Goal: Task Accomplishment & Management: Use online tool/utility

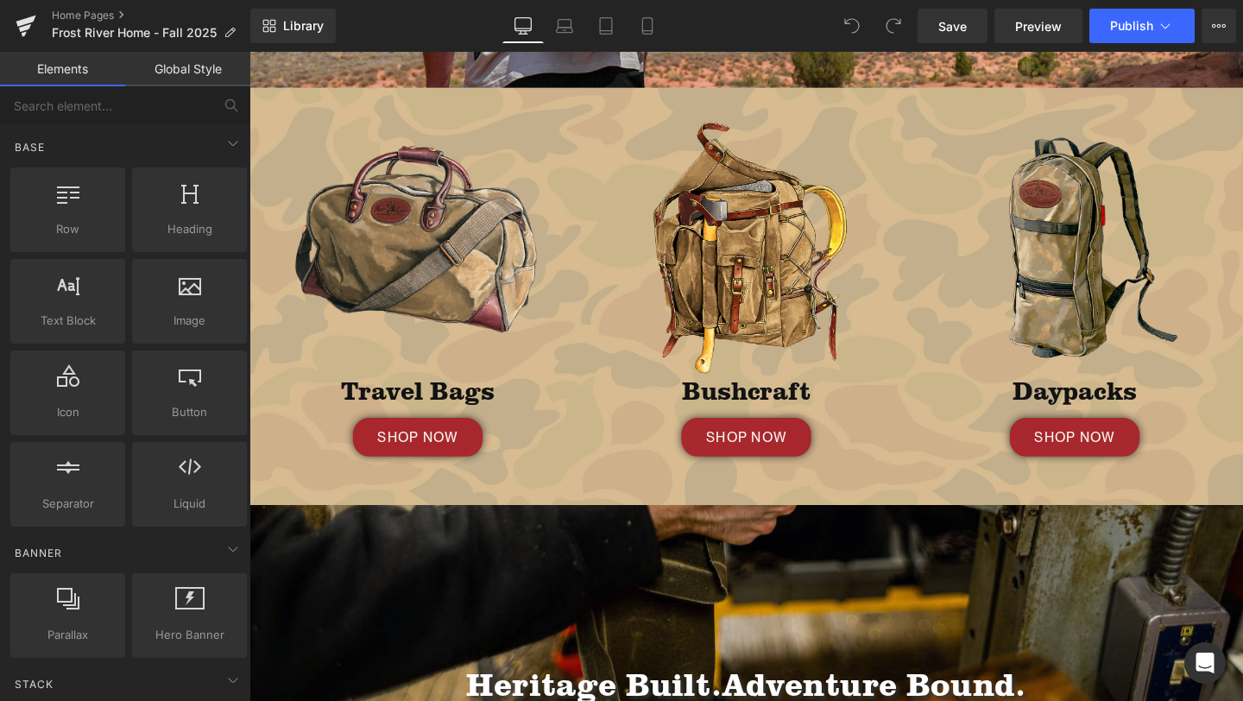
scroll to position [451, 0]
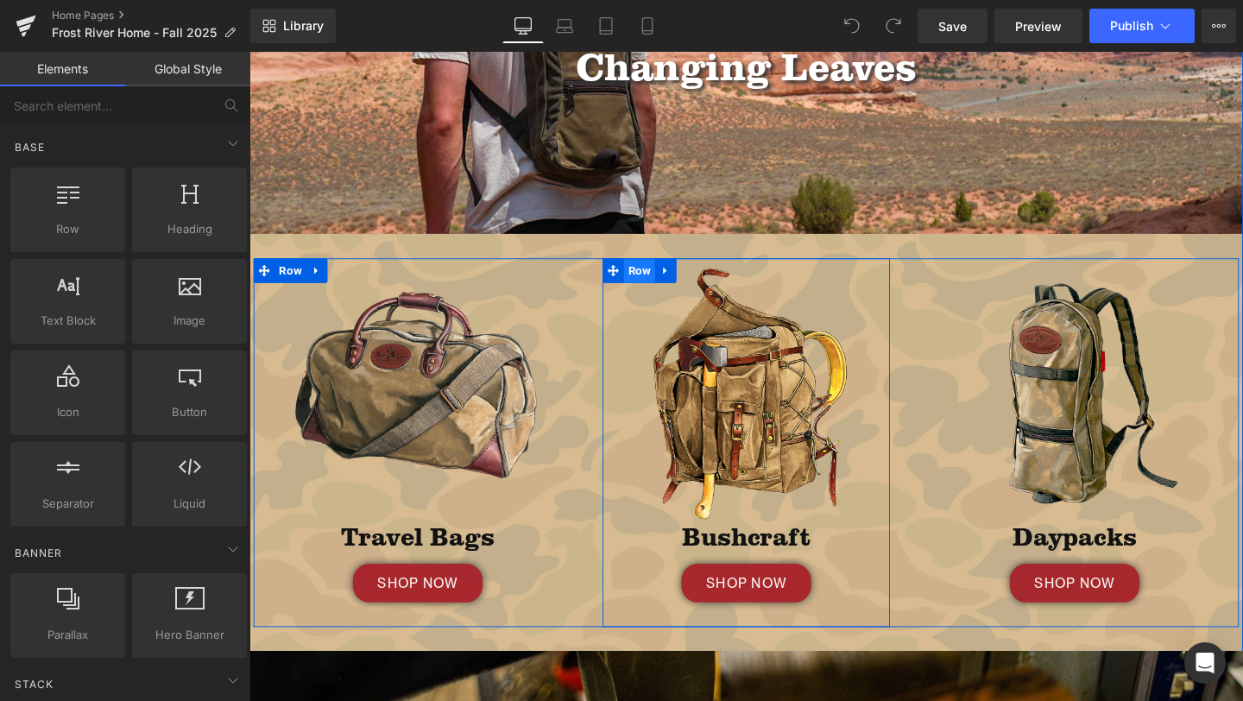
click at [667, 291] on span "Row" at bounding box center [659, 282] width 33 height 26
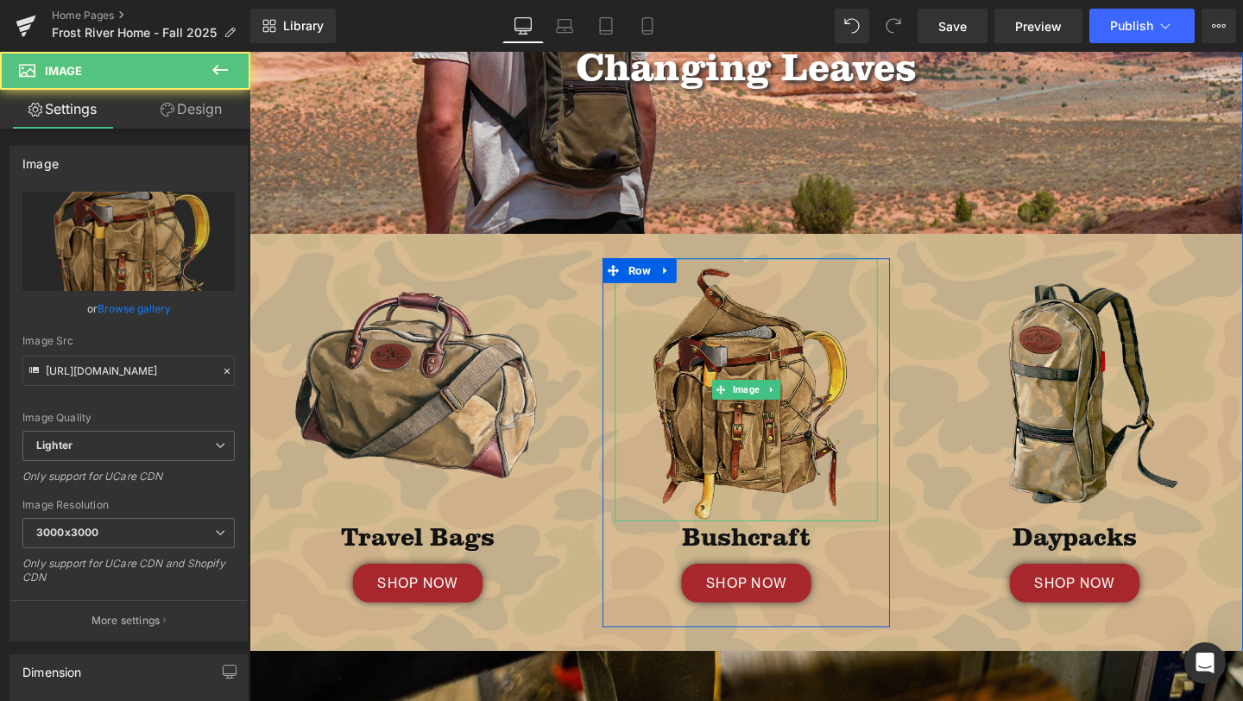
click at [764, 275] on img at bounding box center [772, 407] width 276 height 276
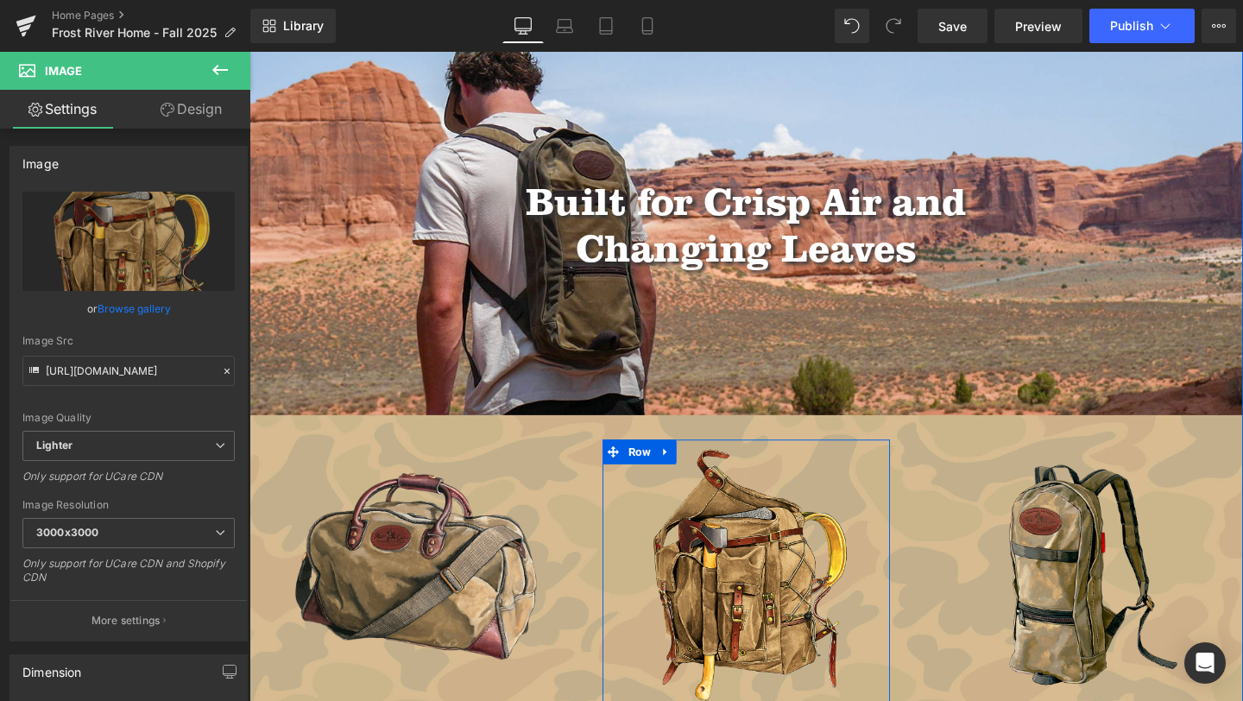
scroll to position [0, 0]
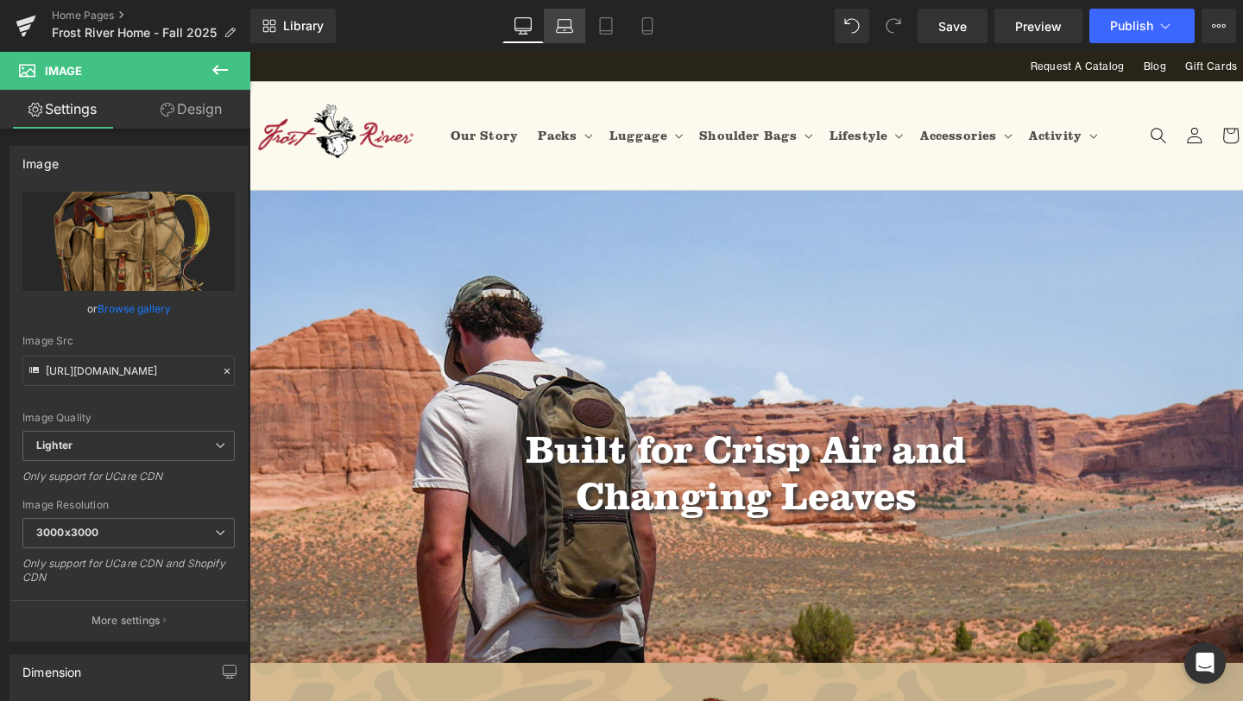
click at [562, 22] on icon at bounding box center [564, 25] width 17 height 17
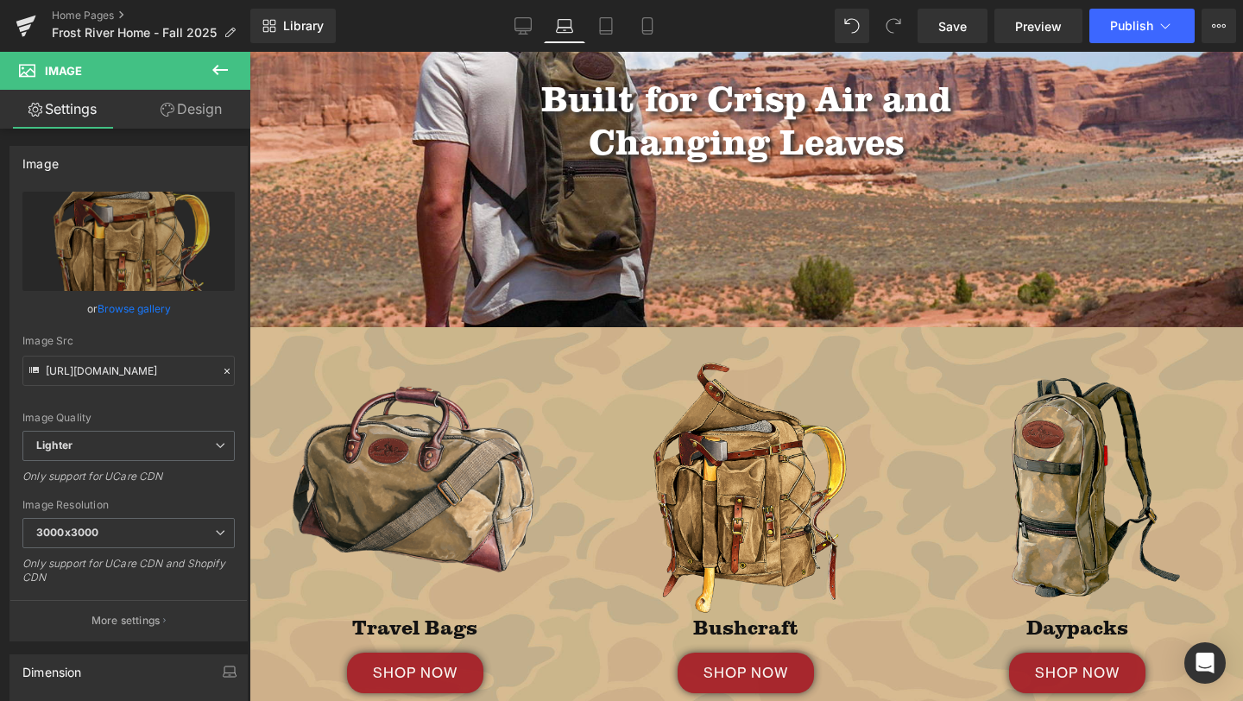
scroll to position [512, 0]
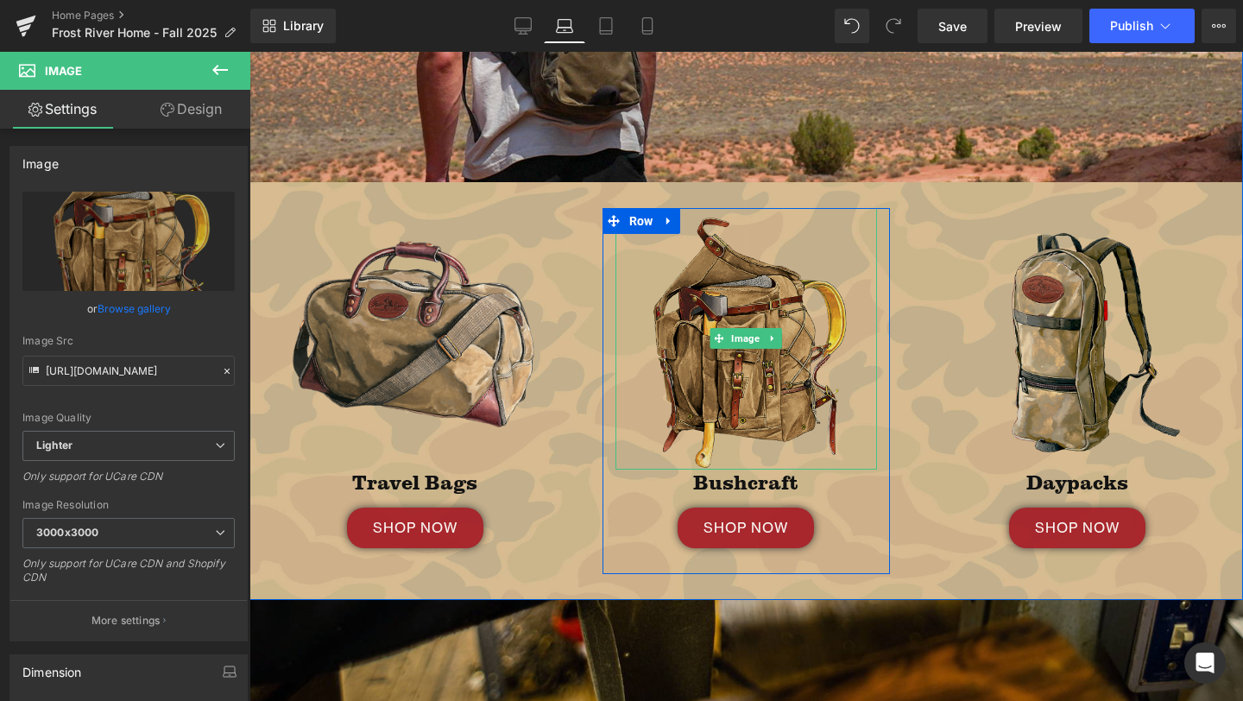
click at [743, 324] on img at bounding box center [746, 339] width 262 height 262
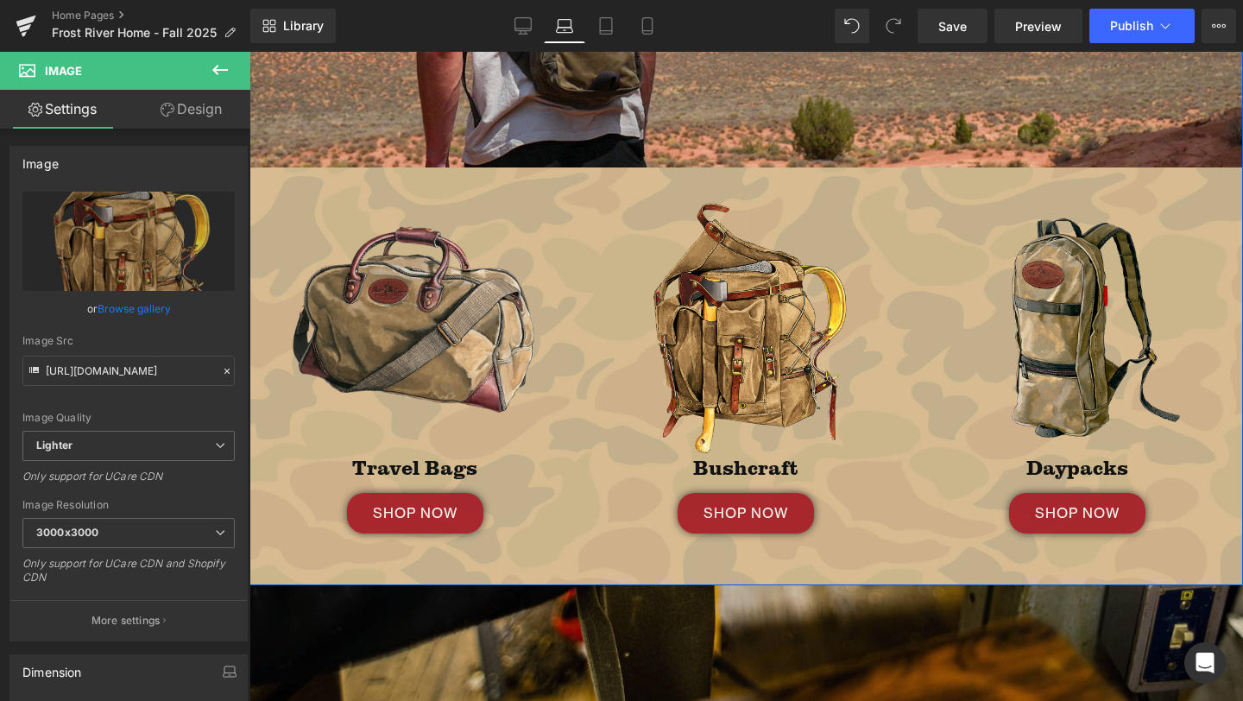
scroll to position [530, 0]
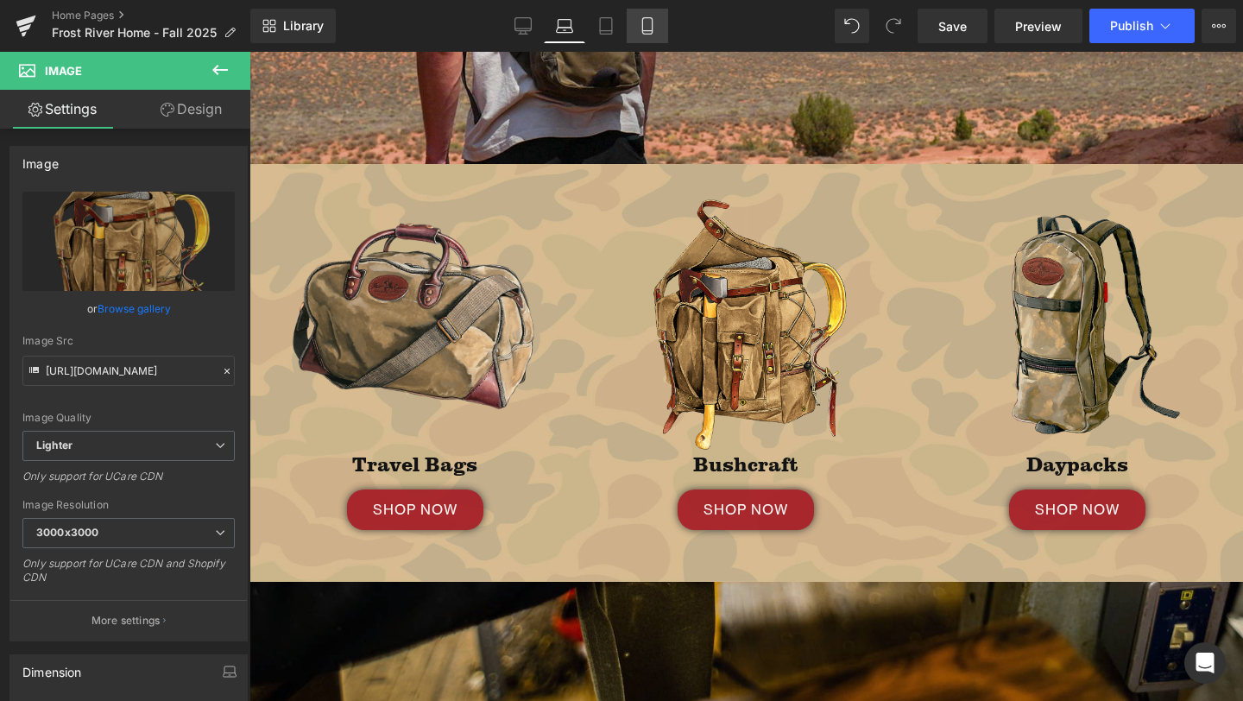
click at [650, 34] on icon at bounding box center [646, 26] width 9 height 16
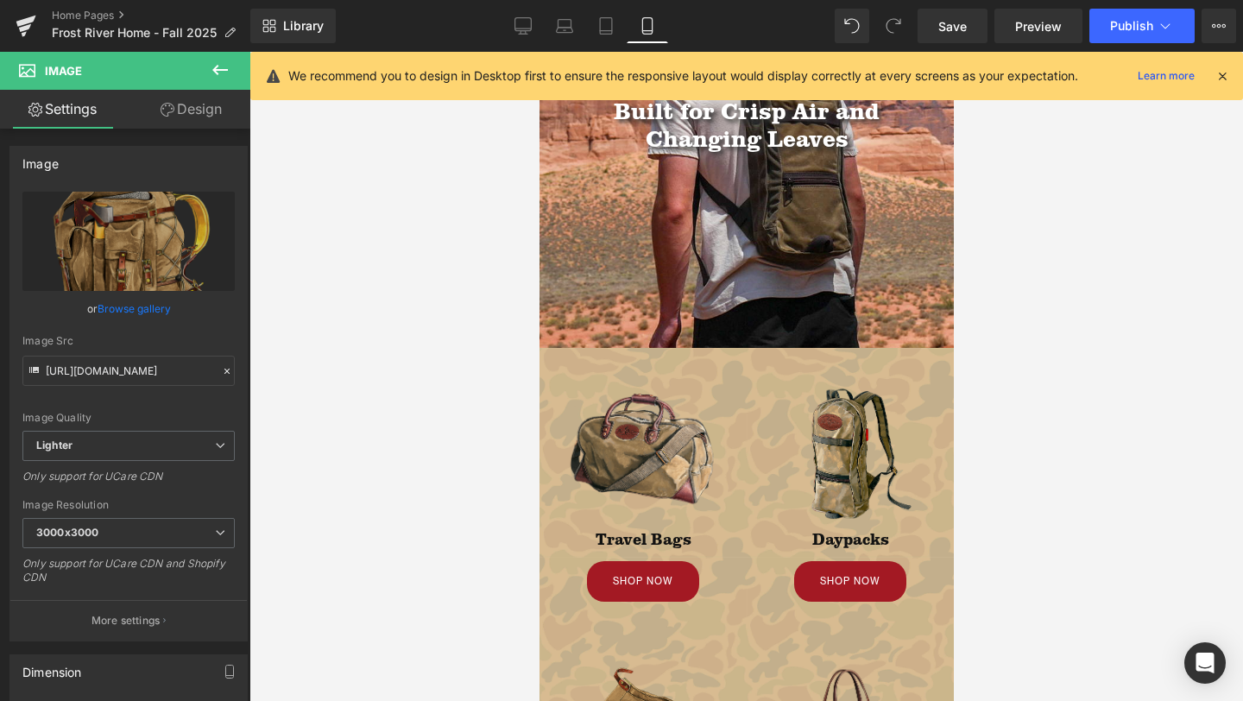
scroll to position [343, 0]
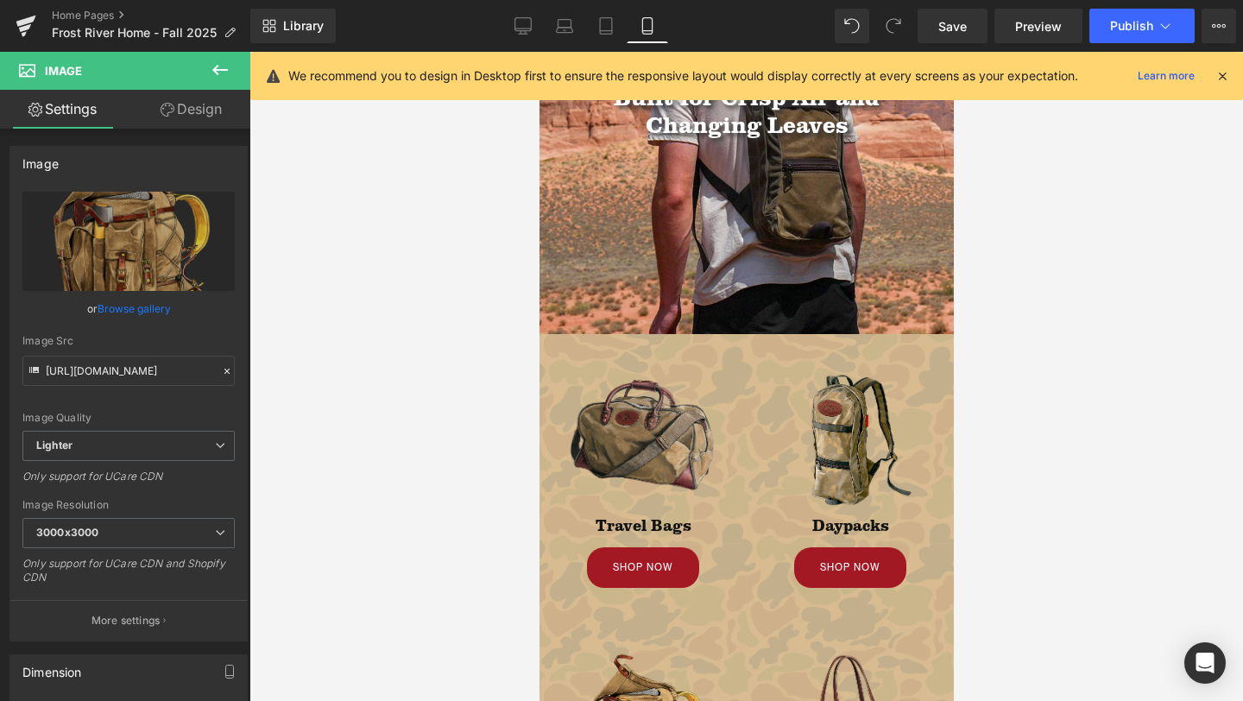
click at [653, 421] on img at bounding box center [642, 437] width 155 height 155
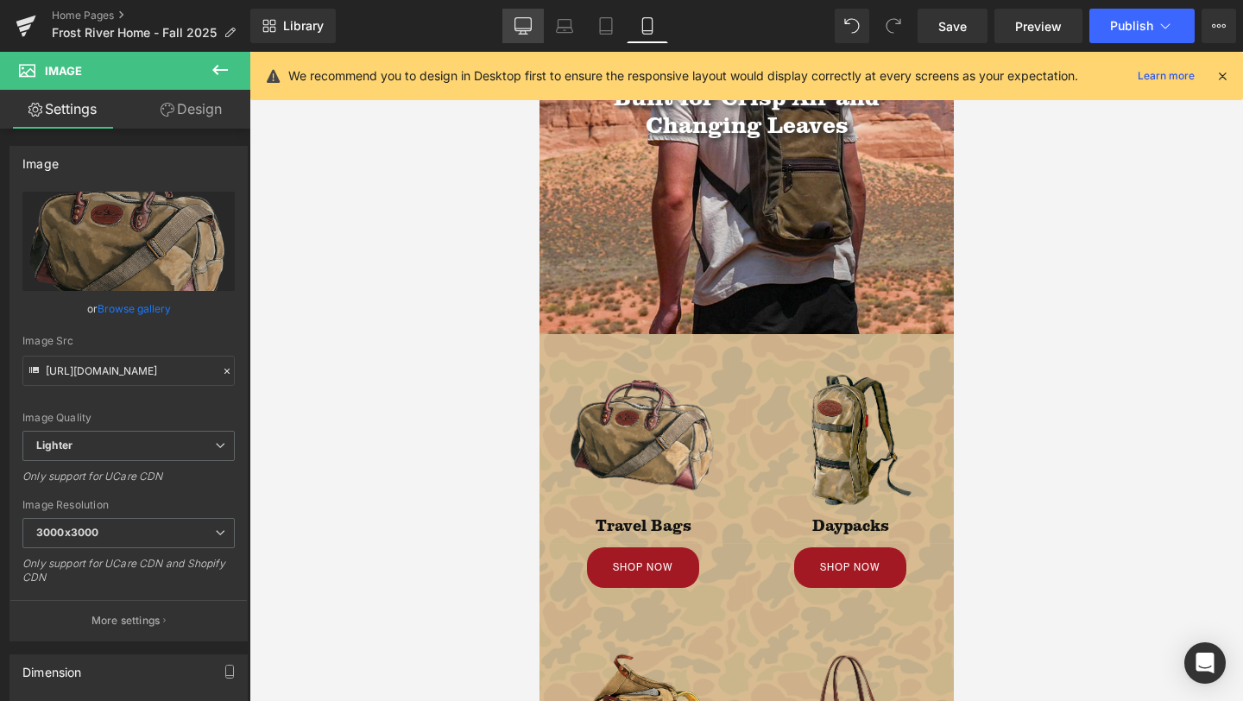
click at [525, 24] on icon at bounding box center [522, 25] width 17 height 17
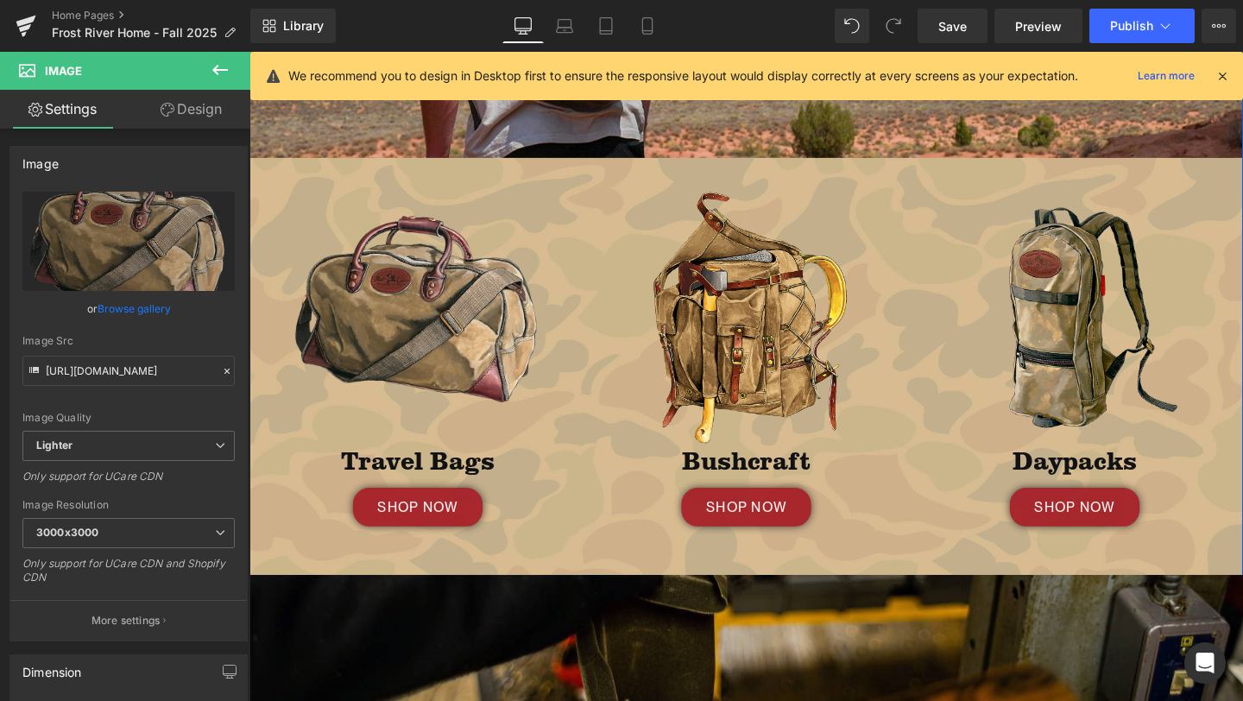
scroll to position [570, 0]
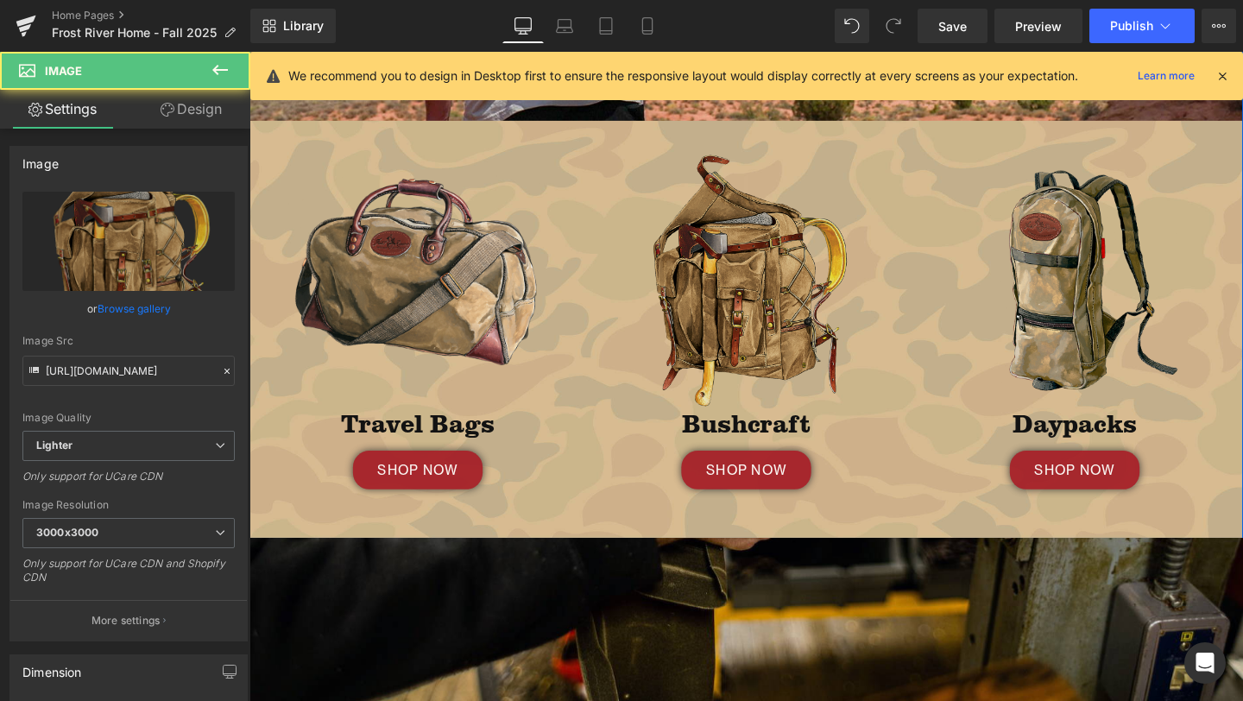
click at [747, 306] on img at bounding box center [772, 288] width 276 height 276
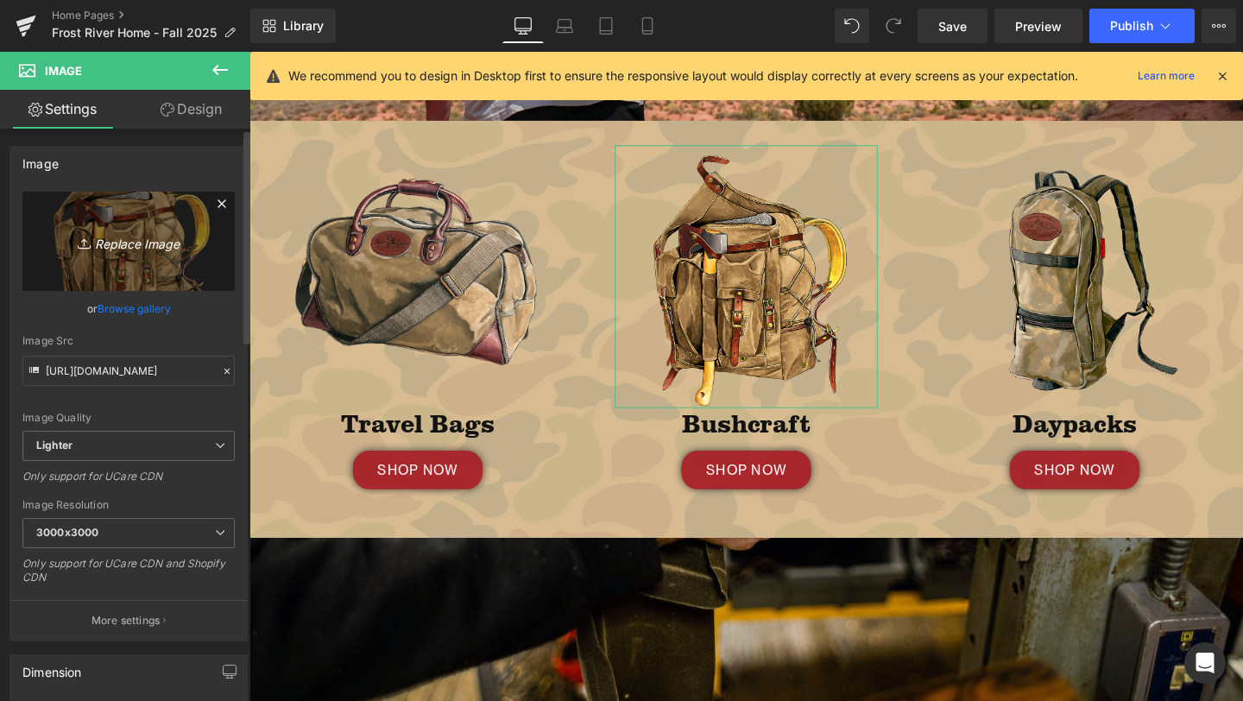
click at [132, 231] on icon "Replace Image" at bounding box center [129, 241] width 138 height 22
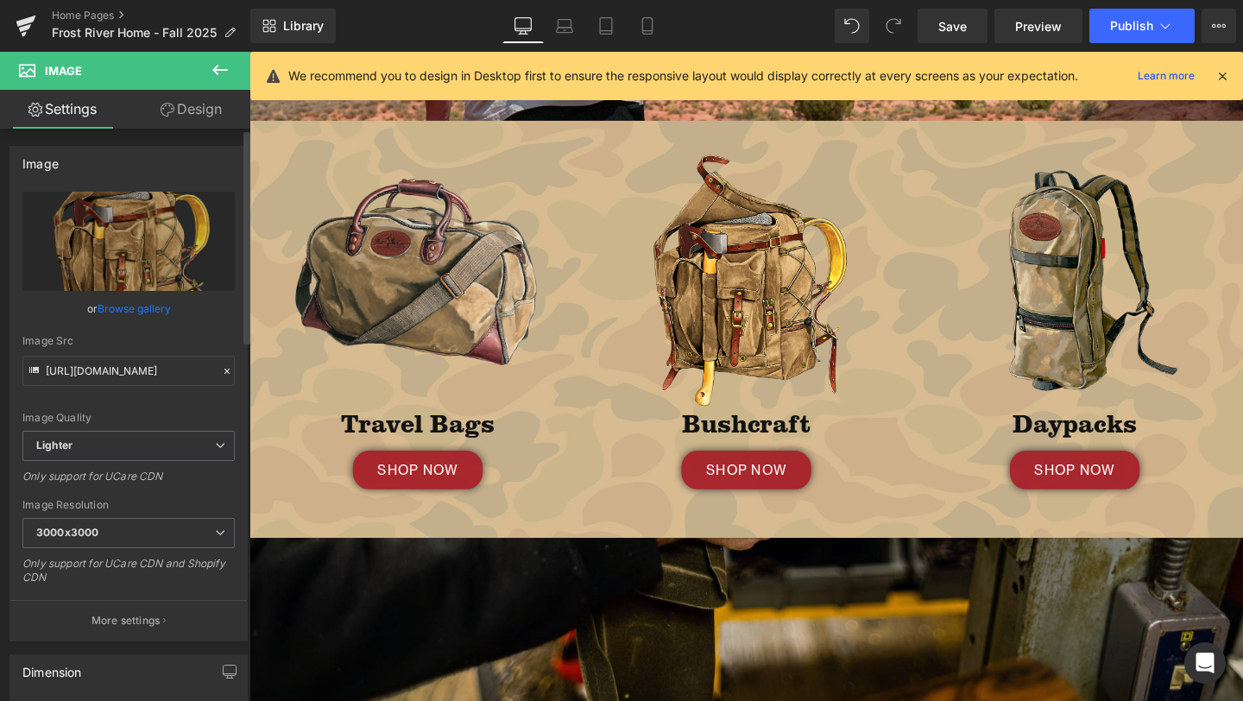
type input "C:\fakepath\155 Hunting Chaps.png"
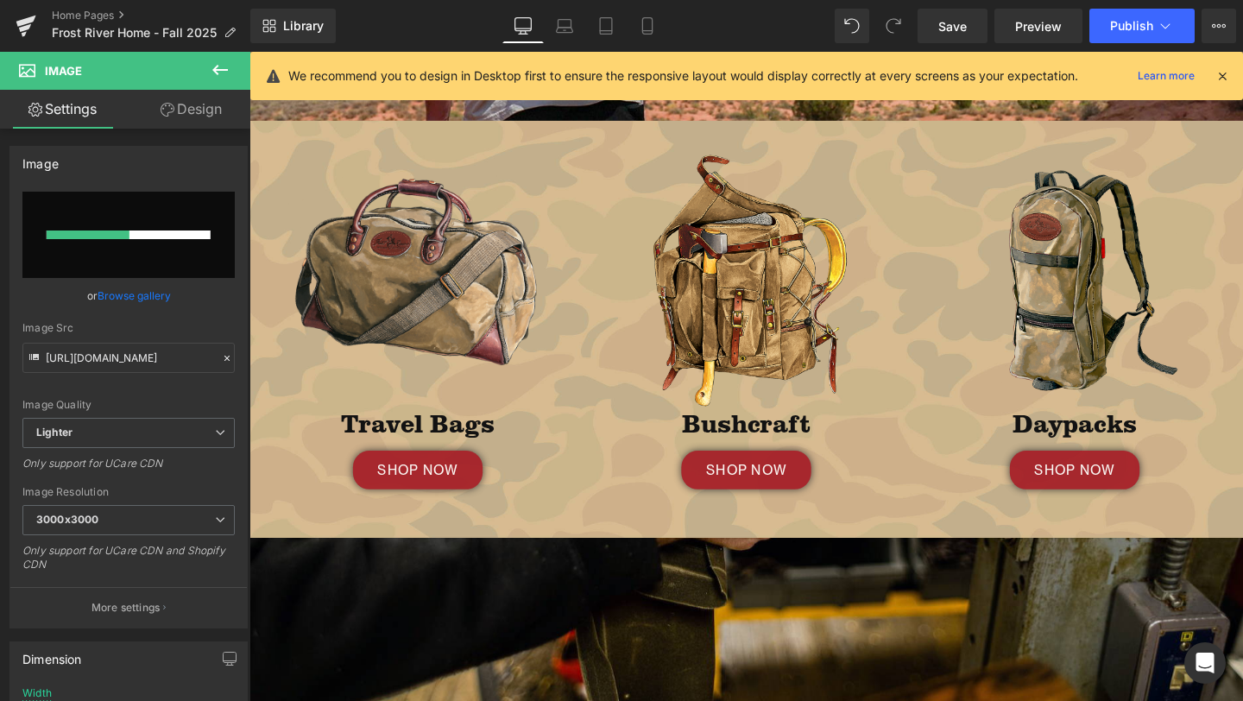
click at [1225, 74] on icon at bounding box center [1223, 76] width 16 height 16
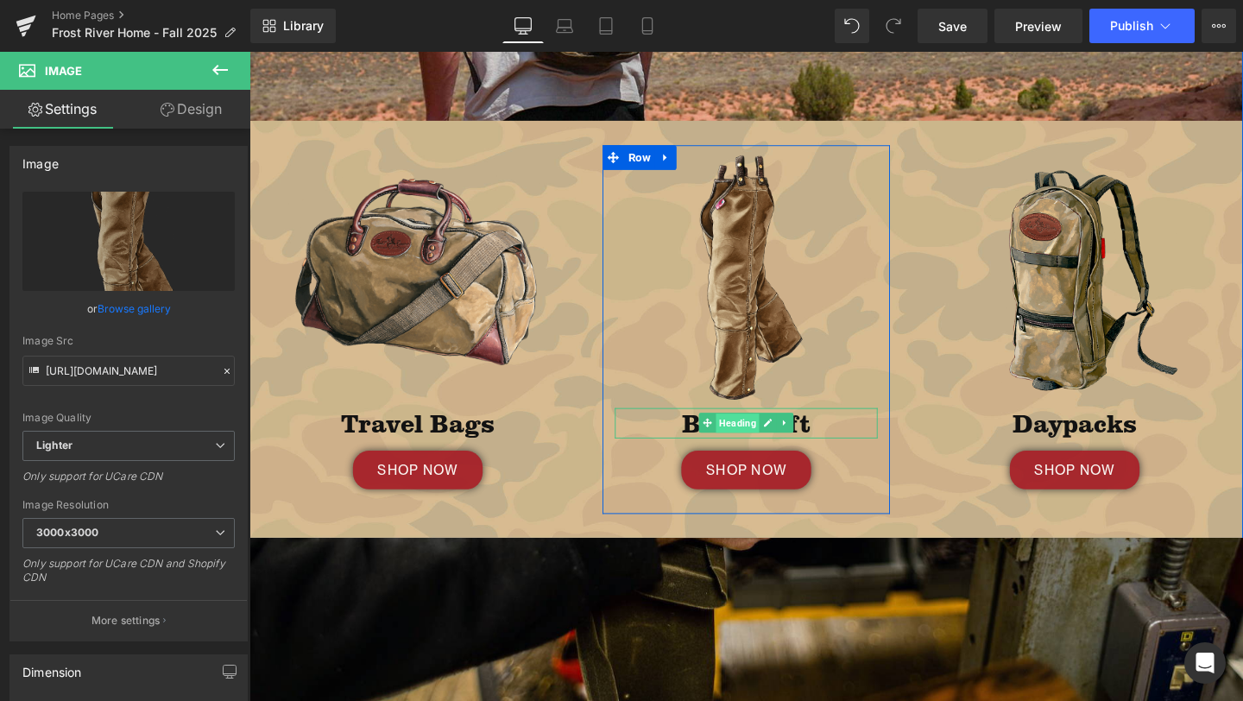
click at [762, 441] on span "Heading" at bounding box center [763, 442] width 46 height 21
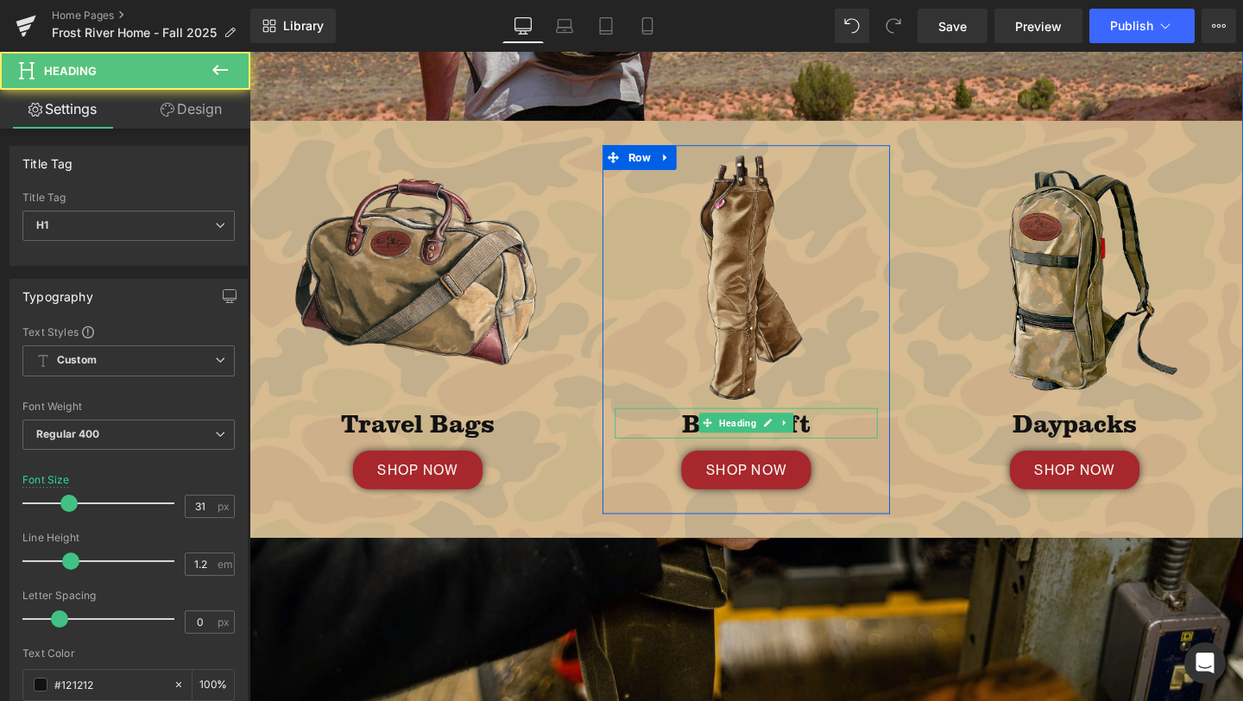
click at [685, 439] on h1 "Bushcraft" at bounding box center [772, 442] width 276 height 32
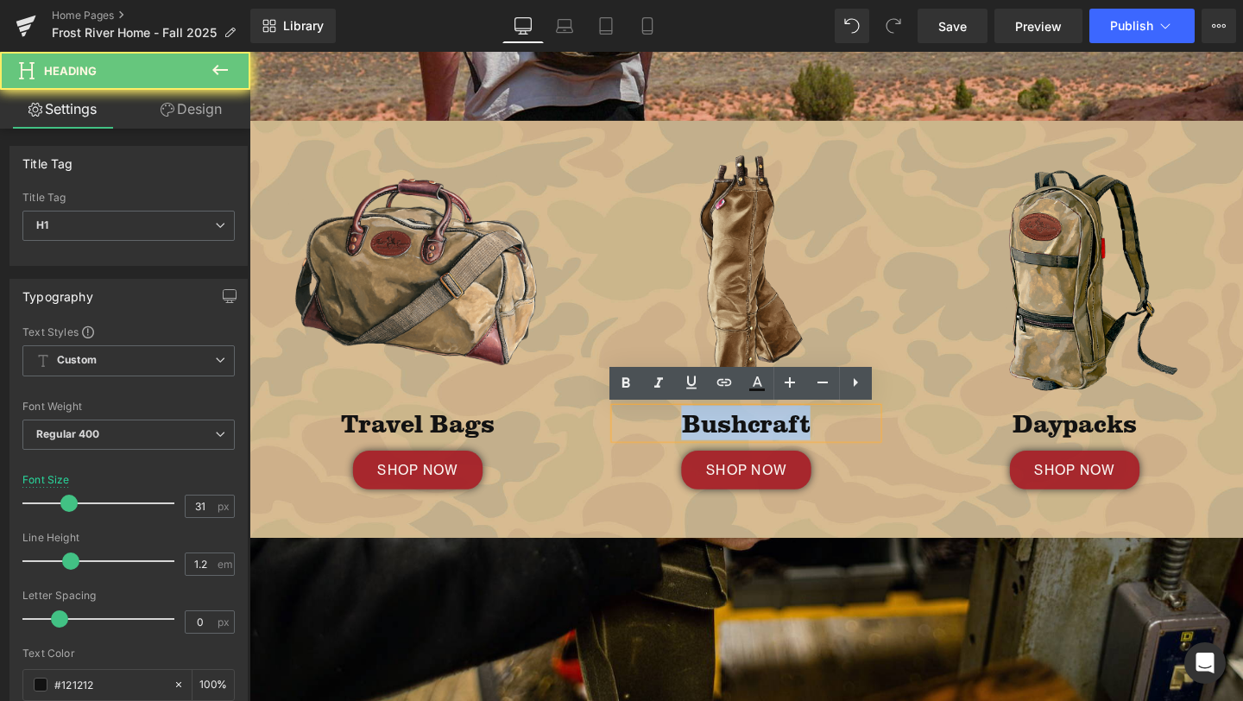
drag, startPoint x: 685, startPoint y: 439, endPoint x: 741, endPoint y: 463, distance: 60.8
click at [741, 463] on div "Image Bushcraft Heading SHOP NOW Button" at bounding box center [772, 331] width 302 height 362
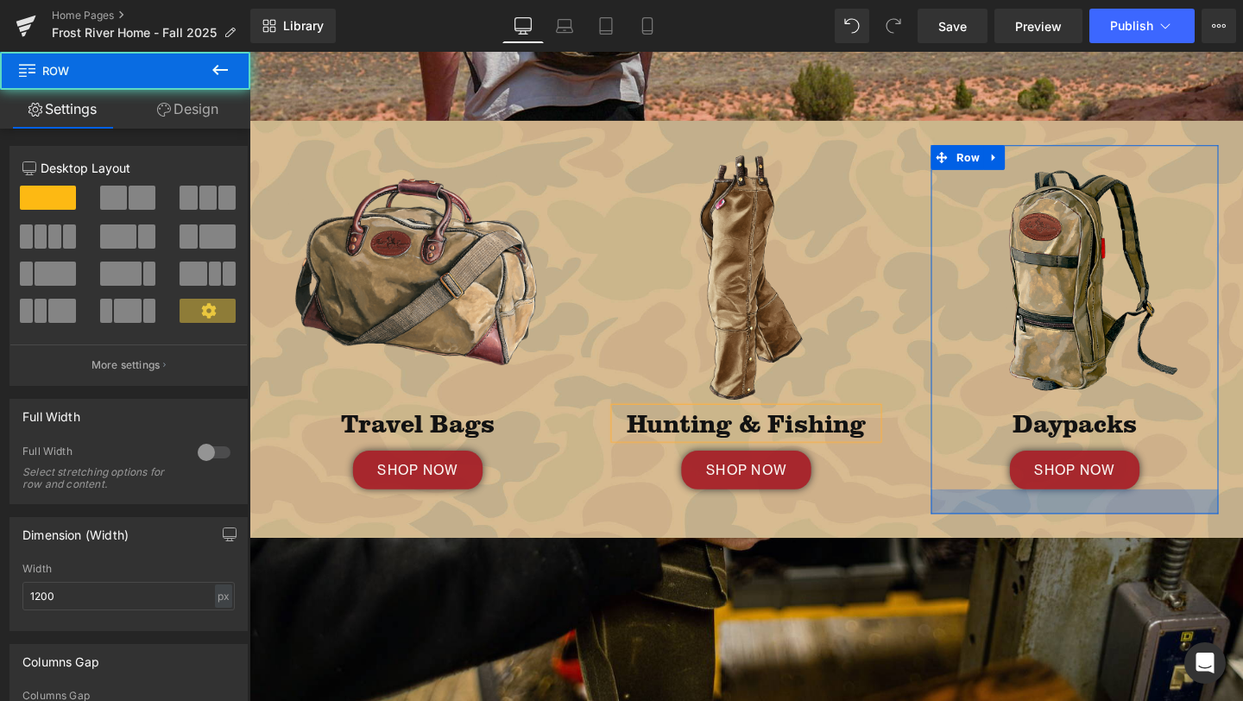
click at [984, 533] on div at bounding box center [1117, 525] width 302 height 26
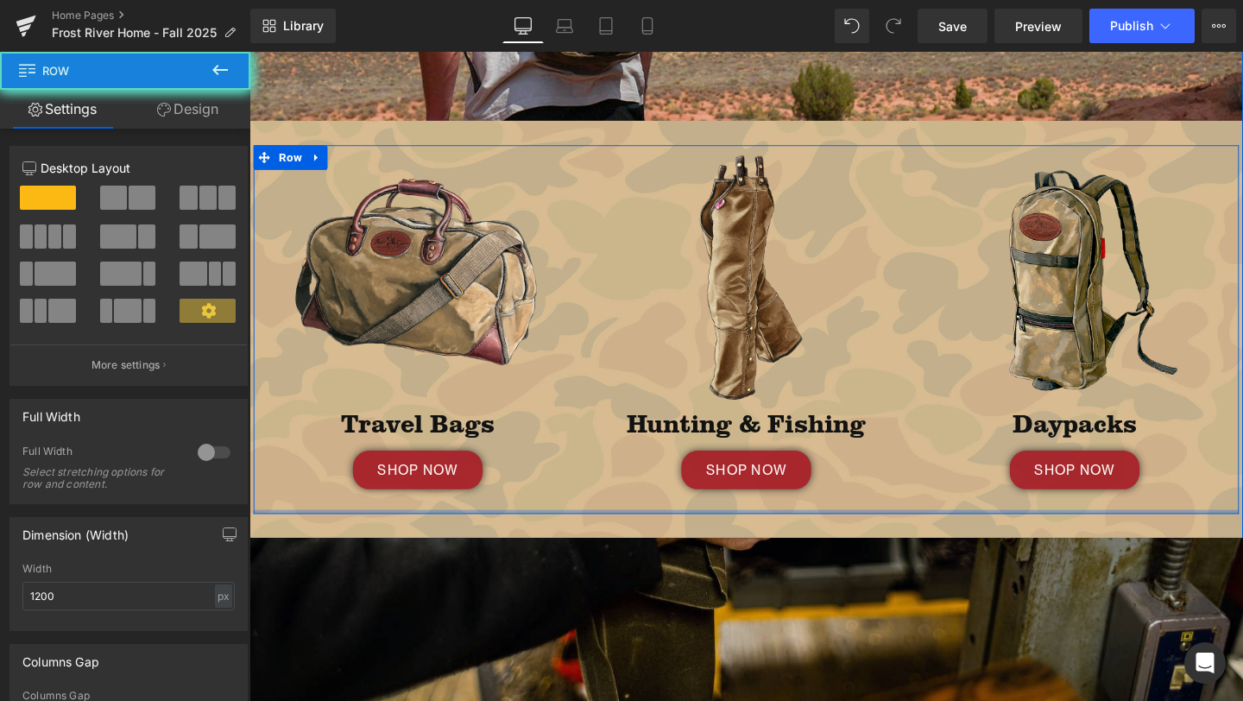
click at [905, 528] on div "Image Hunting & Fishing Heading SHOP NOW Button Row" at bounding box center [772, 344] width 302 height 388
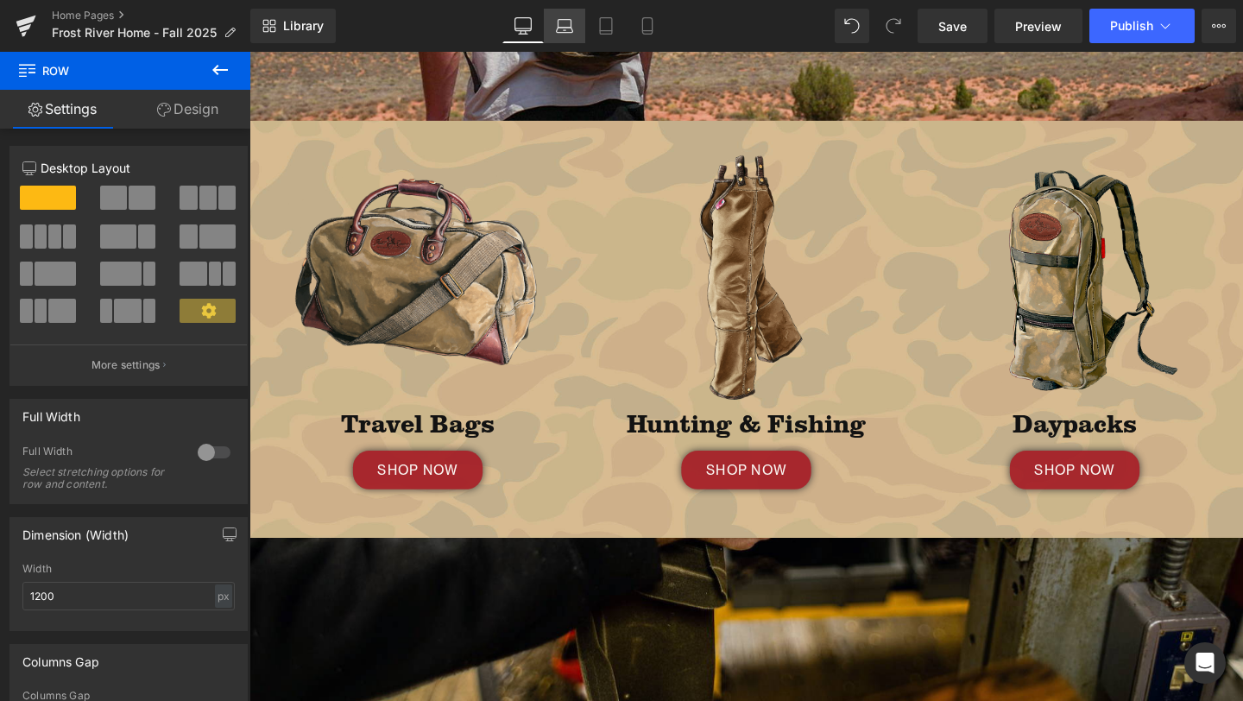
click at [552, 28] on link "Laptop" at bounding box center [564, 26] width 41 height 35
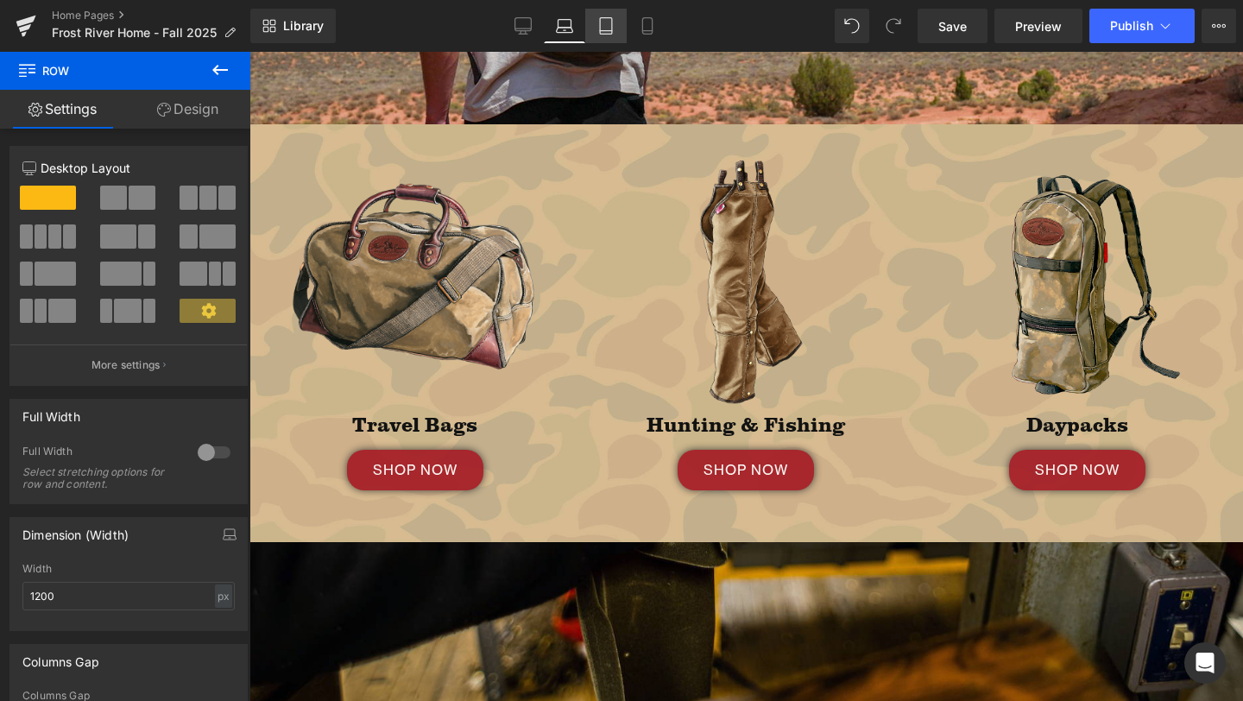
click at [602, 32] on icon at bounding box center [605, 25] width 17 height 17
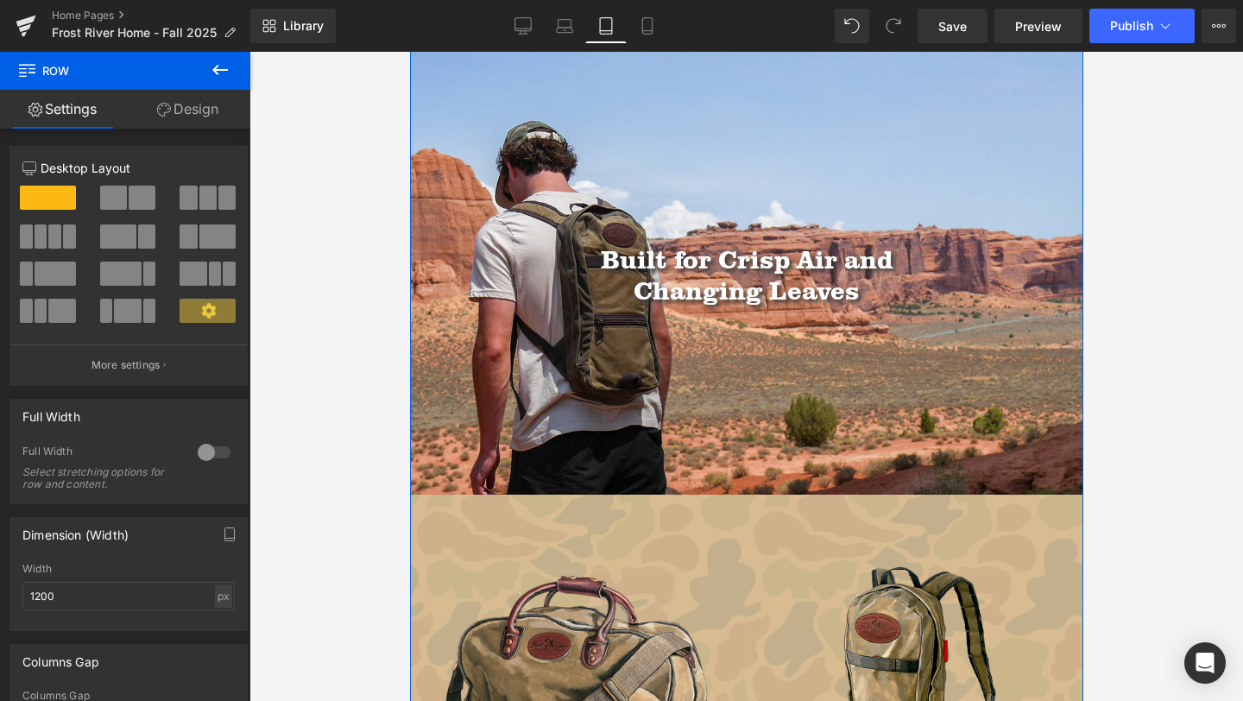
scroll to position [154, 0]
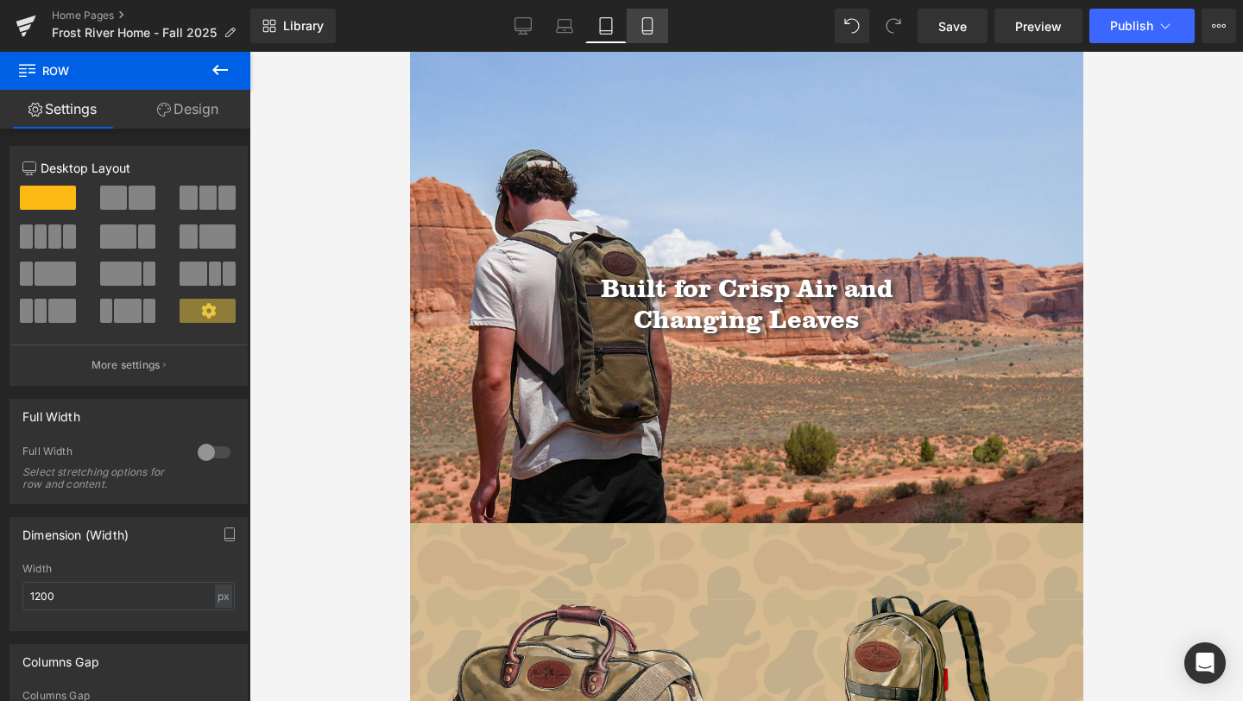
click at [649, 28] on icon at bounding box center [647, 25] width 17 height 17
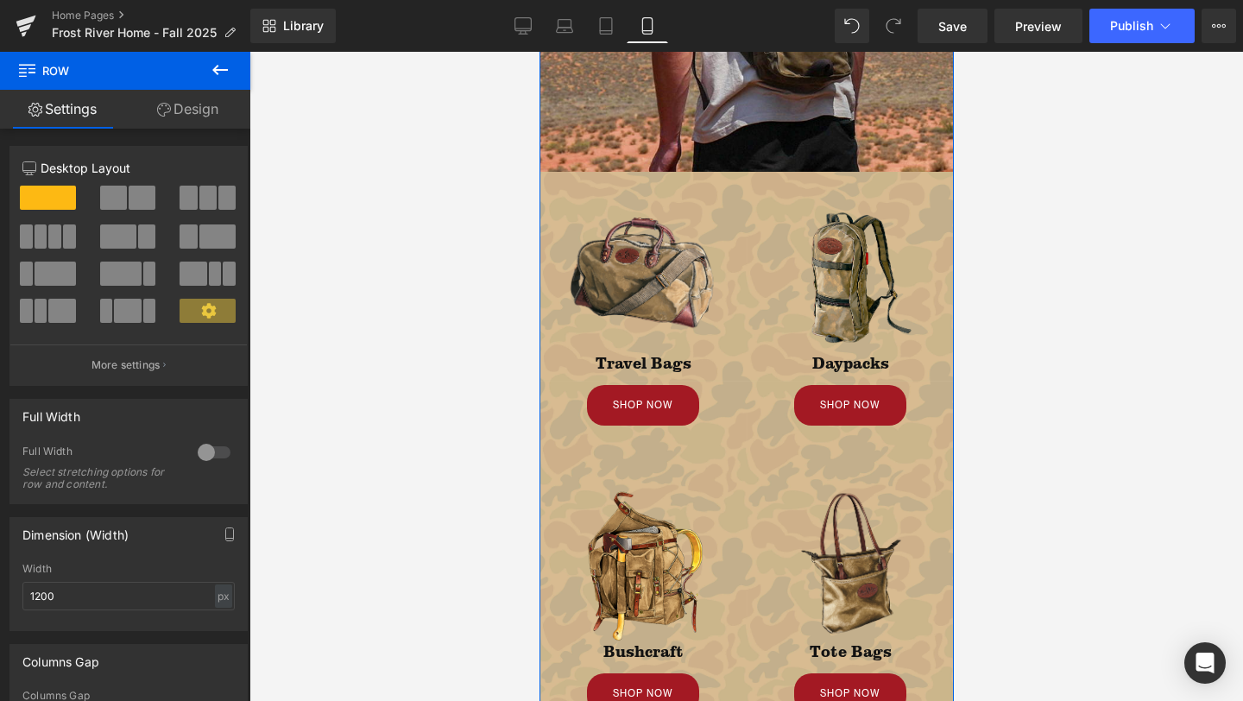
scroll to position [515, 0]
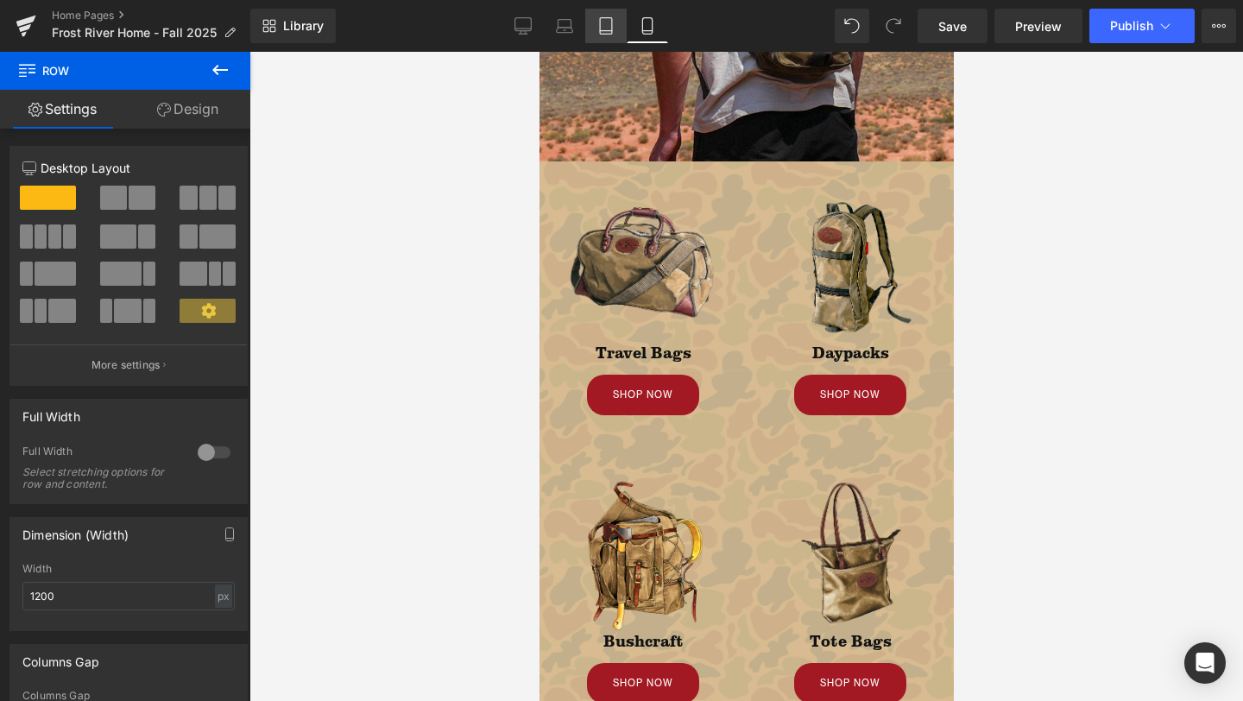
click at [608, 34] on icon at bounding box center [606, 26] width 12 height 16
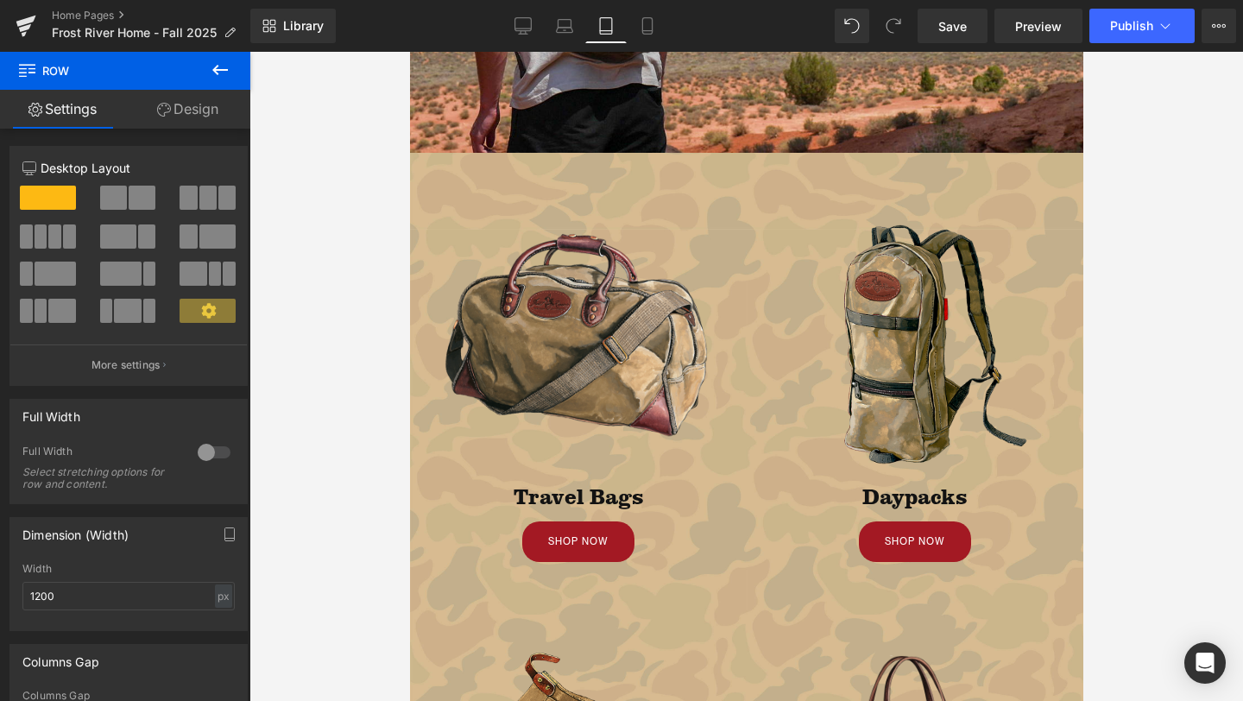
scroll to position [469, 0]
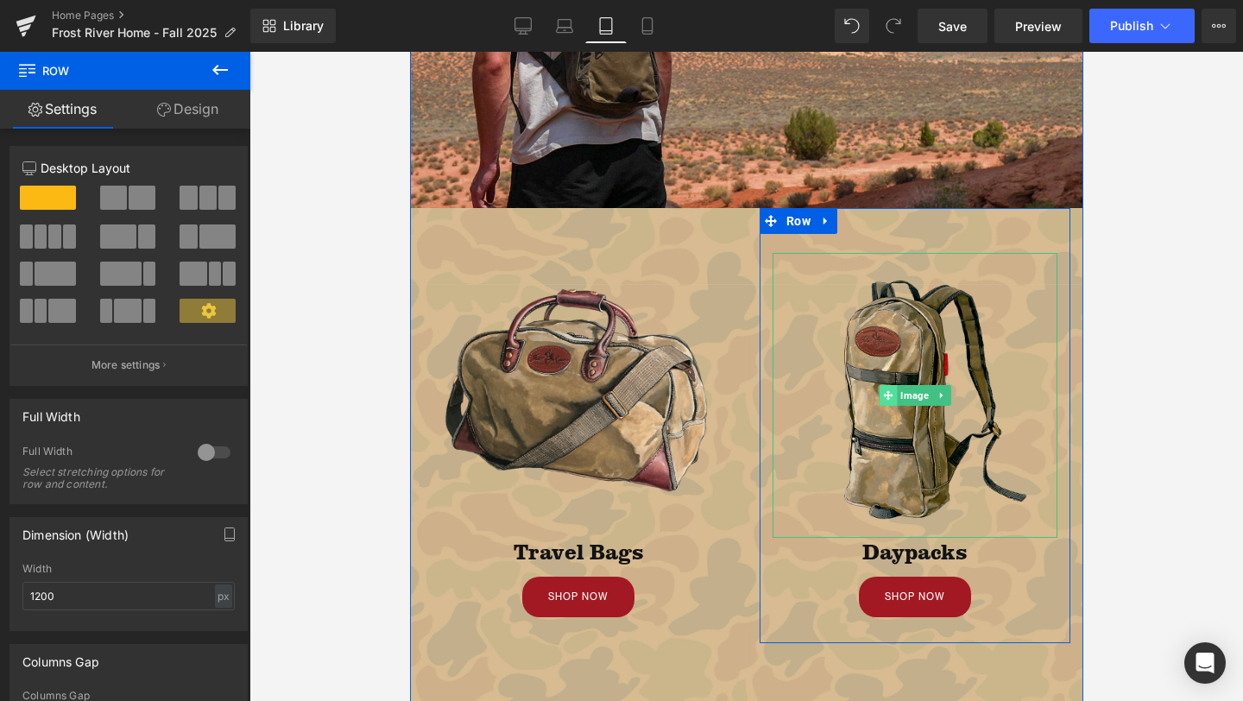
click at [895, 401] on span at bounding box center [888, 395] width 18 height 21
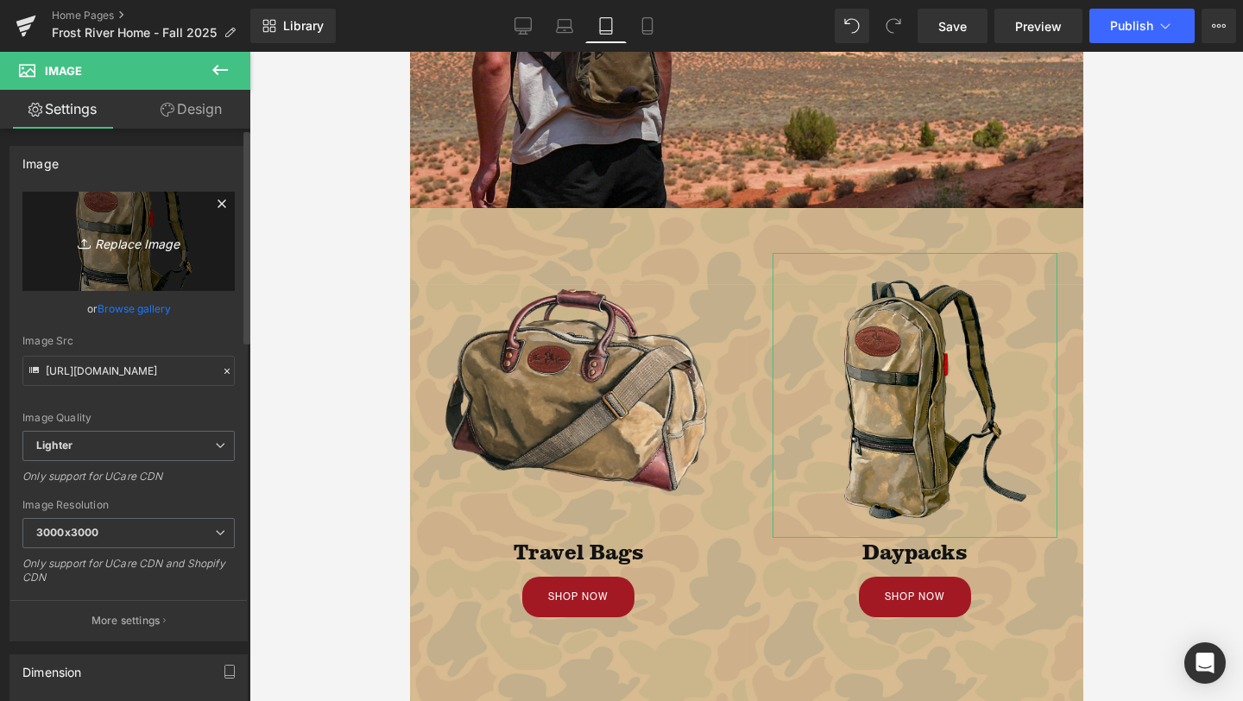
click at [114, 244] on icon "Replace Image" at bounding box center [129, 241] width 138 height 22
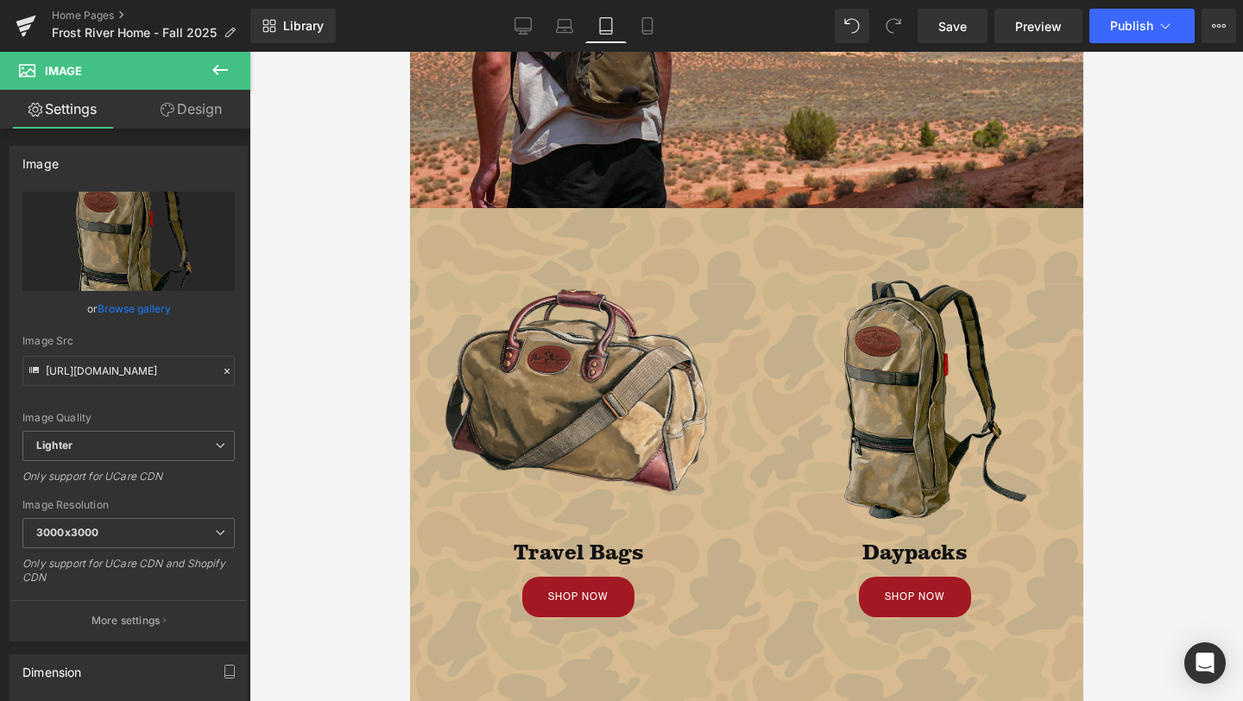
type input "C:\fakepath\155 Hunting Chaps.png"
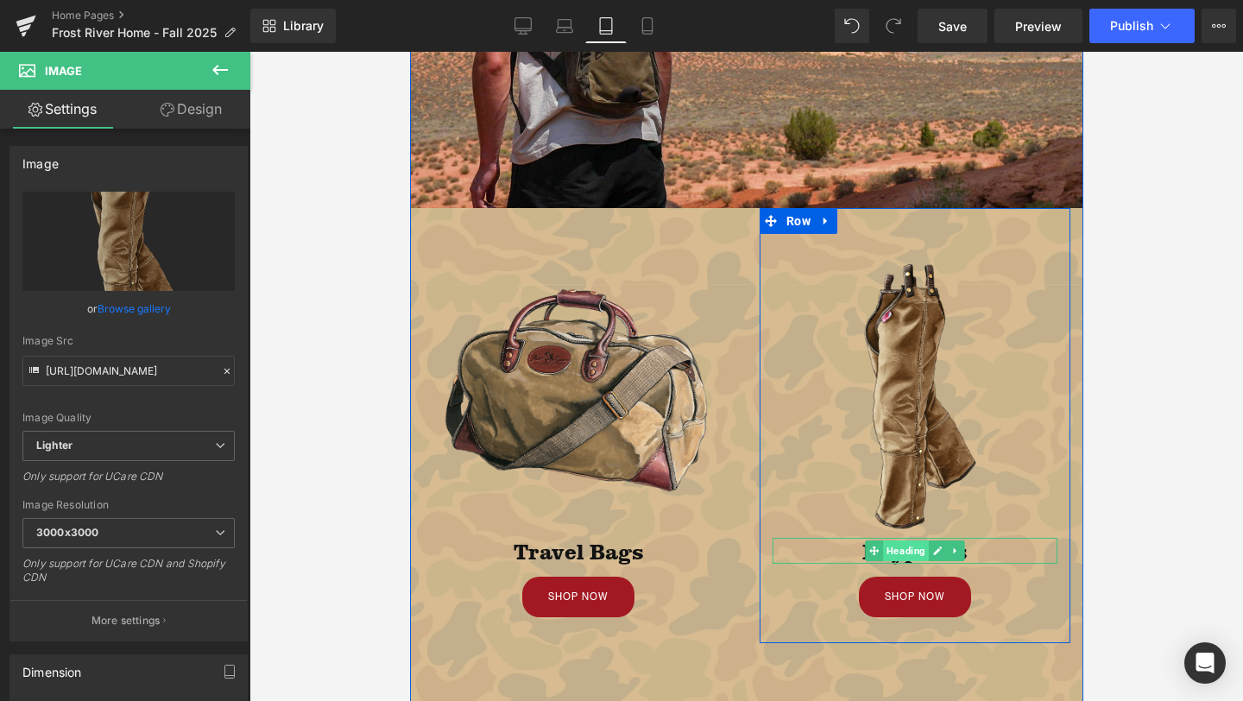
click at [910, 546] on span "Heading" at bounding box center [905, 550] width 46 height 21
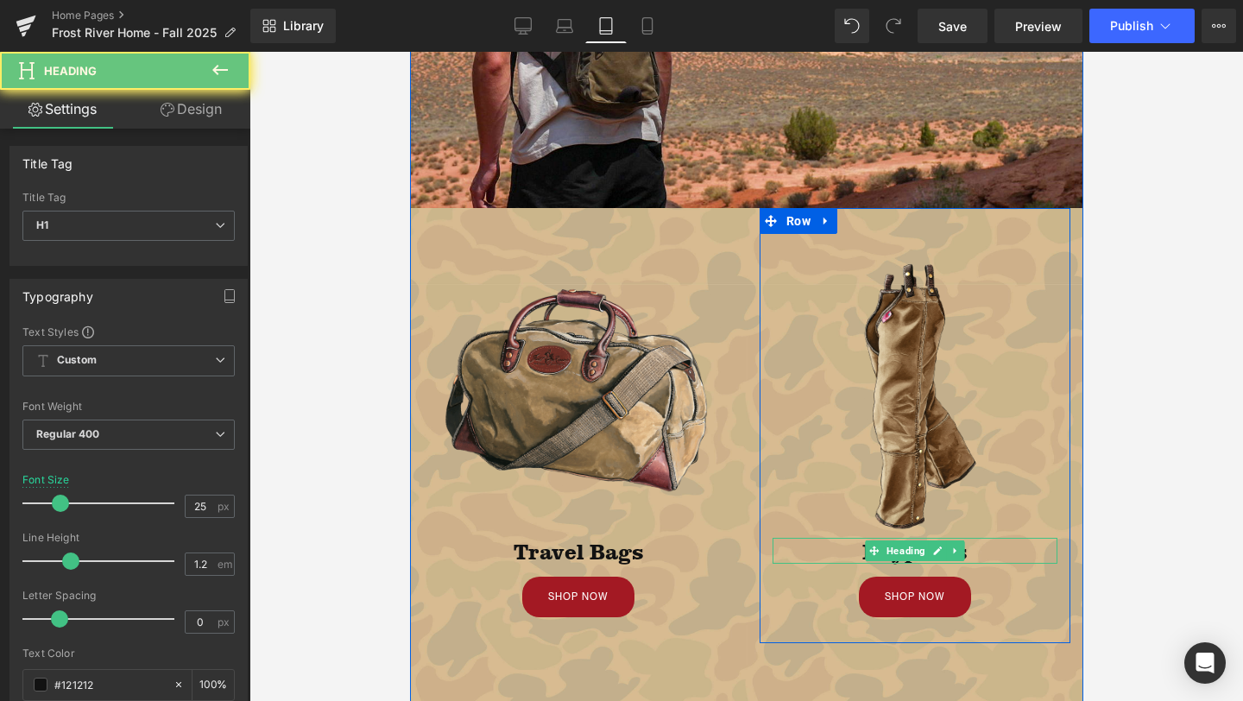
click at [994, 552] on h1 "Daypacks" at bounding box center [914, 551] width 285 height 26
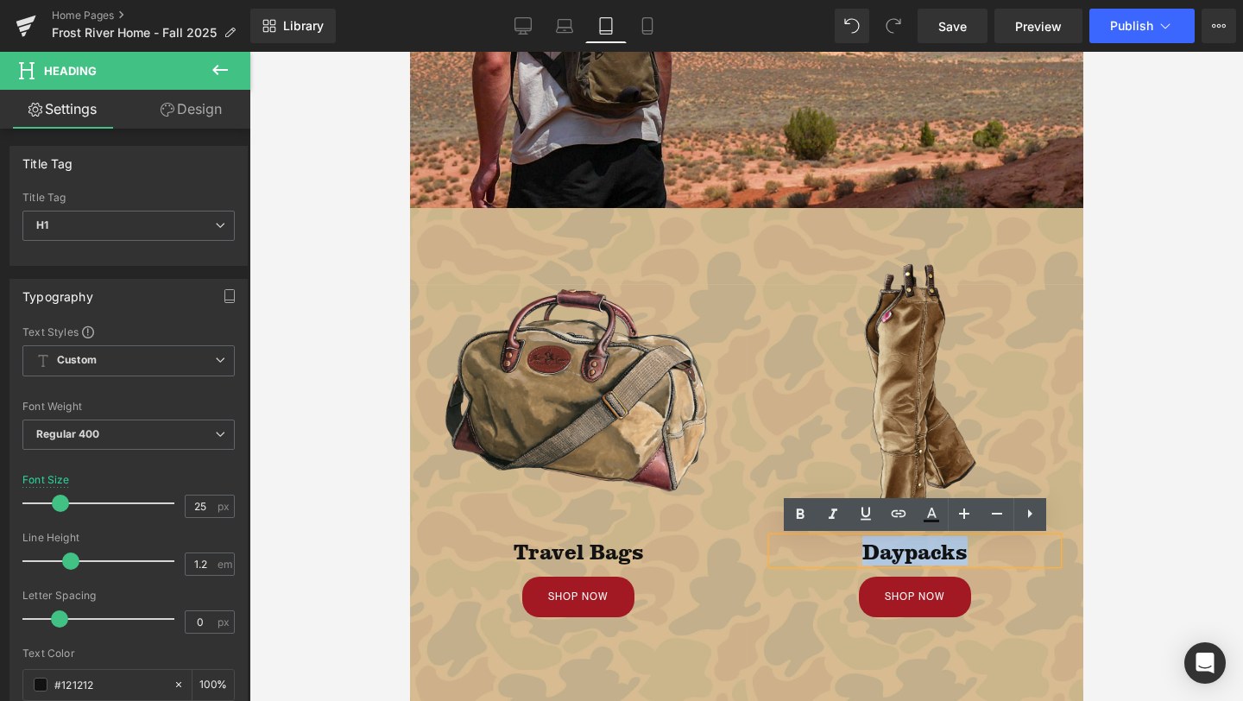
drag, startPoint x: 994, startPoint y: 552, endPoint x: 839, endPoint y: 551, distance: 154.5
click at [839, 551] on h1 "Daypacks" at bounding box center [914, 551] width 285 height 26
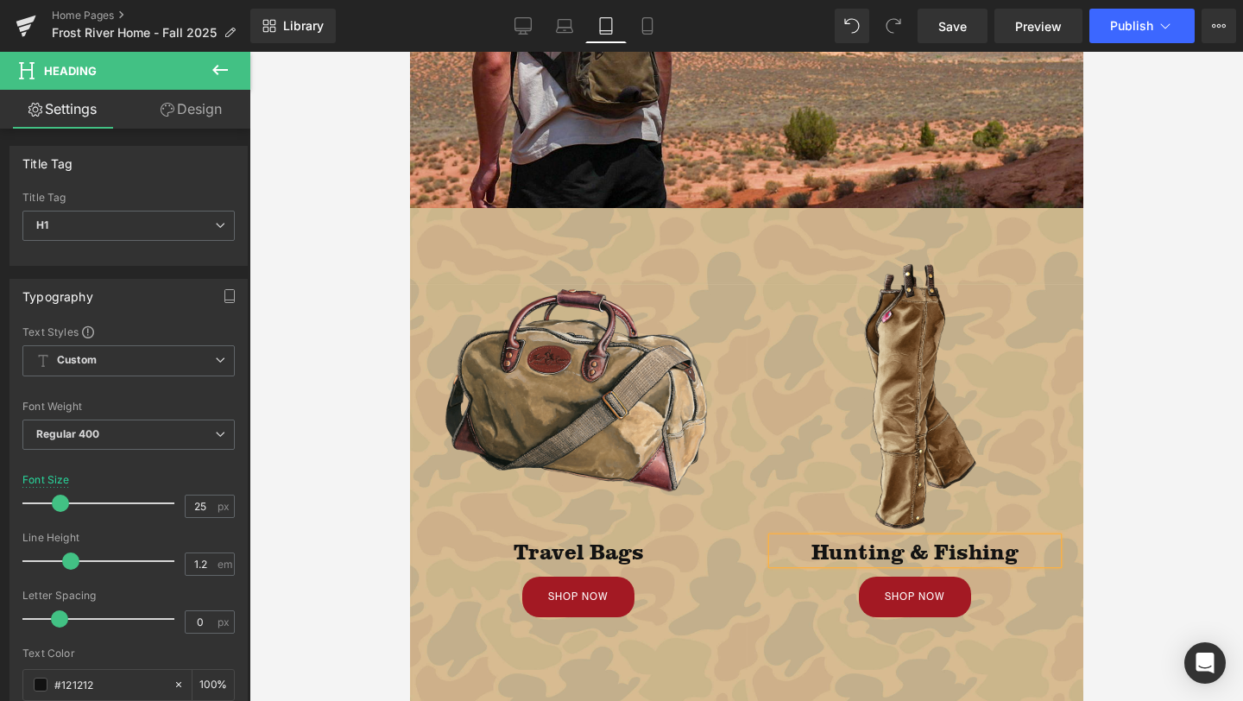
click at [795, 637] on div "Image Hunting & Fishing Heading SHOP NOW Button Row" at bounding box center [914, 426] width 311 height 436
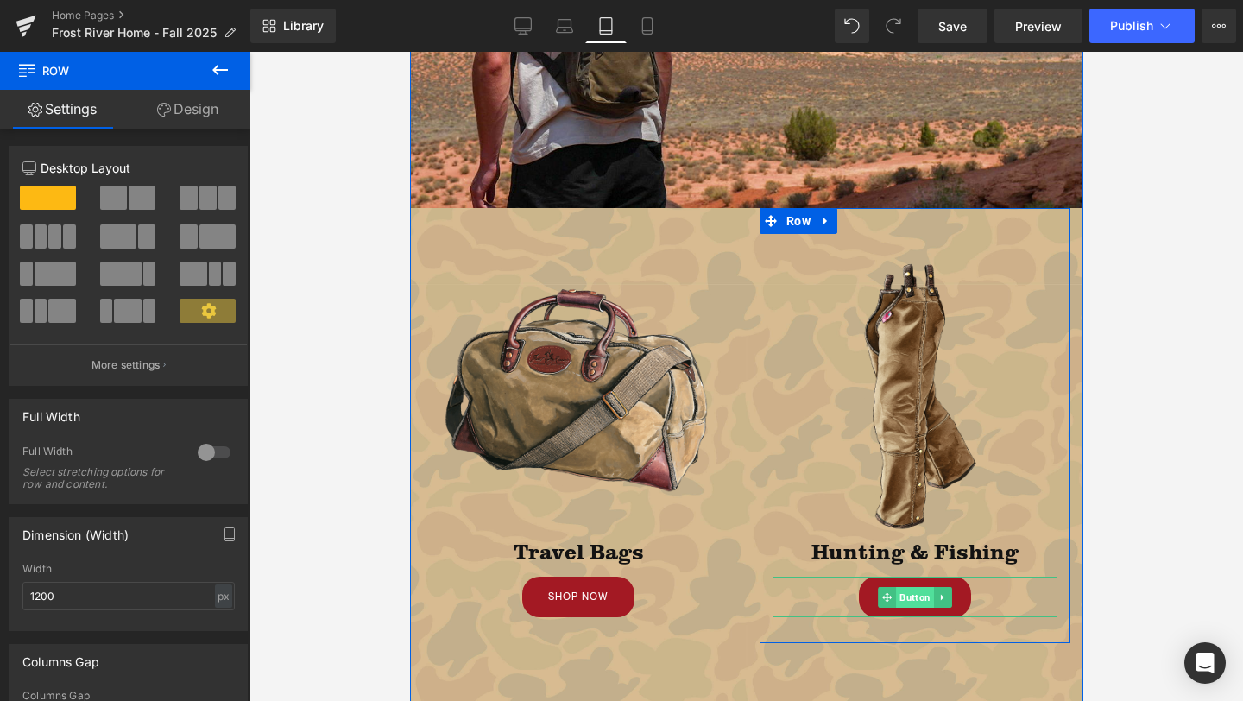
click at [913, 599] on span "Button" at bounding box center [914, 597] width 38 height 21
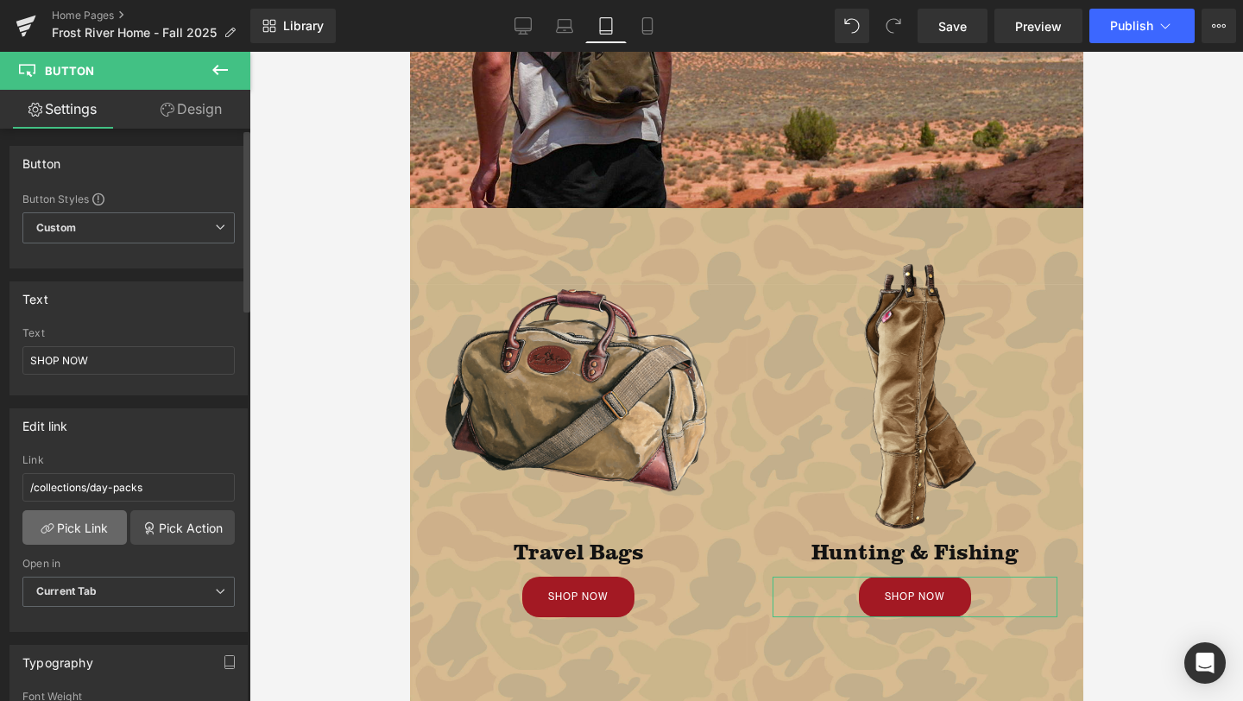
click at [94, 526] on link "Pick Link" at bounding box center [74, 527] width 104 height 35
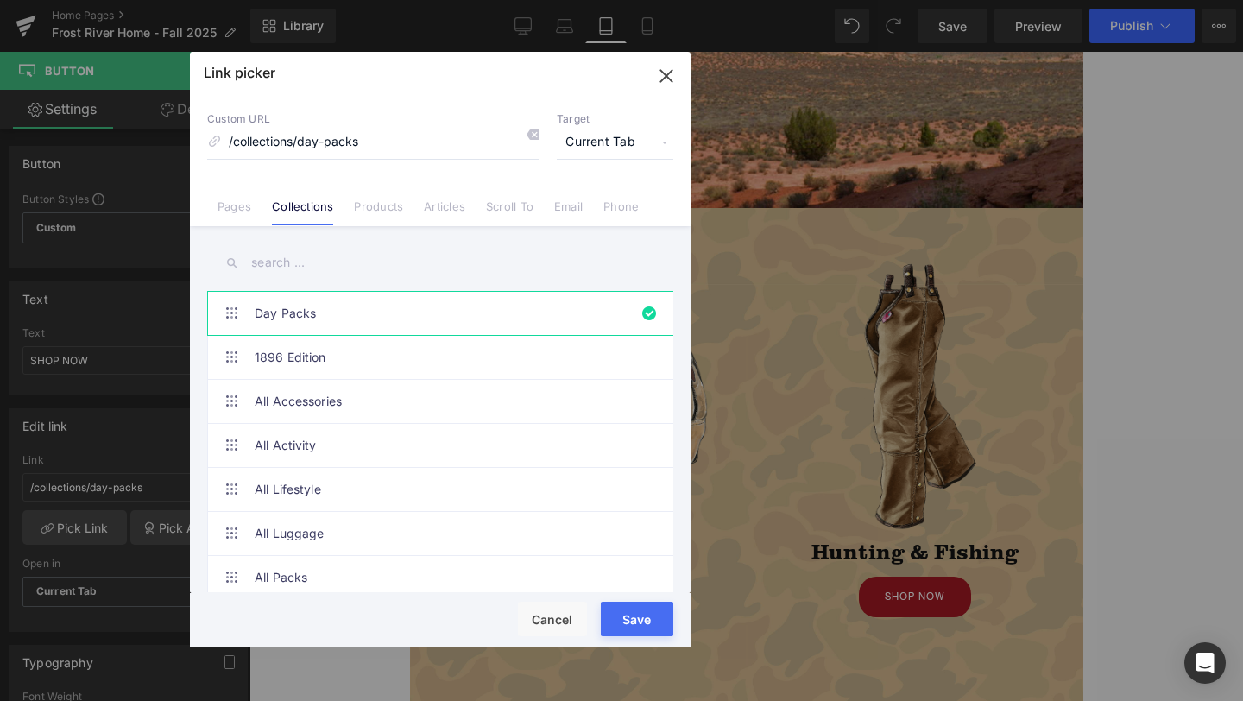
click at [319, 254] on input "text" at bounding box center [440, 262] width 466 height 39
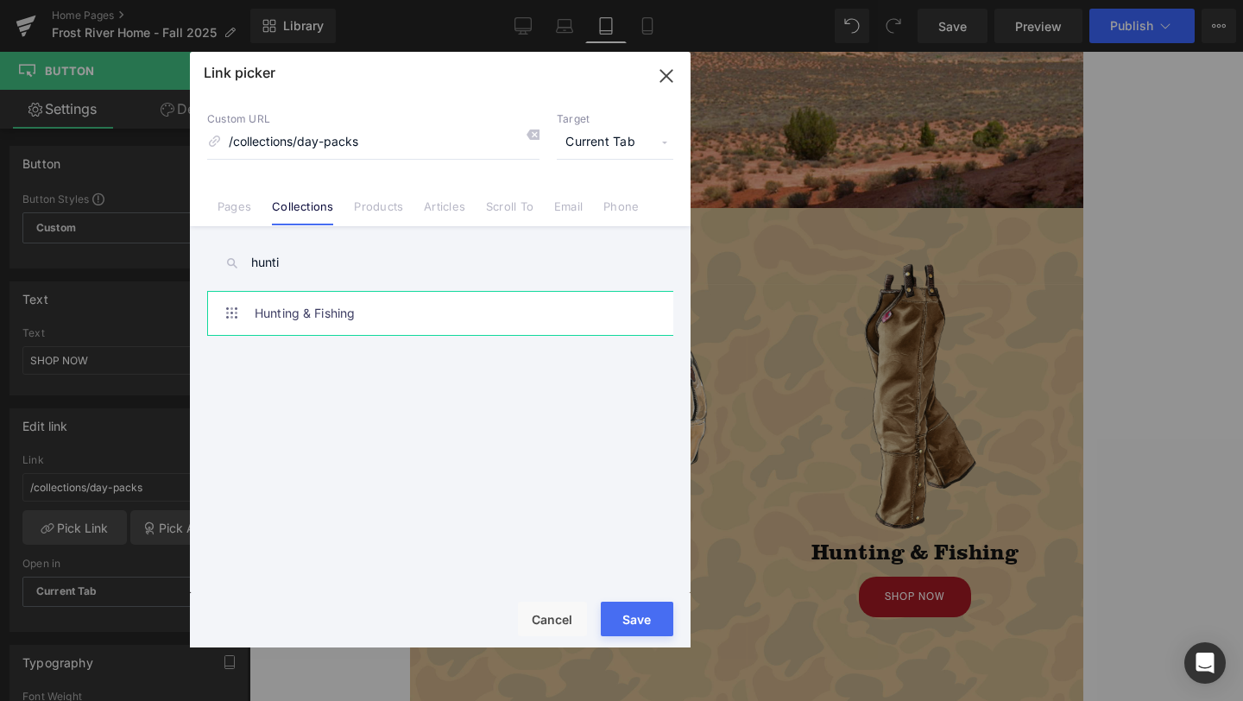
type input "hunti"
click at [357, 306] on link "Hunting & Fishing" at bounding box center [445, 313] width 380 height 43
click at [644, 612] on button "Save" at bounding box center [637, 619] width 73 height 35
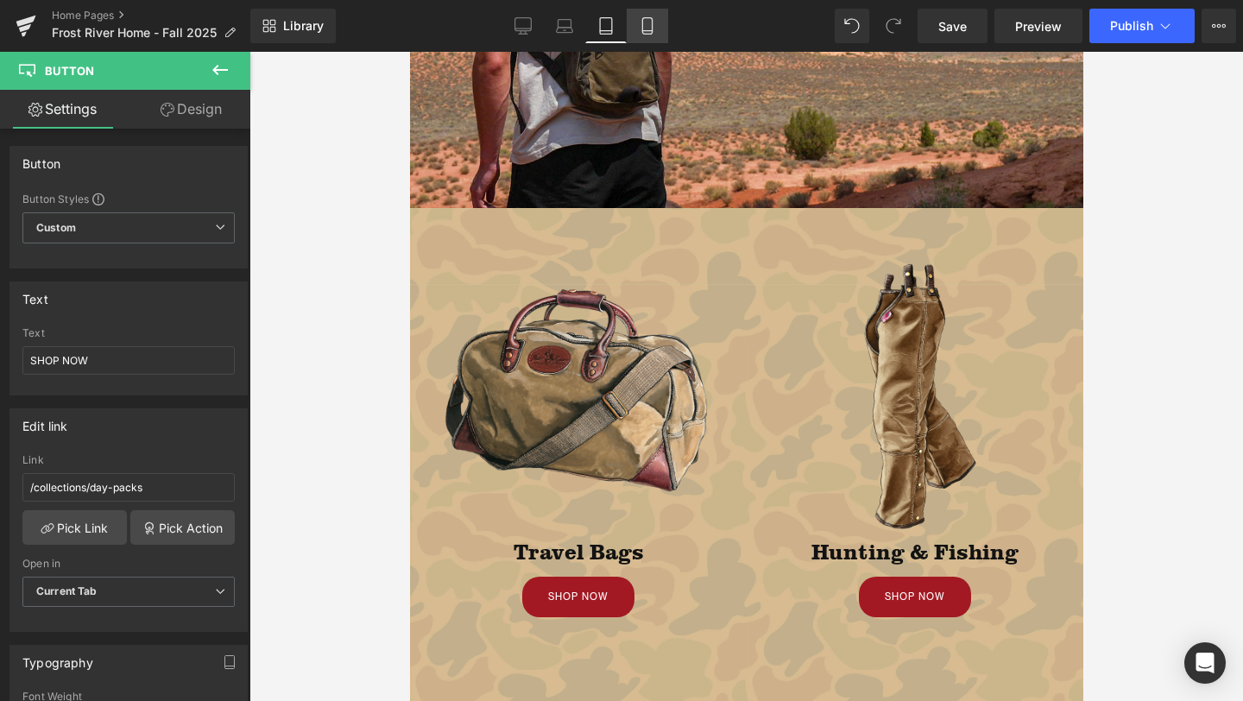
click at [652, 29] on icon at bounding box center [647, 25] width 17 height 17
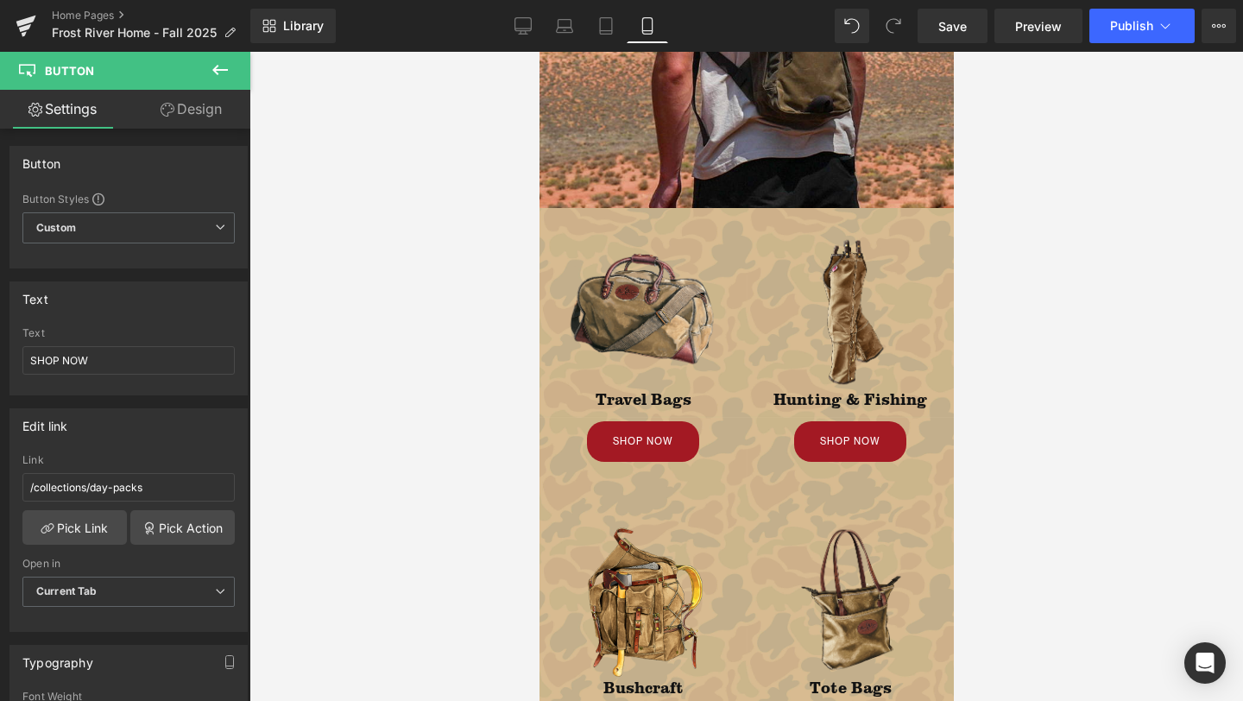
scroll to position [312, 0]
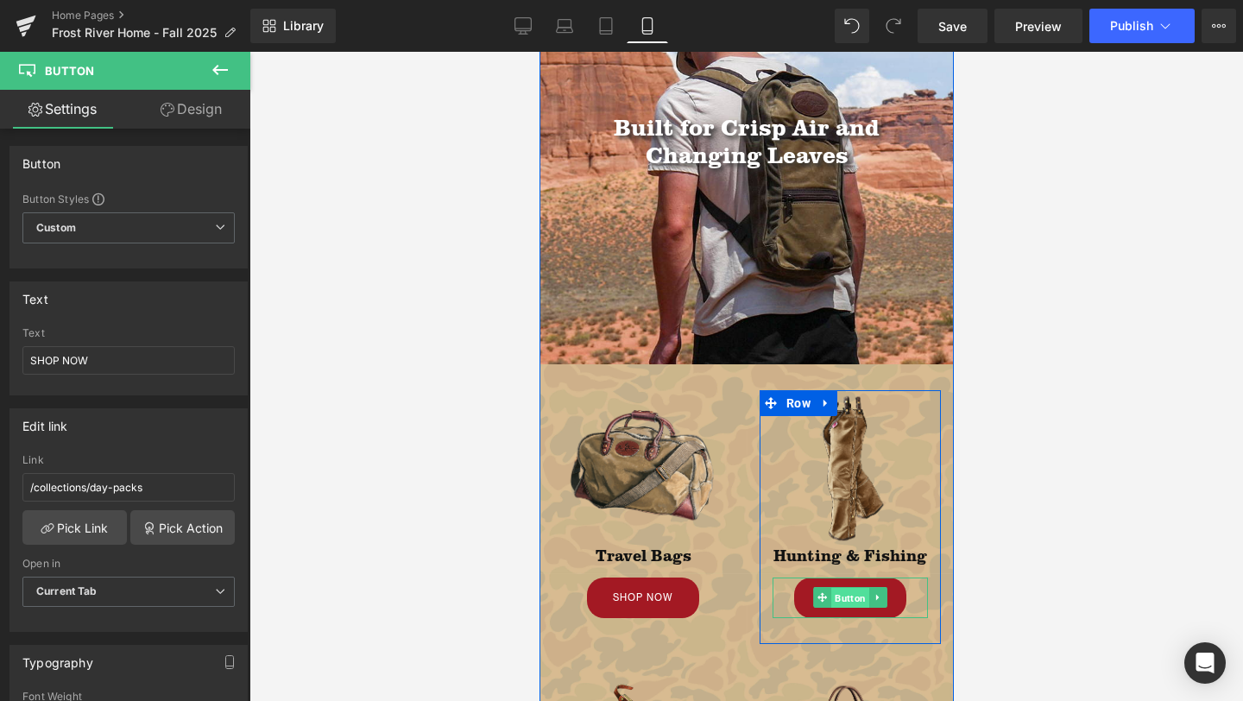
click at [846, 596] on span "Button" at bounding box center [849, 598] width 38 height 21
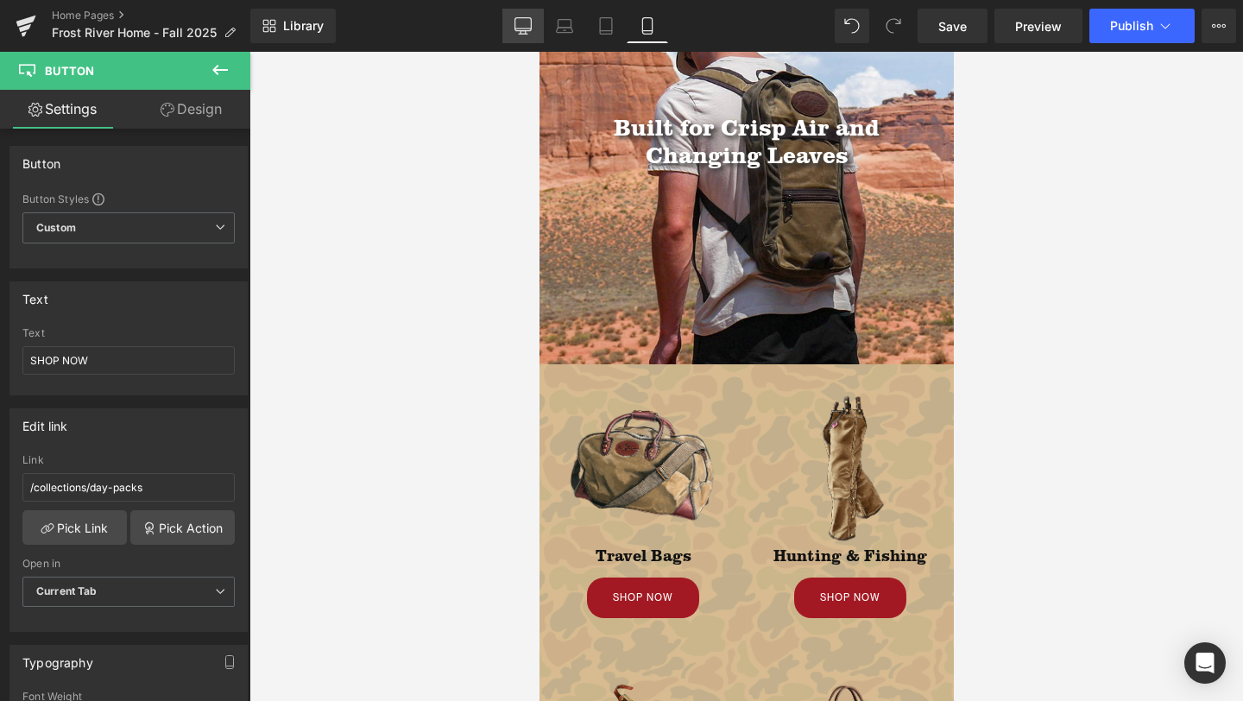
click at [524, 20] on icon at bounding box center [522, 25] width 17 height 17
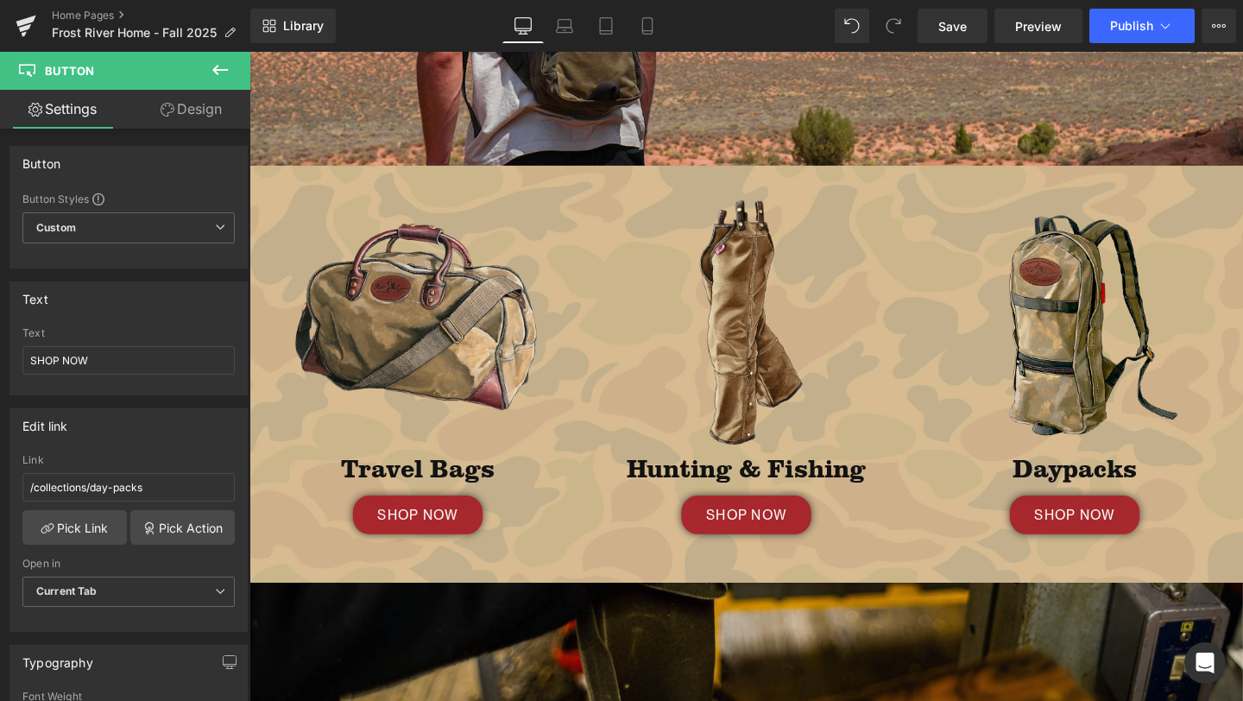
scroll to position [472, 0]
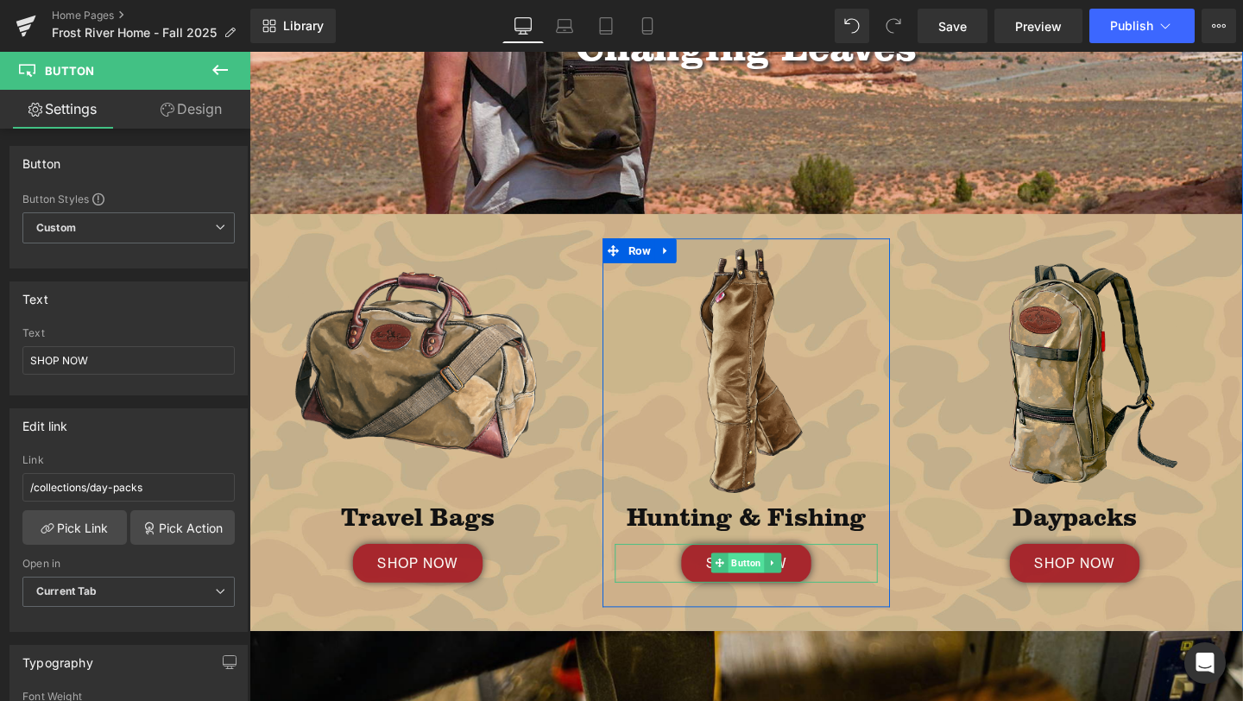
click at [766, 588] on span "Button" at bounding box center [772, 588] width 38 height 21
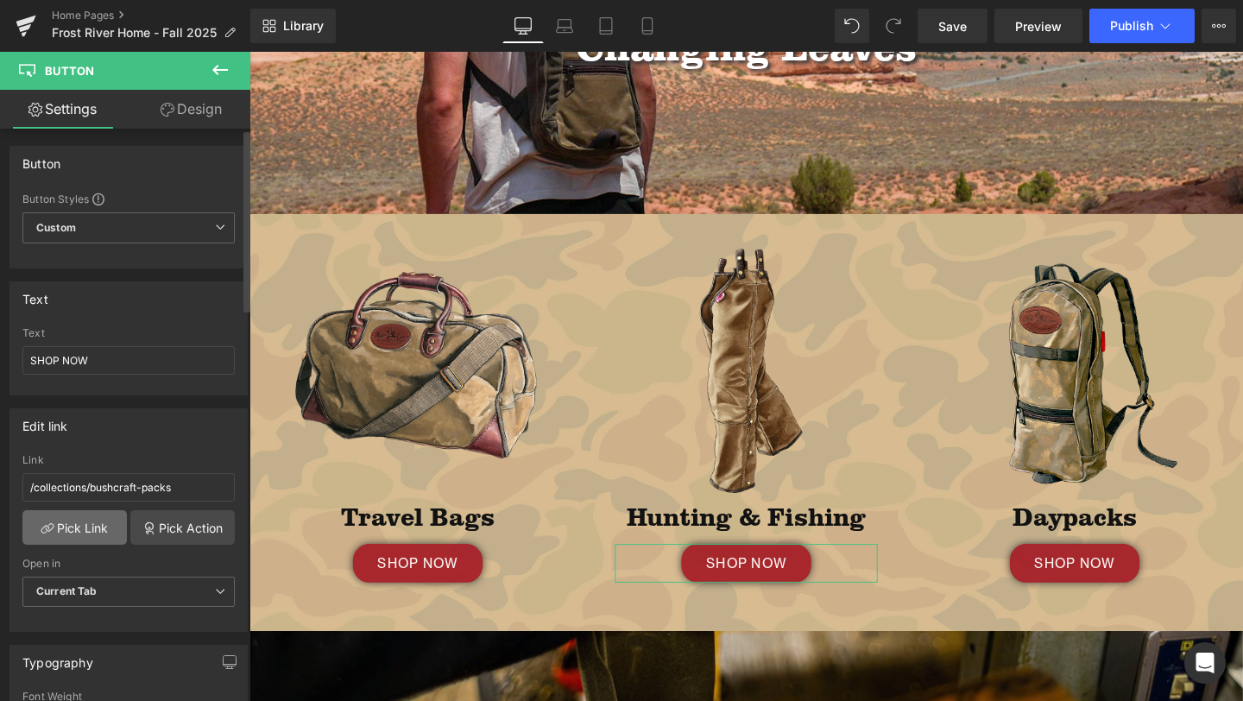
click at [85, 519] on link "Pick Link" at bounding box center [74, 527] width 104 height 35
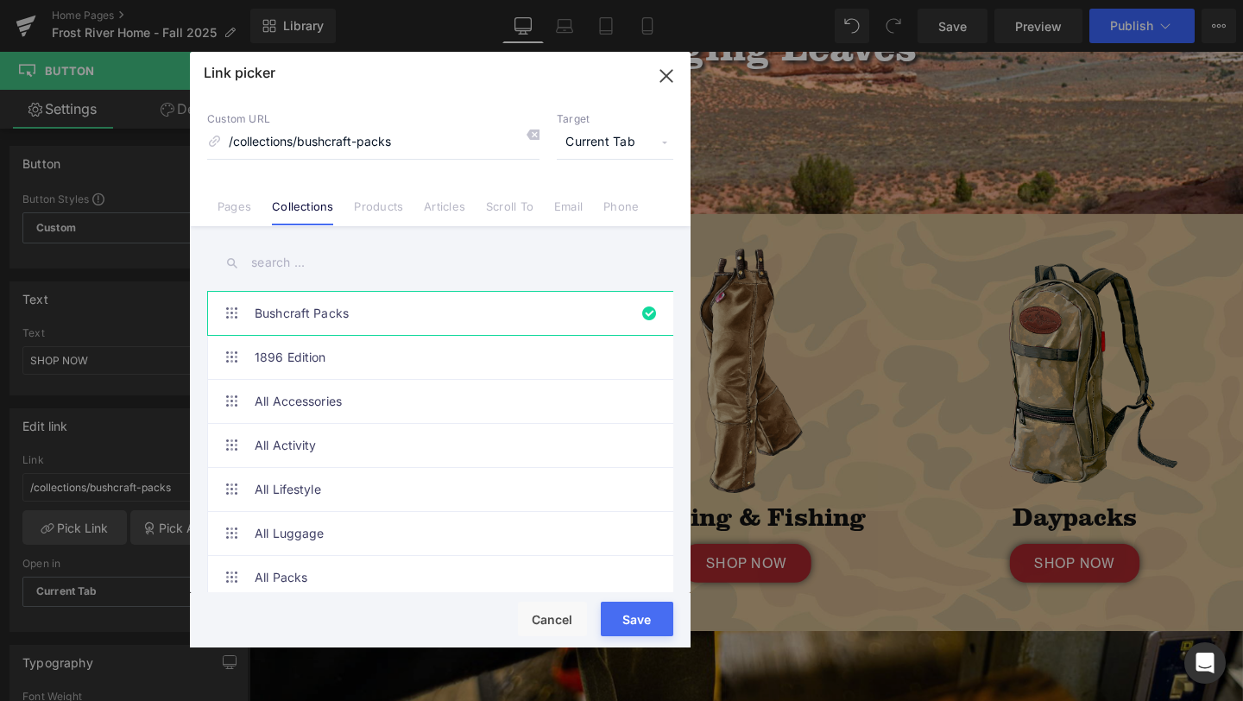
click at [334, 254] on input "text" at bounding box center [440, 262] width 466 height 39
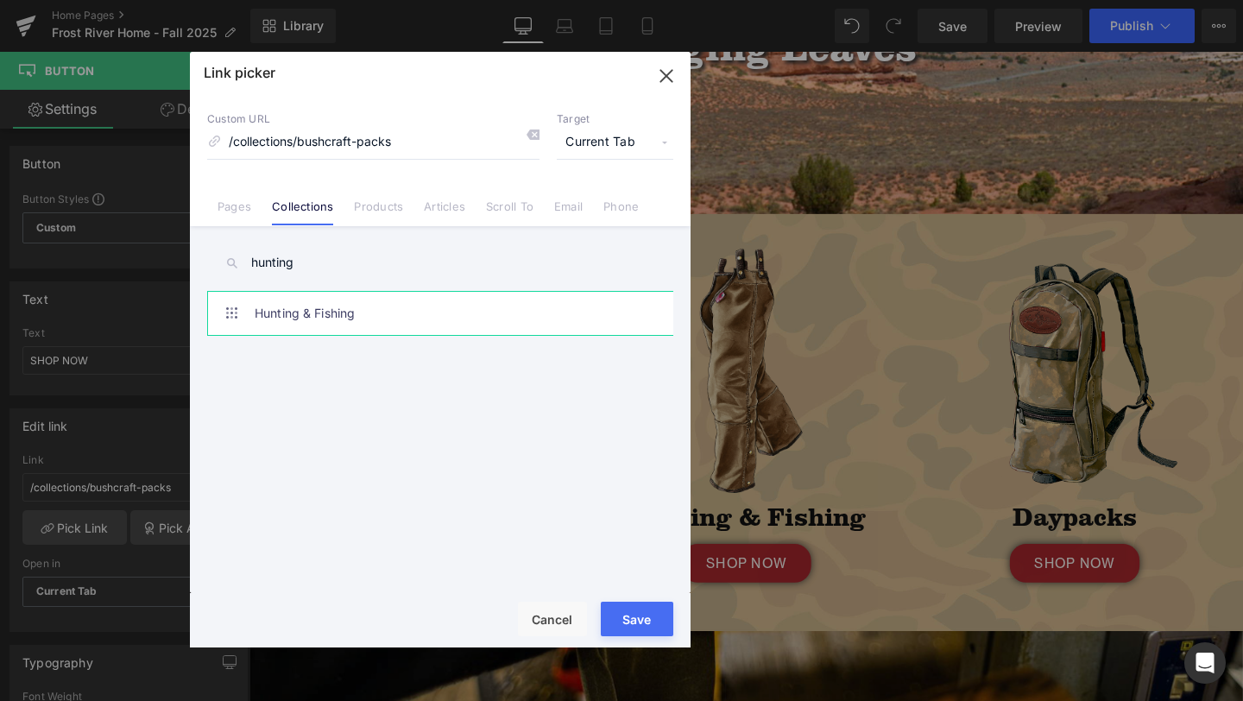
type input "hunting"
click at [349, 314] on link "Hunting & Fishing" at bounding box center [445, 313] width 380 height 43
click at [0, 0] on div "Rendering Content" at bounding box center [0, 0] width 0 height 0
click at [643, 615] on button "Save" at bounding box center [637, 619] width 73 height 35
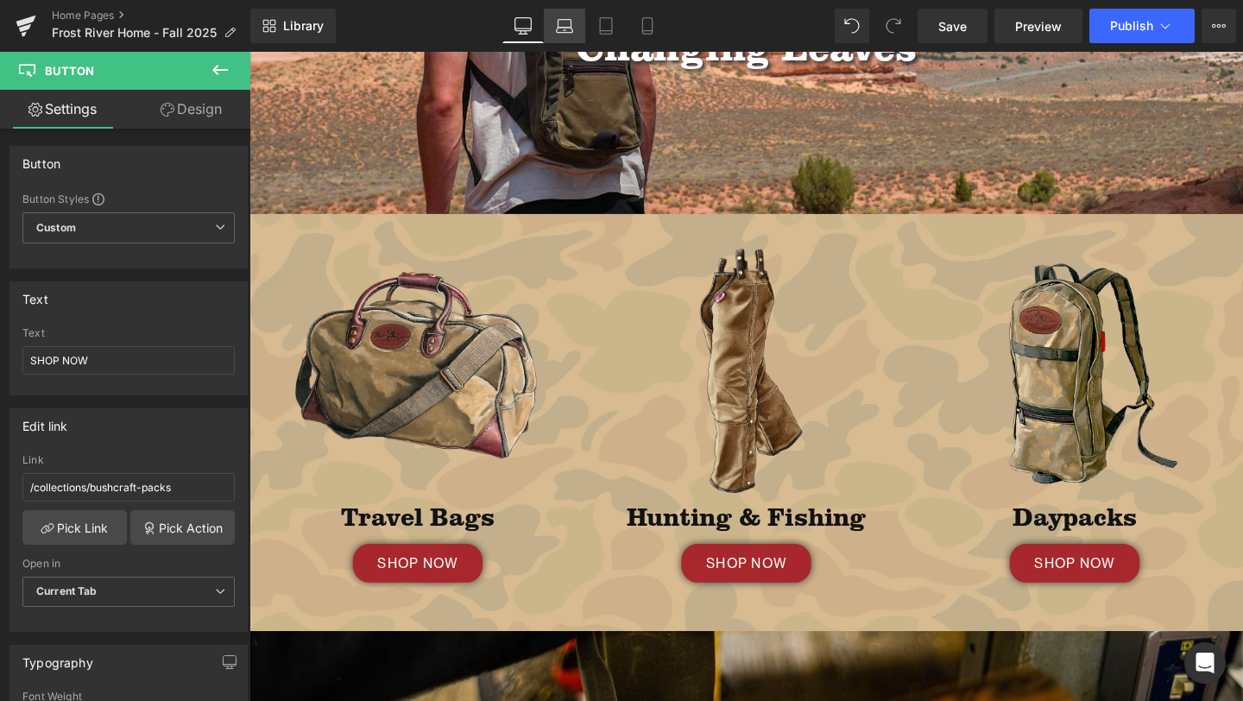
click at [565, 22] on icon at bounding box center [564, 25] width 17 height 17
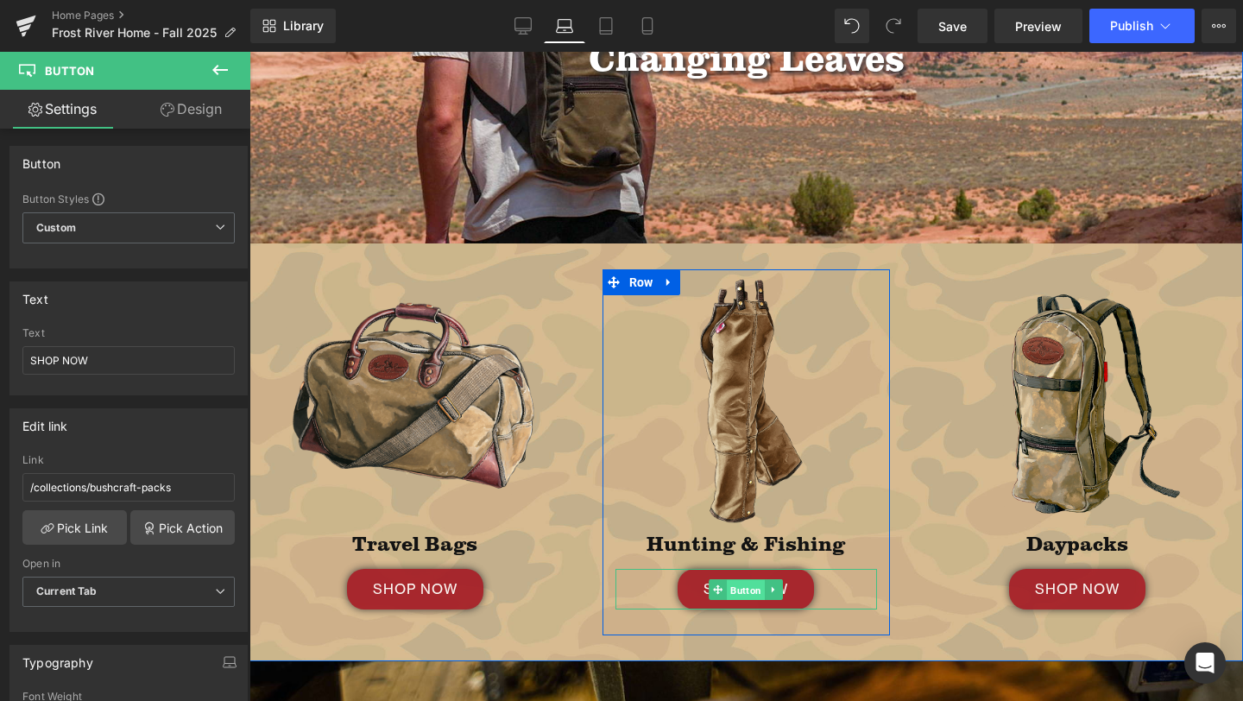
click at [742, 590] on span "Button" at bounding box center [747, 589] width 38 height 21
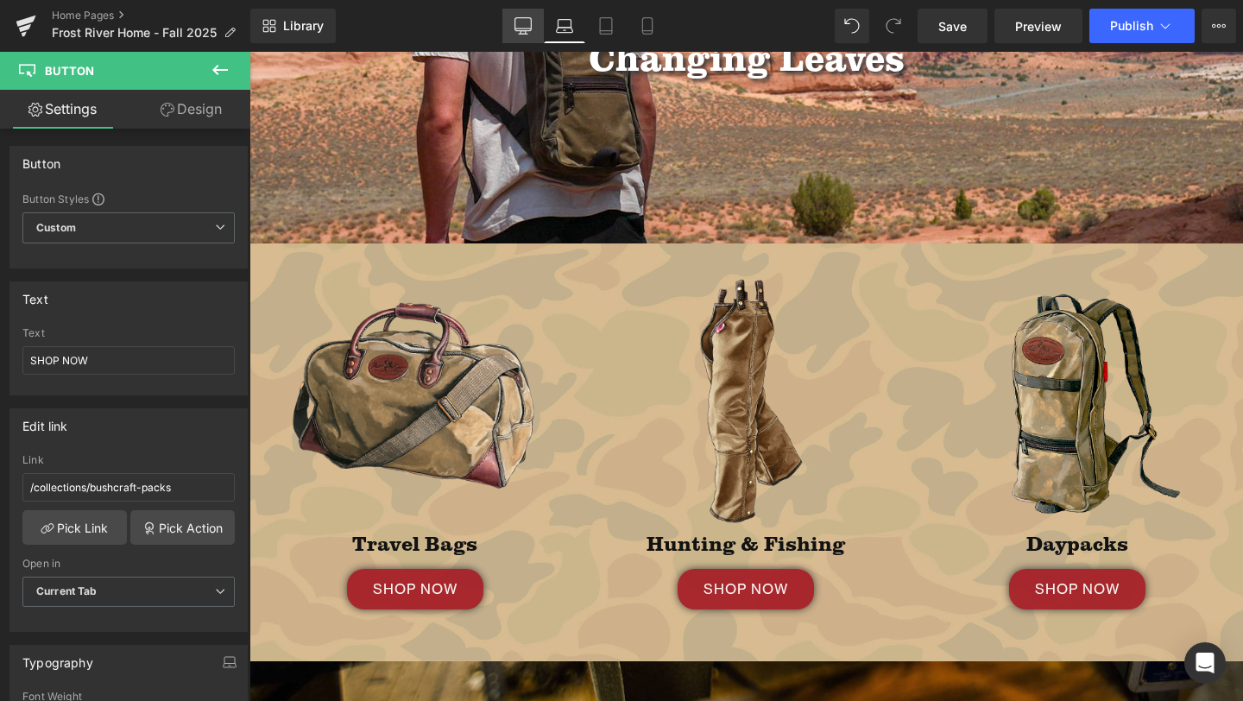
click at [514, 25] on link "Desktop" at bounding box center [522, 26] width 41 height 35
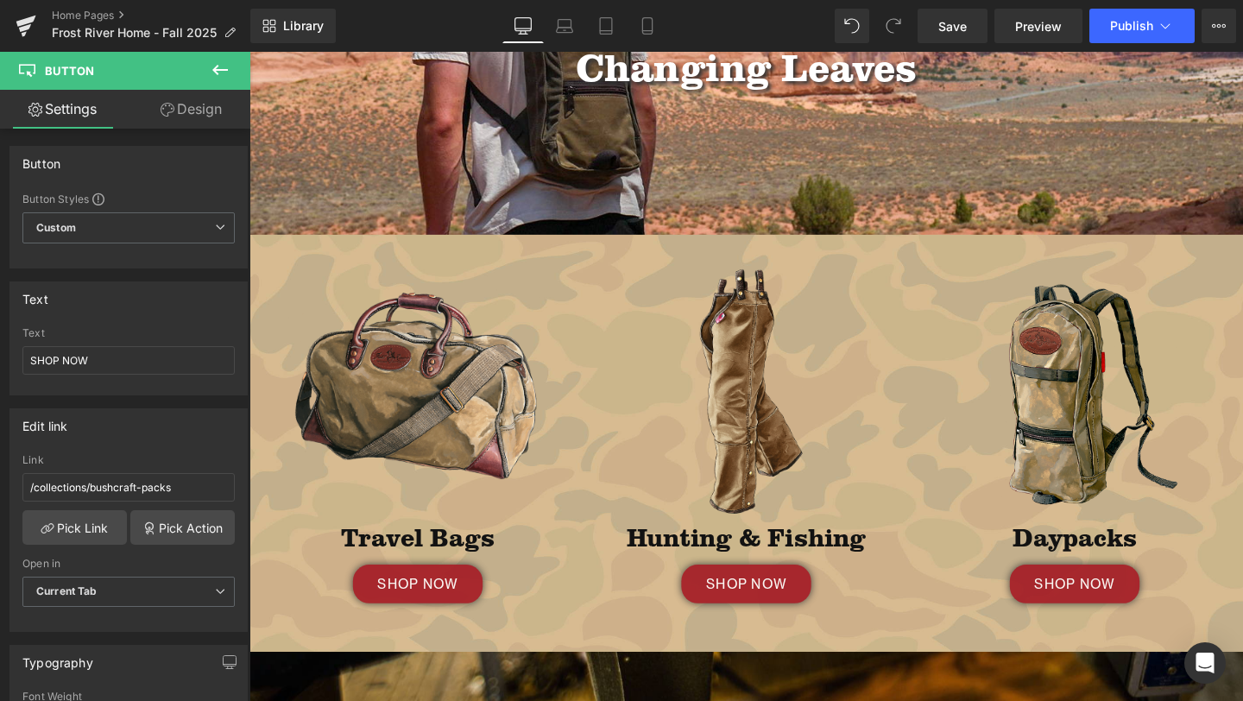
scroll to position [472, 0]
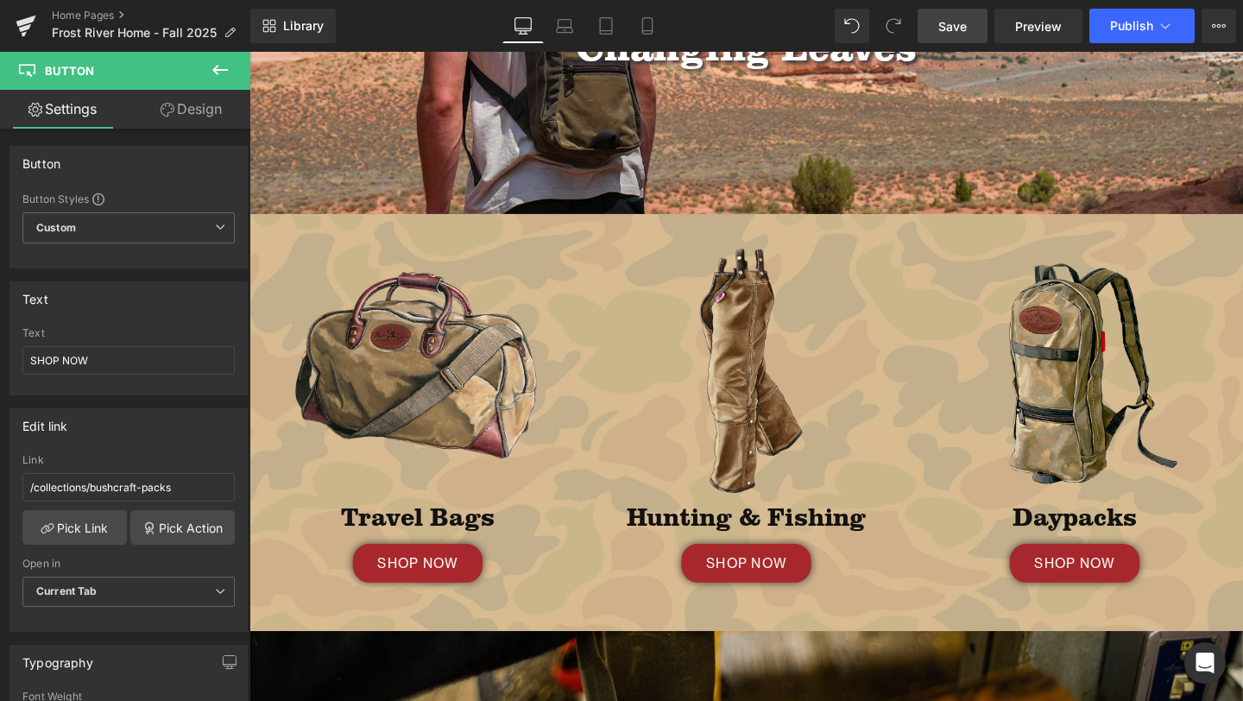
click at [950, 21] on span "Save" at bounding box center [952, 26] width 28 height 18
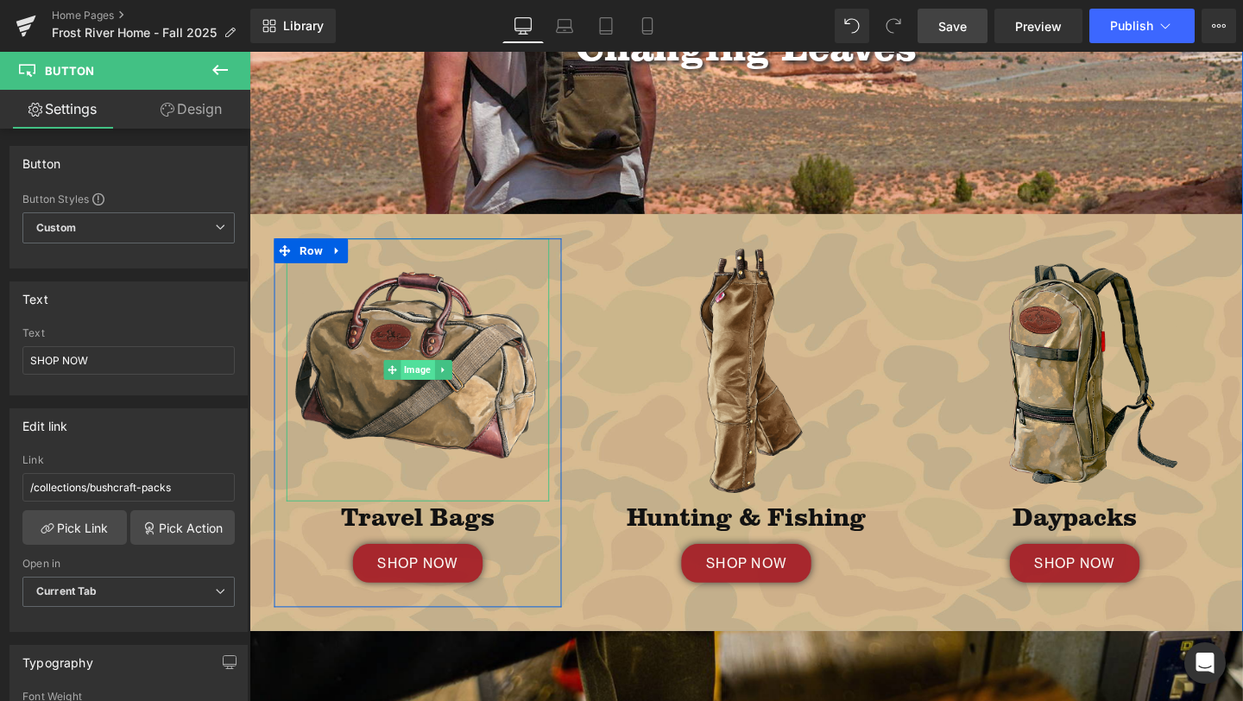
click at [422, 382] on span "Image" at bounding box center [425, 386] width 35 height 21
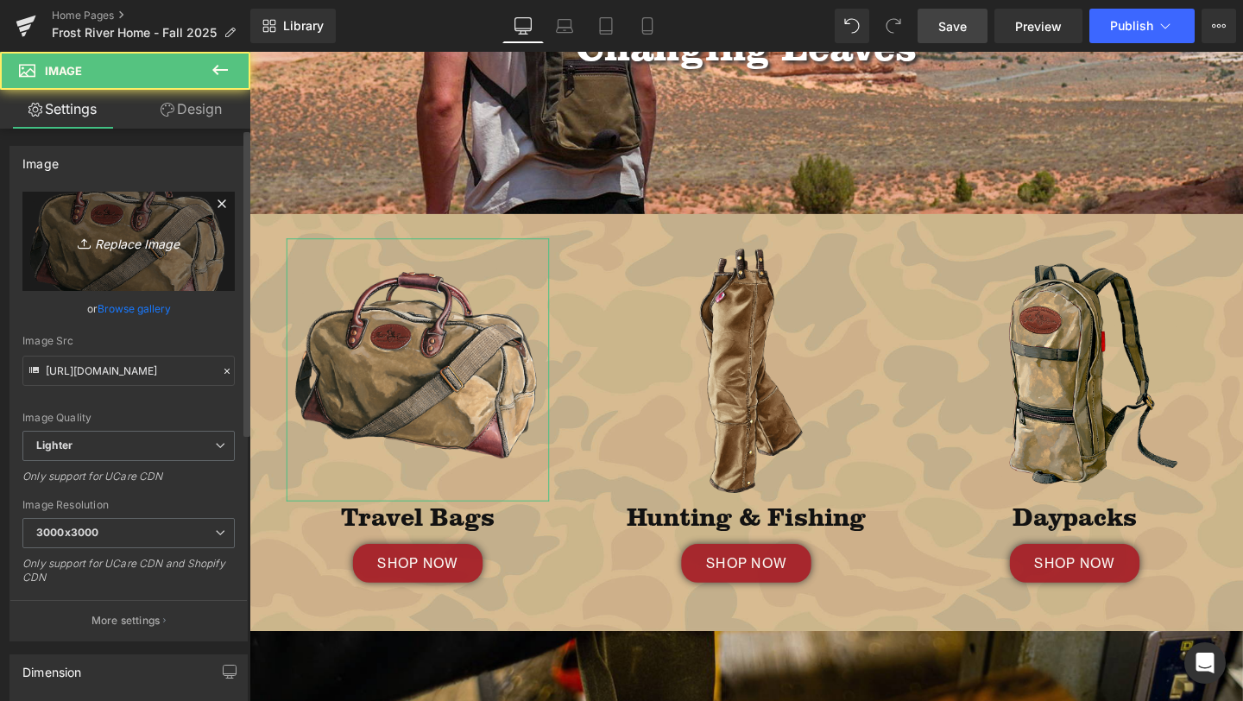
click at [116, 232] on icon "Replace Image" at bounding box center [129, 241] width 138 height 22
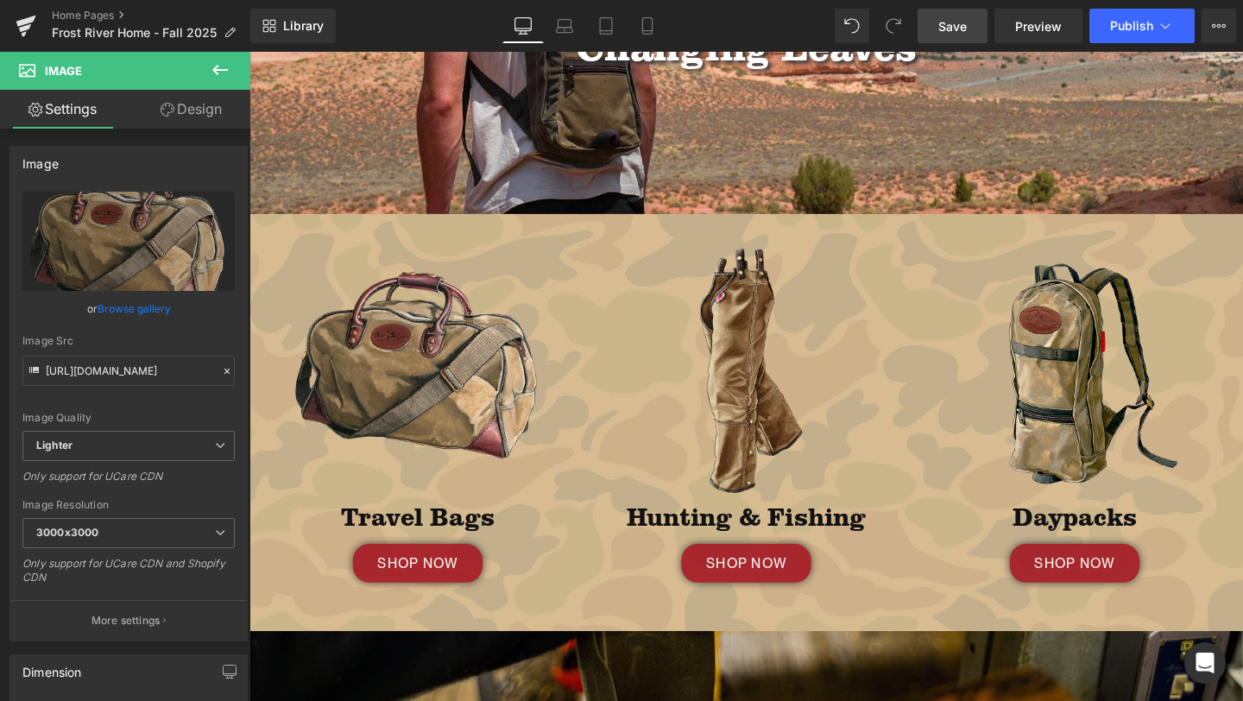
type input "C:\fakepath\713b Carryon_Duffle_Main.png"
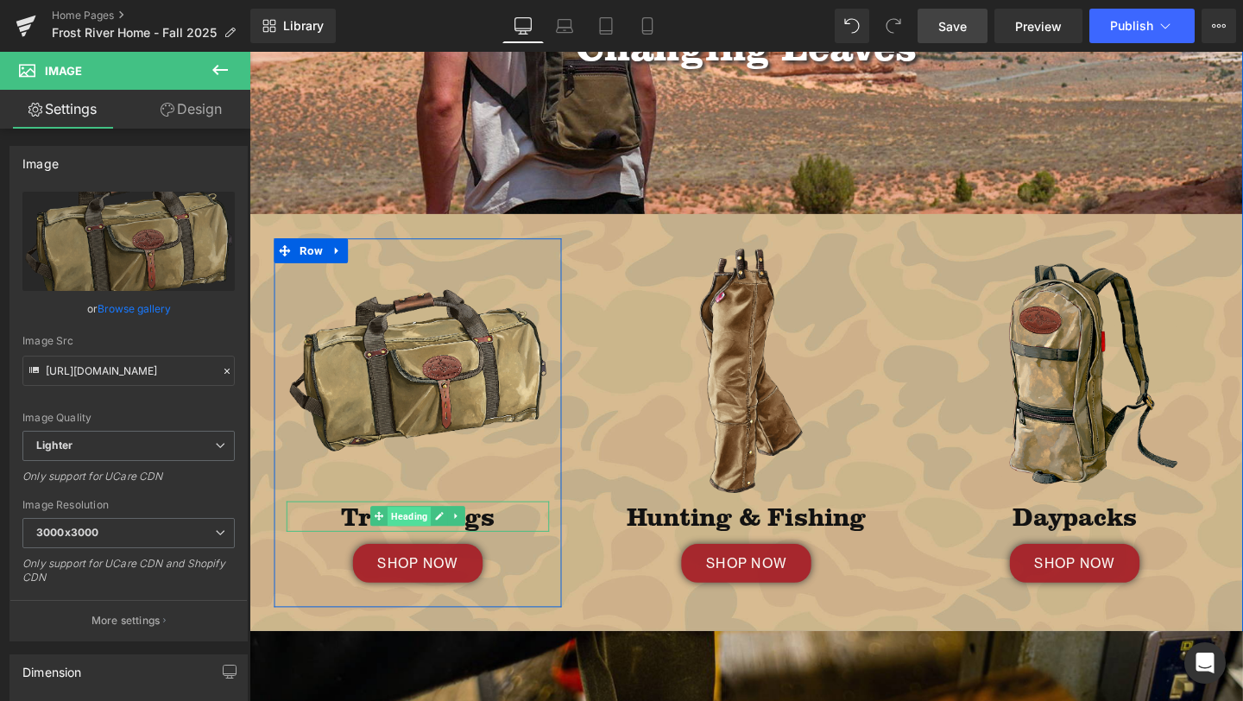
click at [399, 531] on span "Heading" at bounding box center [418, 540] width 46 height 21
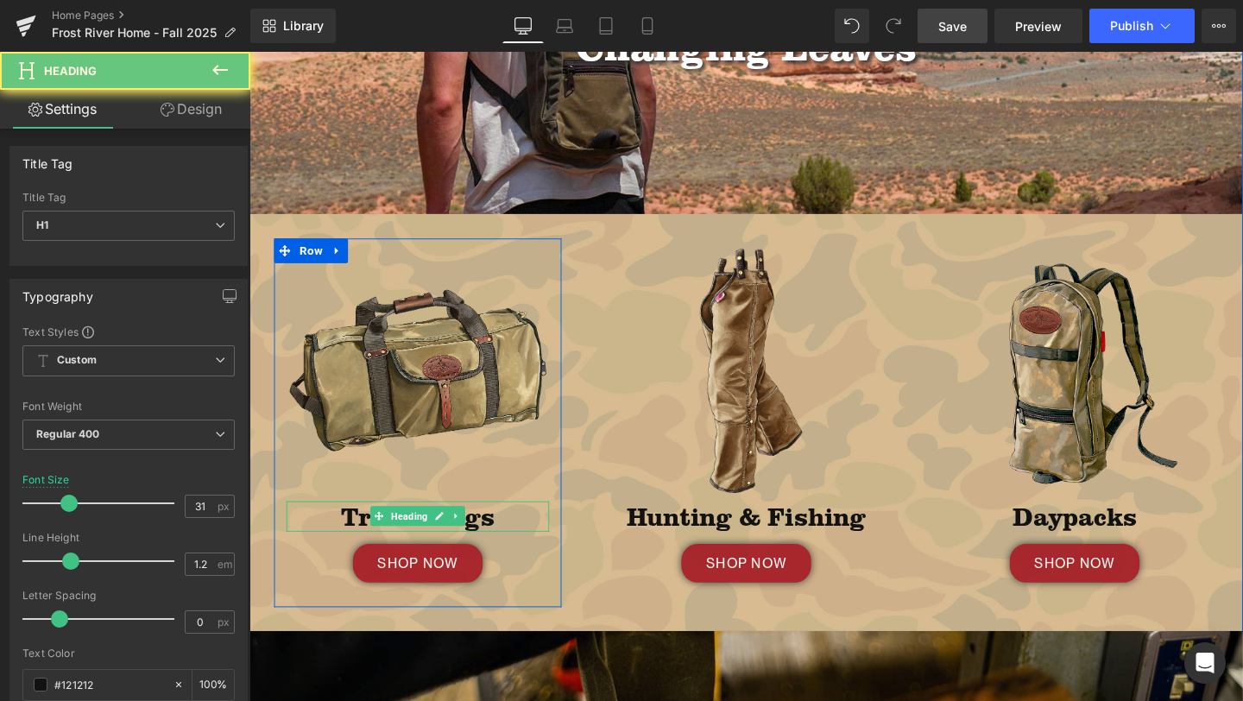
click at [341, 532] on h1 "Travel Bags" at bounding box center [426, 540] width 276 height 32
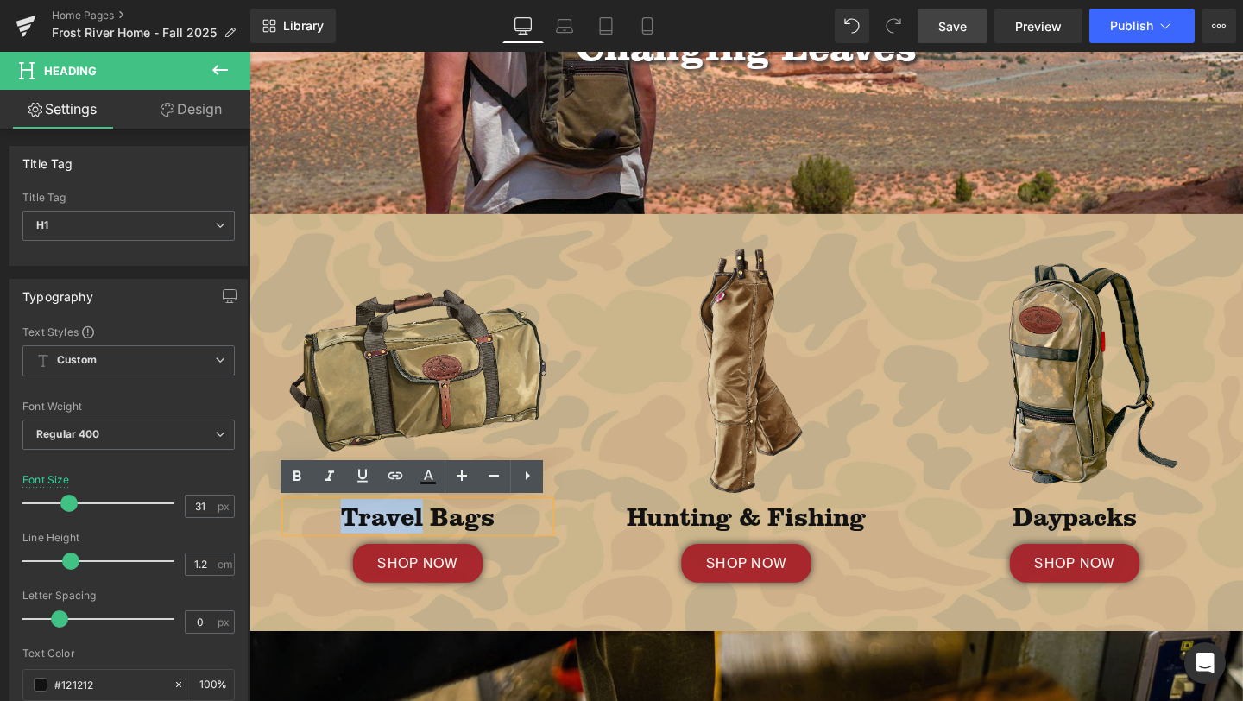
drag, startPoint x: 340, startPoint y: 537, endPoint x: 432, endPoint y: 544, distance: 92.6
click at [432, 544] on h1 "Travel Bags" at bounding box center [426, 540] width 276 height 32
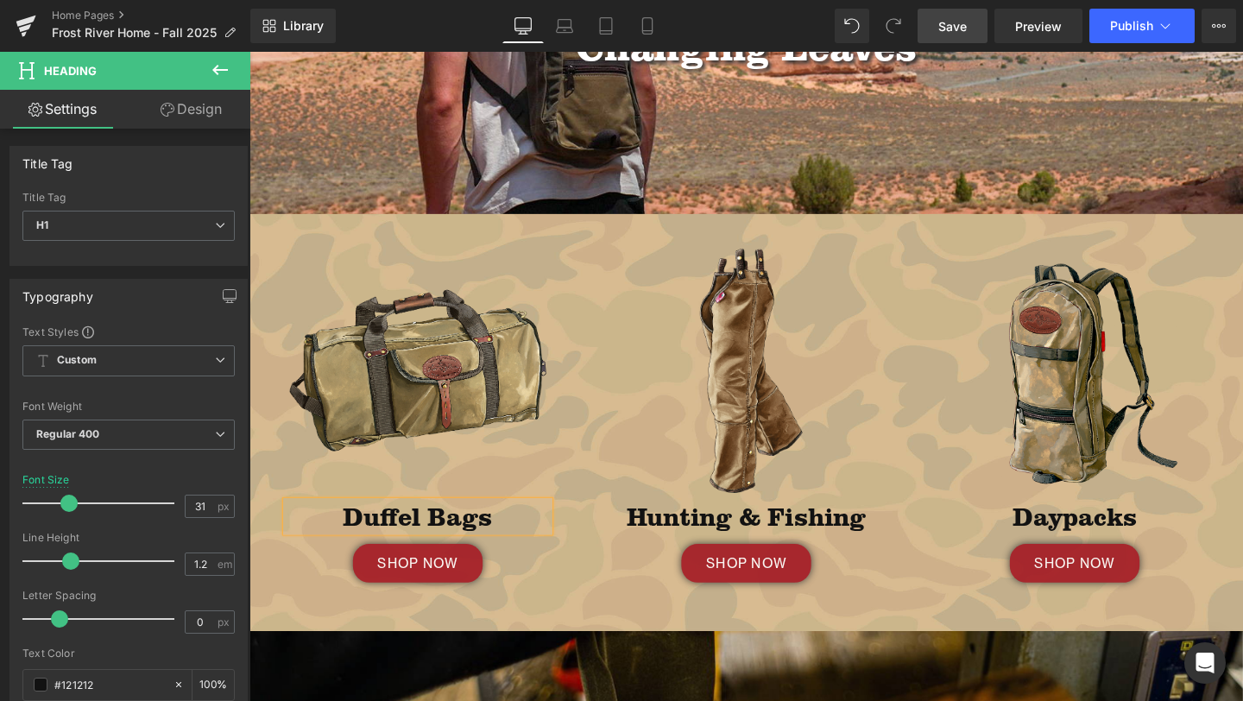
click at [564, 612] on div "Image Duffel Bags Heading SHOP NOW Button Row" at bounding box center [426, 442] width 302 height 388
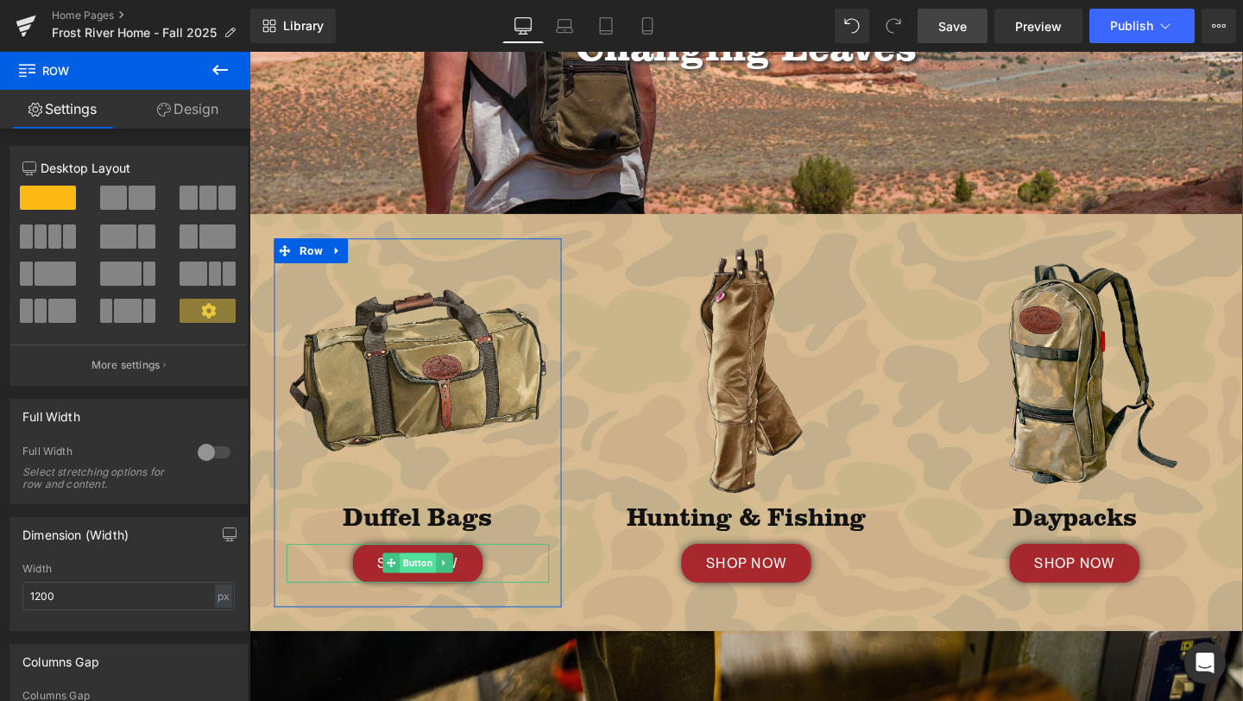
click at [428, 585] on span "Button" at bounding box center [426, 588] width 38 height 21
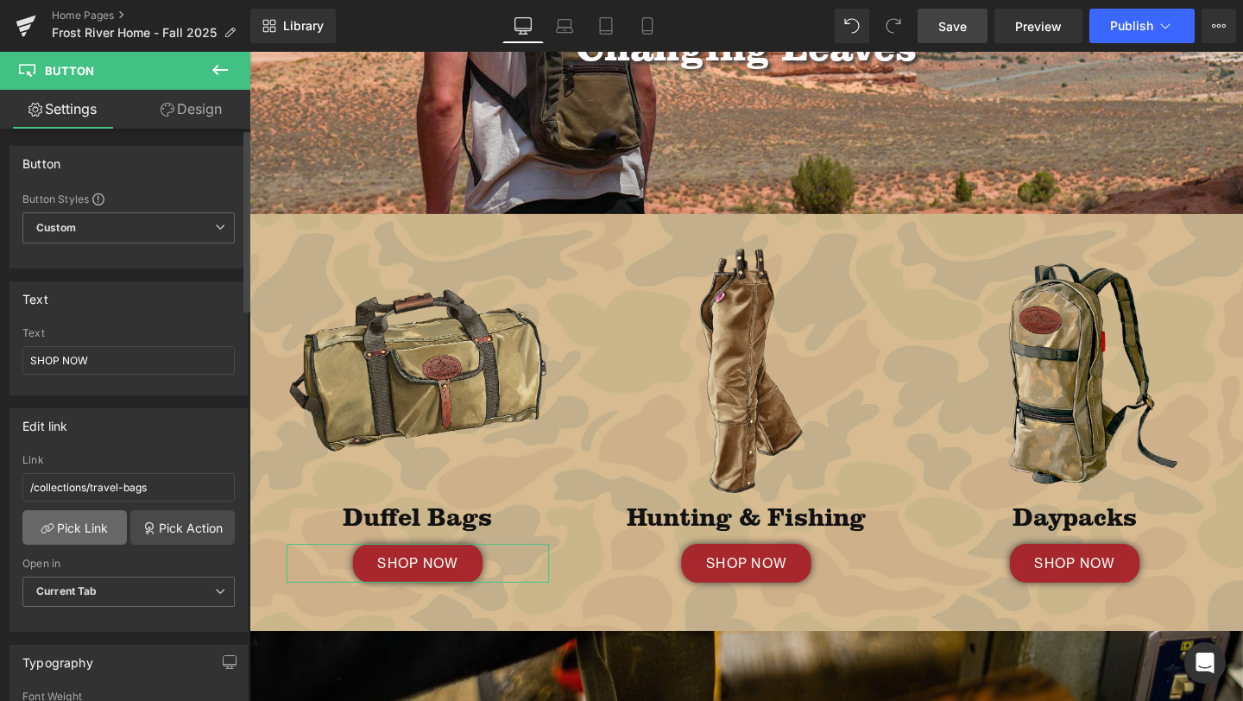
click at [81, 516] on link "Pick Link" at bounding box center [74, 527] width 104 height 35
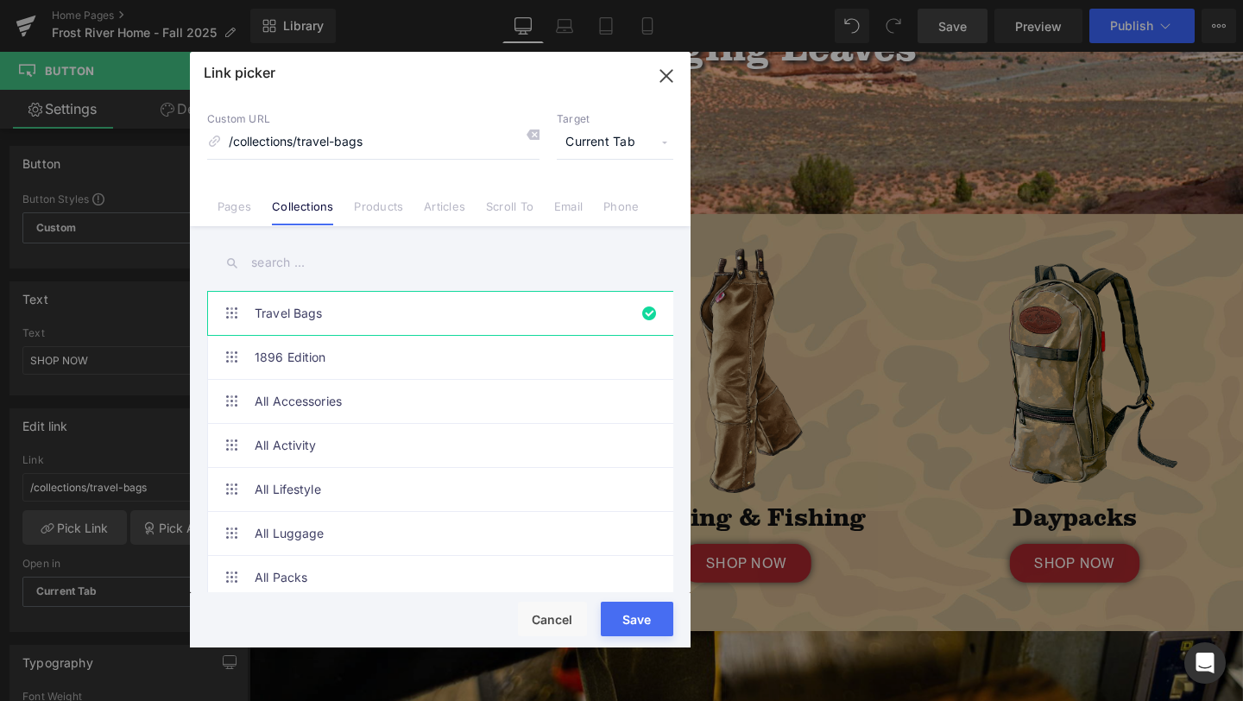
click at [319, 264] on input "text" at bounding box center [440, 262] width 466 height 39
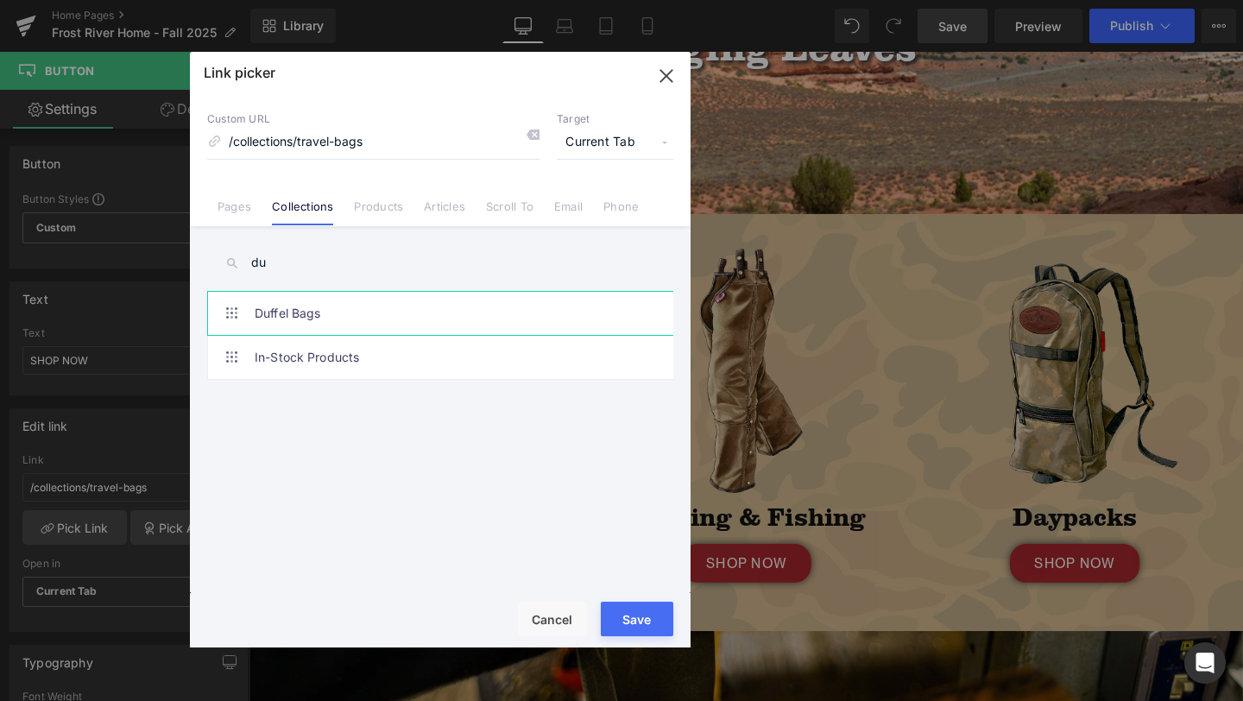
type input "du"
click at [335, 302] on link "Duffel Bags" at bounding box center [445, 313] width 380 height 43
click at [633, 607] on button "Save" at bounding box center [637, 619] width 73 height 35
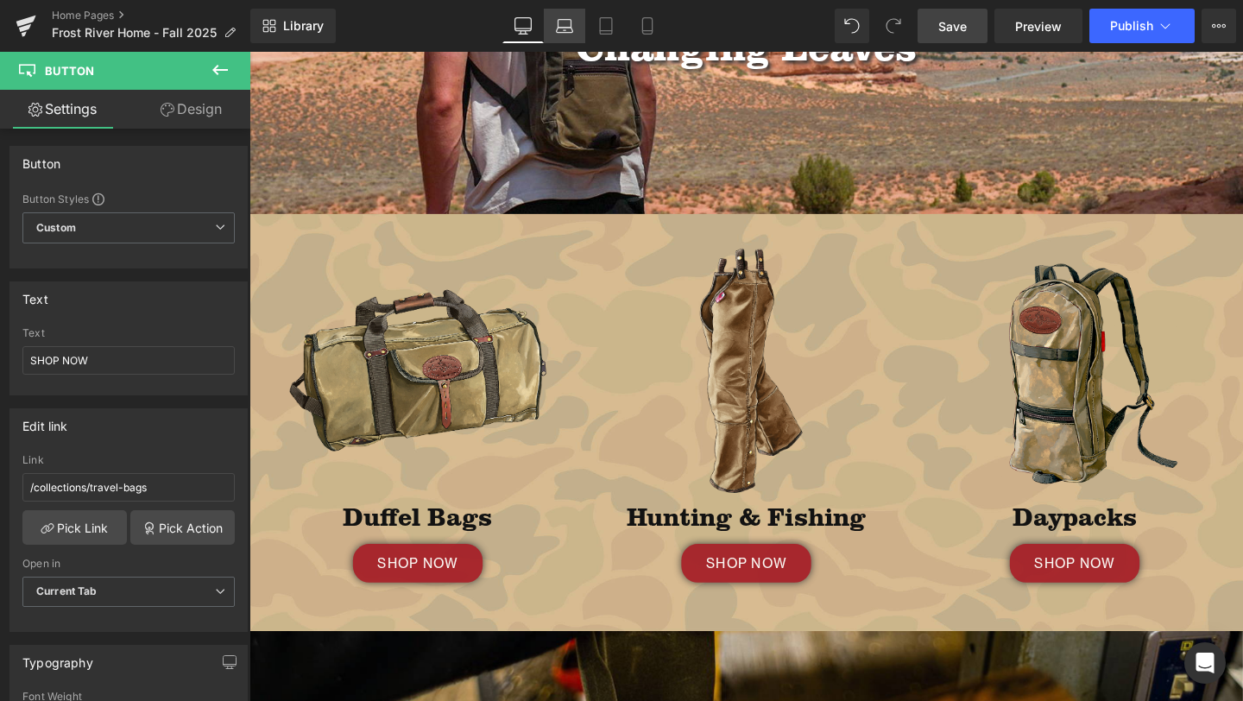
click at [568, 33] on icon at bounding box center [564, 25] width 17 height 17
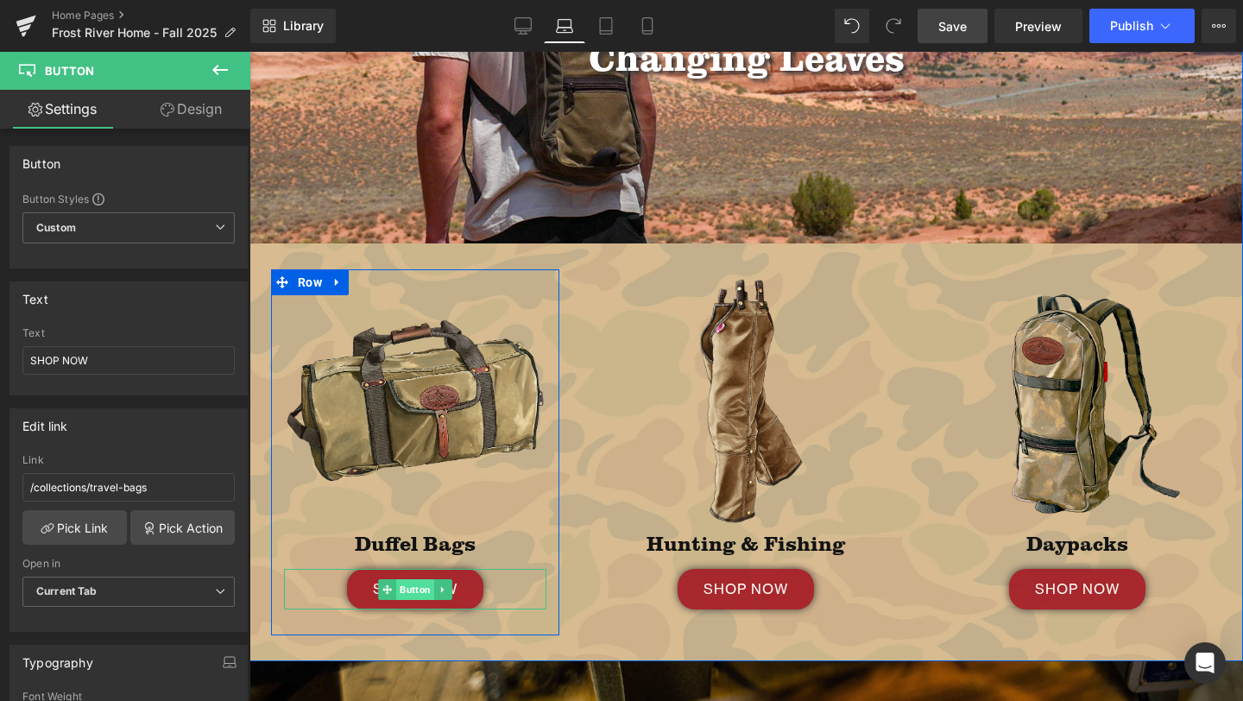
click at [417, 589] on span "Button" at bounding box center [415, 589] width 38 height 21
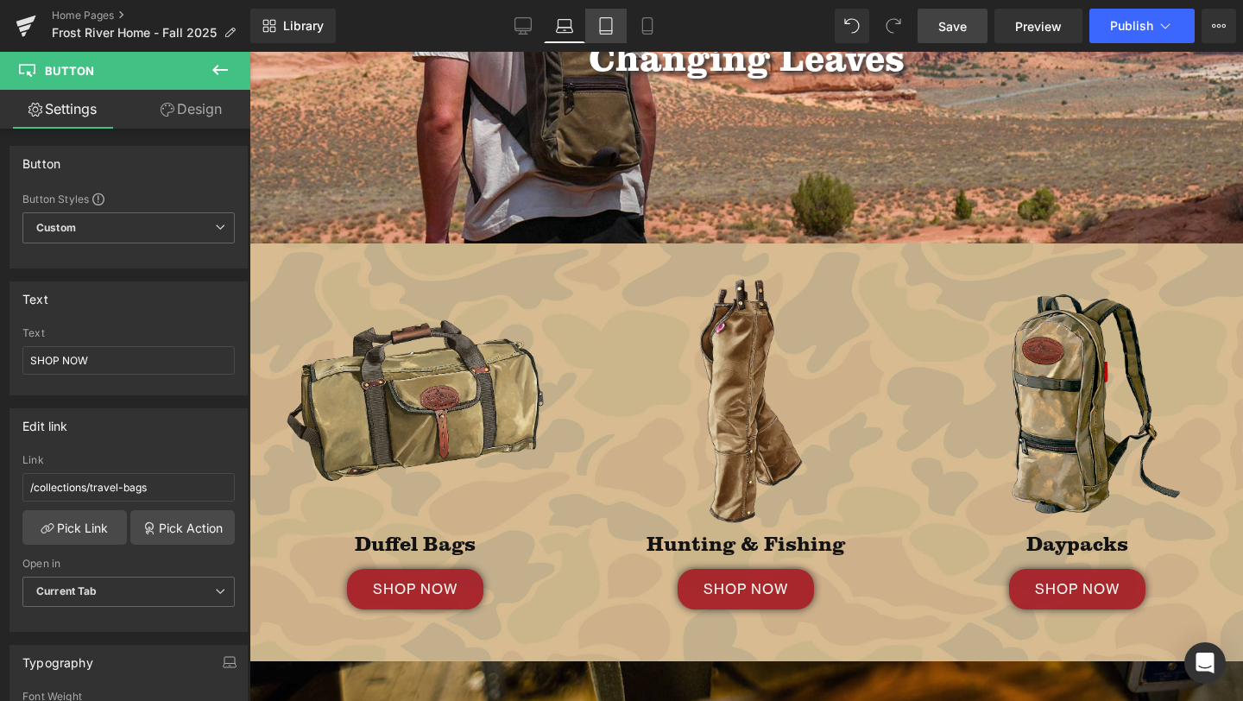
click at [613, 27] on icon at bounding box center [605, 25] width 17 height 17
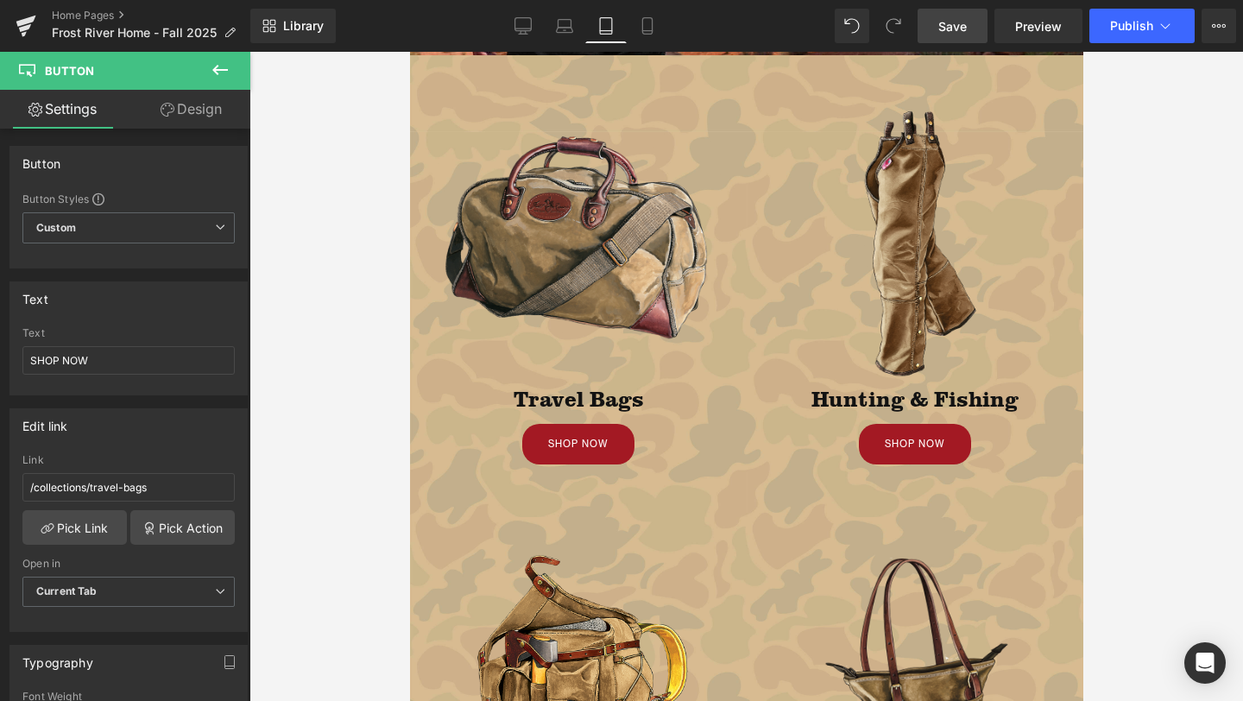
scroll to position [630, 0]
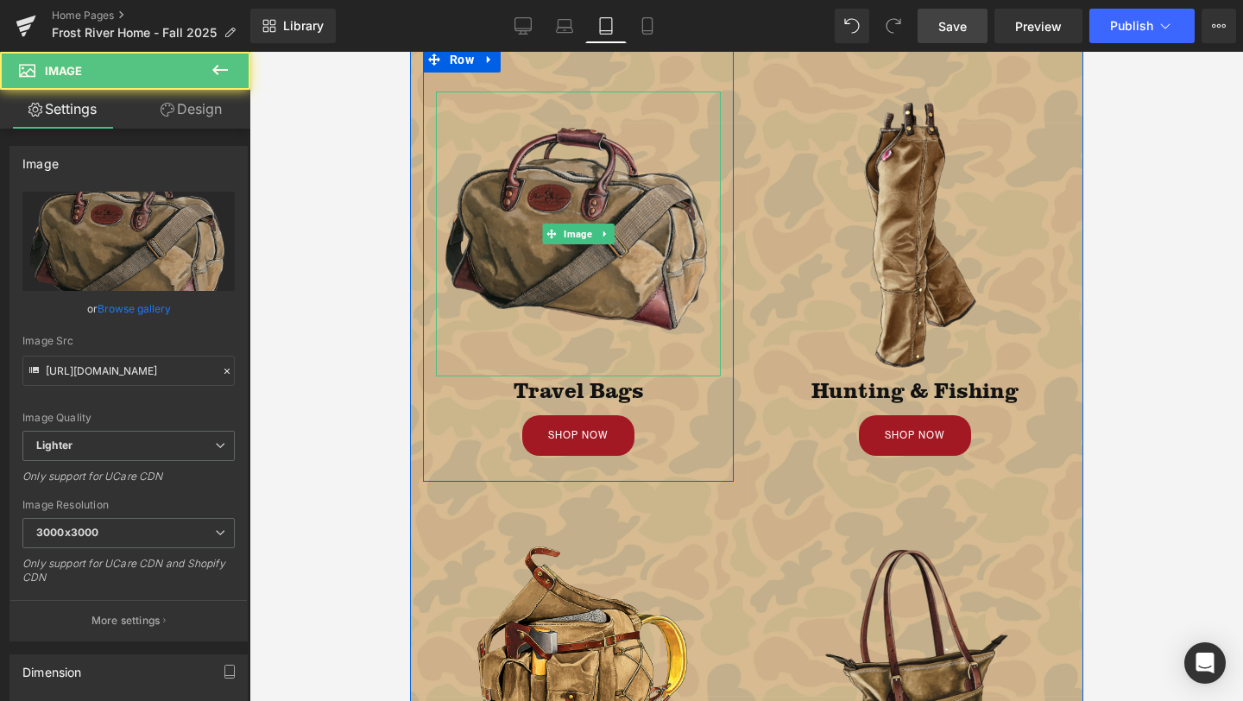
click at [585, 280] on img at bounding box center [577, 234] width 285 height 285
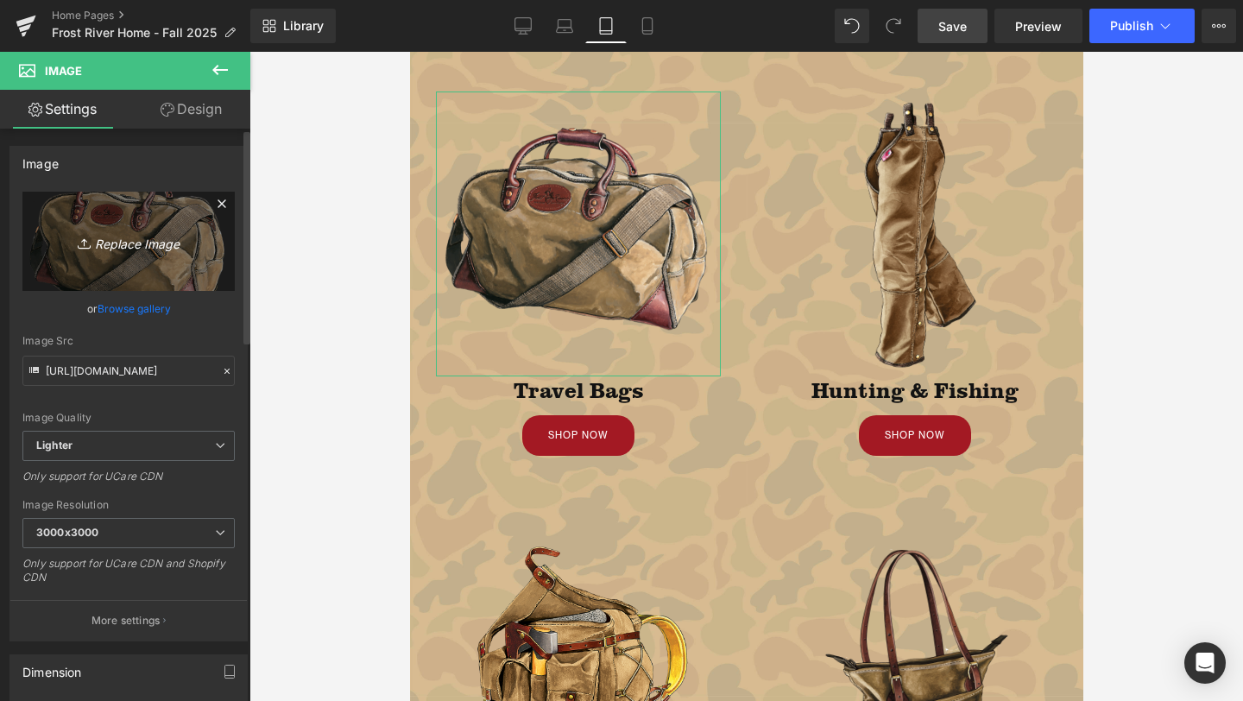
click at [120, 224] on link "Replace Image" at bounding box center [128, 241] width 212 height 99
type input "C:\fakepath\713b Carryon_Duffle_Main.png"
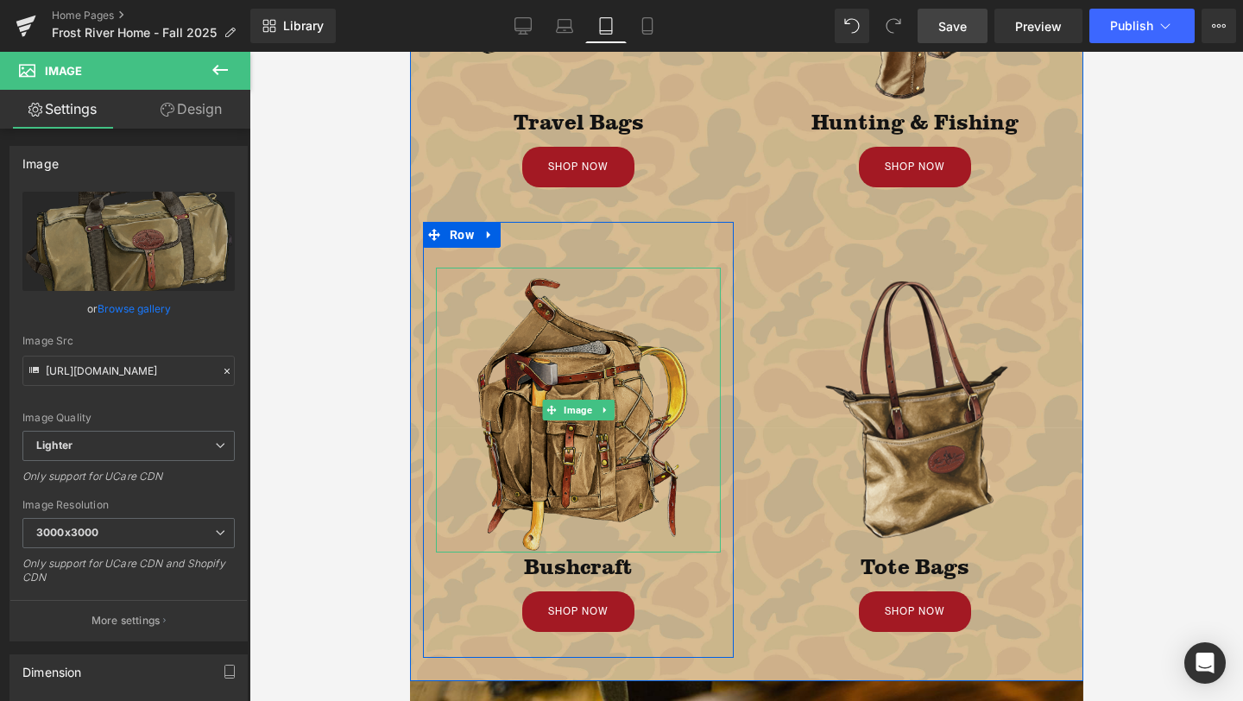
scroll to position [912, 0]
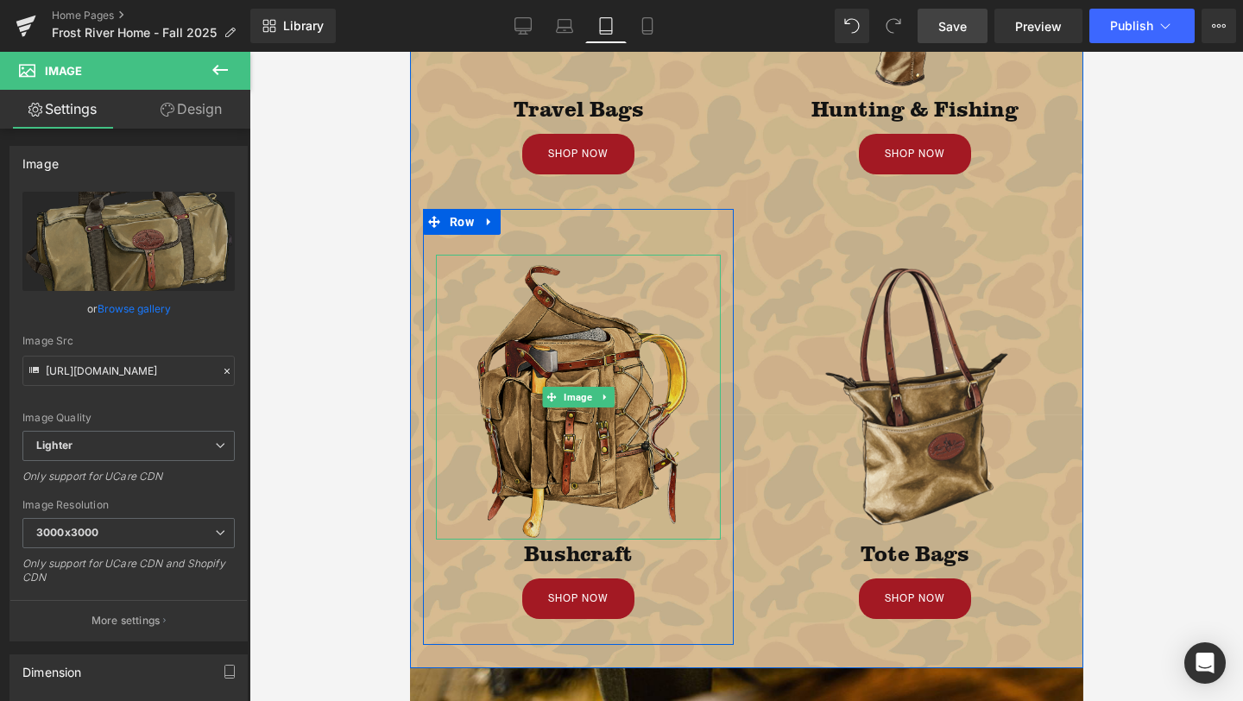
click at [556, 420] on img at bounding box center [577, 397] width 285 height 285
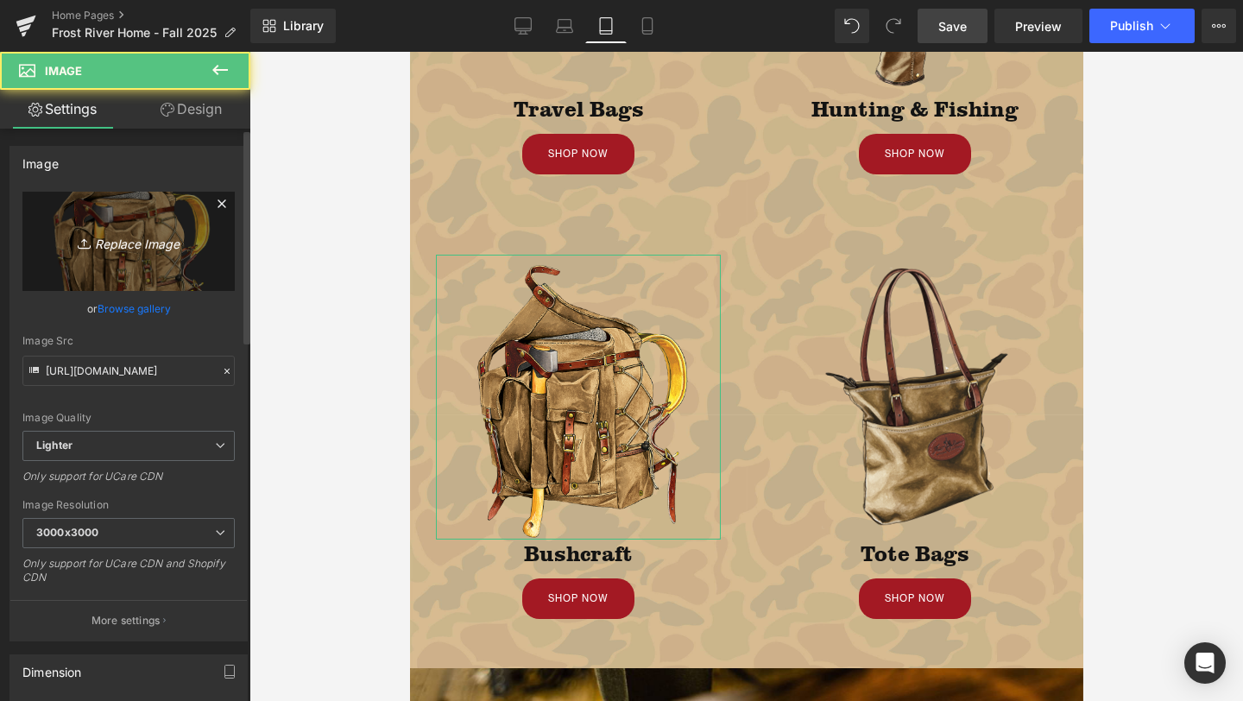
click at [154, 251] on icon "Replace Image" at bounding box center [129, 241] width 138 height 22
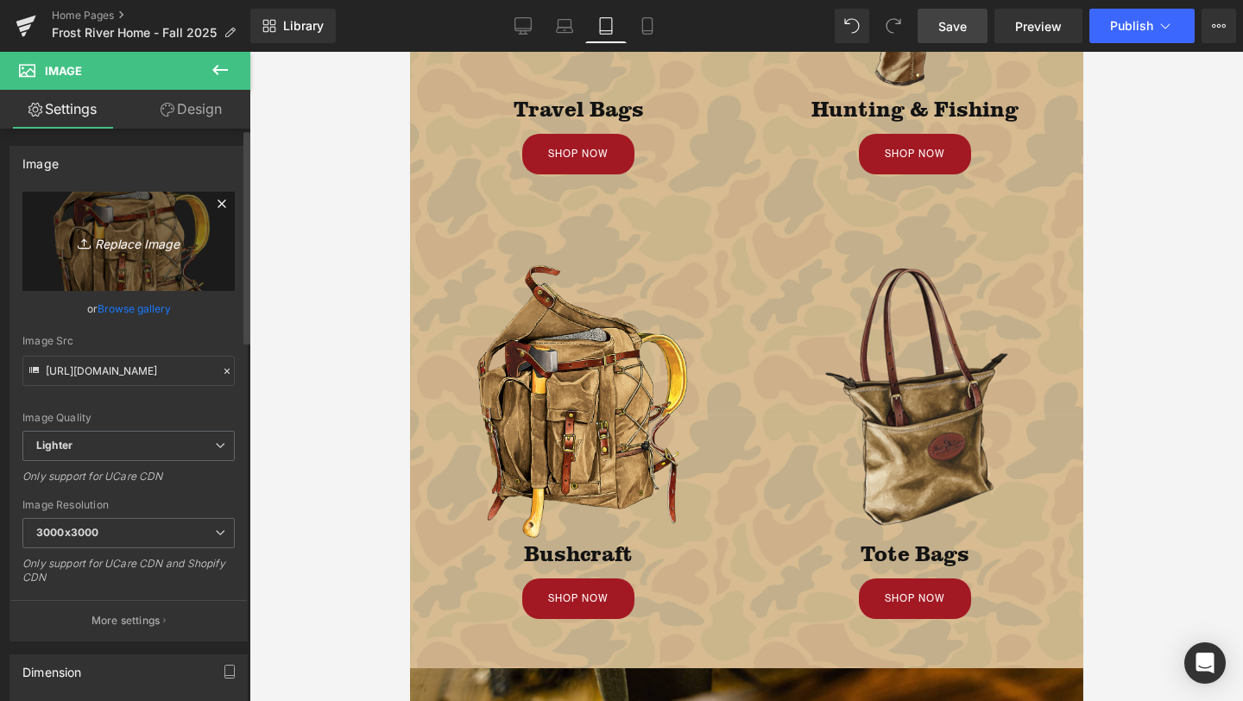
type input "C:\fakepath\JayCookeIllustration.png"
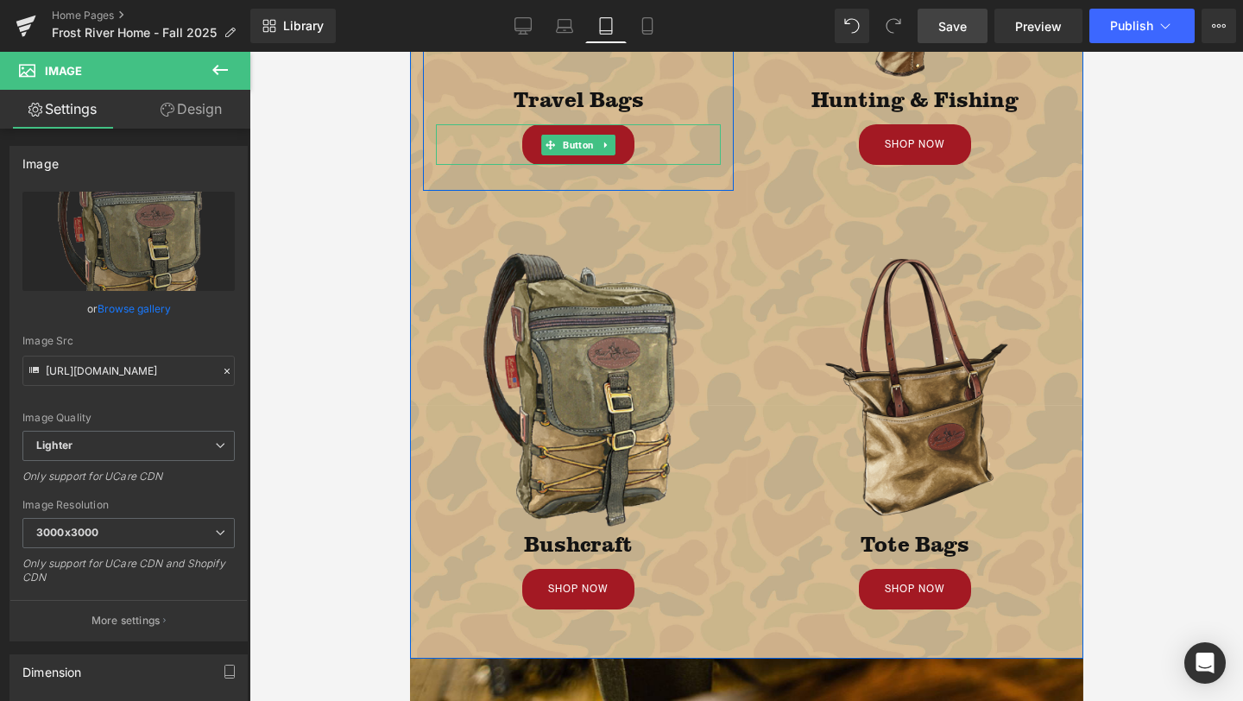
scroll to position [922, 0]
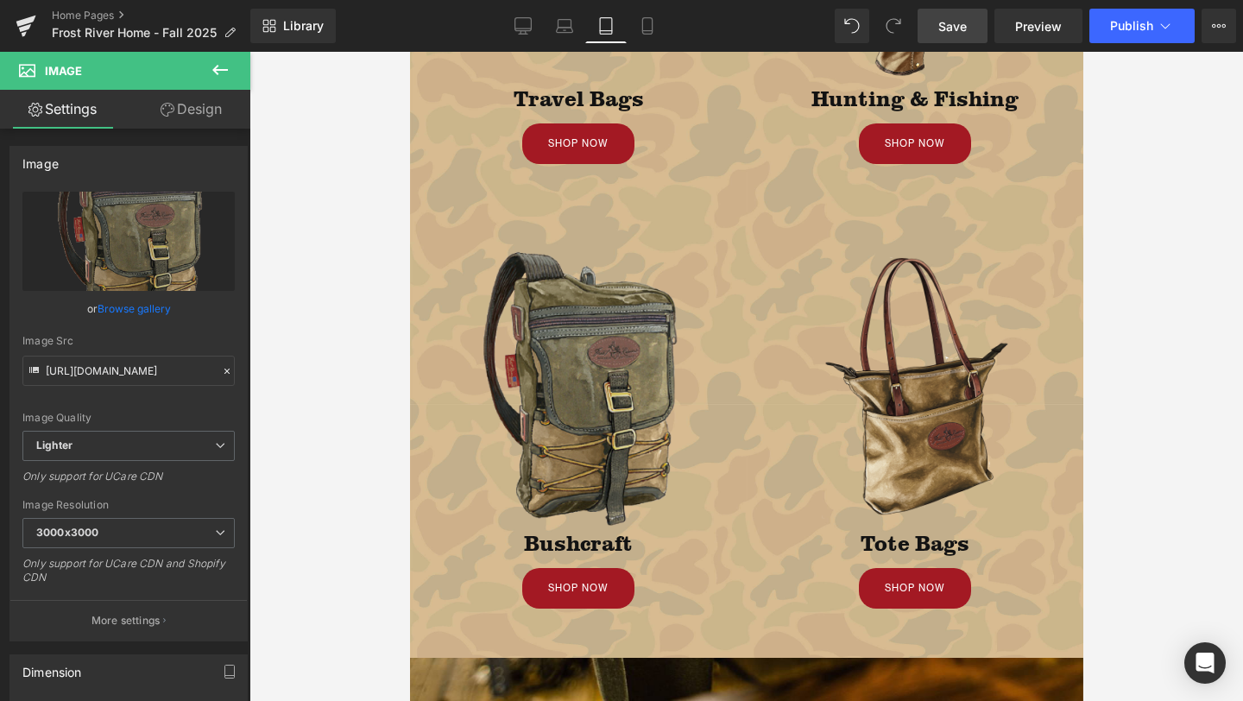
click at [565, 378] on span "Image" at bounding box center [576, 386] width 35 height 21
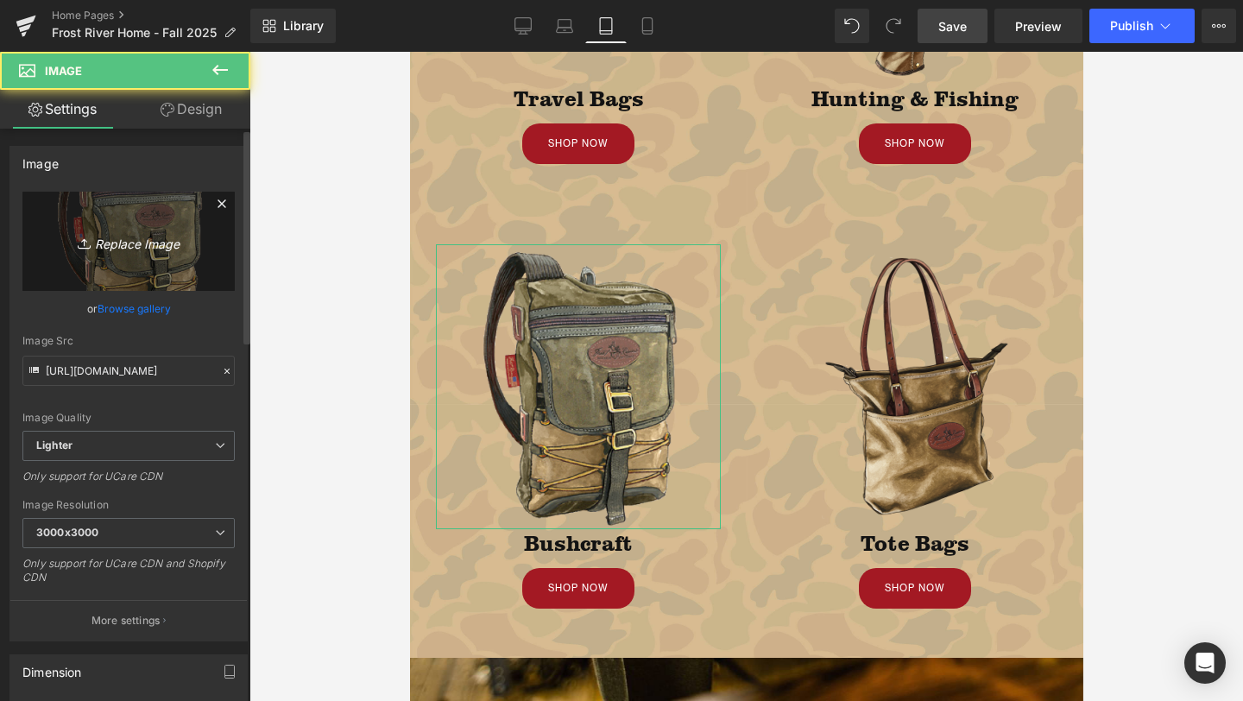
click at [165, 229] on link "Replace Image" at bounding box center [128, 241] width 212 height 99
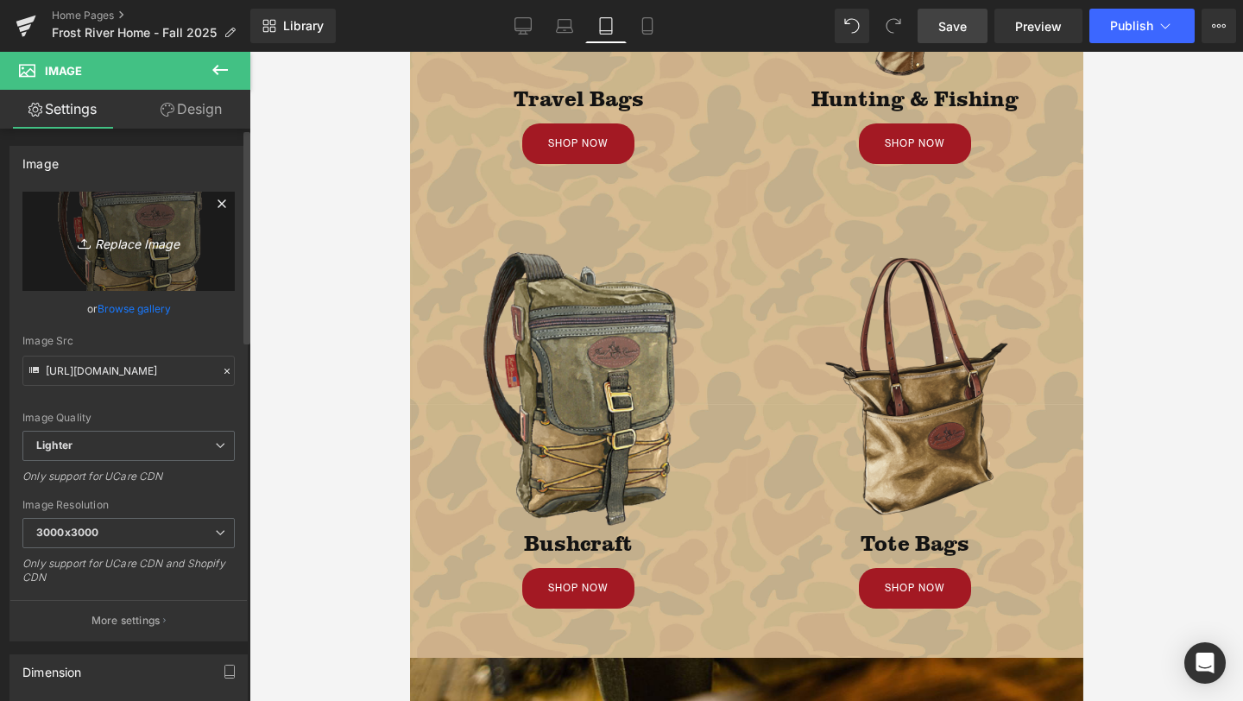
type input "C:\fakepath\JayCookeIllustration.png"
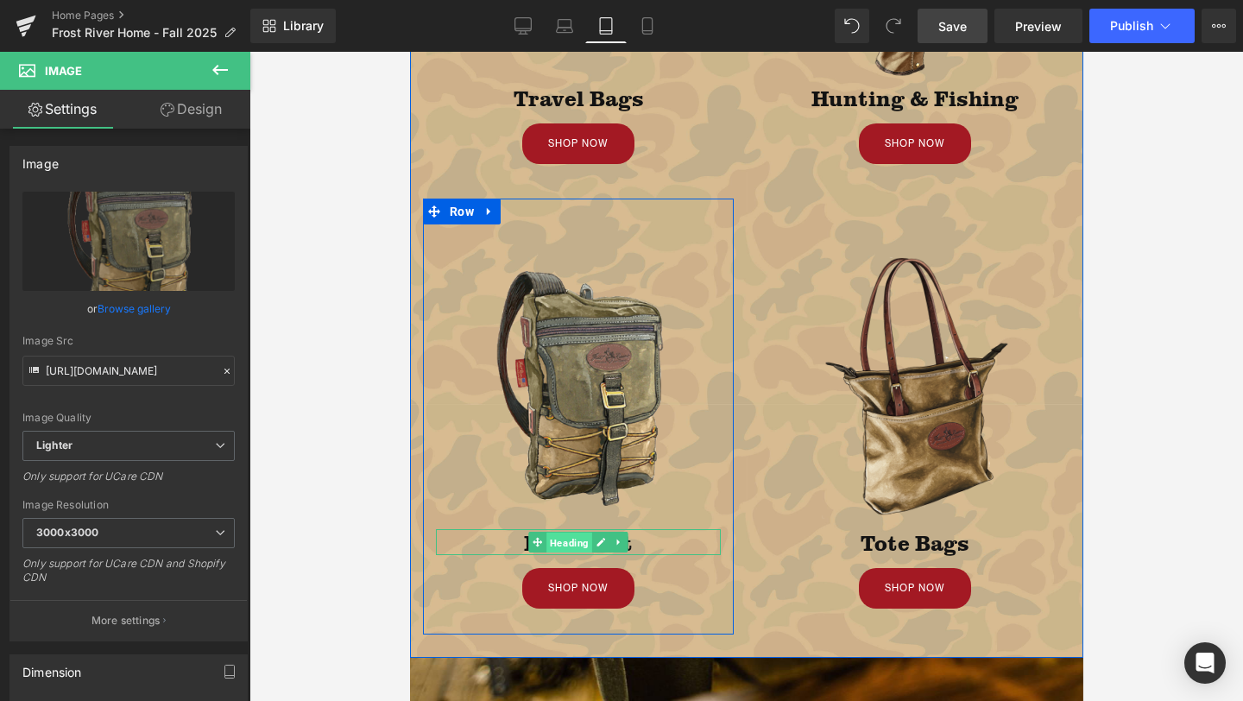
click at [561, 541] on span "Heading" at bounding box center [569, 542] width 46 height 21
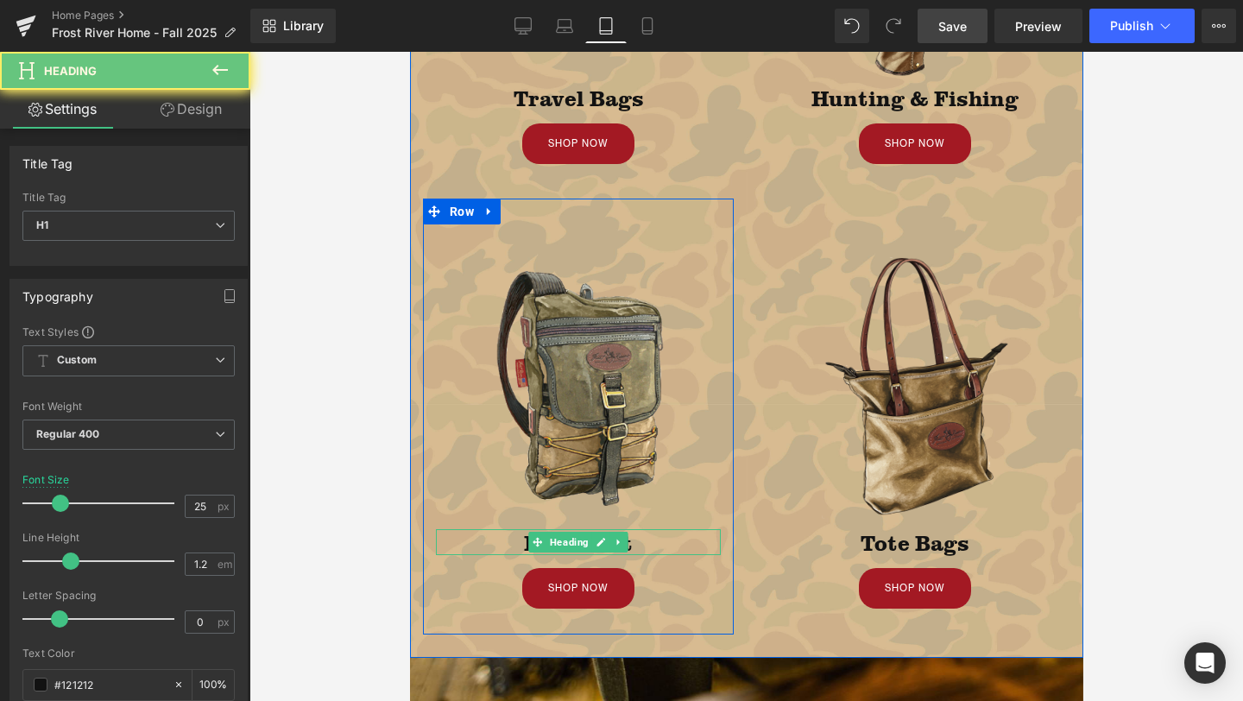
click at [486, 535] on h1 "Bushcraft" at bounding box center [577, 542] width 285 height 26
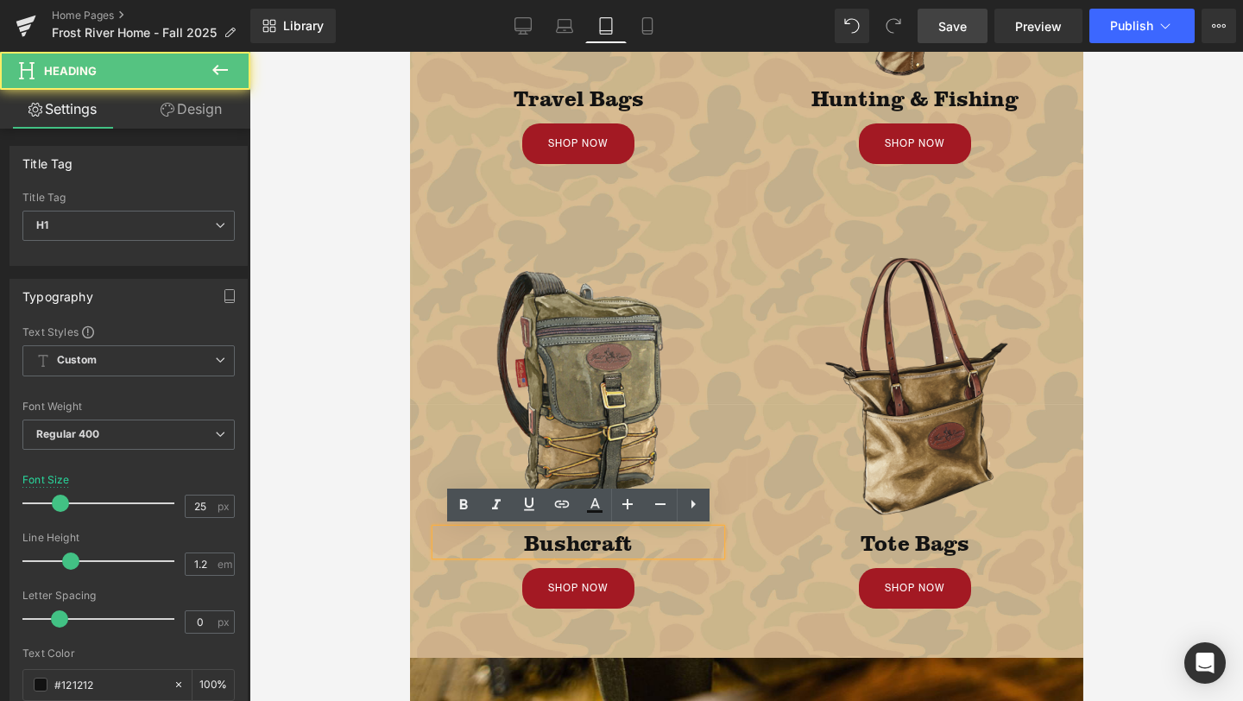
click at [496, 539] on h1 "Bushcraft" at bounding box center [577, 542] width 285 height 26
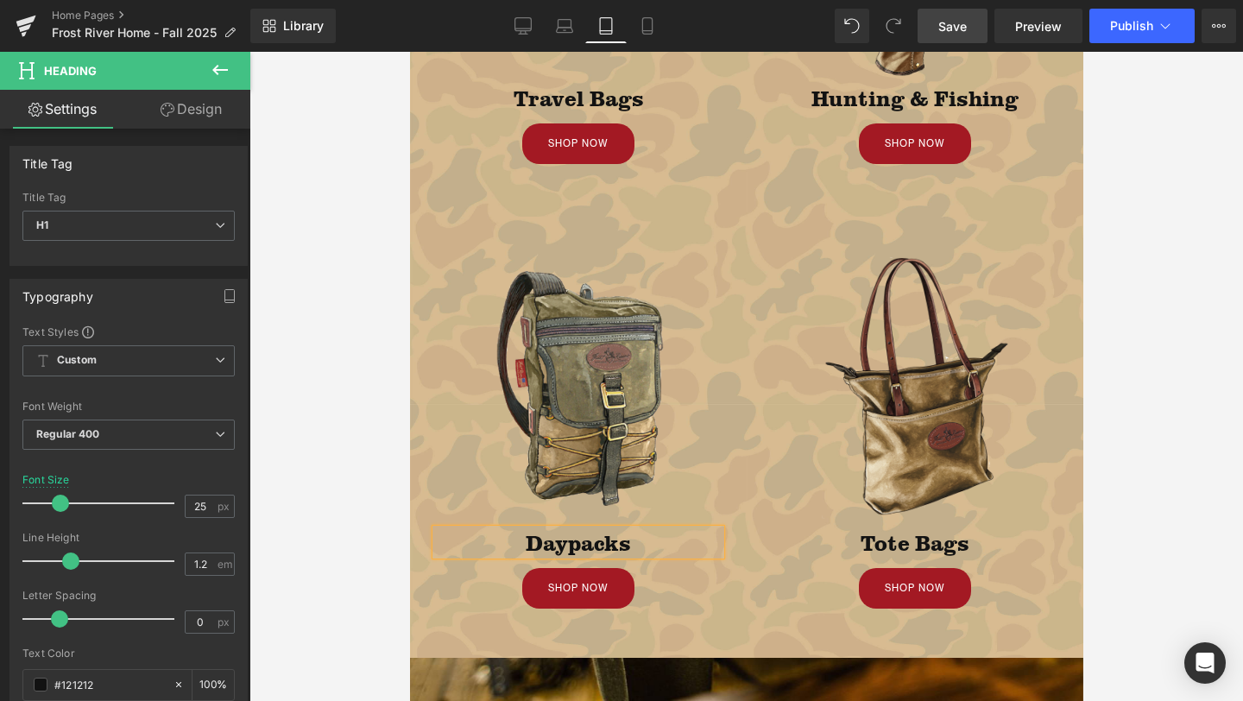
click at [338, 404] on div at bounding box center [746, 376] width 994 height 649
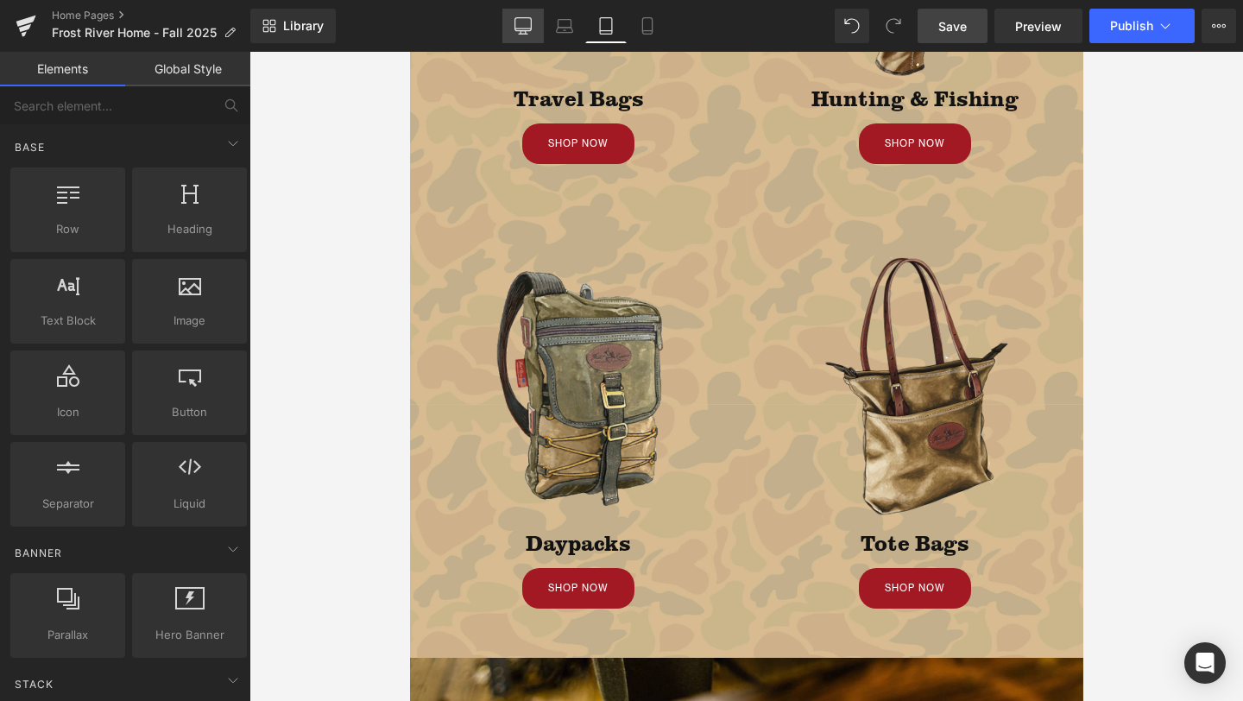
click at [530, 21] on icon at bounding box center [522, 25] width 17 height 17
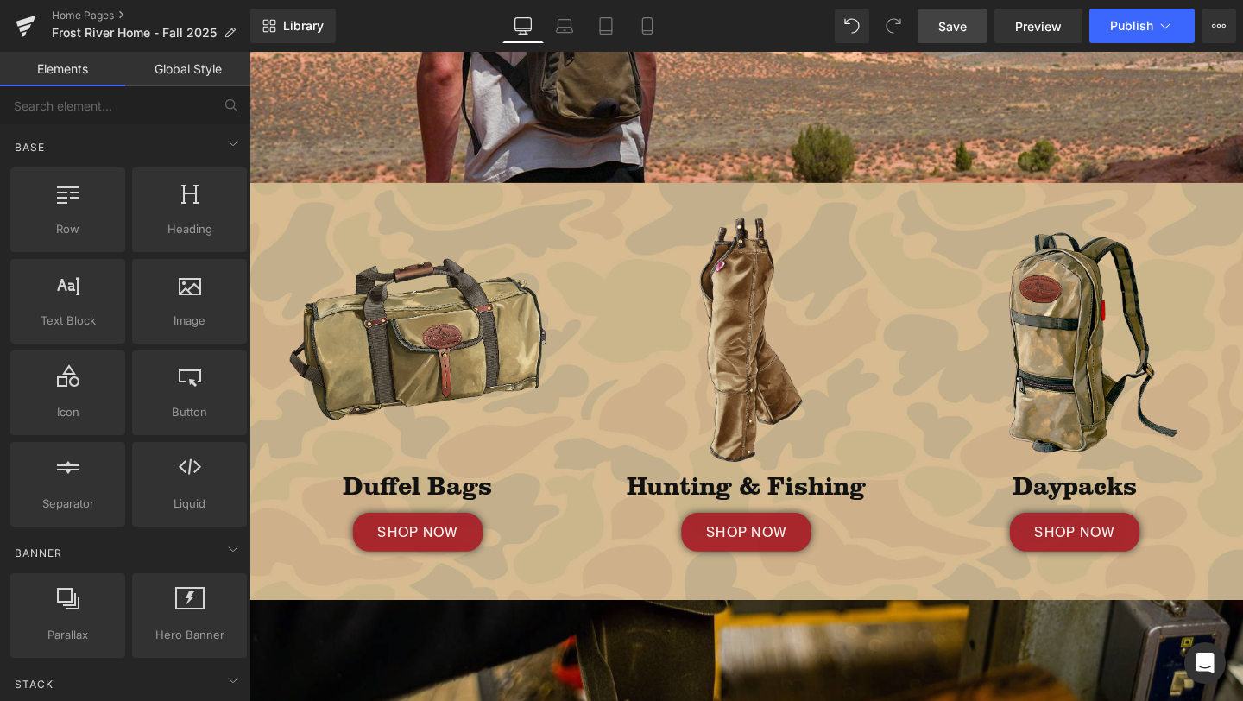
scroll to position [476, 0]
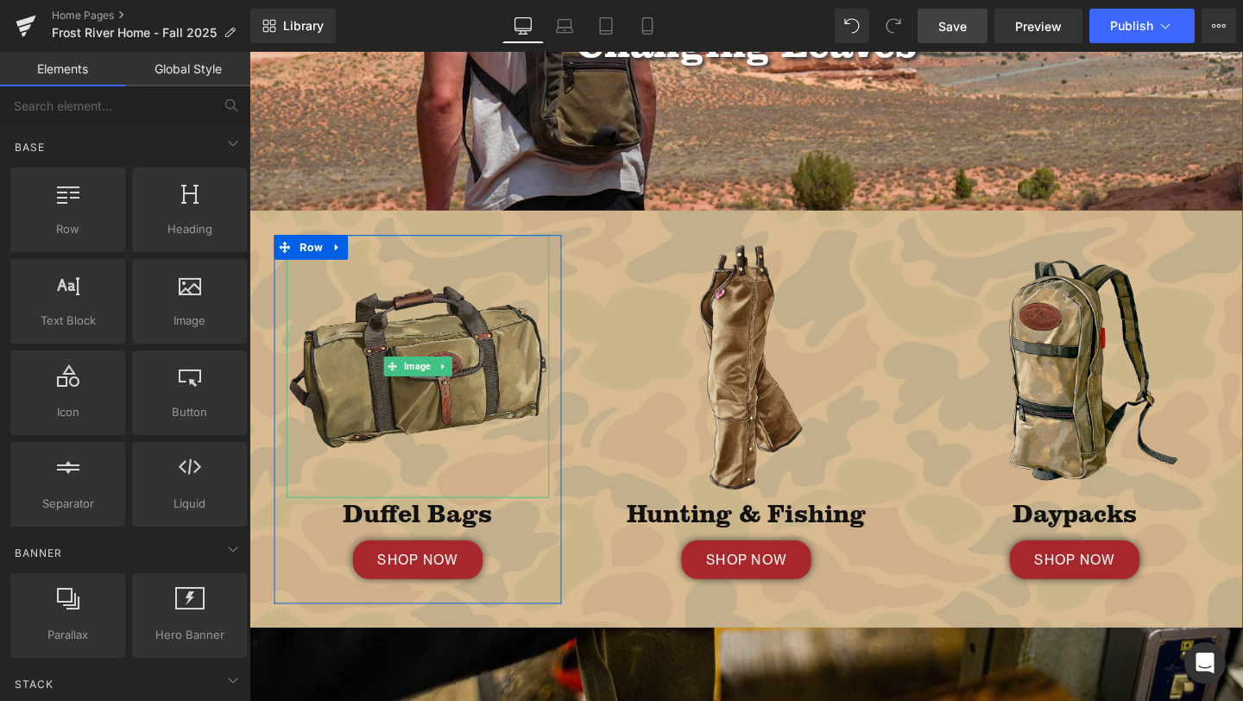
click at [357, 267] on img at bounding box center [426, 382] width 276 height 276
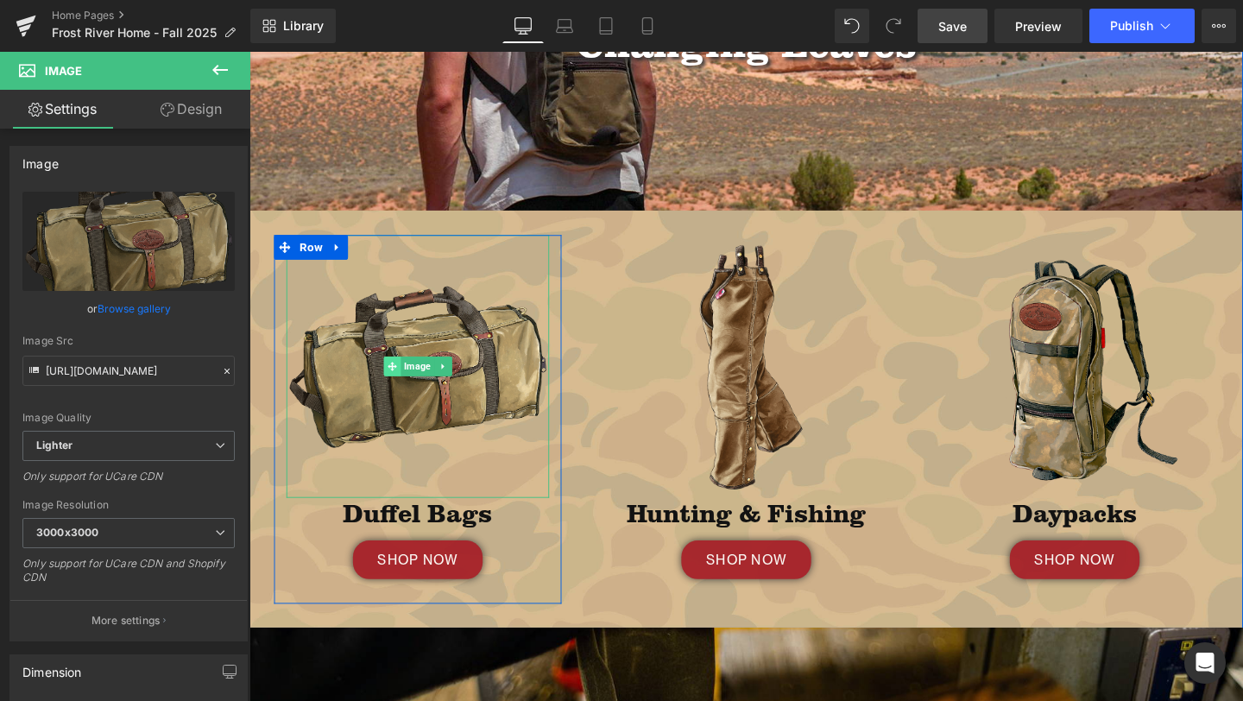
click at [396, 378] on icon at bounding box center [399, 382] width 9 height 10
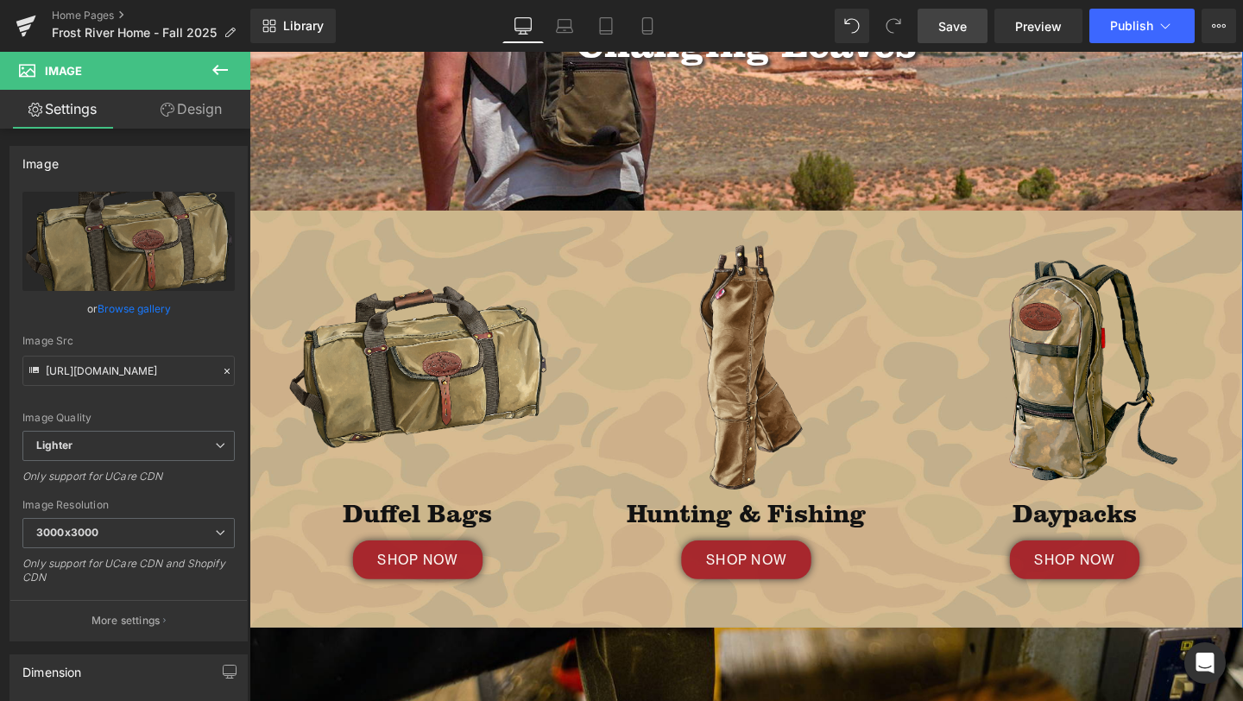
click at [283, 255] on span "Row" at bounding box center [293, 257] width 26 height 21
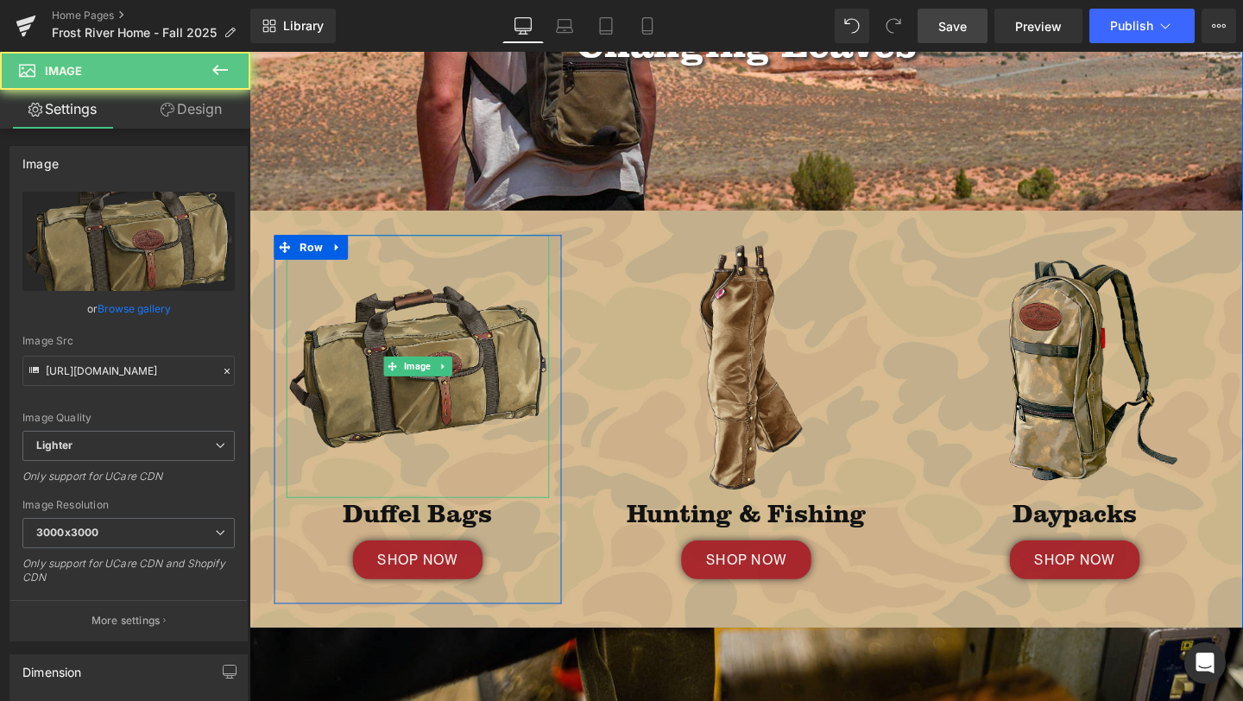
click at [372, 266] on img at bounding box center [426, 382] width 276 height 276
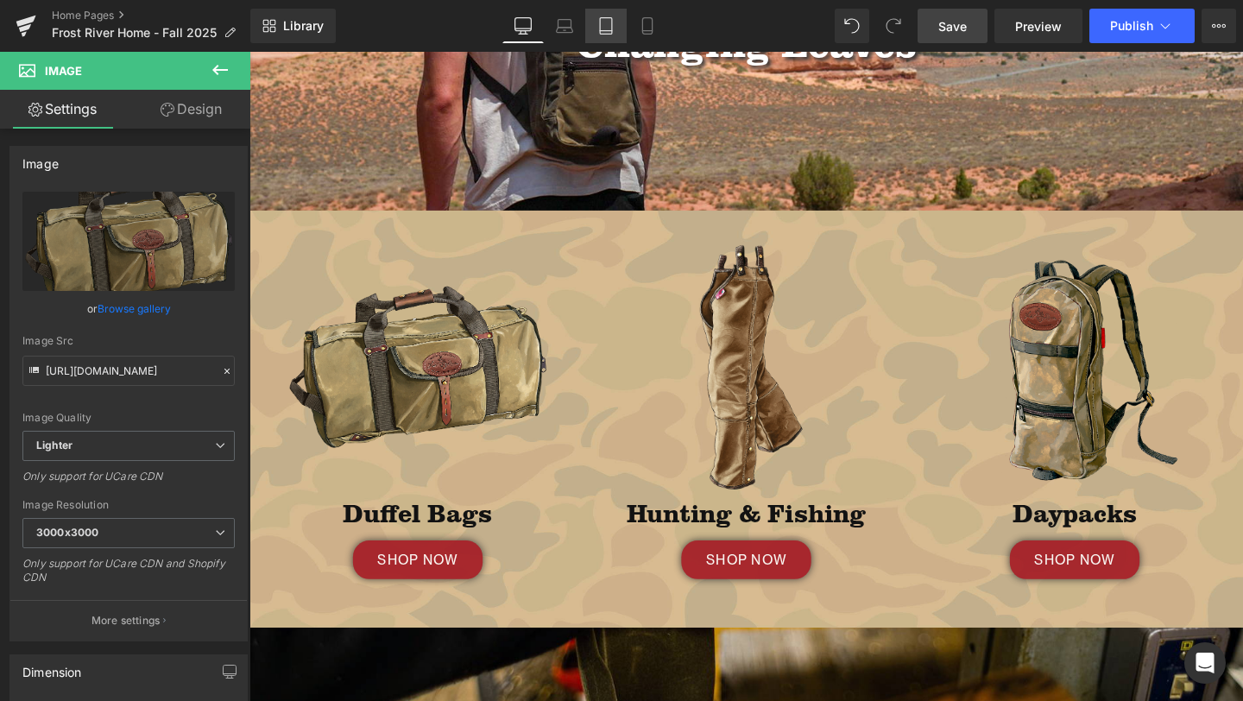
click at [610, 22] on icon at bounding box center [605, 25] width 17 height 17
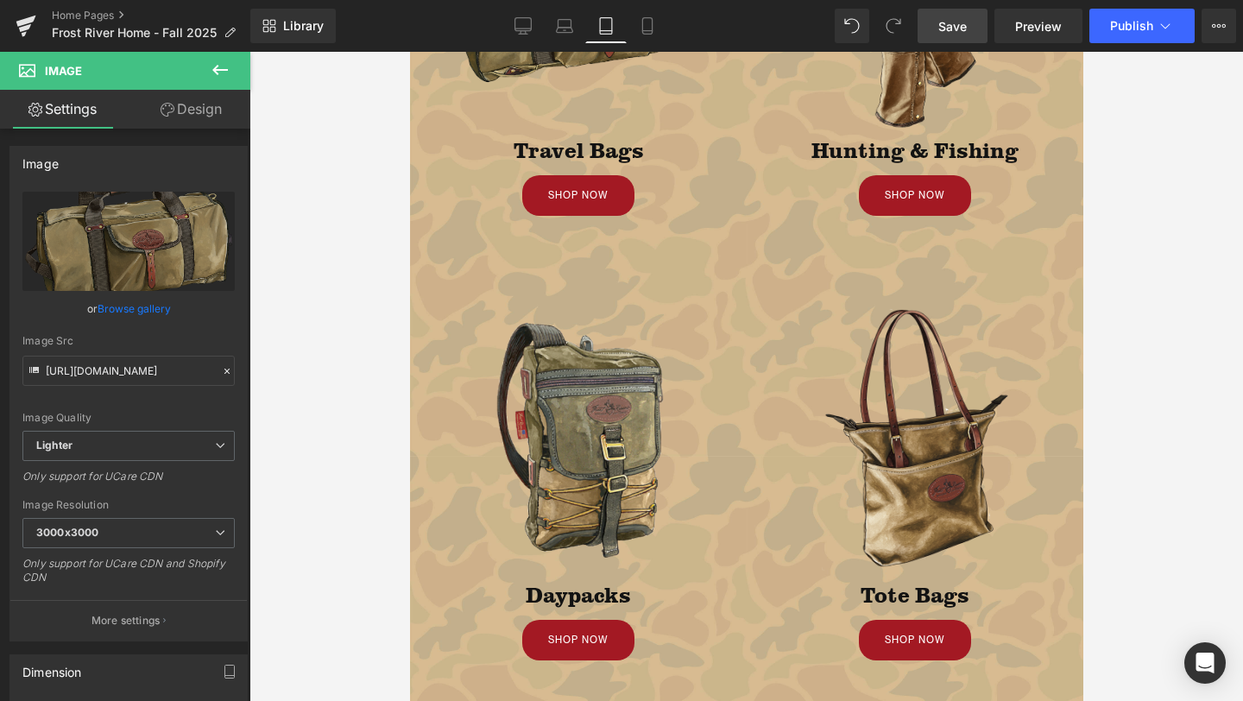
scroll to position [842, 0]
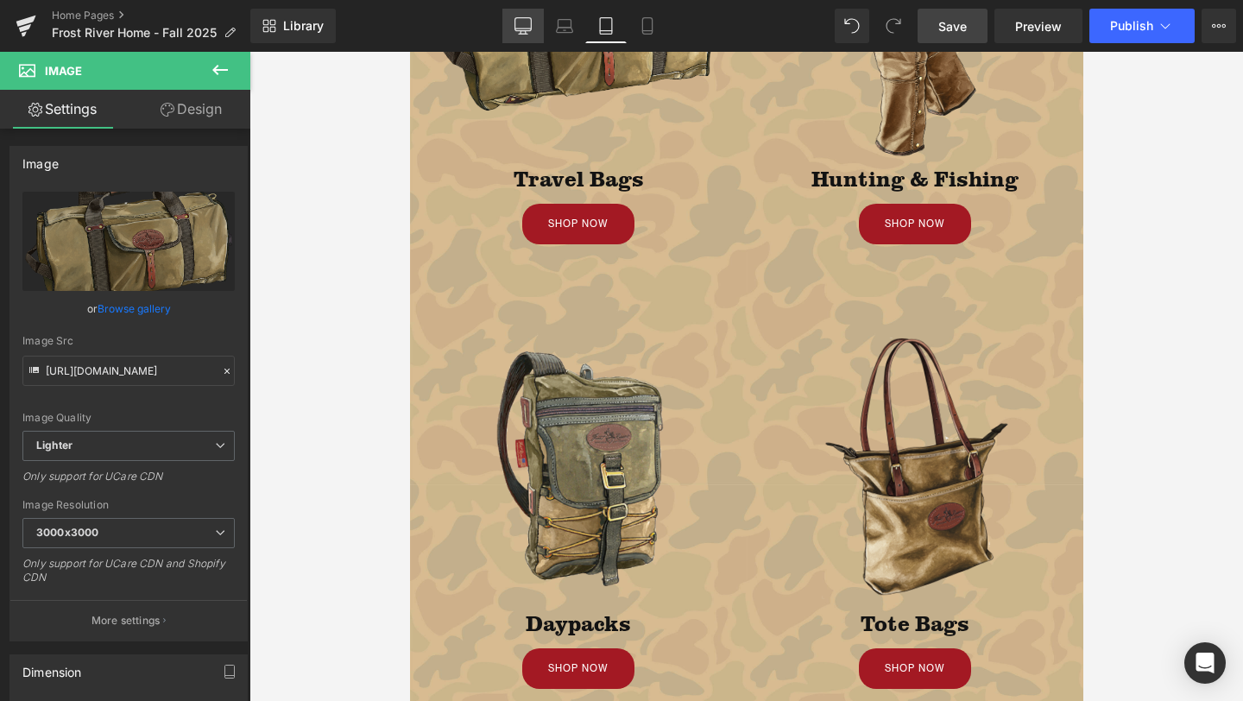
click at [528, 13] on link "Desktop" at bounding box center [522, 26] width 41 height 35
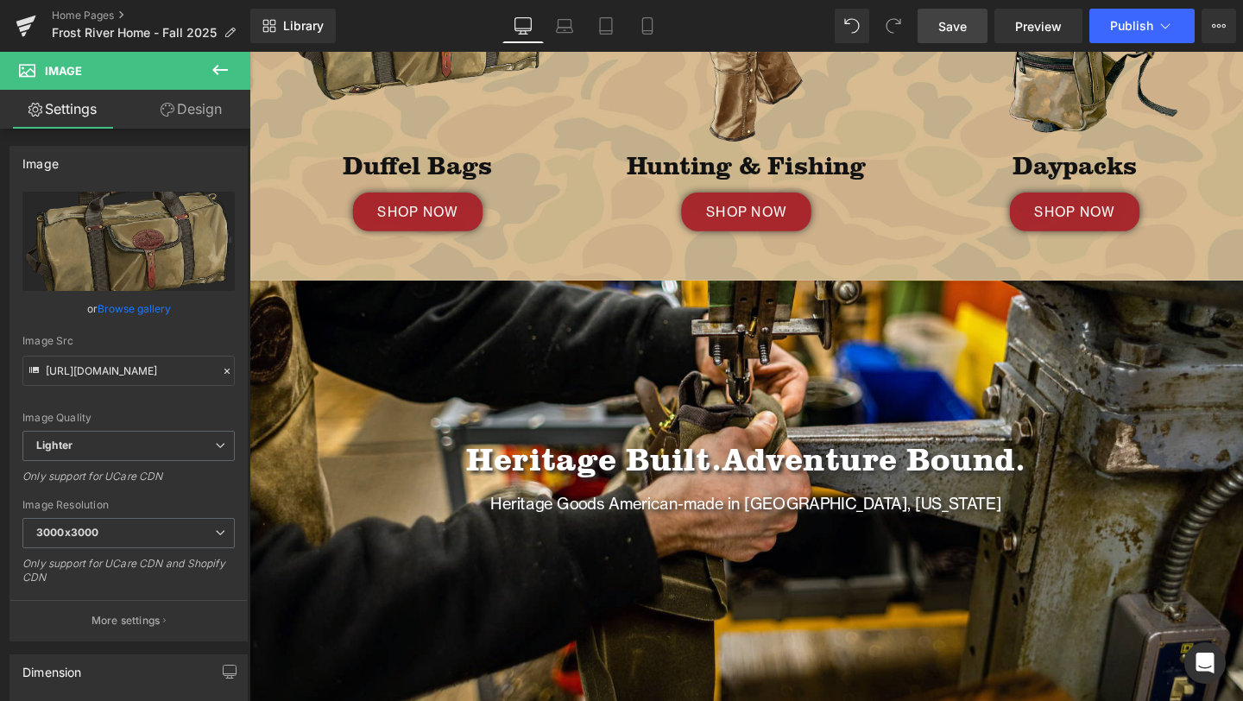
scroll to position [448, 0]
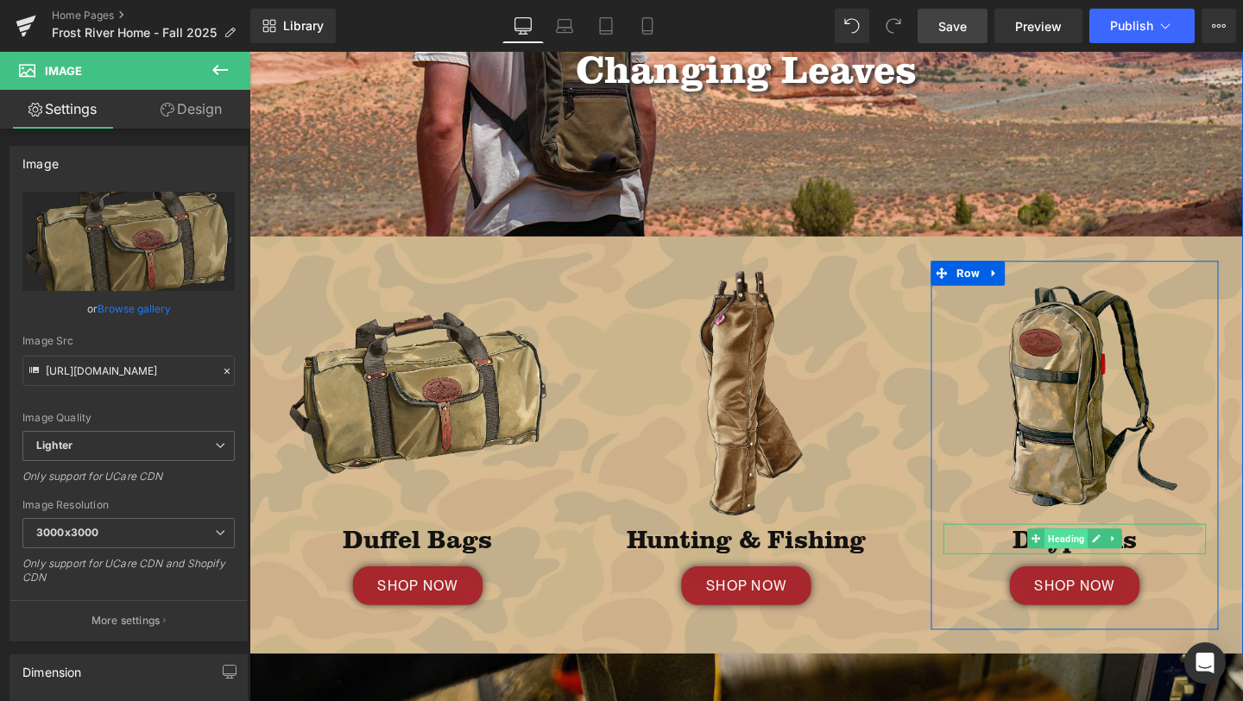
click at [1114, 562] on span "Heading" at bounding box center [1108, 563] width 46 height 21
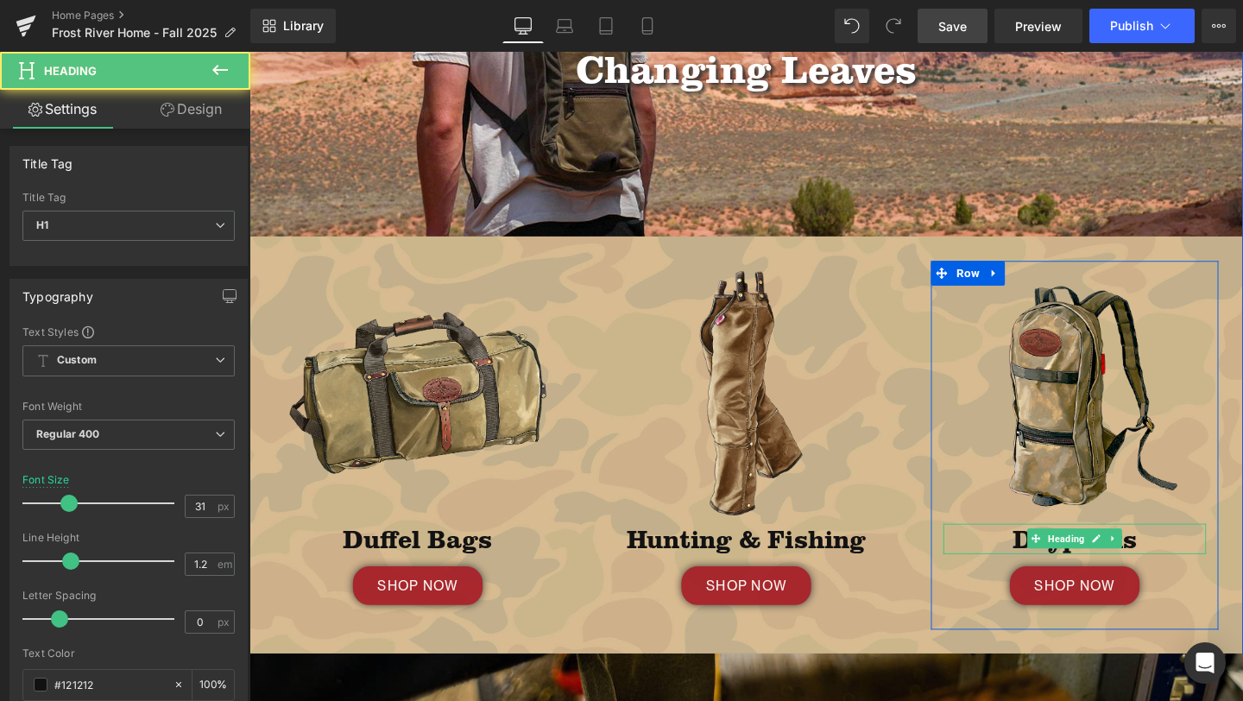
click at [1039, 562] on h1 "Daypacks" at bounding box center [1117, 564] width 276 height 32
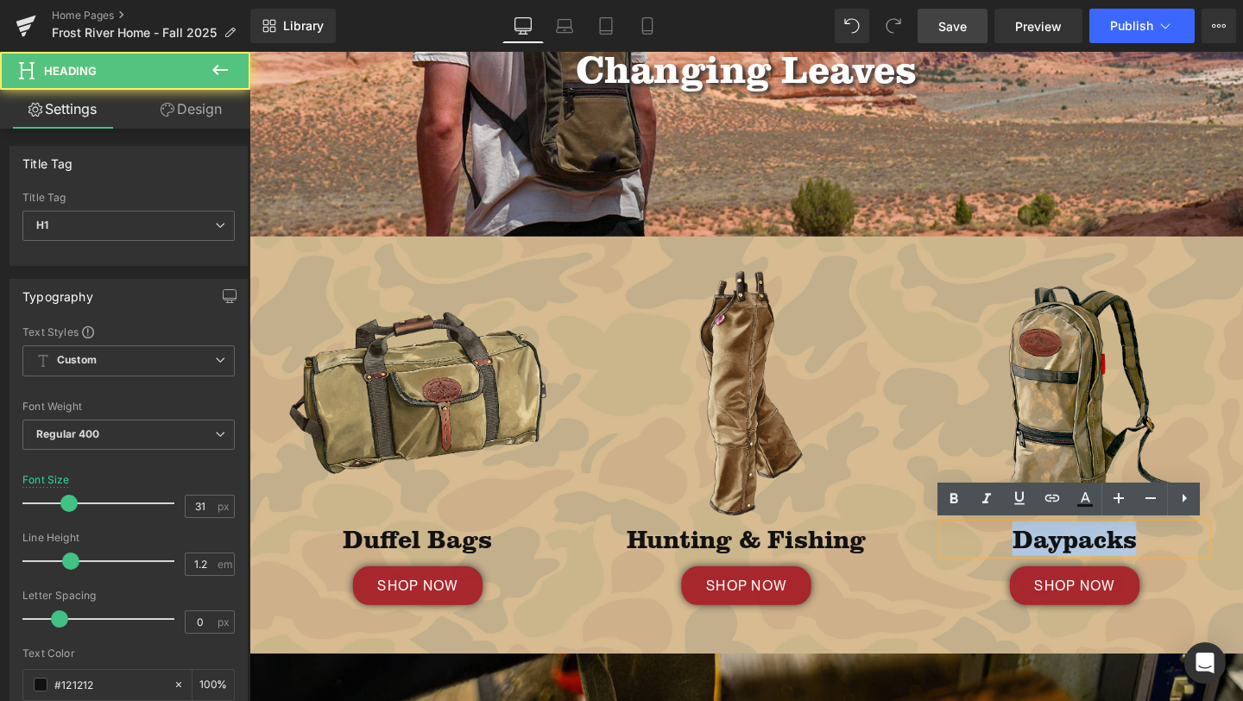
drag, startPoint x: 1040, startPoint y: 562, endPoint x: 1076, endPoint y: 581, distance: 40.9
click at [1076, 580] on h1 "Daypacks" at bounding box center [1117, 564] width 276 height 32
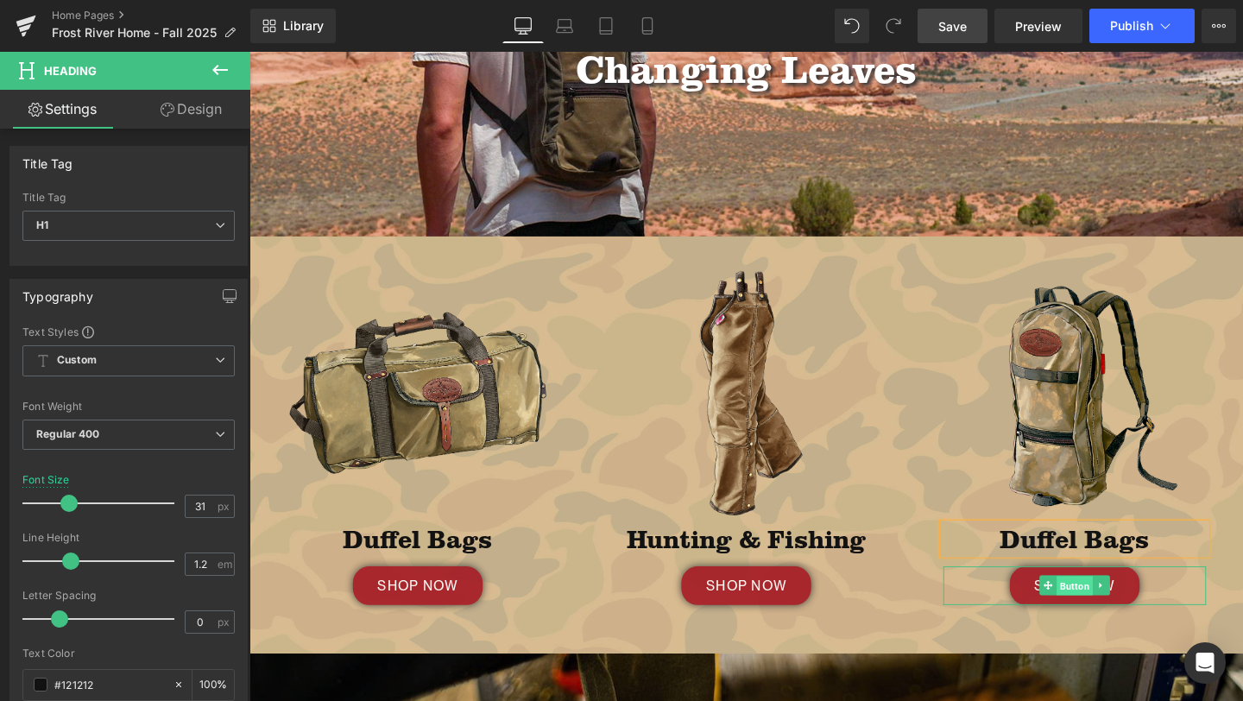
click at [1120, 619] on span "Button" at bounding box center [1117, 613] width 38 height 21
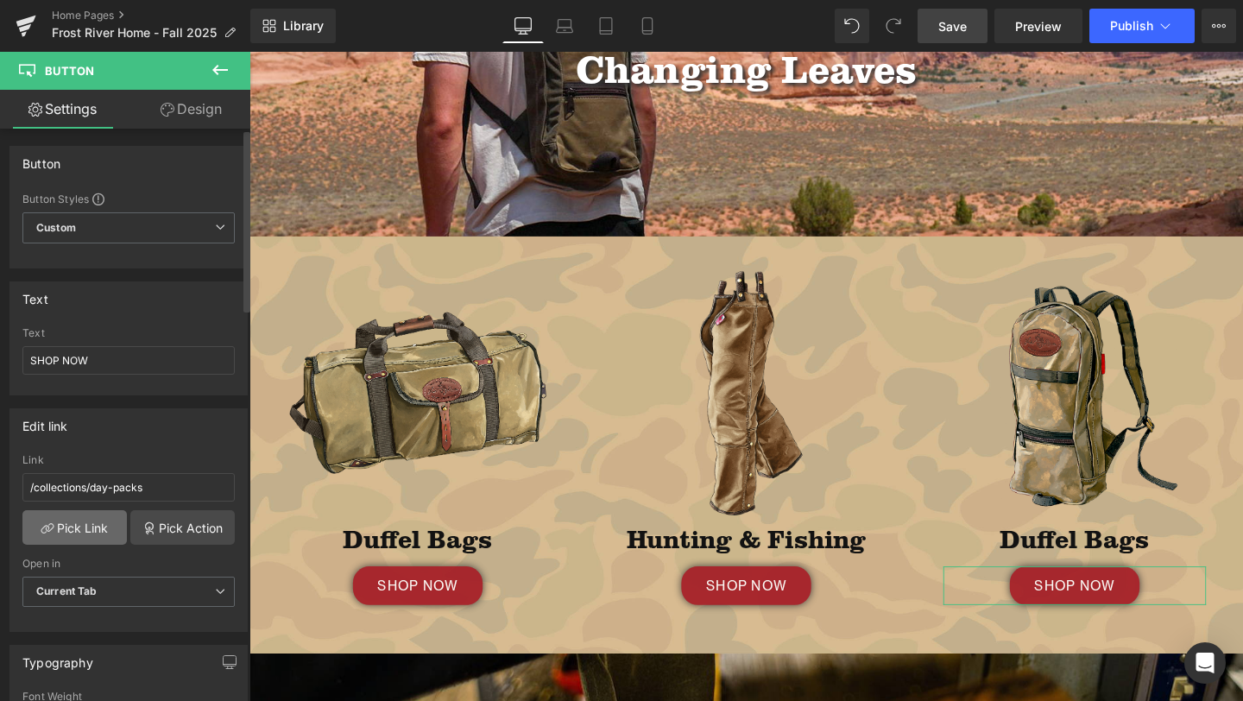
click at [76, 532] on link "Pick Link" at bounding box center [74, 527] width 104 height 35
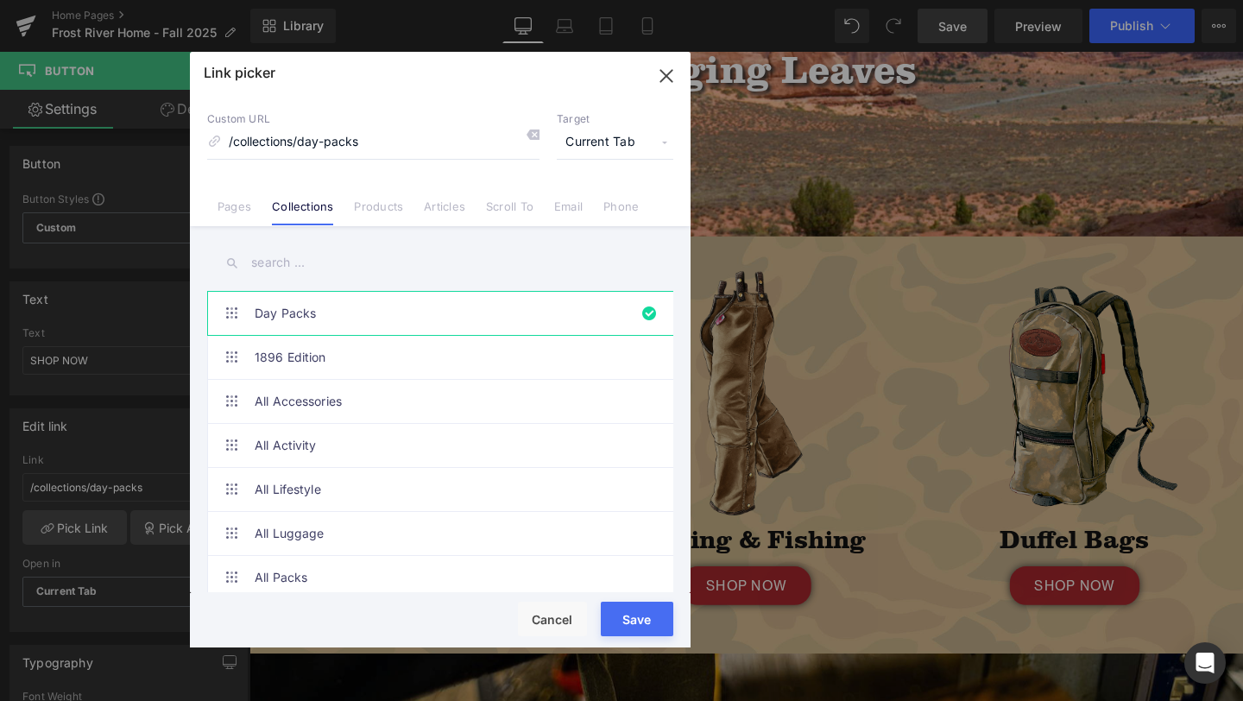
click at [328, 263] on input "text" at bounding box center [440, 262] width 466 height 39
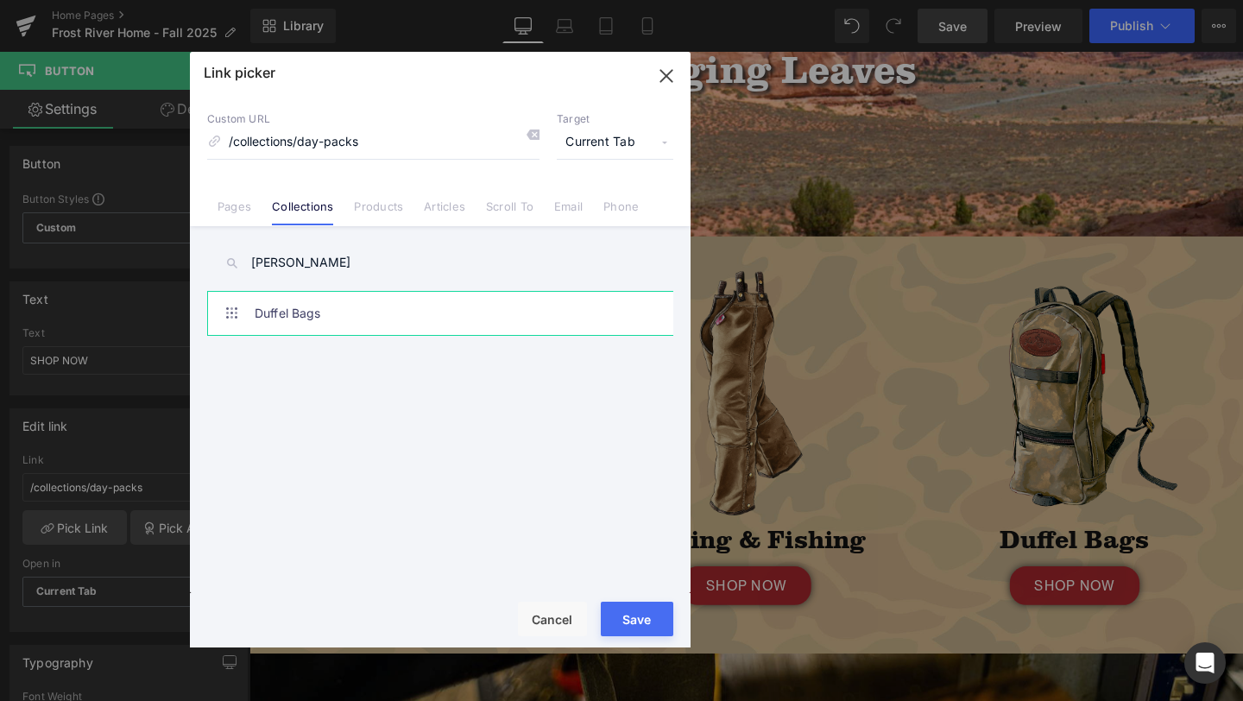
type input "duffe"
click at [332, 318] on link "Duffel Bags" at bounding box center [445, 313] width 380 height 43
click at [634, 621] on button "Save" at bounding box center [637, 619] width 73 height 35
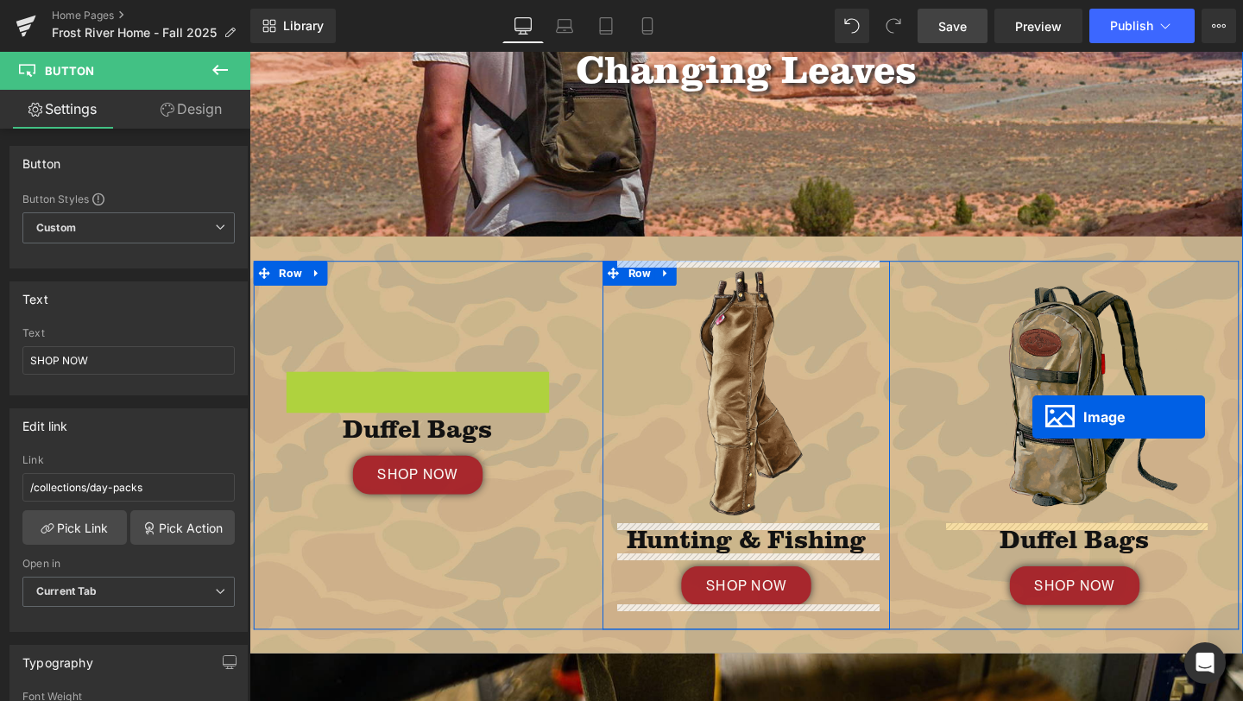
drag, startPoint x: 397, startPoint y: 412, endPoint x: 1073, endPoint y: 436, distance: 676.4
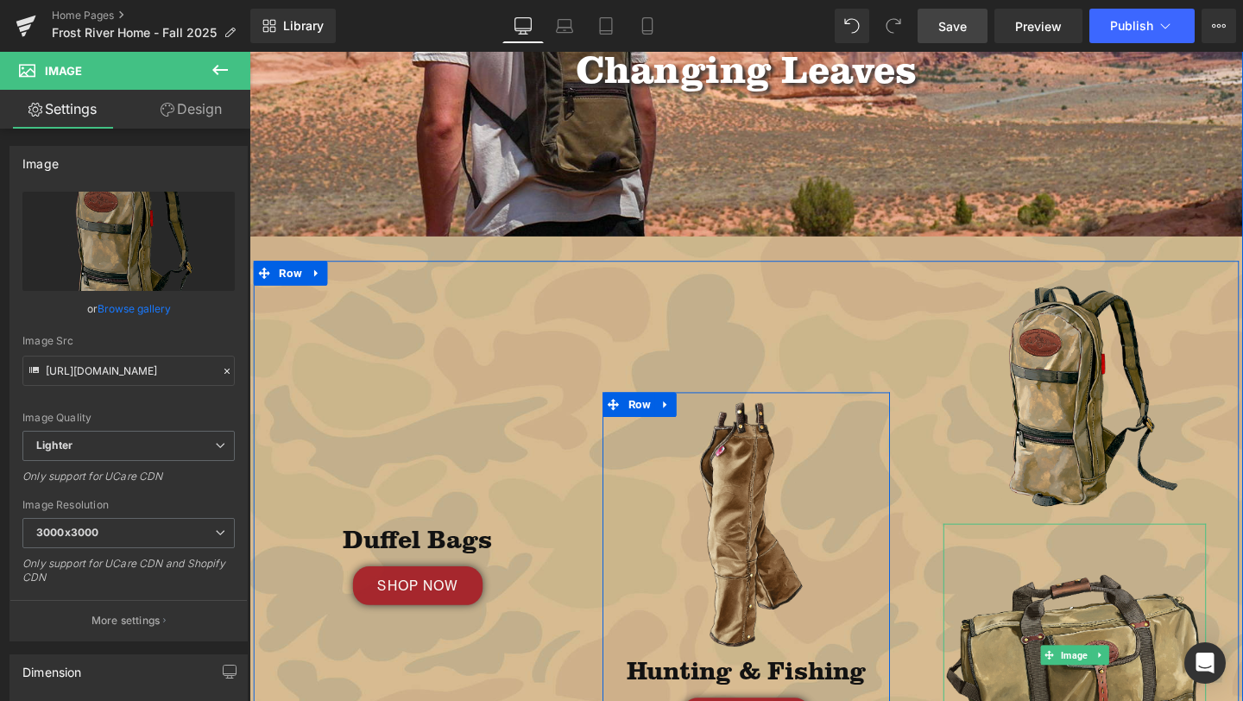
drag, startPoint x: 1084, startPoint y: 414, endPoint x: 415, endPoint y: 470, distance: 671.3
click at [415, 470] on div "Duffel Bags Heading SHOP NOW Button Row Image Hunting & Fishing Heading SHOP NO…" at bounding box center [772, 604] width 1036 height 664
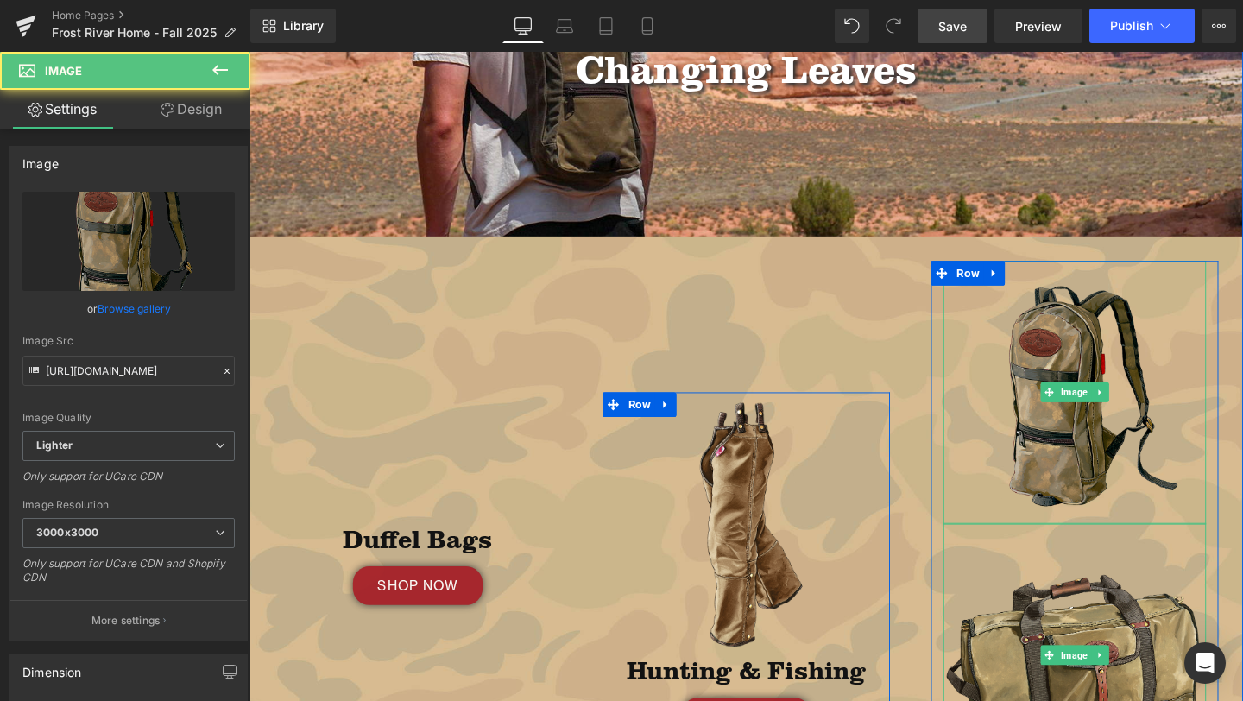
click at [1119, 381] on img at bounding box center [1117, 410] width 276 height 276
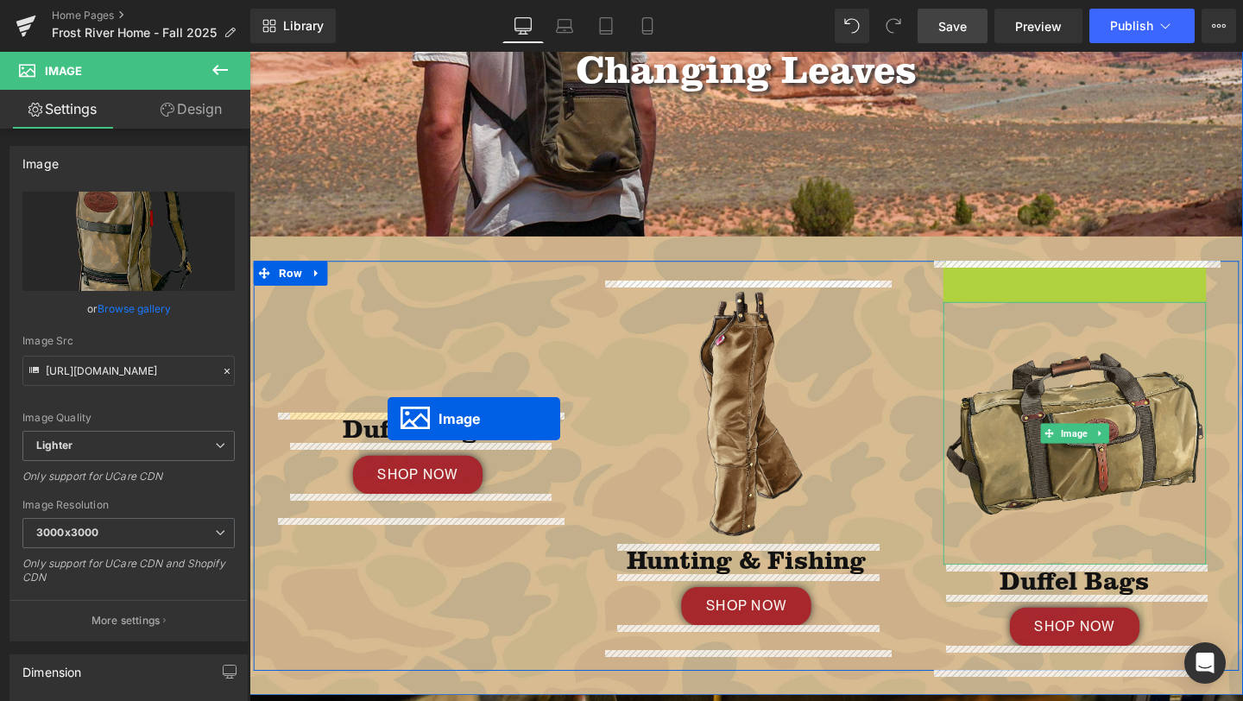
drag, startPoint x: 1090, startPoint y: 408, endPoint x: 395, endPoint y: 438, distance: 696.4
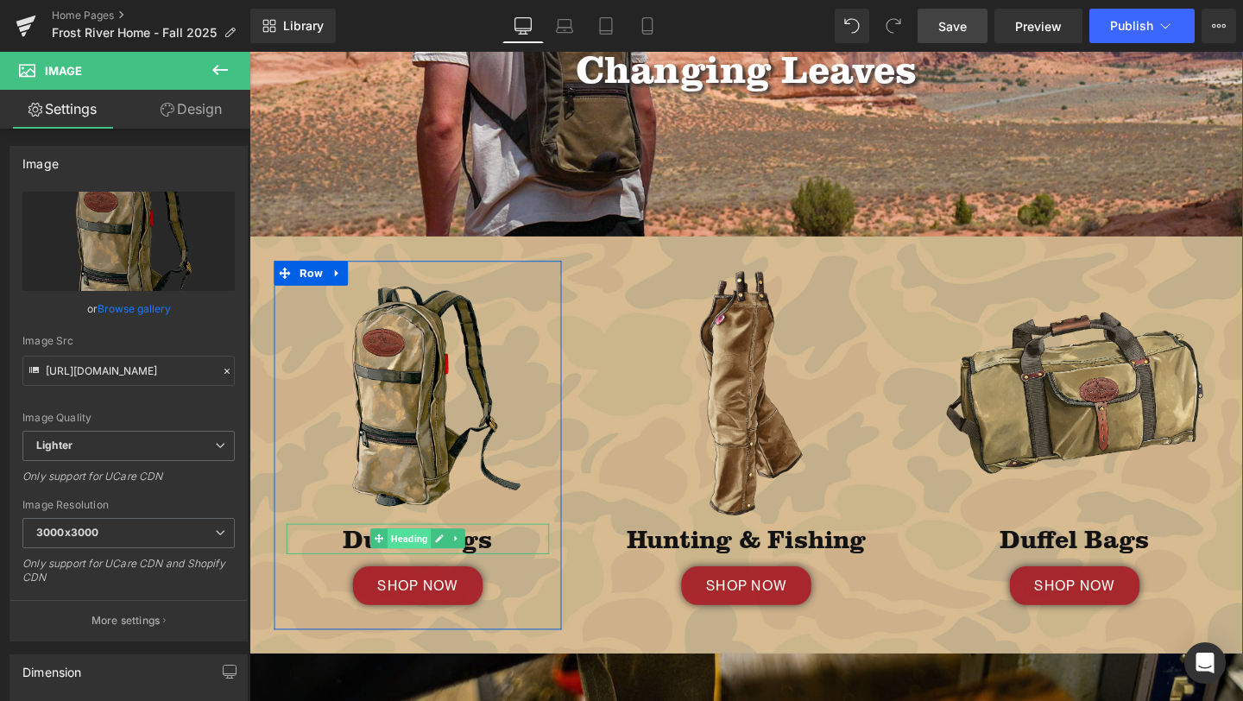
click at [410, 570] on span "Heading" at bounding box center [418, 563] width 46 height 21
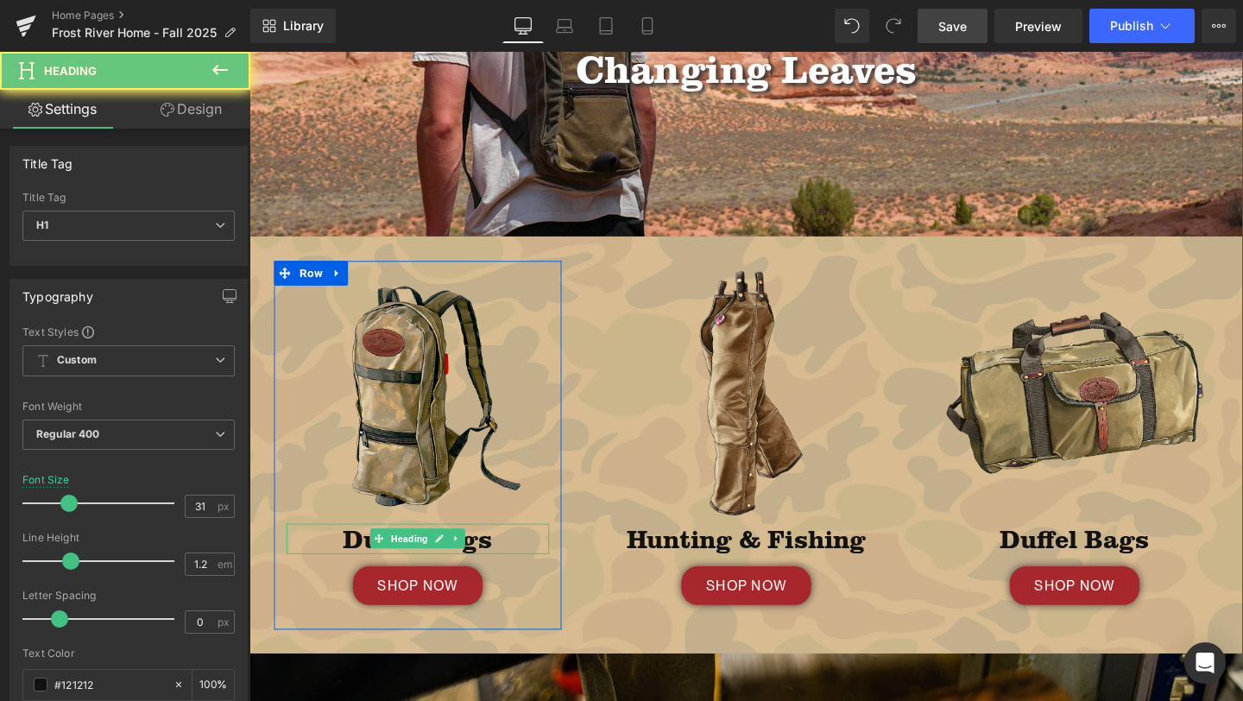
click at [527, 559] on h1 "Duffel Bags" at bounding box center [426, 564] width 276 height 32
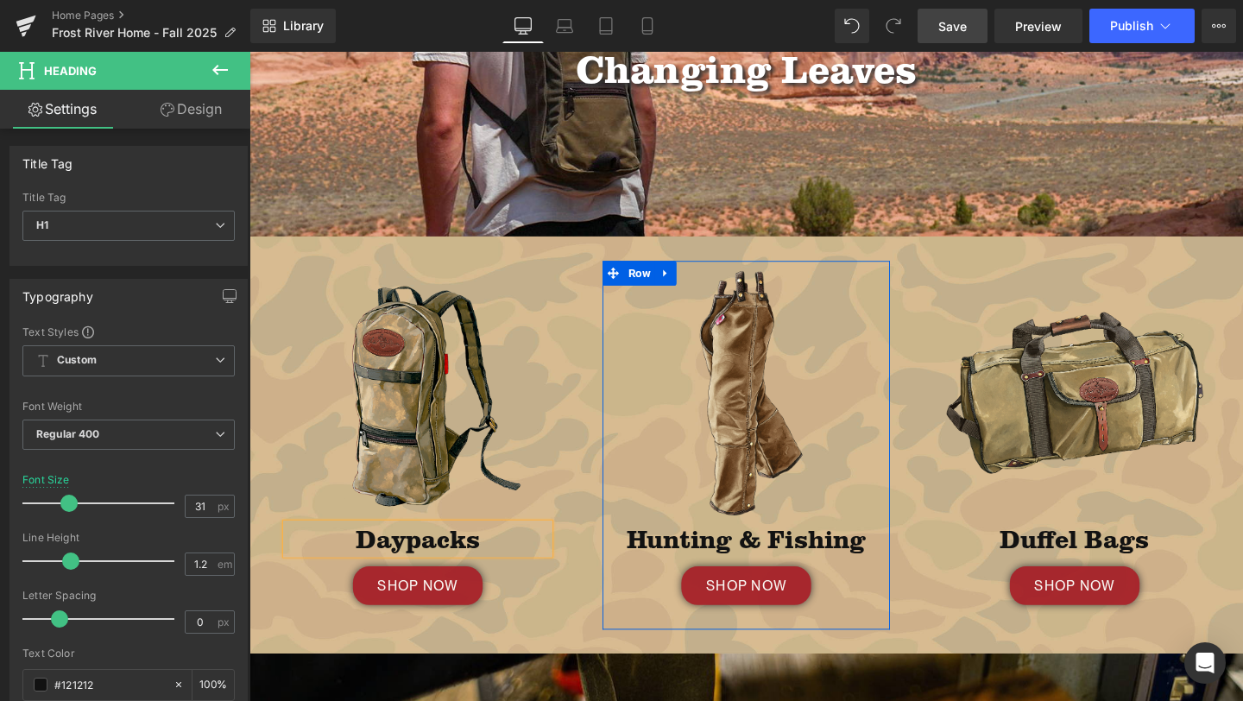
click at [638, 645] on div "Image Hunting & Fishing Heading SHOP NOW Button Row" at bounding box center [772, 466] width 302 height 388
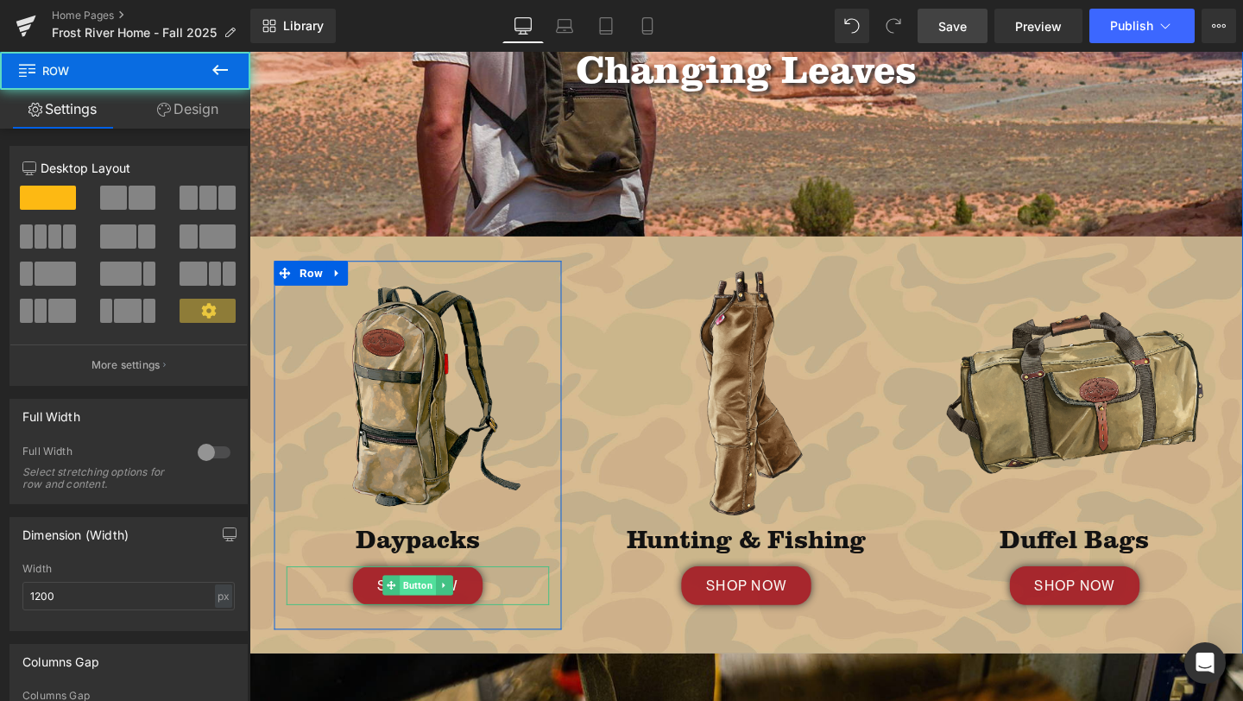
click at [421, 615] on span "Button" at bounding box center [426, 613] width 38 height 21
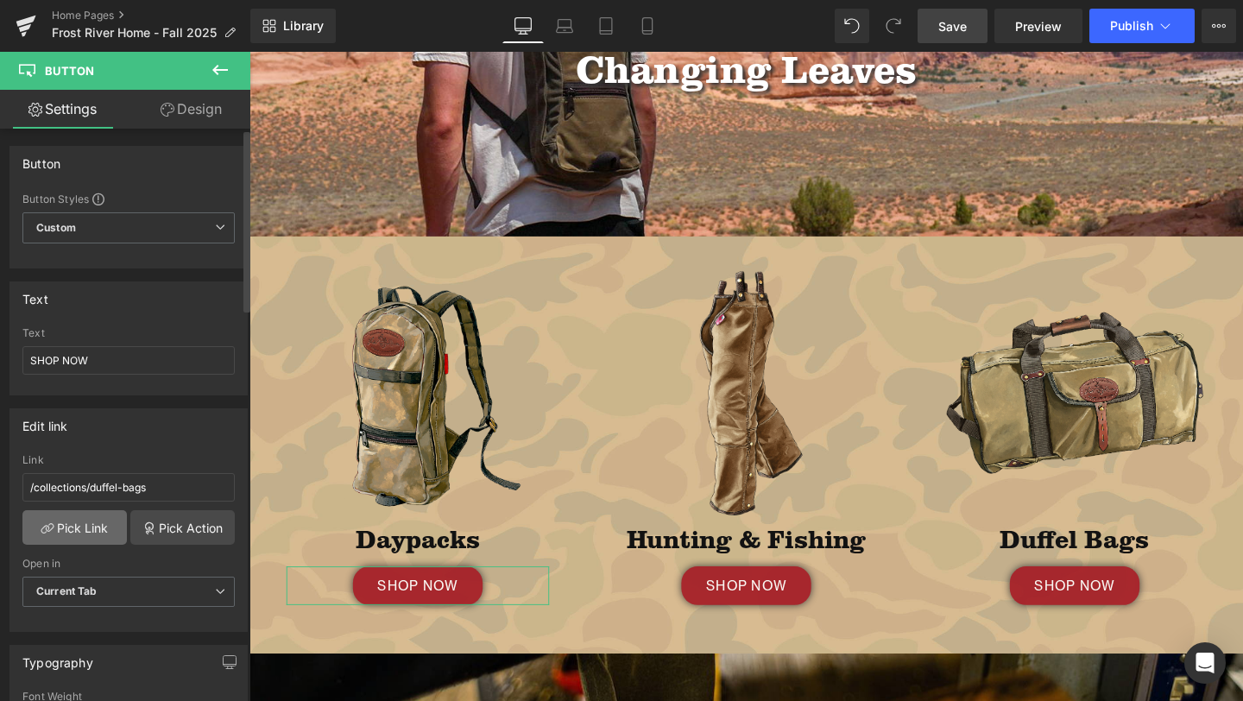
click at [73, 519] on link "Pick Link" at bounding box center [74, 527] width 104 height 35
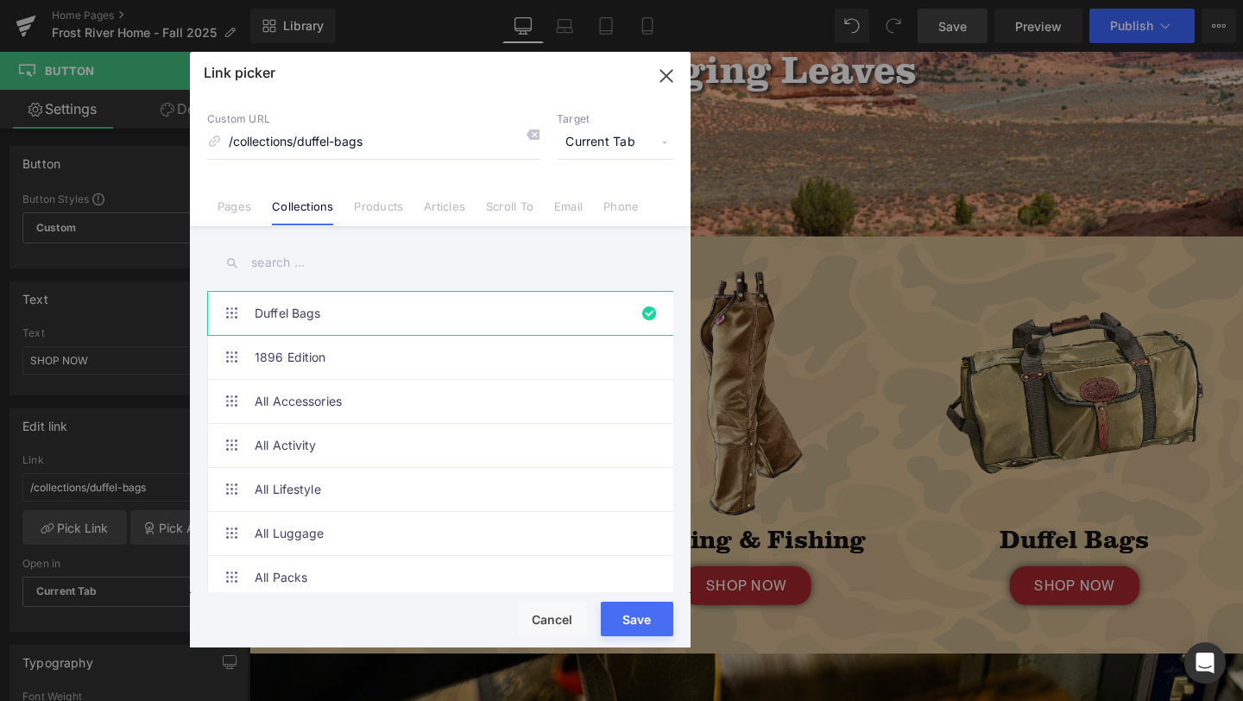
click at [319, 253] on input "text" at bounding box center [440, 262] width 466 height 39
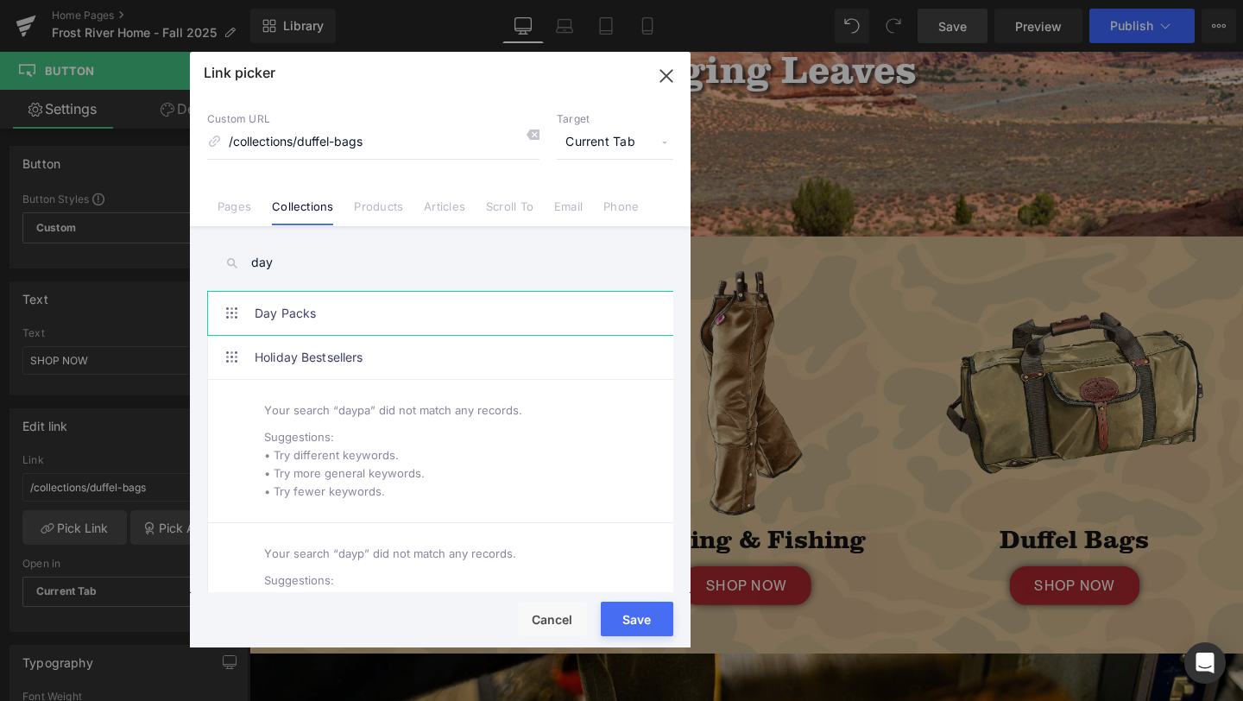
type input "day"
click at [350, 307] on link "Day Packs" at bounding box center [445, 313] width 380 height 43
click at [0, 0] on div "Rendering Content" at bounding box center [0, 0] width 0 height 0
click at [634, 614] on button "Save" at bounding box center [637, 619] width 73 height 35
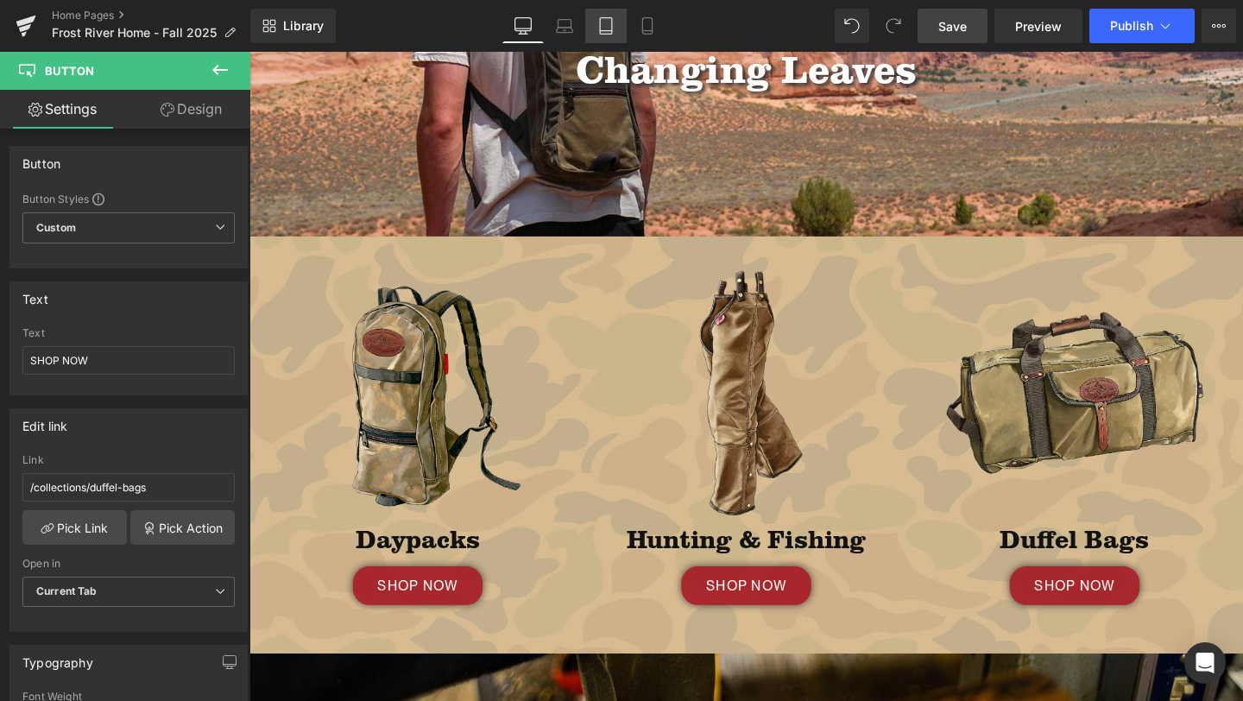
click at [606, 25] on icon at bounding box center [605, 25] width 17 height 17
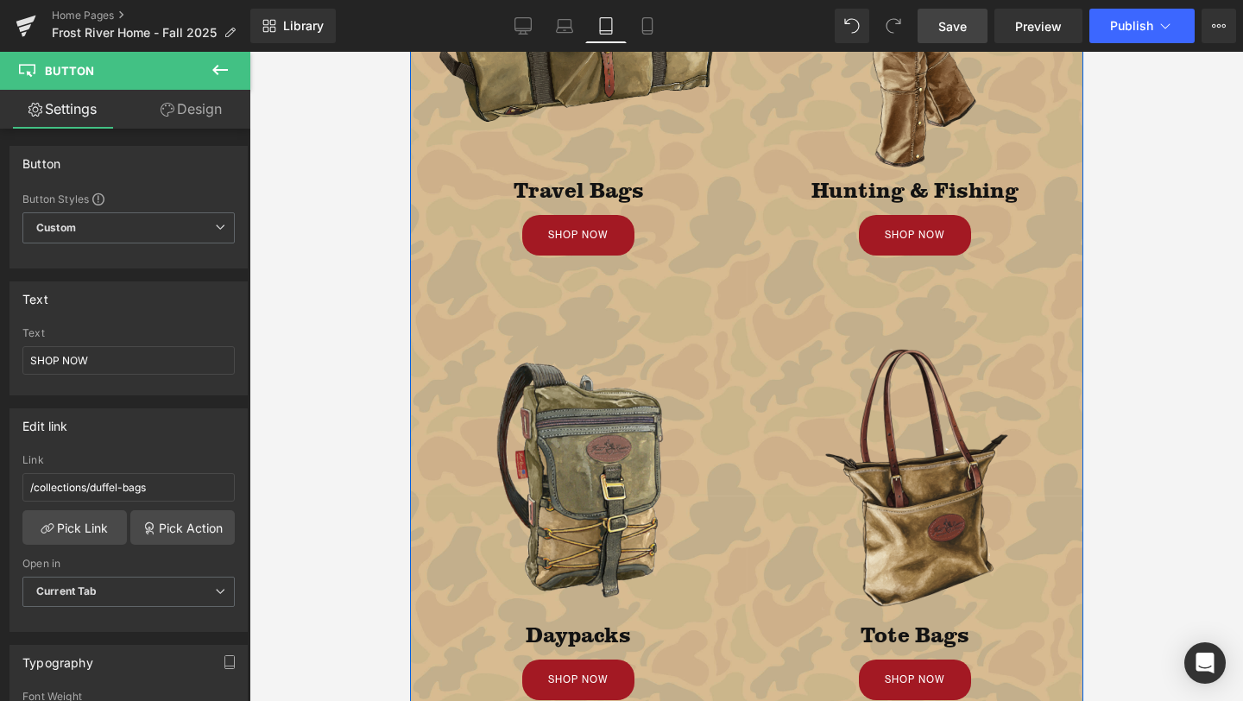
scroll to position [888, 0]
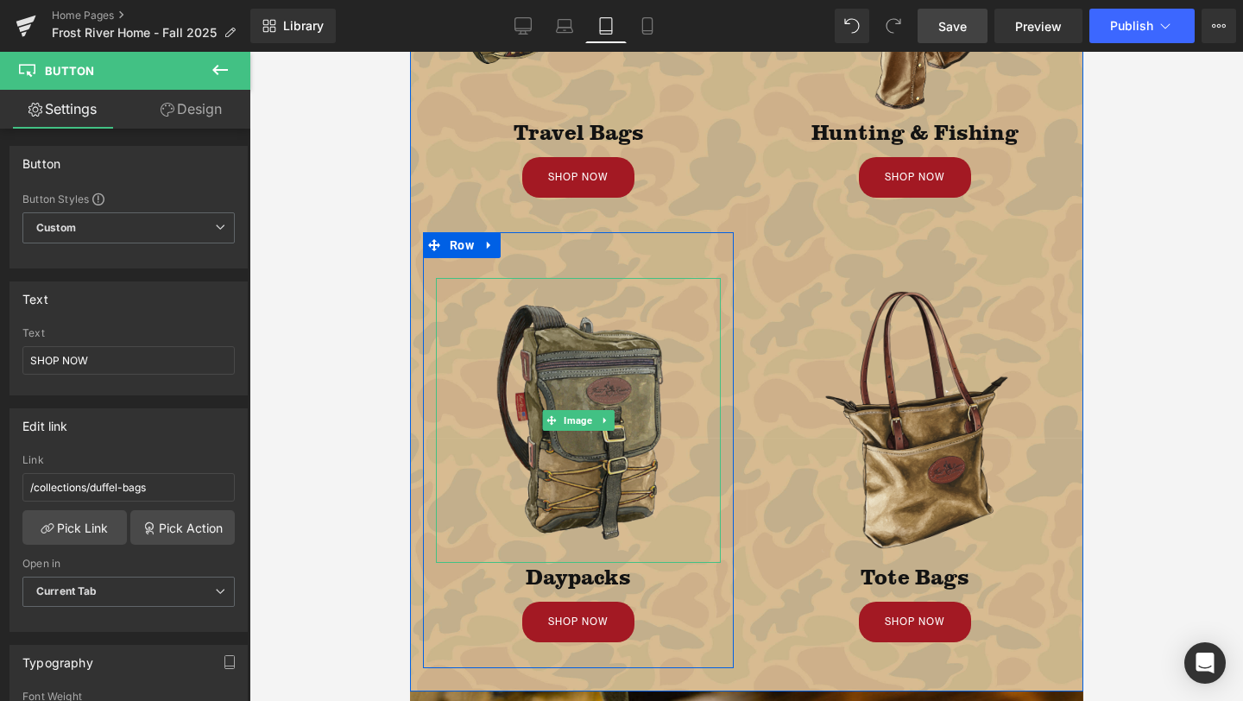
click at [574, 446] on img at bounding box center [577, 420] width 285 height 285
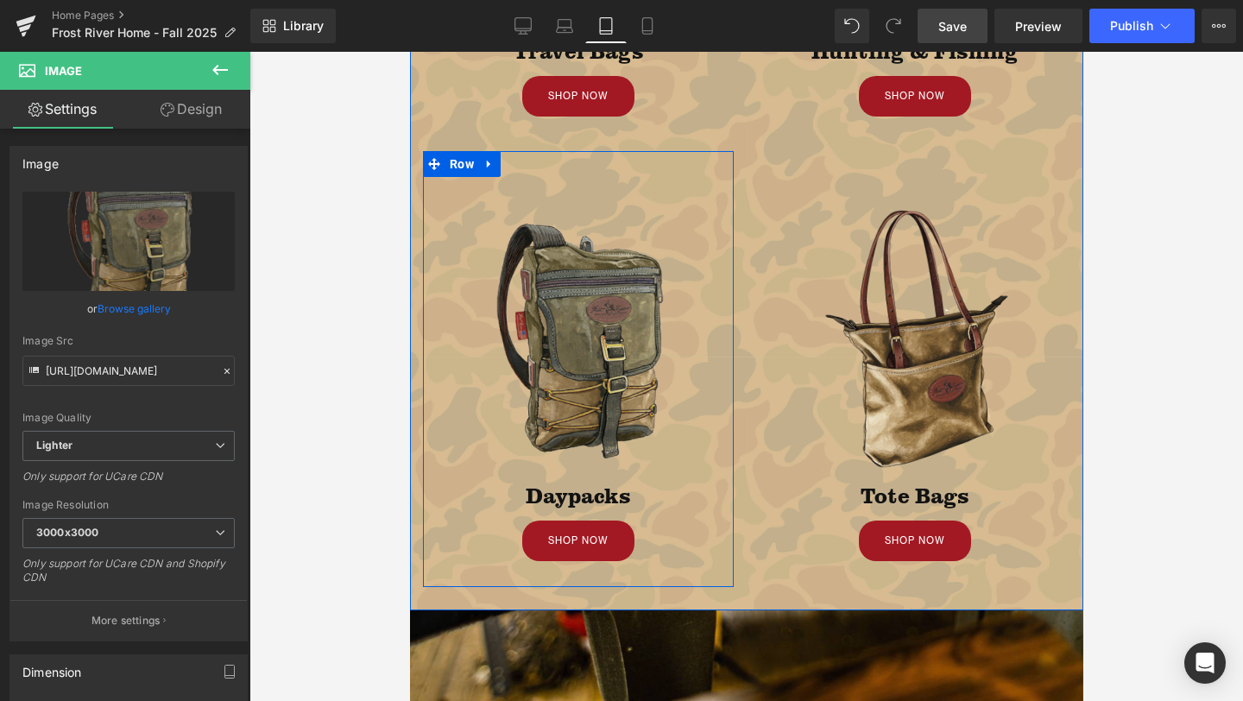
scroll to position [970, 0]
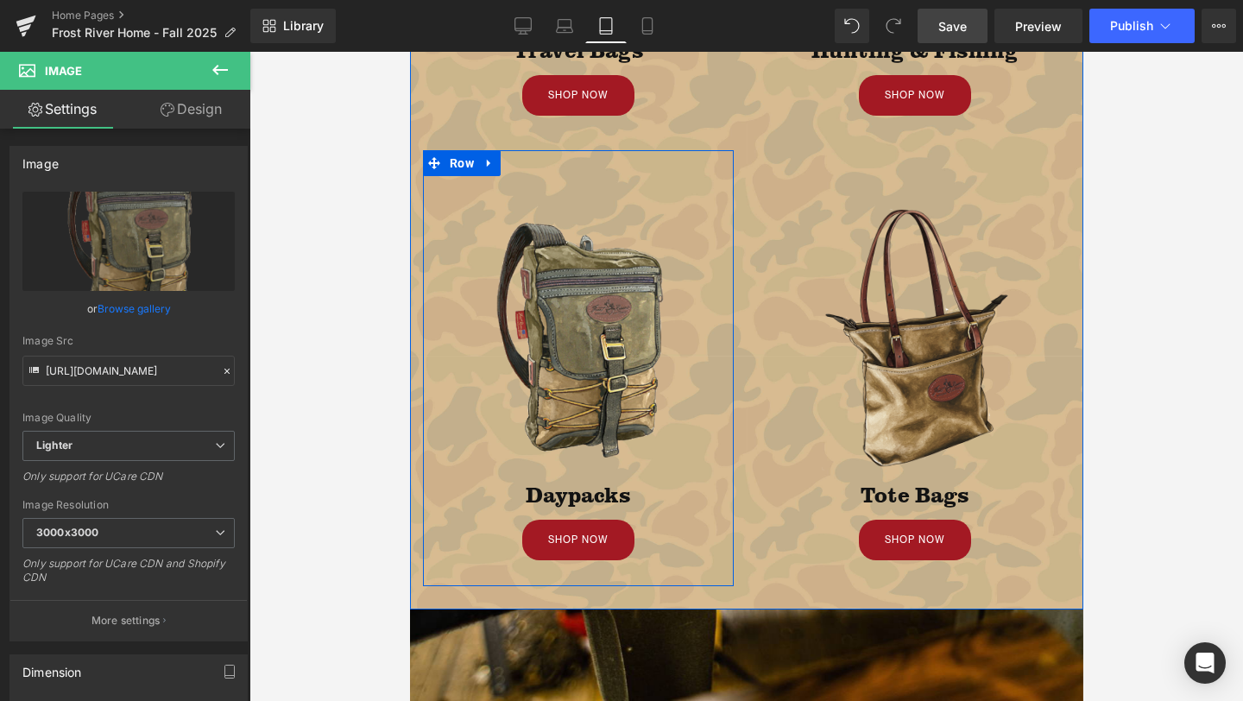
click at [574, 537] on div "SHOP NOW Button" at bounding box center [577, 540] width 285 height 41
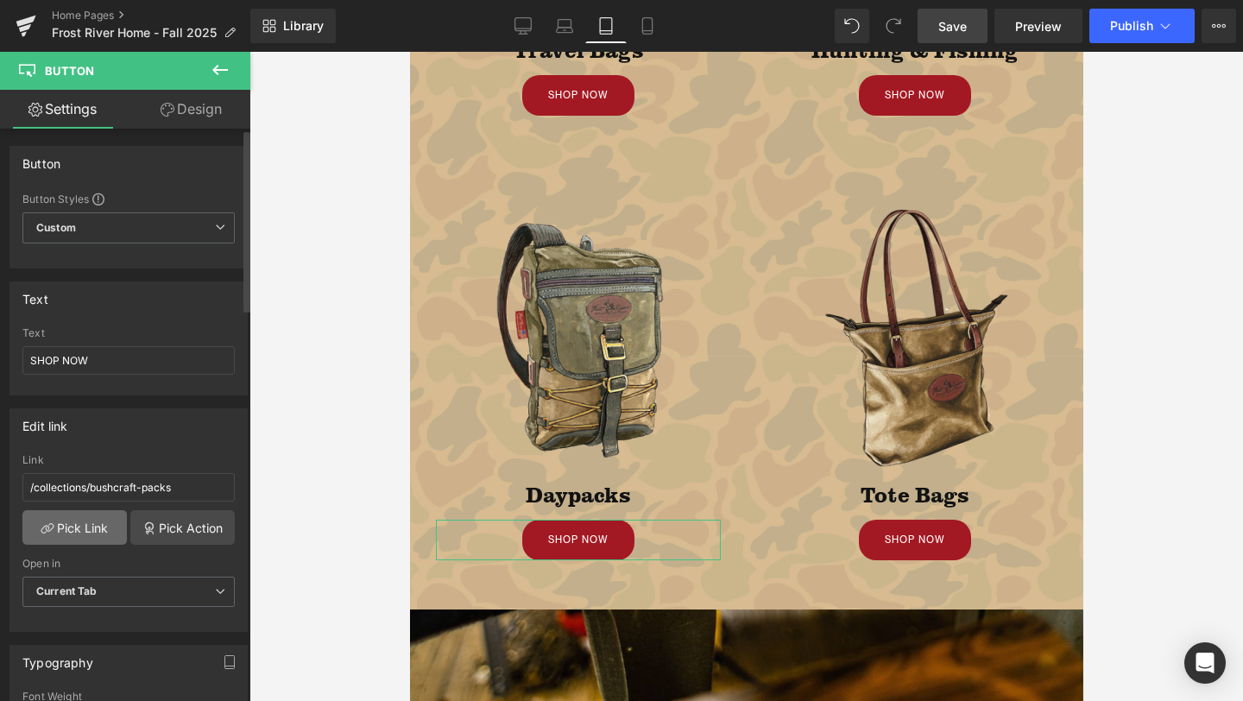
click at [62, 527] on link "Pick Link" at bounding box center [74, 527] width 104 height 35
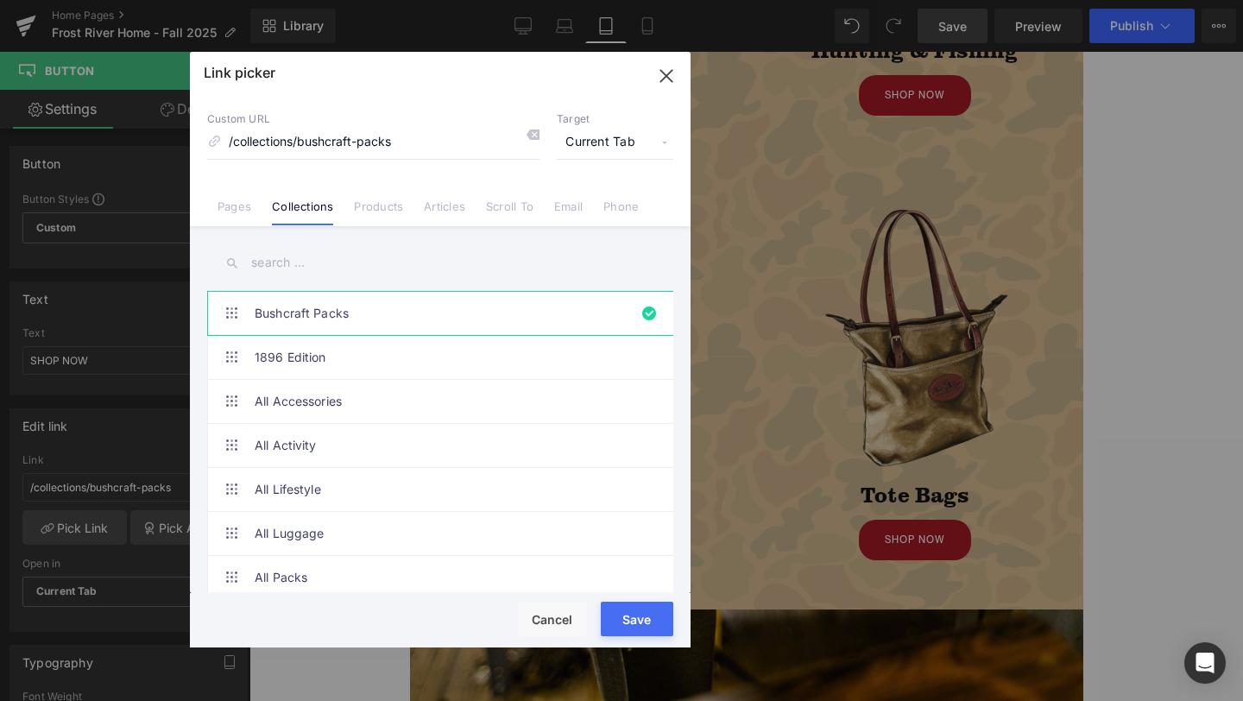
click at [308, 256] on input "text" at bounding box center [440, 262] width 466 height 39
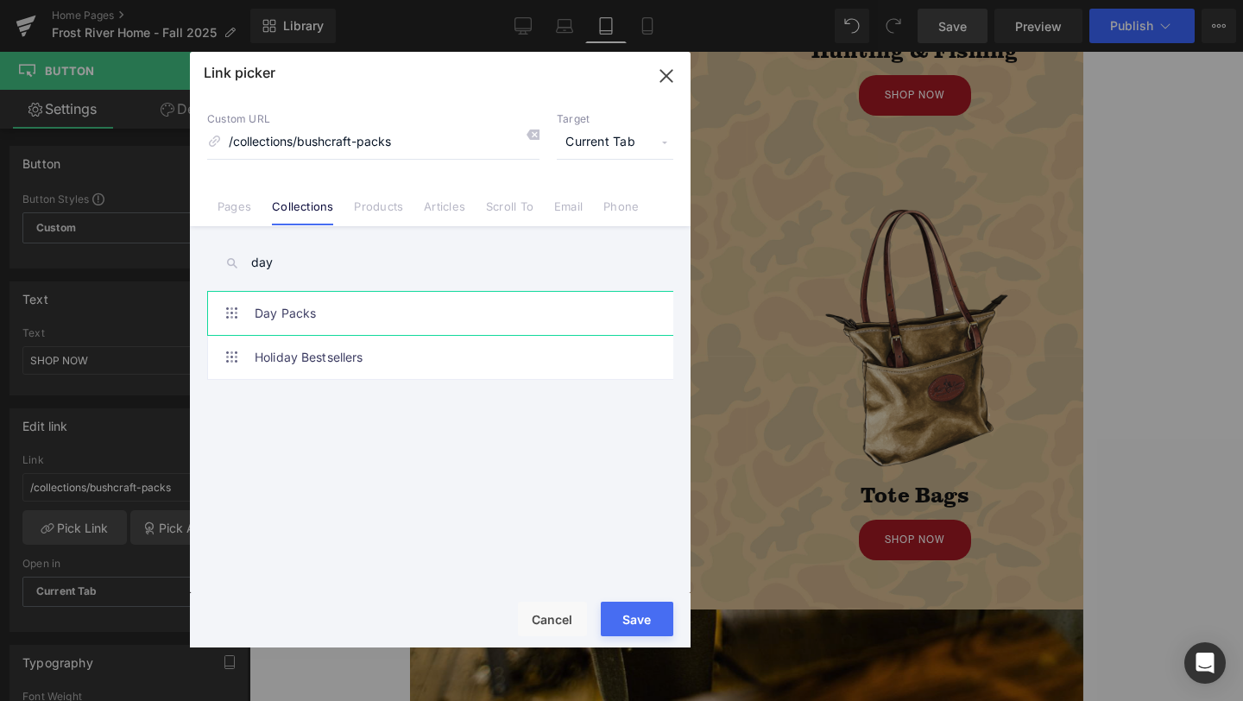
type input "day"
click at [322, 316] on link "Day Packs" at bounding box center [445, 313] width 380 height 43
click at [642, 620] on button "Save" at bounding box center [637, 619] width 73 height 35
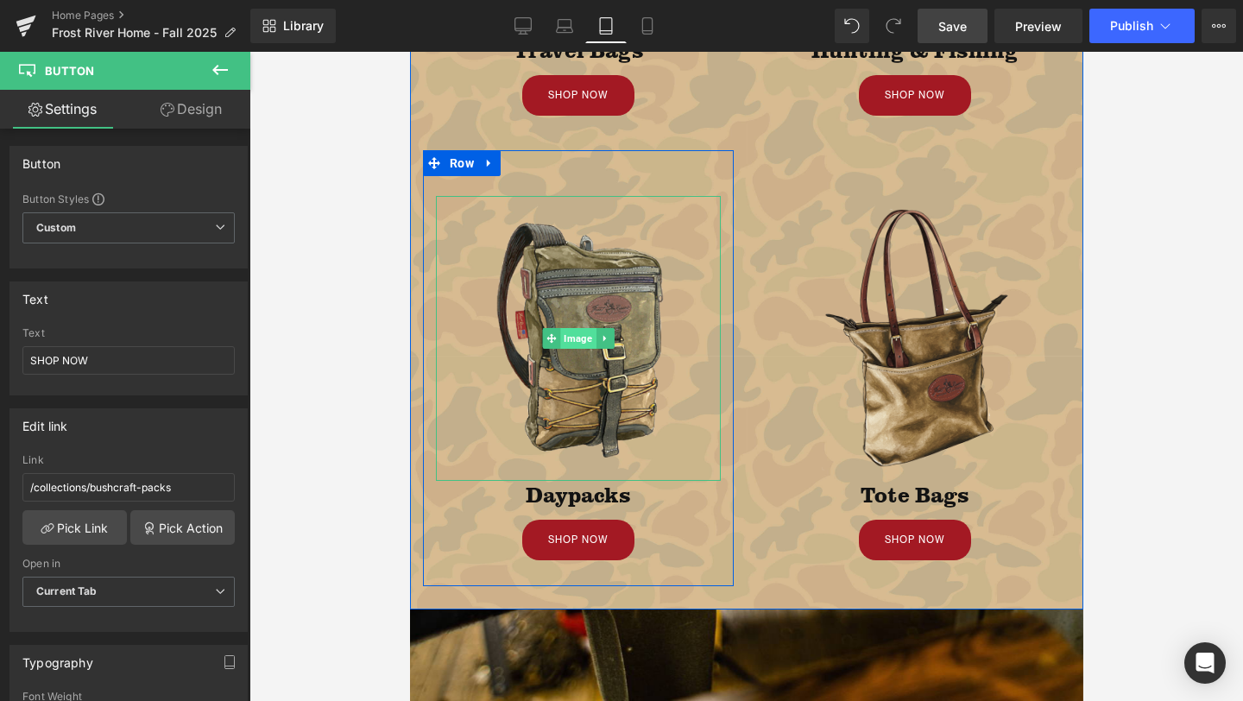
click at [566, 337] on span "Image" at bounding box center [576, 338] width 35 height 21
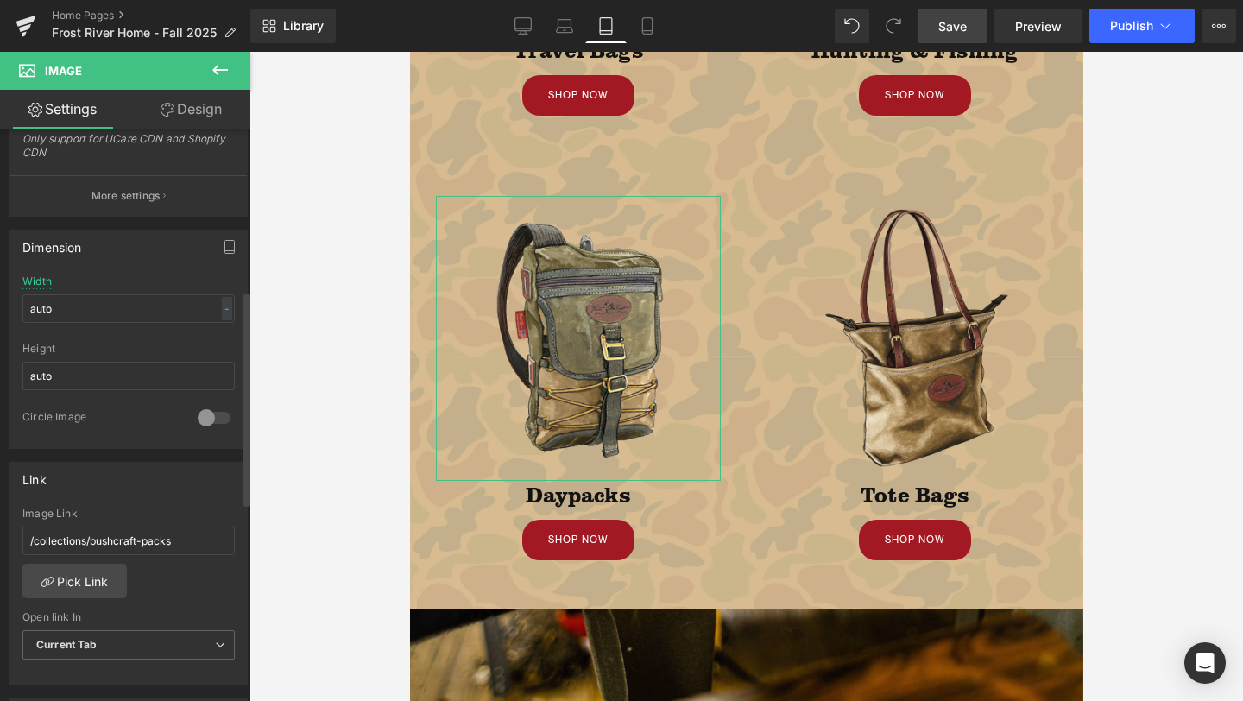
scroll to position [432, 0]
click at [86, 576] on link "Pick Link" at bounding box center [74, 574] width 104 height 35
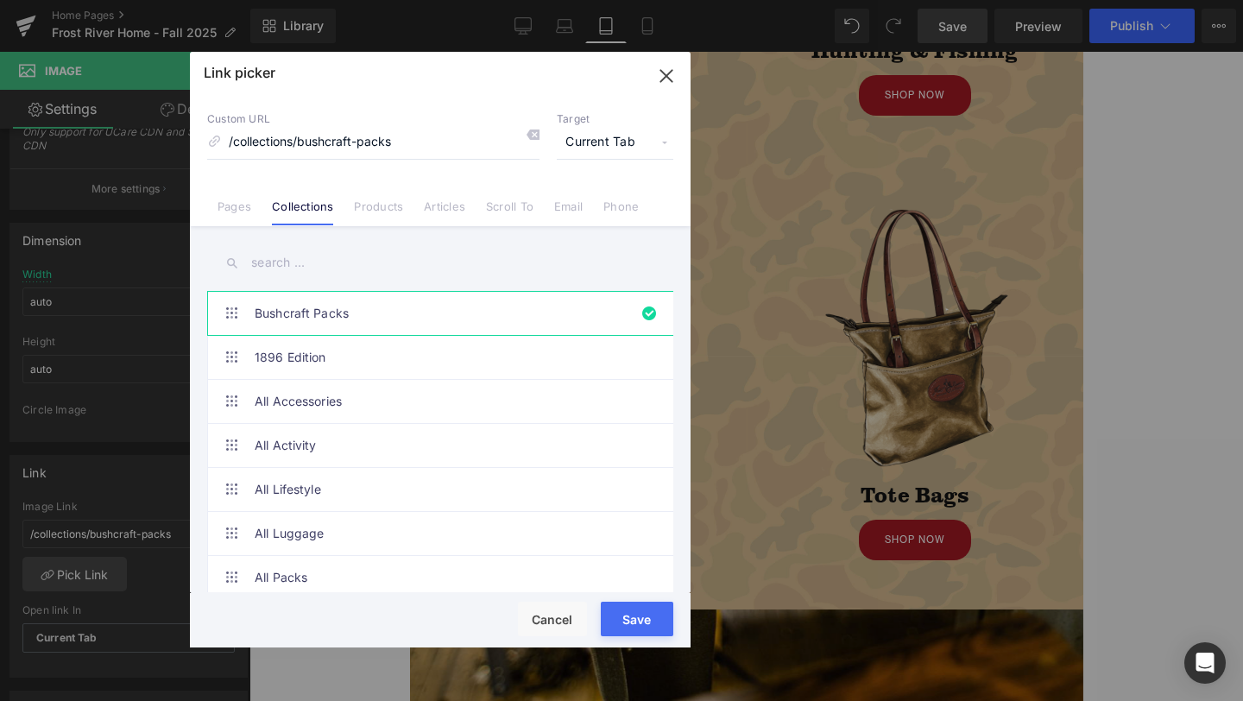
click at [337, 253] on input "text" at bounding box center [440, 262] width 466 height 39
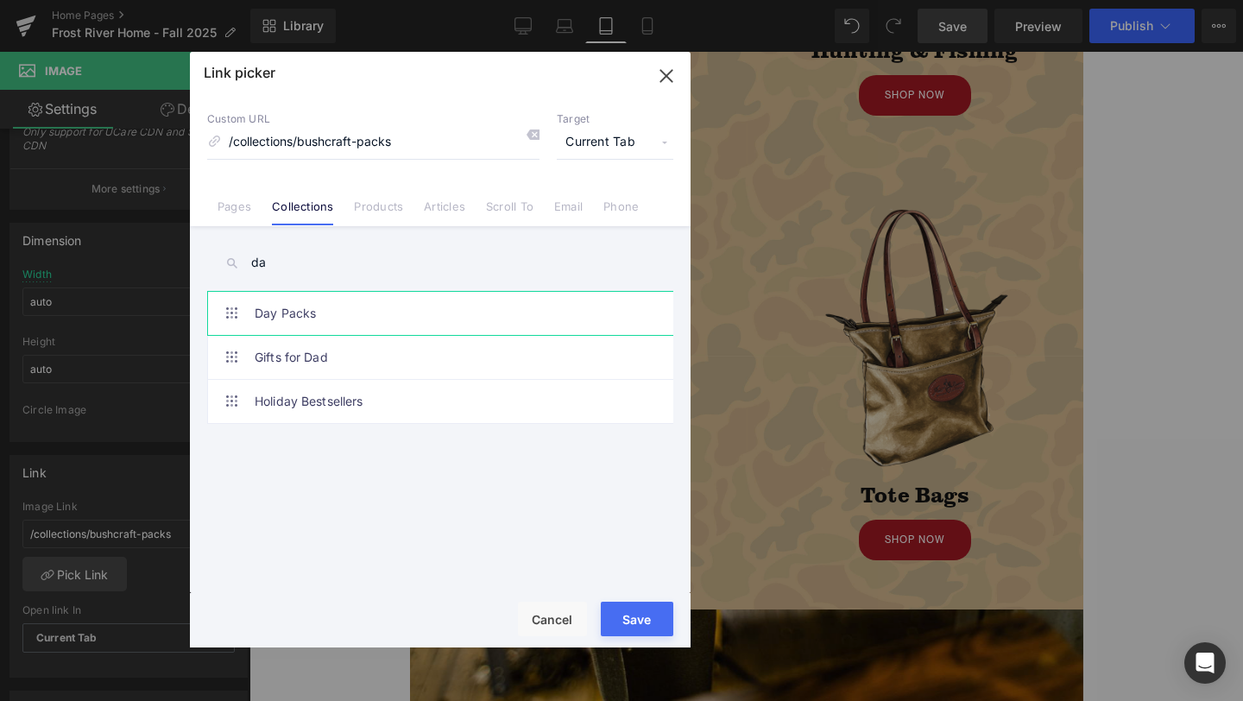
type input "da"
click at [336, 311] on link "Day Packs" at bounding box center [445, 313] width 380 height 43
click at [337, 534] on div "Rendering Content" at bounding box center [168, 316] width 337 height 436
click at [629, 610] on button "Save" at bounding box center [637, 619] width 73 height 35
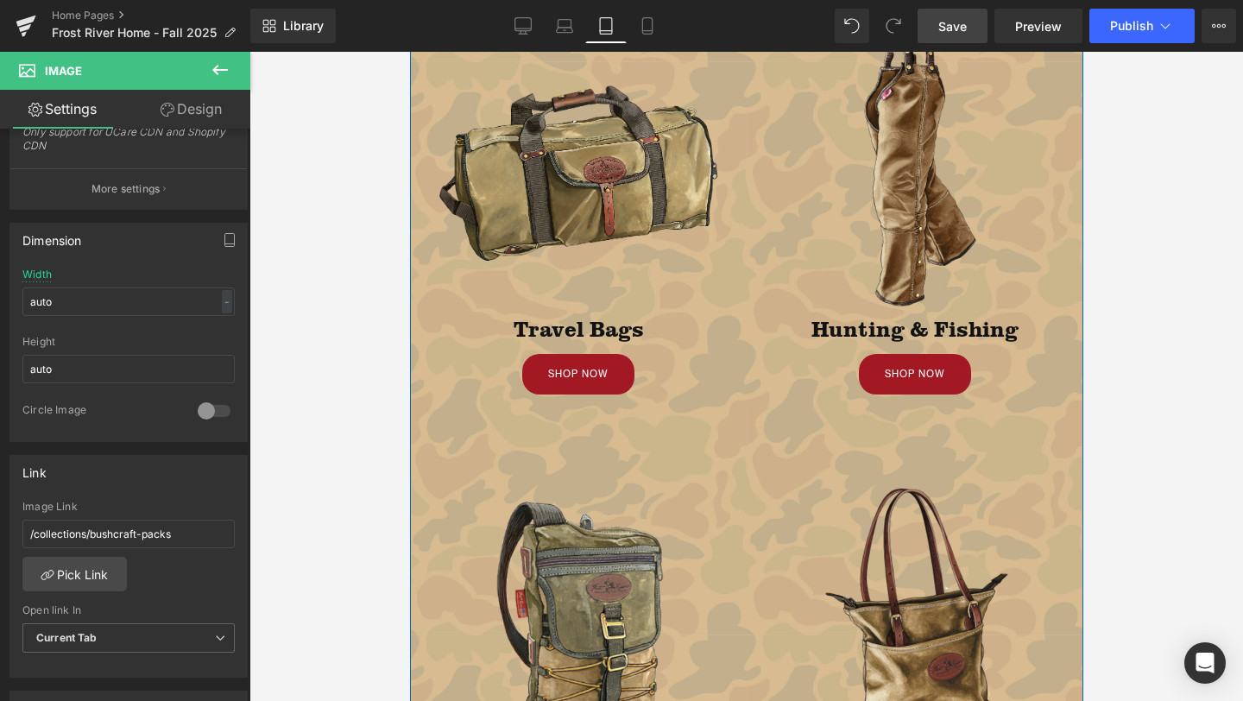
scroll to position [640, 0]
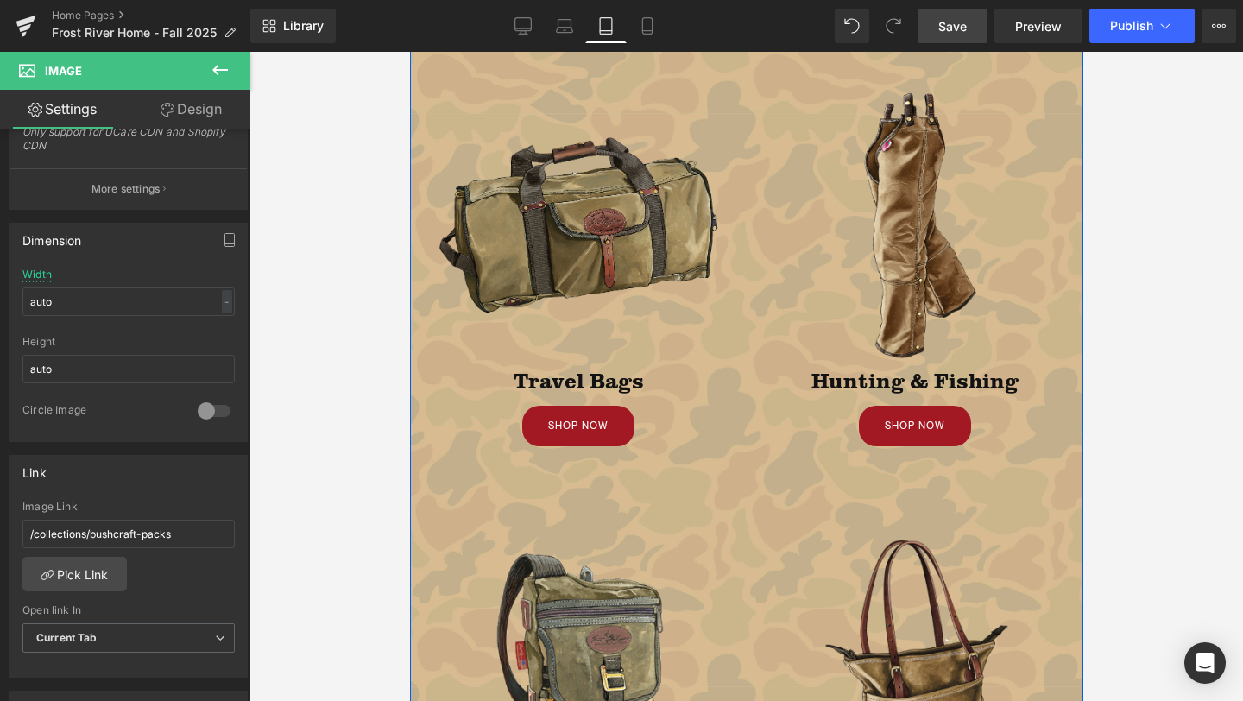
click at [565, 215] on div "Image" at bounding box center [577, 224] width 285 height 285
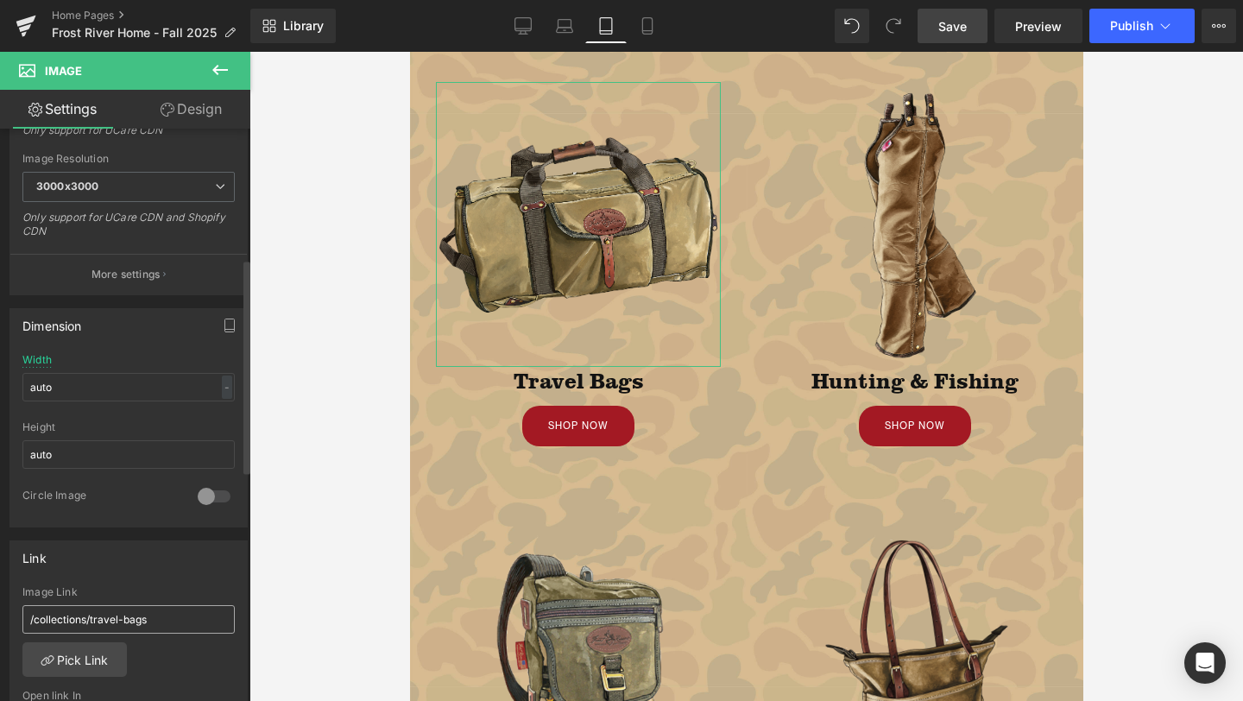
scroll to position [344, 0]
click at [84, 663] on link "Pick Link" at bounding box center [74, 661] width 104 height 35
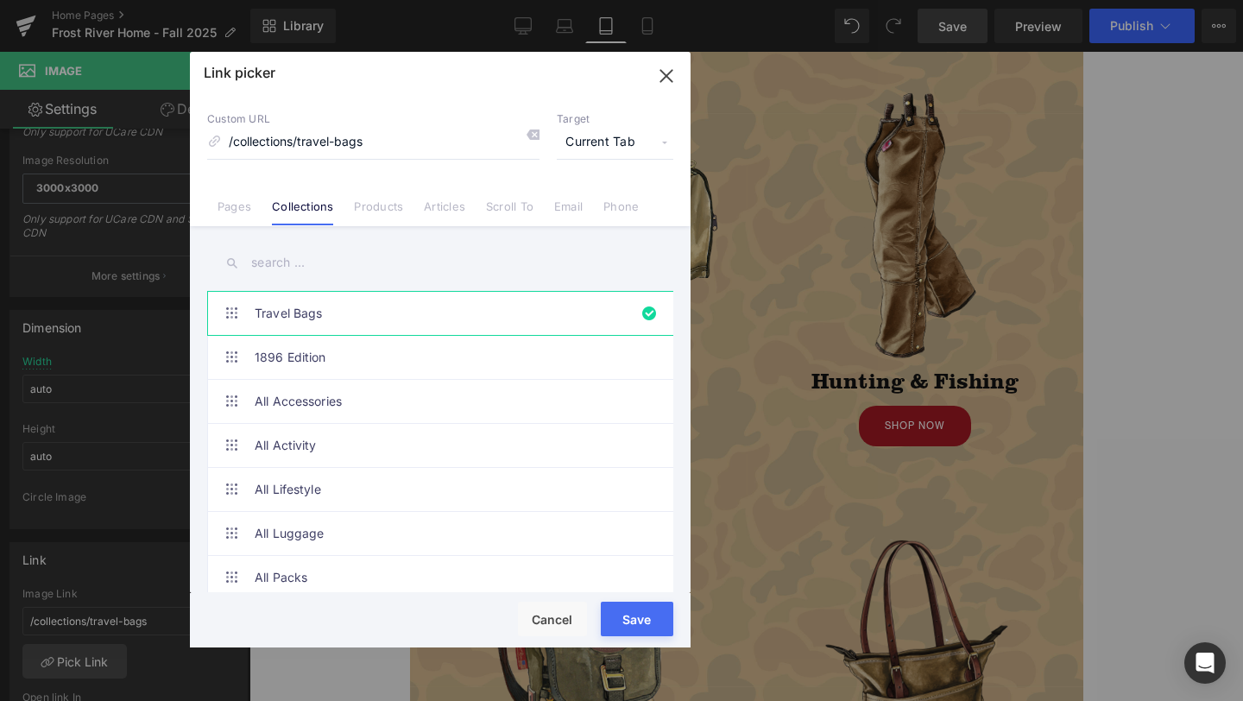
click at [340, 259] on input "text" at bounding box center [440, 262] width 466 height 39
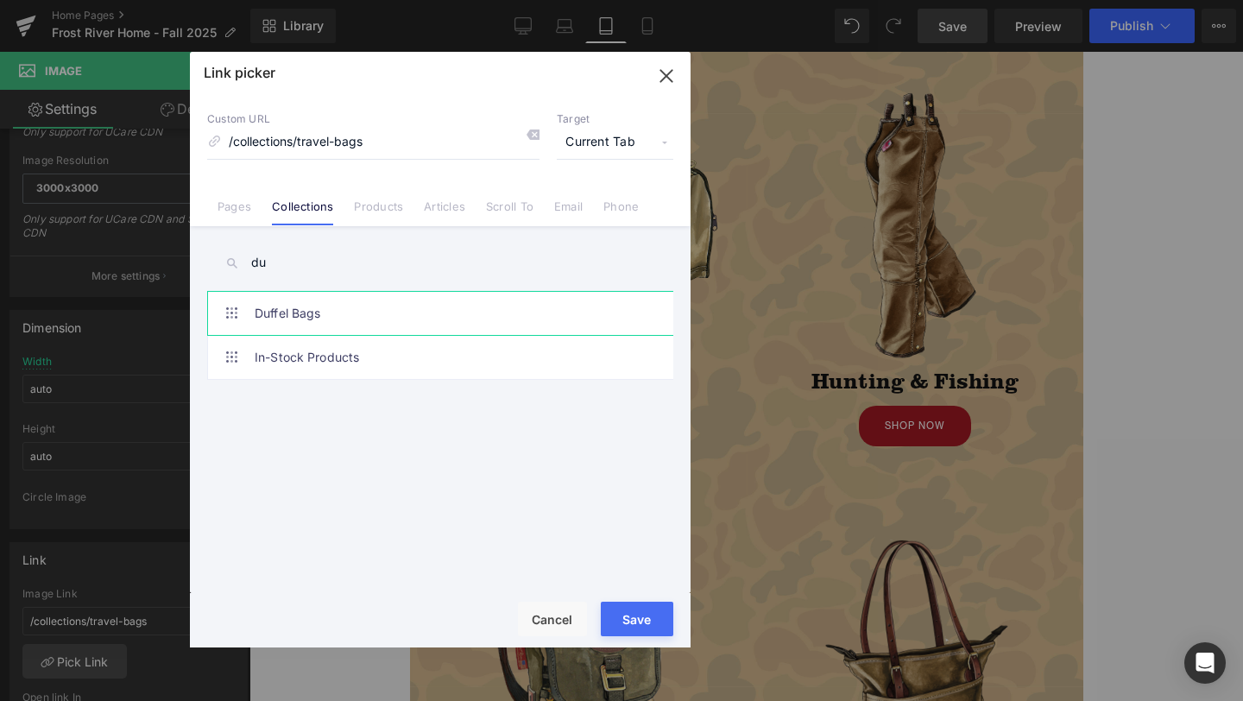
type input "du"
click at [350, 323] on link "Duffel Bags" at bounding box center [445, 313] width 380 height 43
click at [627, 616] on button "Save" at bounding box center [637, 619] width 73 height 35
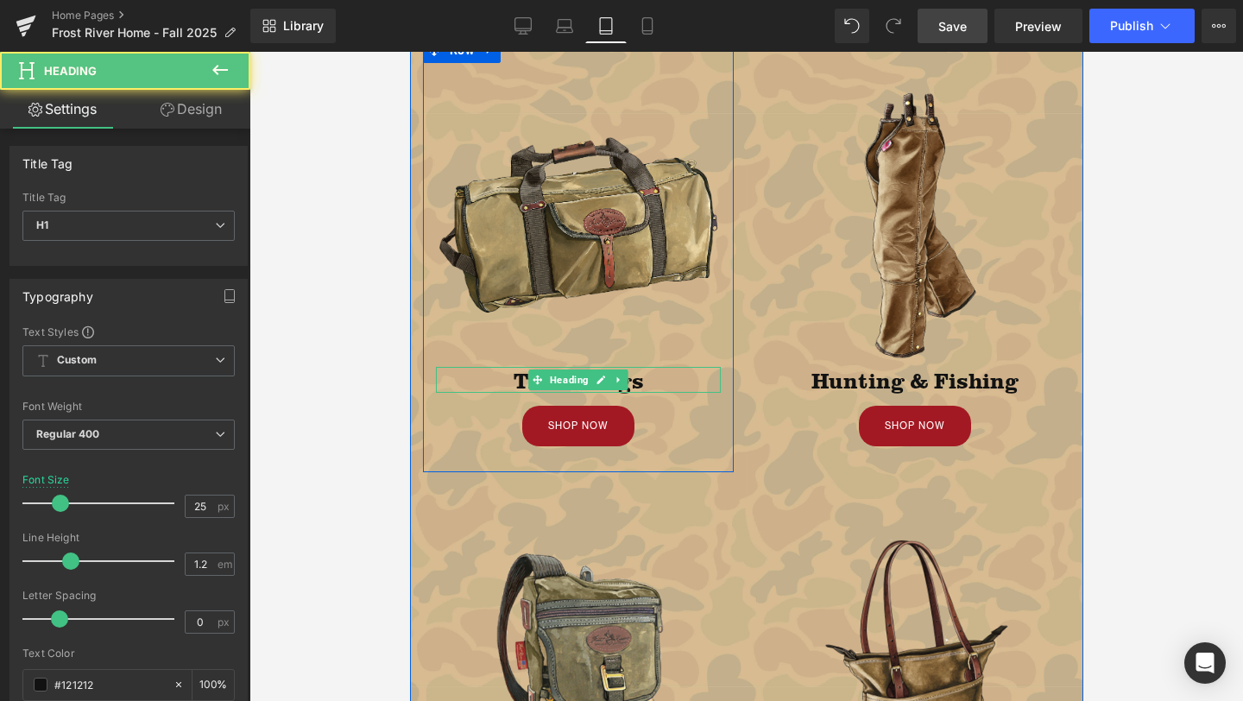
click at [496, 376] on h1 "Travel Bags" at bounding box center [577, 380] width 285 height 26
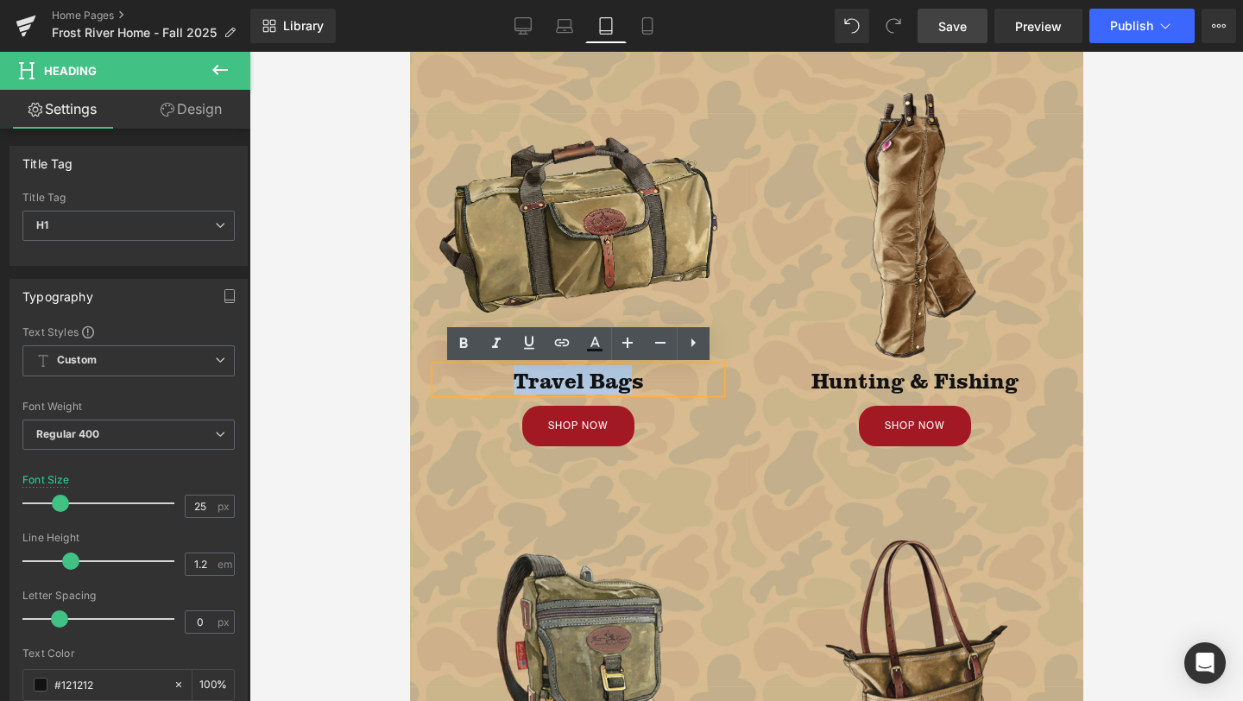
drag, startPoint x: 502, startPoint y: 376, endPoint x: 628, endPoint y: 381, distance: 125.2
click at [628, 381] on h1 "Travel Bags" at bounding box center [577, 380] width 285 height 26
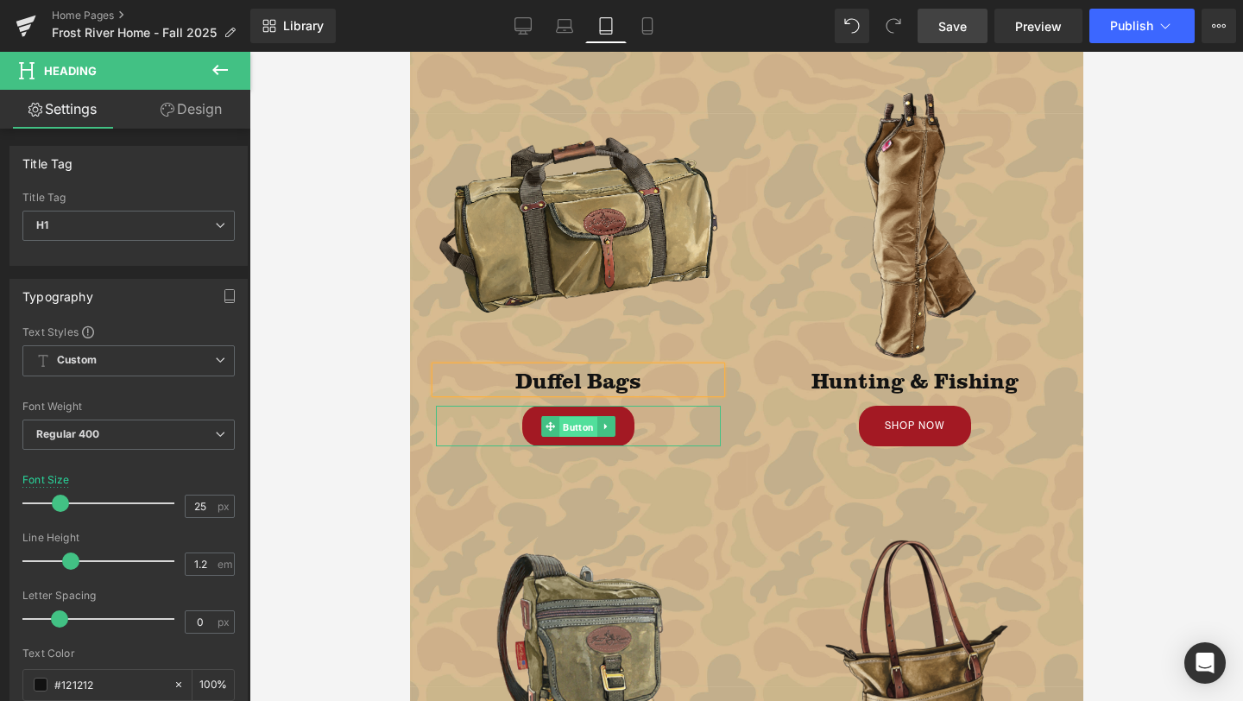
click at [569, 417] on span "Button" at bounding box center [578, 426] width 38 height 21
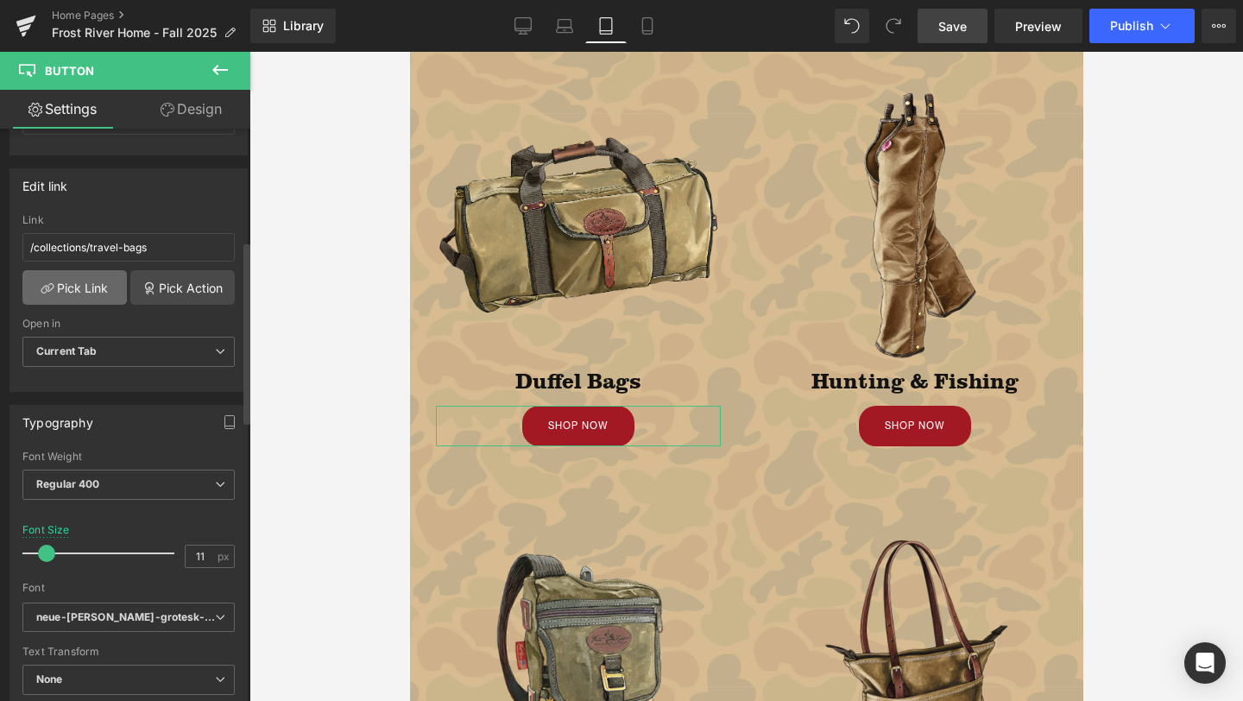
scroll to position [203, 0]
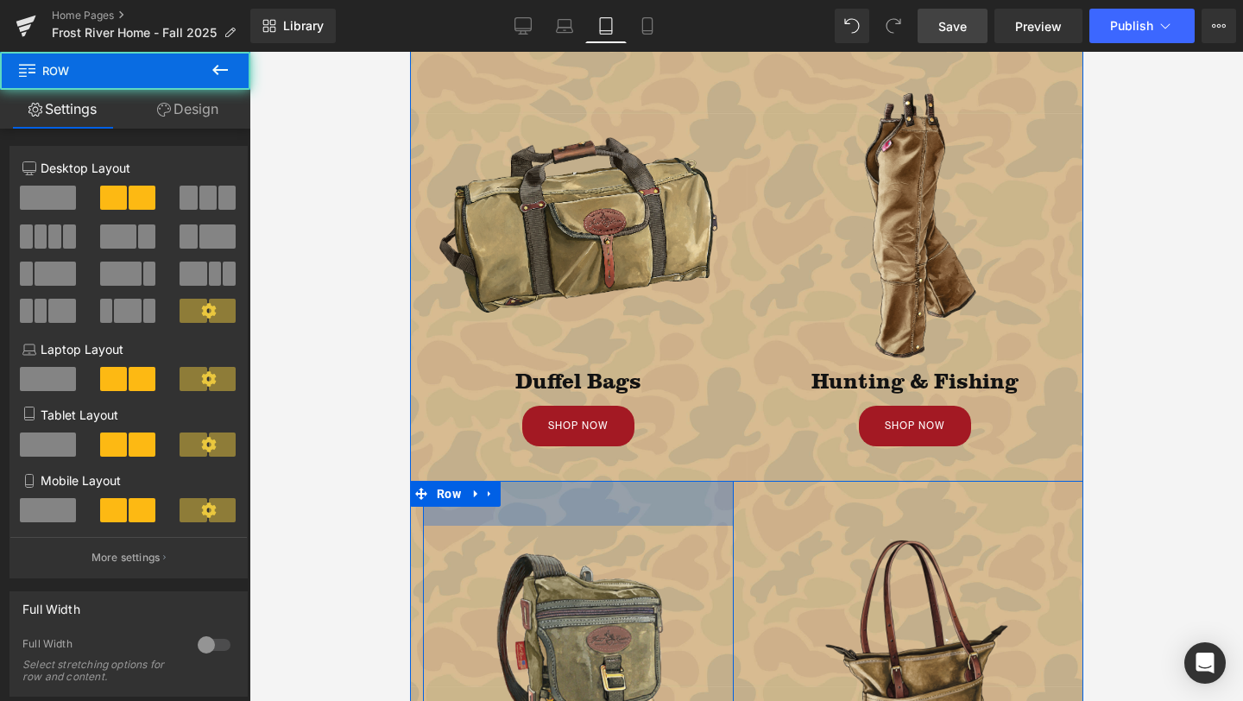
click at [497, 483] on div at bounding box center [745, 483] width 673 height 4
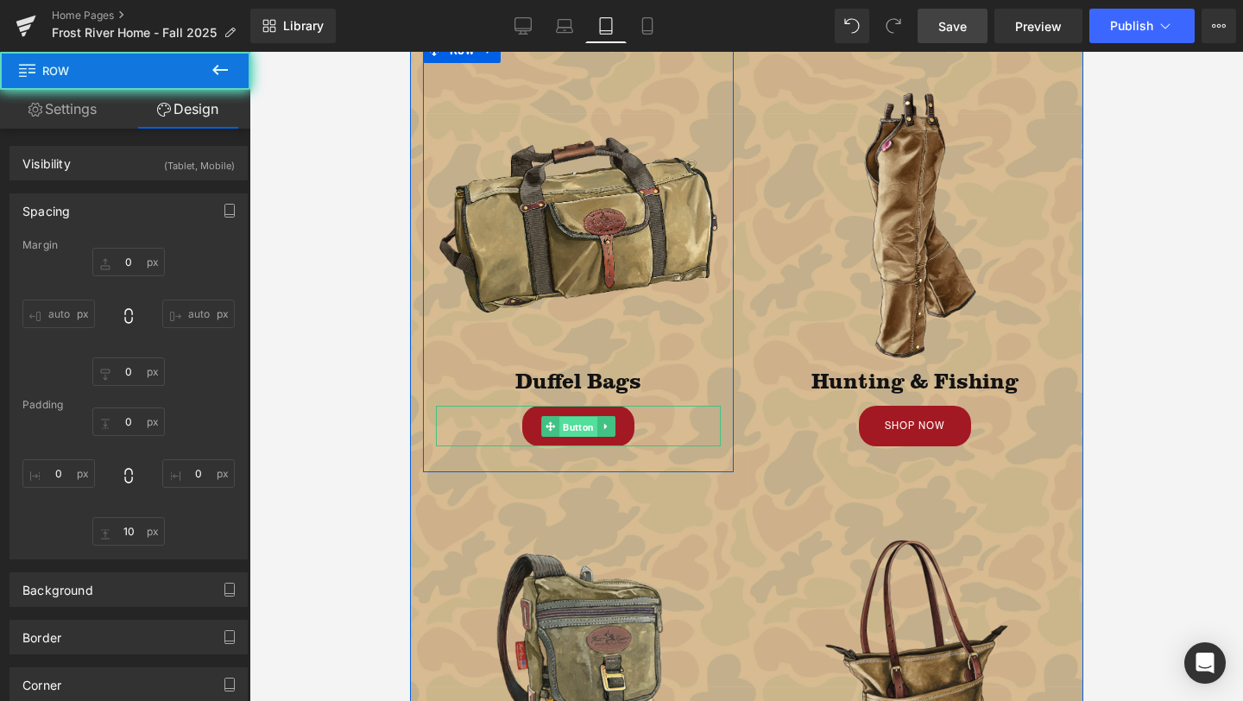
click at [576, 424] on span "Button" at bounding box center [578, 426] width 38 height 21
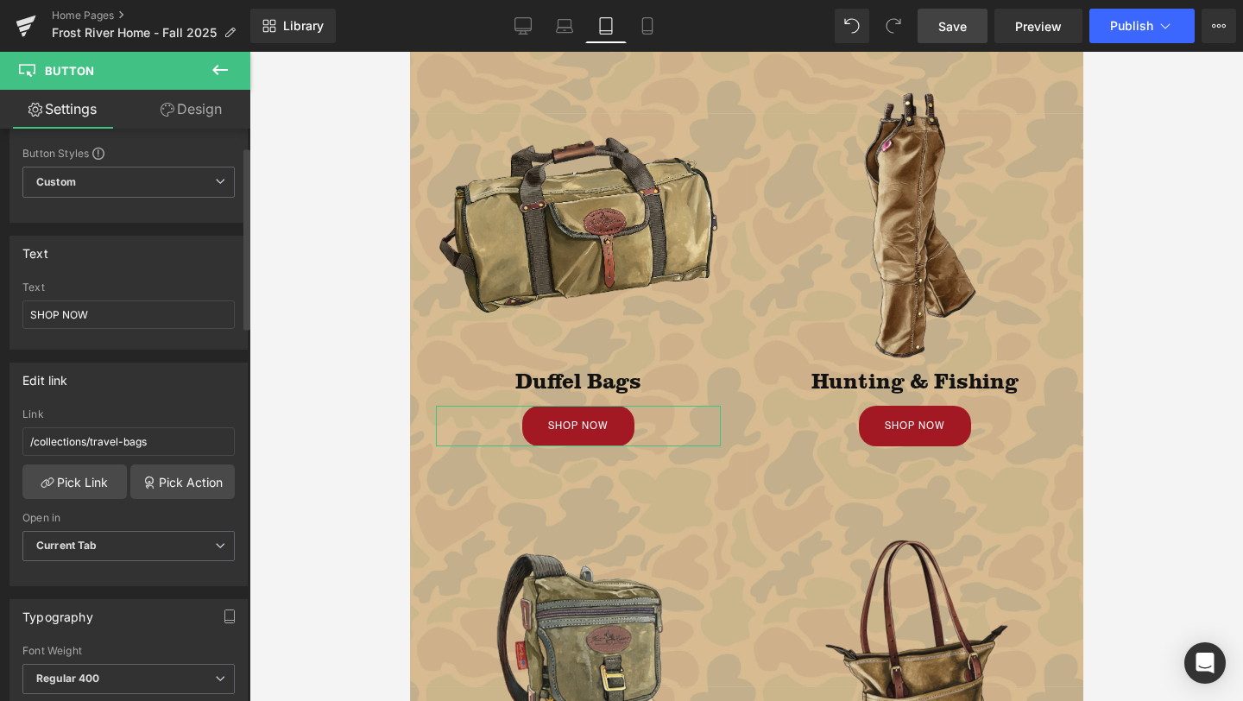
scroll to position [57, 0]
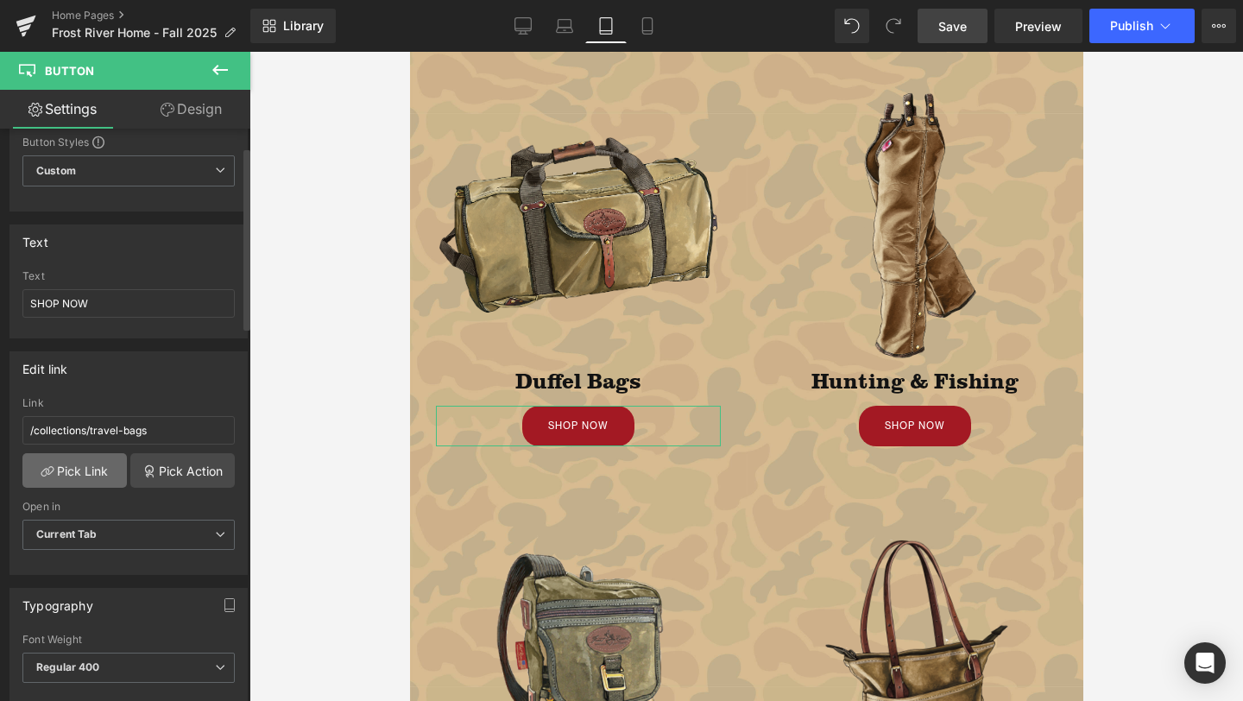
click at [79, 464] on link "Pick Link" at bounding box center [74, 470] width 104 height 35
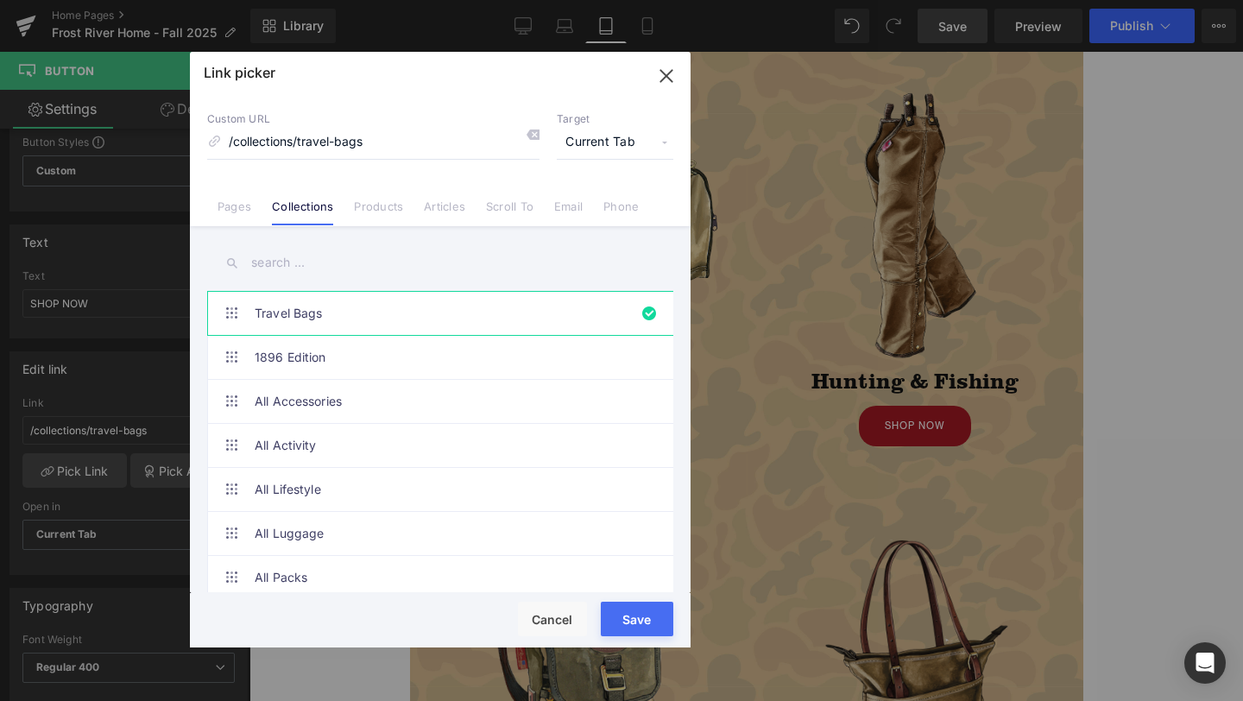
click at [319, 256] on input "text" at bounding box center [440, 262] width 466 height 39
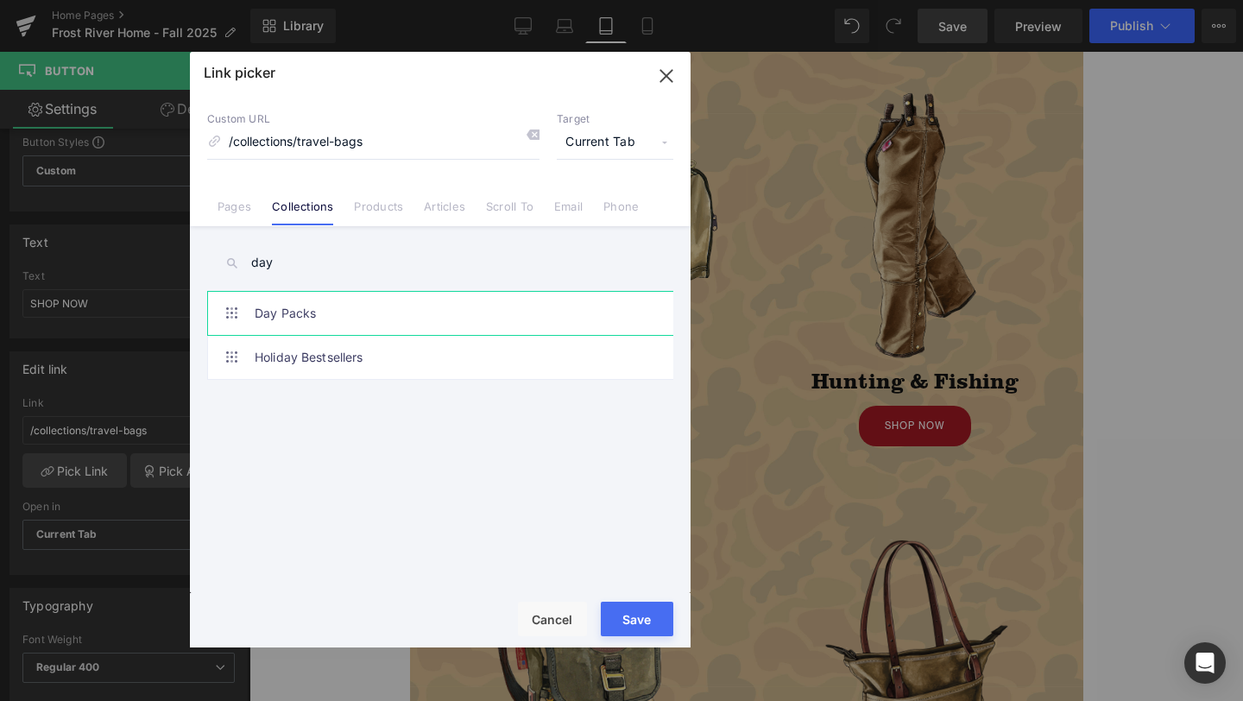
type input "day"
click at [329, 300] on link "Day Packs" at bounding box center [445, 313] width 380 height 43
click at [644, 615] on button "Save" at bounding box center [637, 619] width 73 height 35
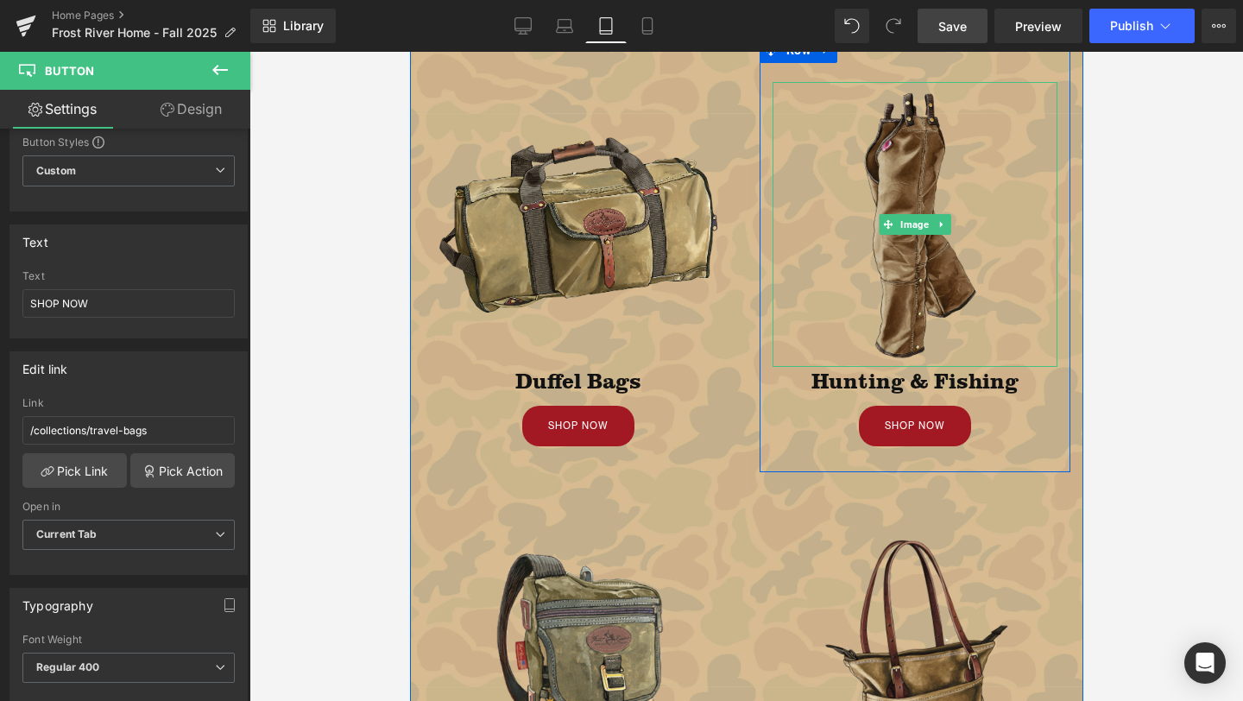
click at [922, 279] on img at bounding box center [914, 224] width 285 height 285
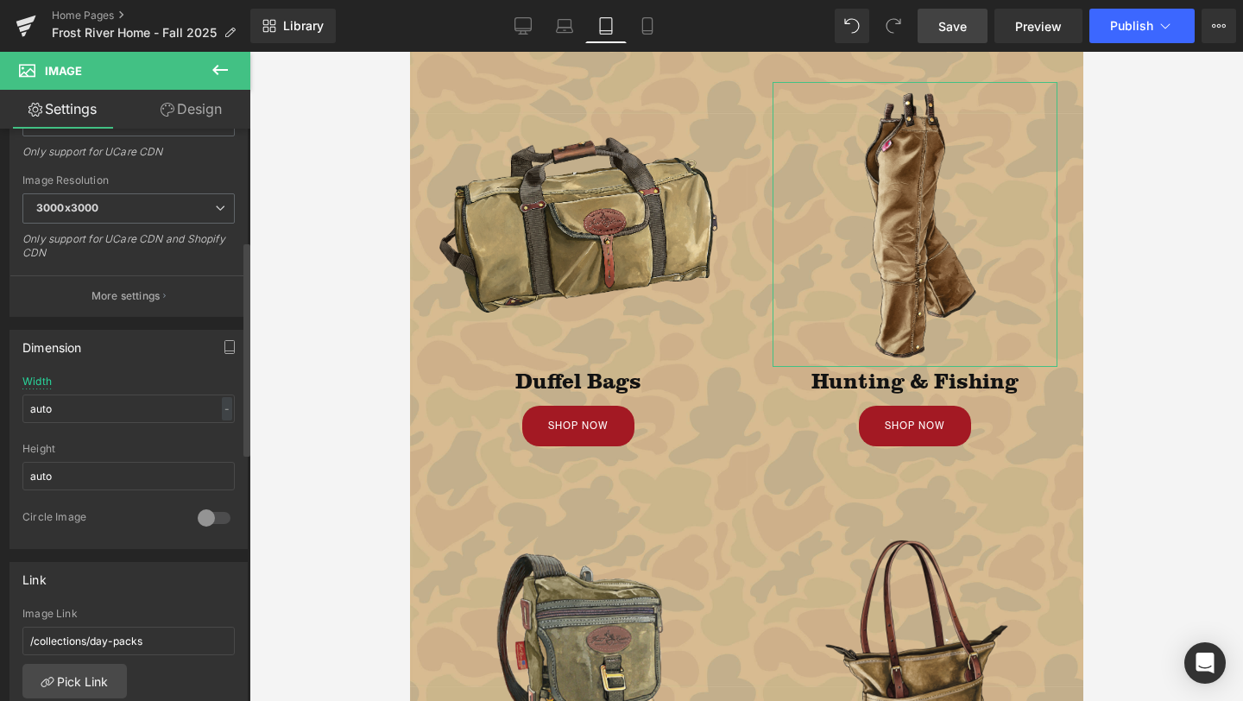
scroll to position [436, 0]
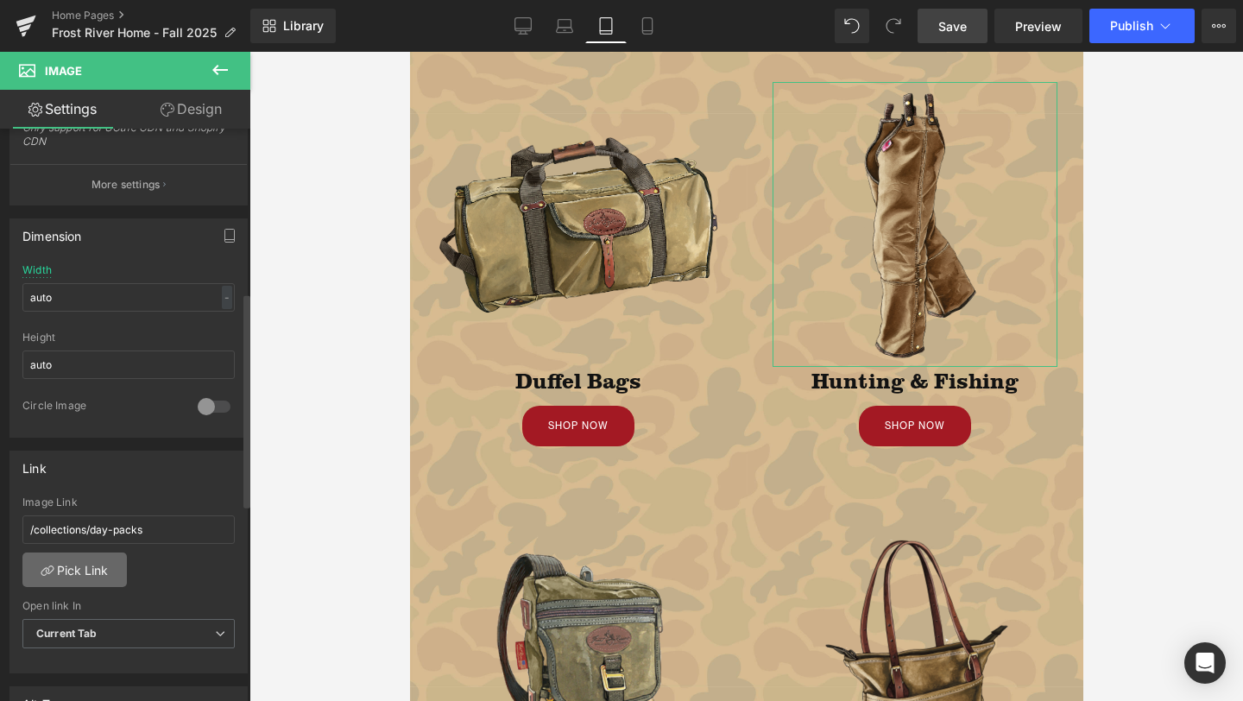
click at [85, 566] on link "Pick Link" at bounding box center [74, 569] width 104 height 35
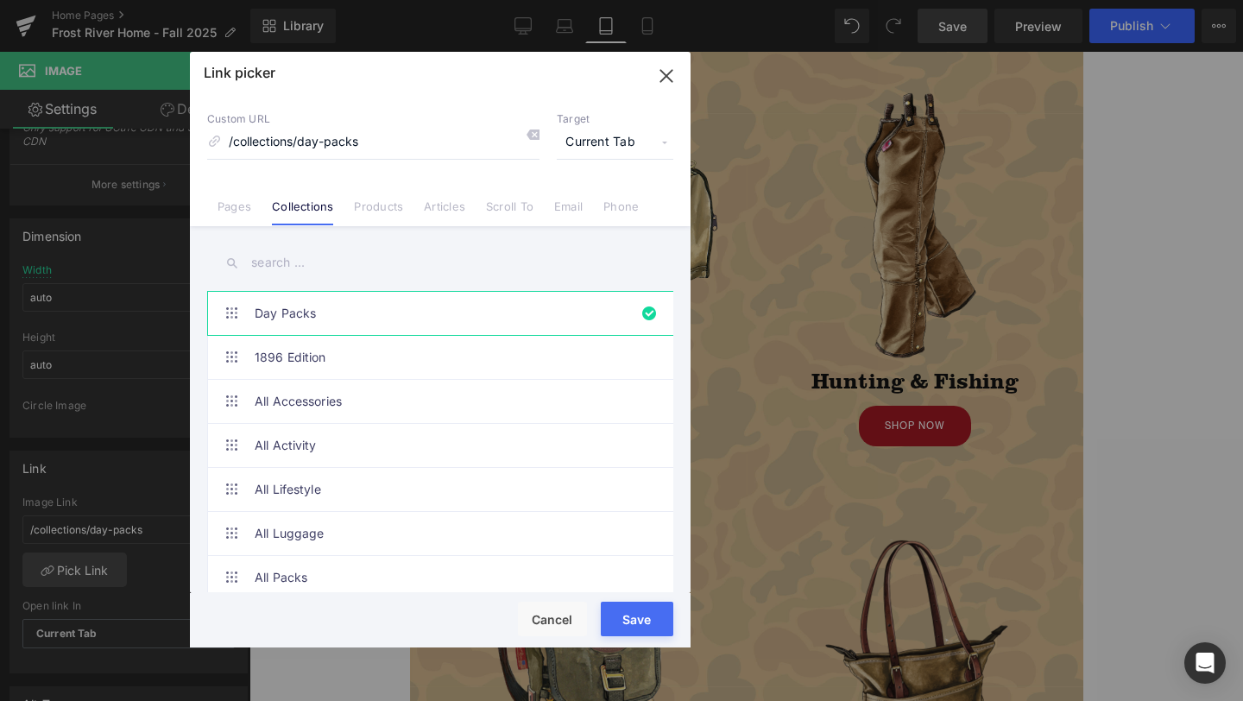
click at [294, 261] on input "text" at bounding box center [440, 262] width 466 height 39
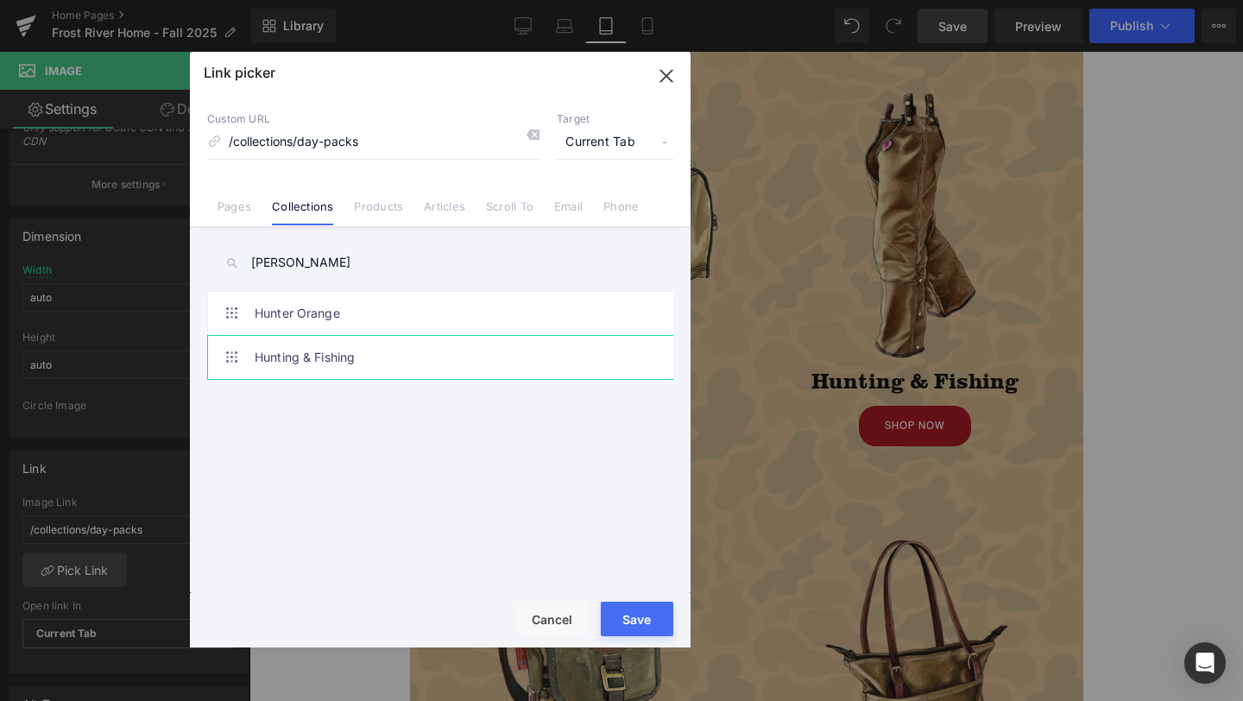
type input "[PERSON_NAME]"
click at [346, 349] on link "Hunting & Fishing" at bounding box center [445, 357] width 380 height 43
click at [642, 615] on button "Save" at bounding box center [637, 619] width 73 height 35
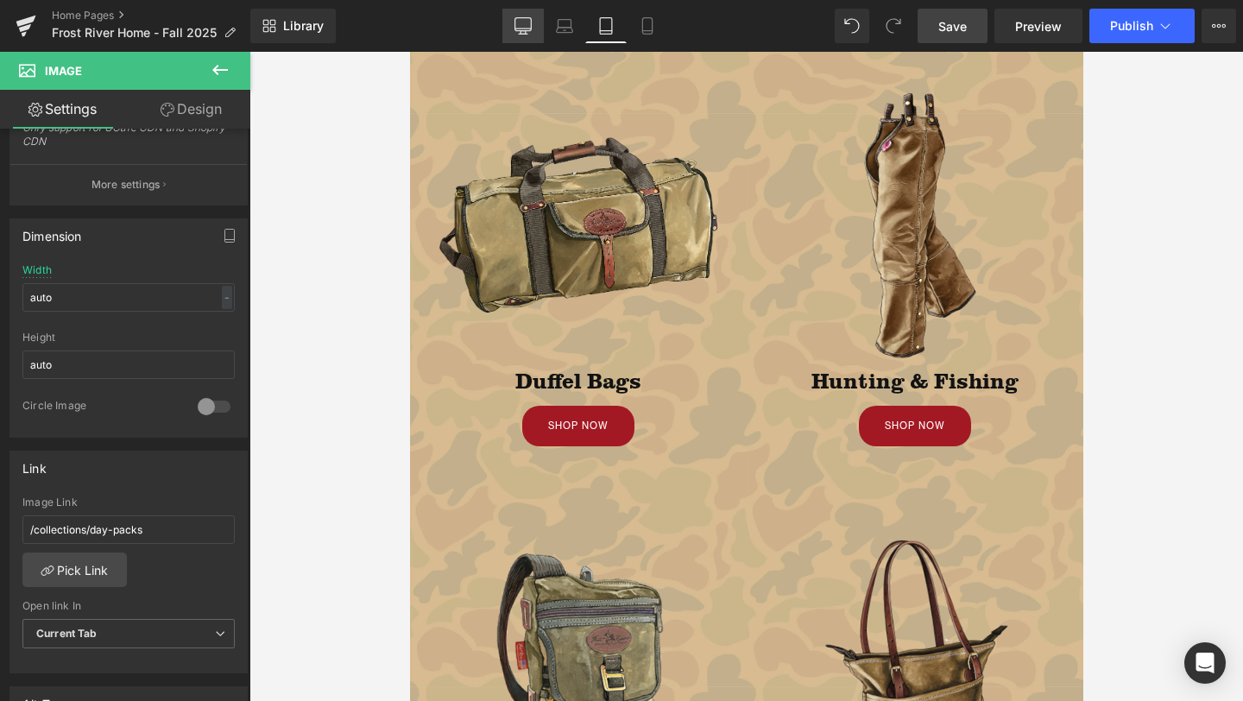
click at [533, 16] on link "Desktop" at bounding box center [522, 26] width 41 height 35
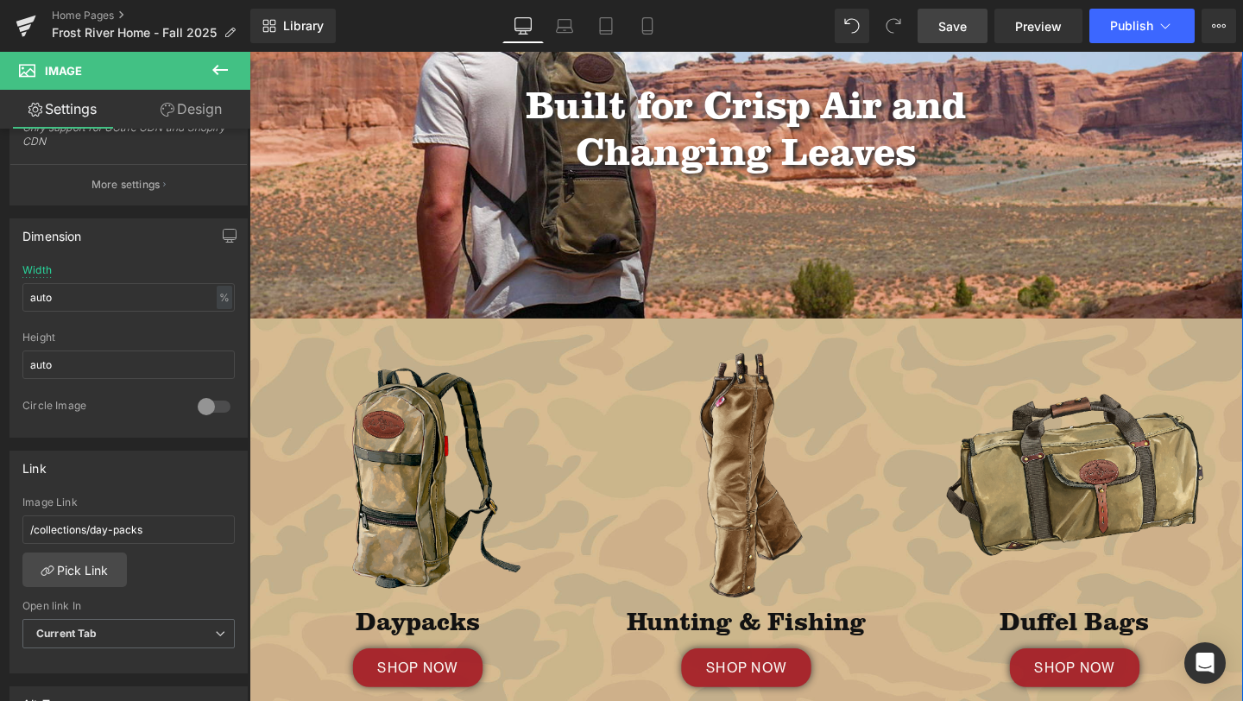
scroll to position [485, 0]
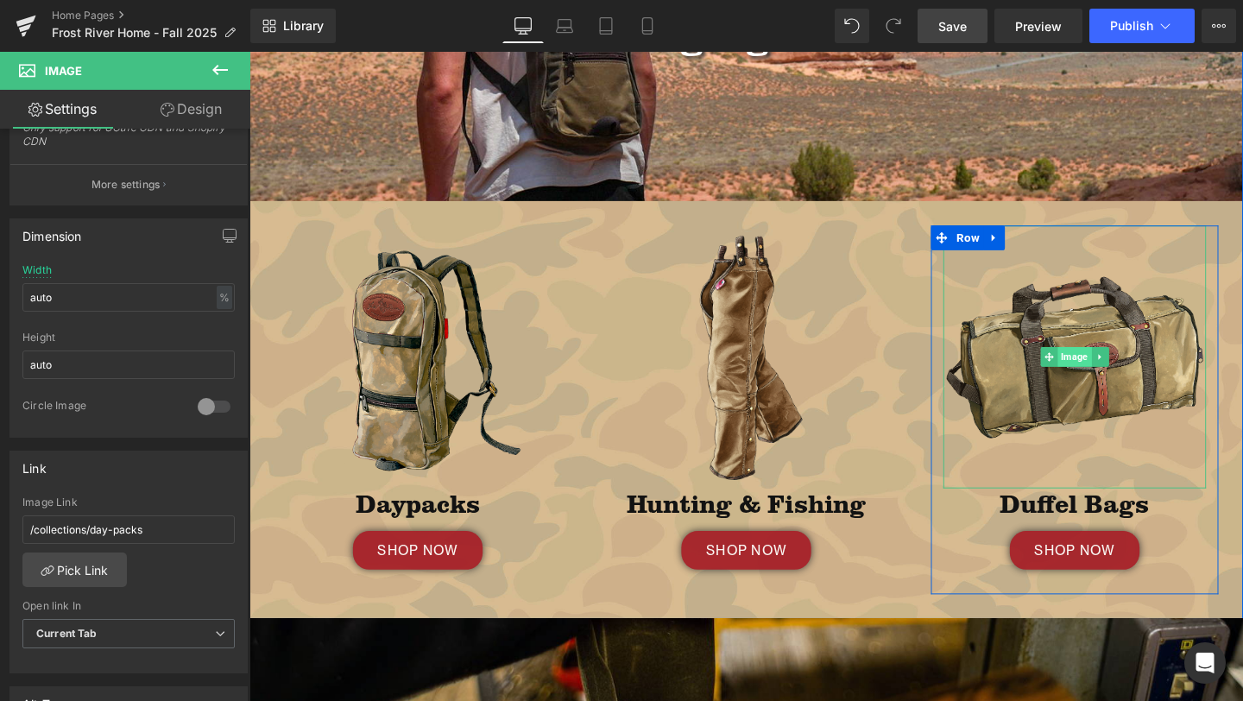
click at [1123, 377] on span "Image" at bounding box center [1116, 373] width 35 height 21
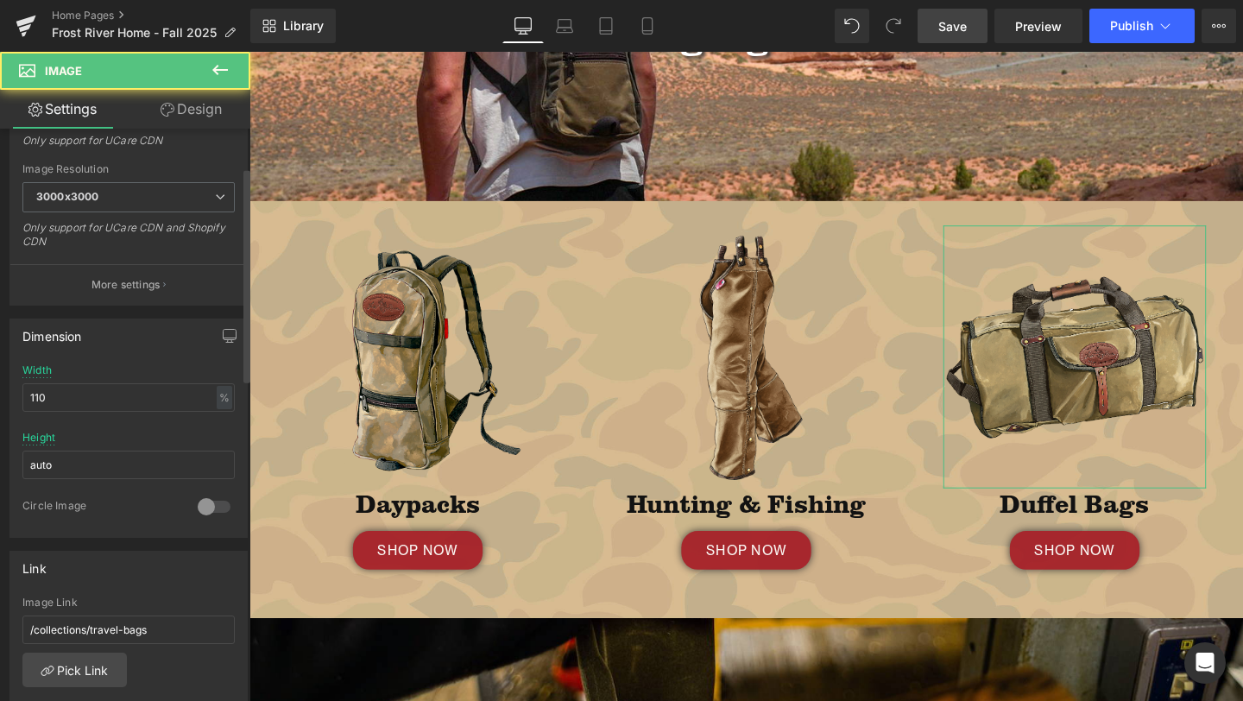
scroll to position [482, 0]
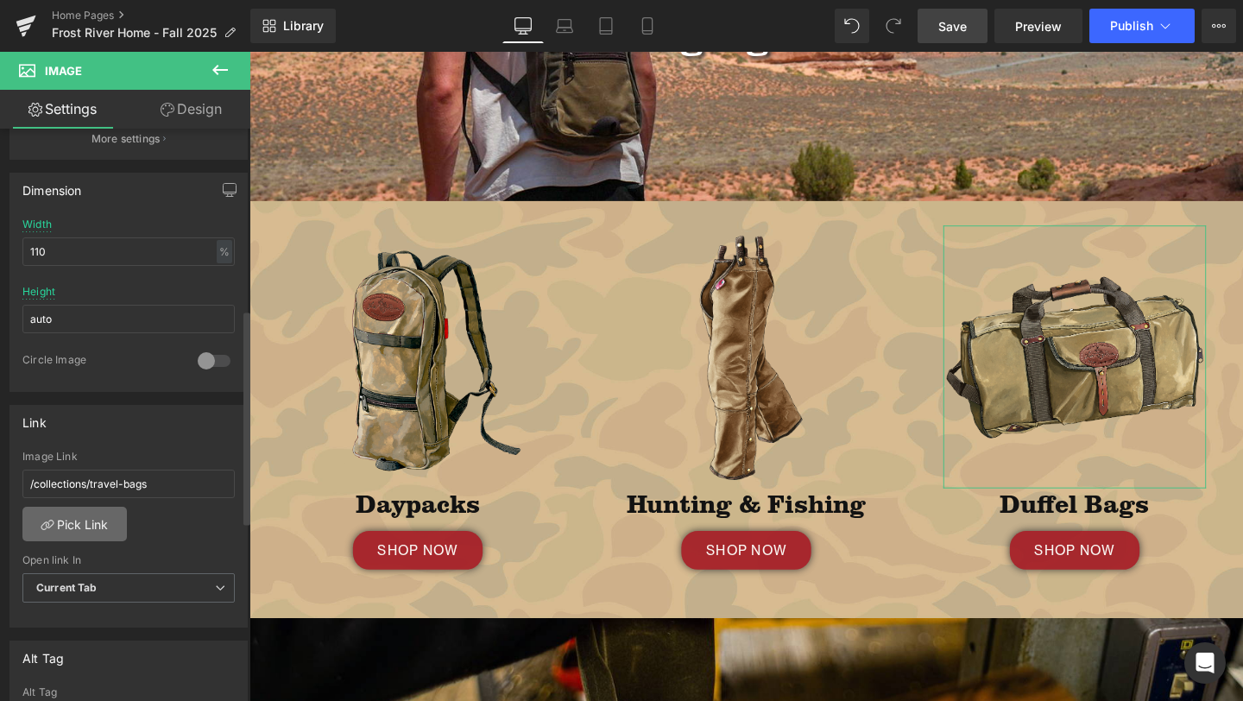
click at [85, 531] on link "Pick Link" at bounding box center [74, 524] width 104 height 35
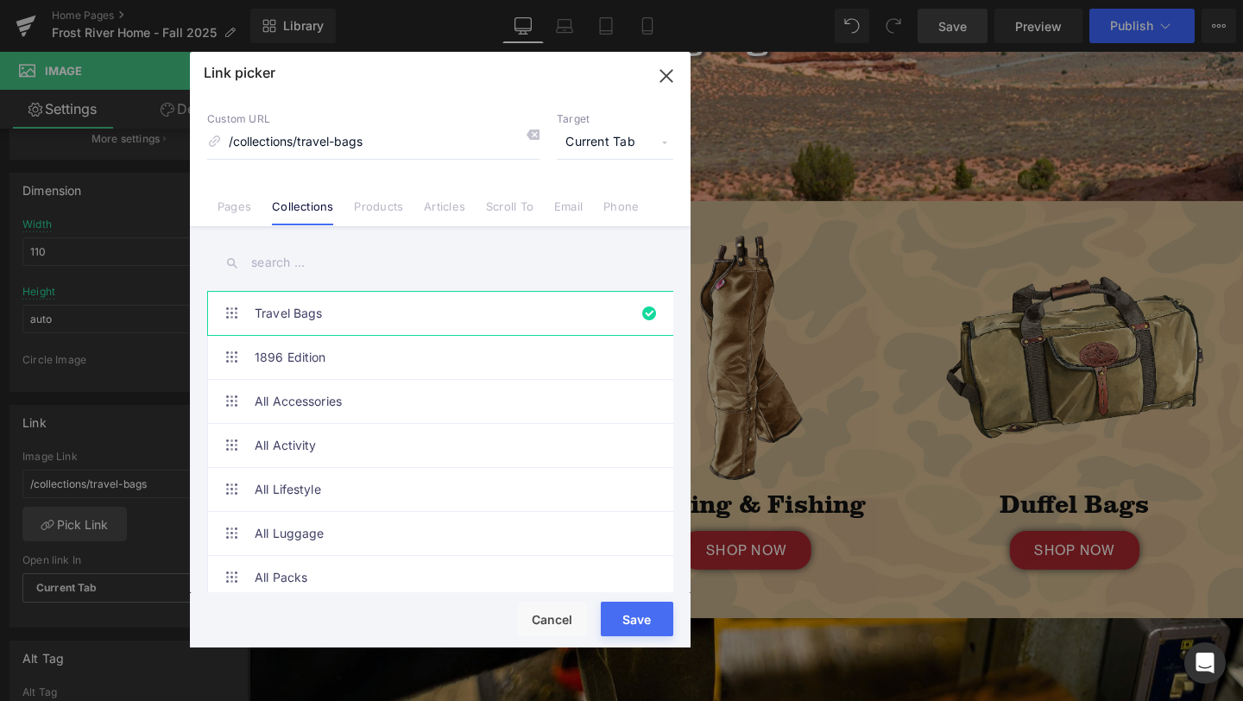
click at [319, 256] on input "text" at bounding box center [440, 262] width 466 height 39
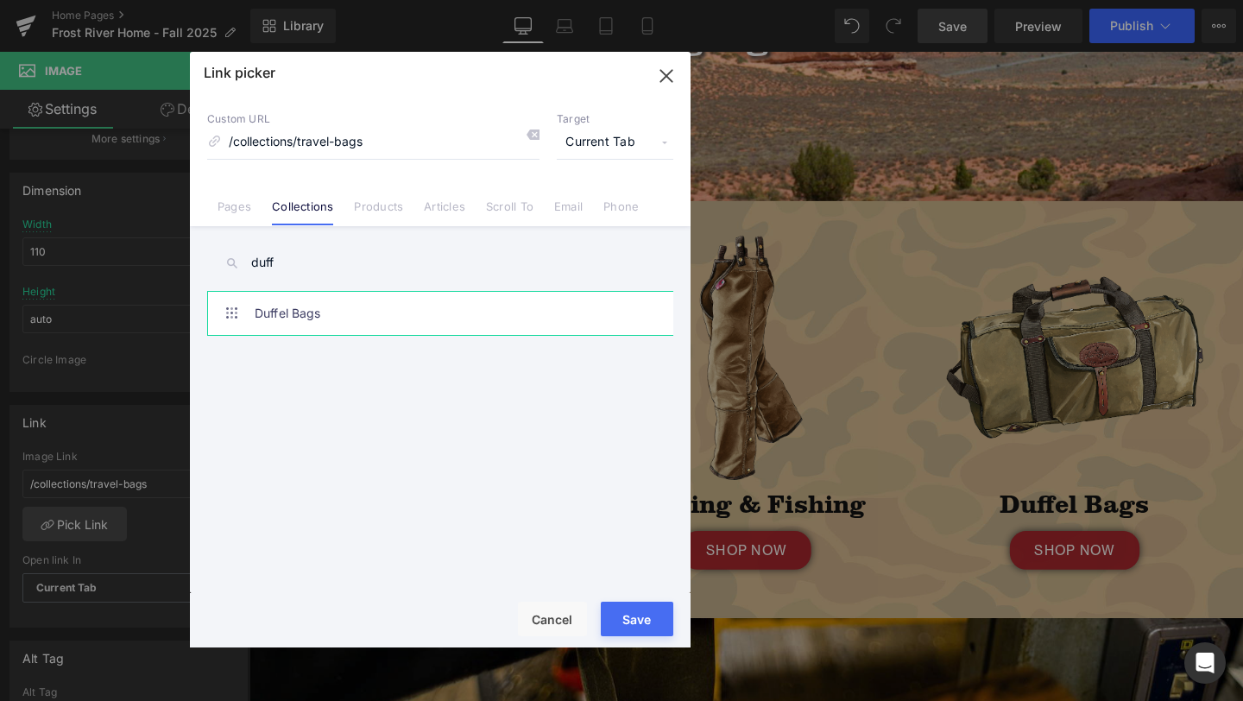
type input "duff"
click at [338, 307] on link "Duffel Bags" at bounding box center [445, 313] width 380 height 43
click at [647, 611] on button "Save" at bounding box center [637, 619] width 73 height 35
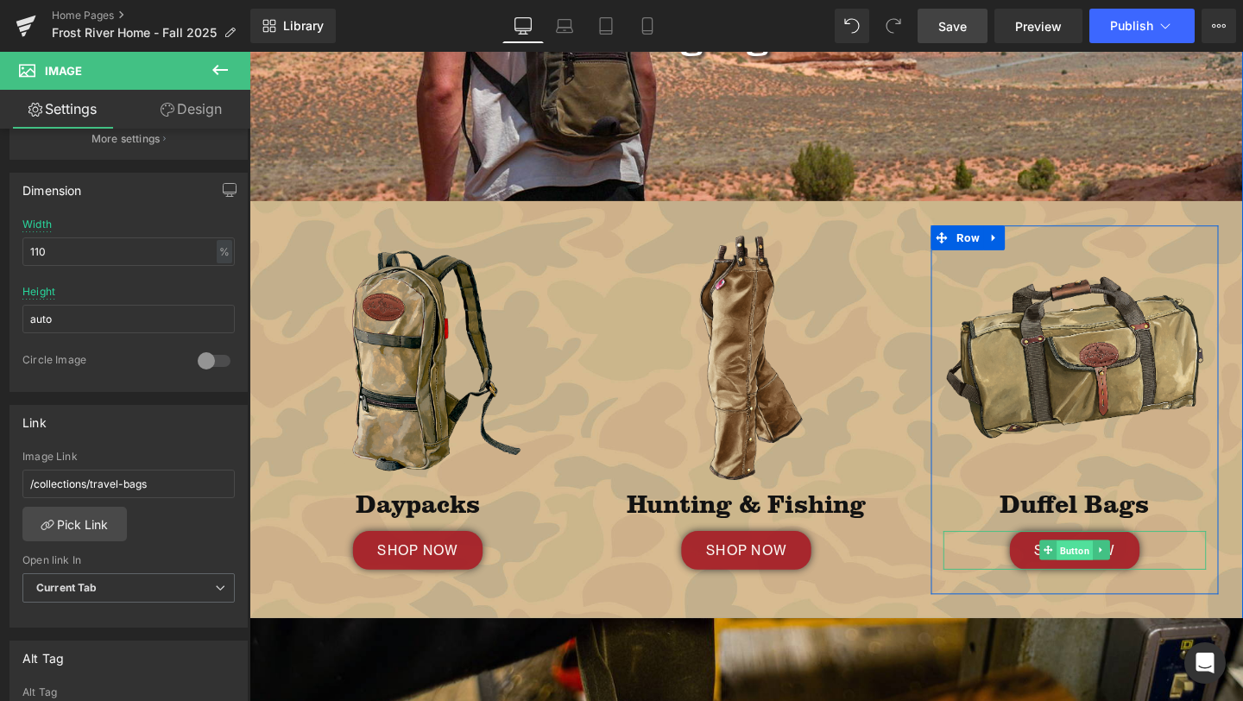
click at [1108, 578] on span "Button" at bounding box center [1117, 576] width 38 height 21
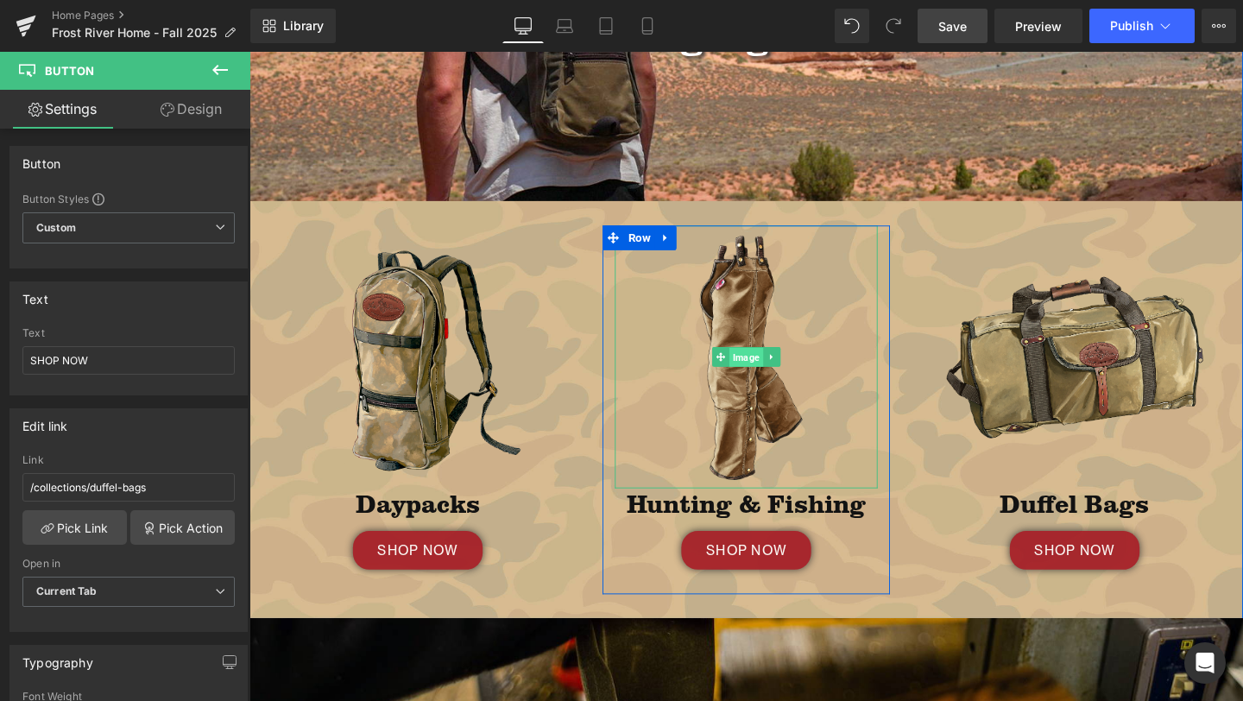
click at [769, 380] on span "Image" at bounding box center [771, 373] width 35 height 21
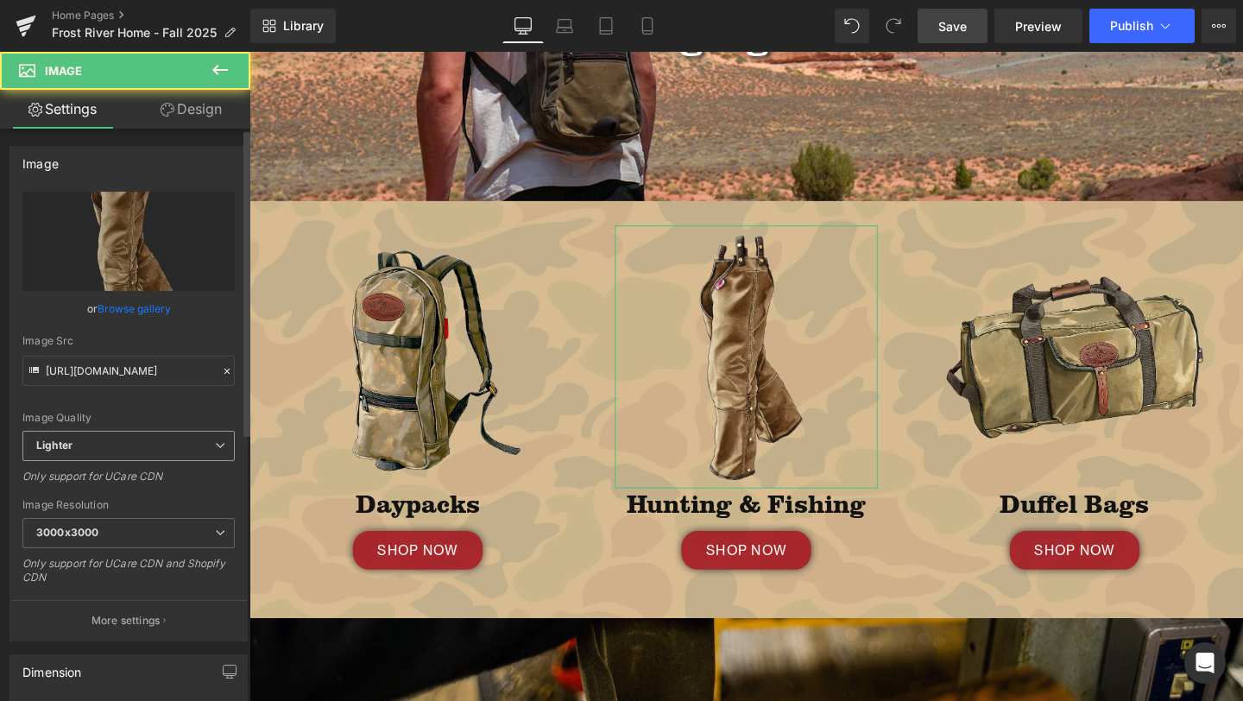
scroll to position [348, 0]
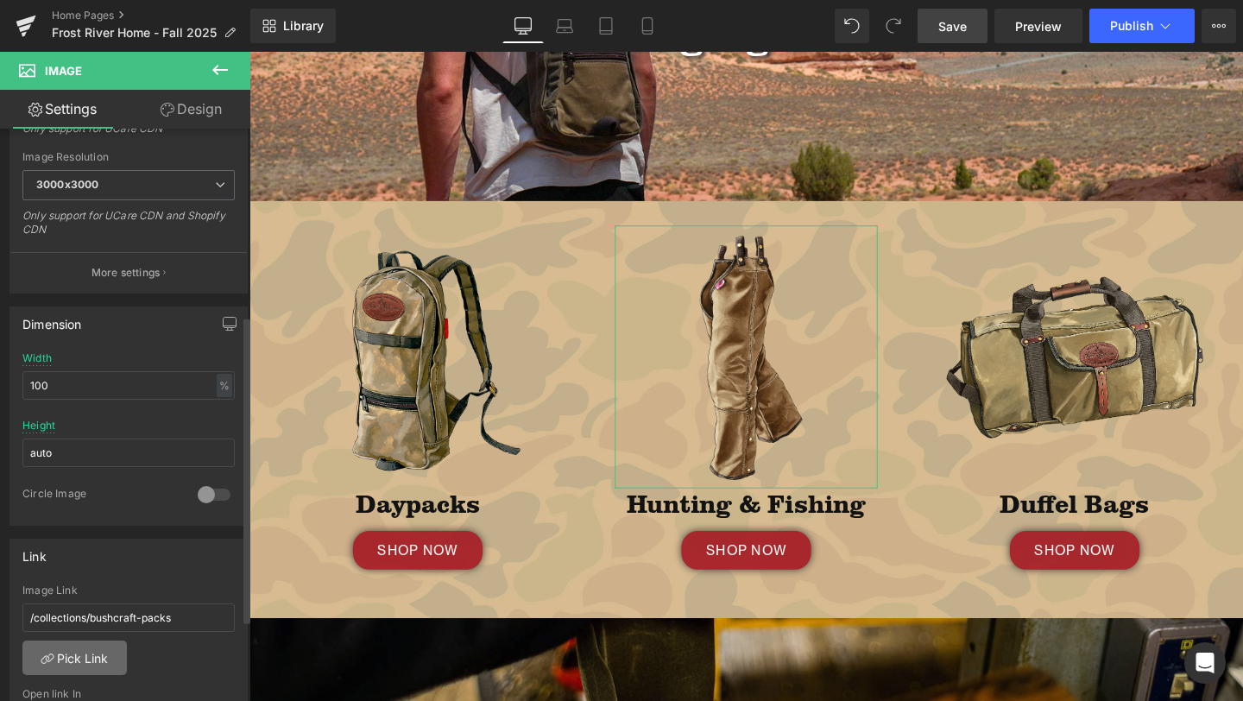
click at [79, 656] on link "Pick Link" at bounding box center [74, 658] width 104 height 35
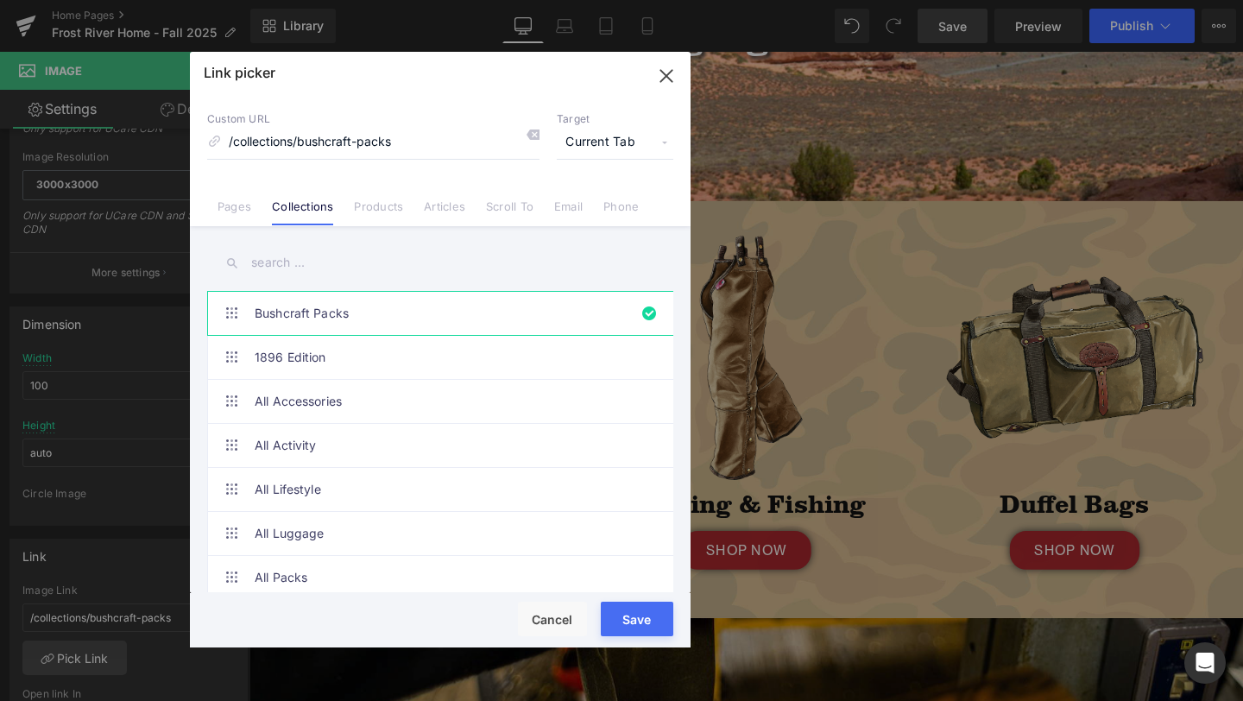
click at [360, 262] on input "text" at bounding box center [440, 262] width 466 height 39
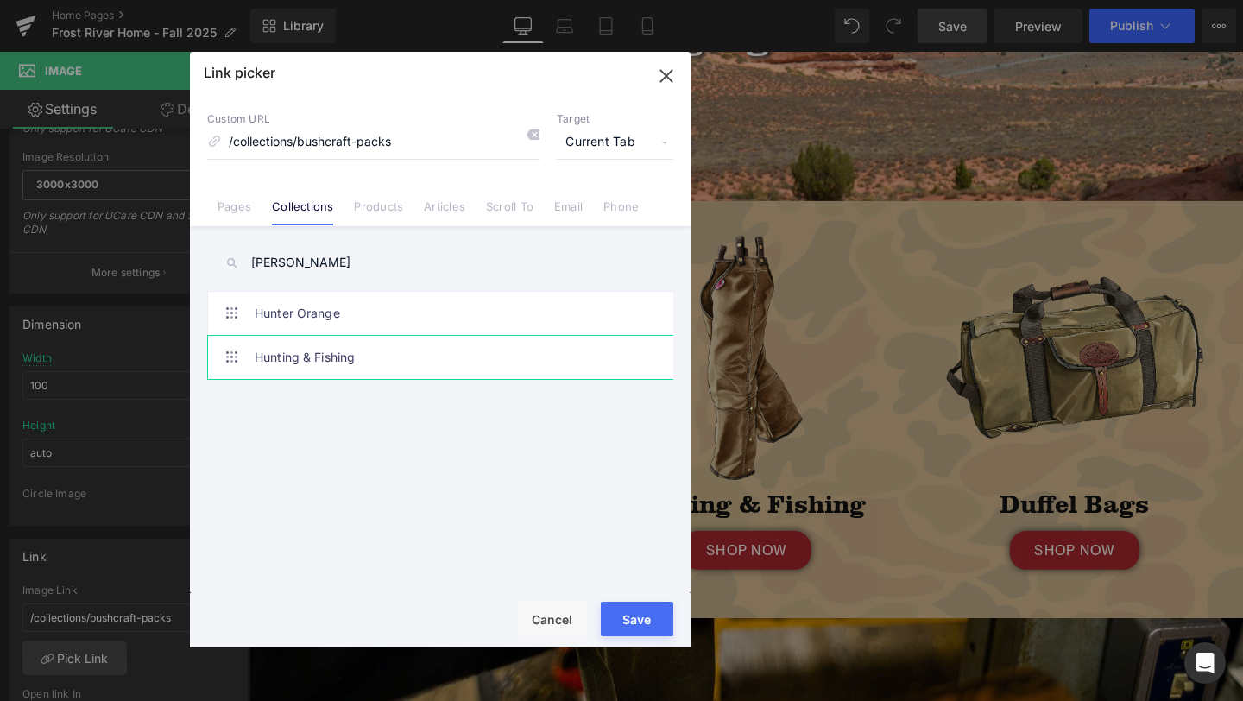
type input "[PERSON_NAME]"
click at [348, 363] on link "Hunting & Fishing" at bounding box center [445, 357] width 380 height 43
click at [613, 616] on button "Save" at bounding box center [637, 619] width 73 height 35
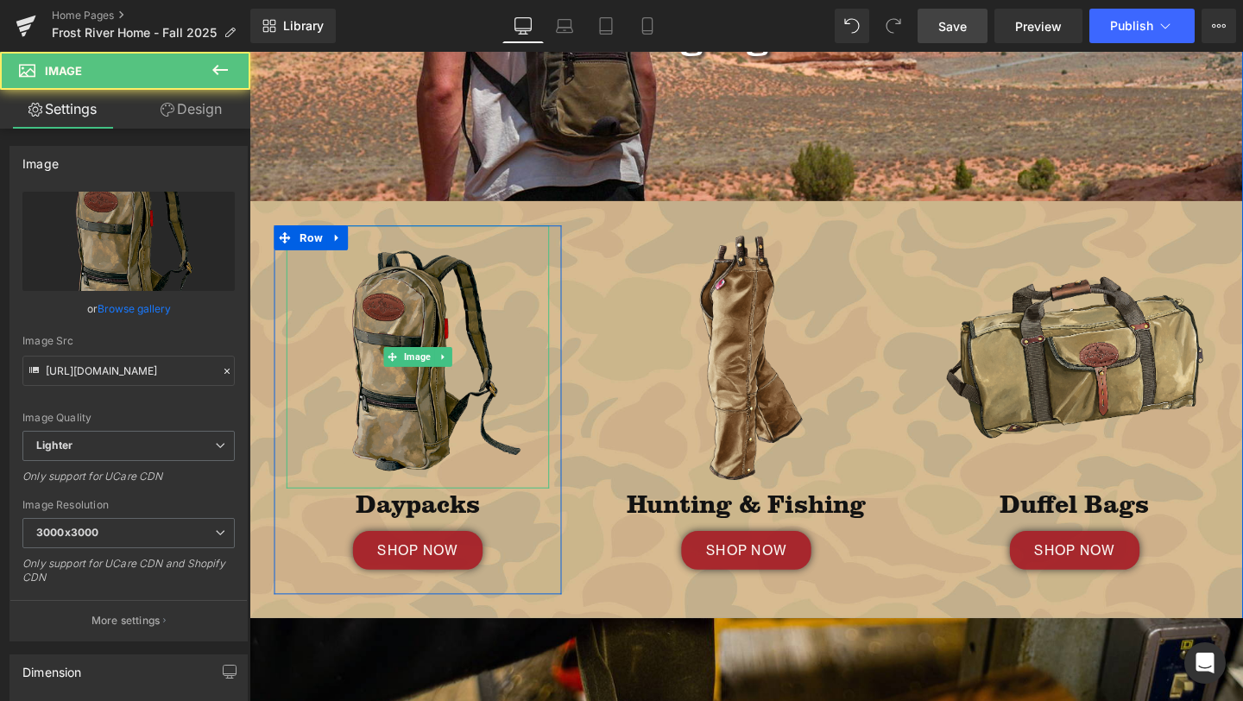
click at [427, 456] on img at bounding box center [426, 373] width 276 height 276
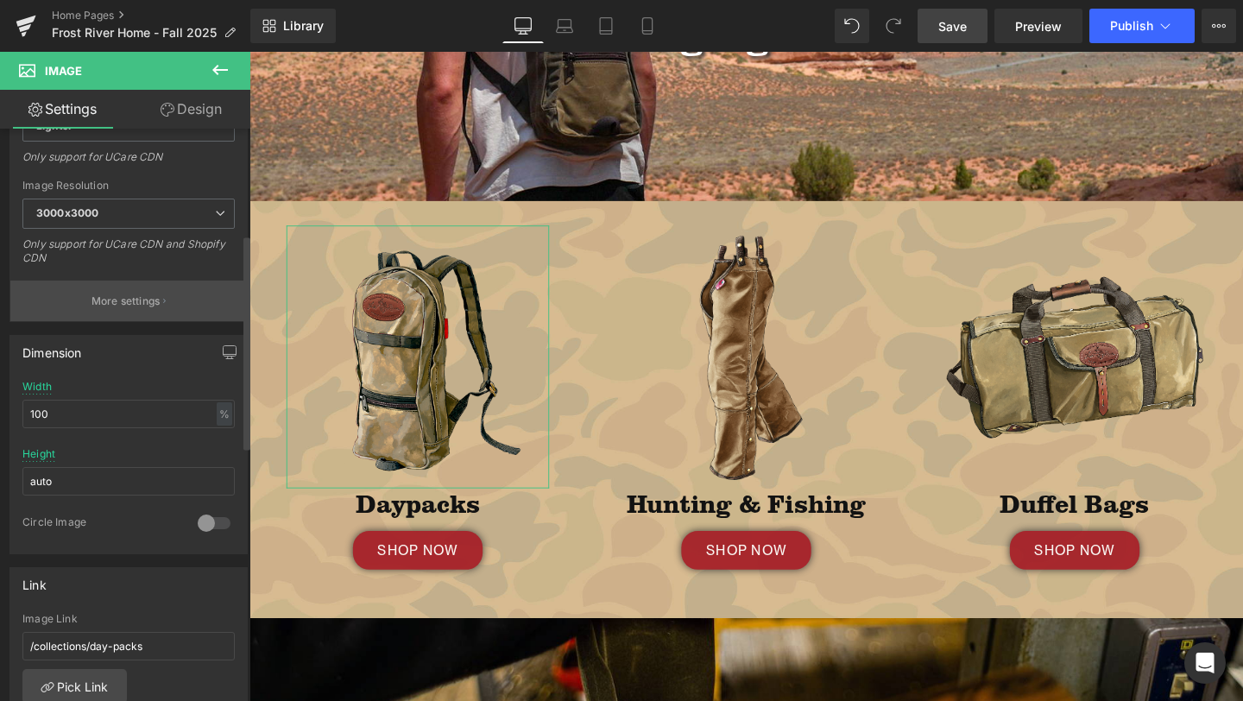
scroll to position [346, 0]
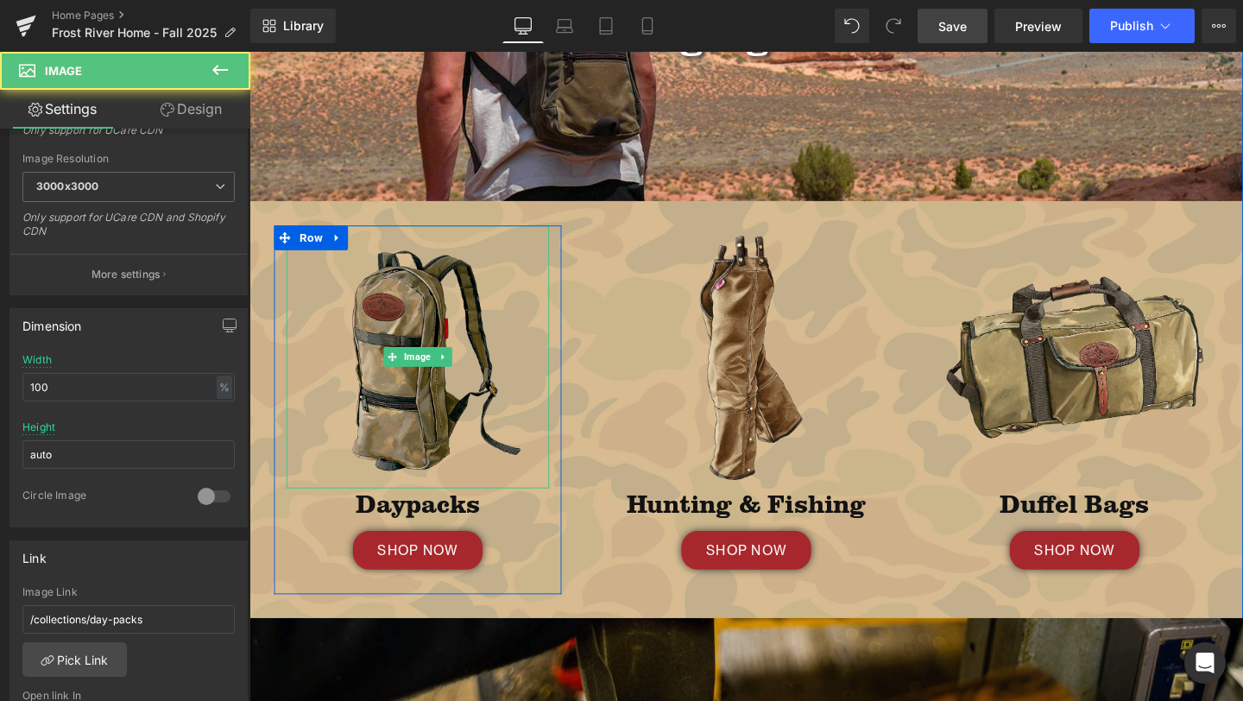
click at [413, 404] on img at bounding box center [426, 373] width 276 height 276
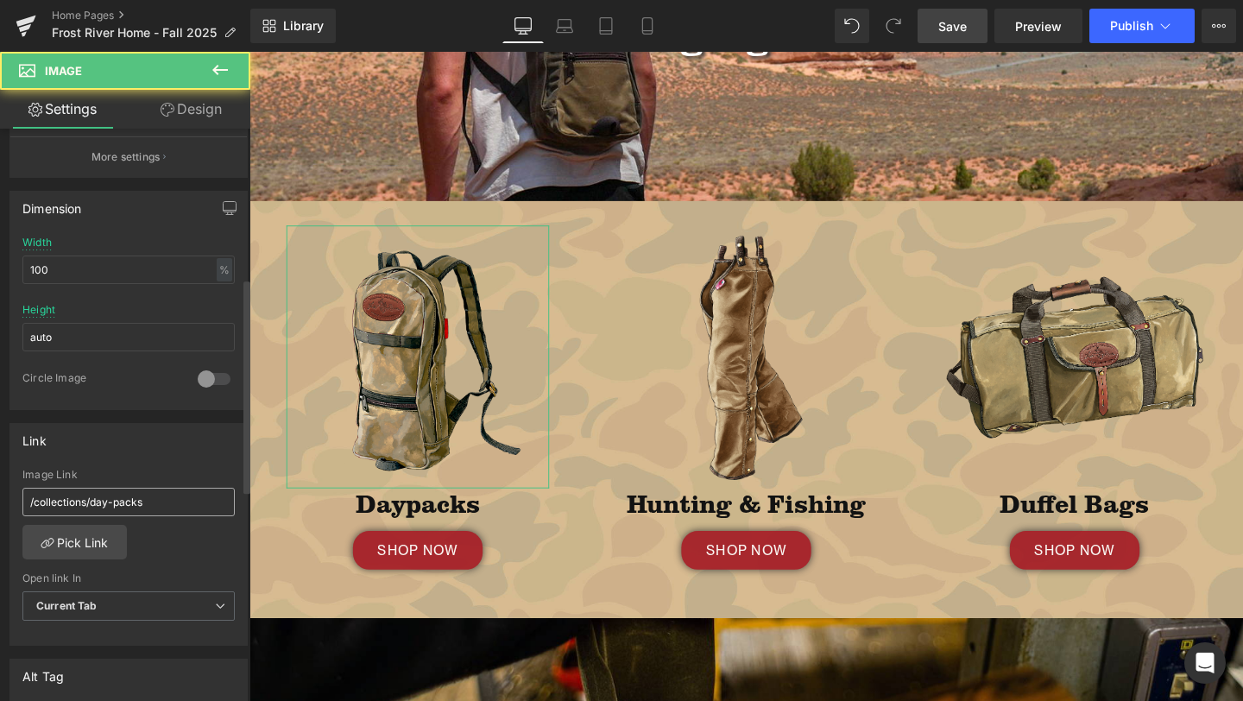
scroll to position [466, 0]
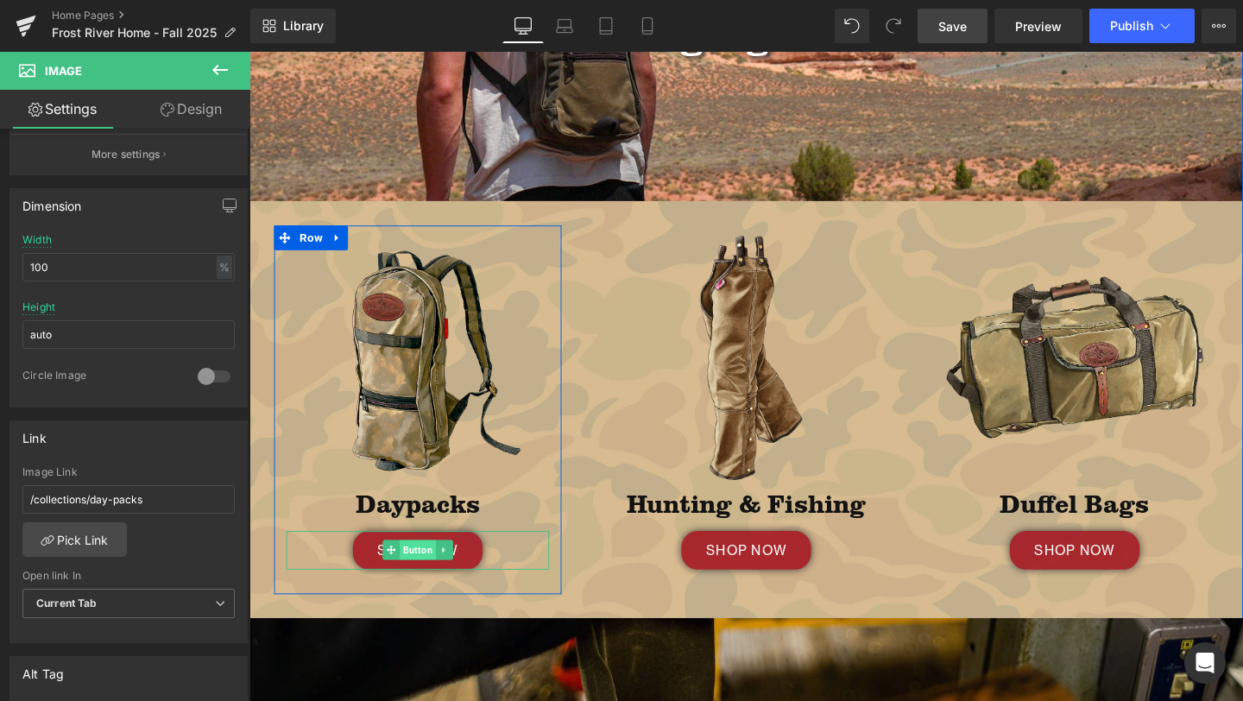
click at [418, 576] on span "Button" at bounding box center [426, 575] width 38 height 21
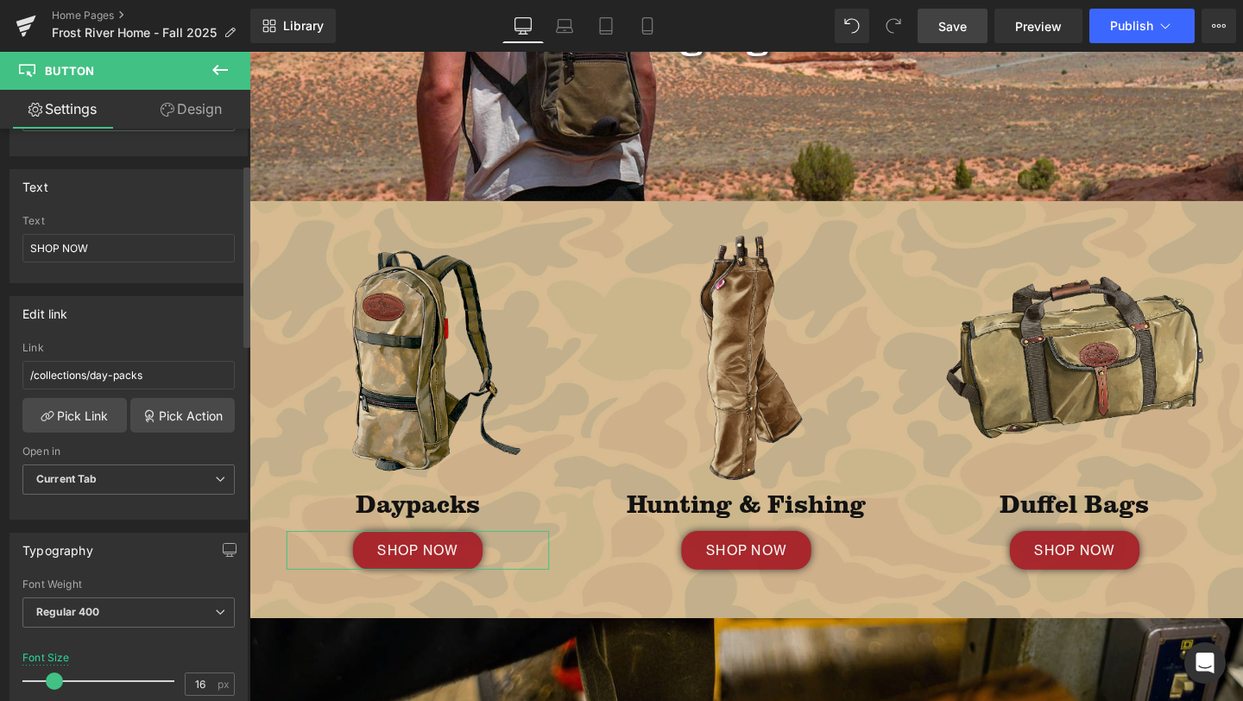
scroll to position [111, 0]
click at [950, 21] on span "Save" at bounding box center [952, 26] width 28 height 18
click at [605, 28] on icon at bounding box center [605, 25] width 17 height 17
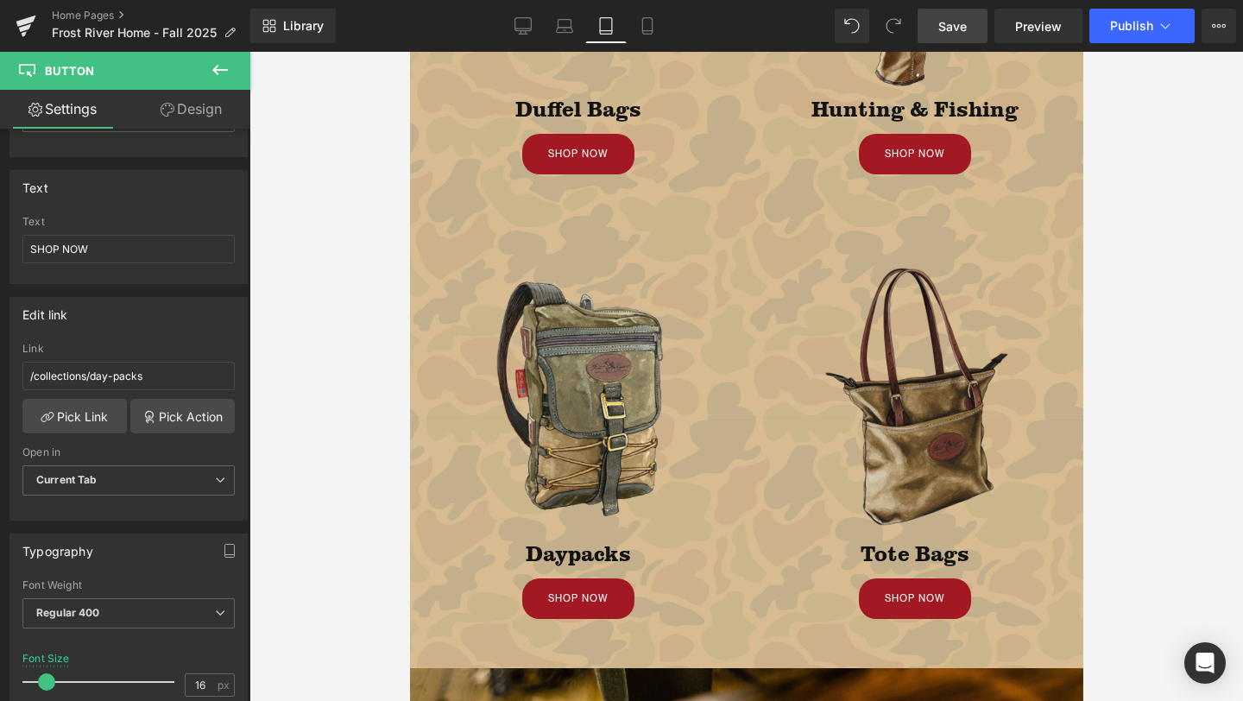
scroll to position [976, 0]
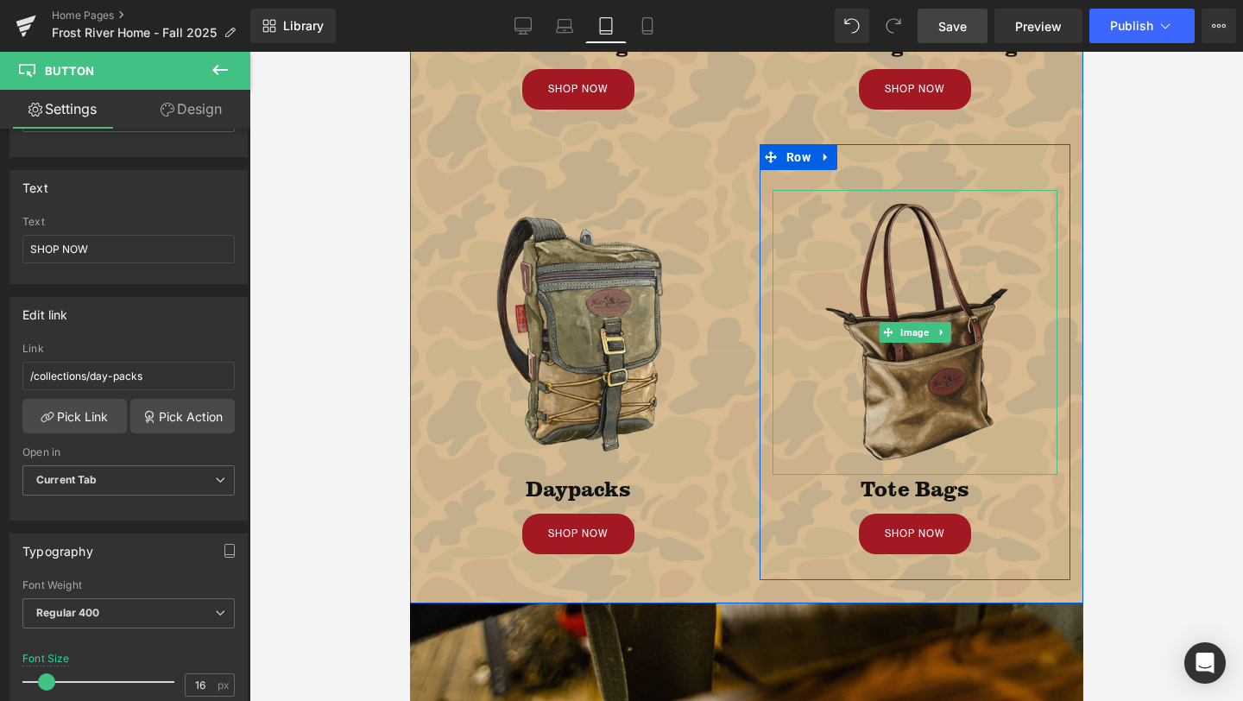
click at [901, 277] on img at bounding box center [914, 332] width 285 height 285
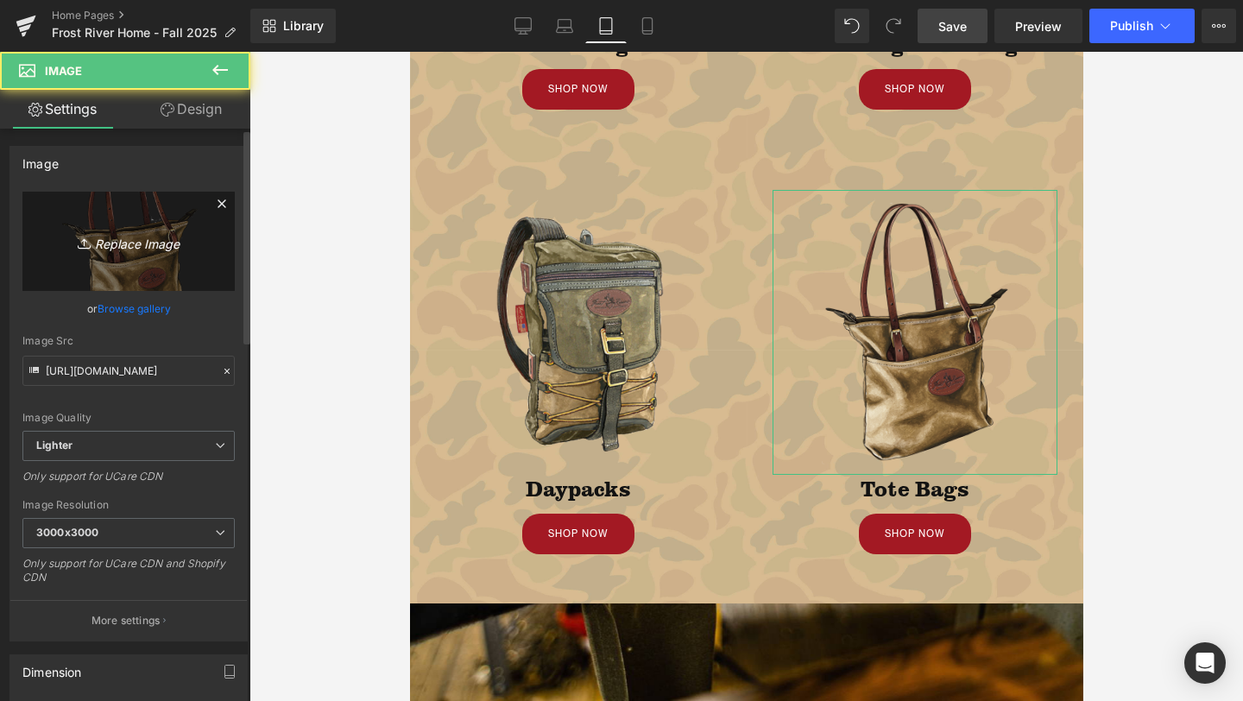
click at [106, 248] on icon "Replace Image" at bounding box center [129, 241] width 138 height 22
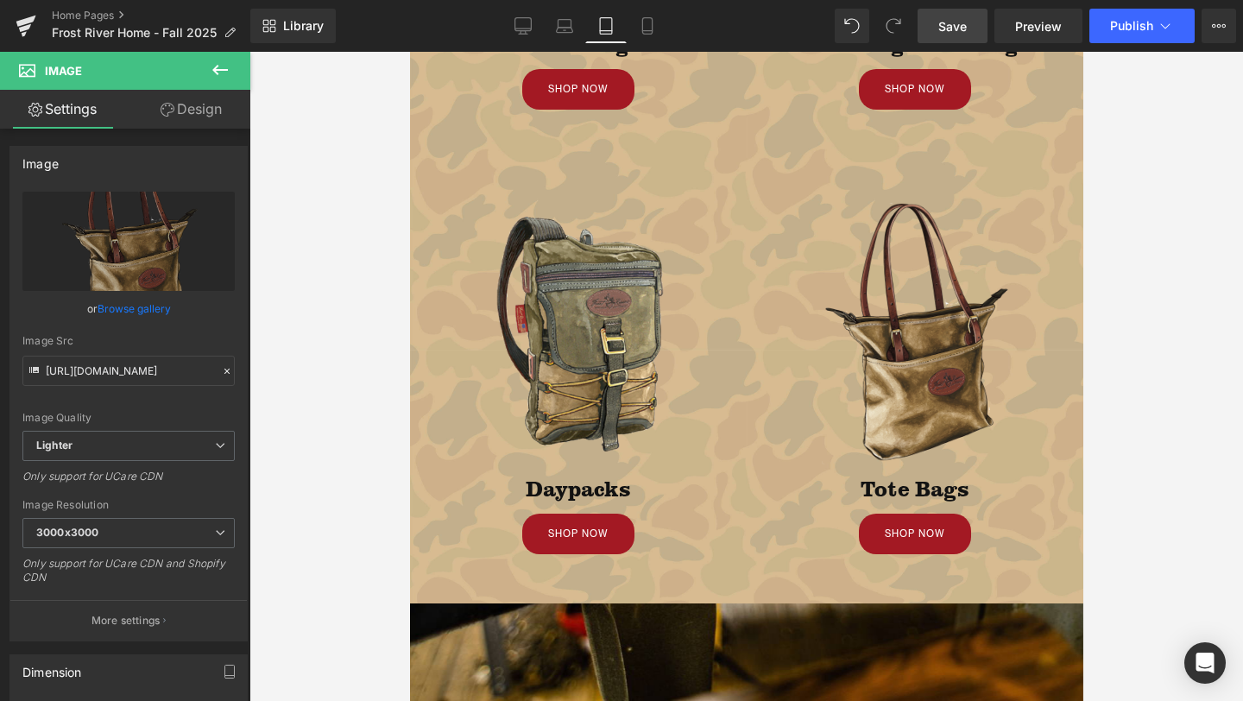
type input "C:\fakepath\SAT.png"
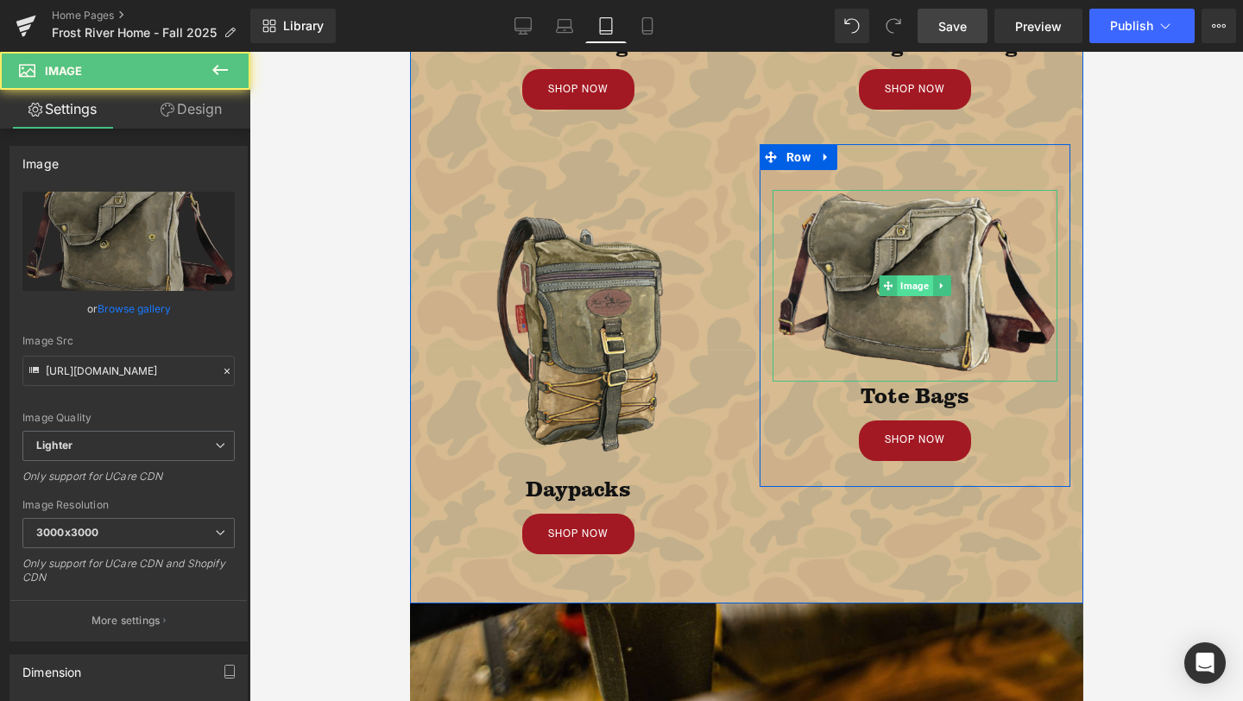
click at [909, 274] on div "Image" at bounding box center [914, 286] width 285 height 192
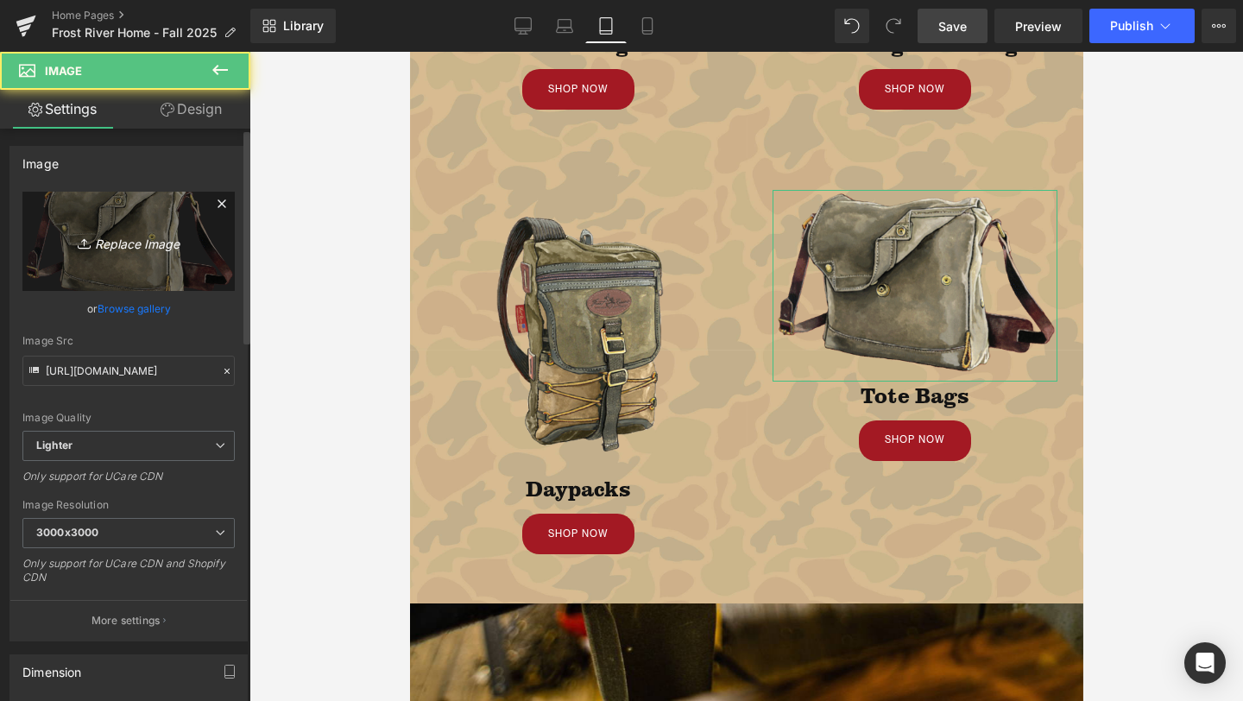
click at [149, 232] on icon "Replace Image" at bounding box center [129, 241] width 138 height 22
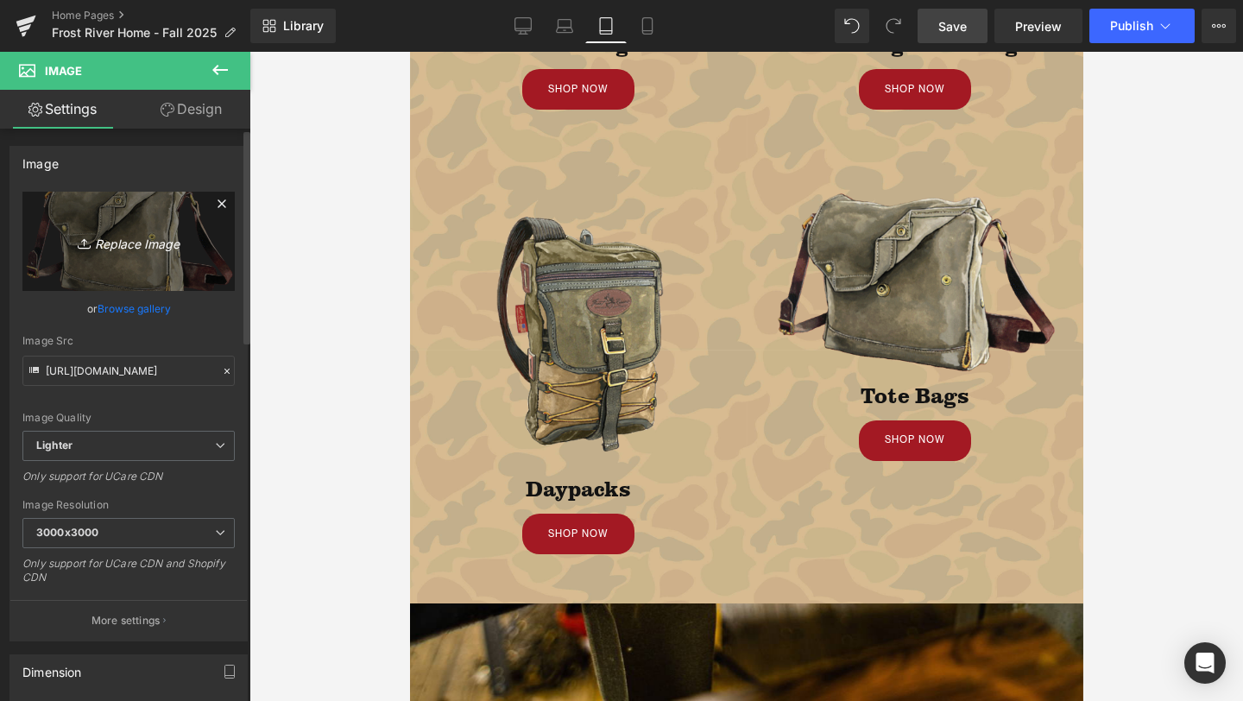
type input "C:\fakepath\archaeologist satchel.png"
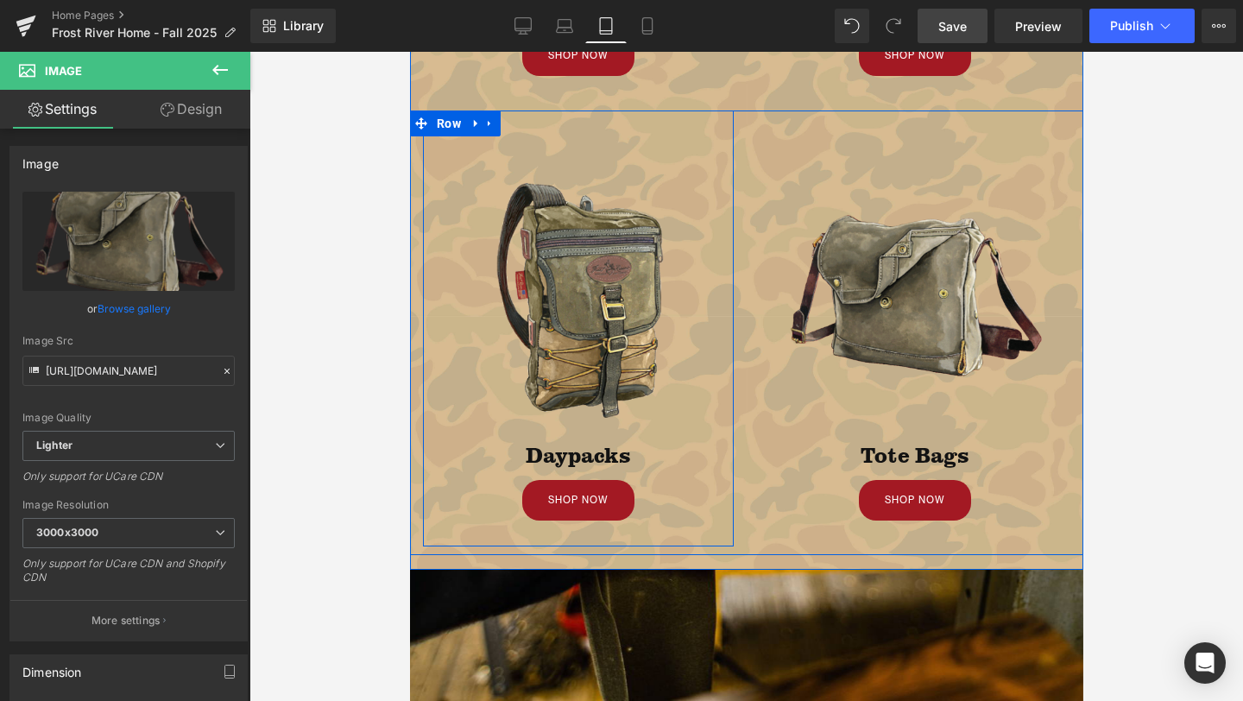
scroll to position [1011, 0]
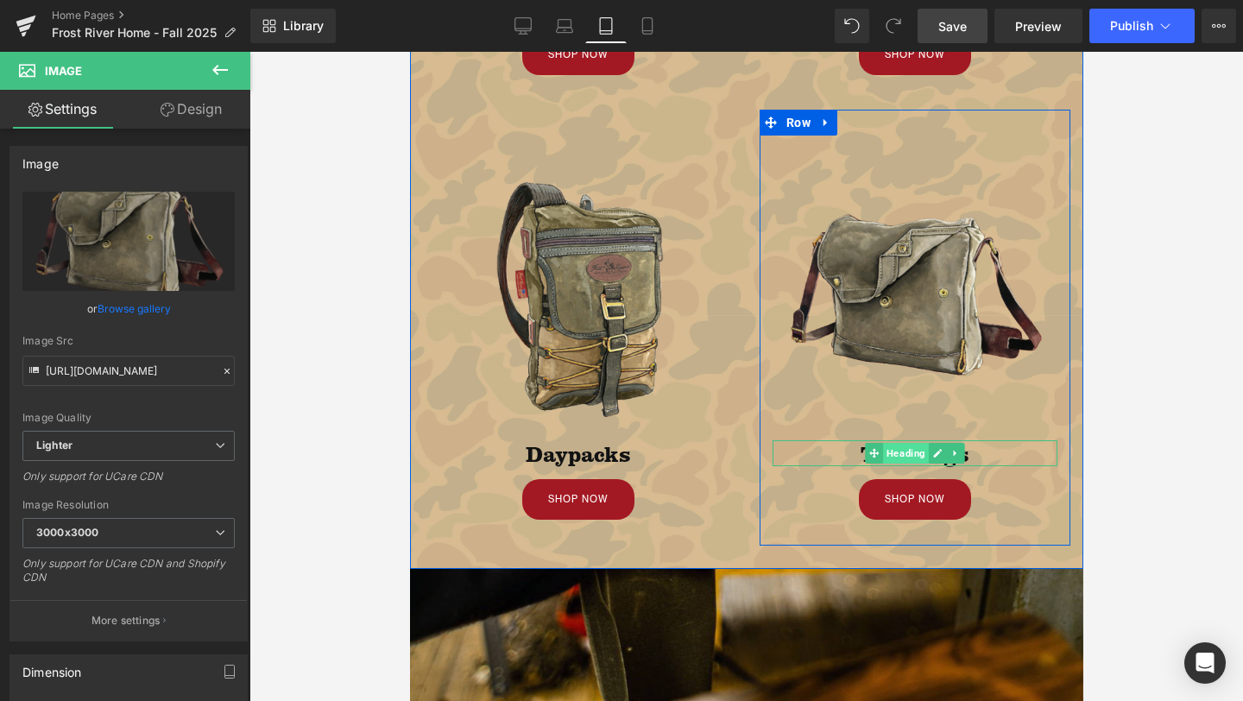
click at [905, 454] on span "Heading" at bounding box center [905, 453] width 46 height 21
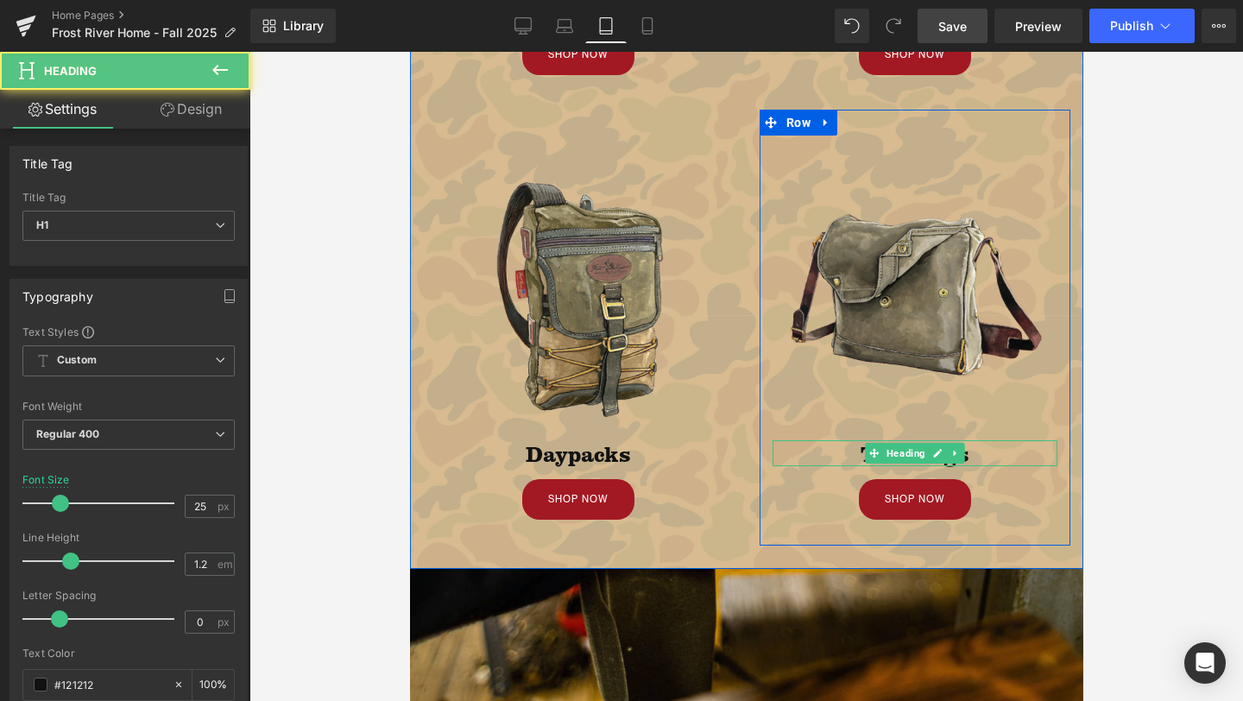
click at [820, 452] on h1 "Tote Bags" at bounding box center [914, 453] width 285 height 26
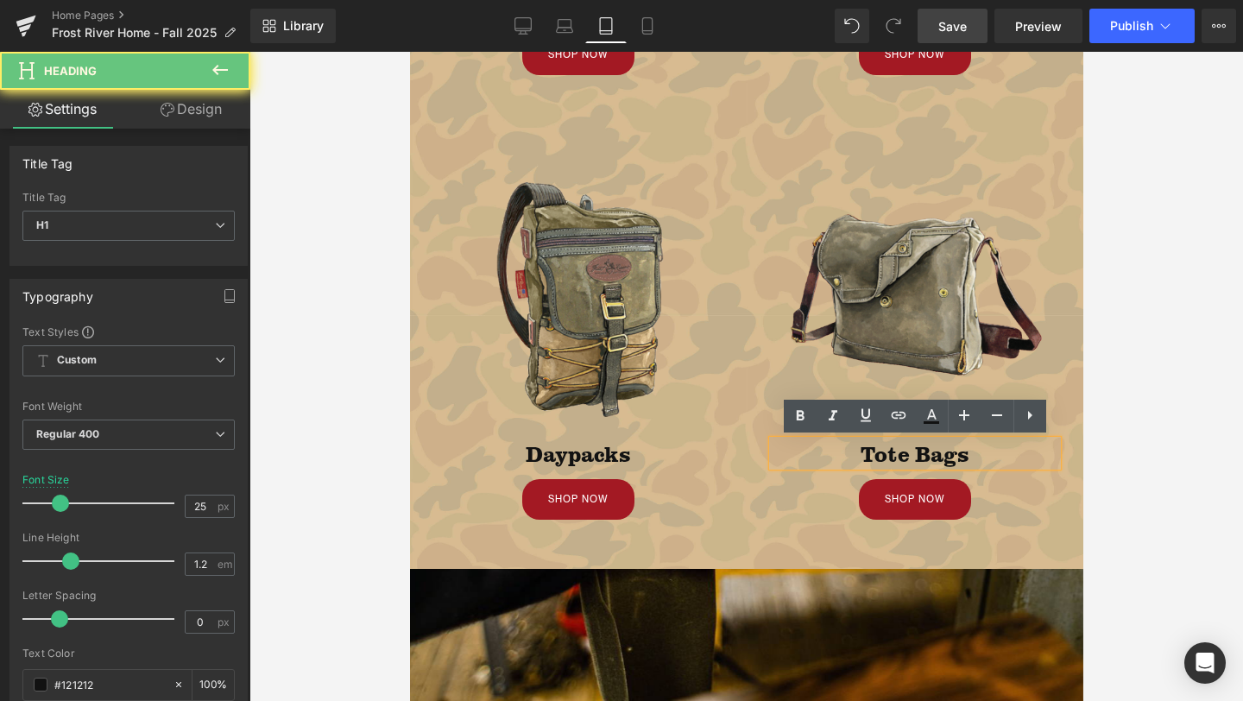
click at [820, 452] on h1 "Tote Bags" at bounding box center [914, 453] width 285 height 26
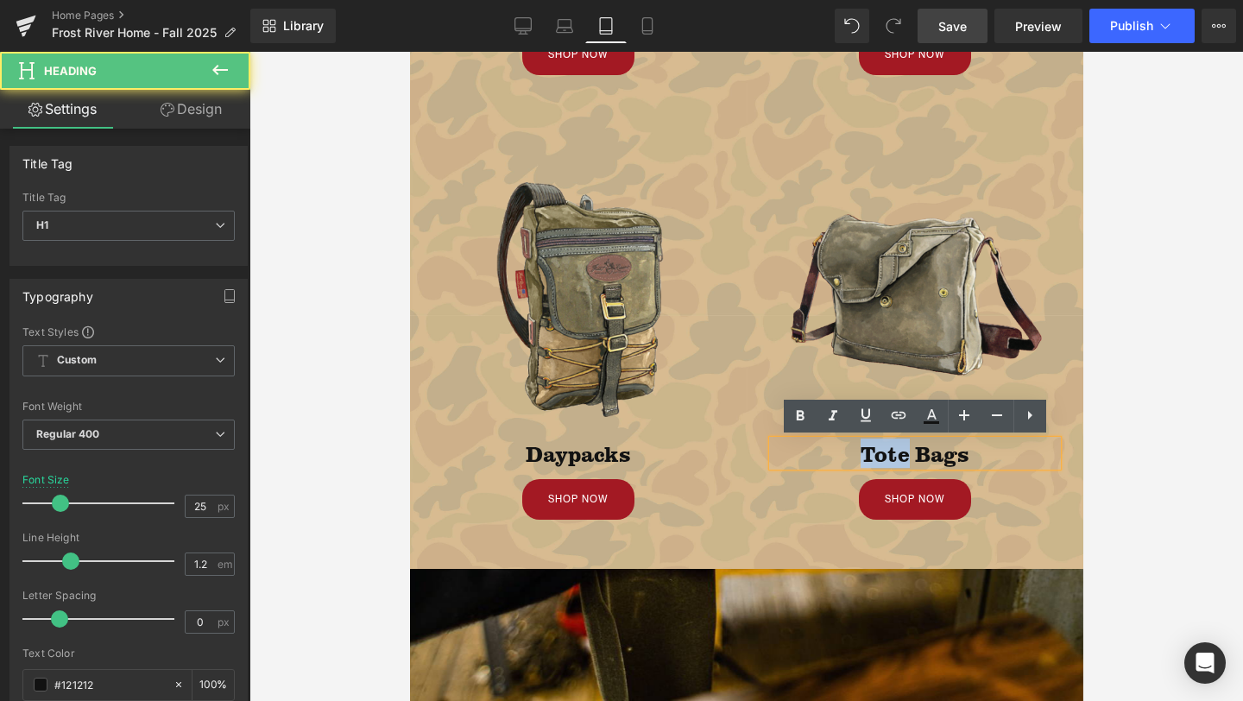
click at [820, 452] on h1 "Tote Bags" at bounding box center [914, 453] width 285 height 26
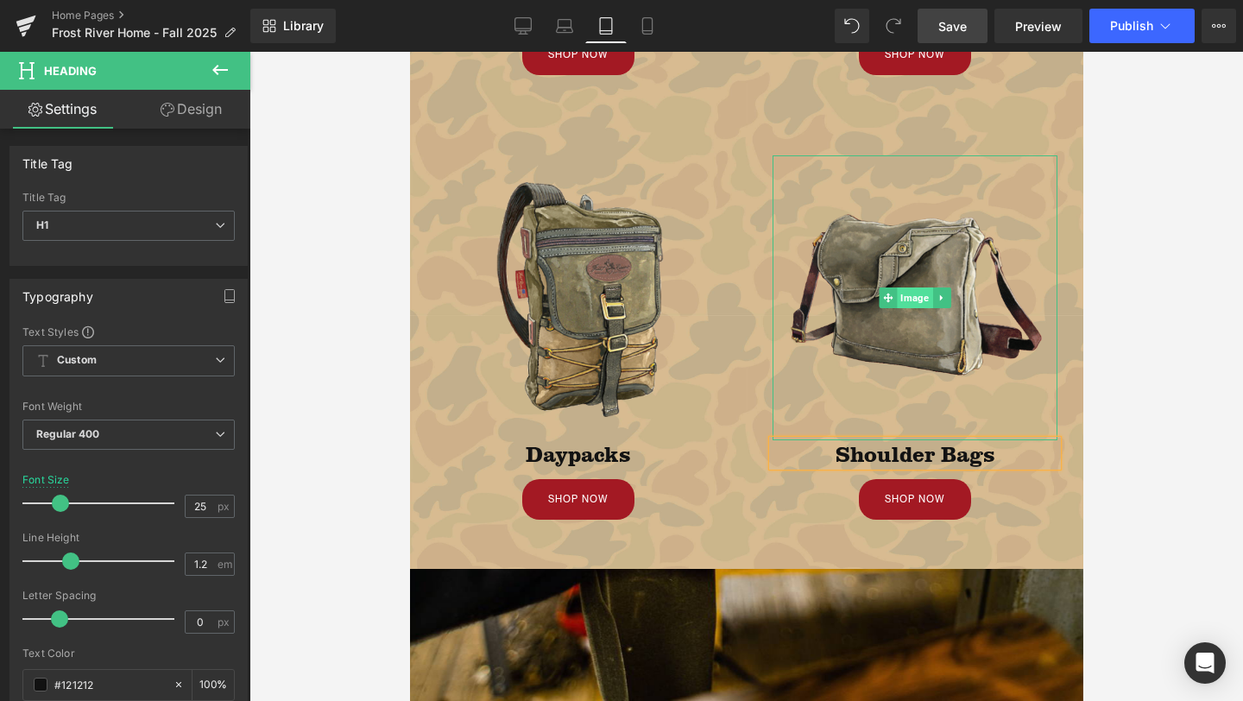
click at [907, 293] on span "Image" at bounding box center [913, 297] width 35 height 21
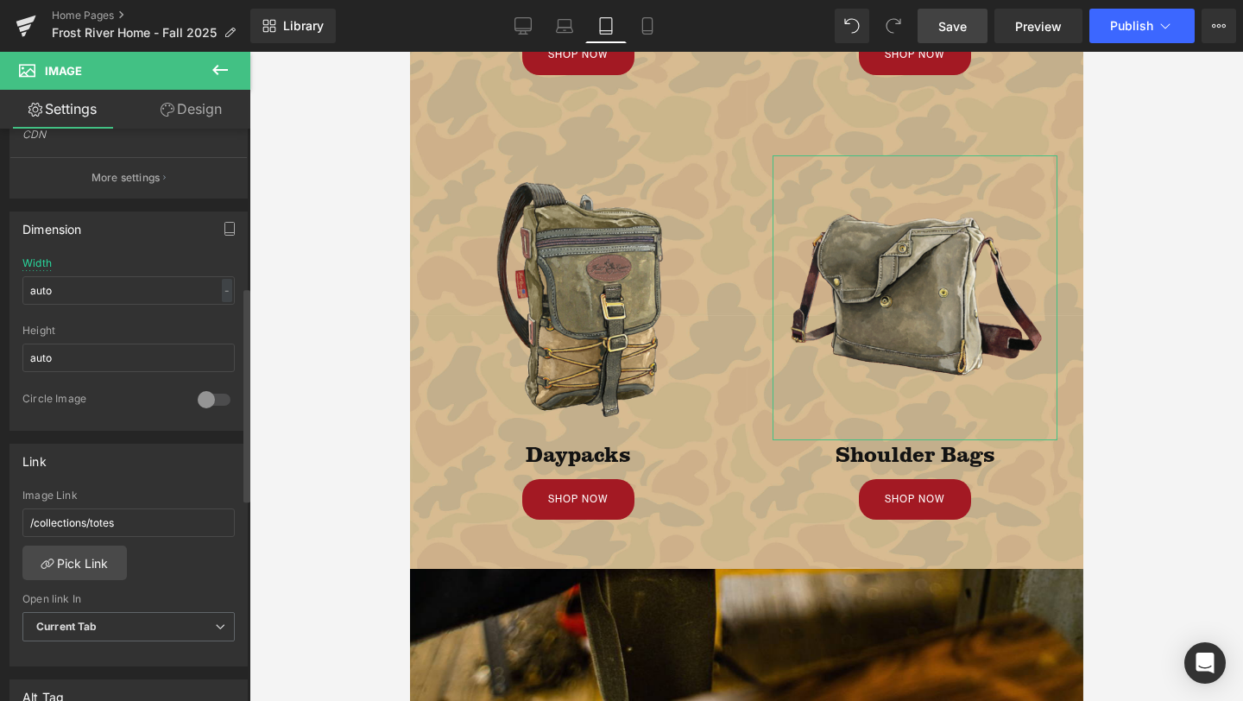
scroll to position [451, 0]
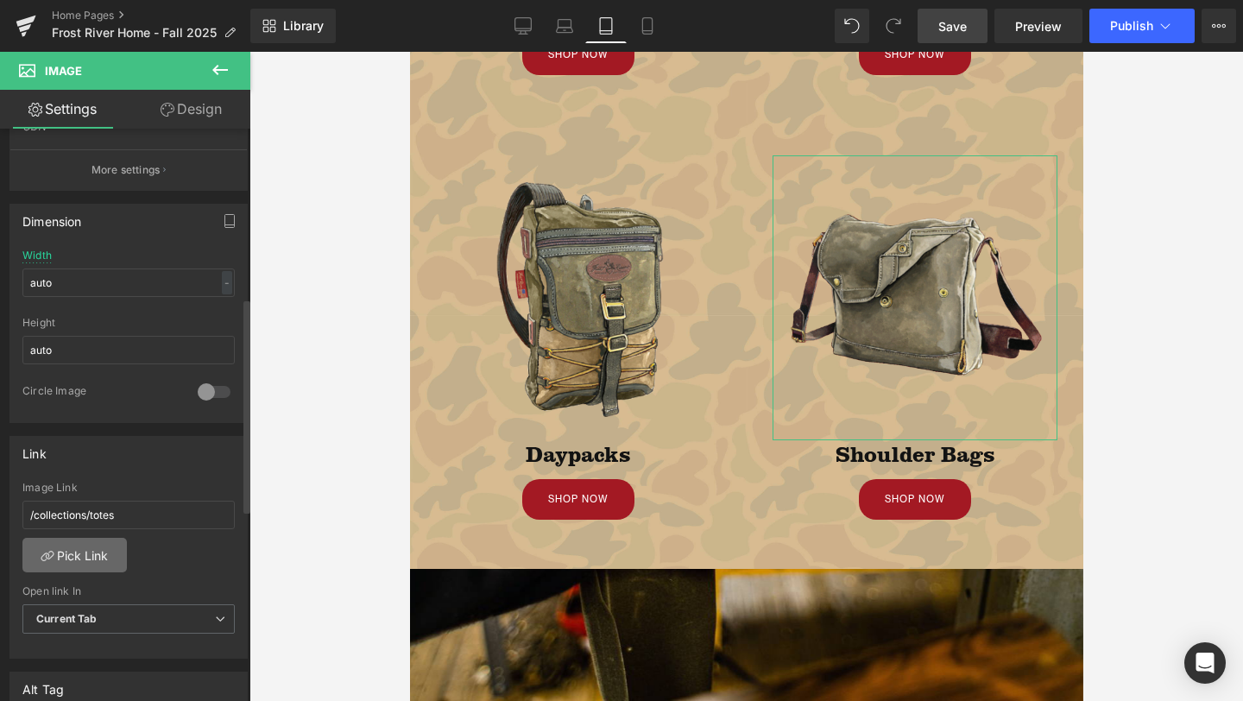
click at [61, 540] on link "Pick Link" at bounding box center [74, 555] width 104 height 35
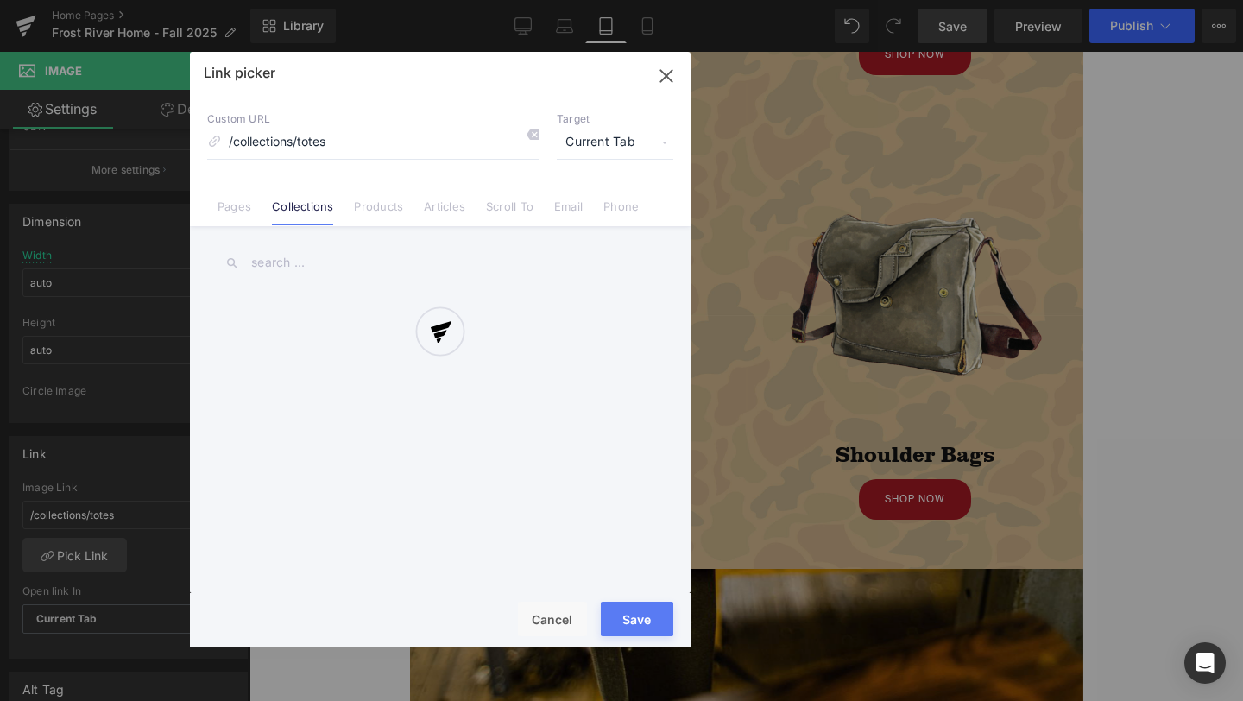
click at [298, 256] on div at bounding box center [440, 350] width 501 height 596
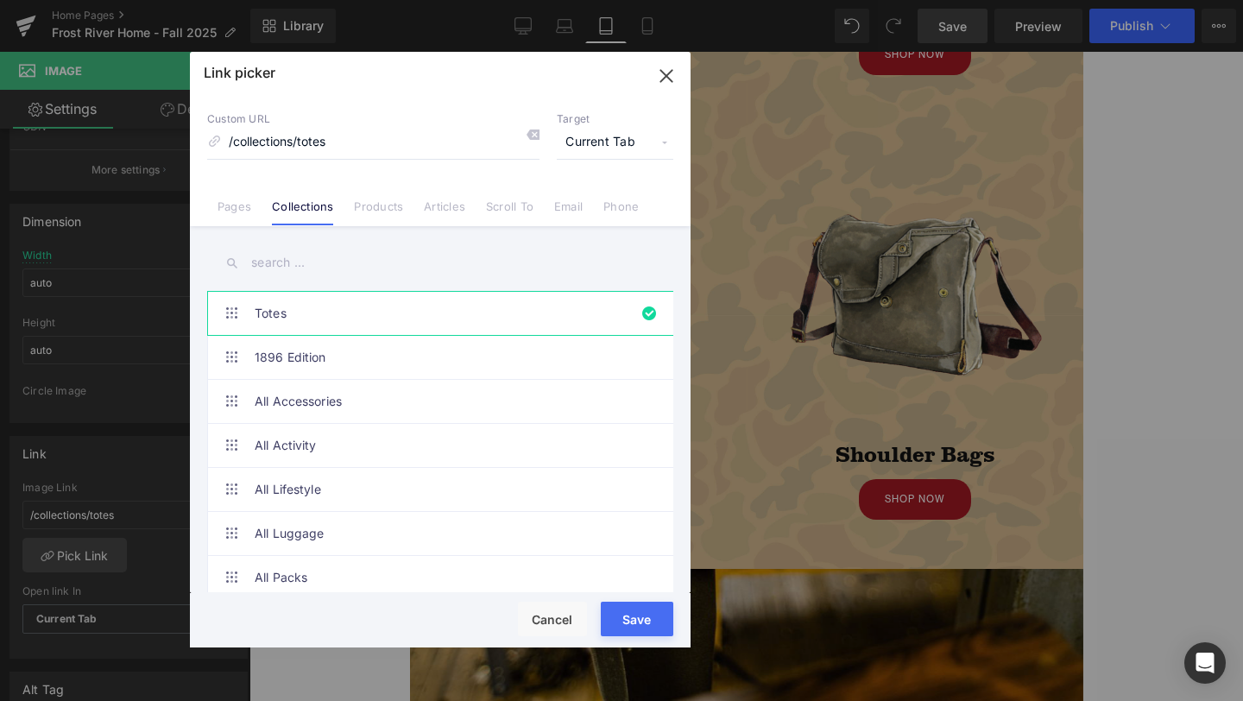
click at [298, 256] on input "text" at bounding box center [440, 262] width 466 height 39
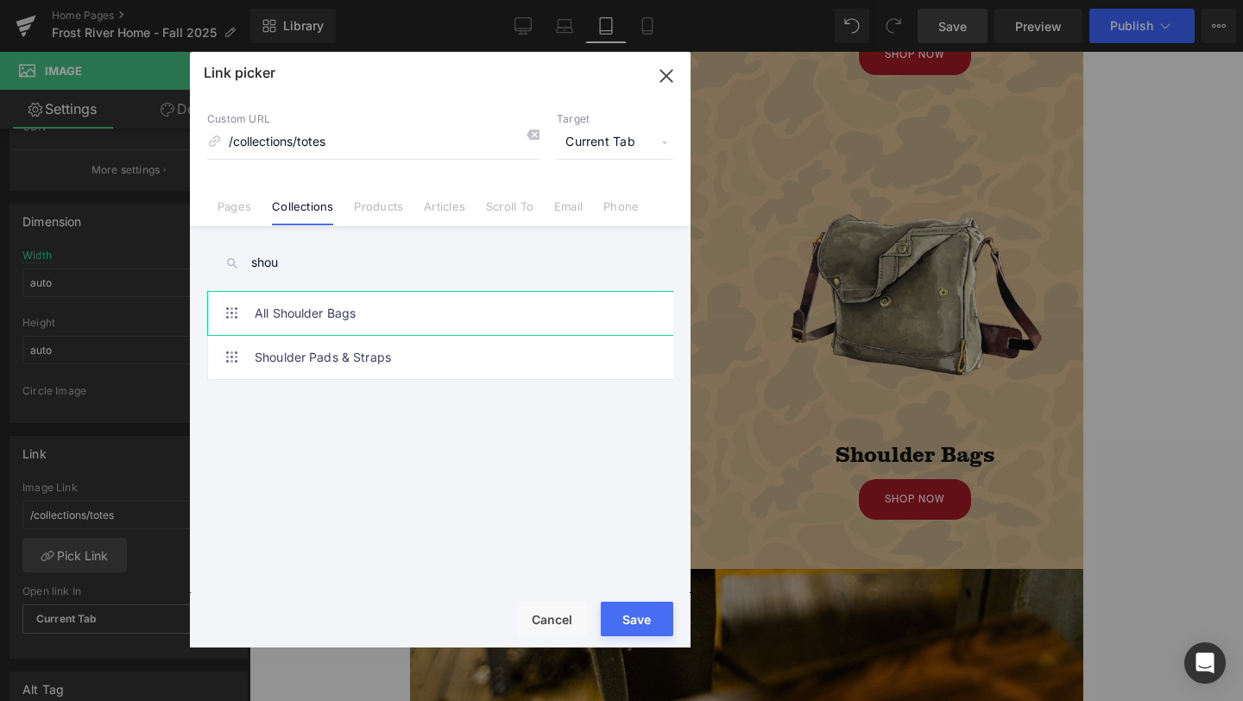
type input "shou"
click at [337, 309] on link "All Shoulder Bags" at bounding box center [445, 313] width 380 height 43
click at [653, 617] on button "Save" at bounding box center [637, 619] width 73 height 35
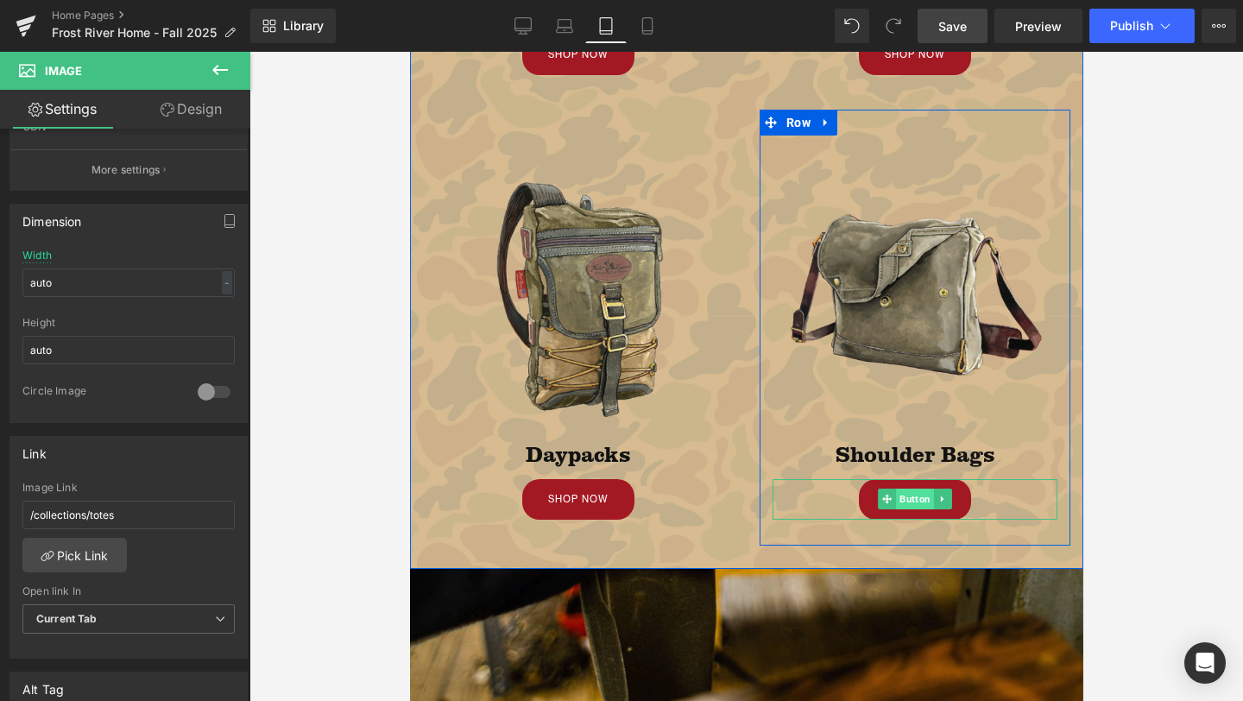
click at [903, 503] on span "Button" at bounding box center [914, 499] width 38 height 21
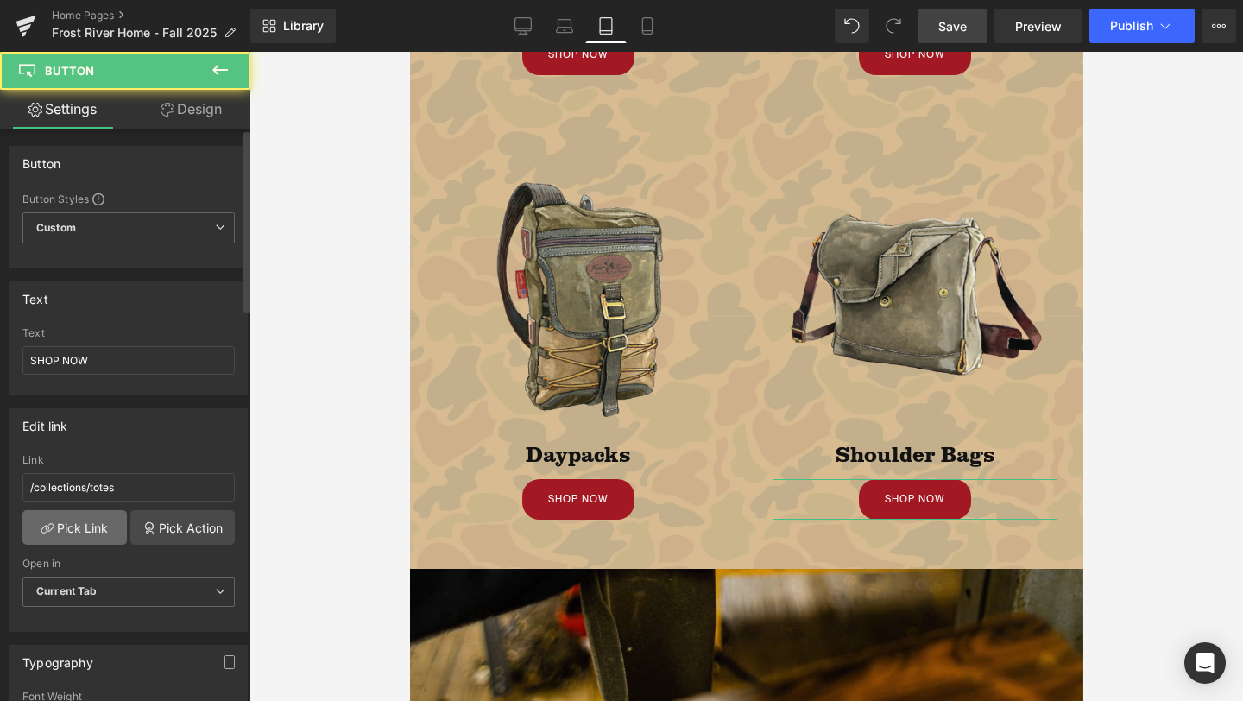
click at [79, 527] on link "Pick Link" at bounding box center [74, 527] width 104 height 35
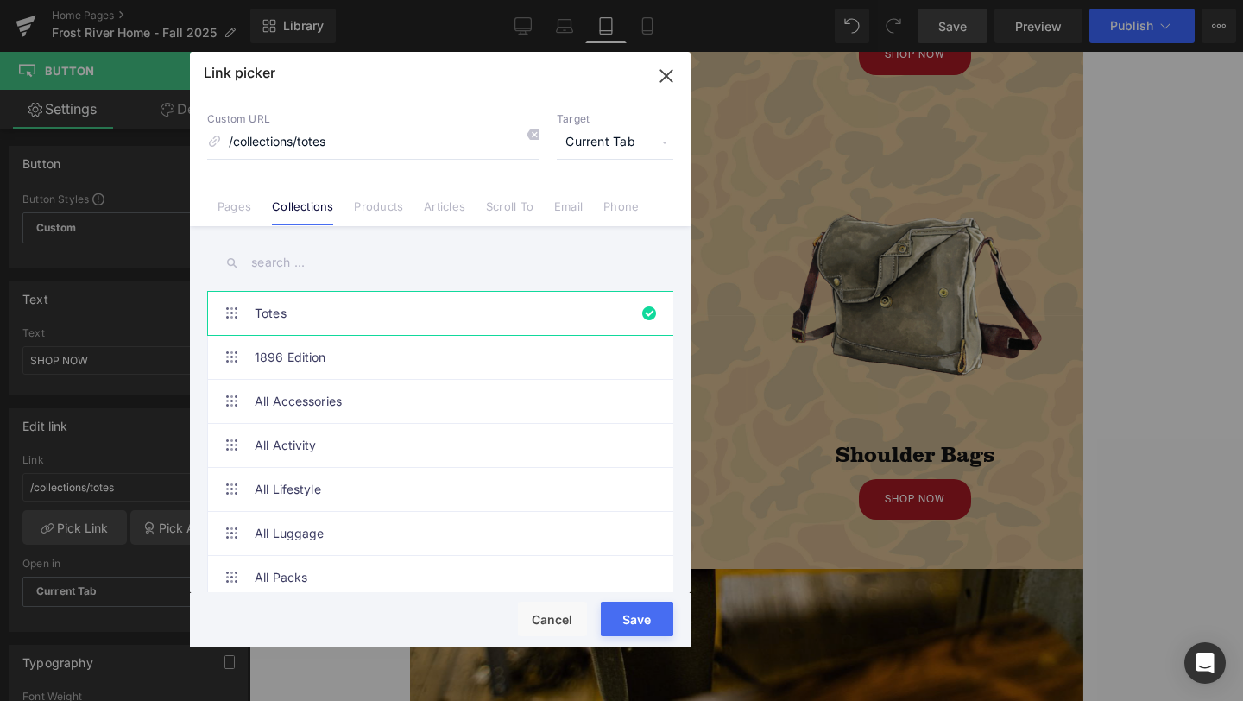
click at [331, 261] on input "text" at bounding box center [440, 262] width 466 height 39
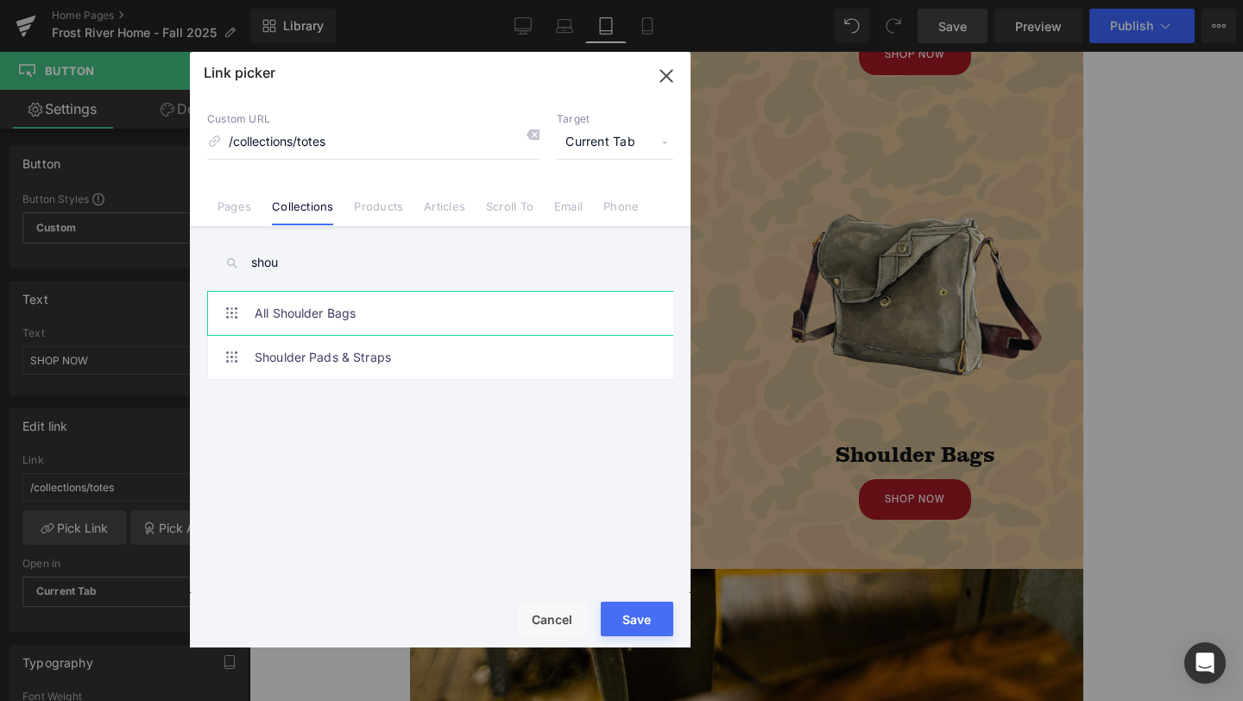
type input "shou"
click at [374, 299] on link "All Shoulder Bags" at bounding box center [445, 313] width 380 height 43
click at [337, 494] on div "Rendering Content" at bounding box center [168, 276] width 337 height 436
click at [640, 620] on button "Save" at bounding box center [637, 619] width 73 height 35
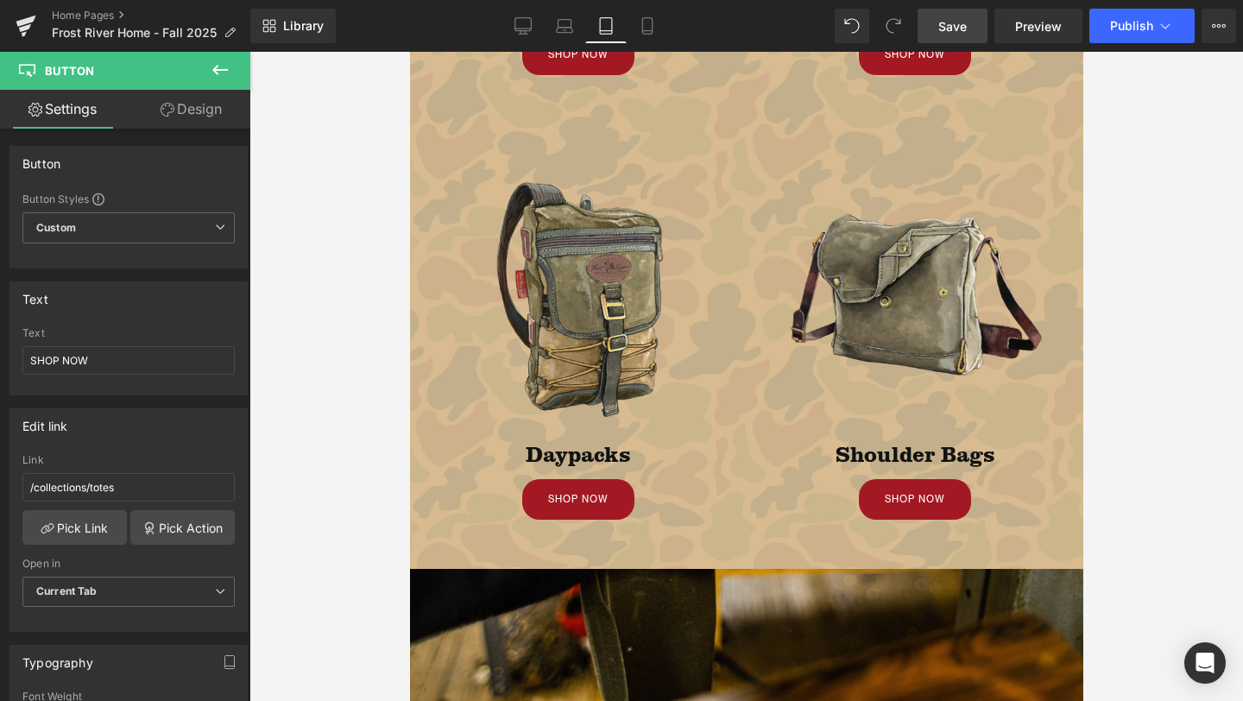
click at [923, 24] on link "Save" at bounding box center [953, 26] width 70 height 35
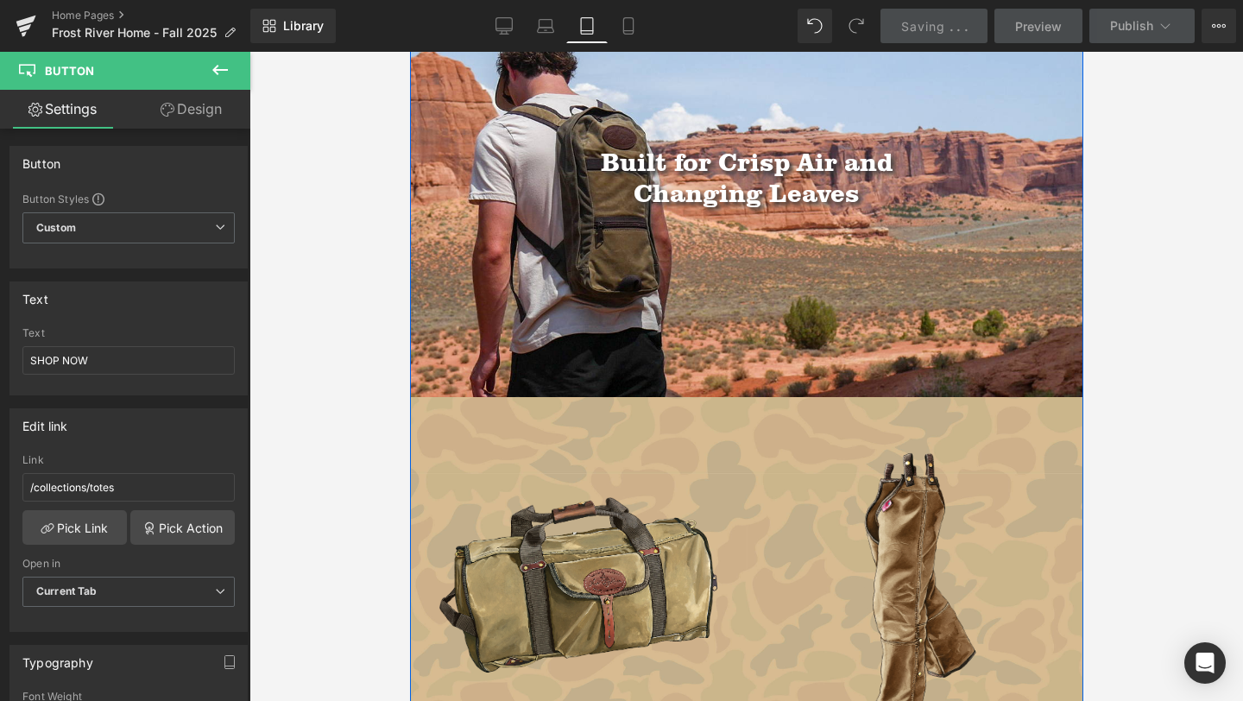
scroll to position [275, 0]
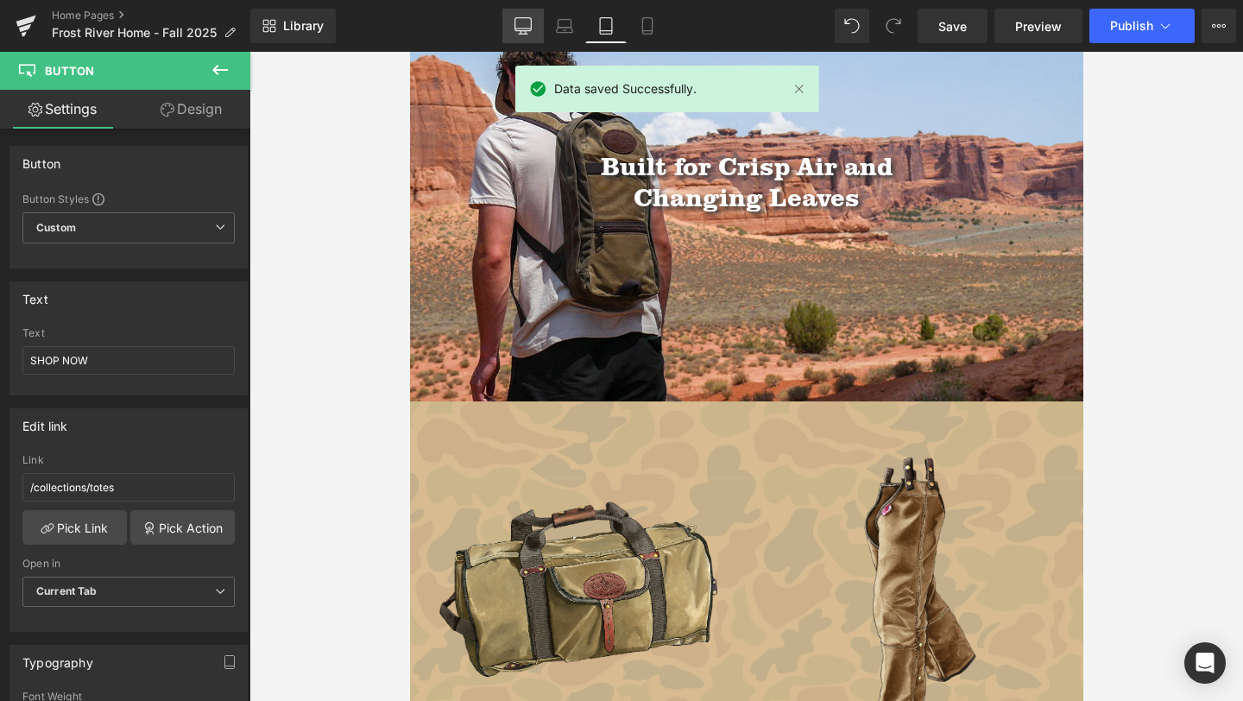
click at [515, 28] on icon at bounding box center [523, 24] width 16 height 13
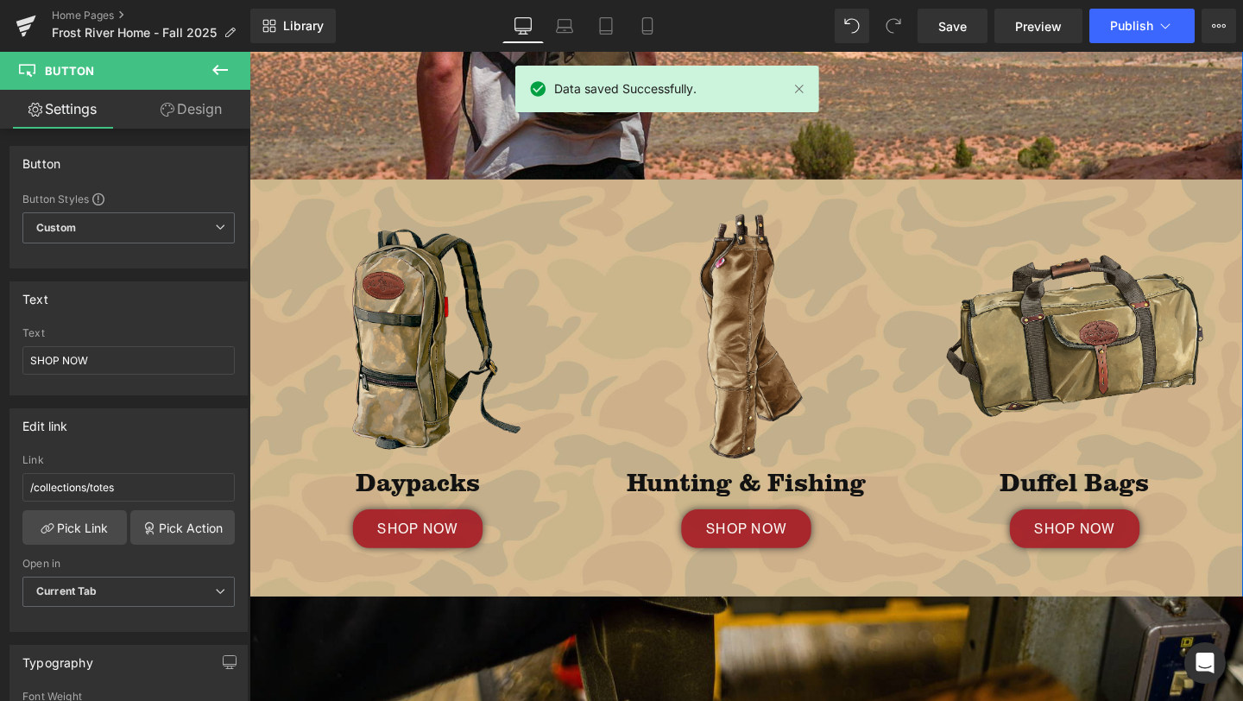
scroll to position [520, 0]
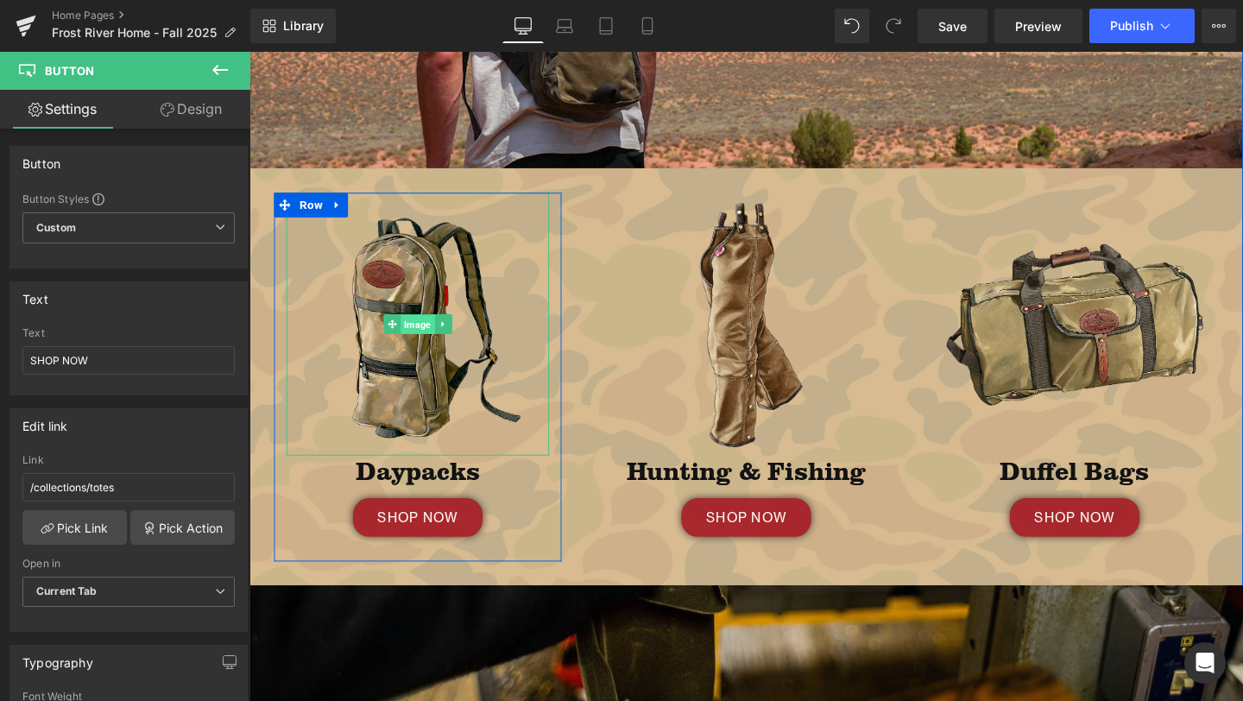
click at [424, 344] on span "Image" at bounding box center [425, 338] width 35 height 21
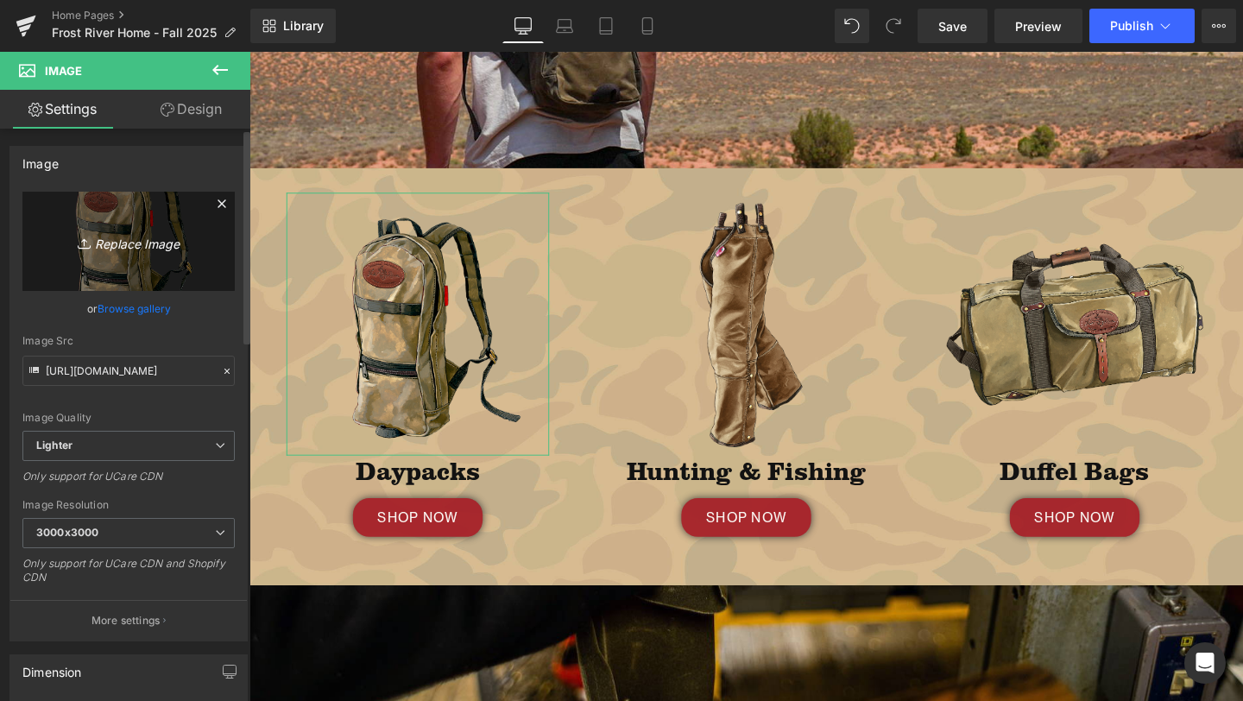
click at [123, 232] on icon "Replace Image" at bounding box center [129, 241] width 138 height 22
type input "C:\fakepath\archaeologist satchel.png"
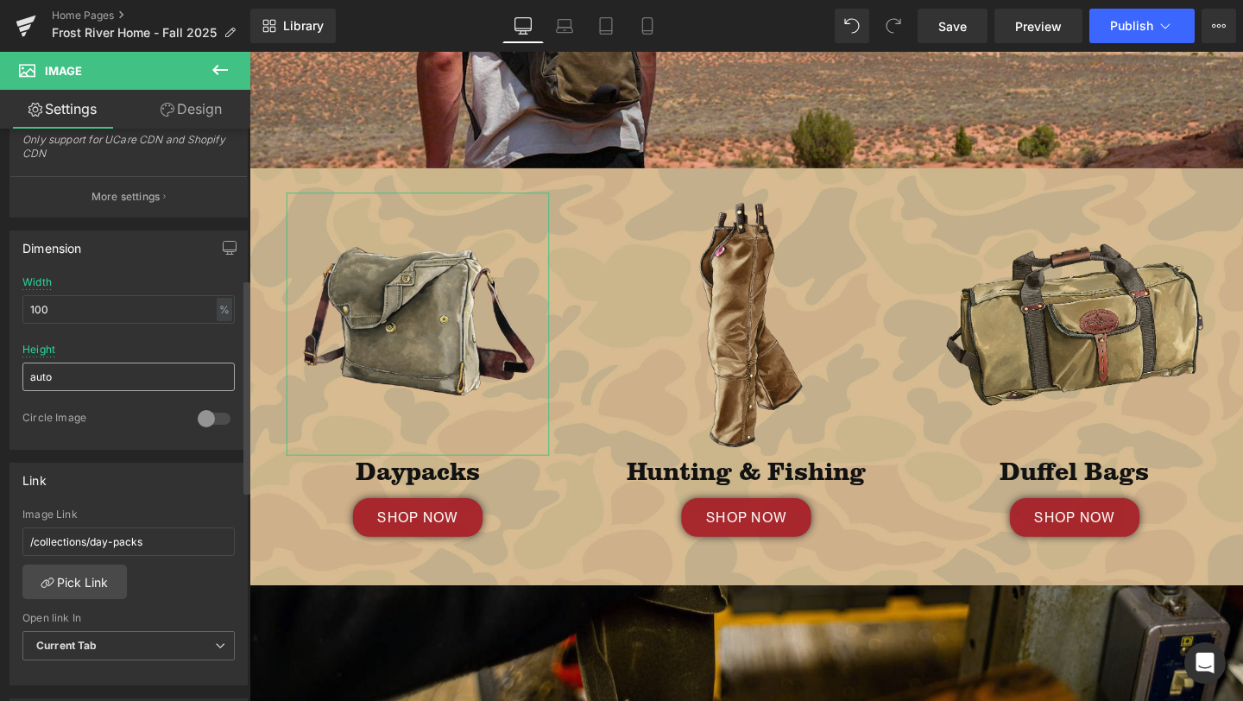
scroll to position [535, 0]
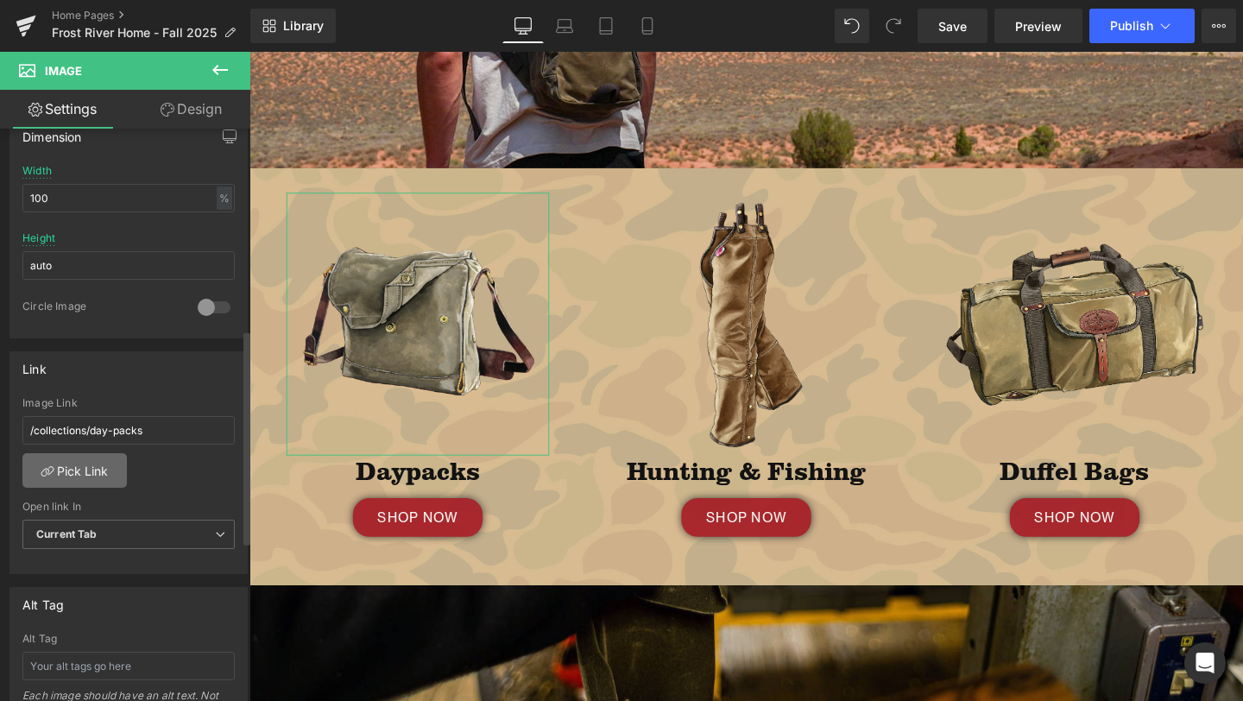
click at [81, 463] on link "Pick Link" at bounding box center [74, 470] width 104 height 35
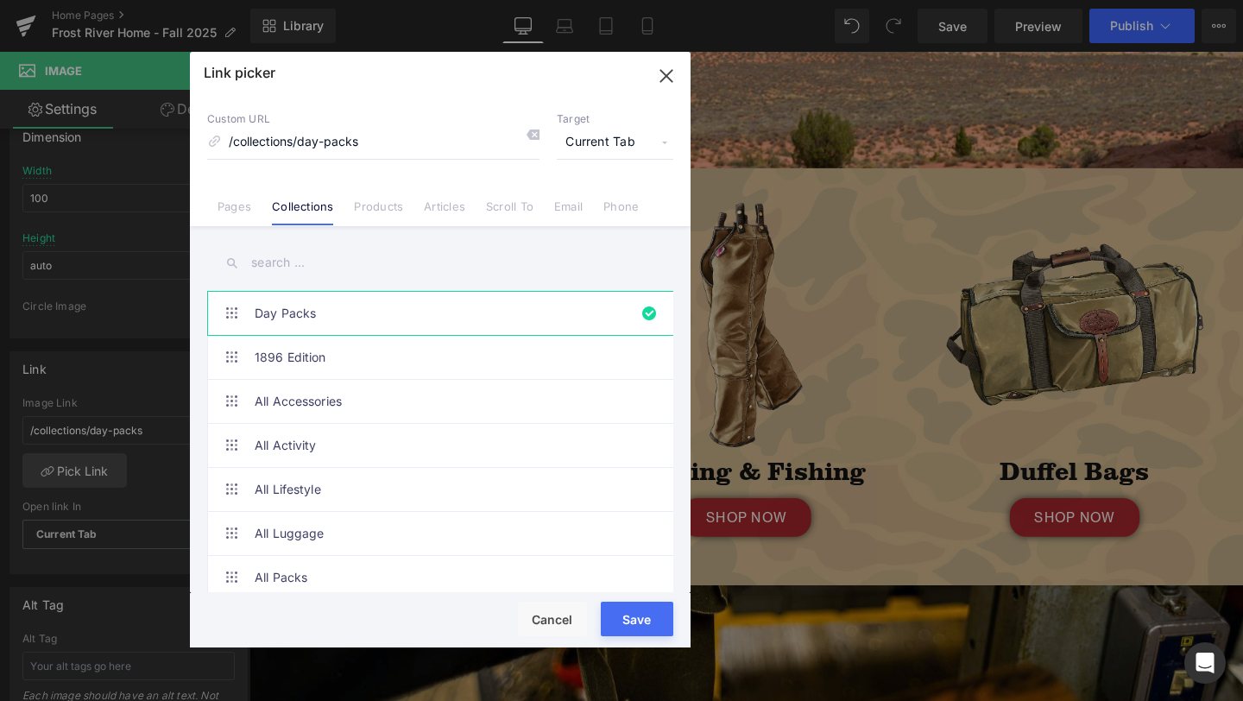
click at [313, 262] on input "text" at bounding box center [440, 262] width 466 height 39
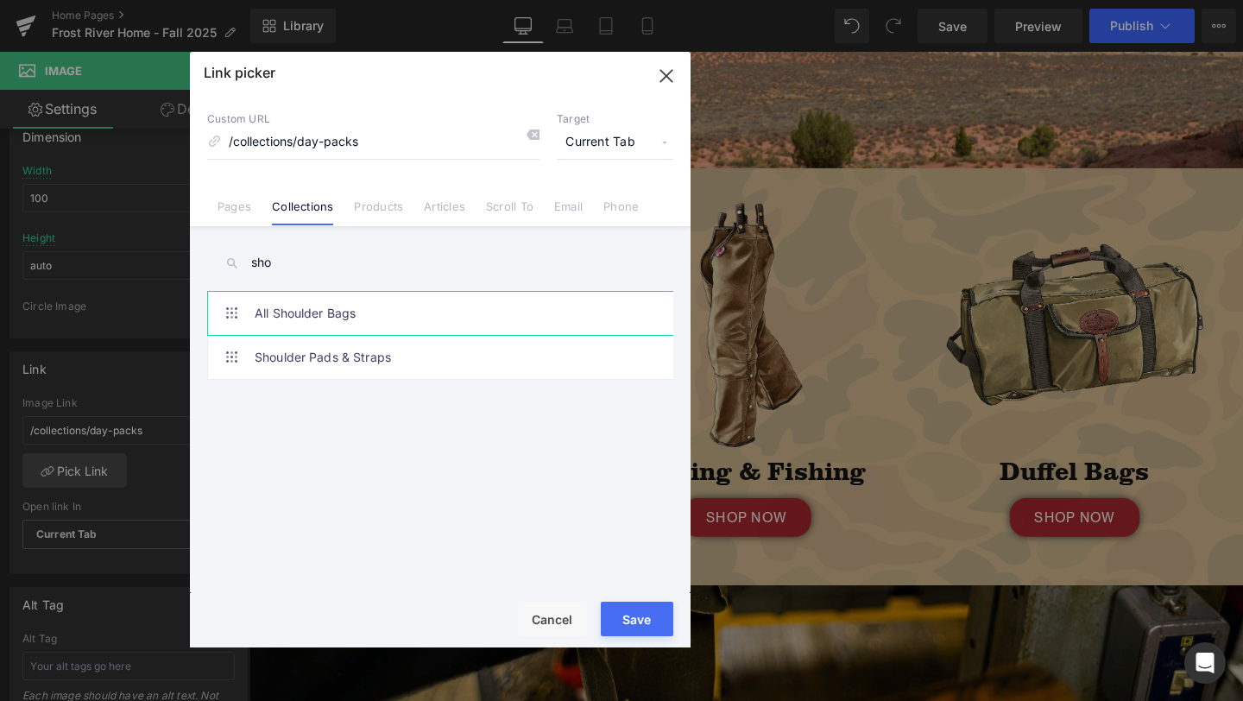
type input "sho"
click at [342, 304] on link "All Shoulder Bags" at bounding box center [445, 313] width 380 height 43
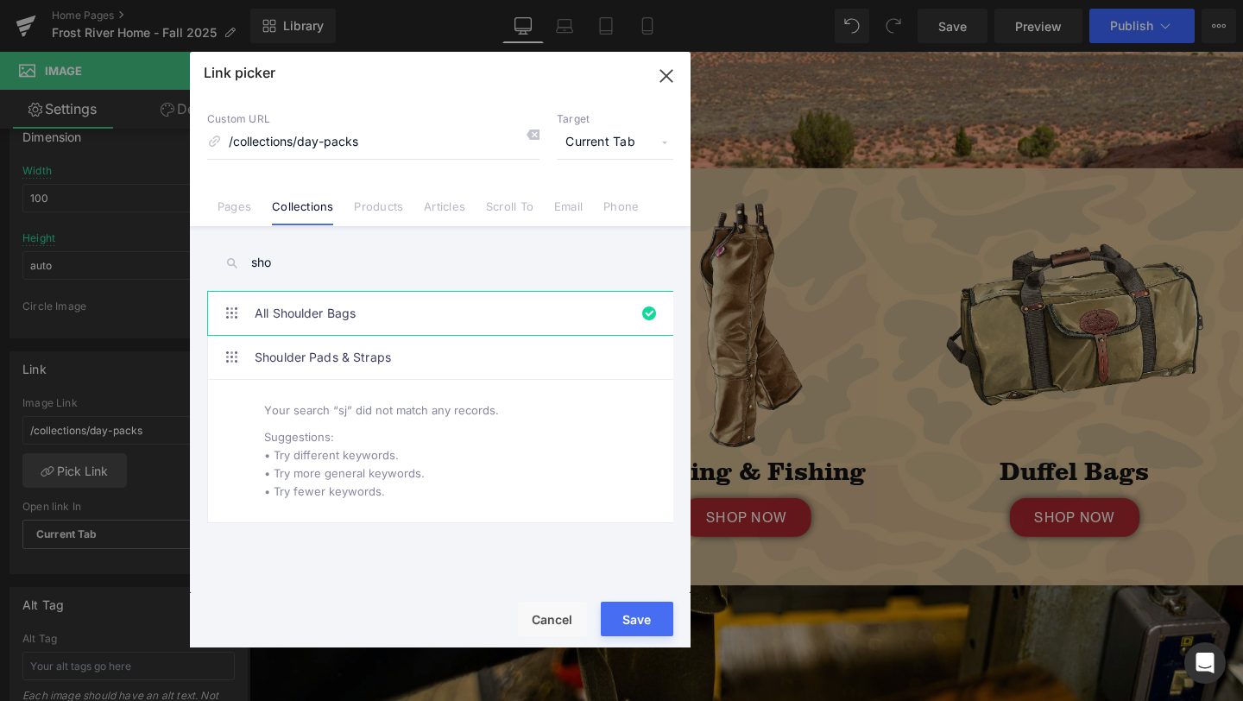
click at [631, 620] on button "Save" at bounding box center [637, 619] width 73 height 35
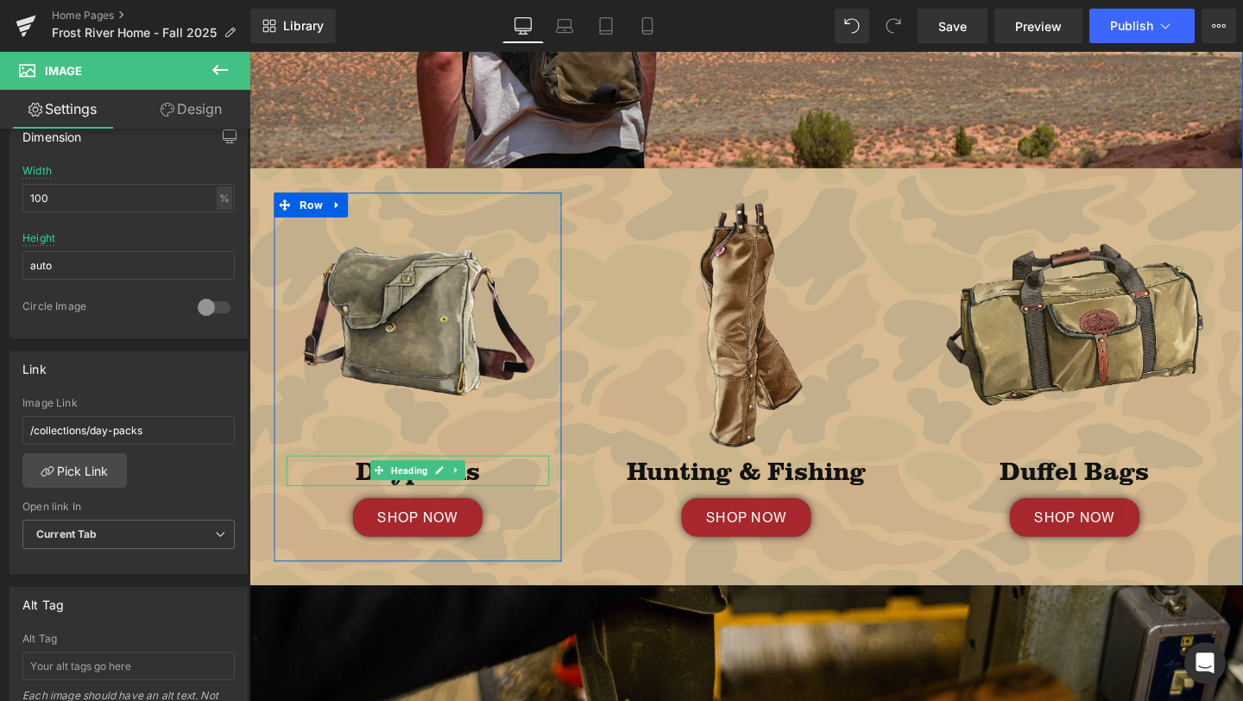
click at [511, 491] on h1 "Daypacks" at bounding box center [426, 493] width 276 height 32
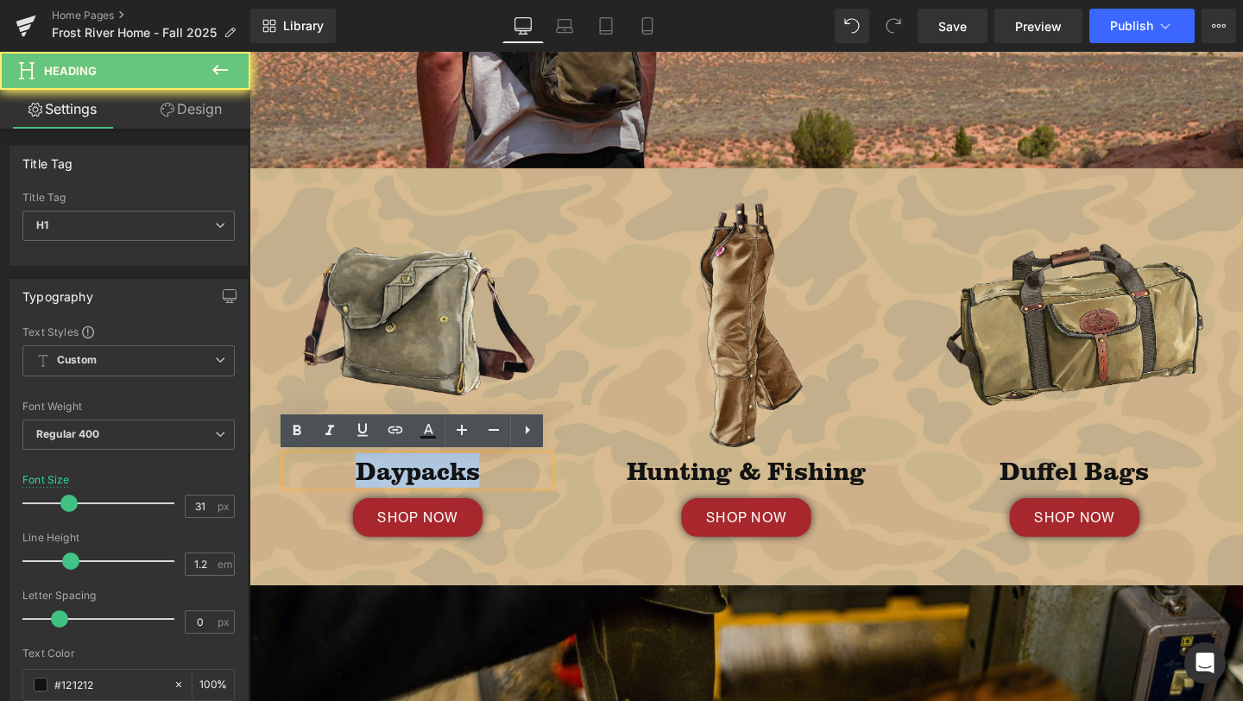
drag, startPoint x: 511, startPoint y: 491, endPoint x: 357, endPoint y: 488, distance: 153.7
click at [357, 488] on h1 "Daypacks" at bounding box center [426, 493] width 276 height 32
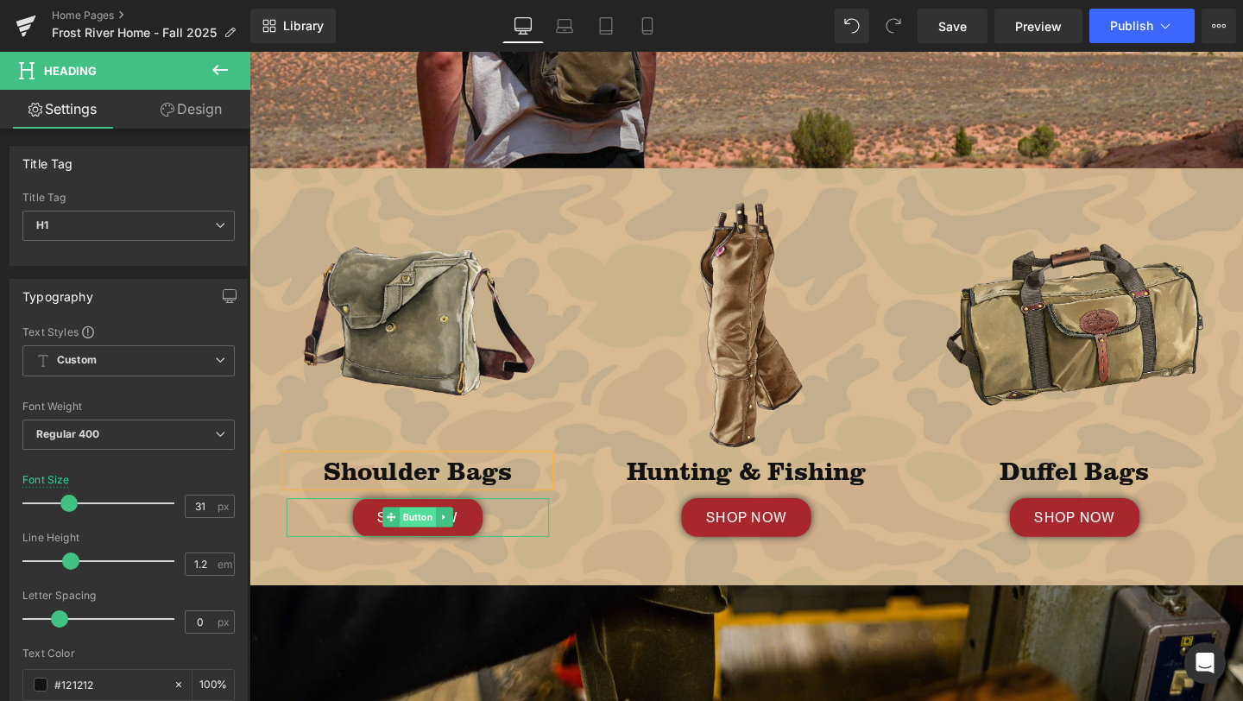
click at [415, 537] on span "Button" at bounding box center [426, 541] width 38 height 21
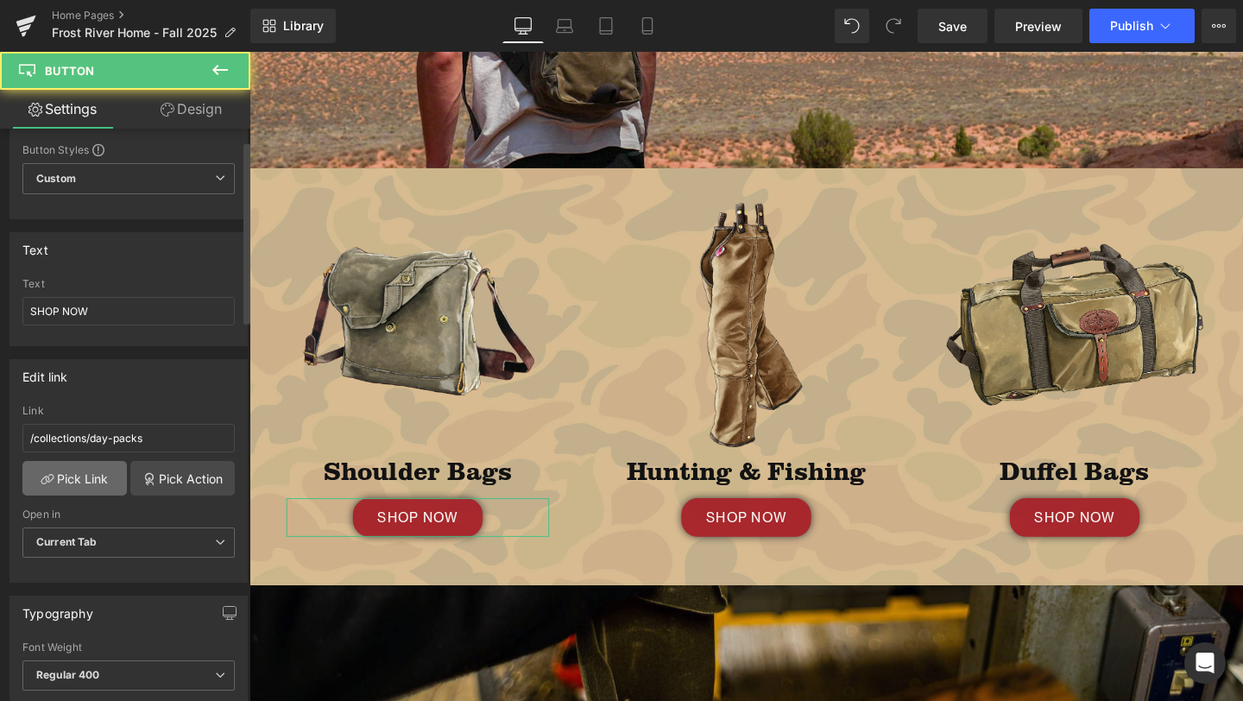
scroll to position [48, 0]
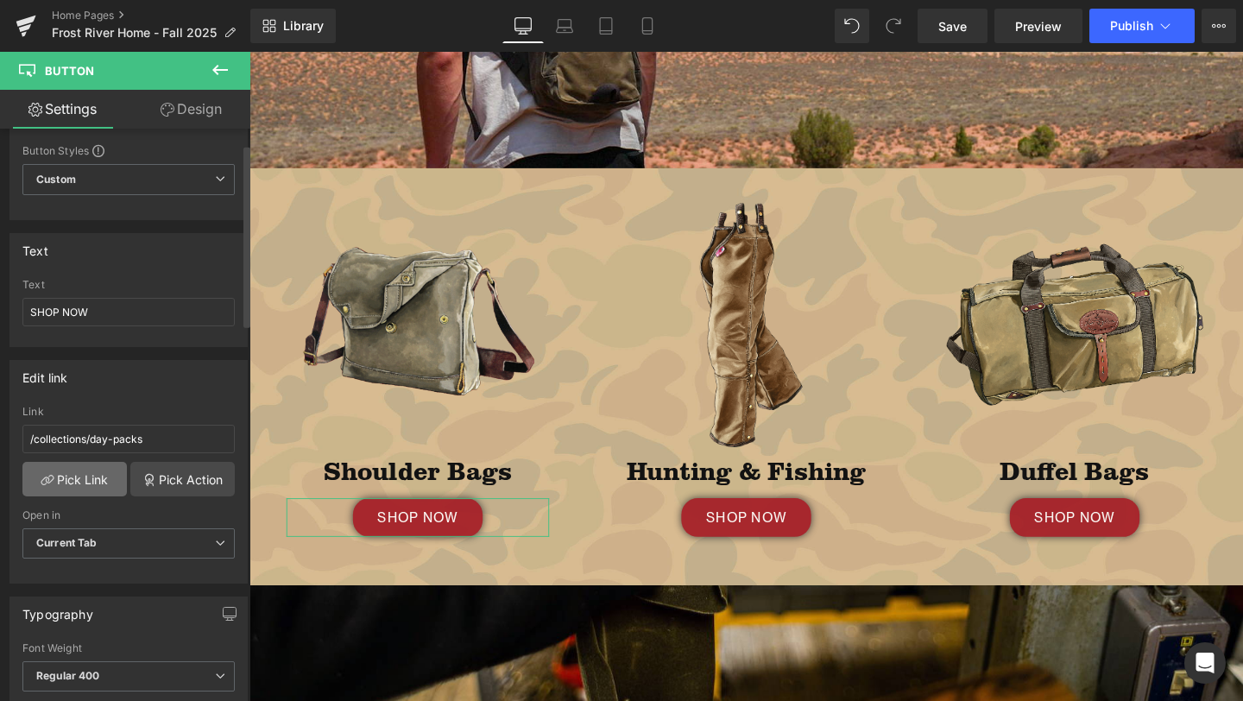
click at [84, 475] on link "Pick Link" at bounding box center [74, 479] width 104 height 35
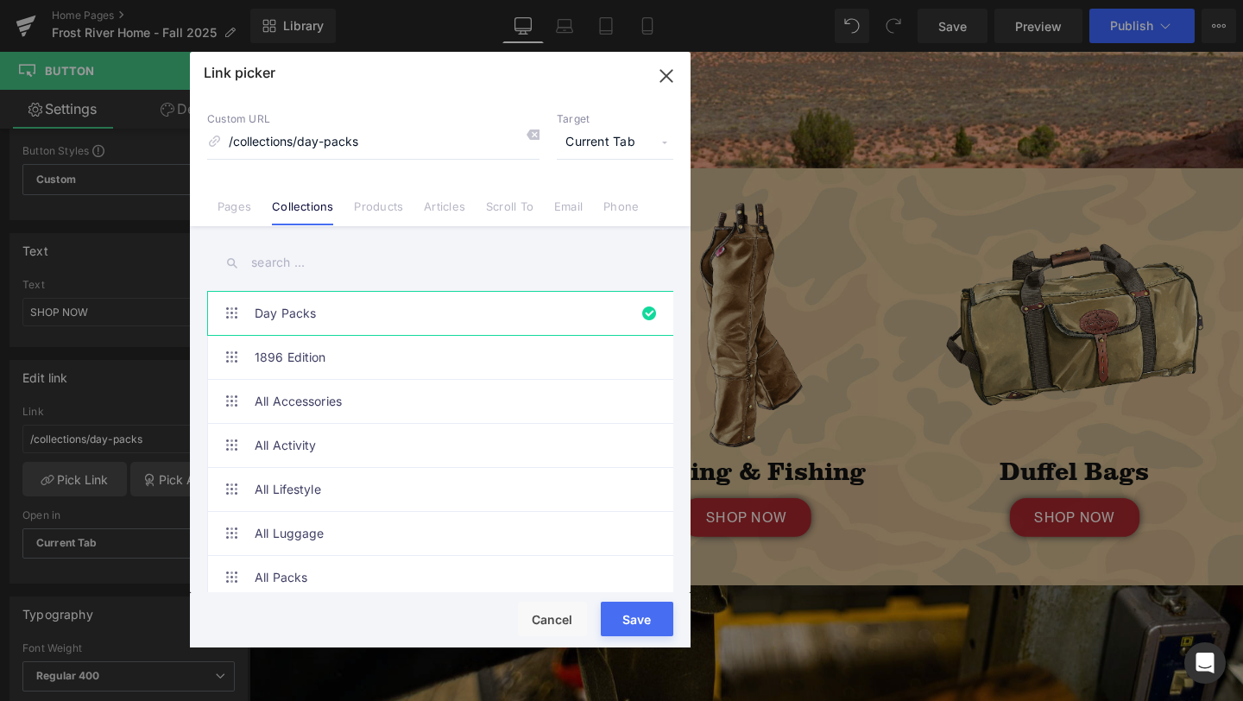
click at [314, 268] on input "text" at bounding box center [440, 262] width 466 height 39
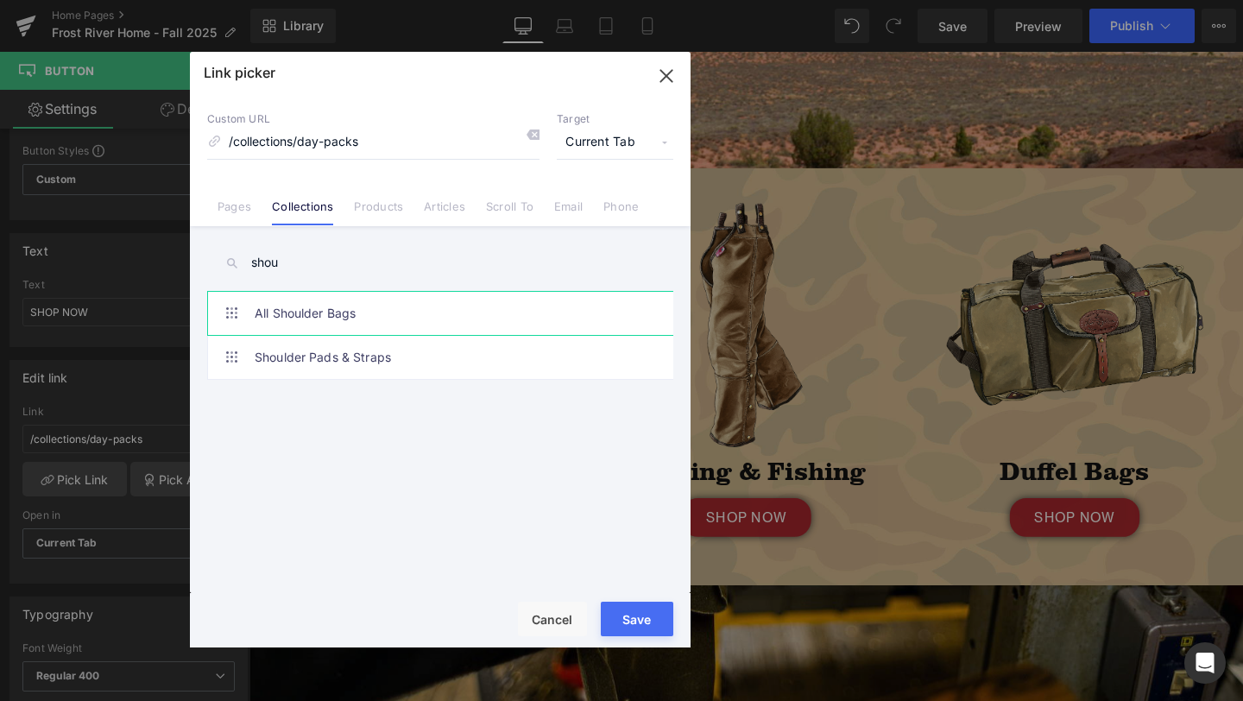
type input "shou"
click at [332, 309] on link "All Shoulder Bags" at bounding box center [445, 313] width 380 height 43
click at [637, 613] on button "Save" at bounding box center [637, 619] width 73 height 35
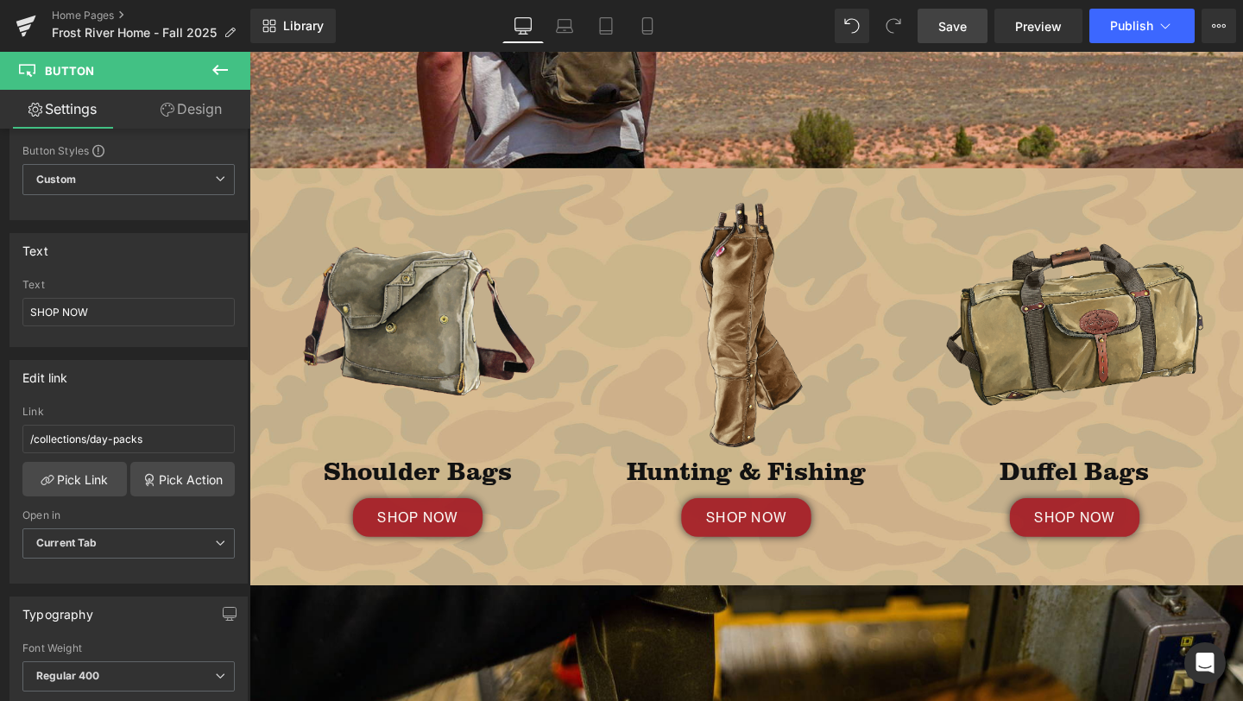
click at [961, 23] on span "Save" at bounding box center [952, 26] width 28 height 18
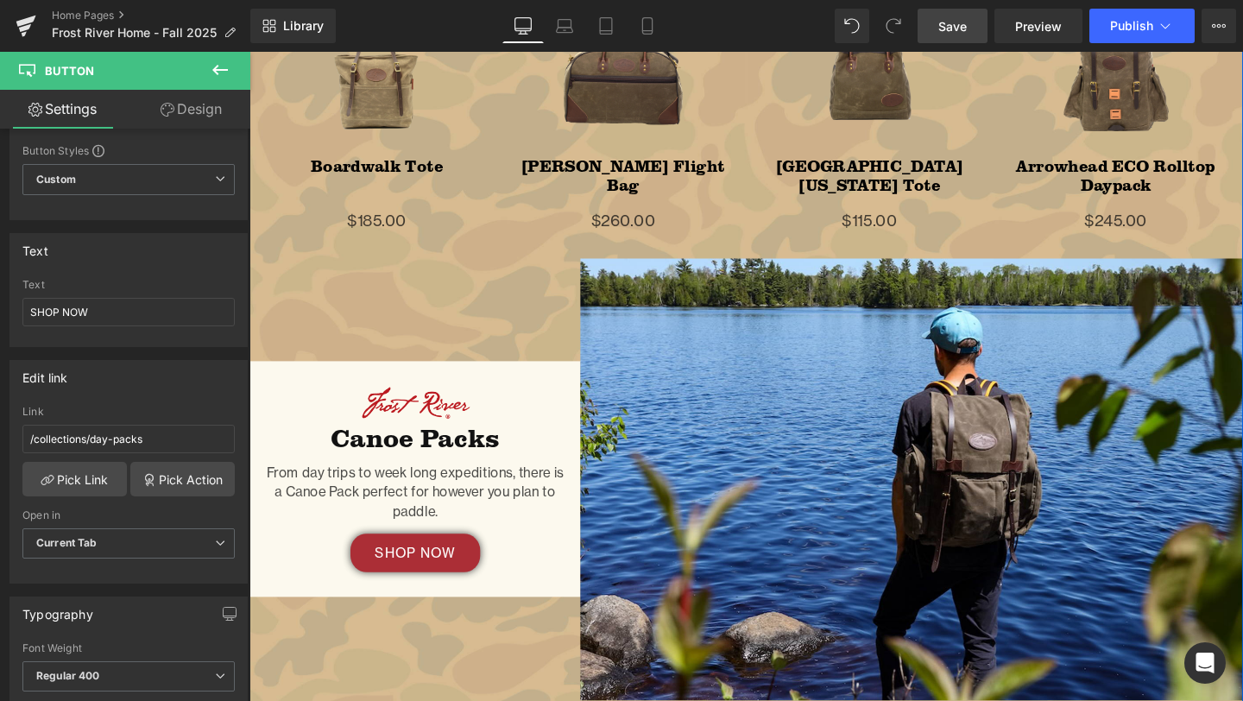
scroll to position [2173, 0]
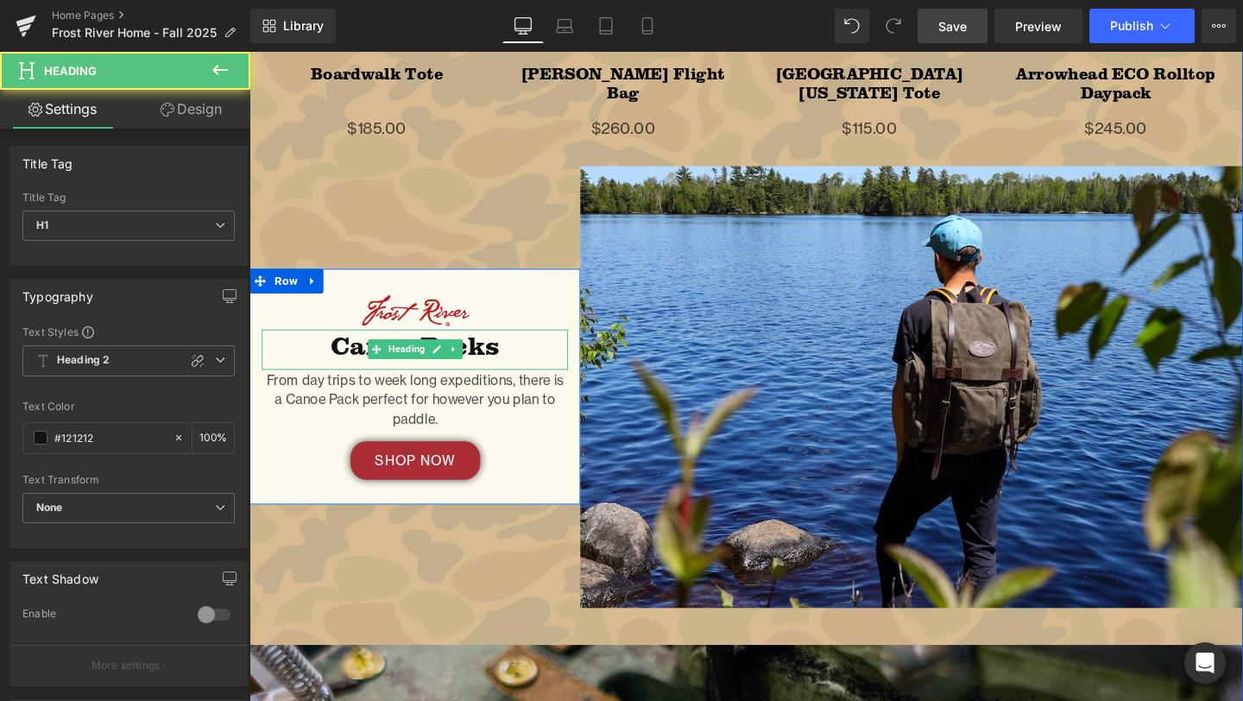
click at [329, 358] on h1 "Canoe Packs" at bounding box center [423, 360] width 322 height 33
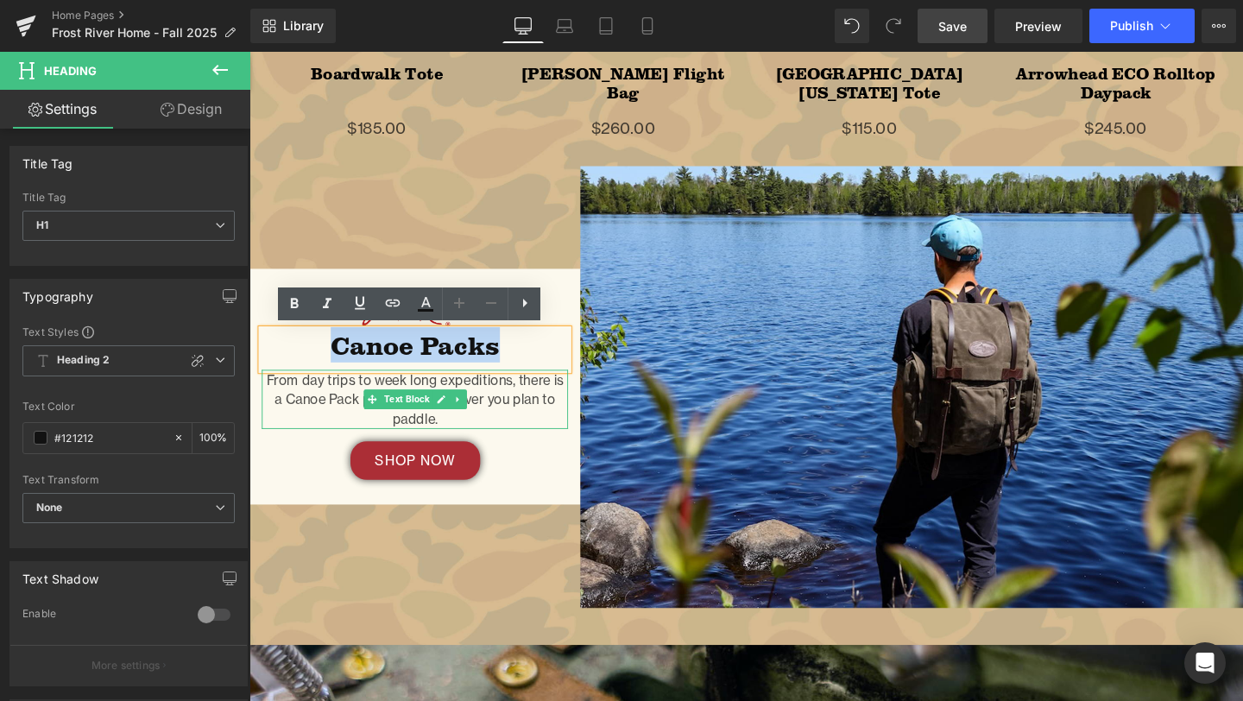
drag, startPoint x: 333, startPoint y: 358, endPoint x: 355, endPoint y: 399, distance: 46.0
click at [355, 399] on div "Image Canoe Packs Heading From day trips to week long expeditions, there is a C…" at bounding box center [423, 403] width 348 height 198
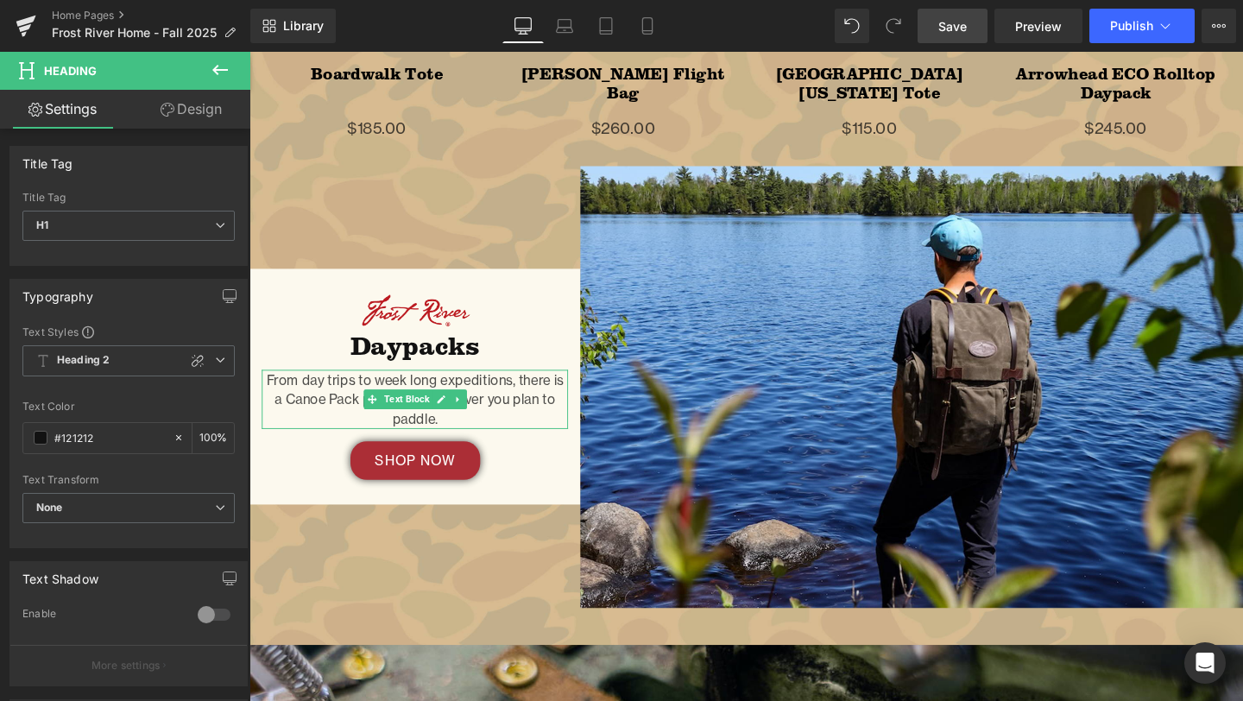
click at [298, 401] on p "From day trips to week long expeditions, there is a Canoe Pack perfect for howe…" at bounding box center [423, 417] width 322 height 62
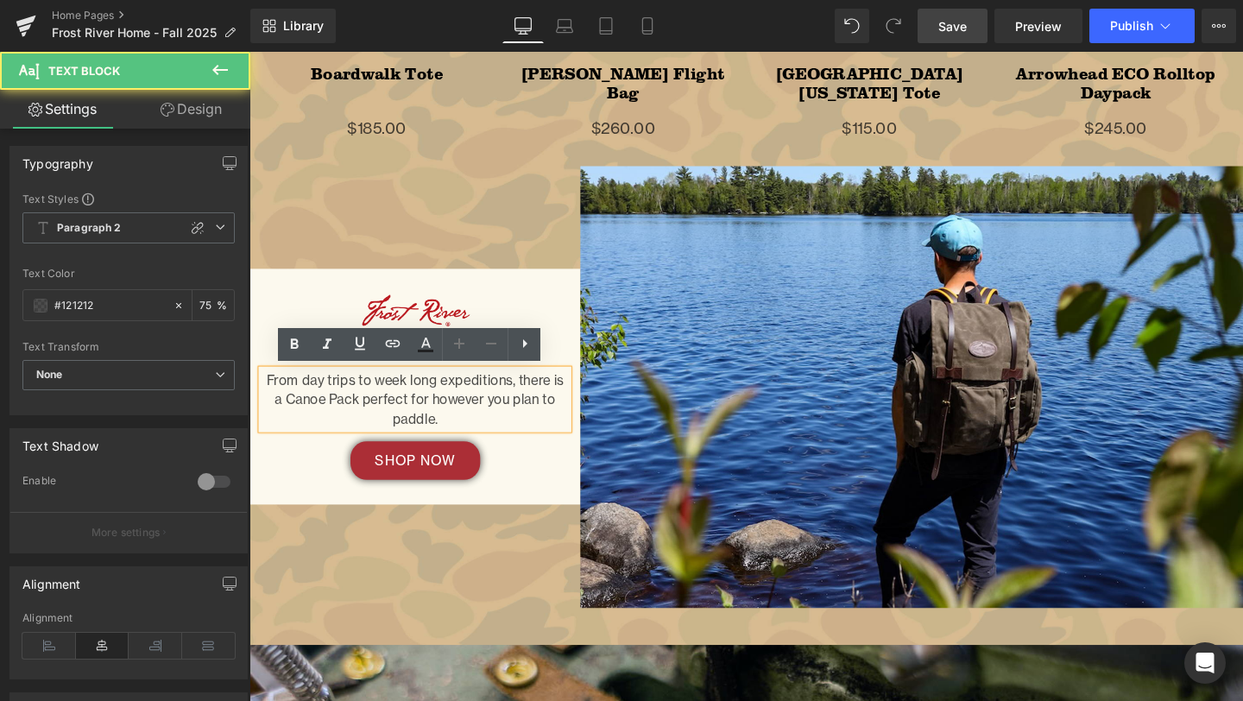
click at [487, 430] on p "From day trips to week long expeditions, there is a Canoe Pack perfect for howe…" at bounding box center [423, 417] width 322 height 62
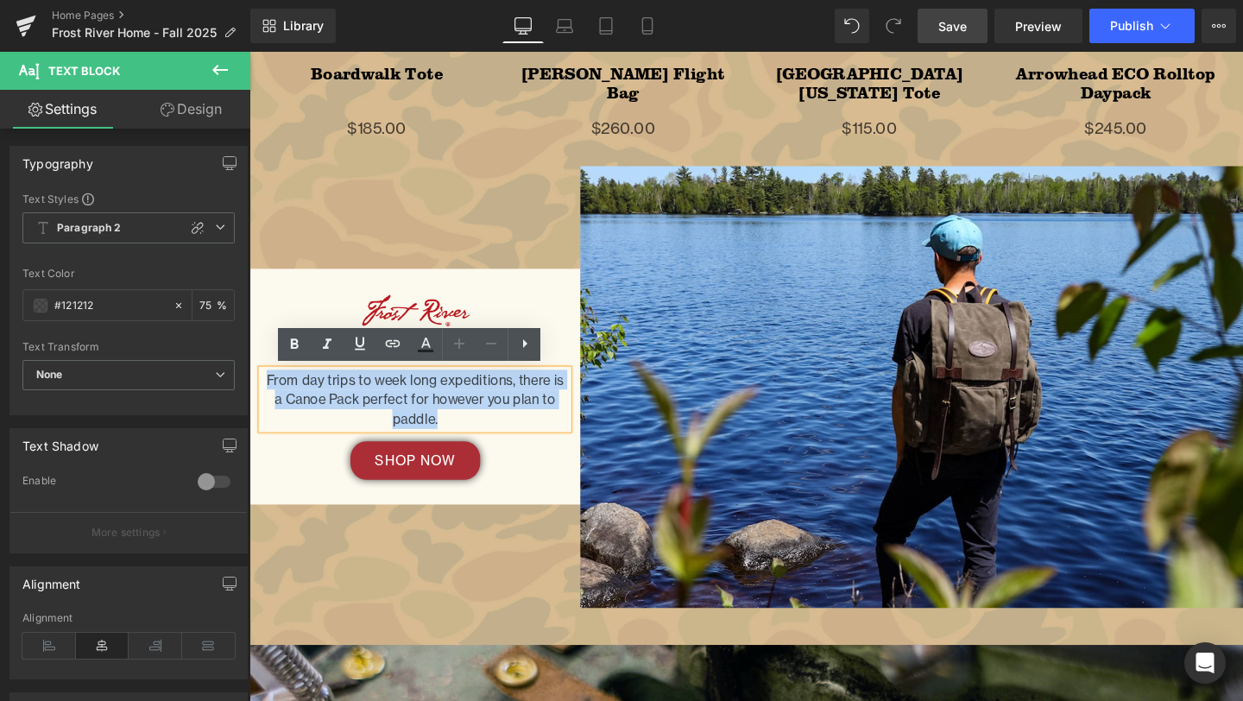
drag, startPoint x: 485, startPoint y: 433, endPoint x: 262, endPoint y: 390, distance: 226.9
click at [262, 390] on p "From day trips to week long expeditions, there is a Canoe Pack perfect for howe…" at bounding box center [423, 417] width 322 height 62
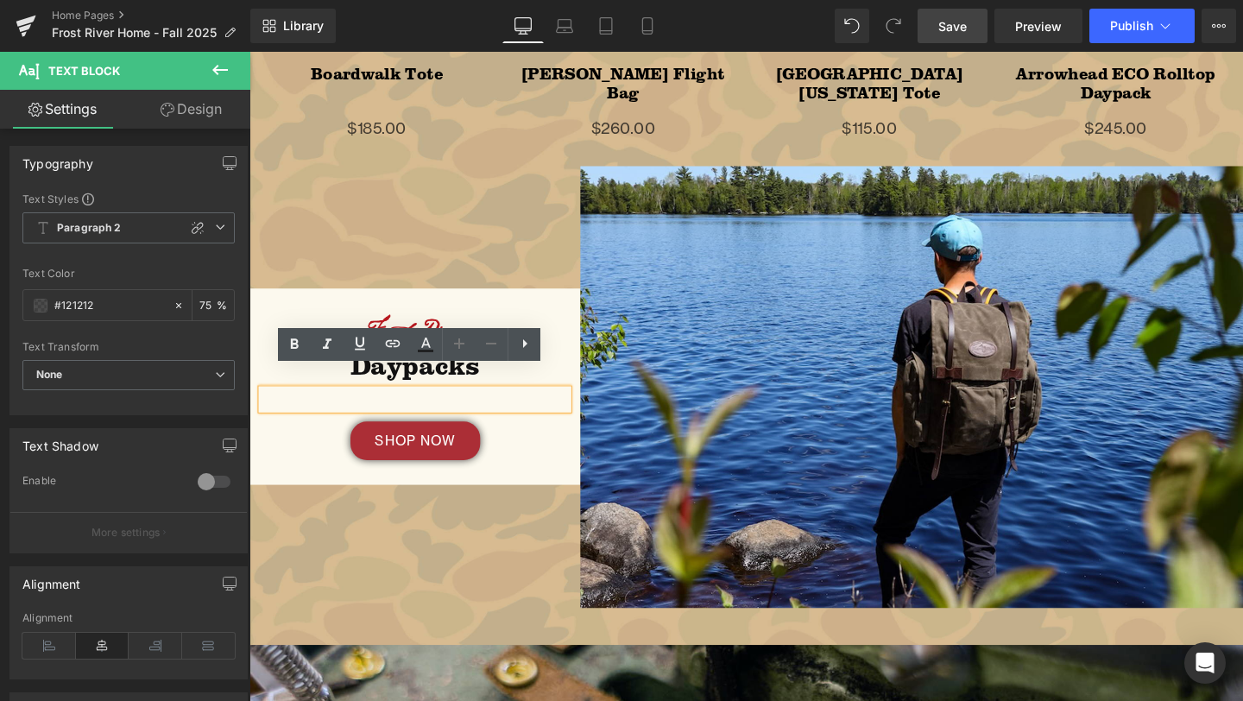
scroll to position [2194, 0]
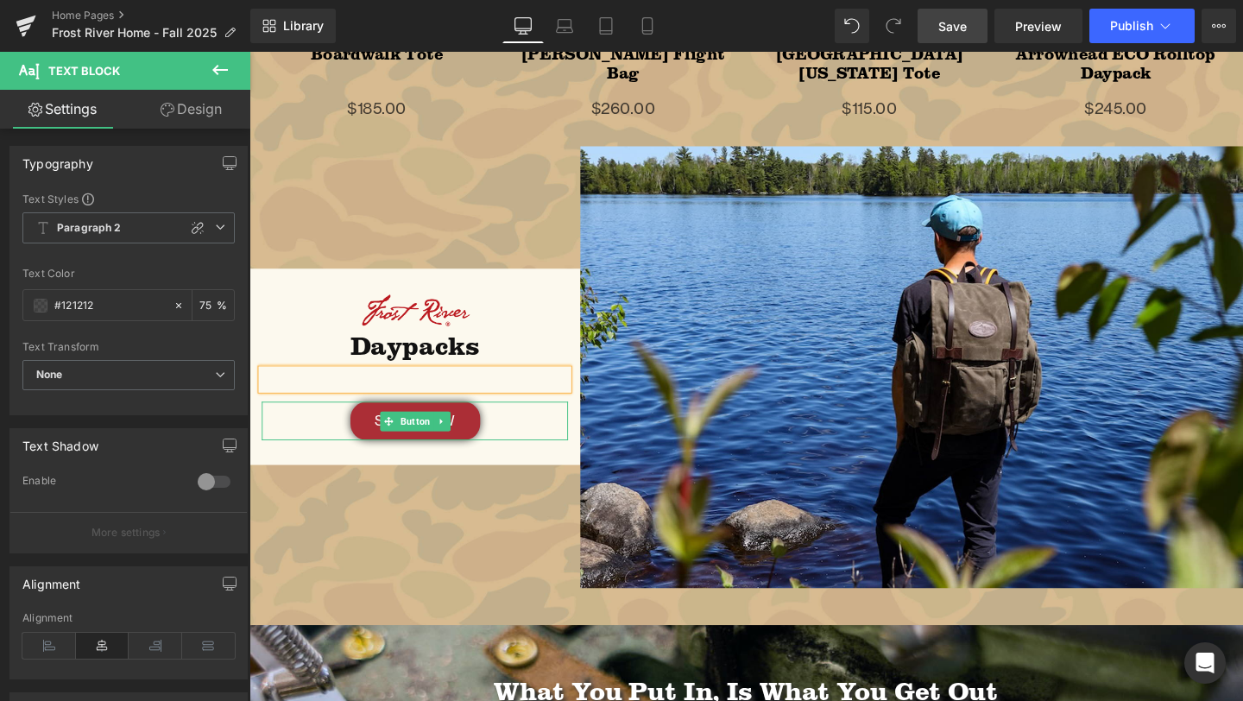
click at [282, 447] on div "SHOP NOW" at bounding box center [423, 440] width 322 height 41
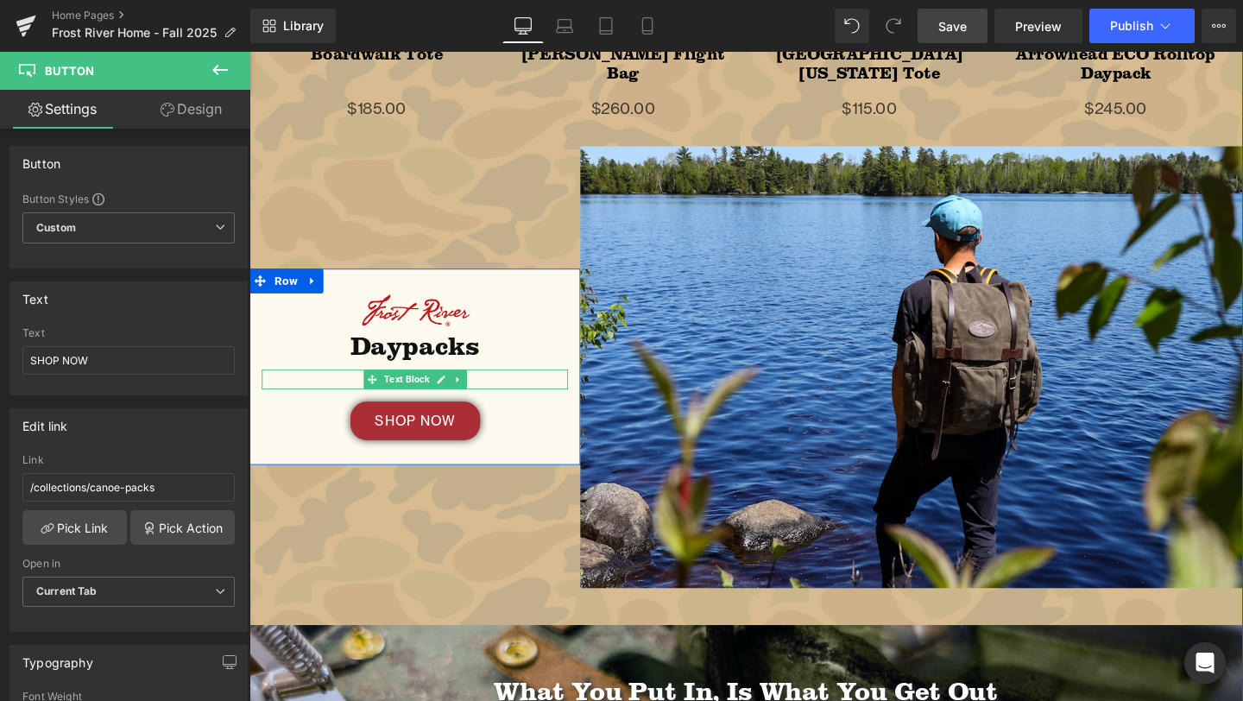
click at [353, 404] on div at bounding box center [423, 404] width 322 height 4
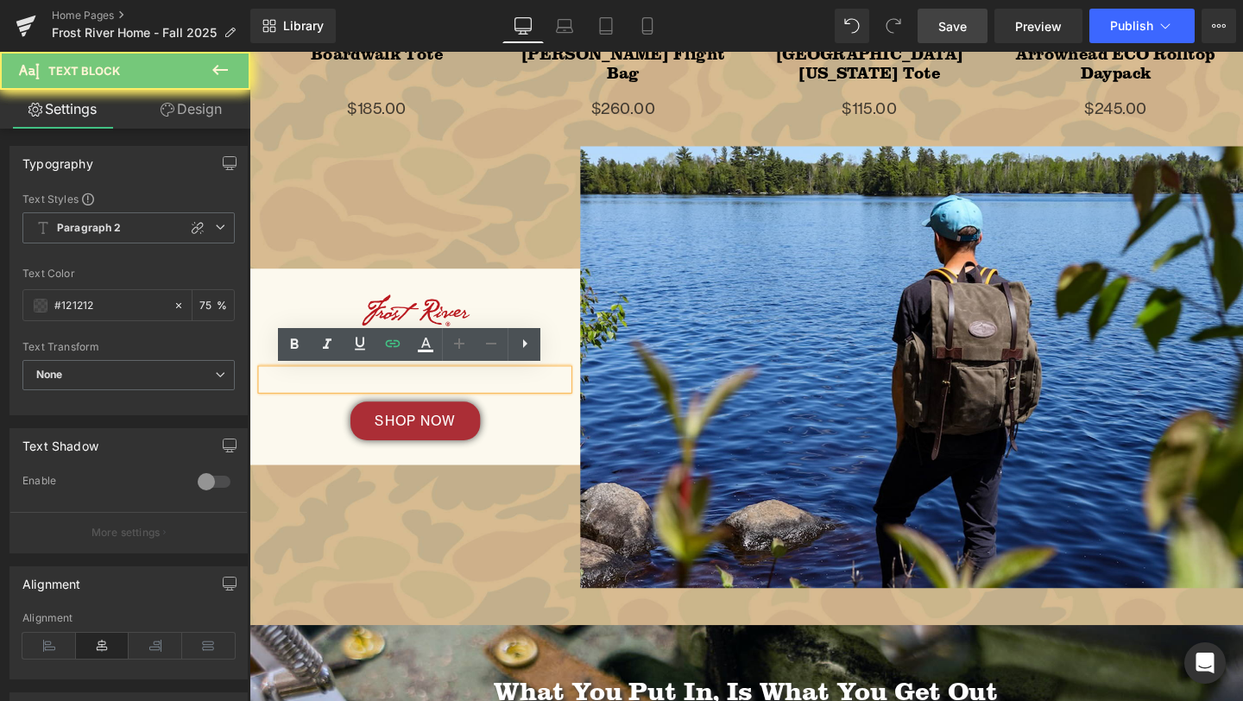
click at [345, 396] on p at bounding box center [423, 396] width 322 height 21
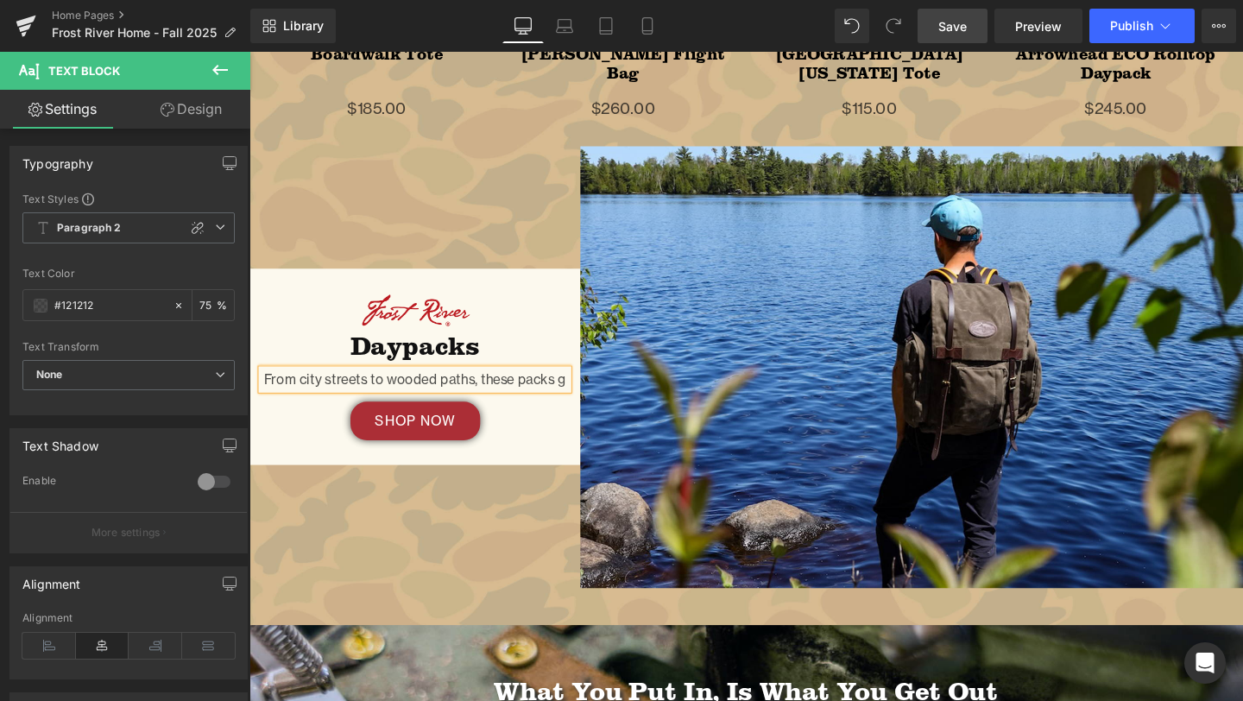
scroll to position [2183, 0]
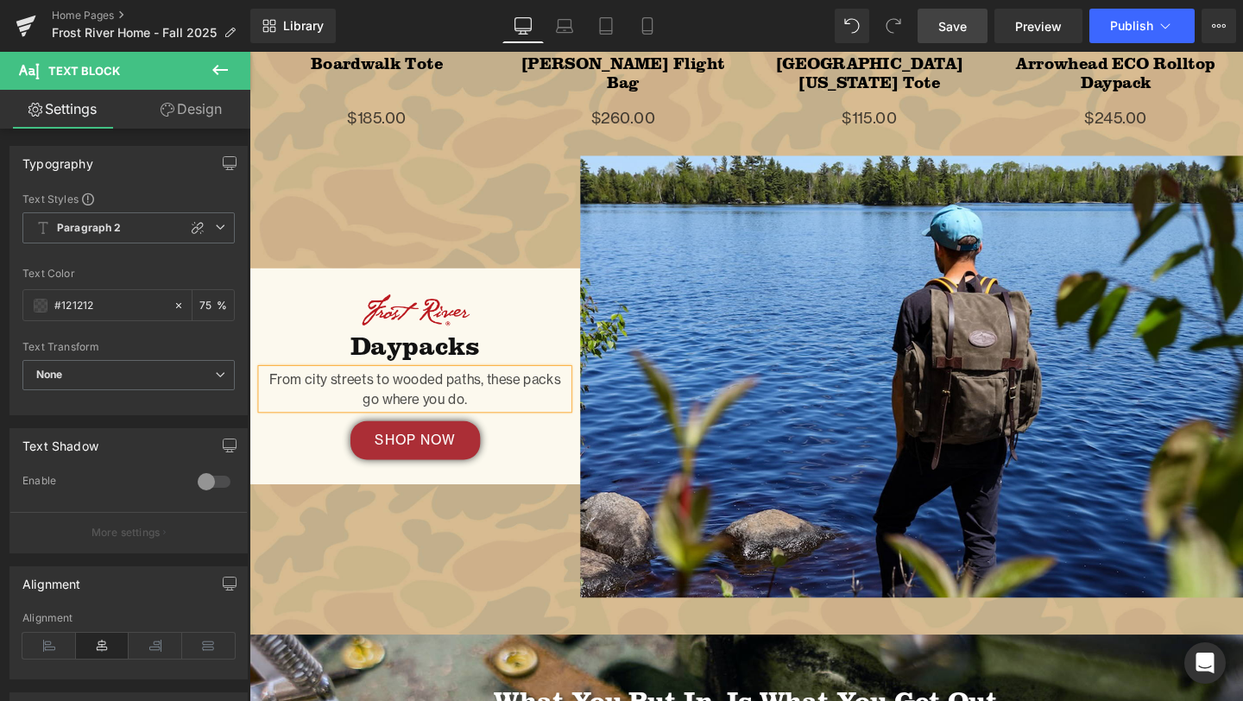
click at [306, 482] on div "Image Daypacks Heading From city streets to wooded paths, these packs go where …" at bounding box center [423, 393] width 348 height 227
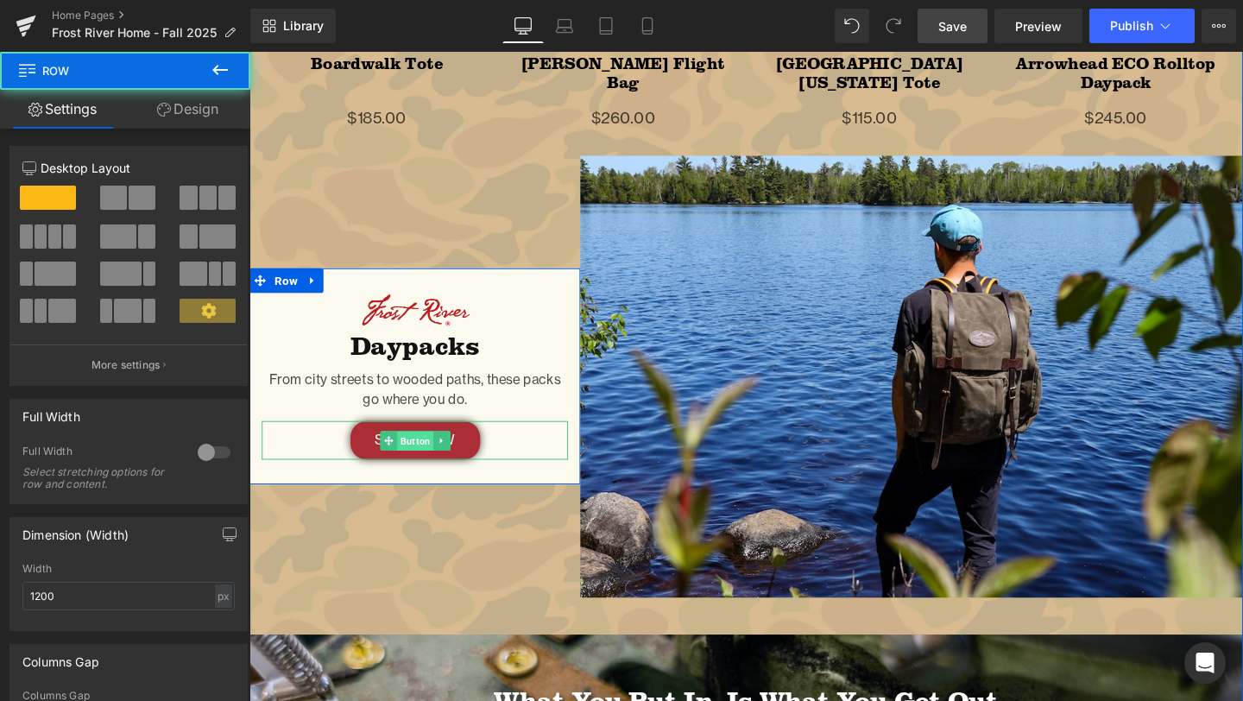
click at [422, 452] on span "Button" at bounding box center [424, 461] width 38 height 21
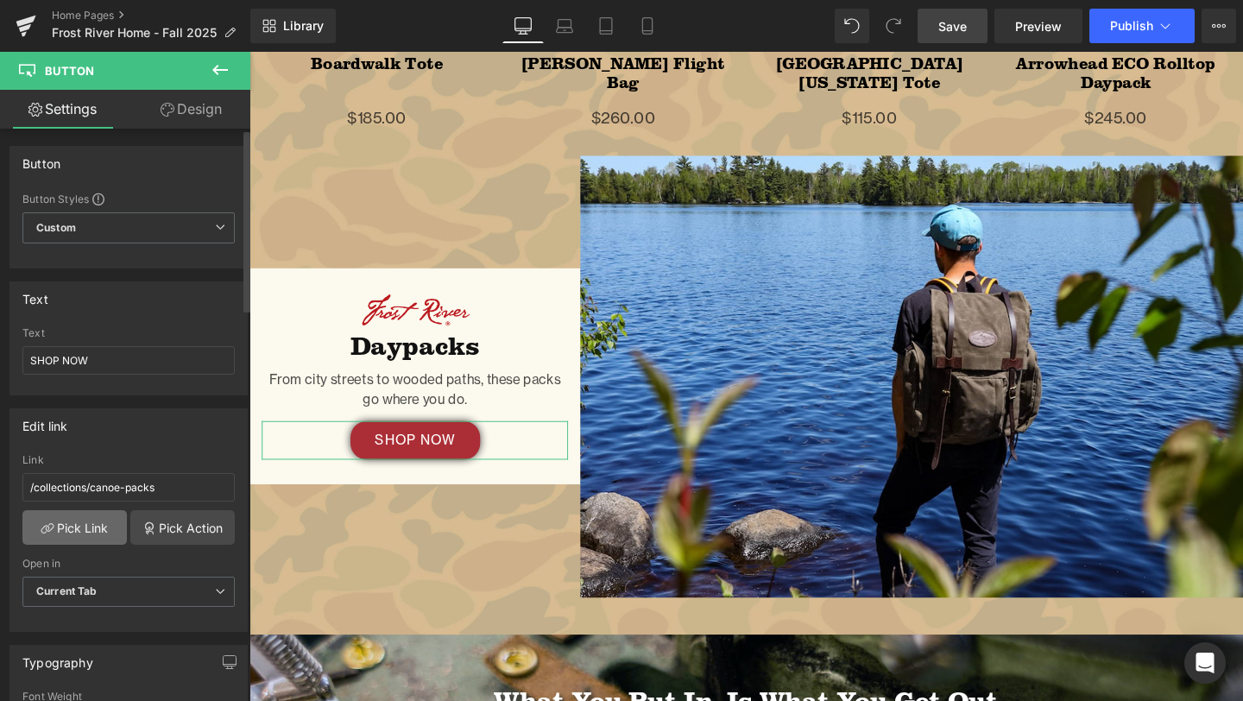
click at [78, 521] on link "Pick Link" at bounding box center [74, 527] width 104 height 35
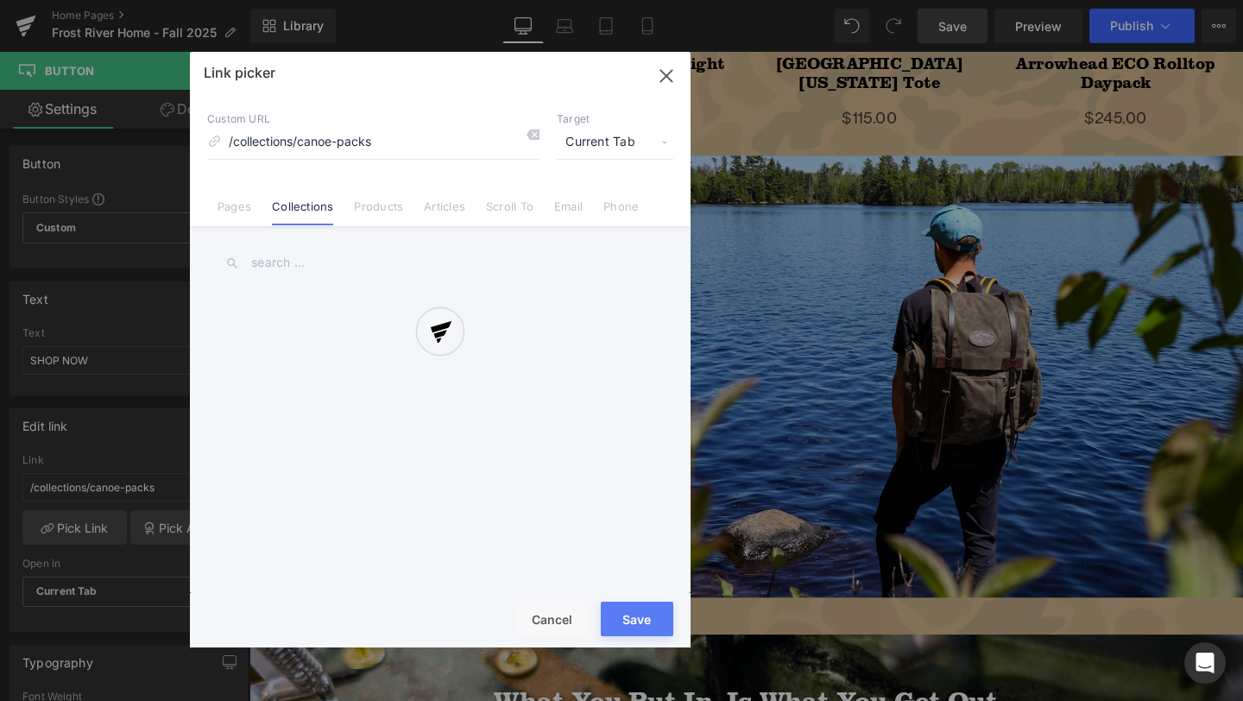
click at [318, 255] on div at bounding box center [440, 350] width 501 height 596
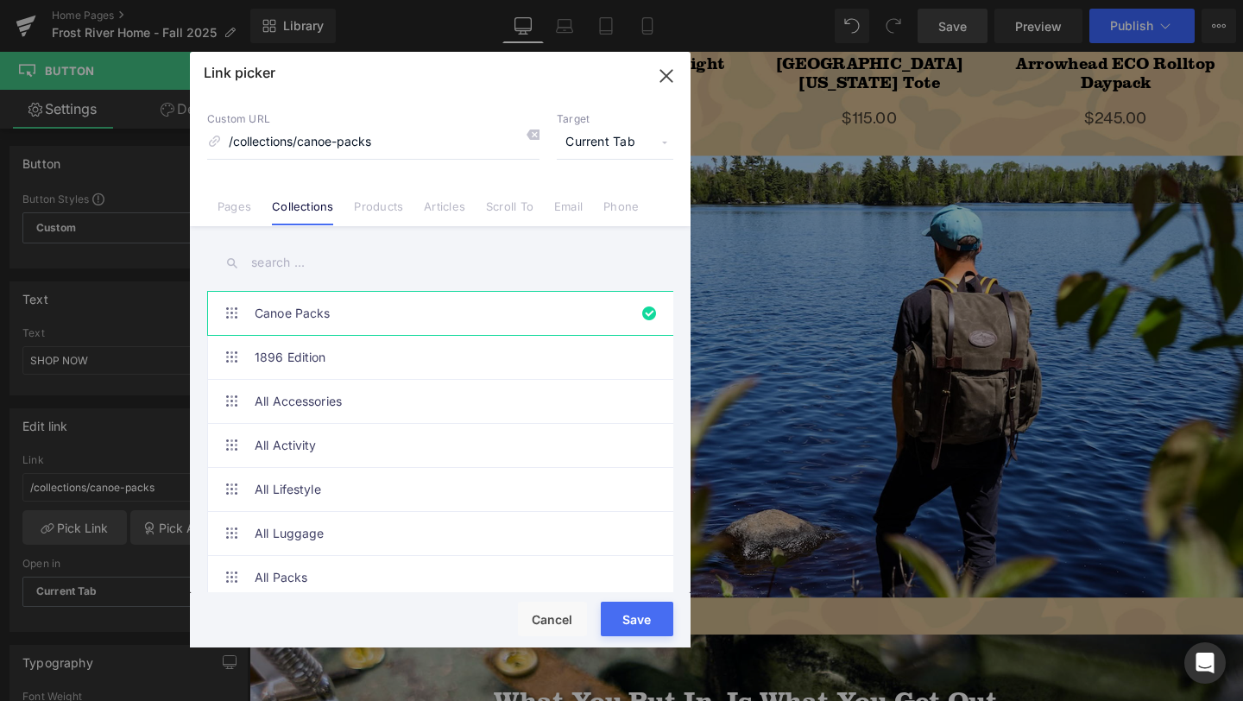
click at [318, 259] on input "text" at bounding box center [440, 262] width 466 height 39
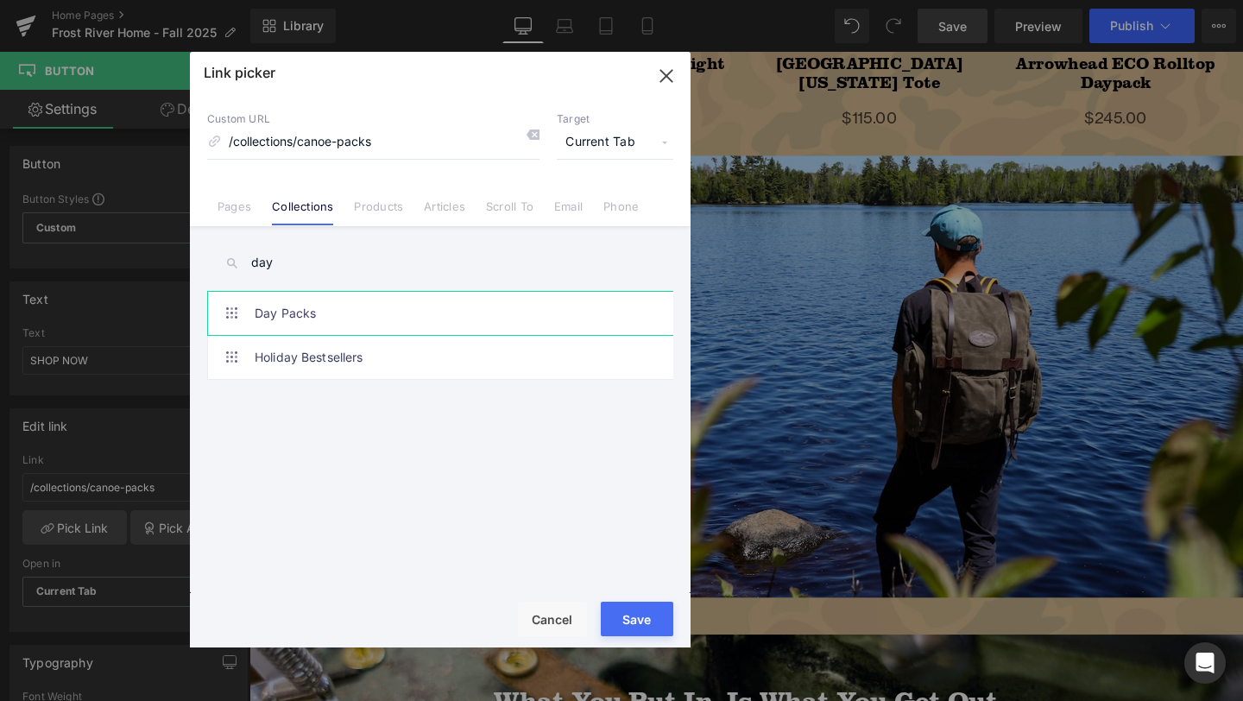
type input "day"
click at [330, 301] on link "Day Packs" at bounding box center [445, 313] width 380 height 43
click at [630, 621] on button "Save" at bounding box center [637, 619] width 73 height 35
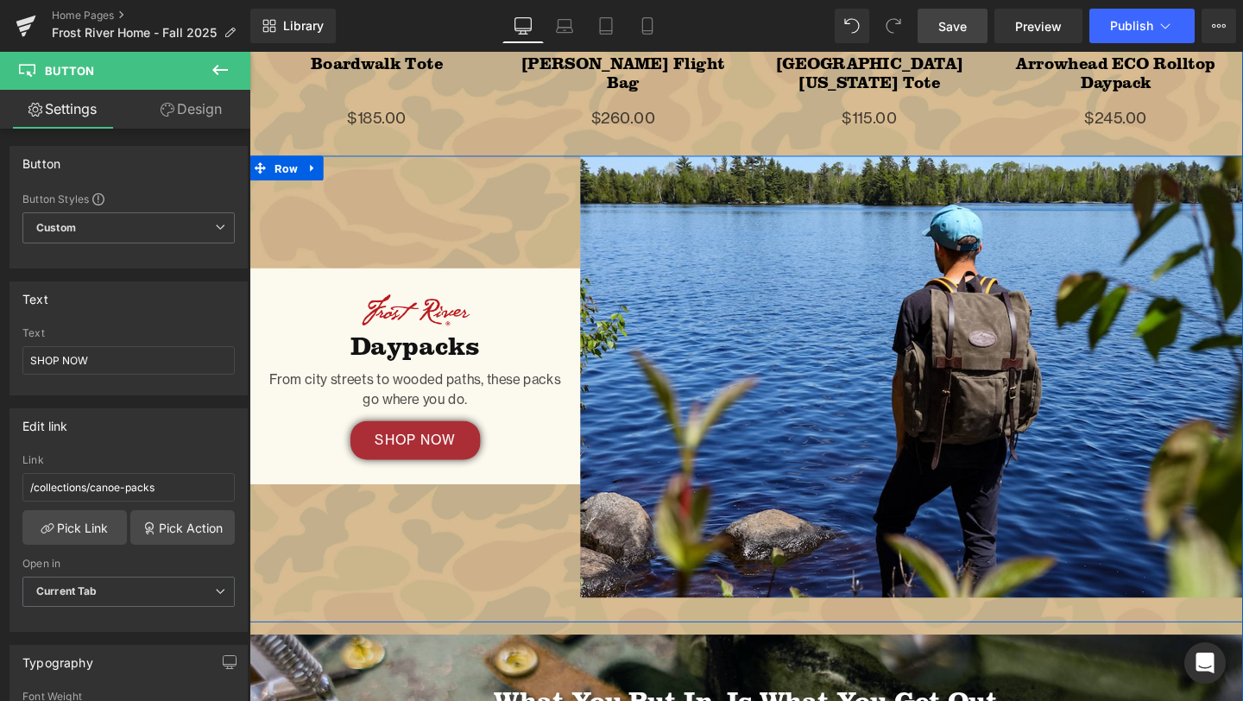
click at [464, 185] on div "Image Daypacks Heading From city streets to wooded paths, these packs go where …" at bounding box center [423, 393] width 348 height 464
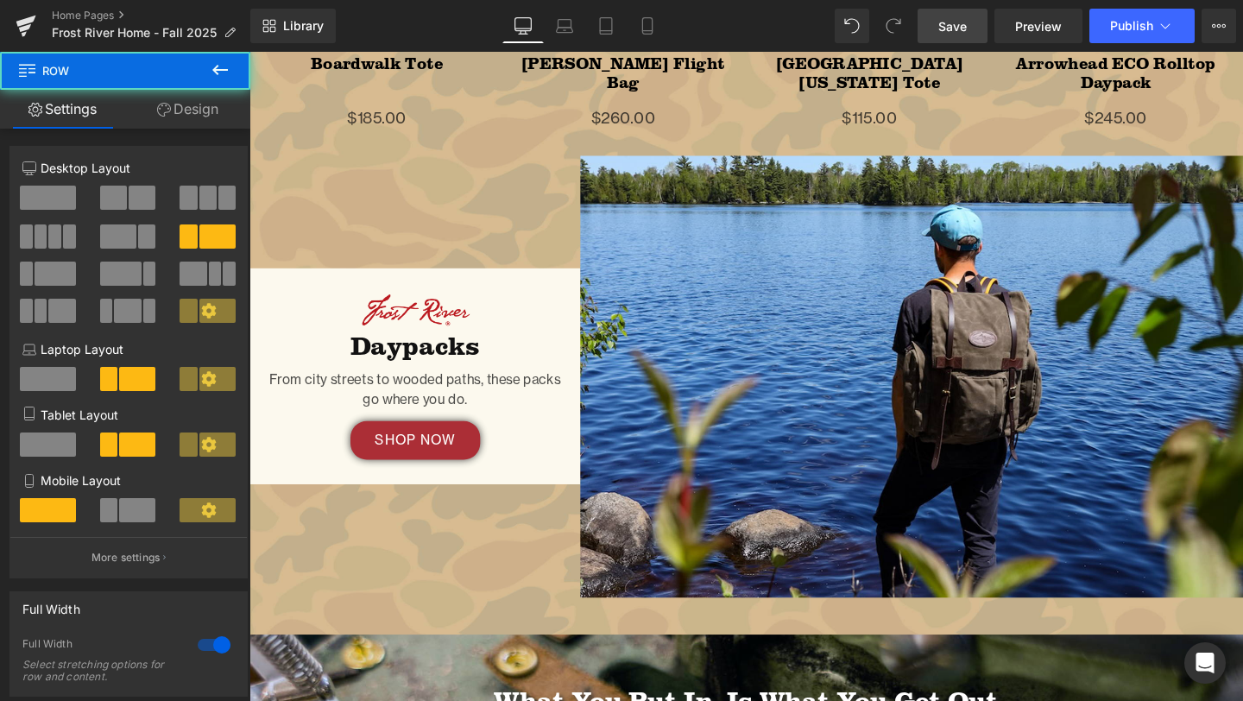
click at [962, 22] on span "Save" at bounding box center [952, 26] width 28 height 18
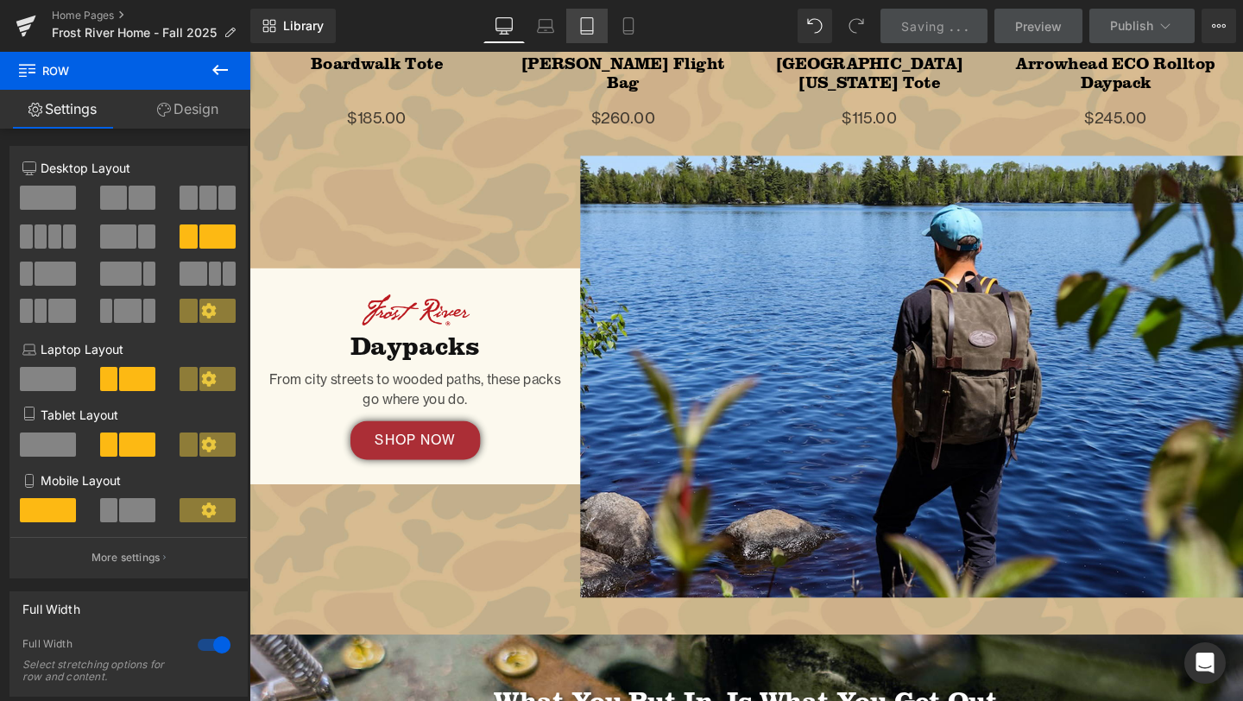
click at [589, 14] on link "Tablet" at bounding box center [586, 26] width 41 height 35
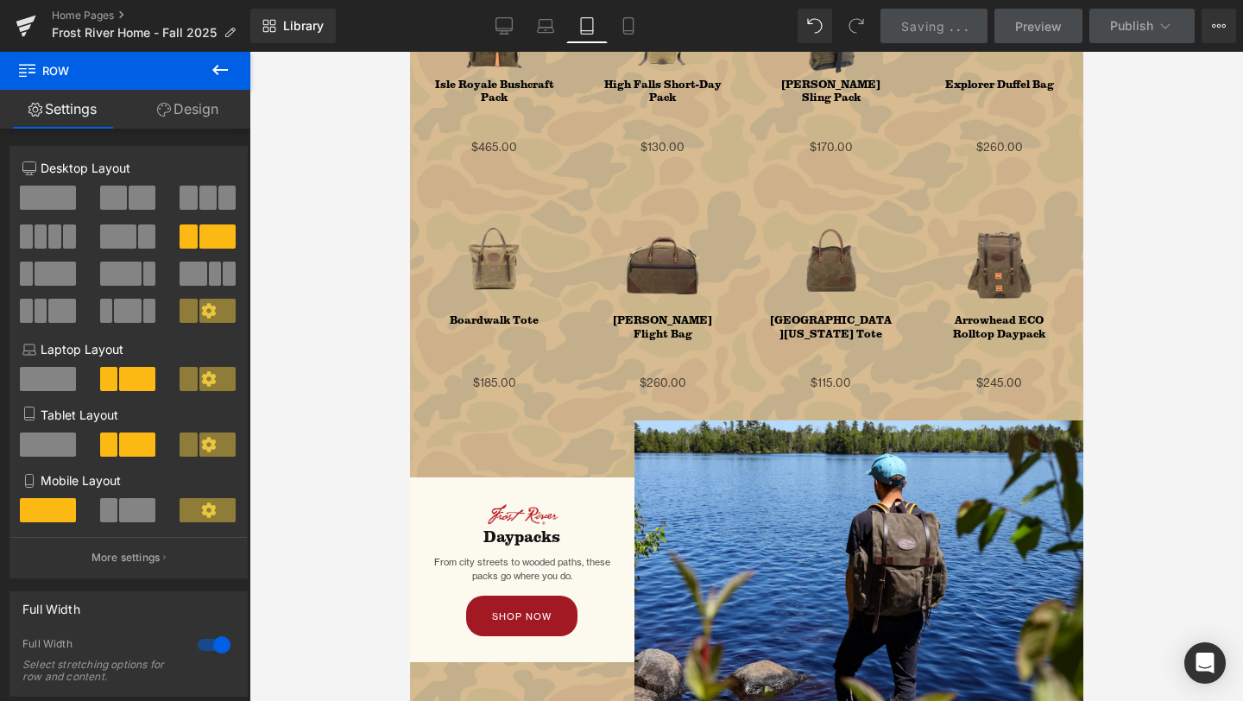
scroll to position [2442, 0]
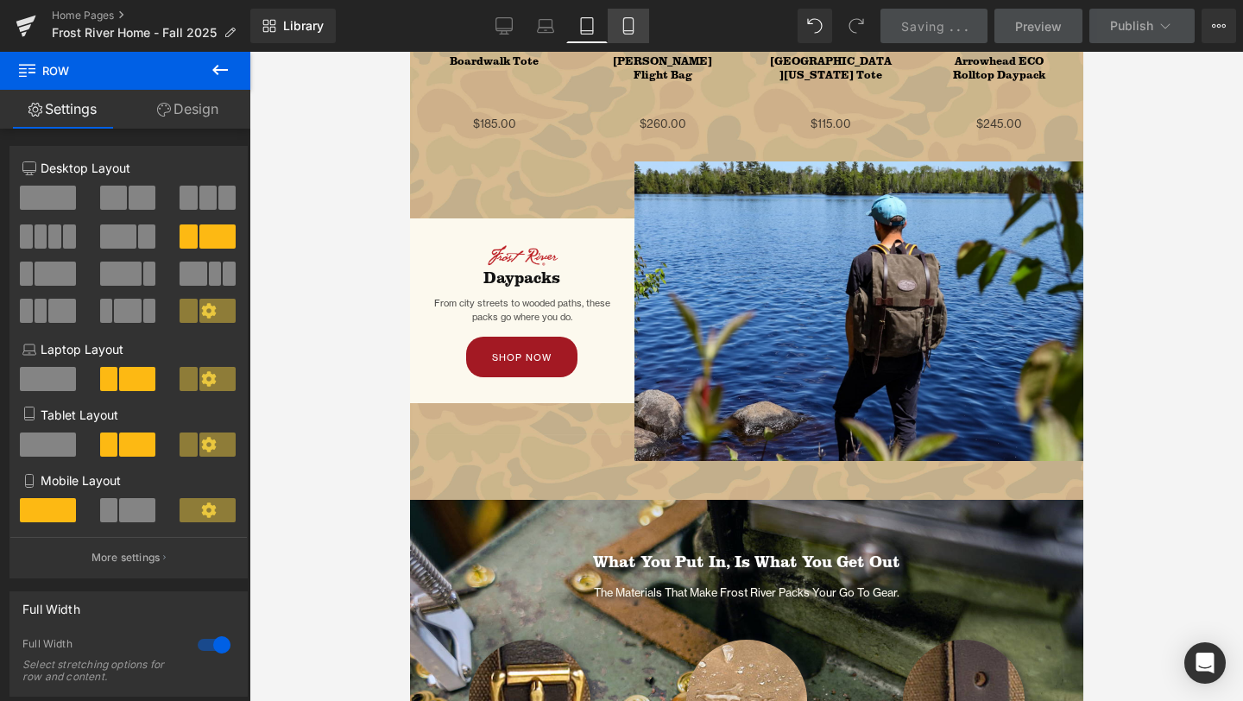
click at [625, 19] on icon at bounding box center [628, 25] width 17 height 17
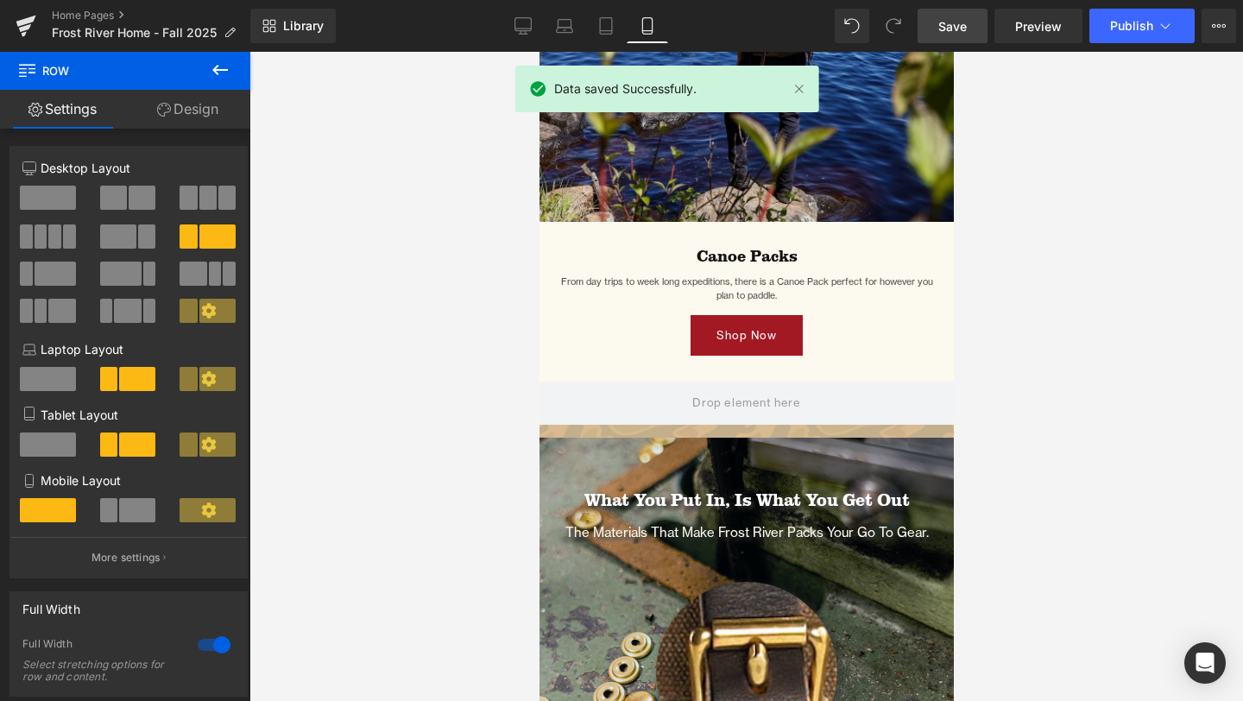
scroll to position [2973, 0]
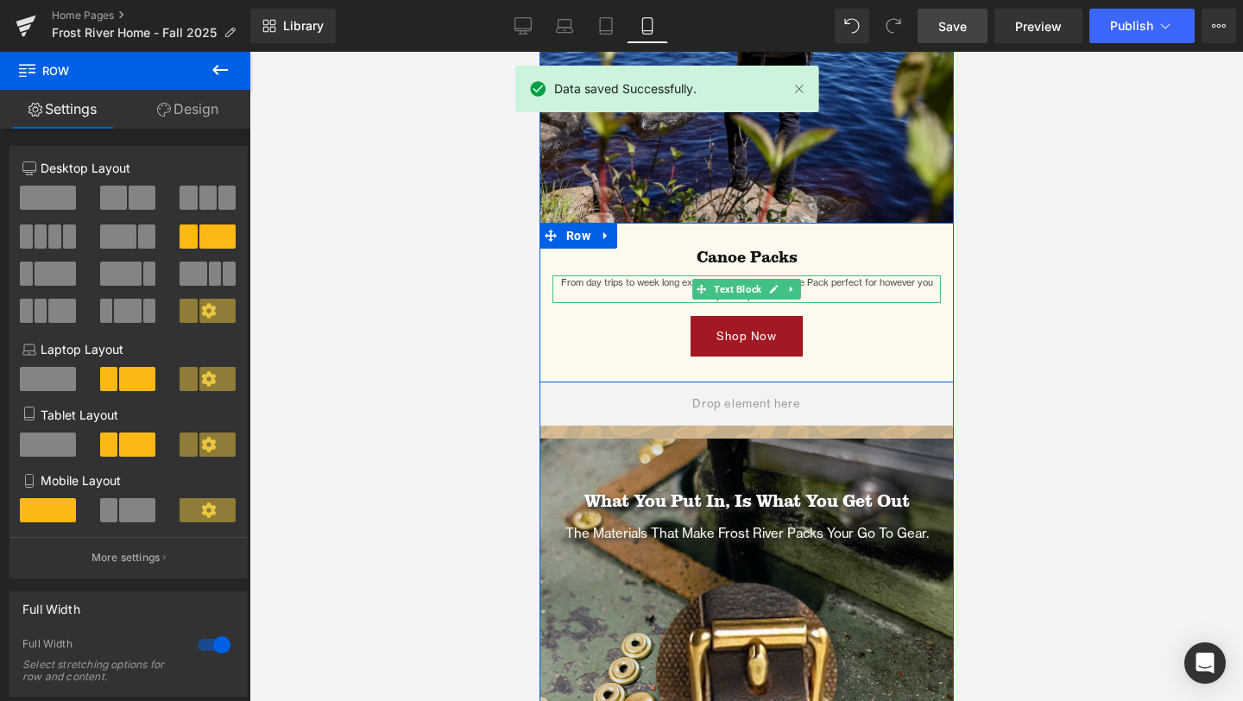
click at [623, 293] on p "From day trips to week long expeditions, there is a Canoe Pack perfect for howe…" at bounding box center [746, 289] width 388 height 28
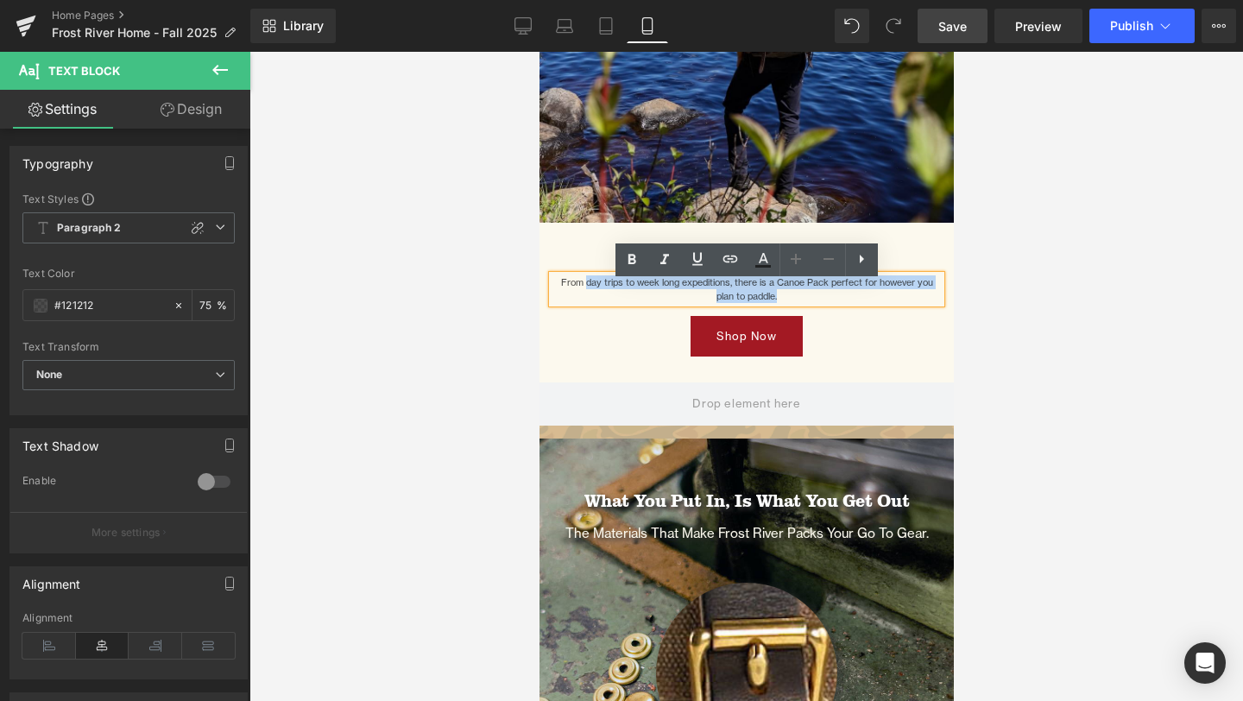
drag, startPoint x: 799, startPoint y: 302, endPoint x: 585, endPoint y: 294, distance: 213.4
click at [585, 294] on p "From day trips to week long expeditions, there is a Canoe Pack perfect for howe…" at bounding box center [746, 289] width 388 height 28
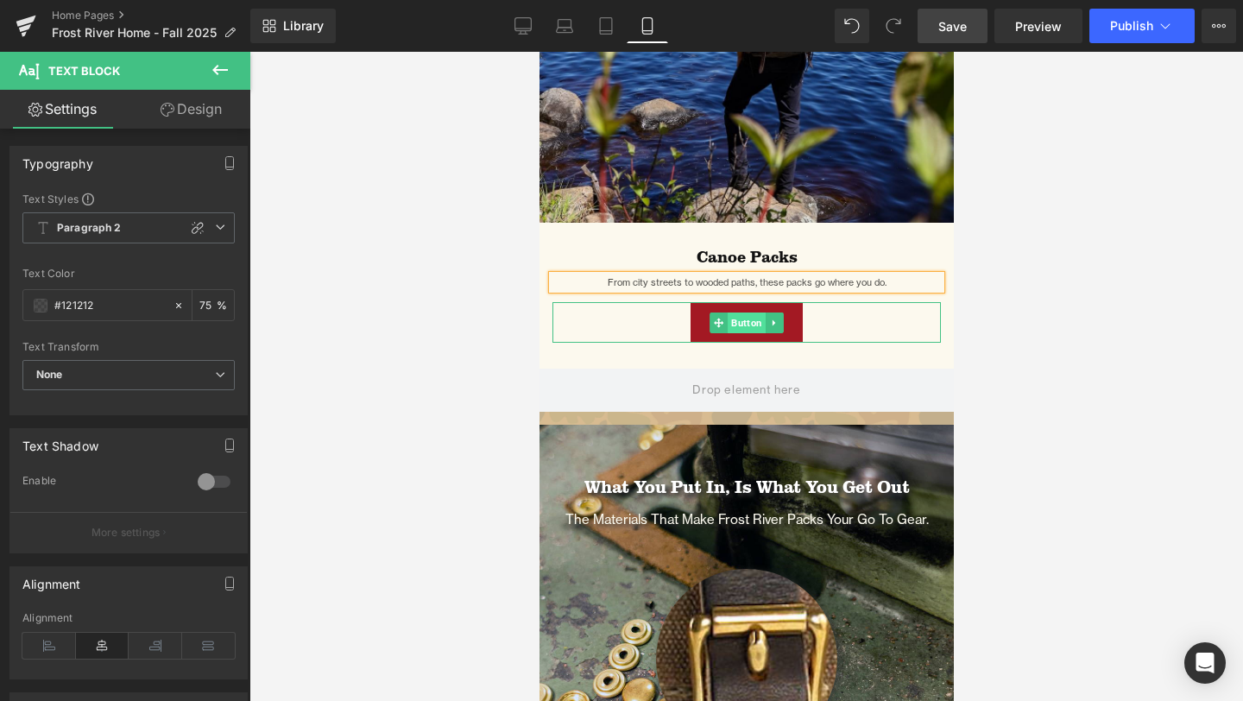
click at [746, 331] on span "Button" at bounding box center [746, 322] width 38 height 21
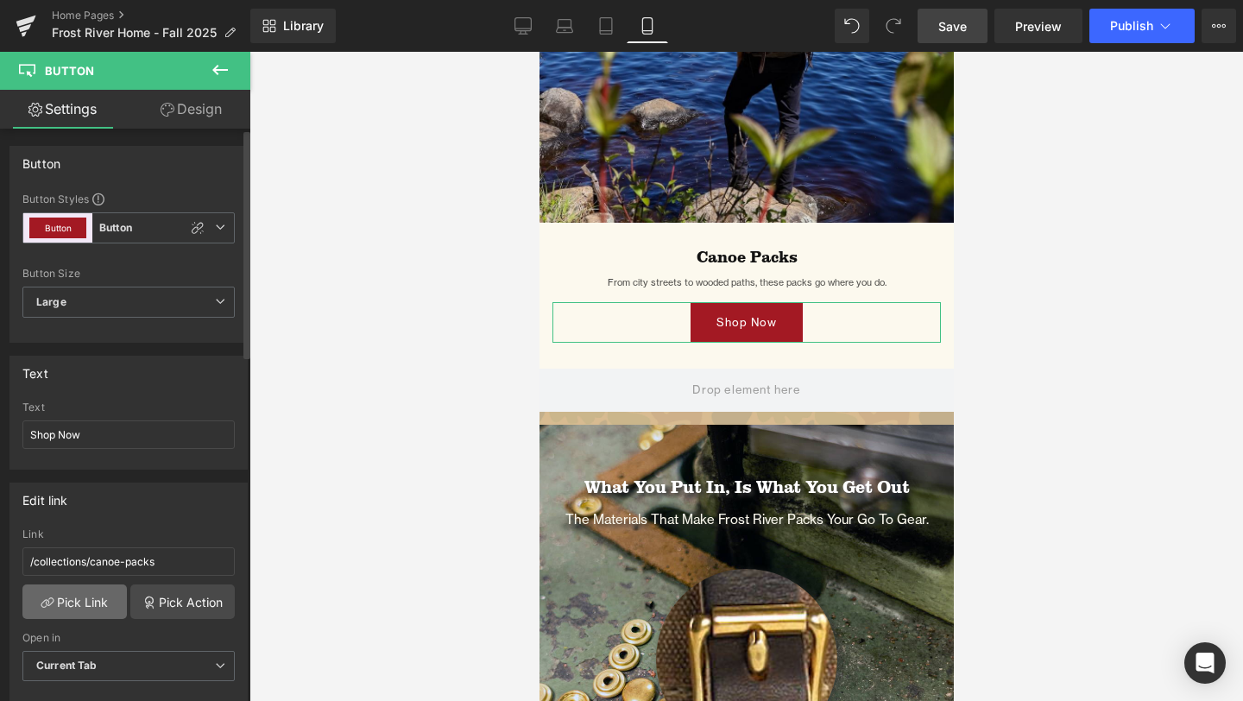
click at [98, 605] on link "Pick Link" at bounding box center [74, 601] width 104 height 35
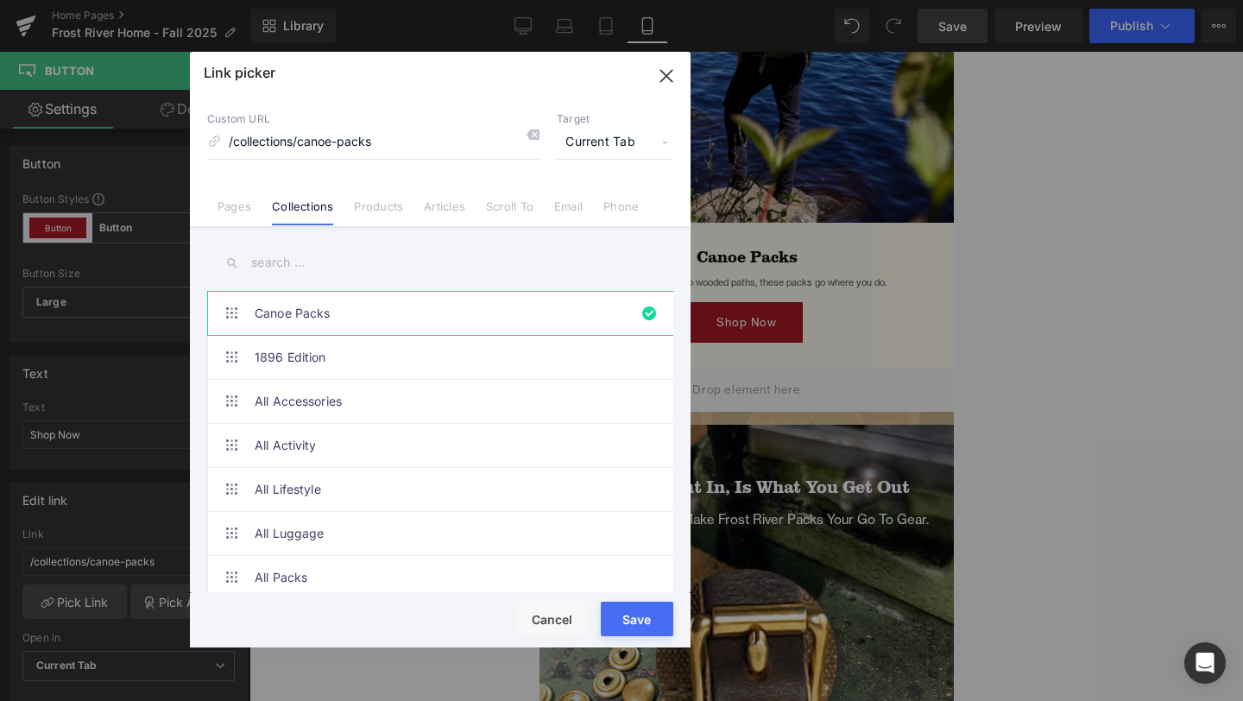
click at [343, 263] on input "text" at bounding box center [440, 262] width 466 height 39
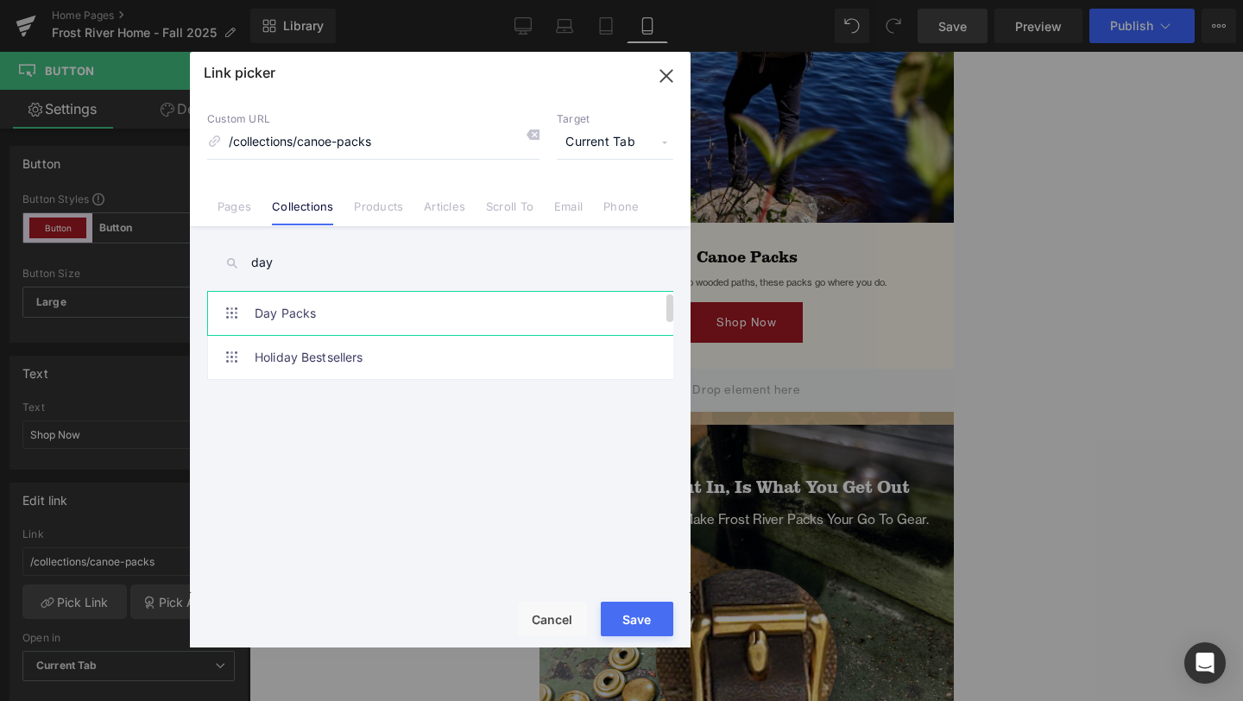
type input "day"
click at [346, 304] on link "Day Packs" at bounding box center [445, 313] width 380 height 43
click at [641, 612] on button "Save" at bounding box center [637, 619] width 73 height 35
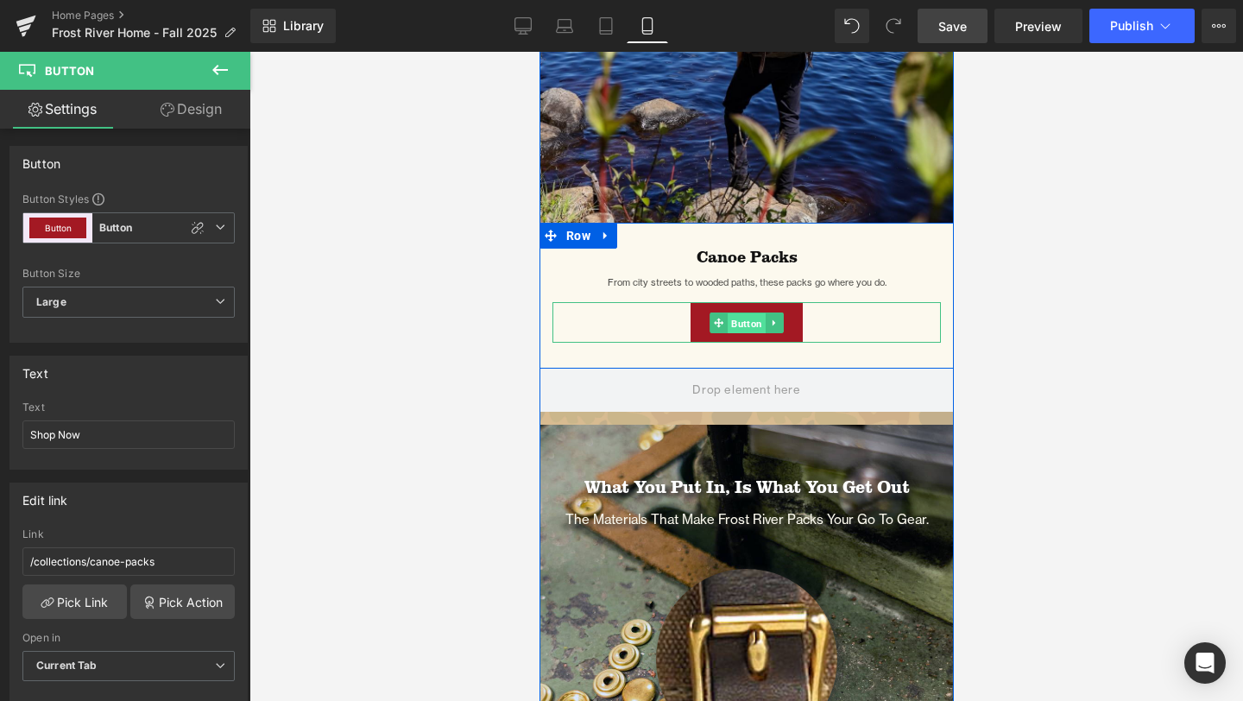
click at [750, 329] on span "Button" at bounding box center [746, 322] width 38 height 21
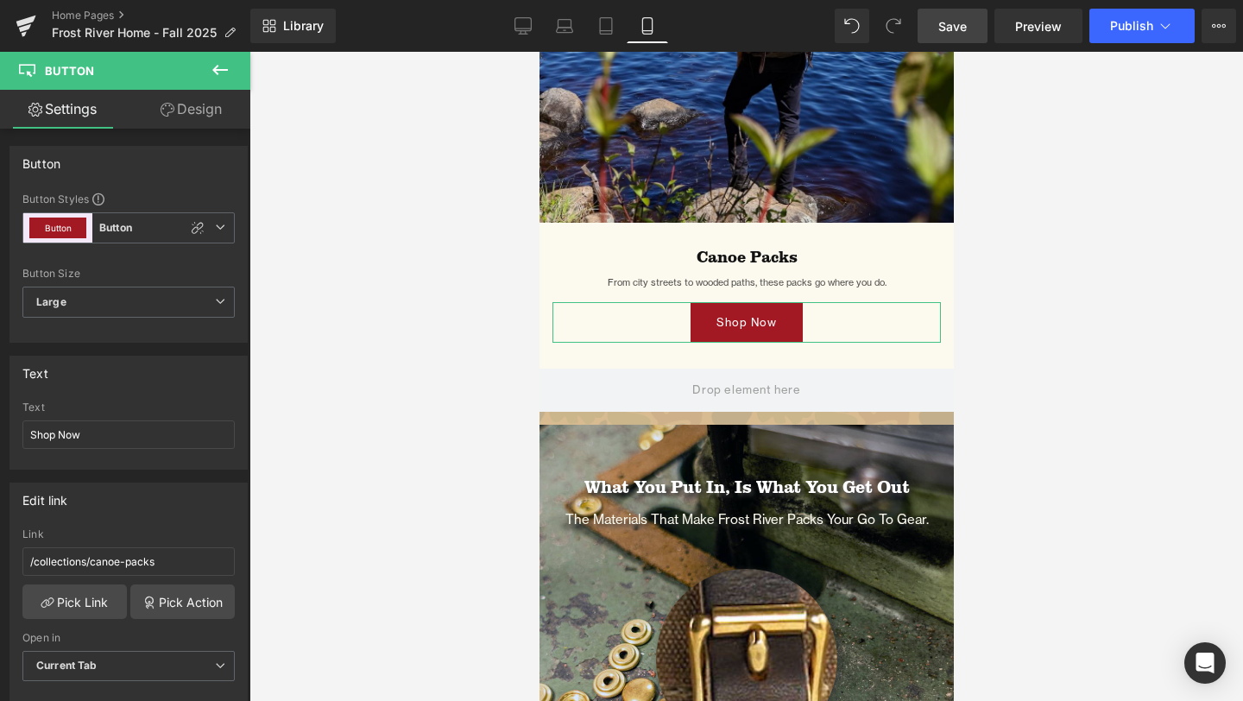
click at [210, 103] on link "Design" at bounding box center [191, 109] width 125 height 39
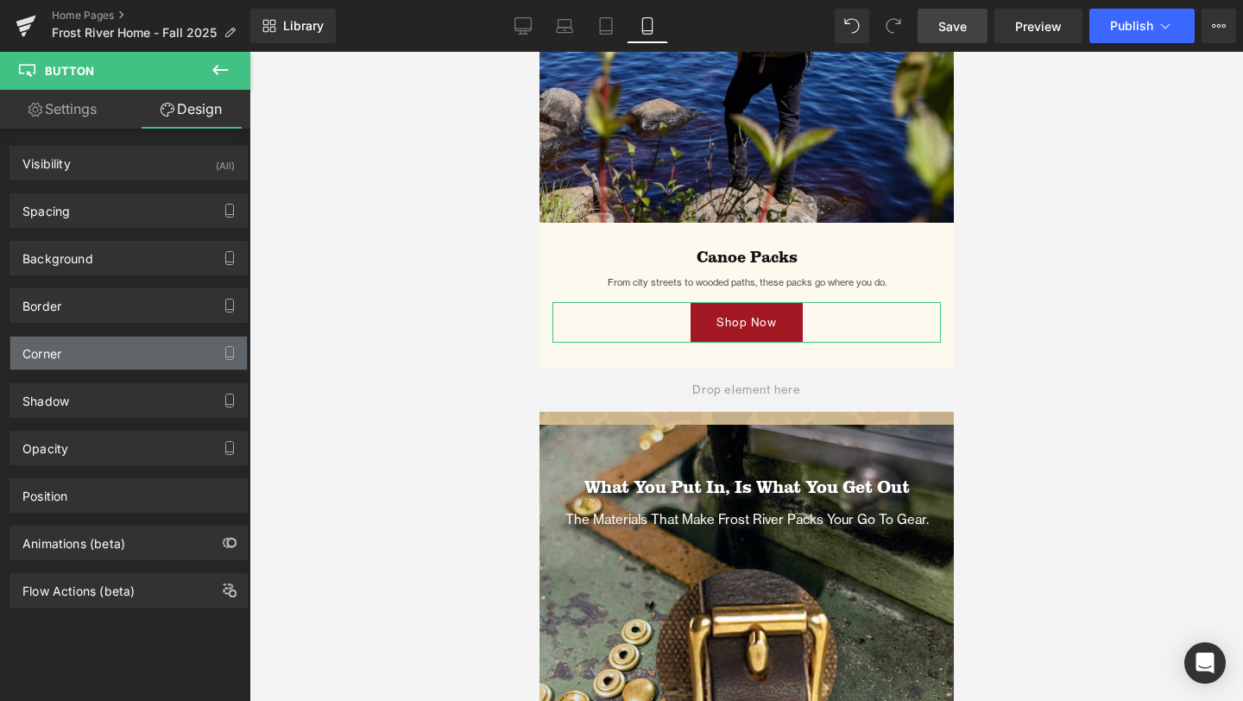
click at [102, 344] on div "Corner" at bounding box center [128, 353] width 237 height 33
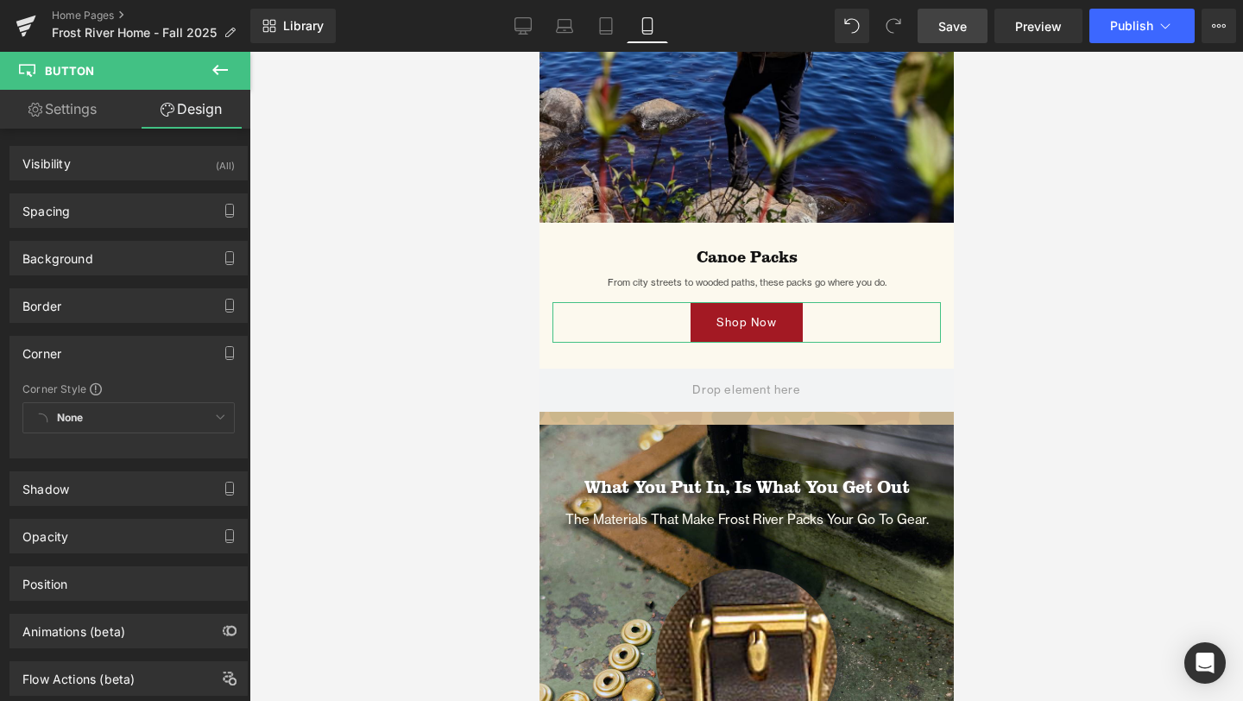
click at [95, 419] on div "None Custom Corner 1" at bounding box center [128, 422] width 212 height 40
click at [204, 418] on div "None Custom Corner 1" at bounding box center [128, 422] width 212 height 40
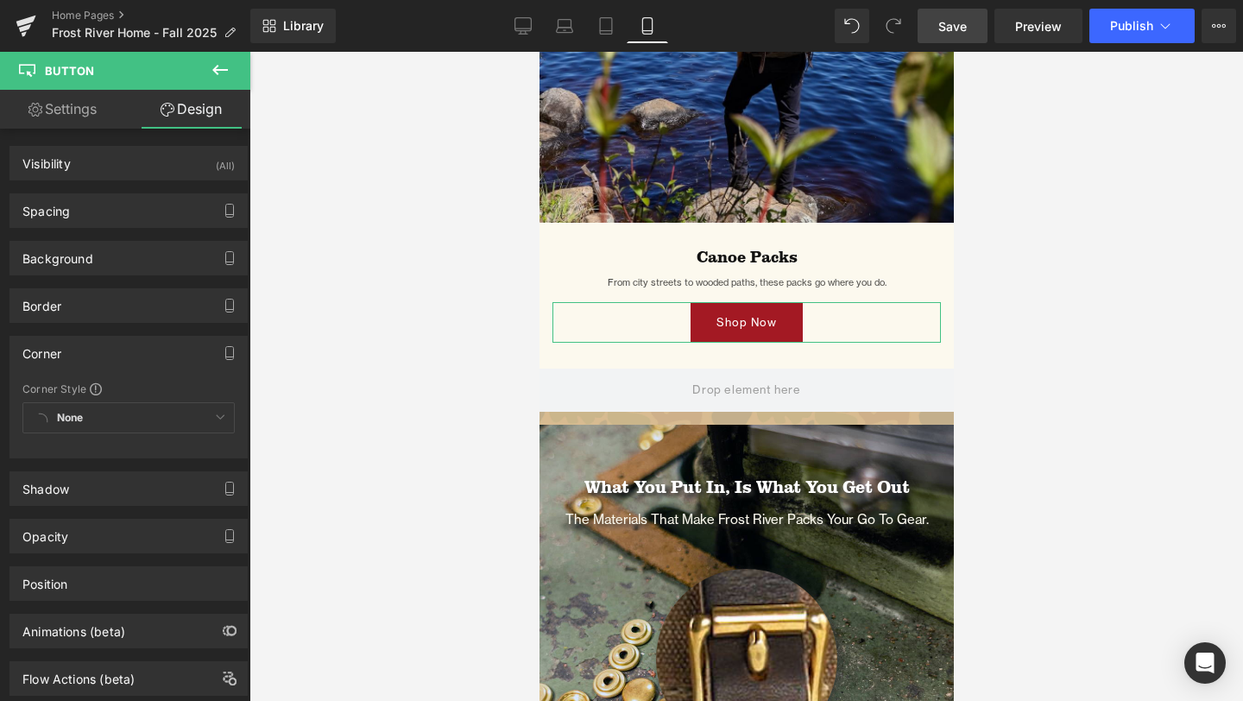
click at [95, 388] on span at bounding box center [96, 389] width 12 height 12
click at [141, 382] on div "Corner Style" at bounding box center [128, 389] width 212 height 14
click at [88, 107] on link "Settings" at bounding box center [62, 109] width 125 height 39
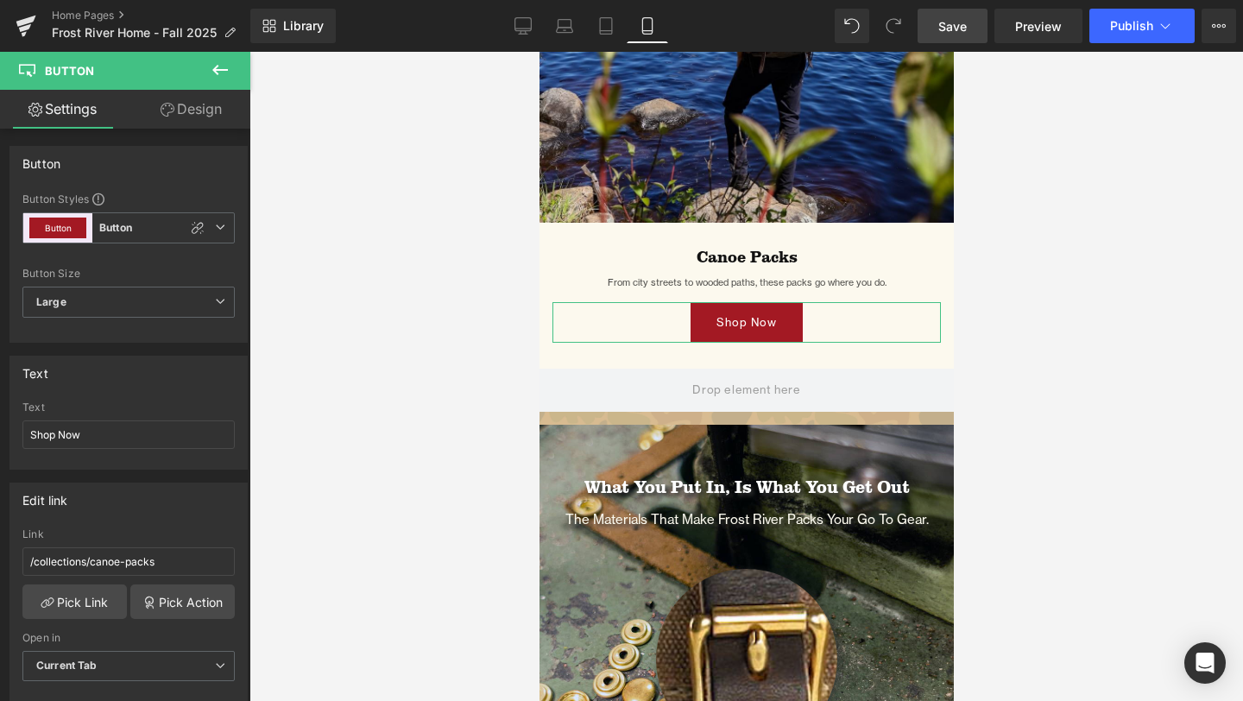
click at [176, 107] on link "Design" at bounding box center [191, 109] width 125 height 39
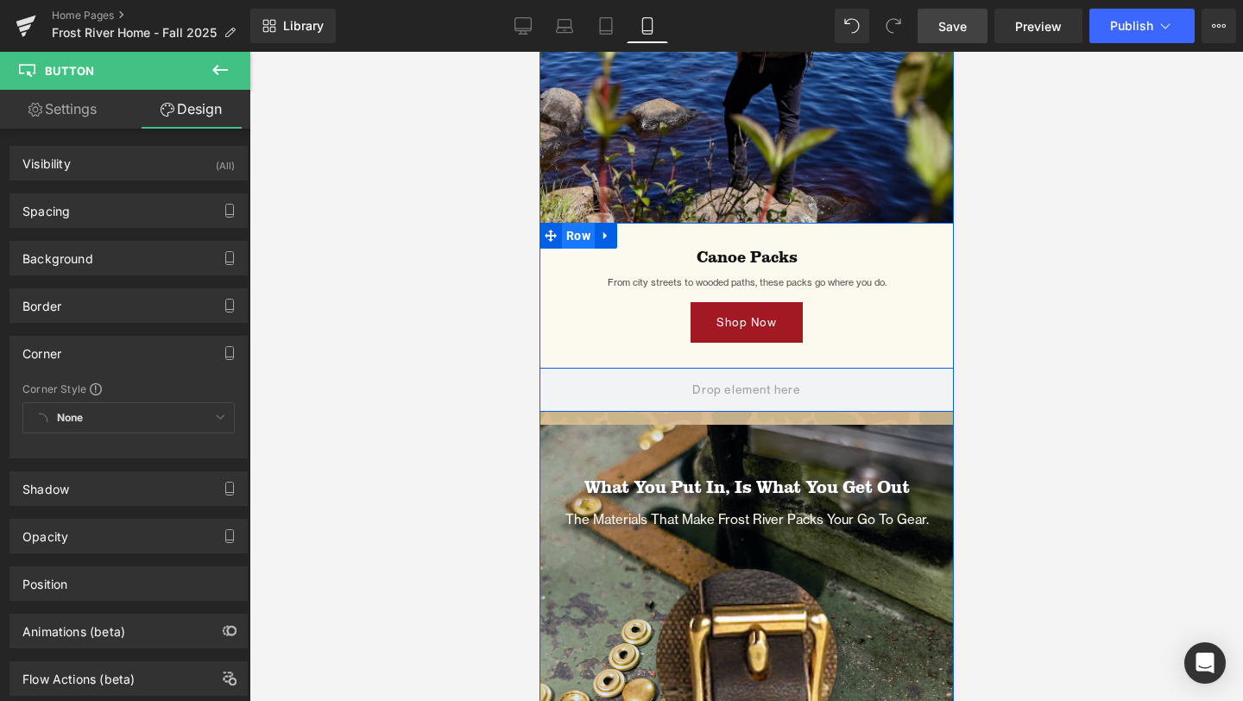
click at [579, 242] on span "Row" at bounding box center [577, 236] width 33 height 26
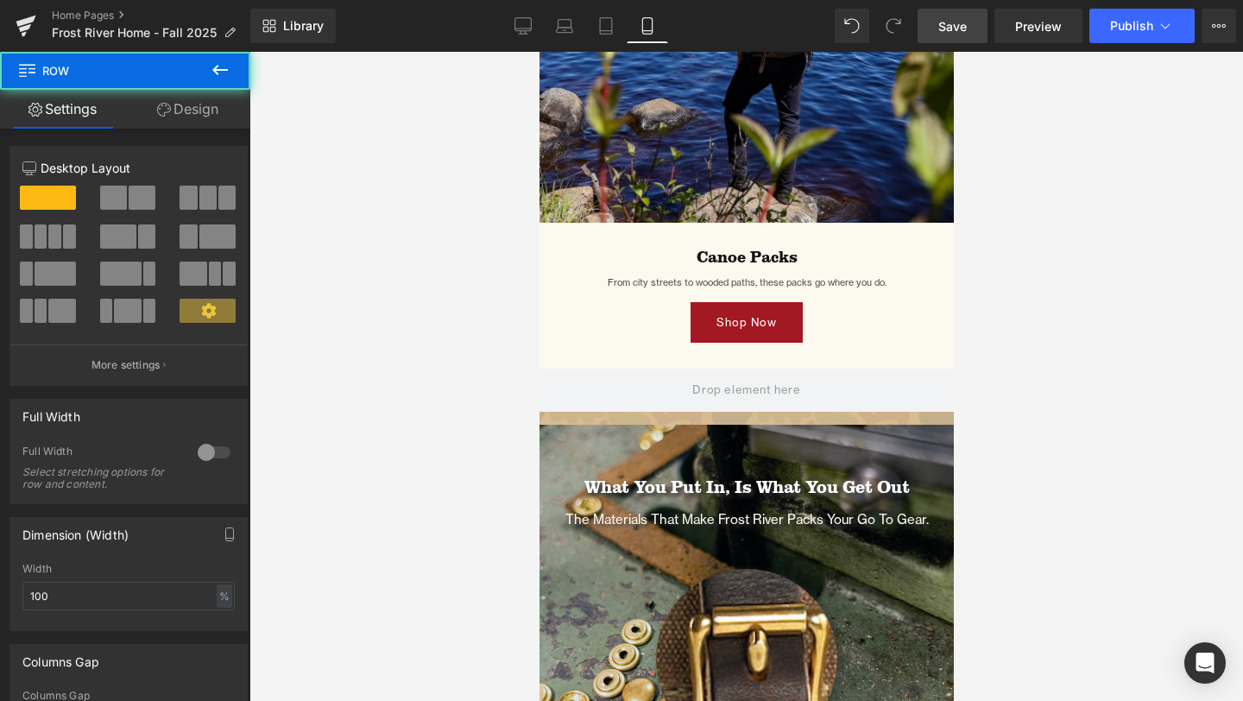
click at [307, 184] on div at bounding box center [746, 376] width 994 height 649
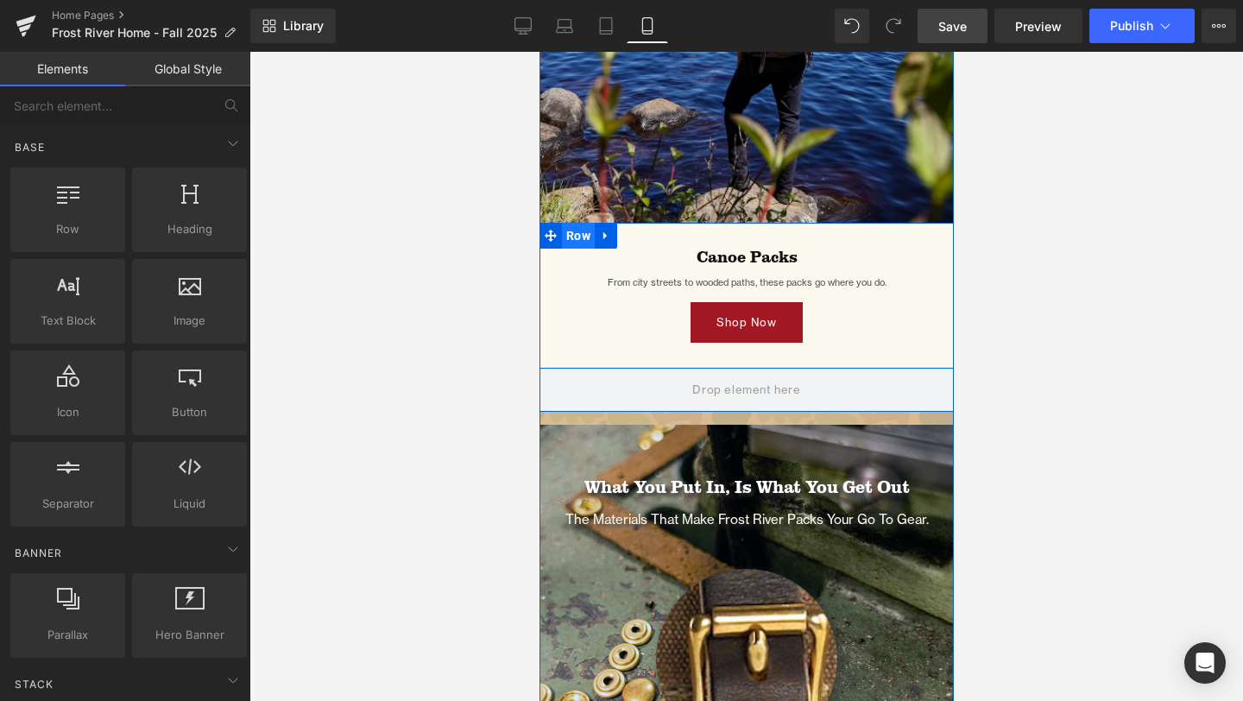
click at [571, 238] on span "Row" at bounding box center [577, 236] width 33 height 26
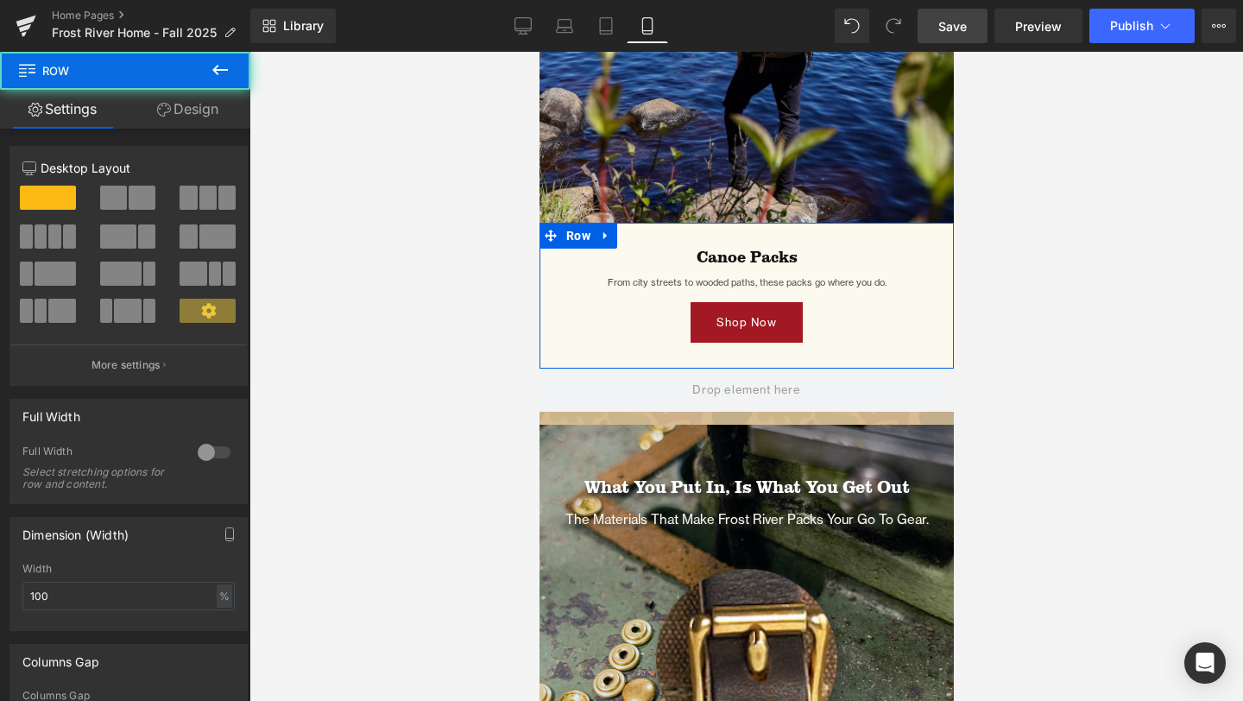
click at [194, 100] on link "Design" at bounding box center [187, 109] width 125 height 39
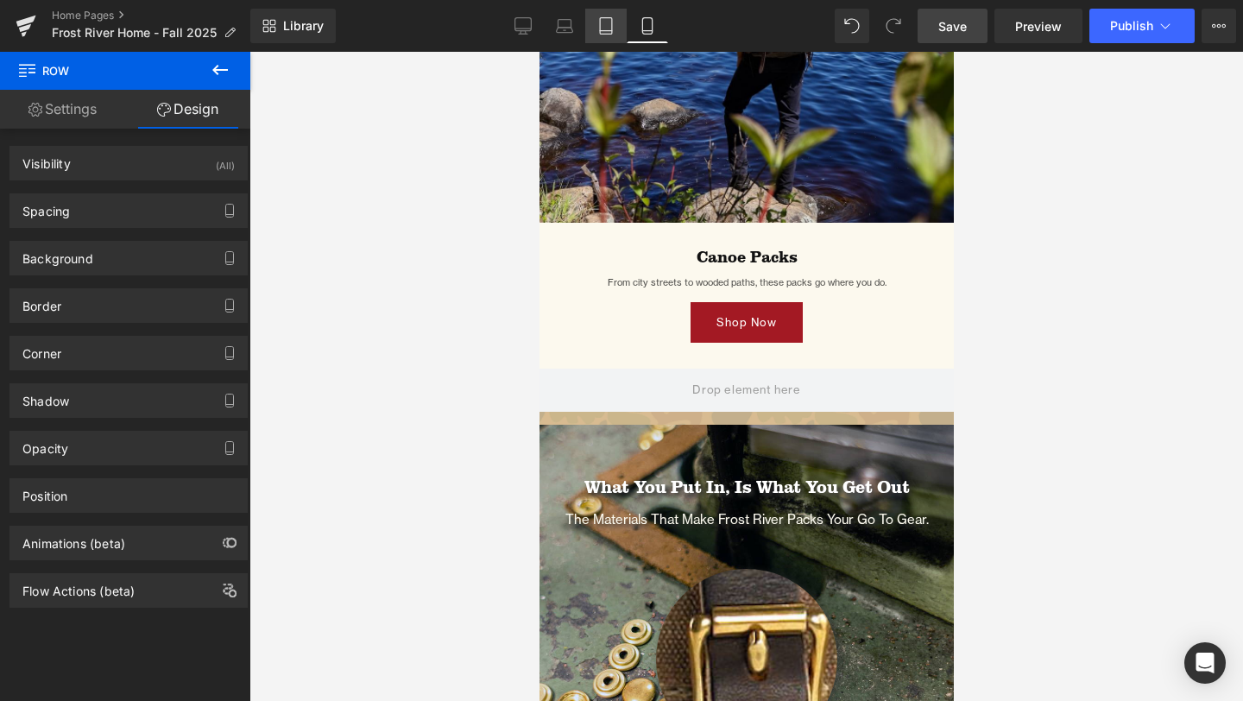
click at [608, 18] on icon at bounding box center [606, 26] width 12 height 16
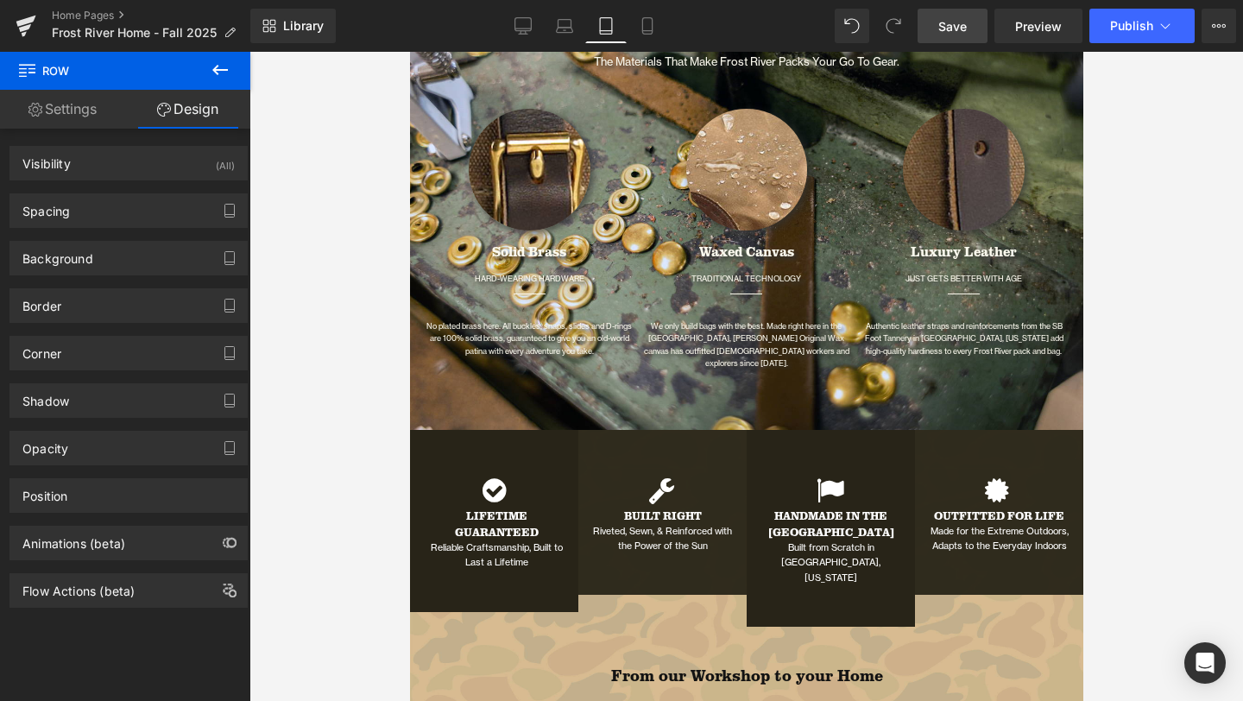
scroll to position [0, 0]
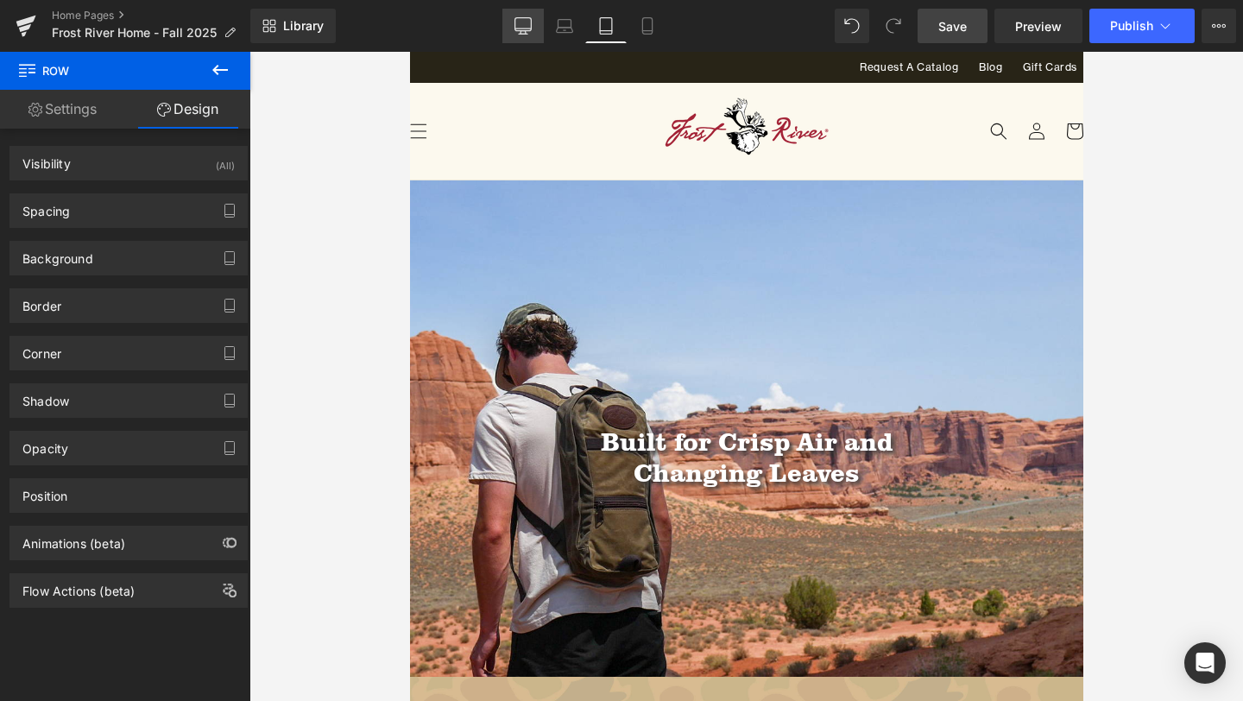
click at [533, 28] on link "Desktop" at bounding box center [522, 26] width 41 height 35
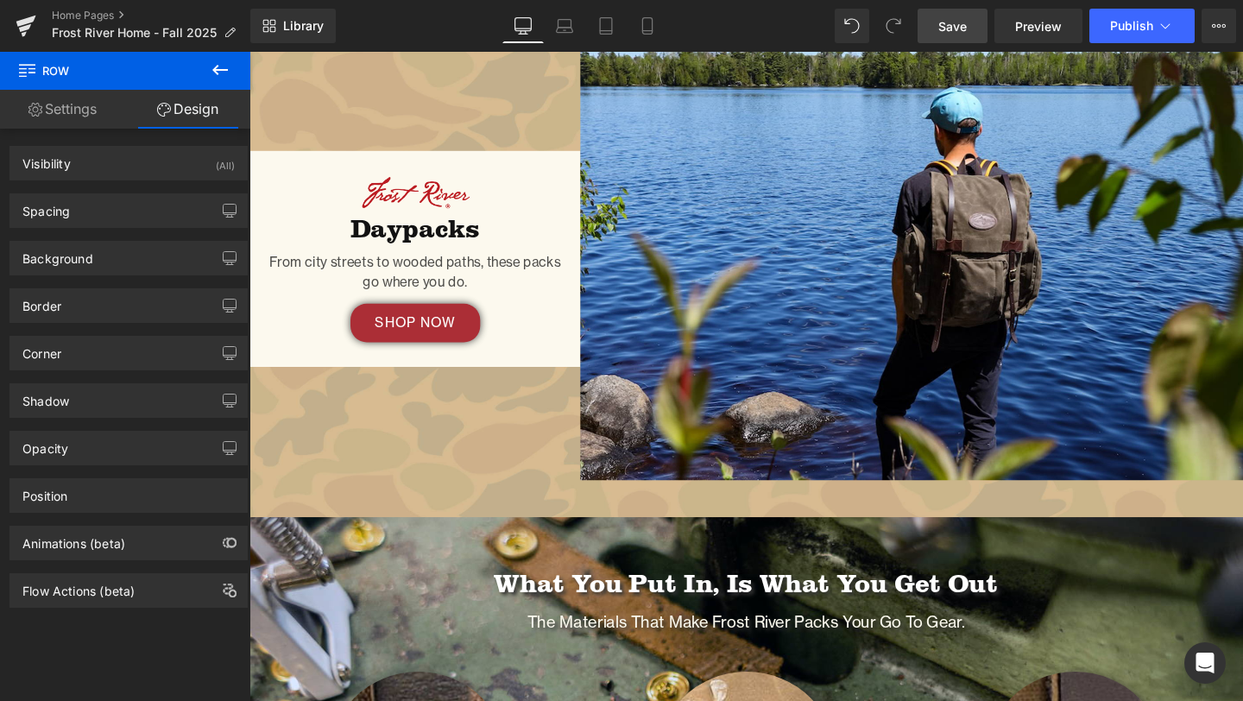
scroll to position [2303, 0]
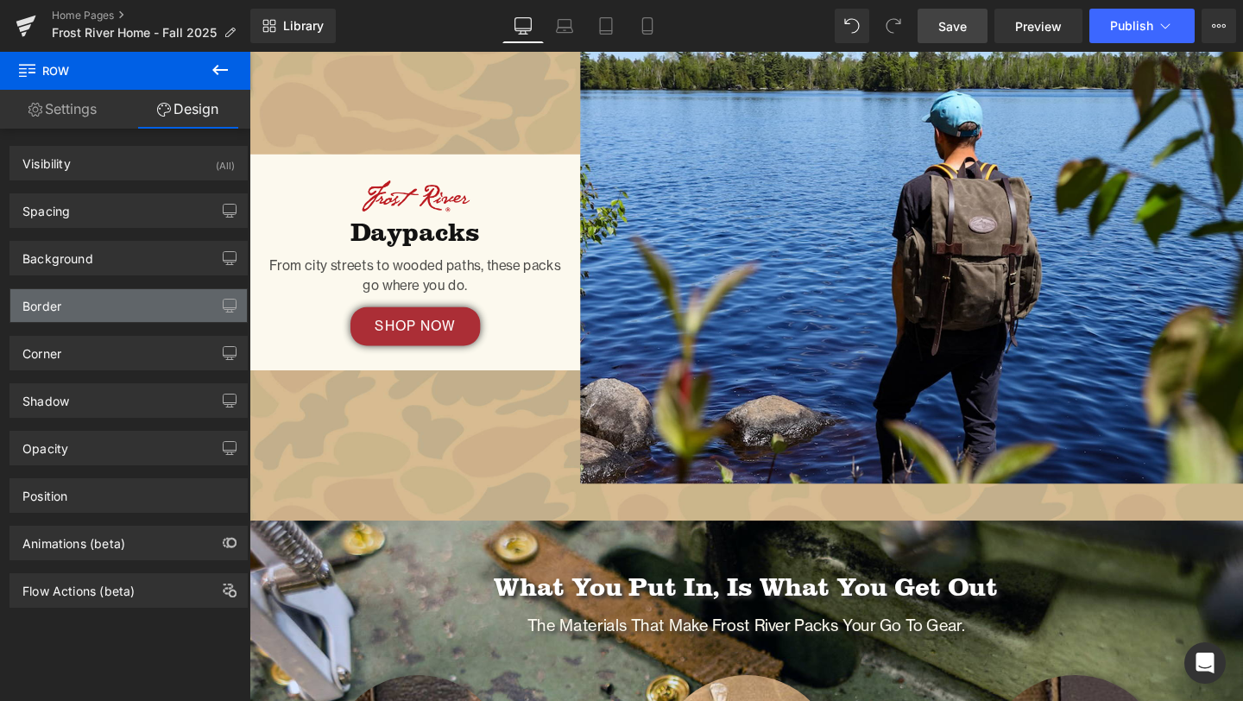
click at [89, 297] on div "Border" at bounding box center [128, 305] width 237 height 33
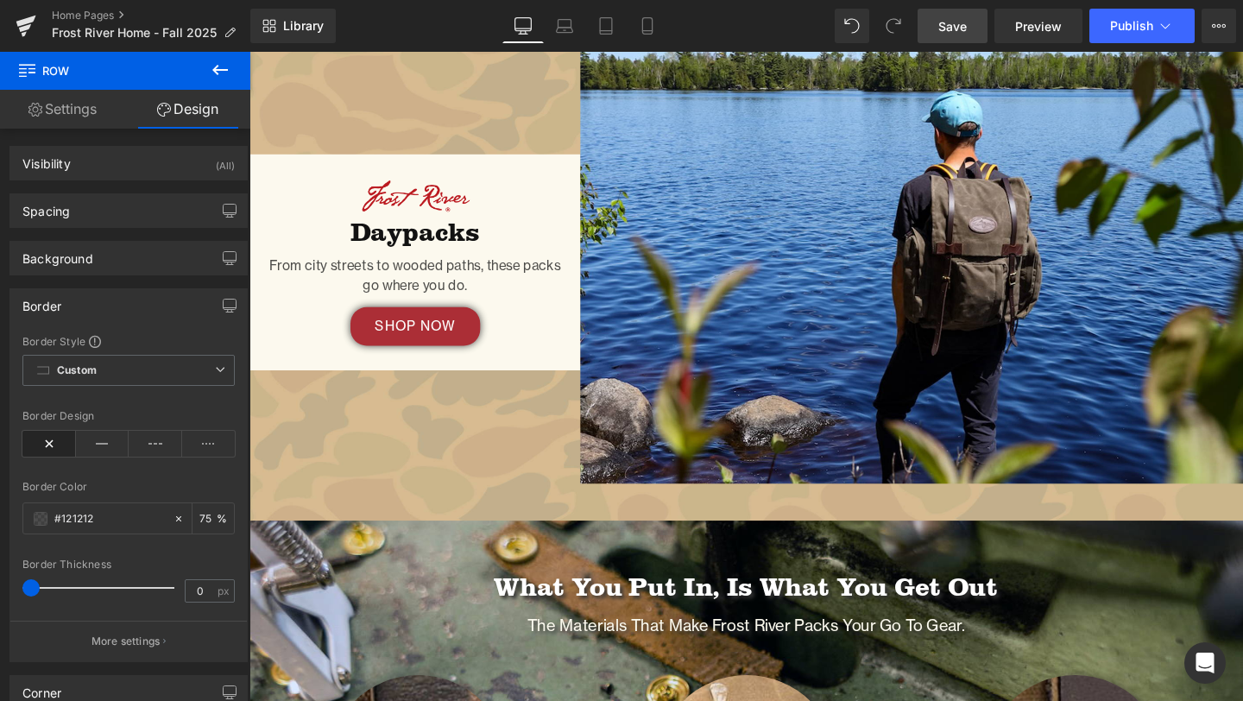
click at [123, 303] on div "Border" at bounding box center [128, 305] width 237 height 33
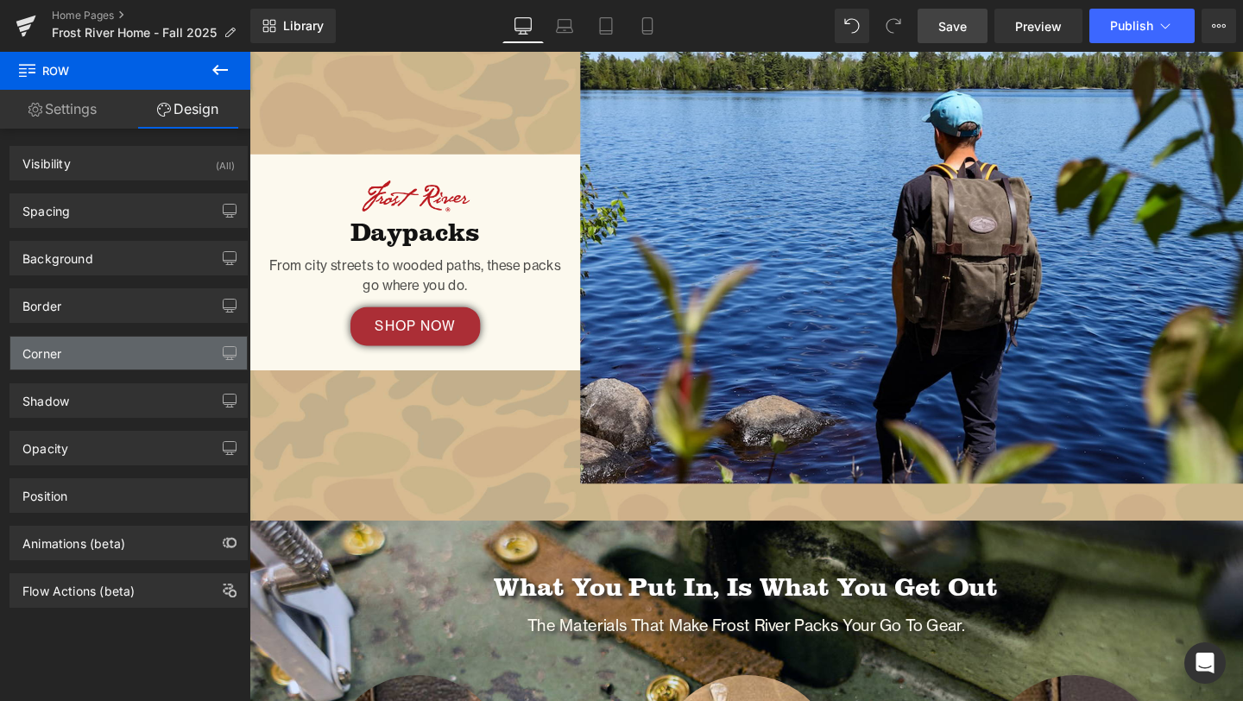
click at [111, 360] on div "Corner" at bounding box center [128, 353] width 237 height 33
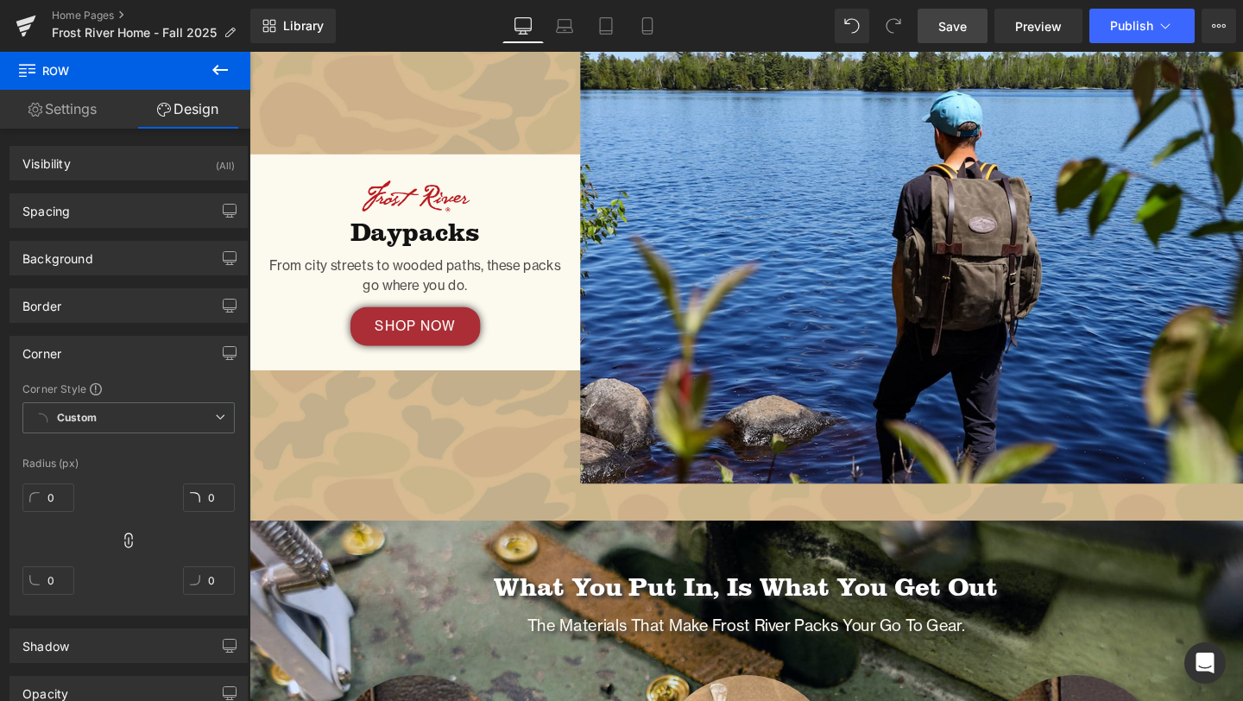
click at [113, 356] on div "Corner" at bounding box center [128, 353] width 237 height 33
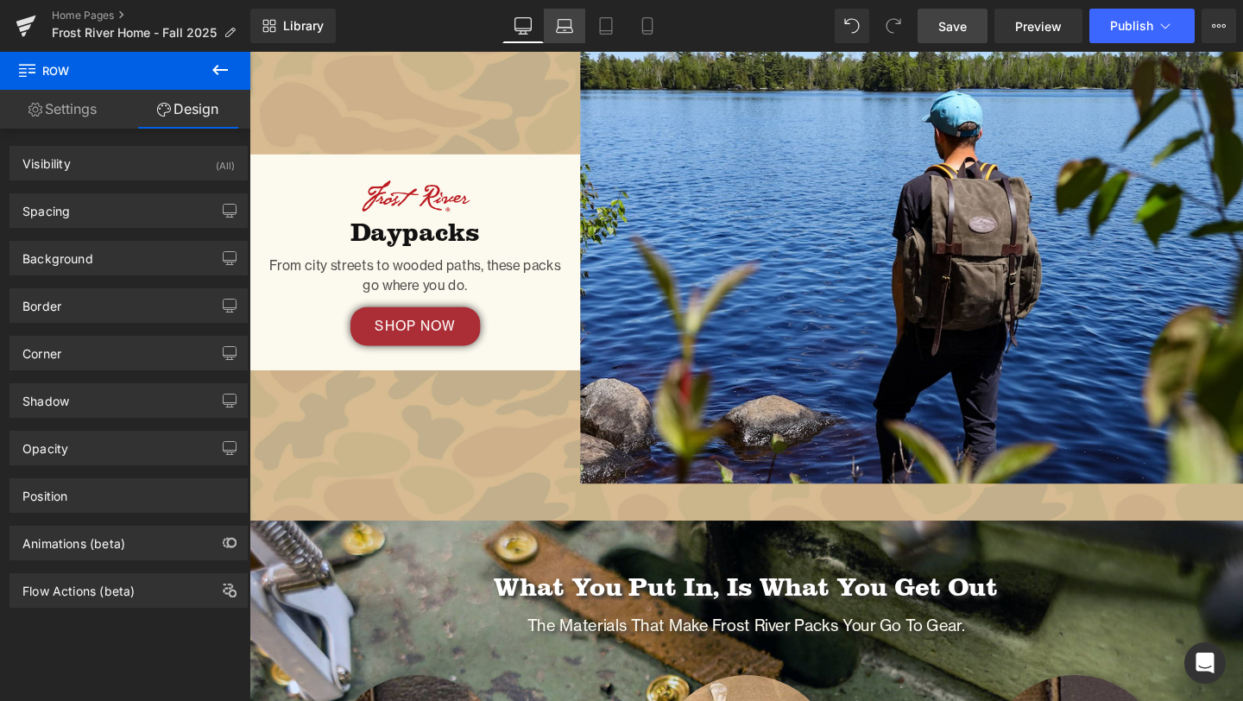
click at [546, 20] on link "Laptop" at bounding box center [564, 26] width 41 height 35
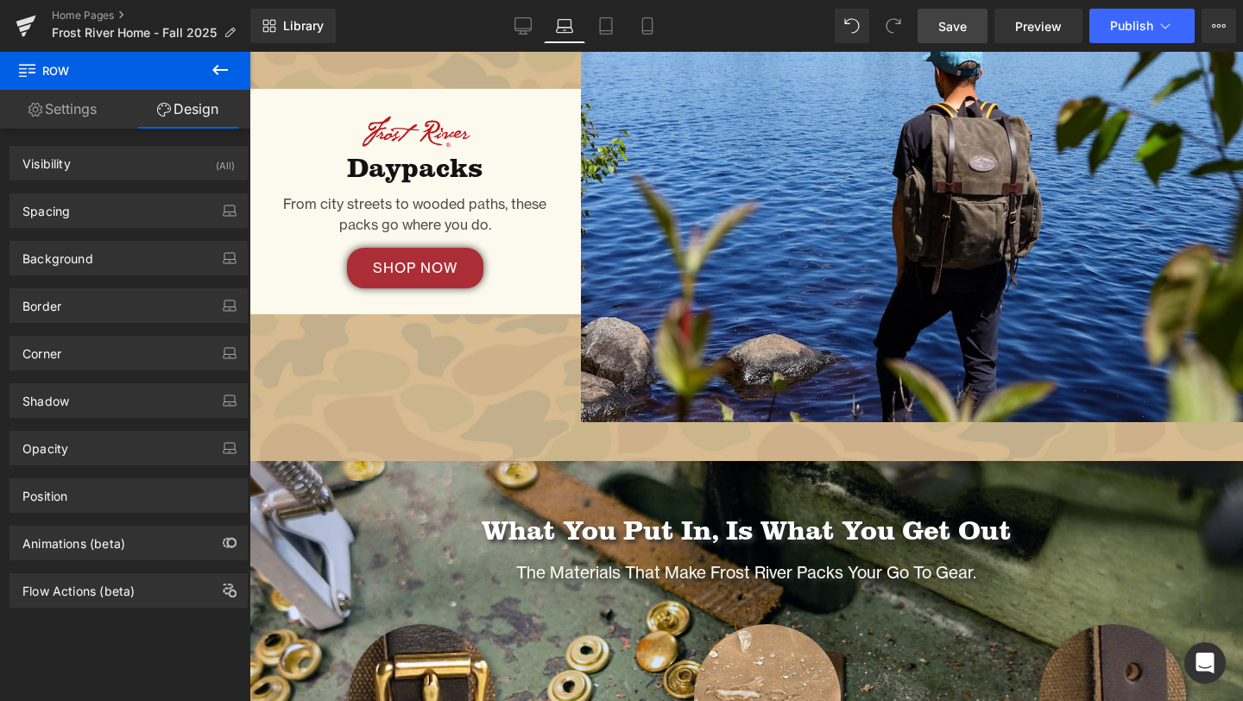
scroll to position [0, 0]
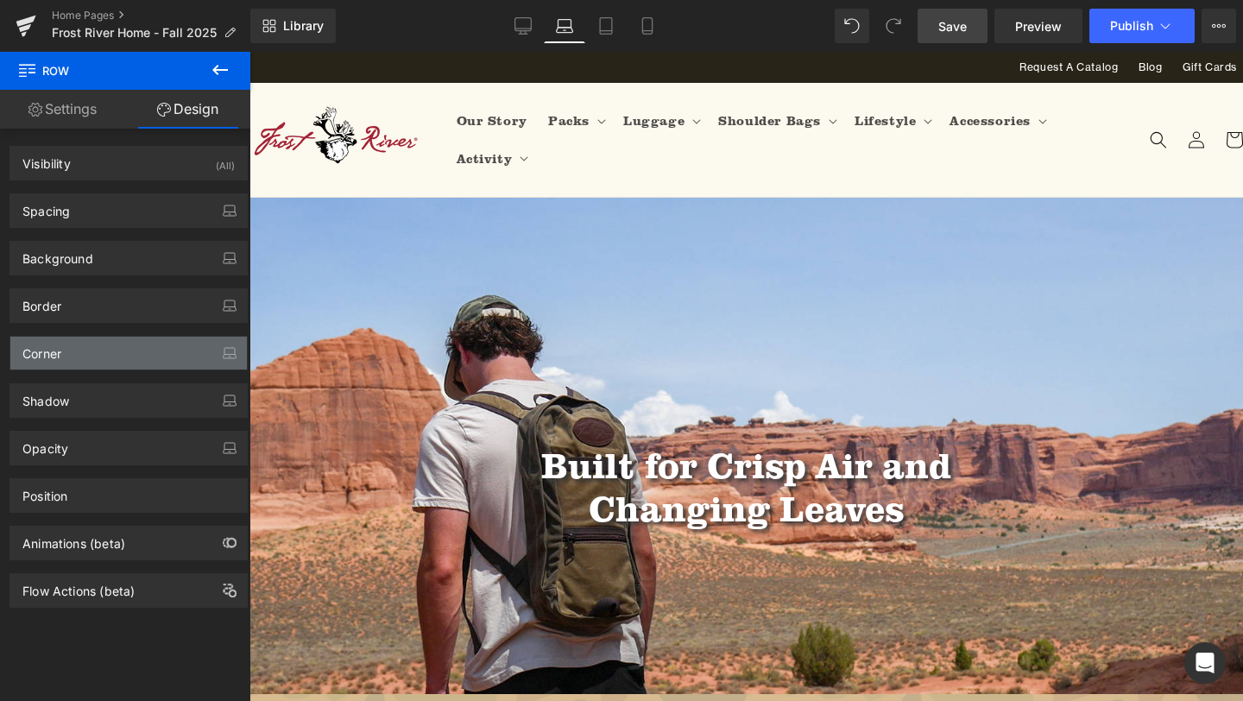
click at [139, 355] on div "Corner" at bounding box center [128, 353] width 237 height 33
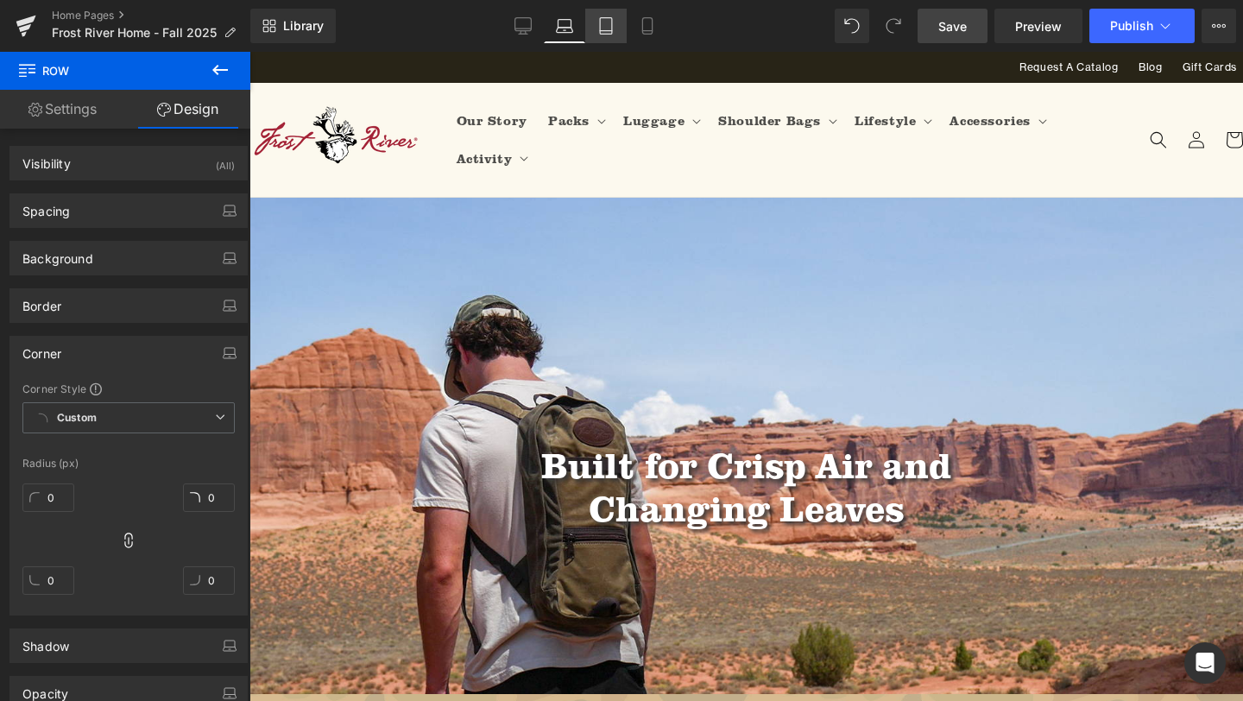
click at [598, 22] on icon at bounding box center [605, 25] width 17 height 17
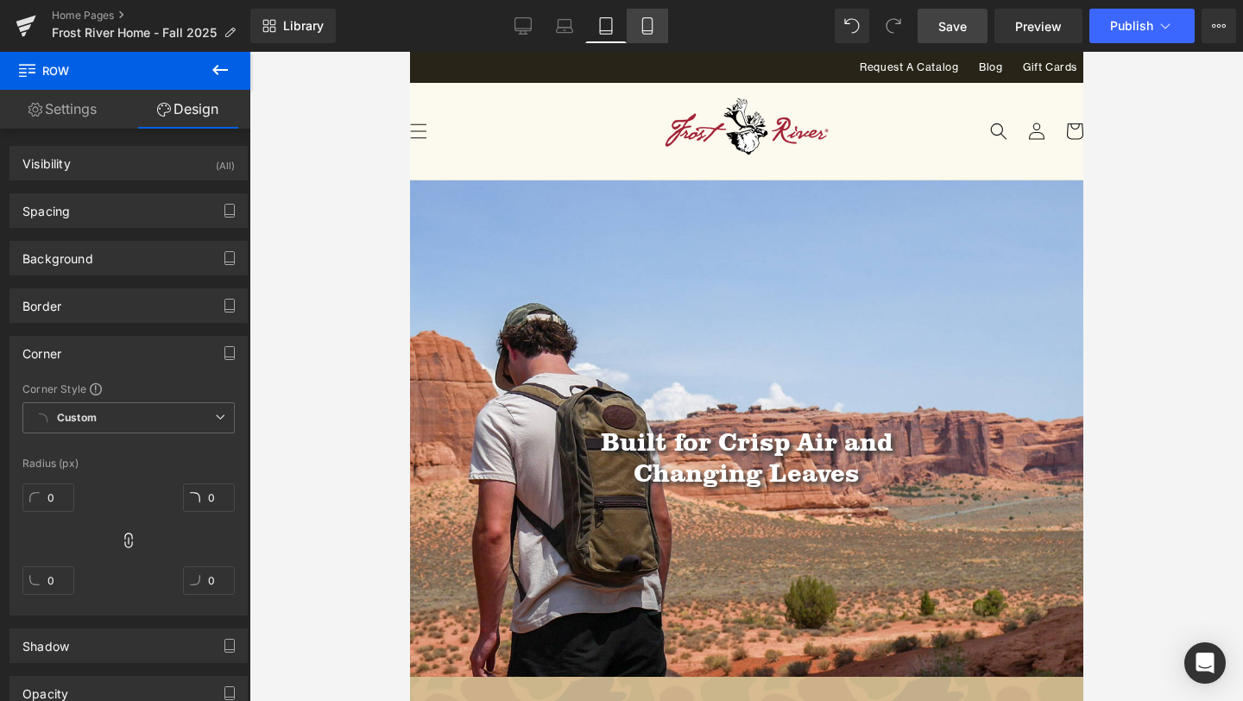
click at [649, 26] on icon at bounding box center [647, 25] width 17 height 17
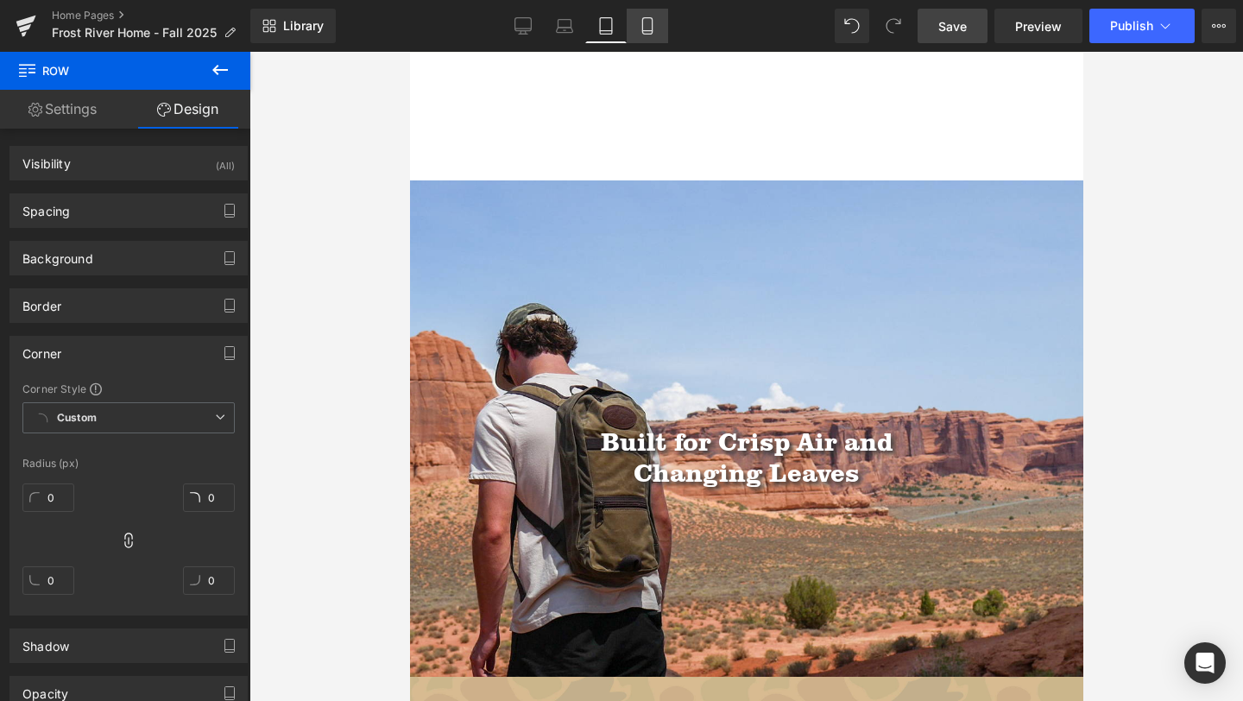
scroll to position [2932, 0]
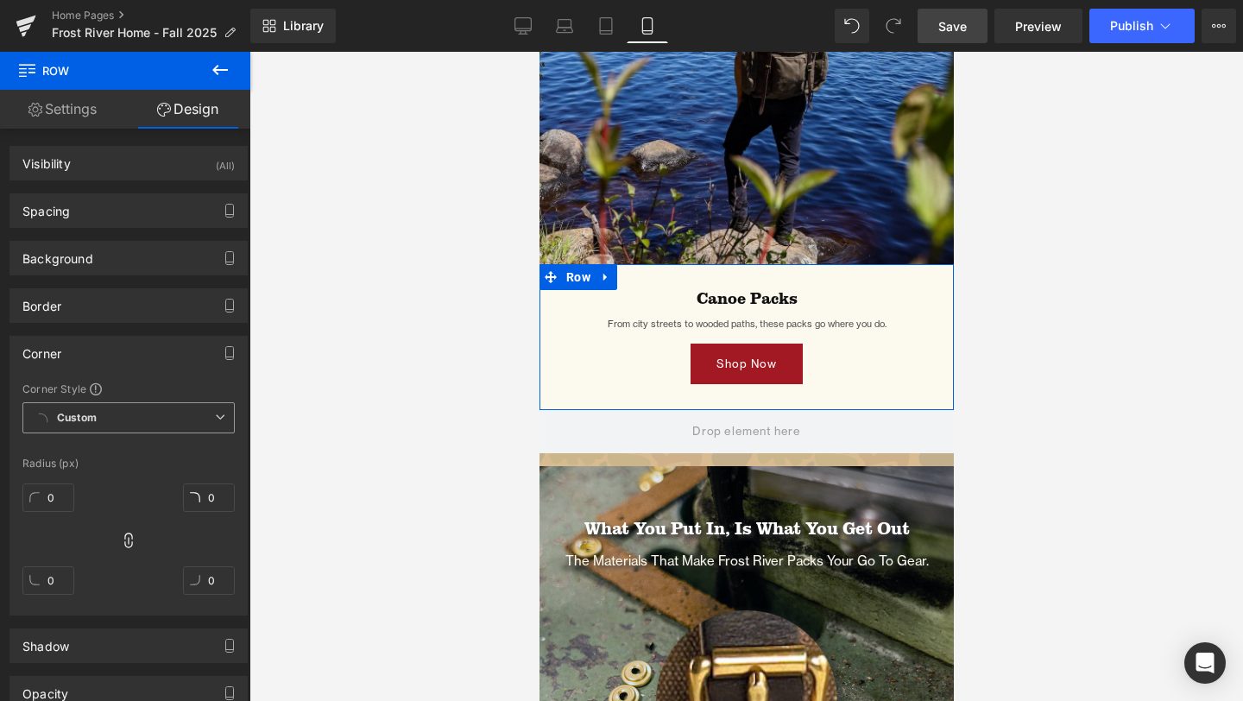
click at [224, 412] on span "Custom" at bounding box center [128, 417] width 212 height 31
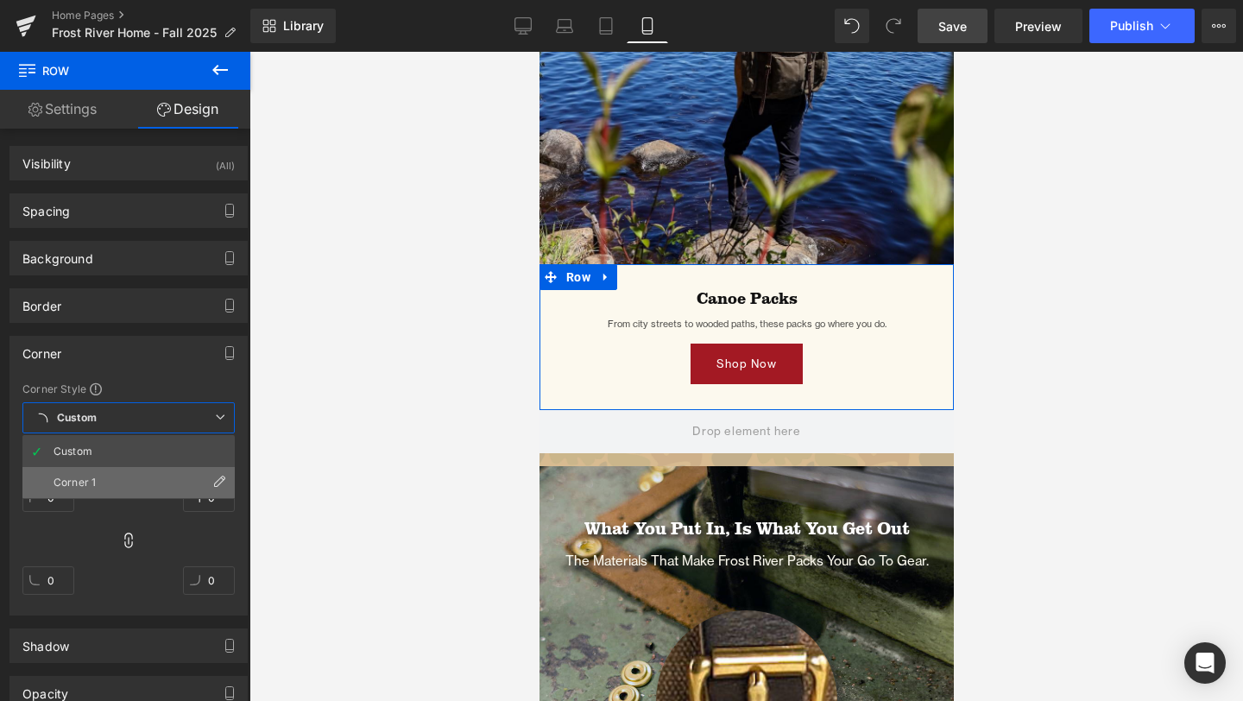
click at [110, 477] on li "Corner 1" at bounding box center [128, 482] width 212 height 31
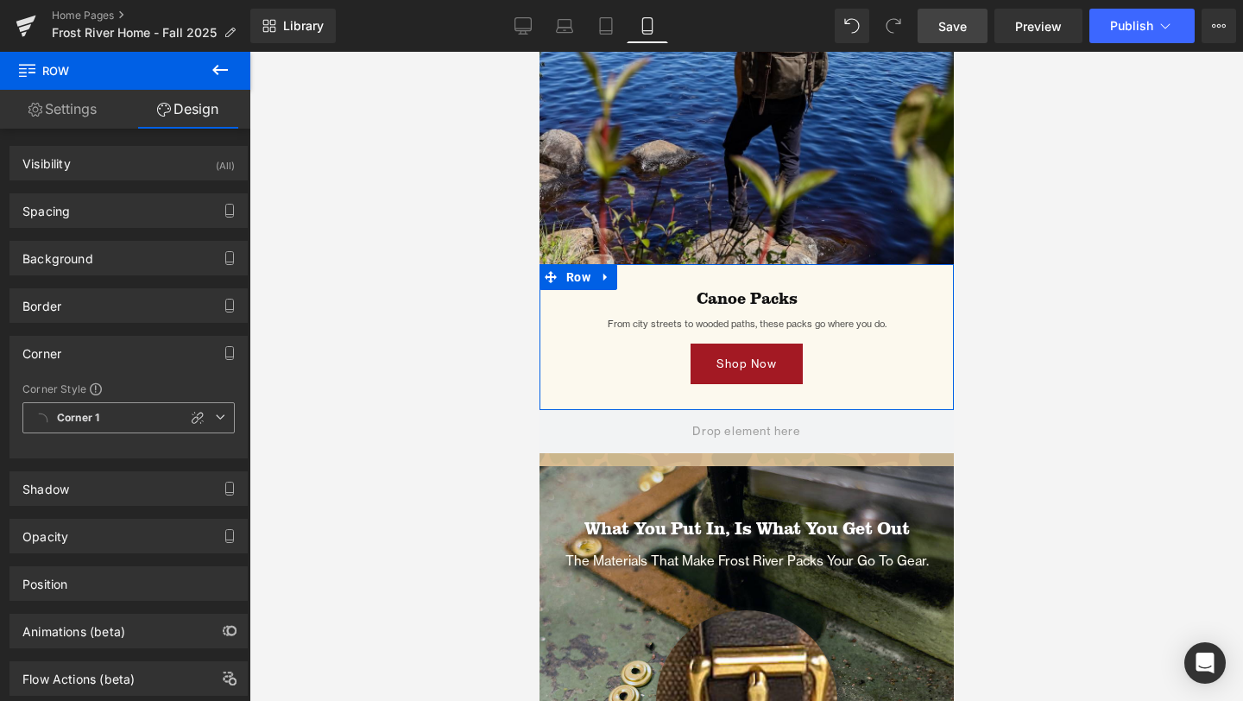
click at [142, 417] on span "Corner 1" at bounding box center [128, 417] width 212 height 31
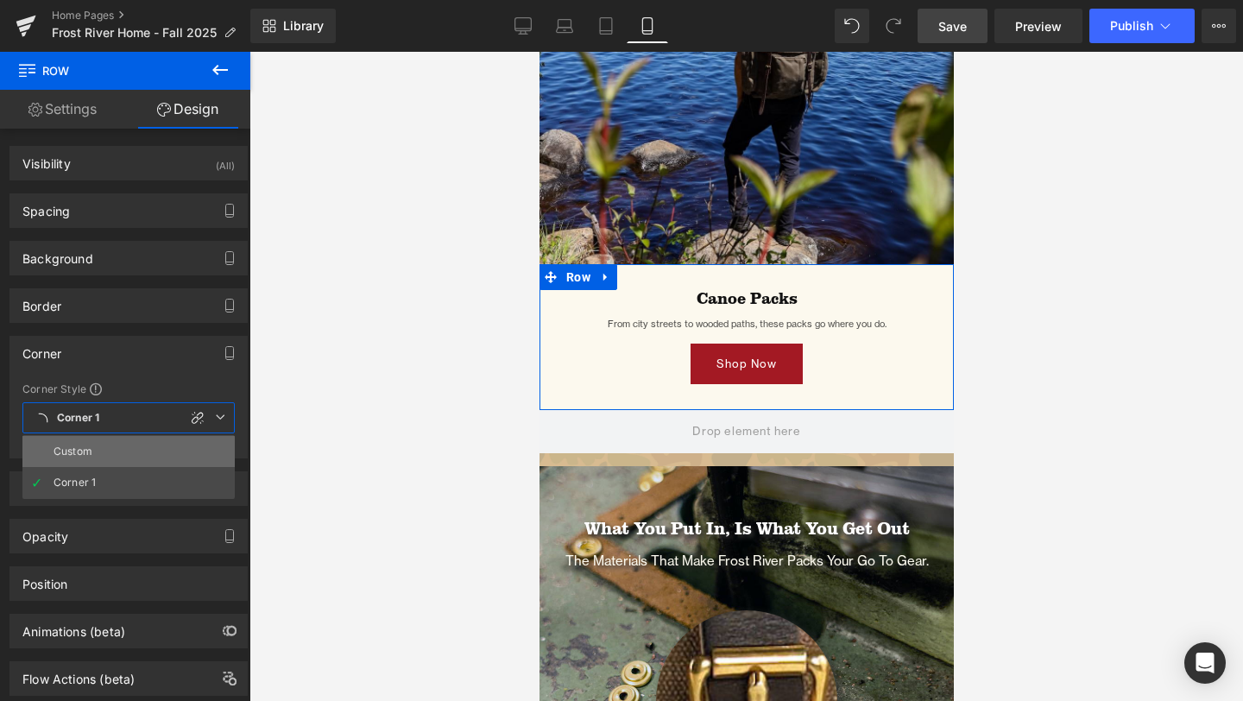
click at [110, 448] on li "Custom" at bounding box center [128, 451] width 212 height 31
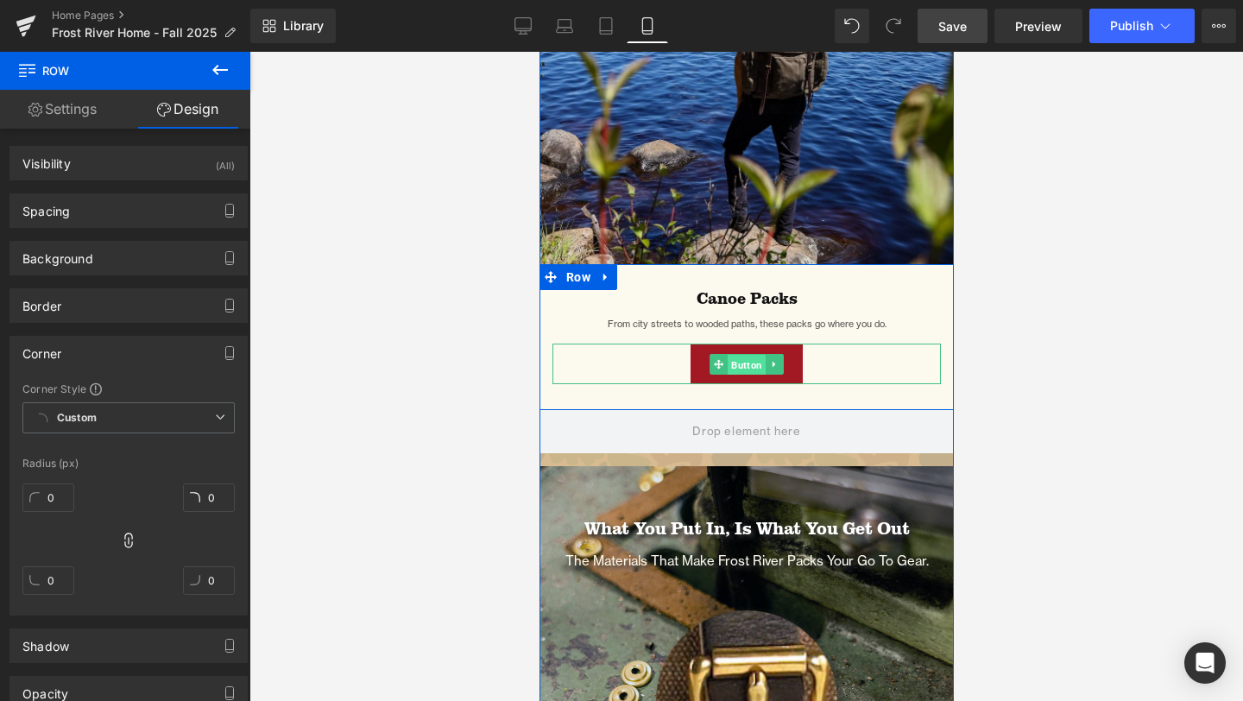
click at [741, 366] on span "Button" at bounding box center [746, 364] width 38 height 21
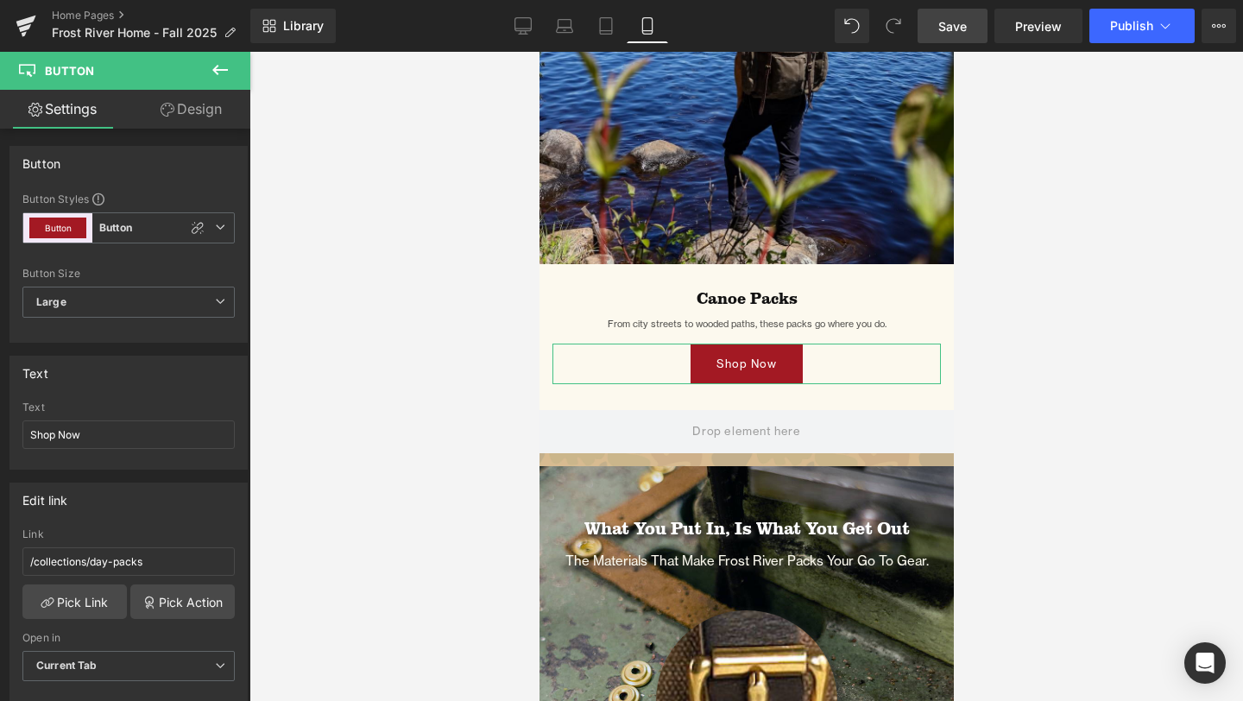
click at [195, 105] on link "Design" at bounding box center [191, 109] width 125 height 39
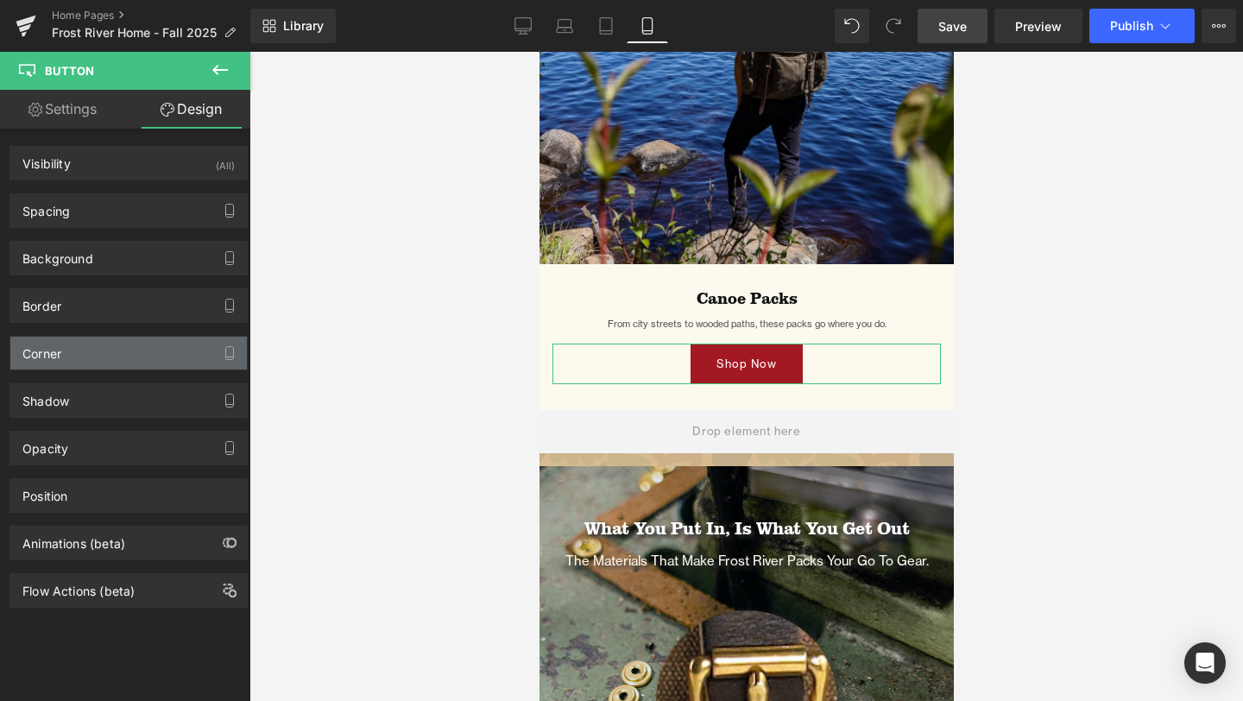
click at [122, 349] on div "Corner" at bounding box center [128, 353] width 237 height 33
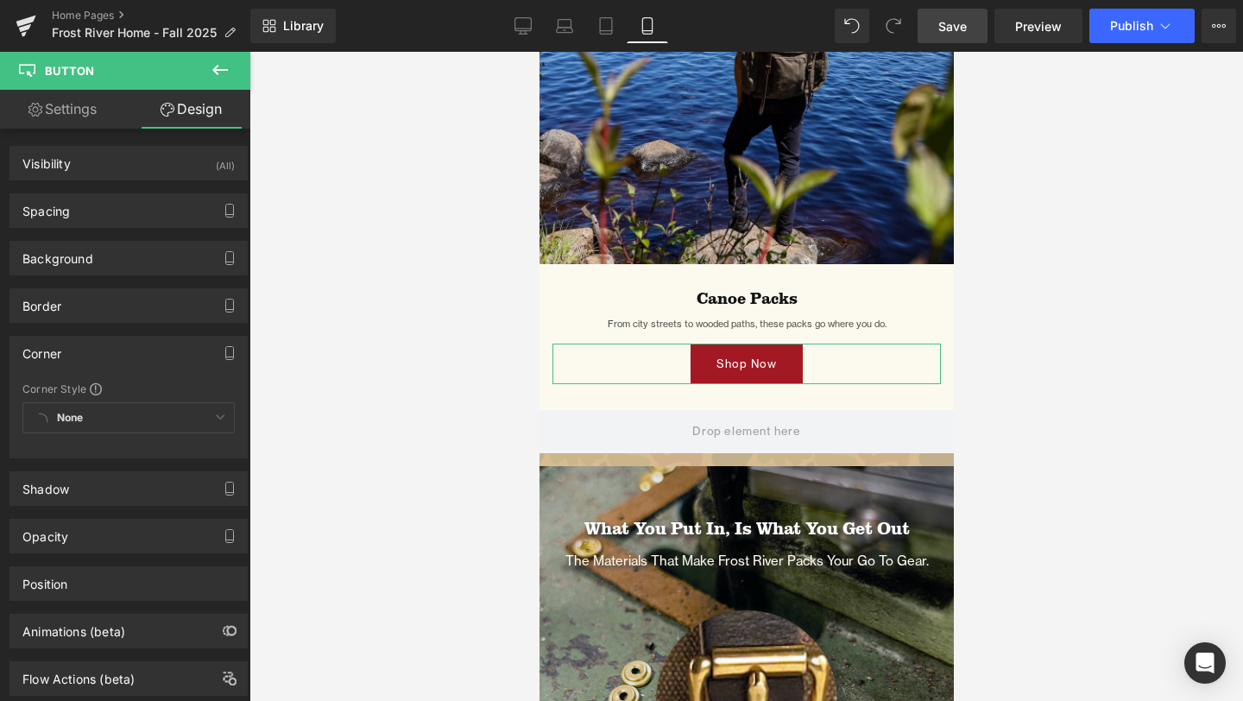
click at [88, 402] on div "None Custom Corner 1" at bounding box center [128, 422] width 212 height 40
click at [88, 422] on div "None Custom Corner 1" at bounding box center [128, 422] width 212 height 40
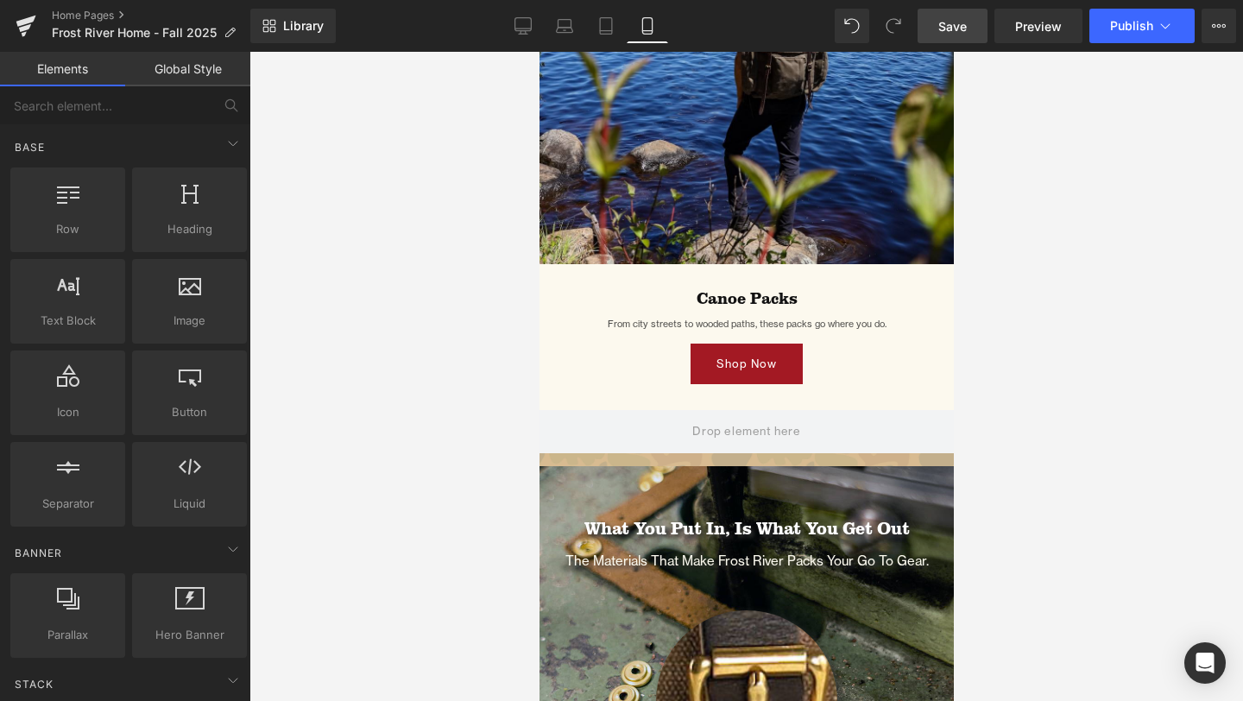
click at [520, 409] on div at bounding box center [746, 376] width 994 height 649
click at [950, 31] on span "Save" at bounding box center [952, 26] width 28 height 18
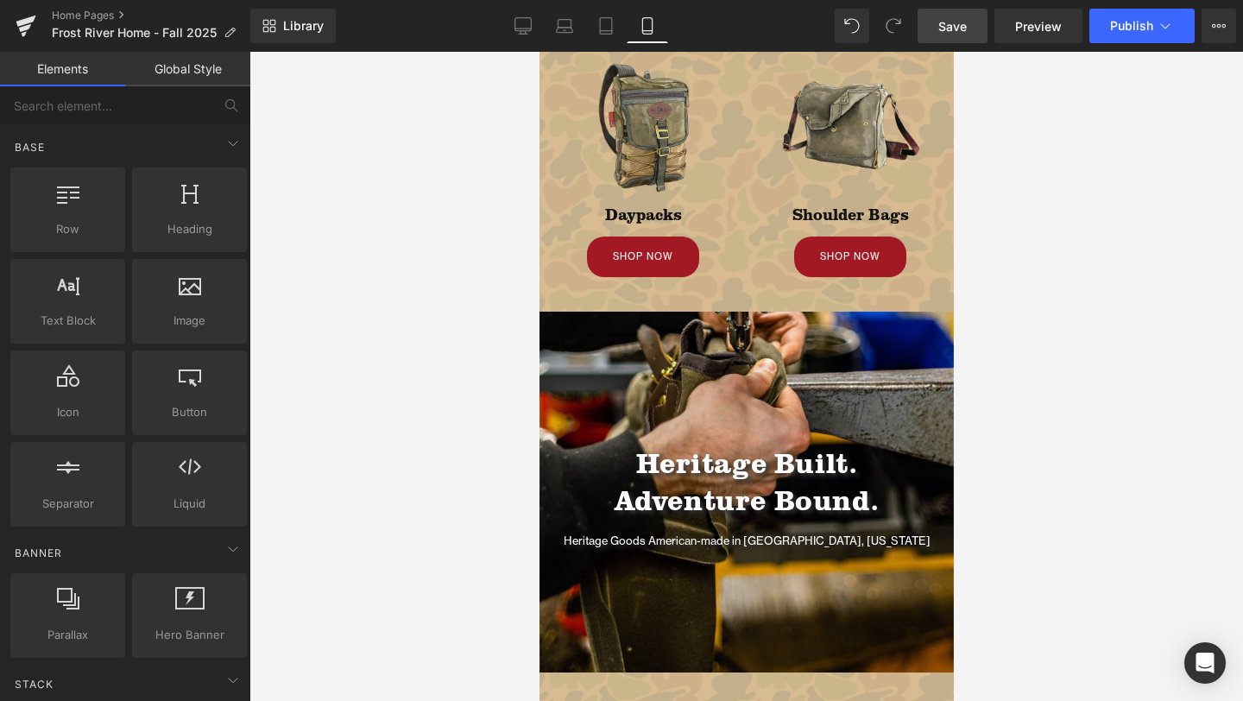
scroll to position [0, 0]
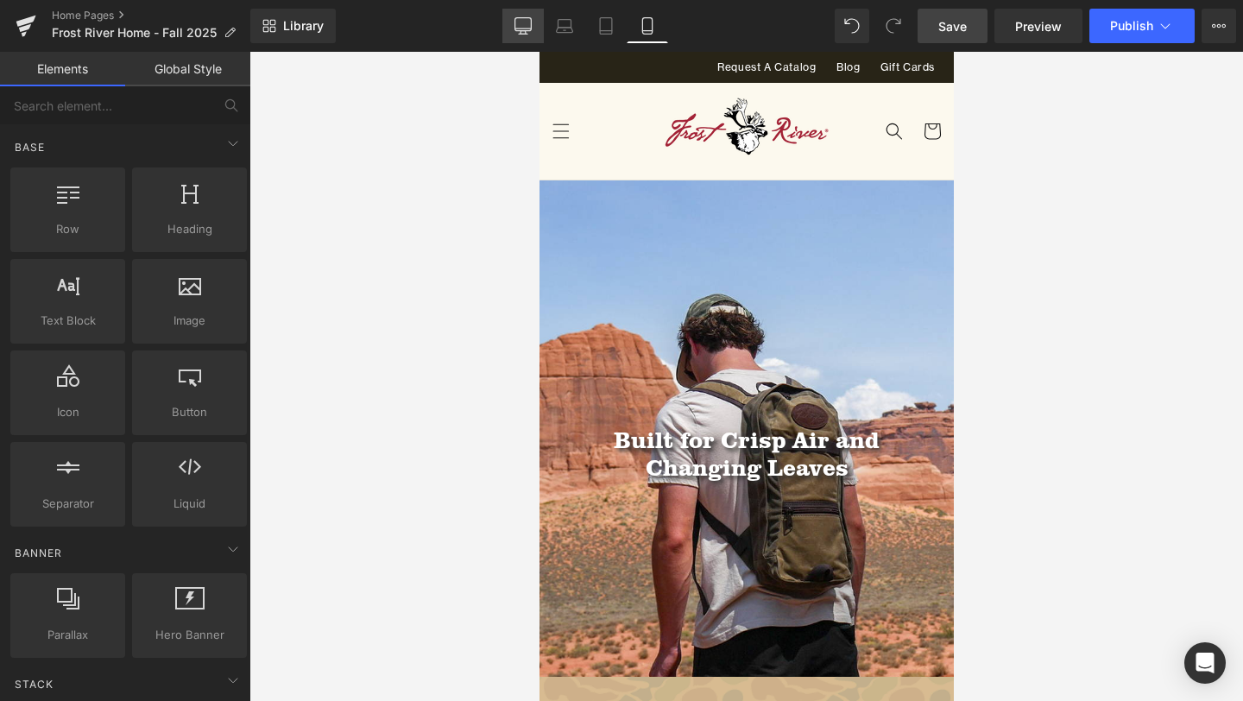
click at [527, 24] on icon at bounding box center [522, 25] width 17 height 17
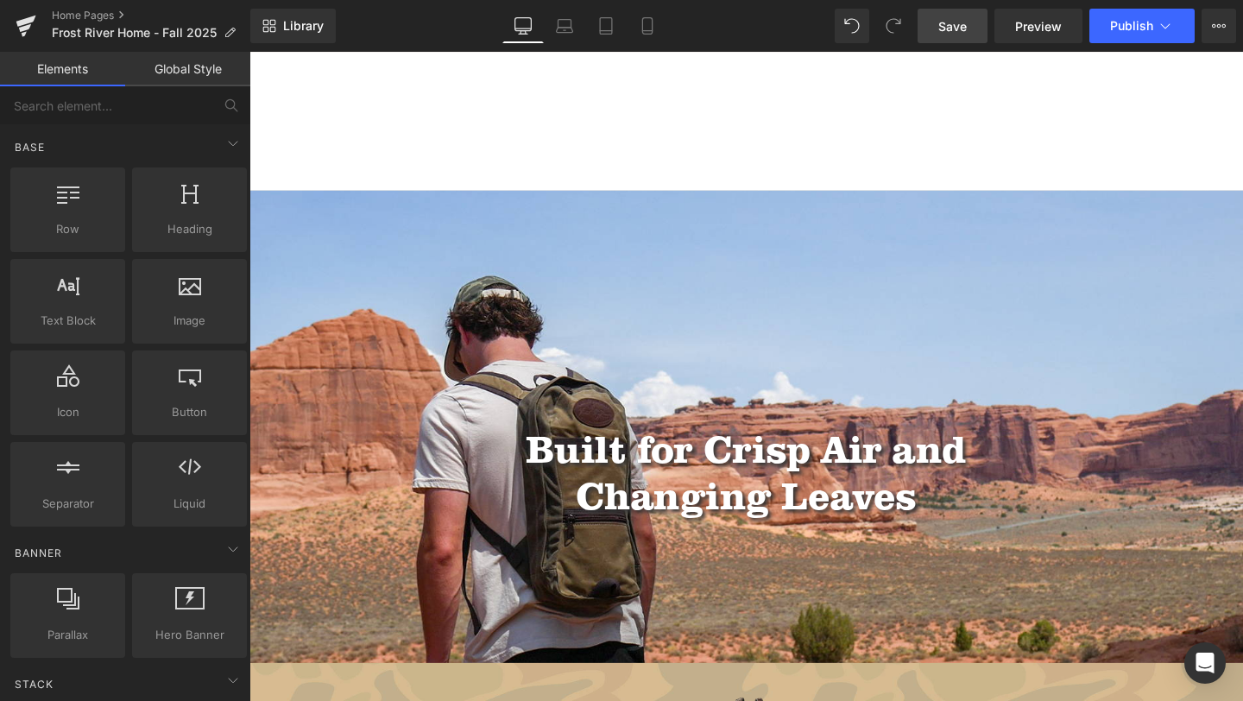
scroll to position [145, 0]
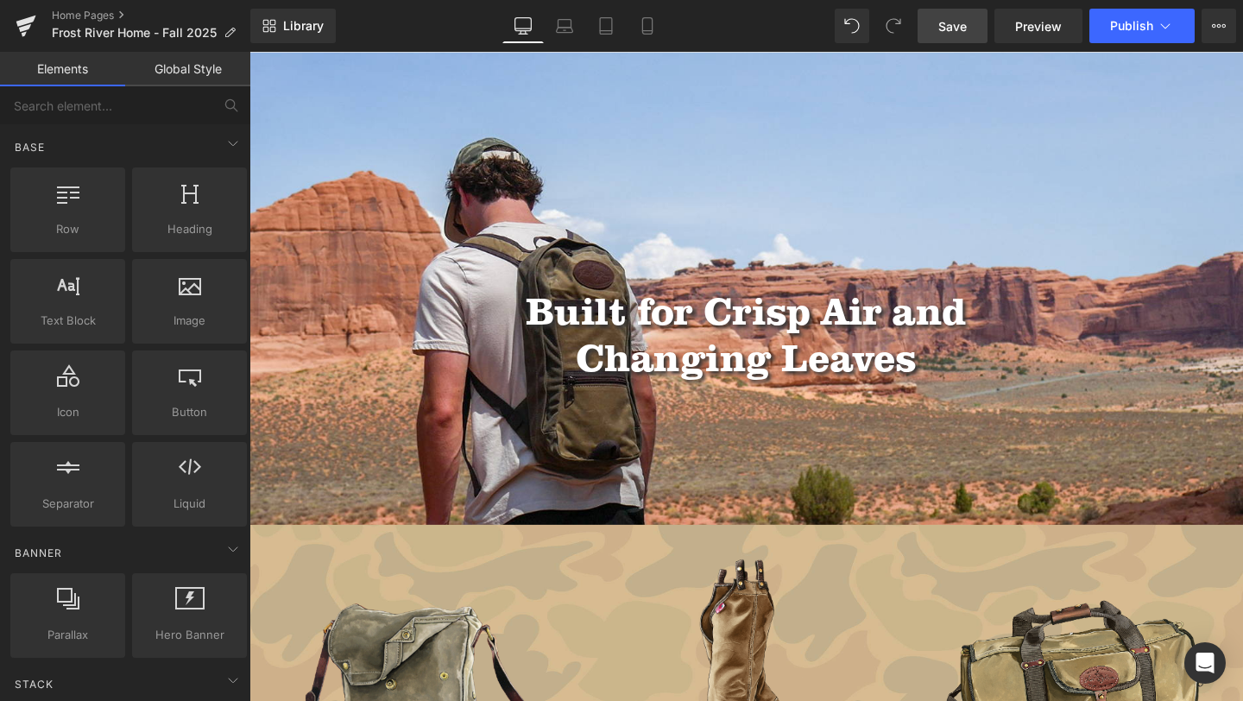
click at [526, 24] on icon at bounding box center [522, 25] width 17 height 17
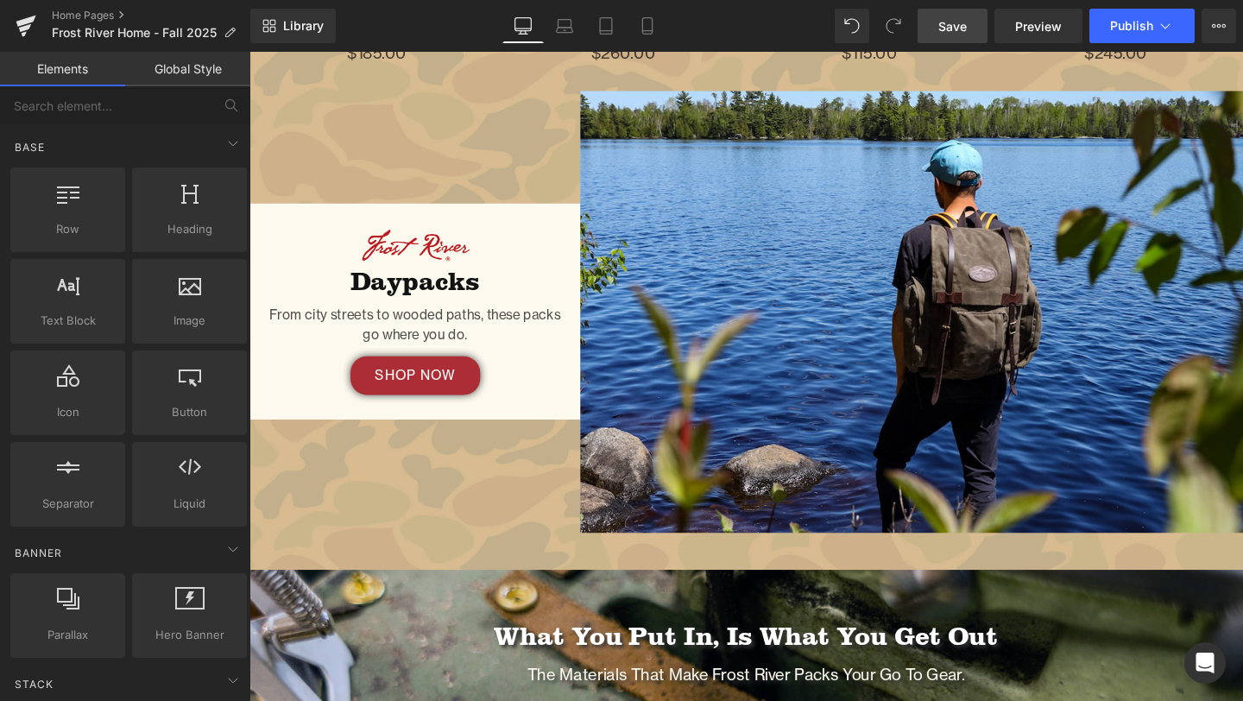
scroll to position [2143, 0]
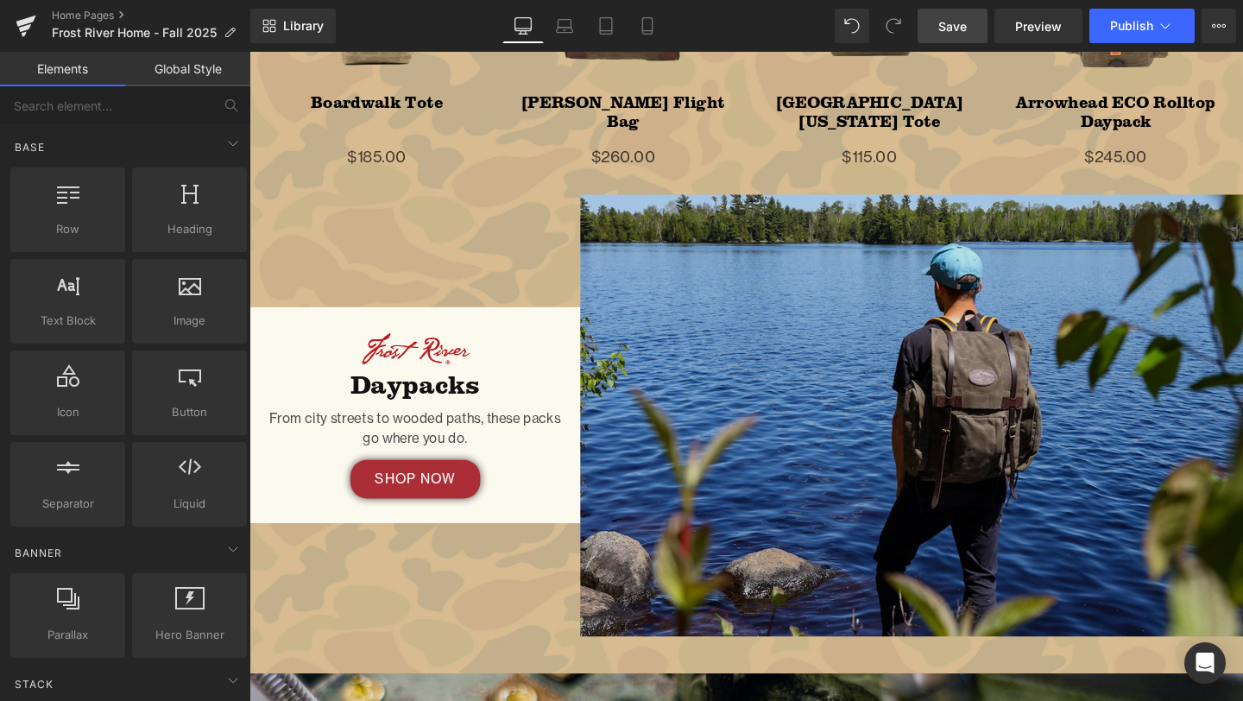
click at [944, 372] on img at bounding box center [945, 434] width 697 height 464
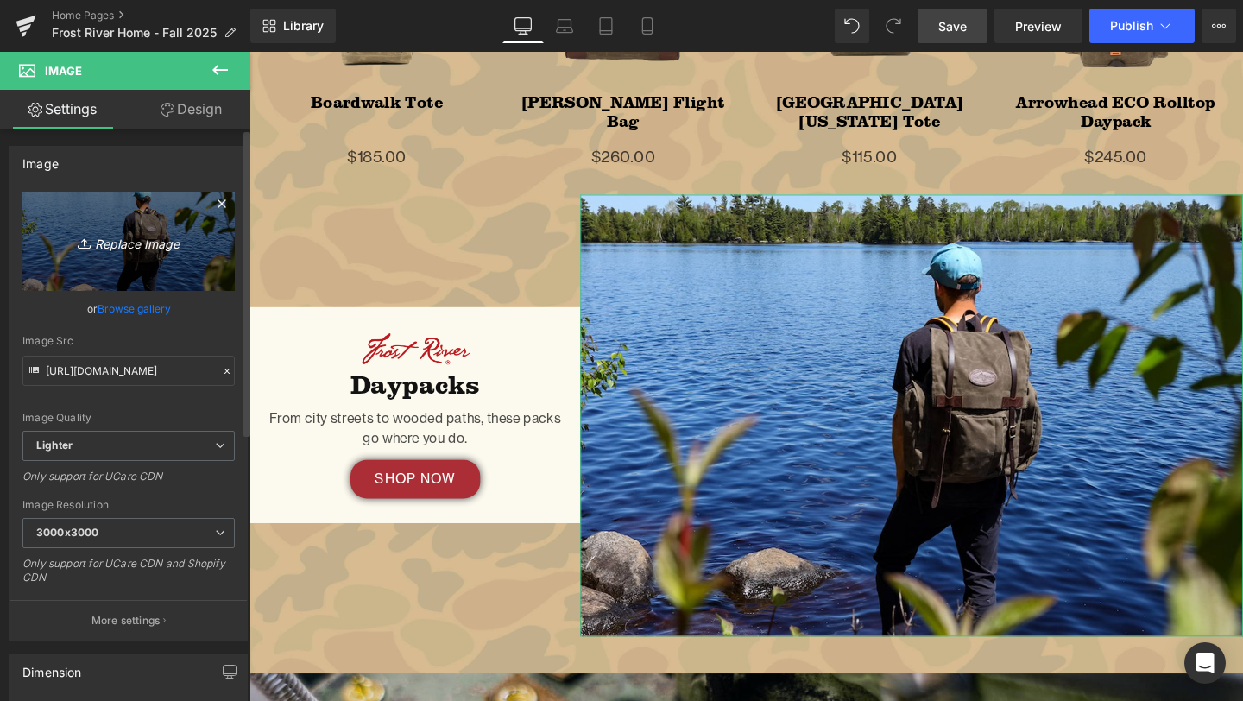
click at [81, 256] on link "Replace Image" at bounding box center [128, 241] width 212 height 99
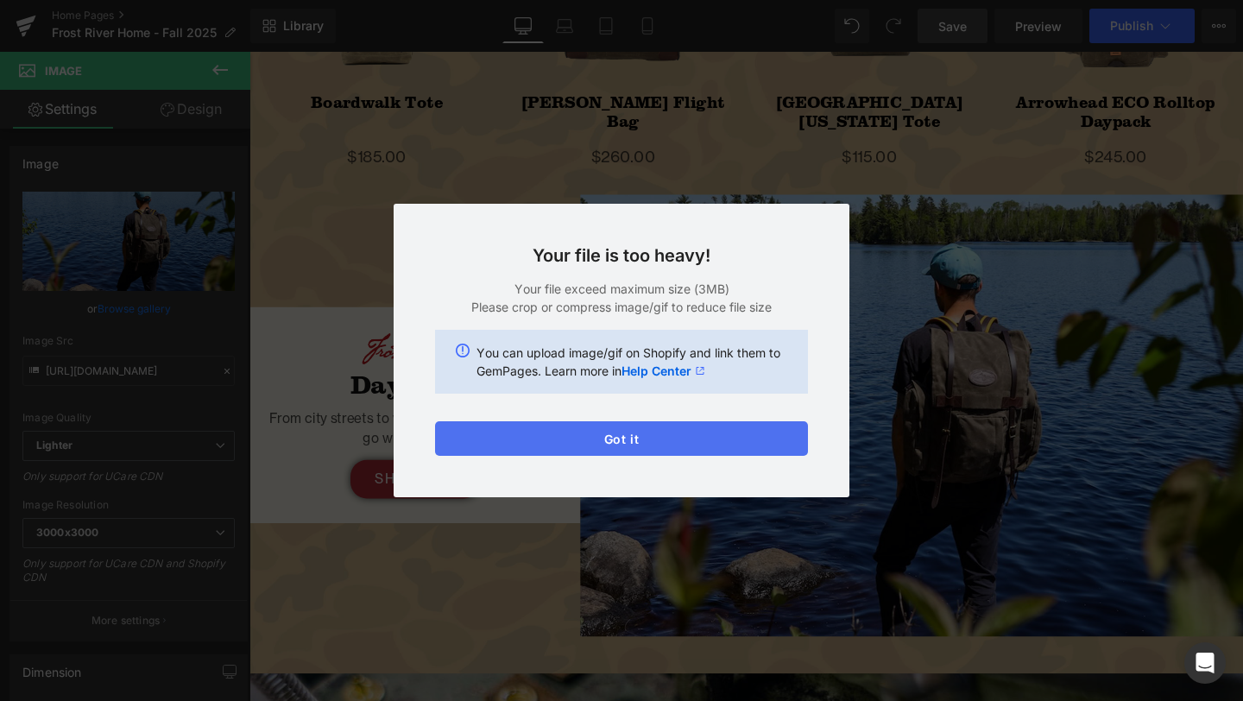
click at [668, 445] on button "Got it" at bounding box center [621, 438] width 373 height 35
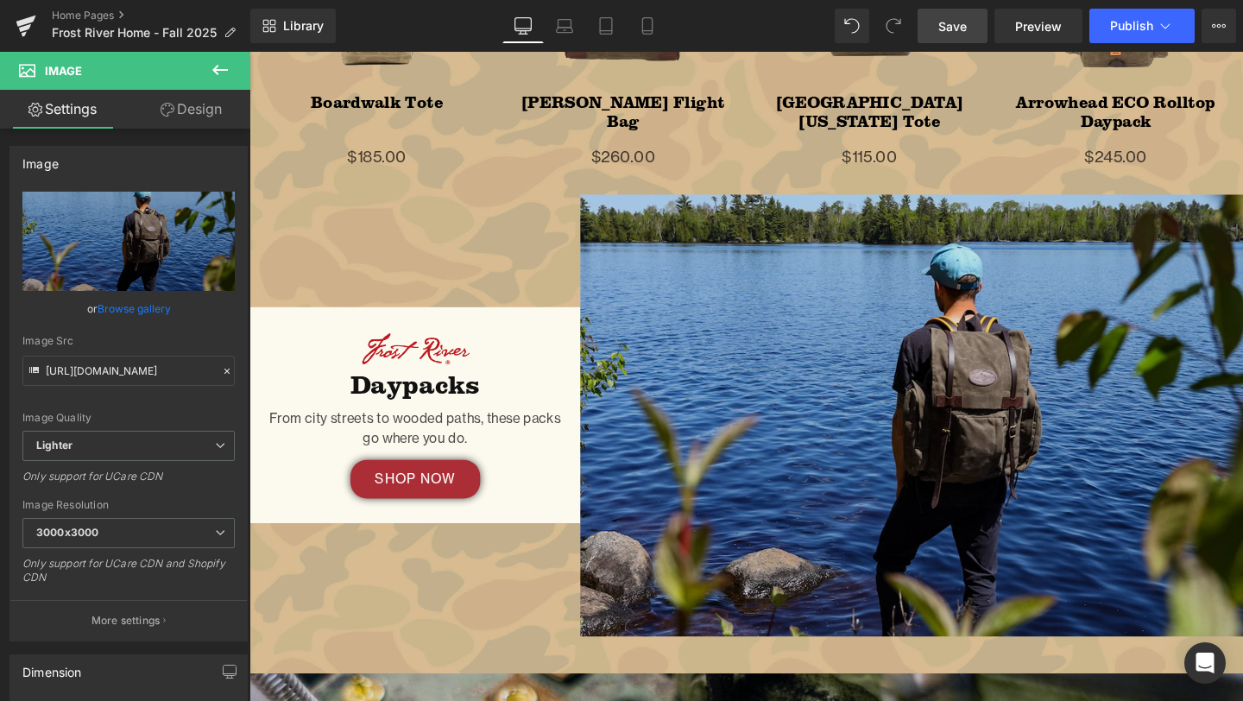
click at [764, 376] on img at bounding box center [945, 434] width 697 height 464
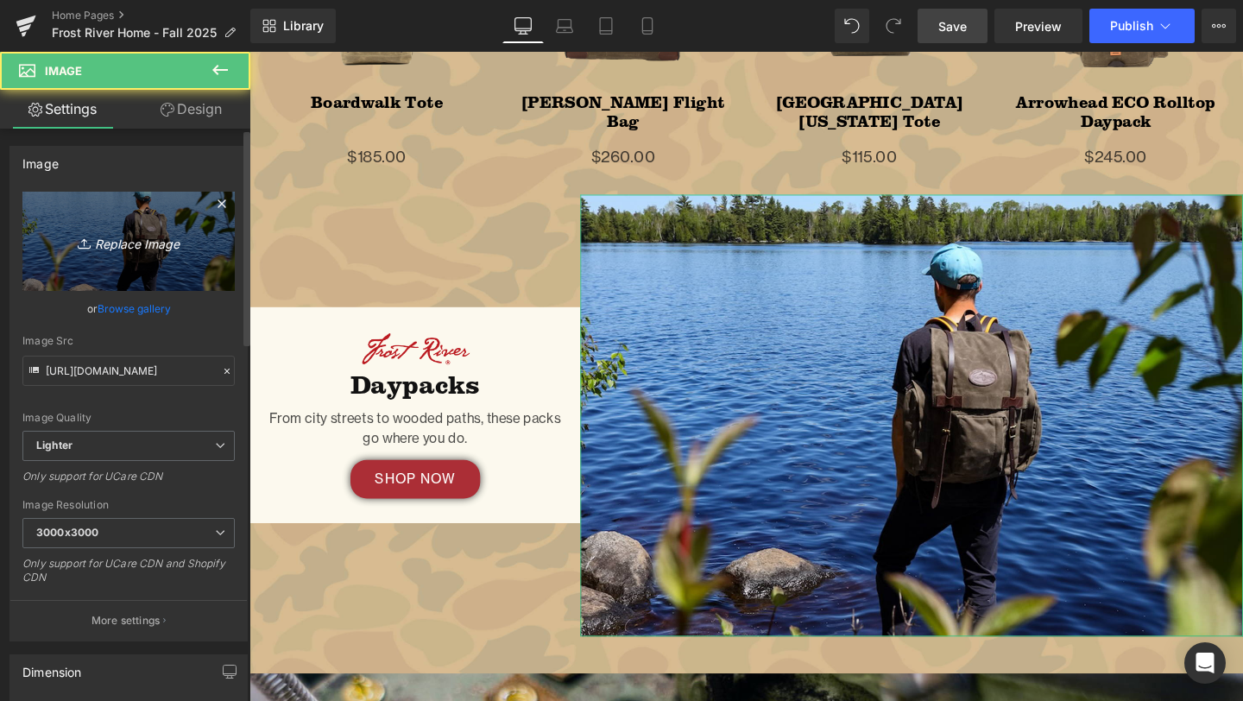
click at [95, 203] on link "Replace Image" at bounding box center [128, 241] width 212 height 99
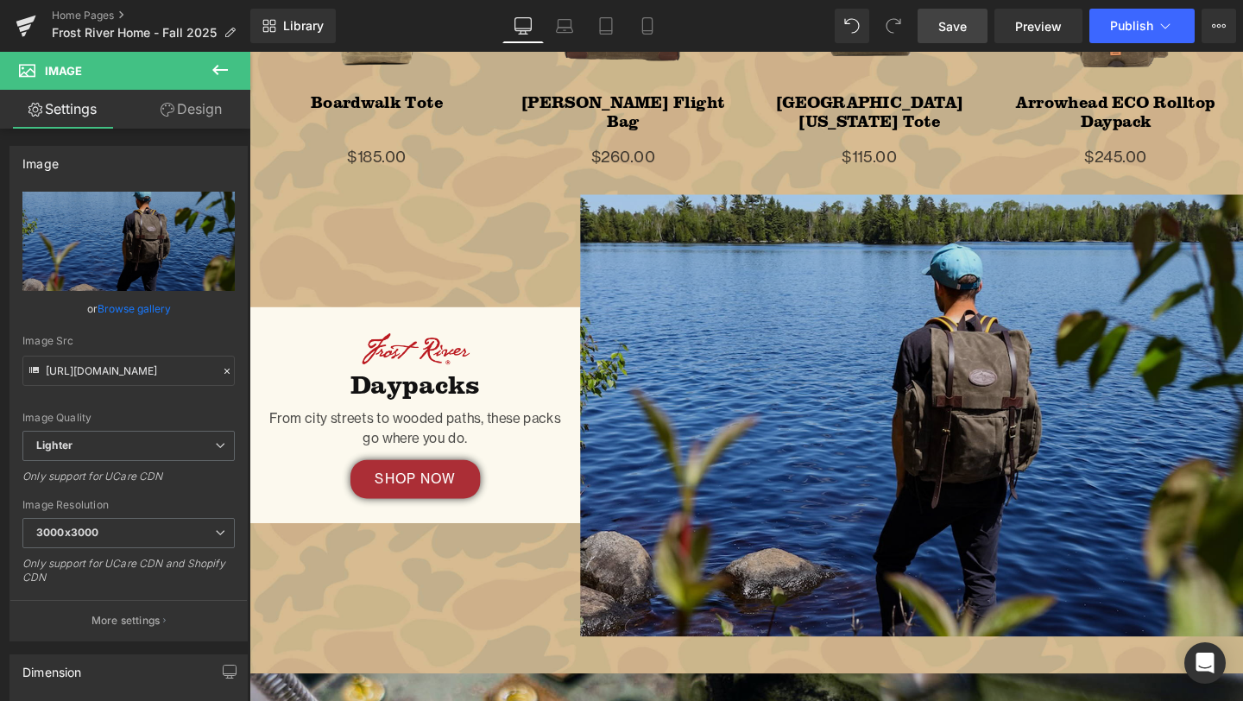
click at [710, 312] on img at bounding box center [945, 434] width 697 height 464
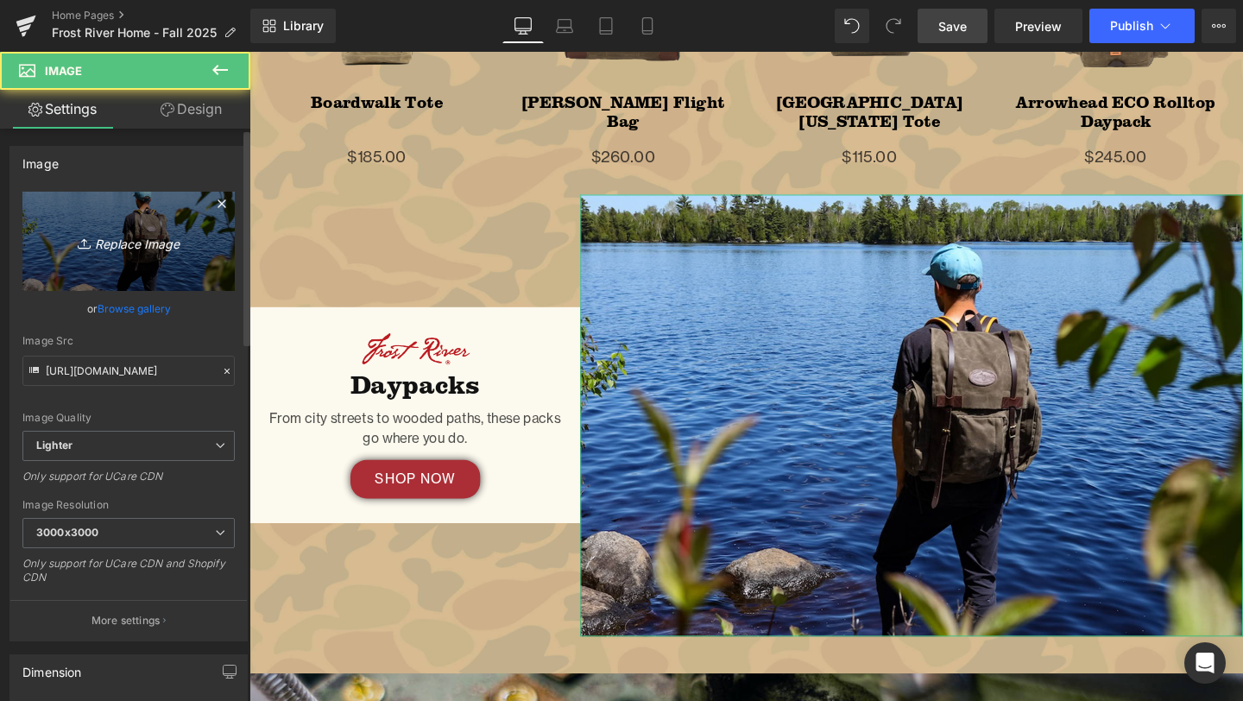
click at [125, 216] on link "Replace Image" at bounding box center [128, 241] width 212 height 99
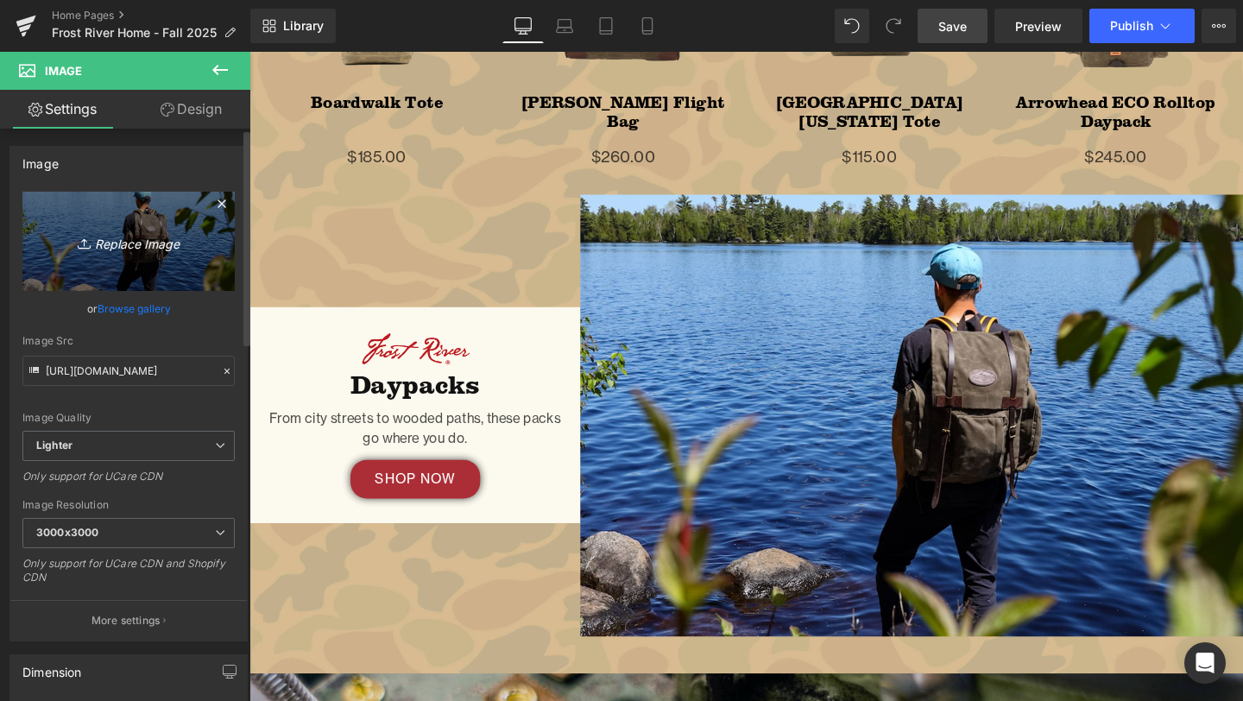
type input "C:\fakepath\Cuyahoga-35.png"
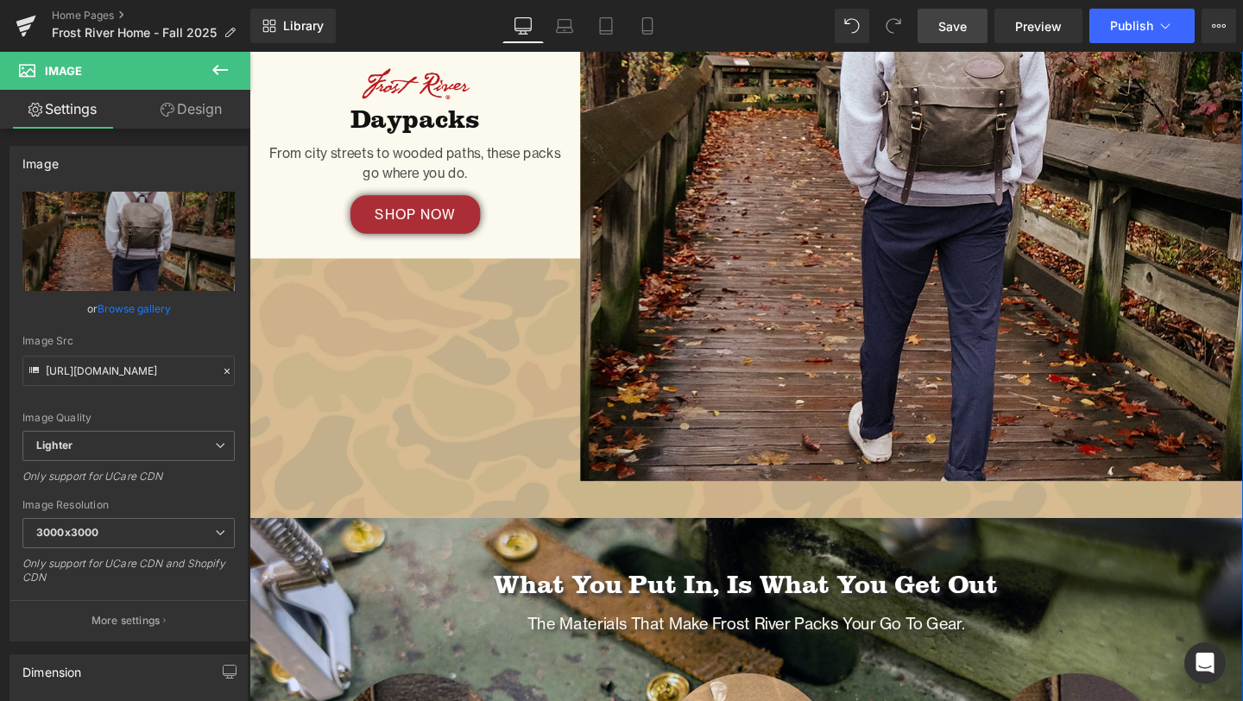
scroll to position [2547, 0]
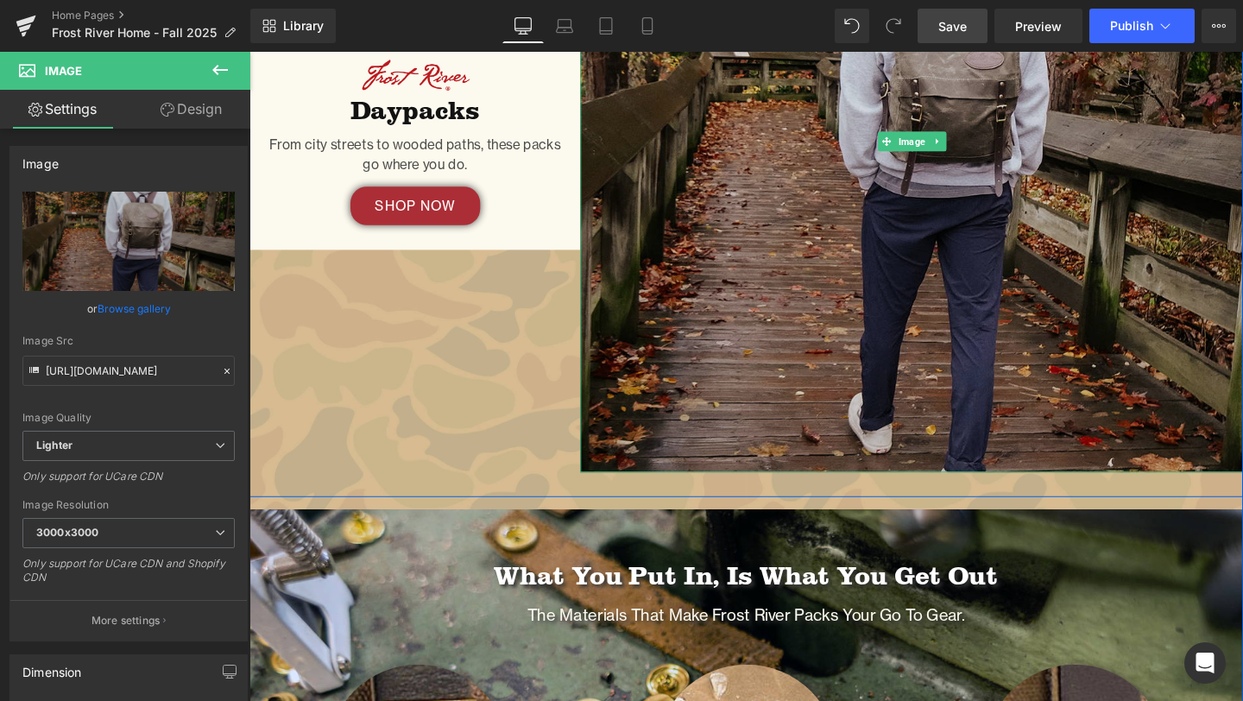
click at [820, 273] on img at bounding box center [945, 146] width 697 height 697
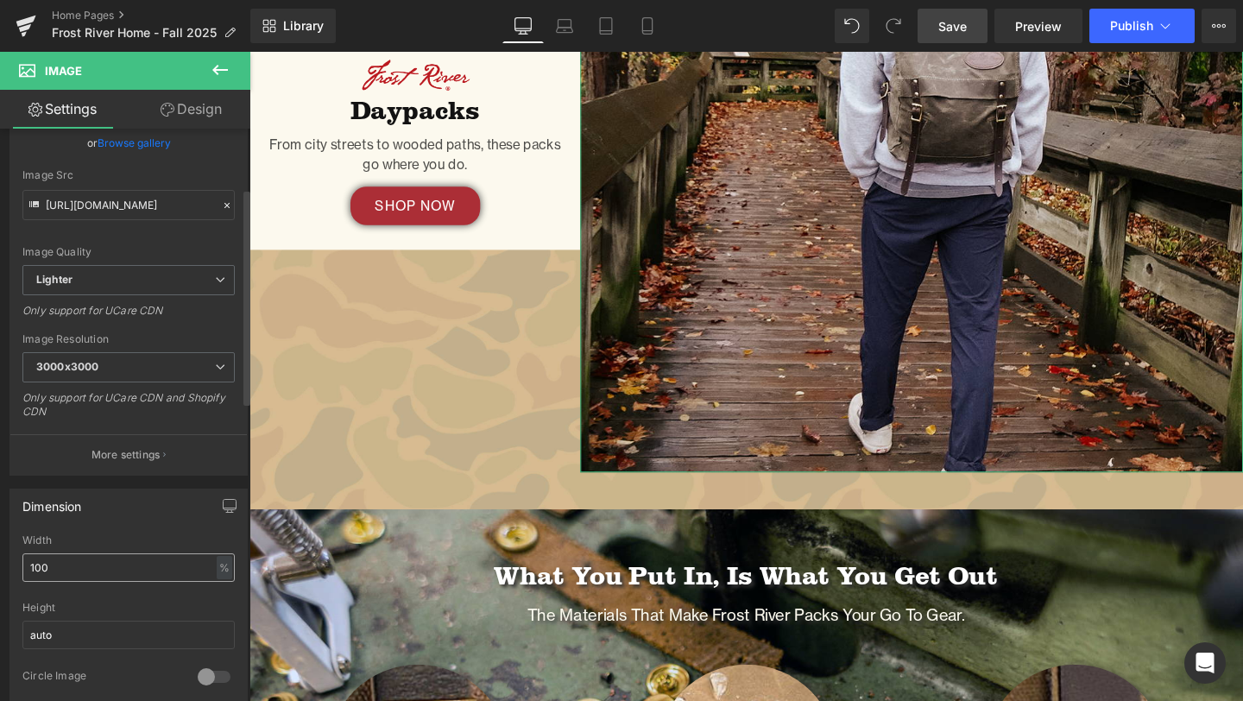
scroll to position [173, 0]
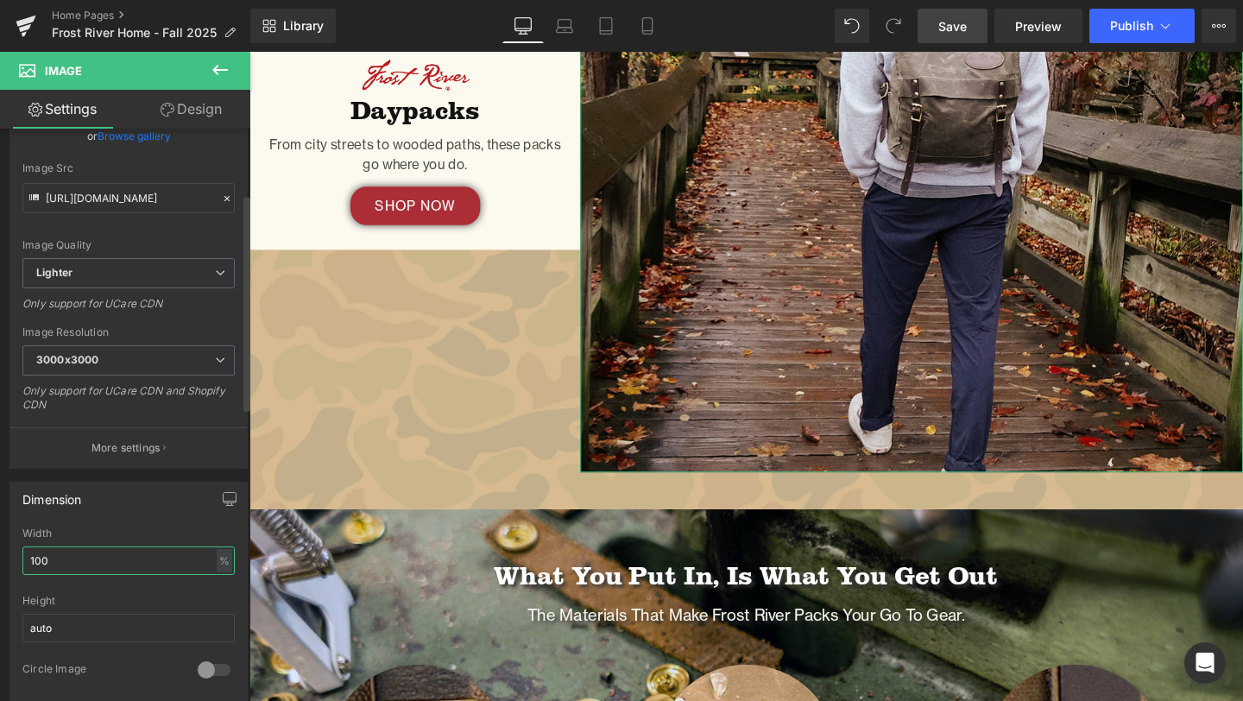
click at [133, 564] on input "100" at bounding box center [128, 560] width 212 height 28
type input "80"
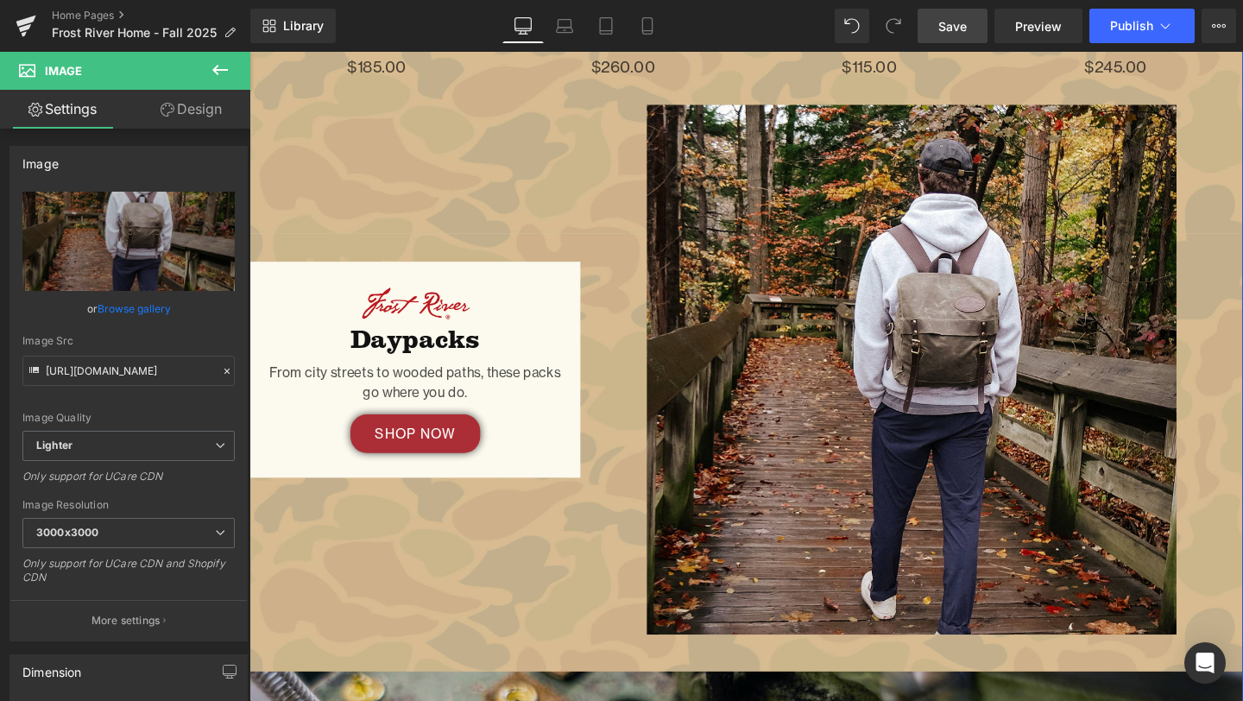
scroll to position [2238, 0]
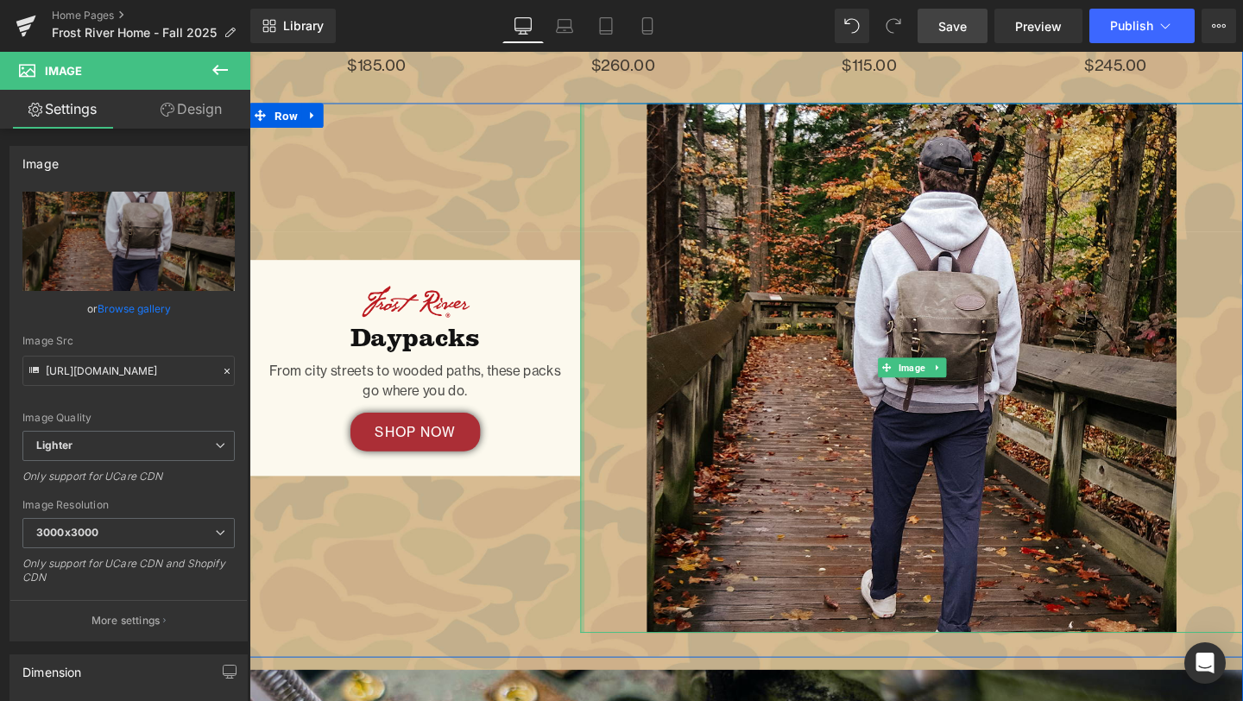
drag, startPoint x: 597, startPoint y: 371, endPoint x: 586, endPoint y: 360, distance: 15.9
click at [586, 360] on div "Image Daypacks Heading From city streets to wooded paths, these packs go where …" at bounding box center [771, 397] width 1045 height 583
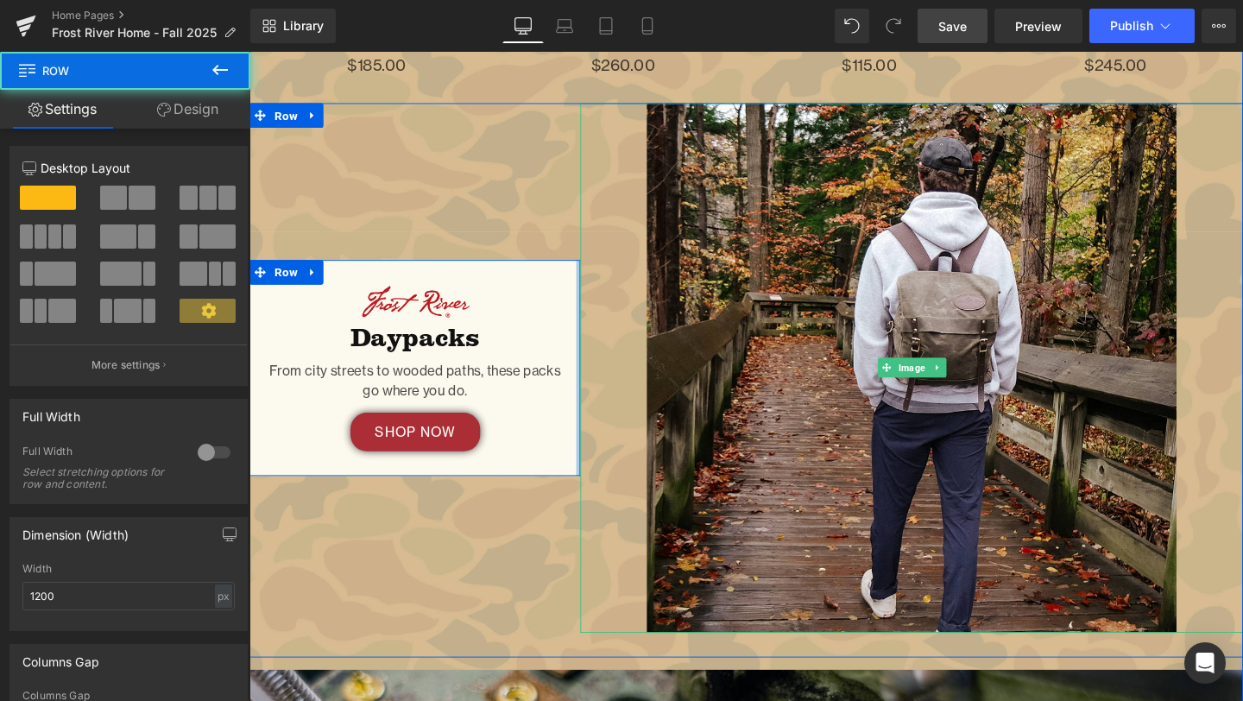
drag, startPoint x: 593, startPoint y: 341, endPoint x: 636, endPoint y: 350, distance: 44.2
click at [639, 344] on div "Image Daypacks Heading From city streets to wooded paths, these packs go where …" at bounding box center [771, 397] width 1045 height 583
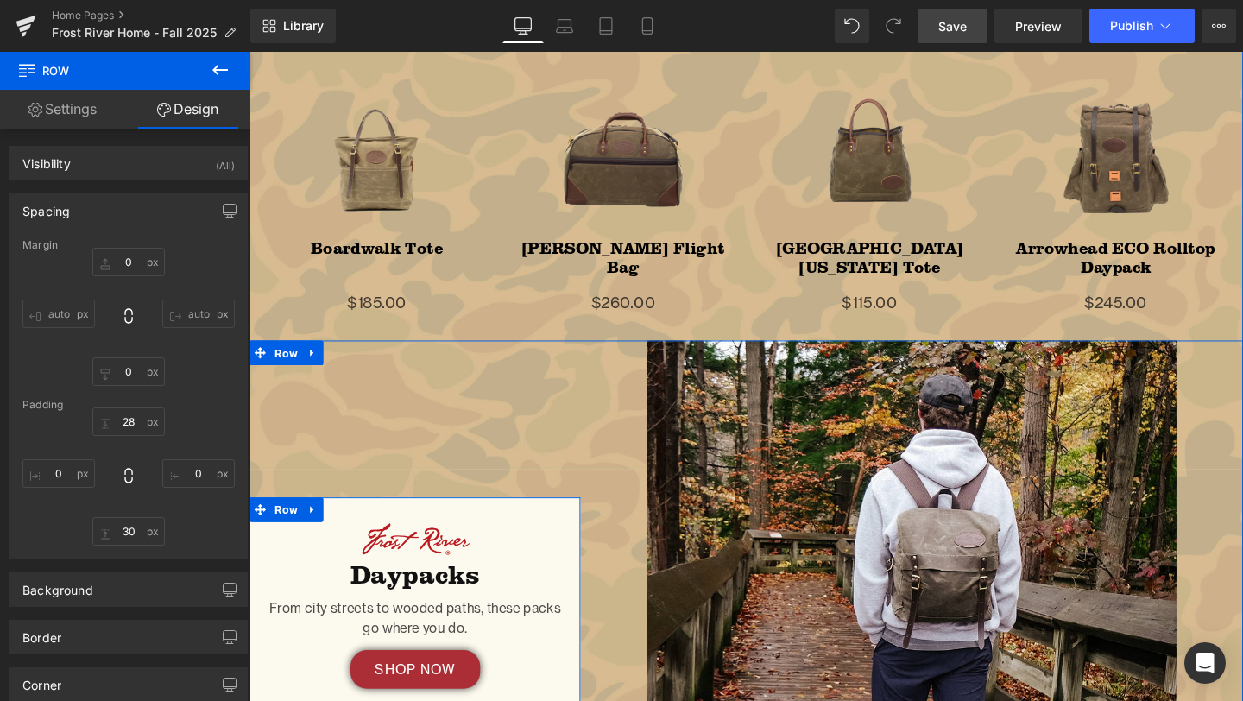
scroll to position [1990, 0]
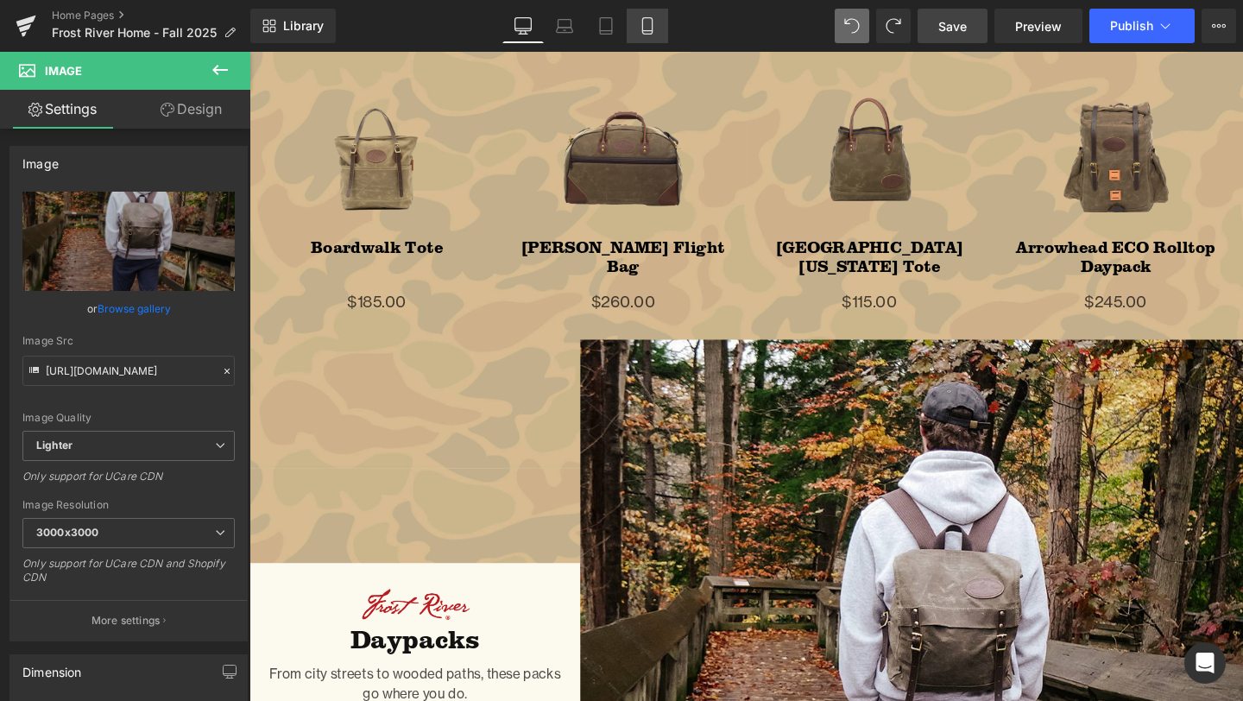
click at [647, 22] on icon at bounding box center [647, 25] width 17 height 17
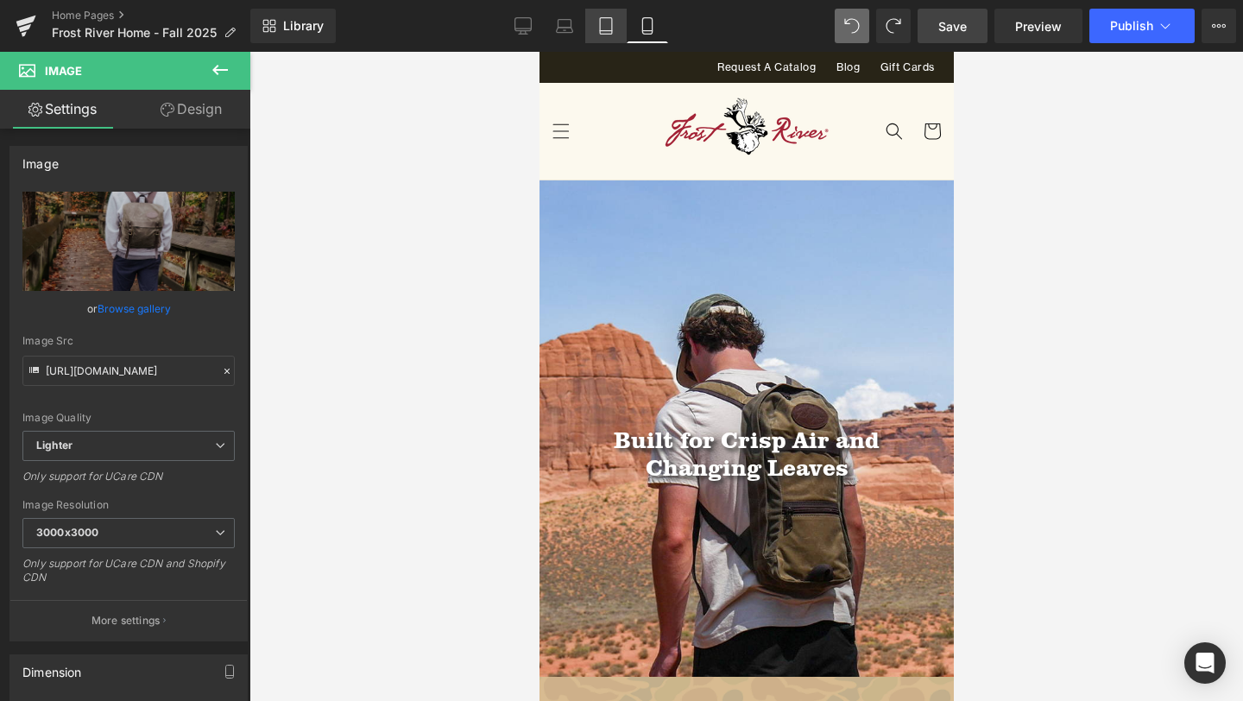
click at [601, 28] on icon at bounding box center [605, 25] width 17 height 17
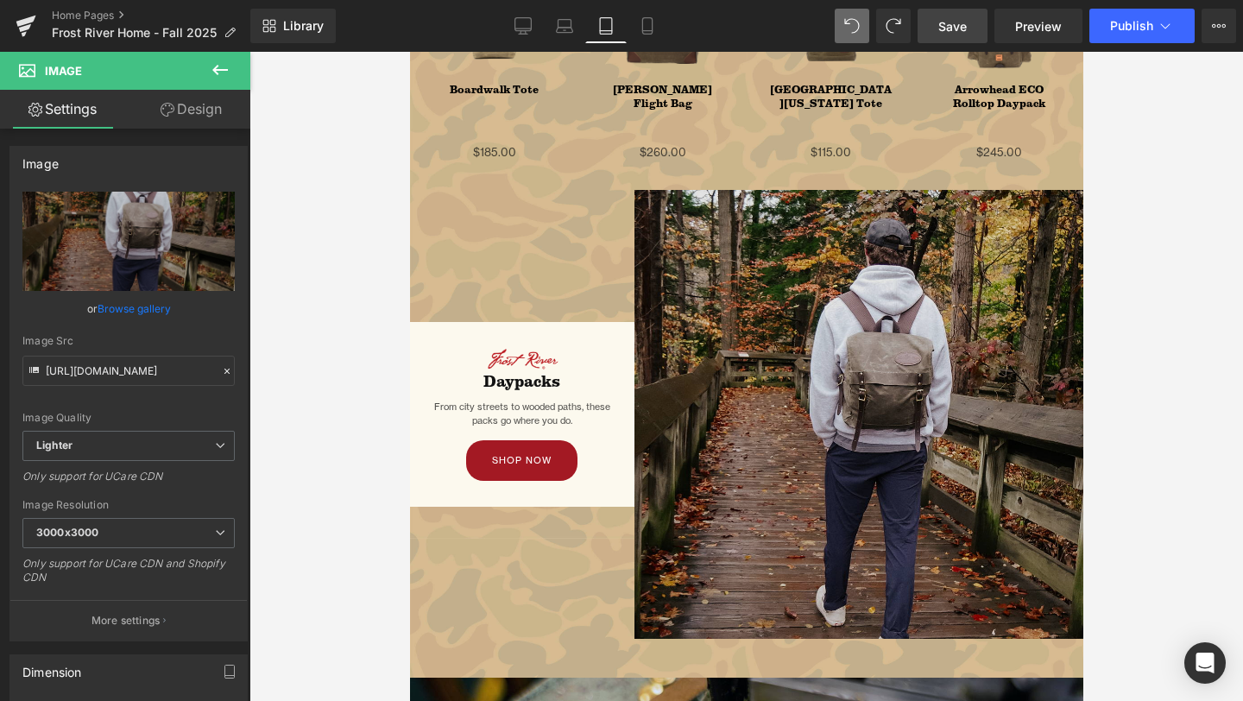
scroll to position [2413, 0]
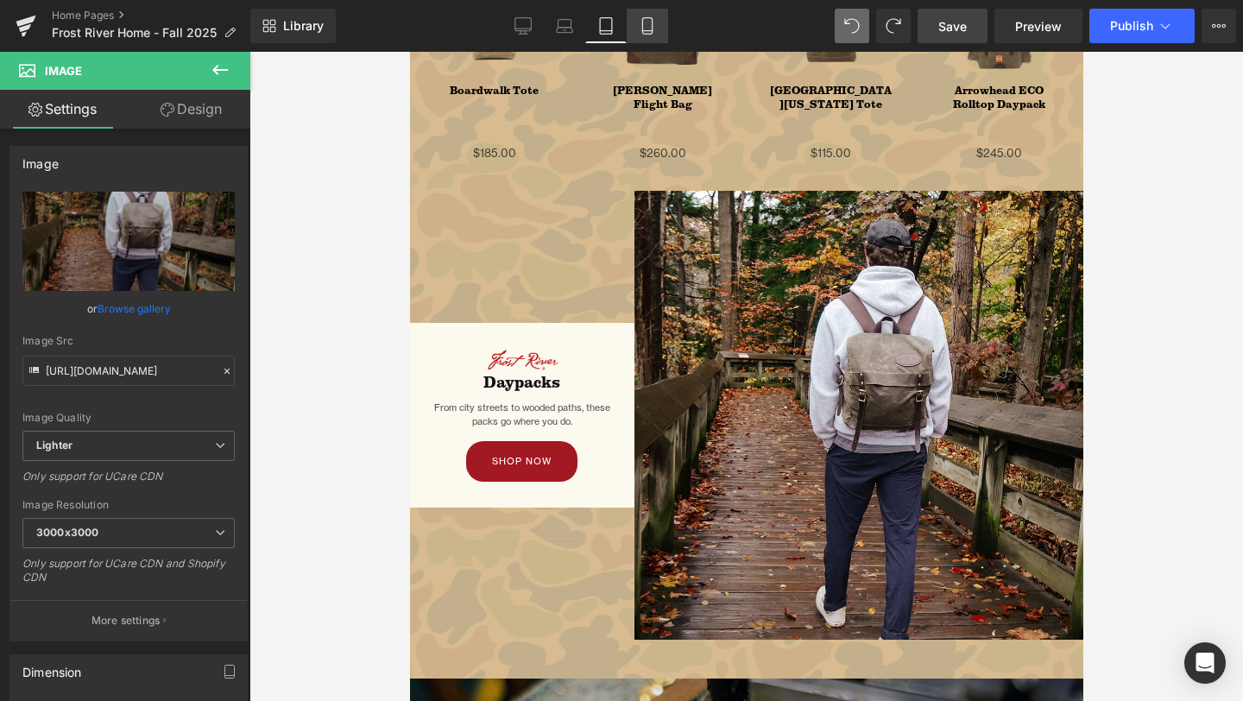
click at [650, 29] on icon at bounding box center [647, 25] width 17 height 17
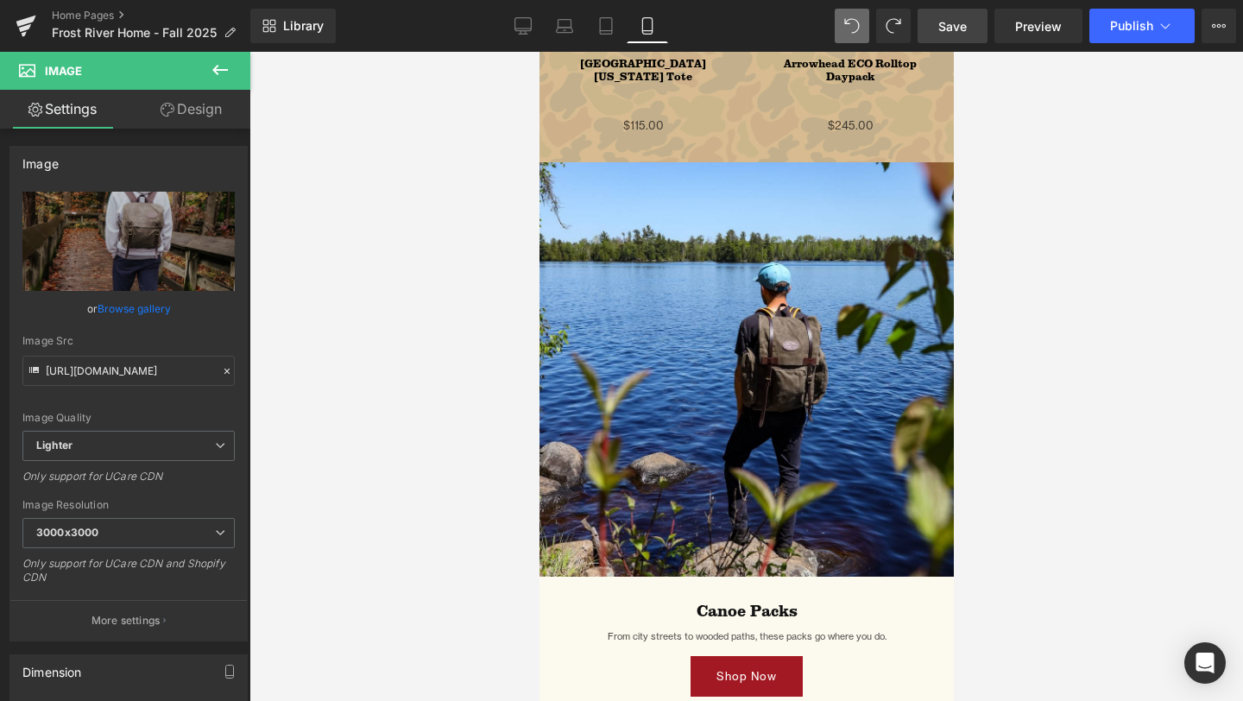
scroll to position [2575, 0]
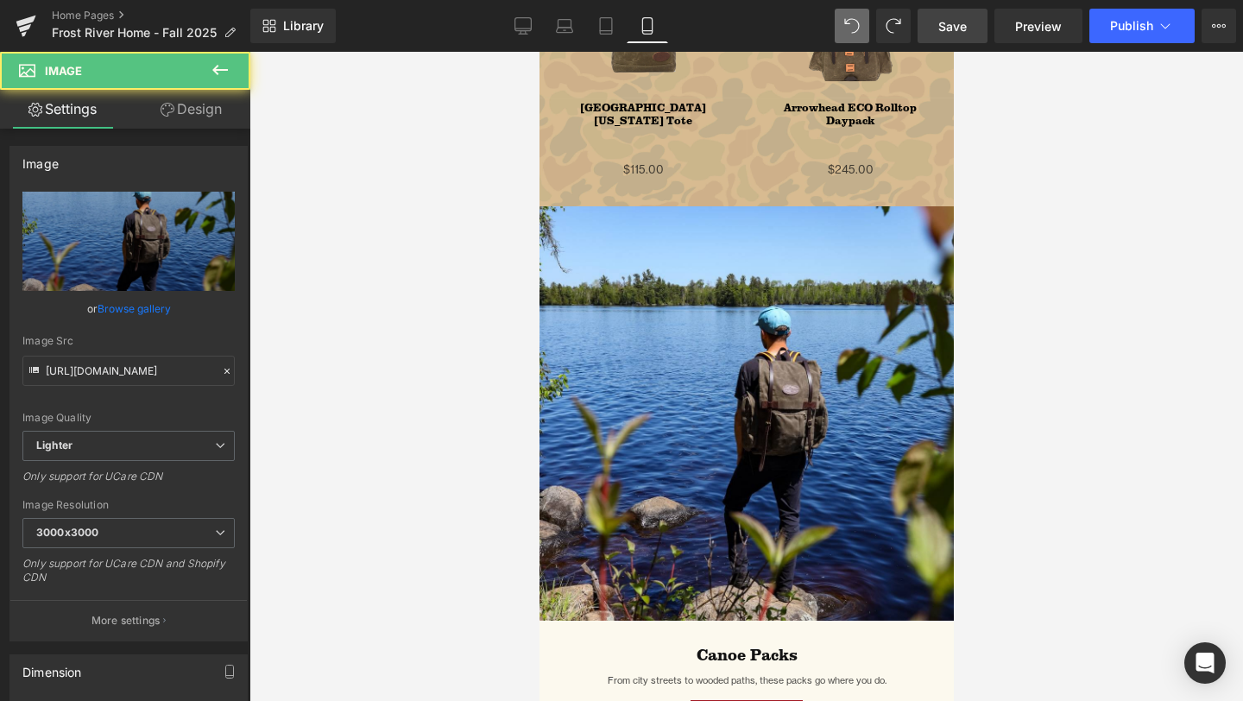
click at [648, 425] on img at bounding box center [746, 413] width 414 height 414
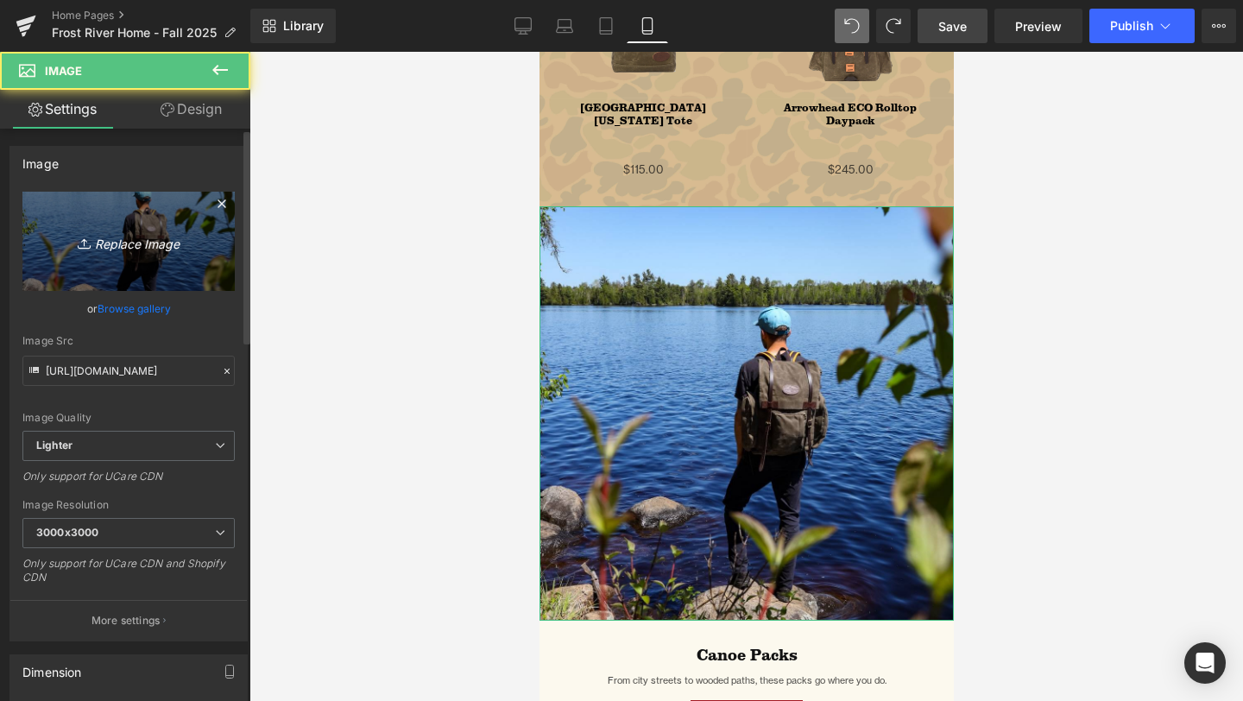
click at [126, 256] on link "Replace Image" at bounding box center [128, 241] width 212 height 99
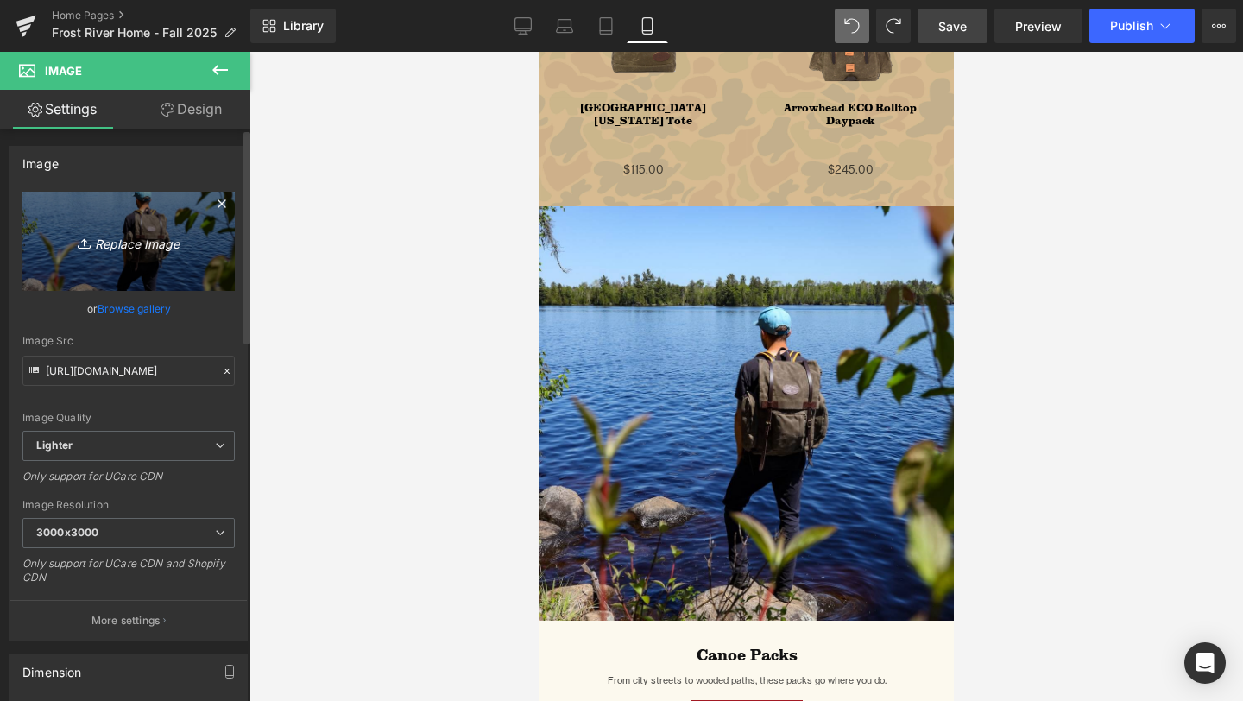
type input "C:\fakepath\Cuyahoga-35.png"
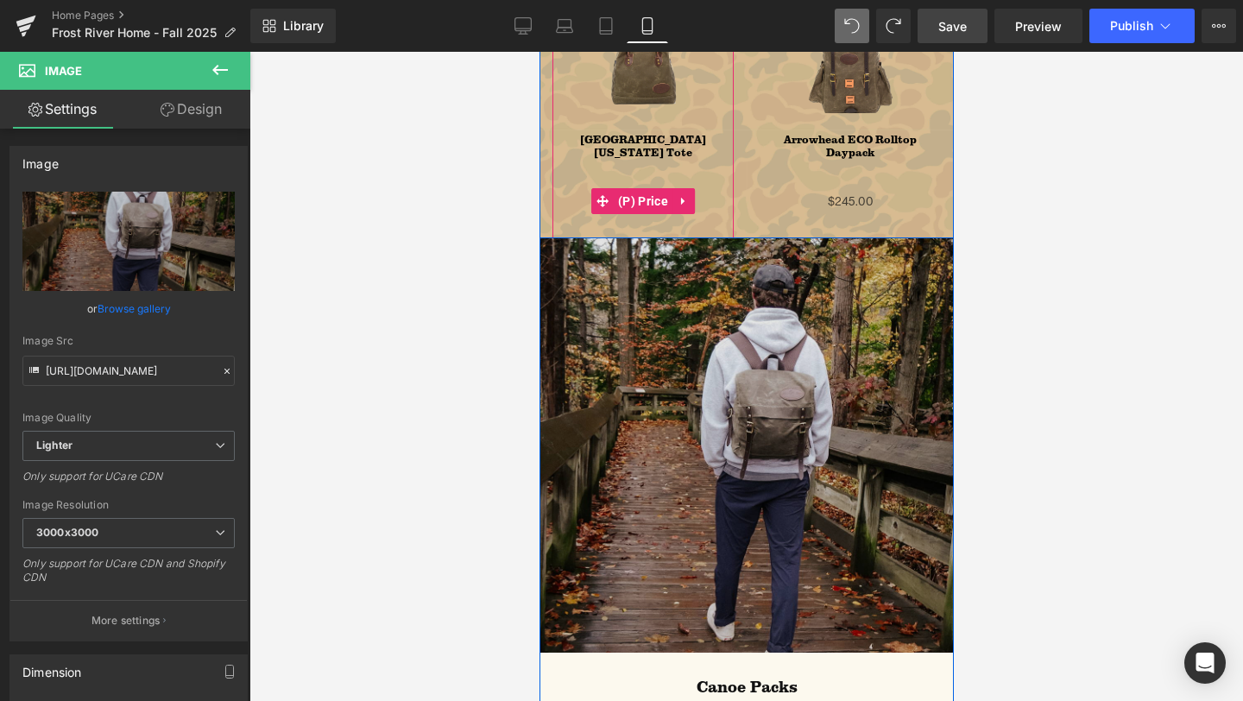
scroll to position [2718, 0]
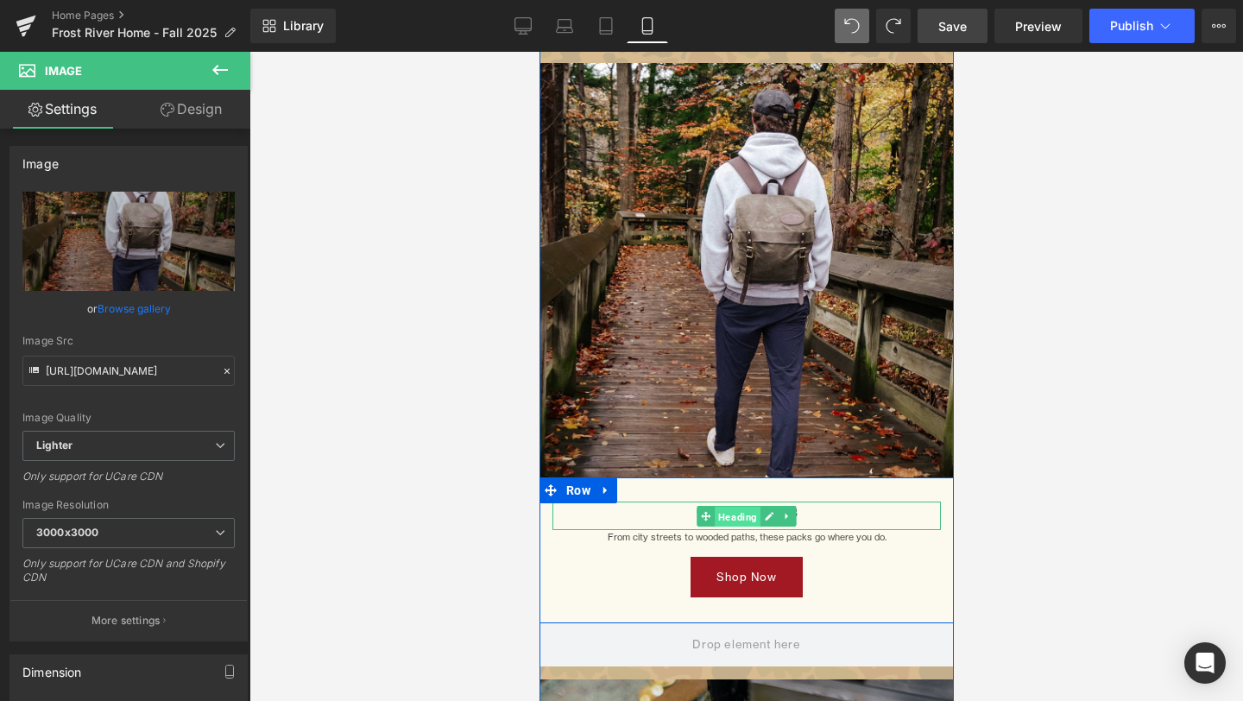
click at [748, 515] on span "Heading" at bounding box center [737, 516] width 46 height 21
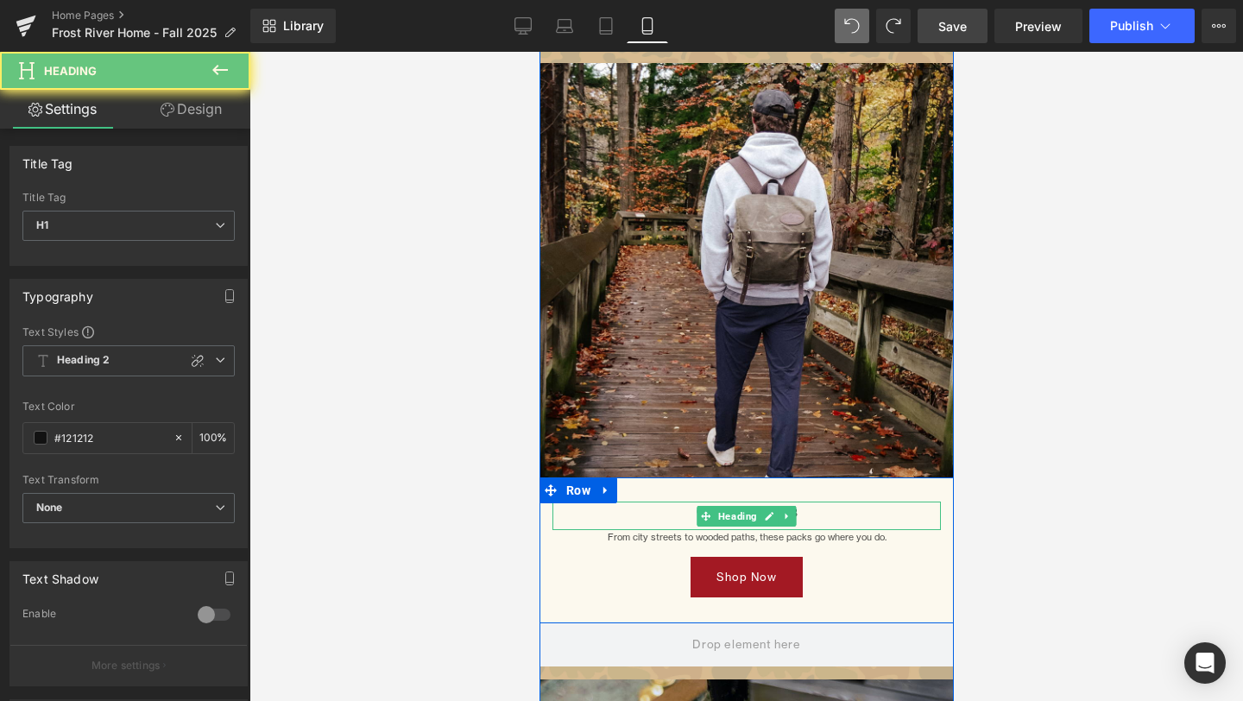
click at [841, 527] on div "Canoe Packs" at bounding box center [746, 516] width 388 height 28
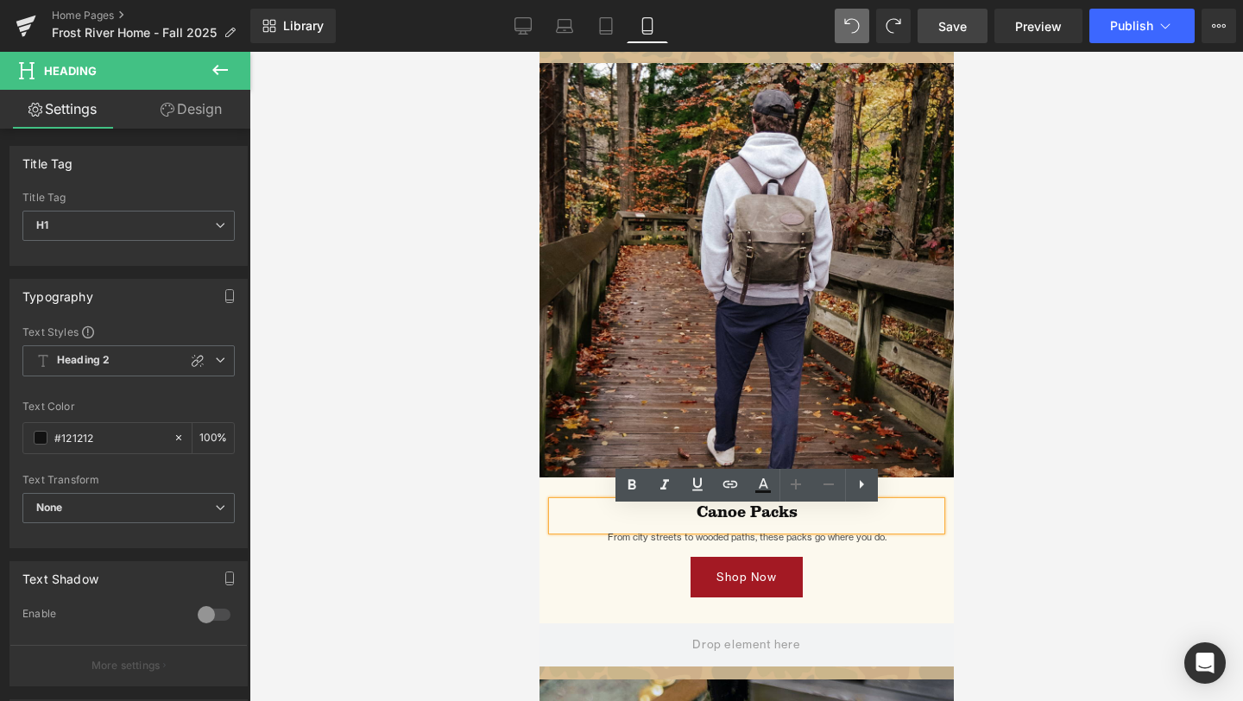
click at [841, 527] on div "Canoe Packs" at bounding box center [746, 516] width 388 height 28
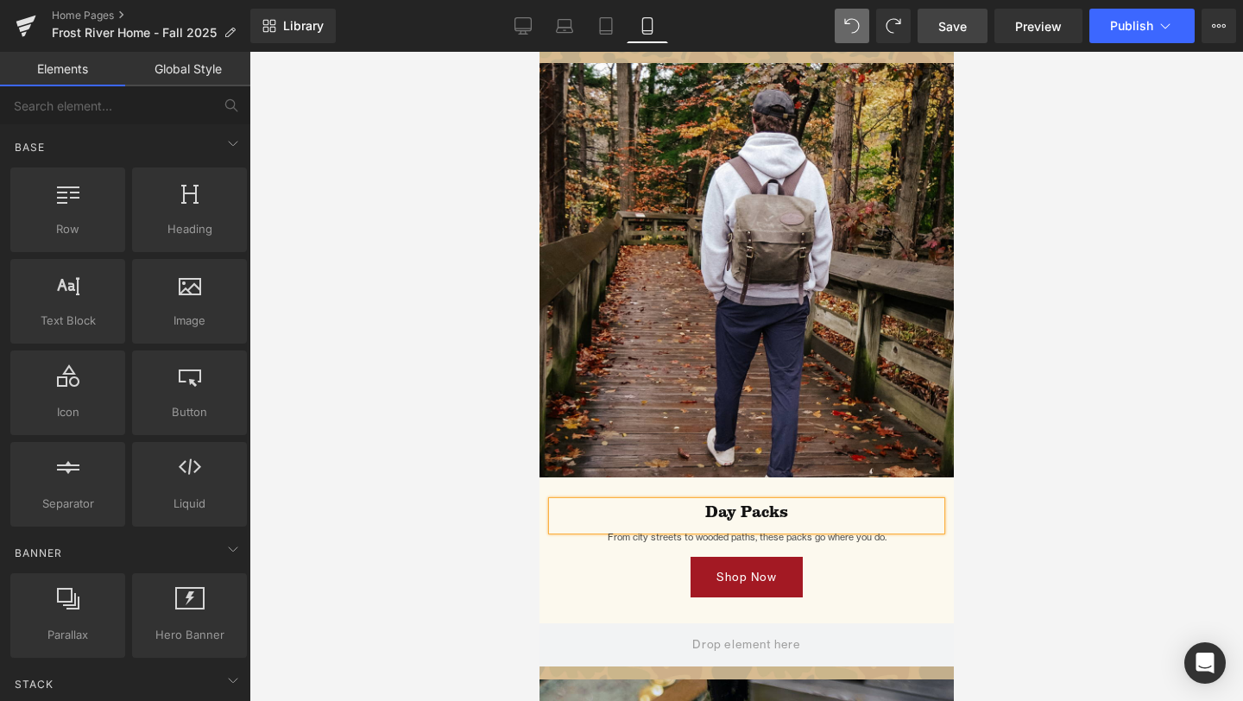
click at [483, 341] on div at bounding box center [746, 376] width 994 height 649
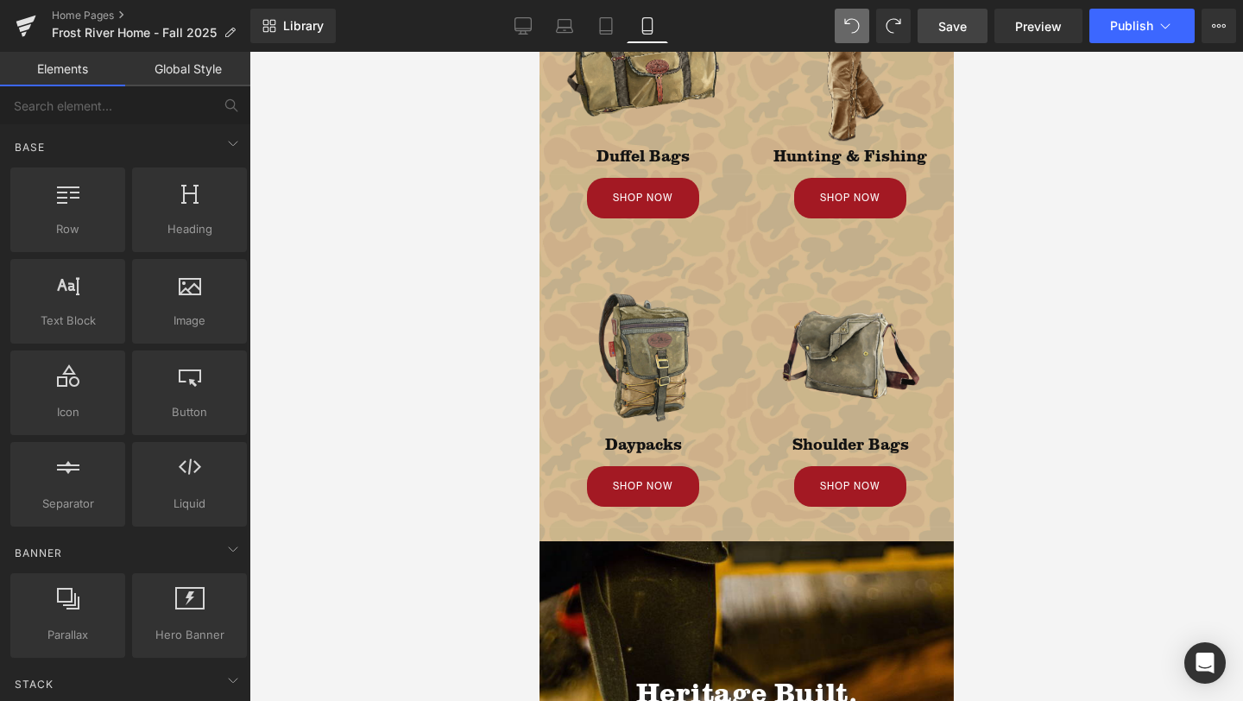
scroll to position [717, 0]
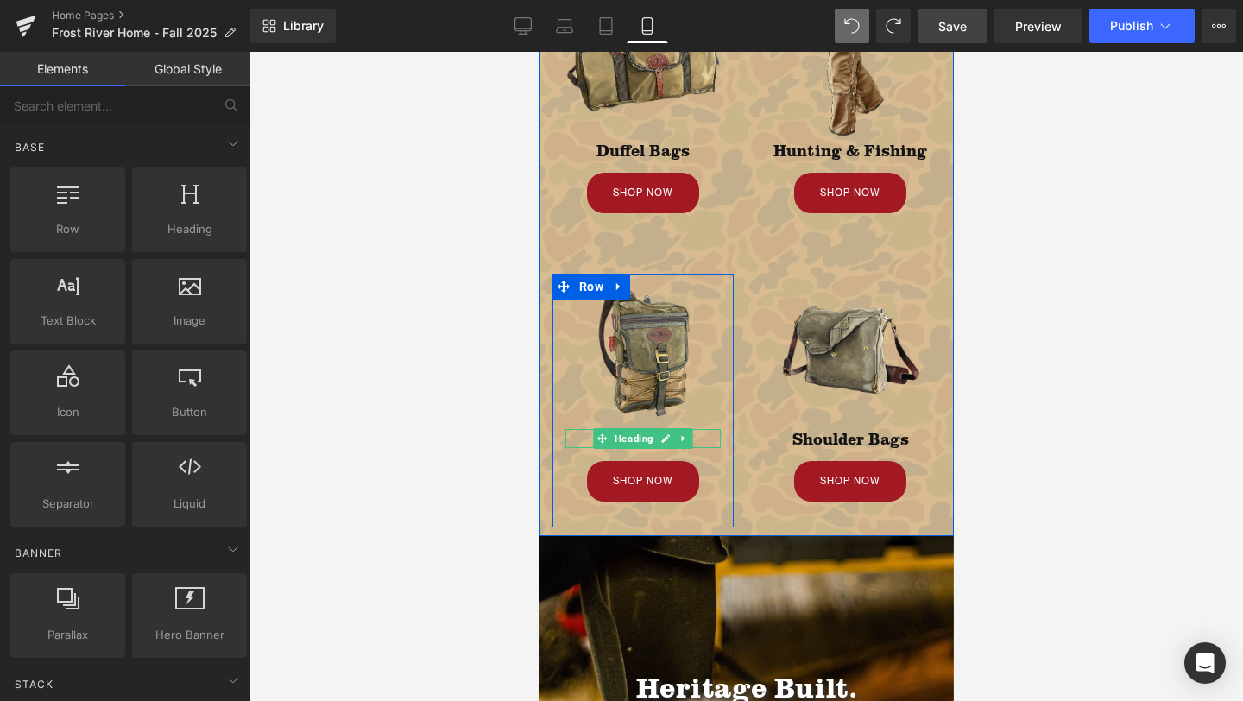
click at [654, 436] on span "Heading" at bounding box center [633, 438] width 46 height 21
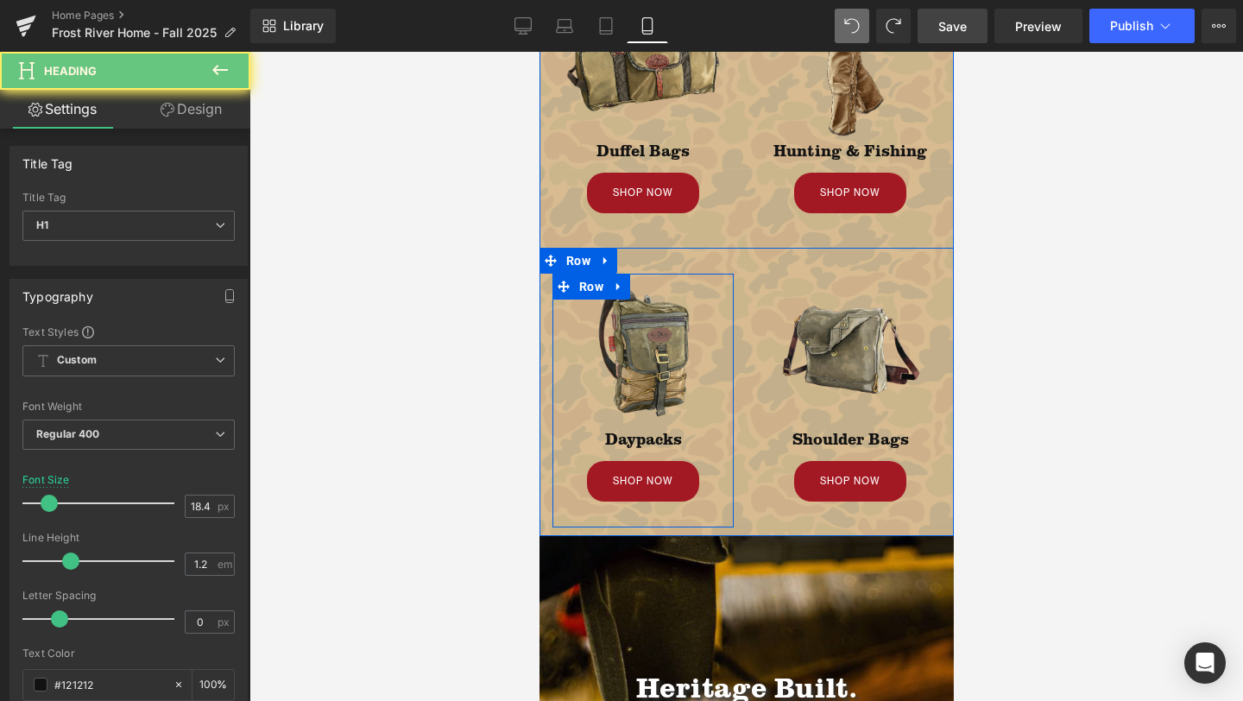
click at [713, 435] on h1 "Daypacks" at bounding box center [642, 438] width 155 height 19
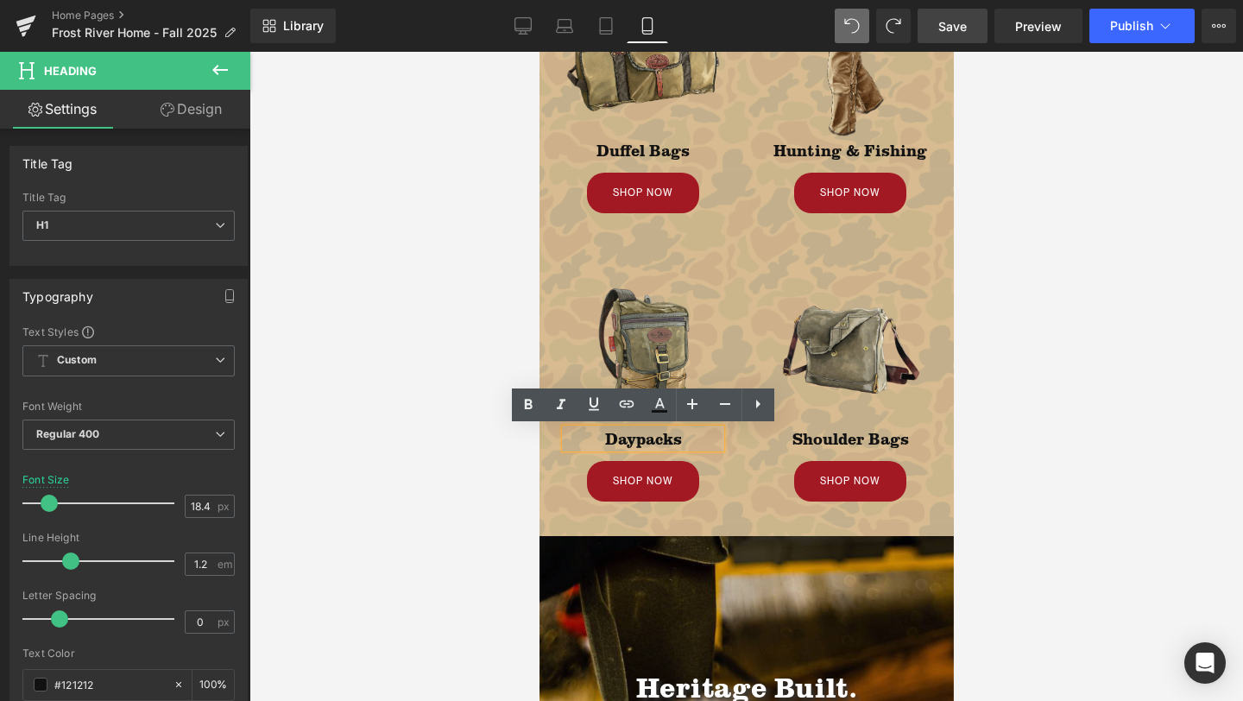
click at [634, 440] on h1 "Daypacks" at bounding box center [642, 438] width 155 height 19
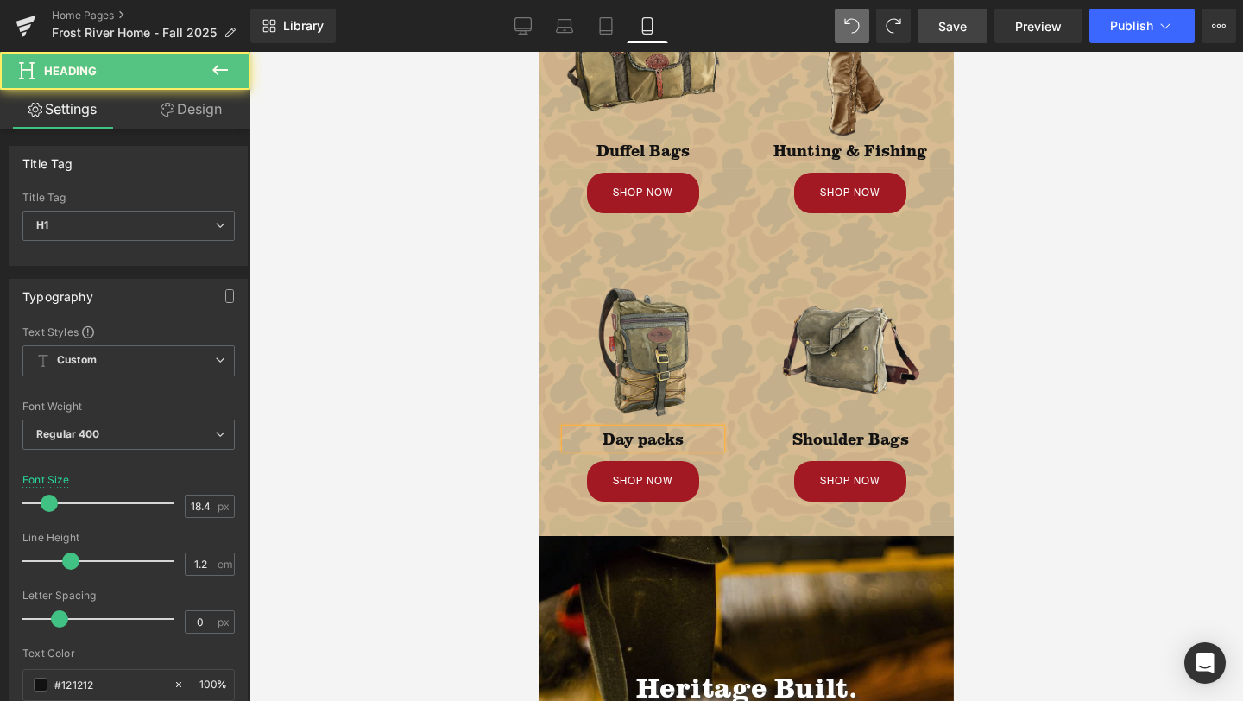
click at [645, 440] on h1 "Day packs" at bounding box center [642, 438] width 155 height 19
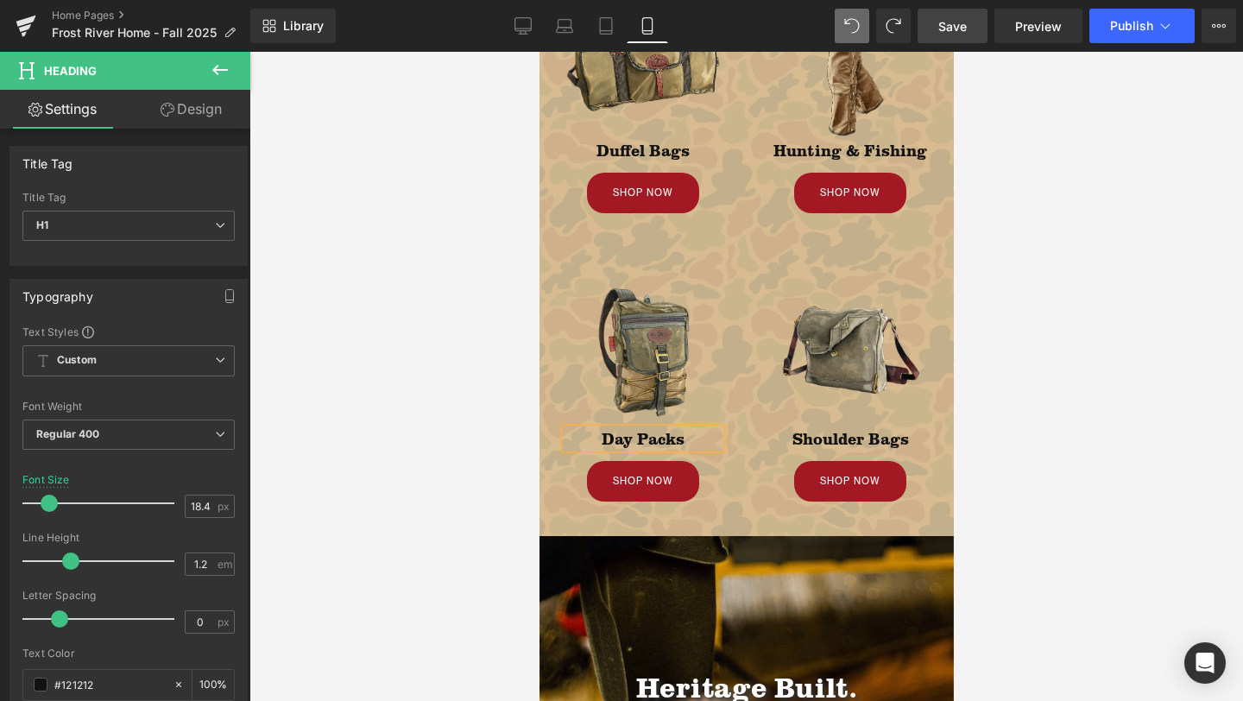
click at [952, 26] on span "Save" at bounding box center [952, 26] width 28 height 18
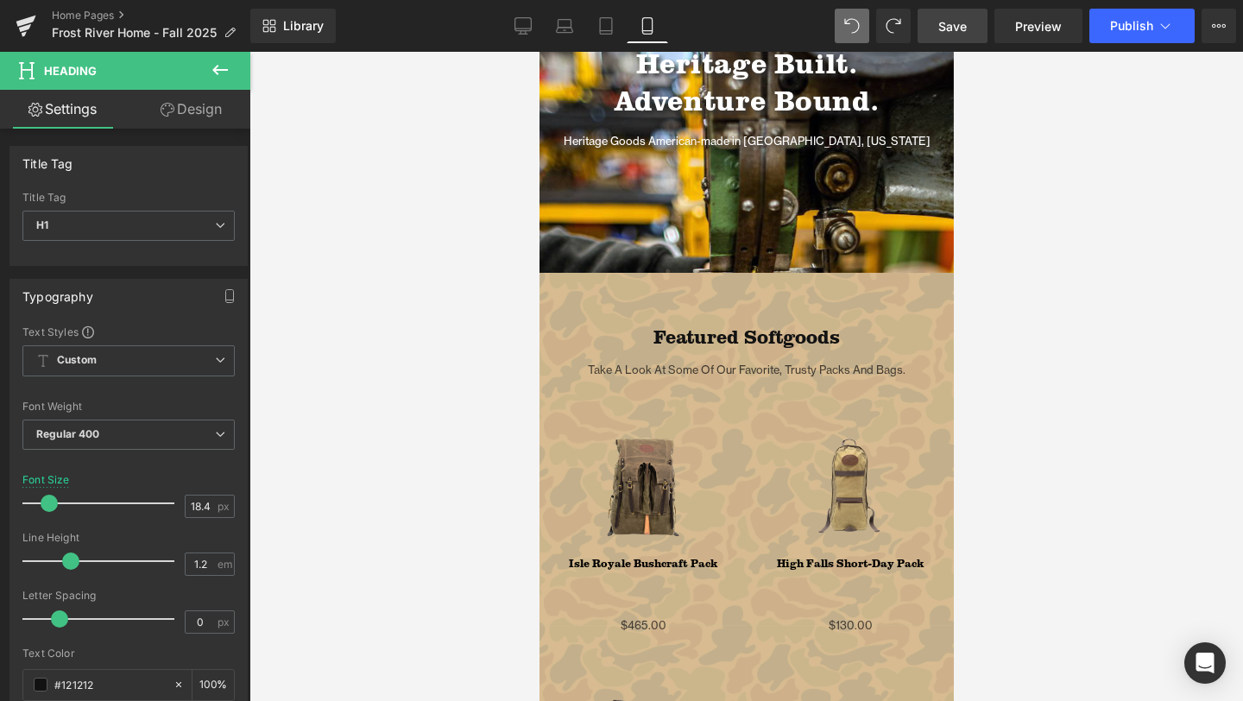
scroll to position [0, 0]
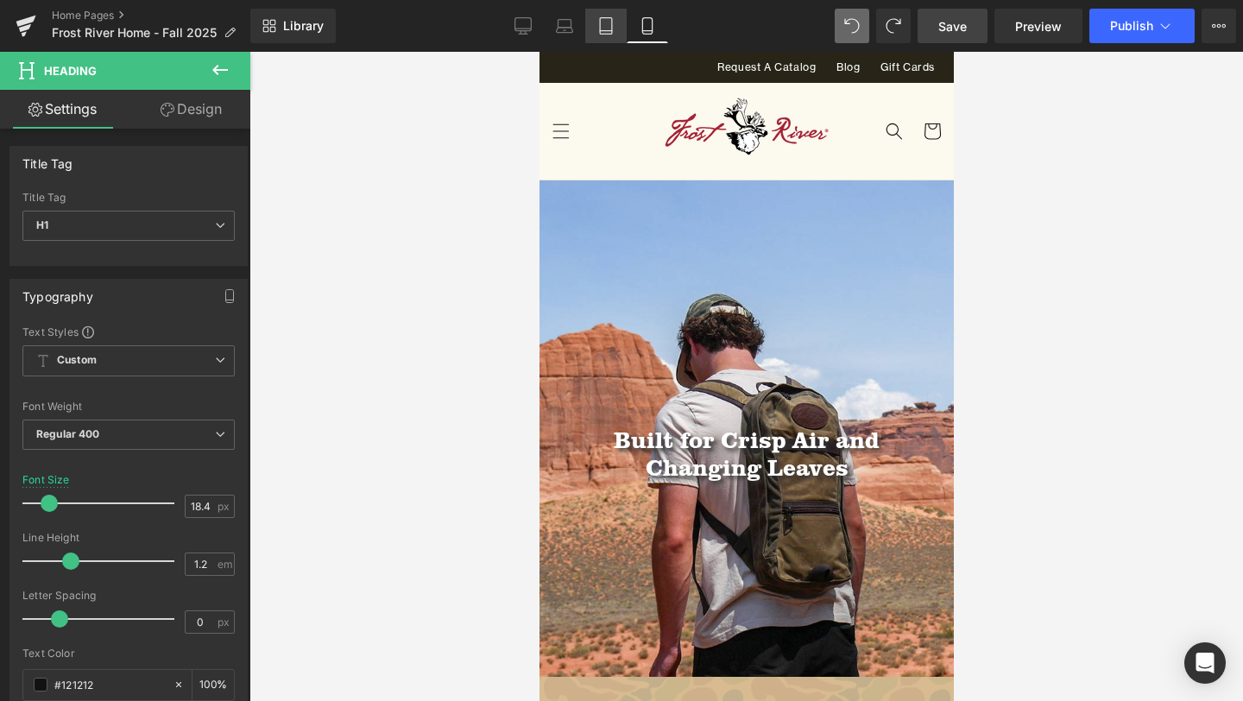
click at [602, 31] on icon at bounding box center [605, 25] width 17 height 17
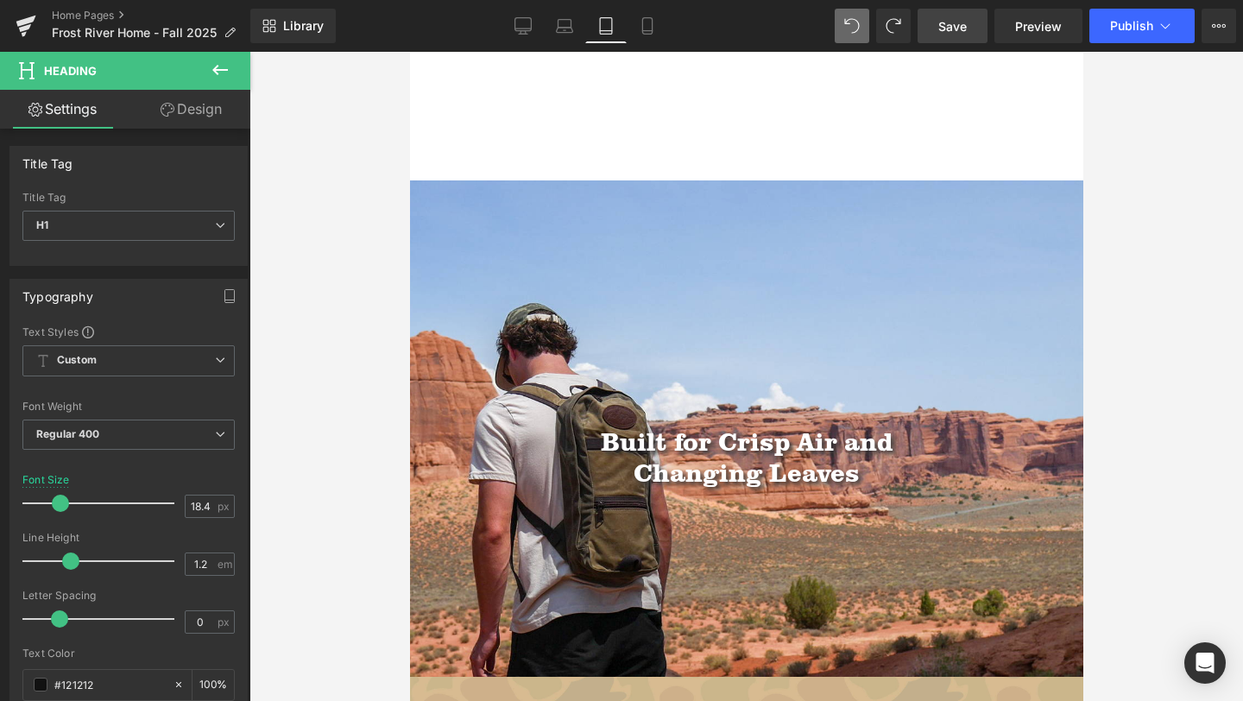
scroll to position [305, 0]
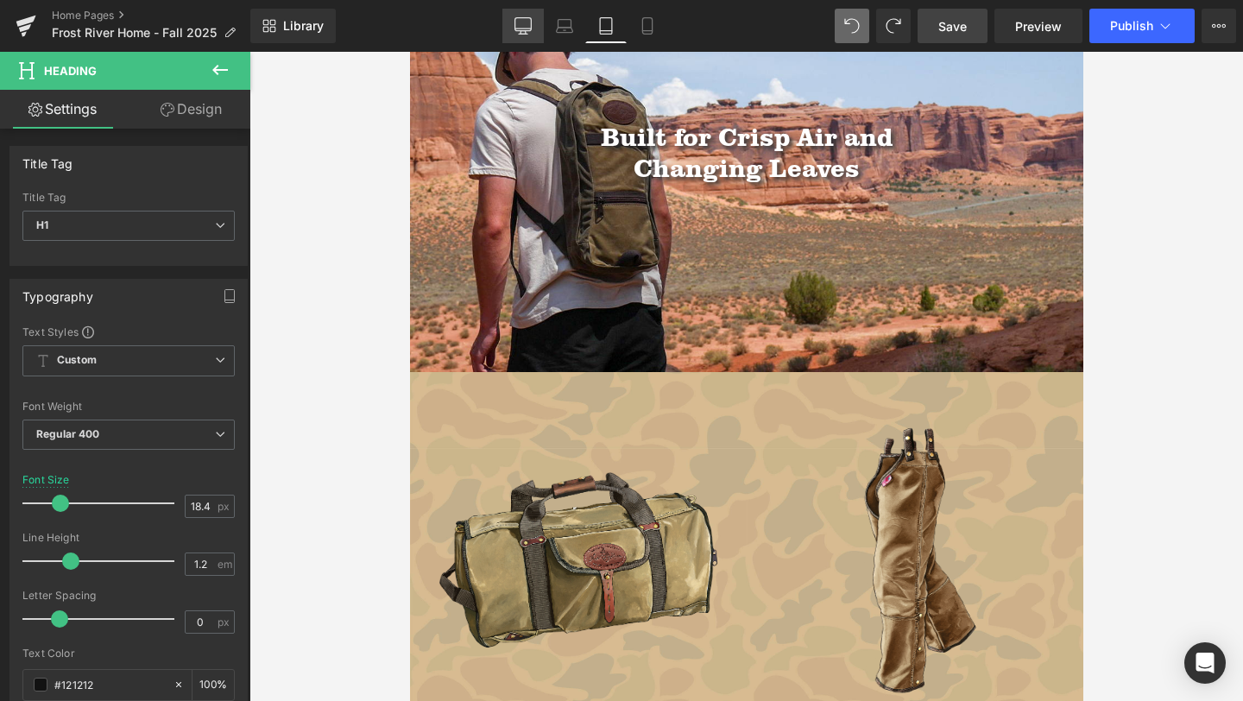
click at [526, 22] on icon at bounding box center [522, 25] width 17 height 17
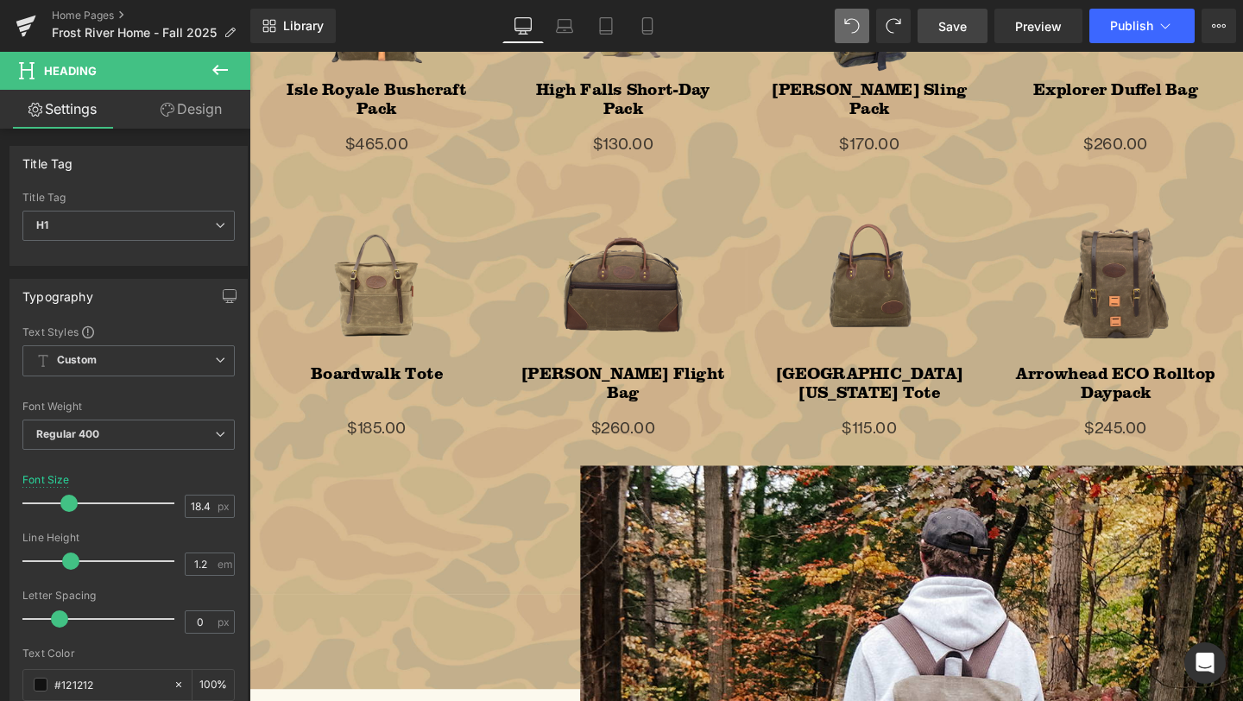
scroll to position [2321, 0]
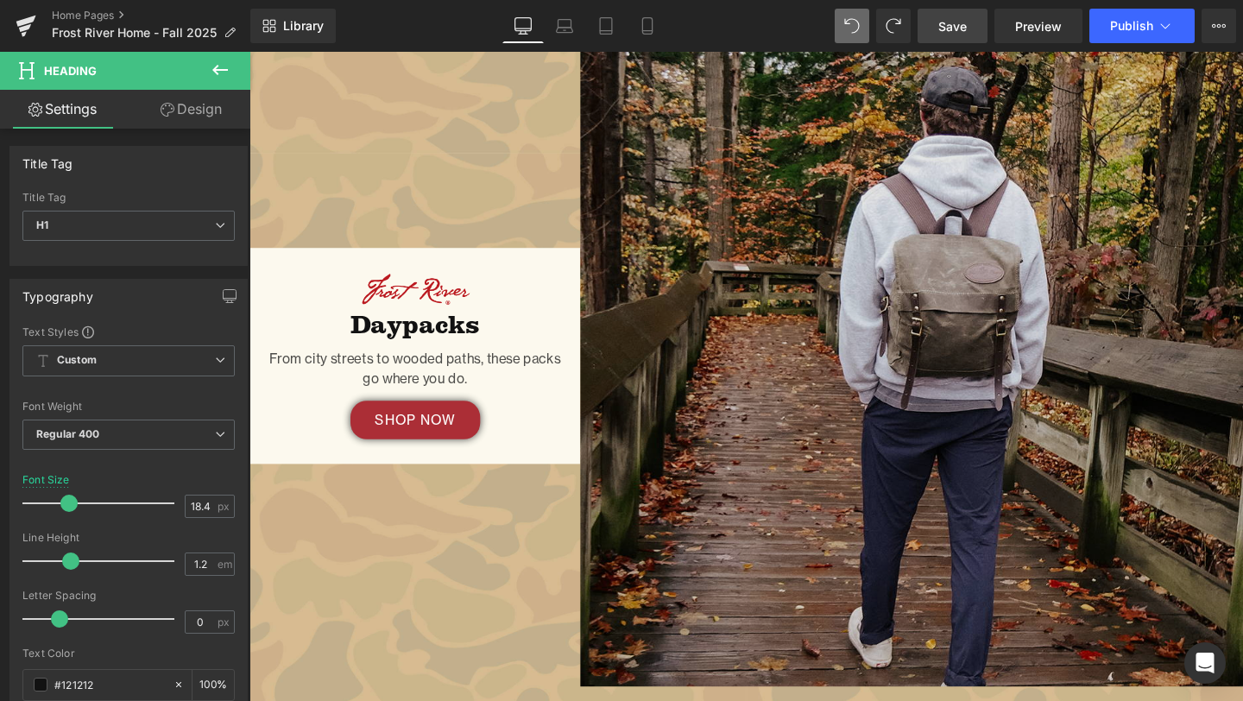
click at [924, 385] on img at bounding box center [945, 371] width 697 height 697
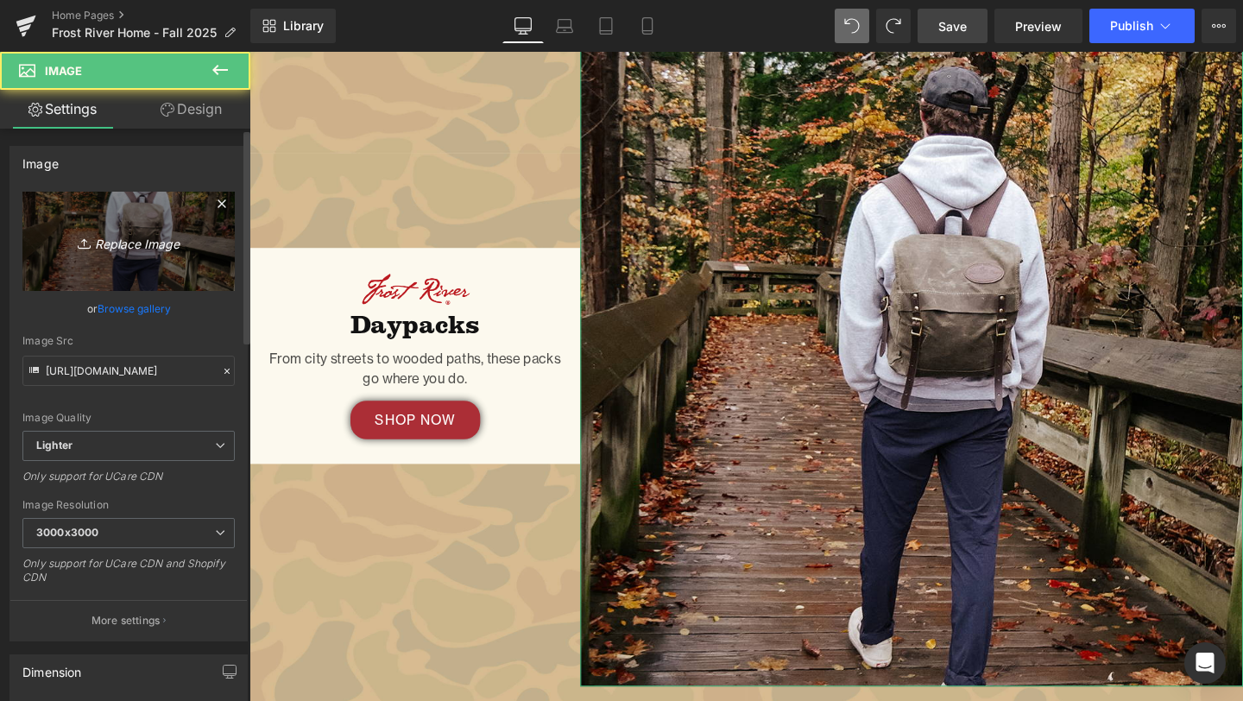
click at [166, 270] on link "Replace Image" at bounding box center [128, 241] width 212 height 99
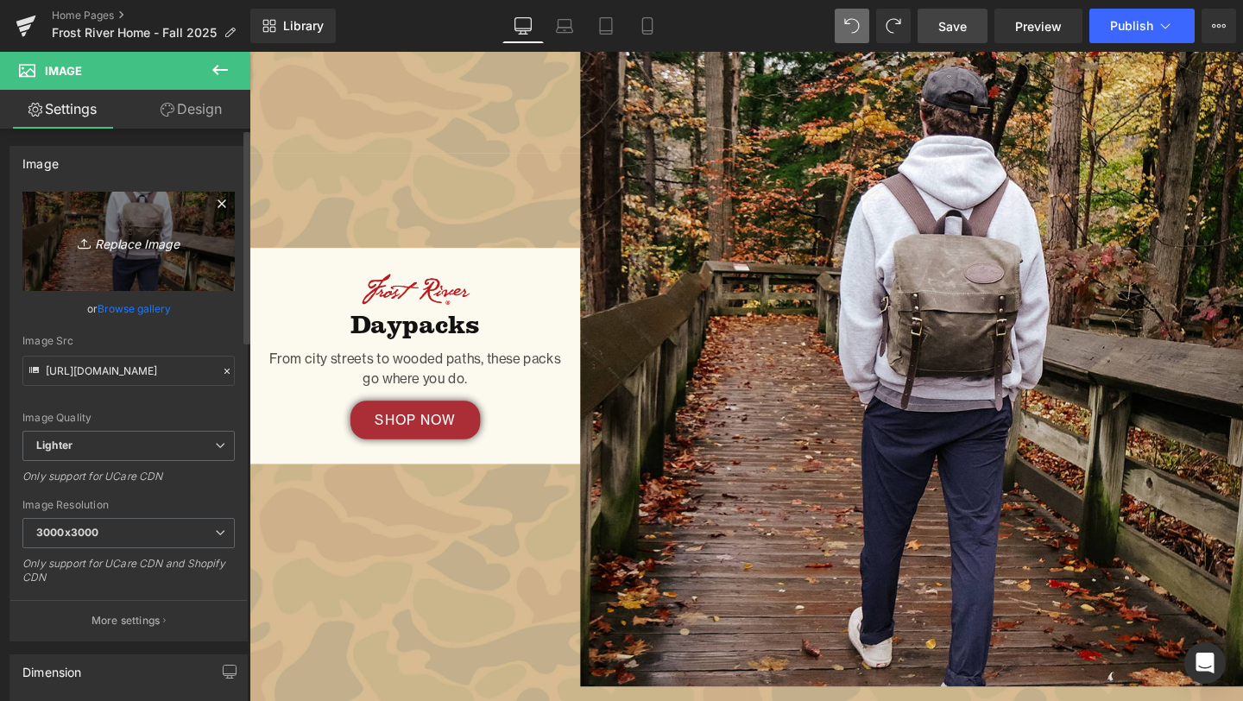
type input "C:\fakepath\Cuyahoga-35 horiz..png"
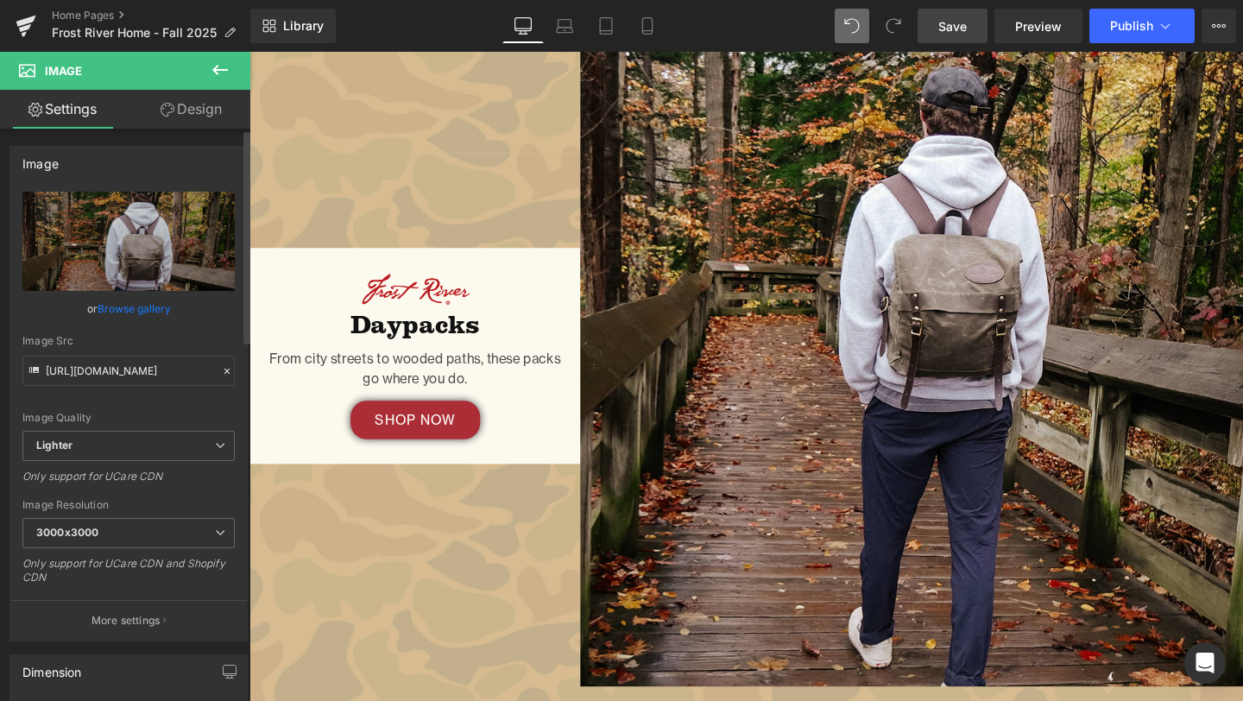
scroll to position [2205, 0]
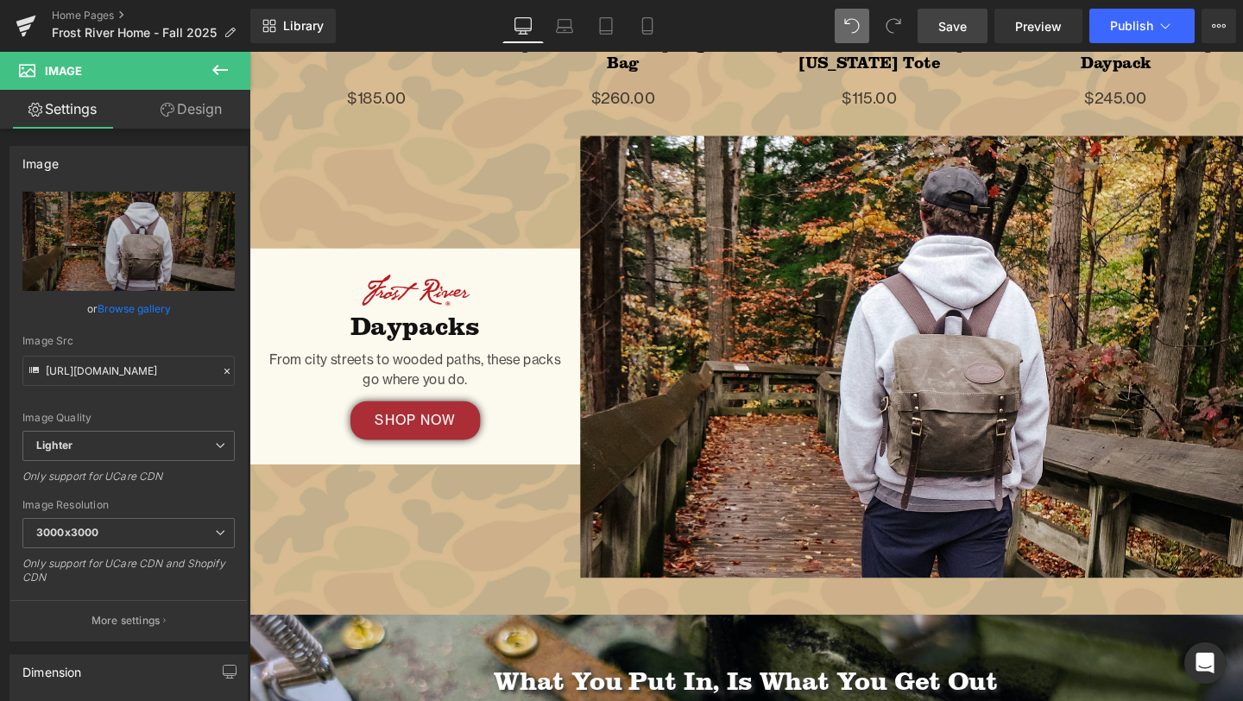
click at [951, 19] on span "Save" at bounding box center [952, 26] width 28 height 18
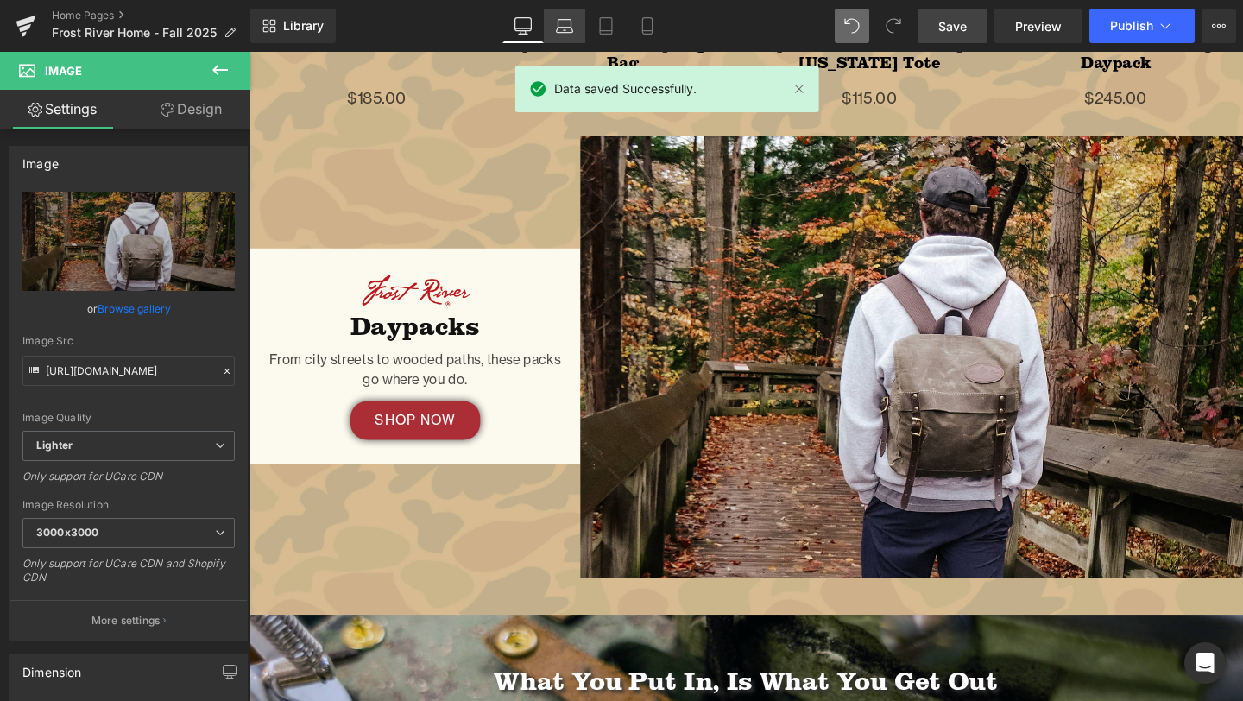
click at [566, 25] on icon at bounding box center [564, 25] width 17 height 17
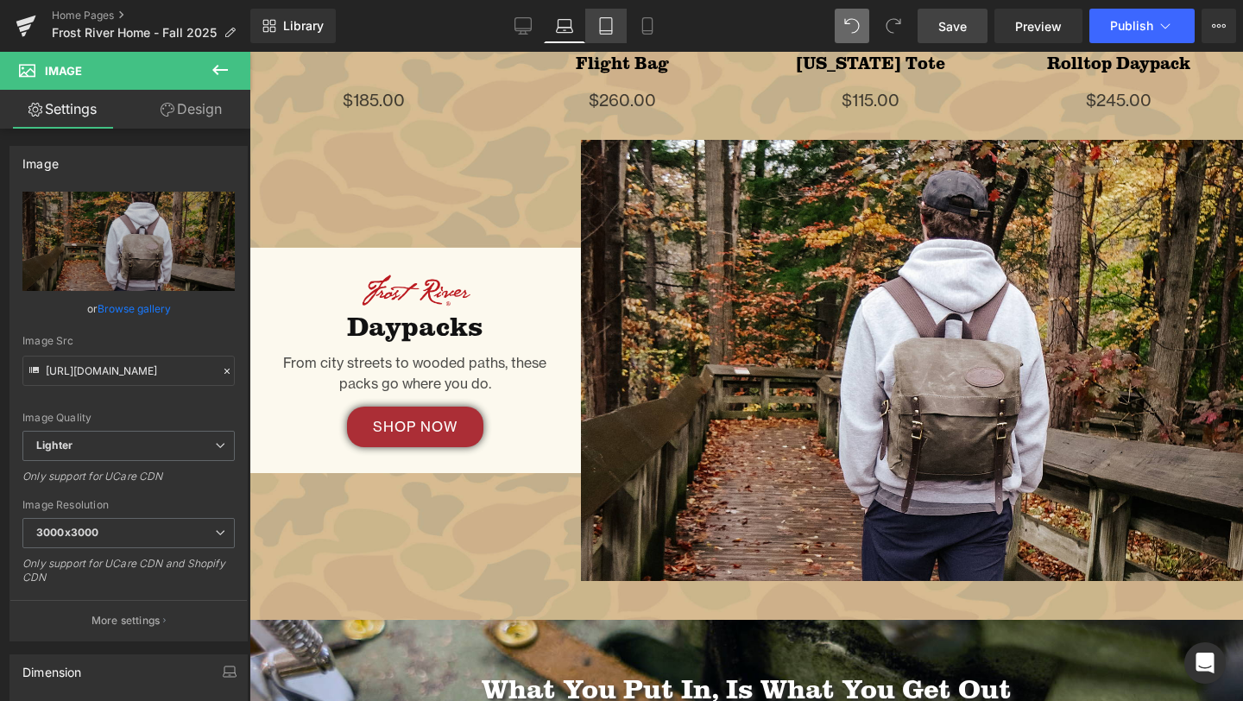
click at [602, 27] on icon at bounding box center [605, 25] width 17 height 17
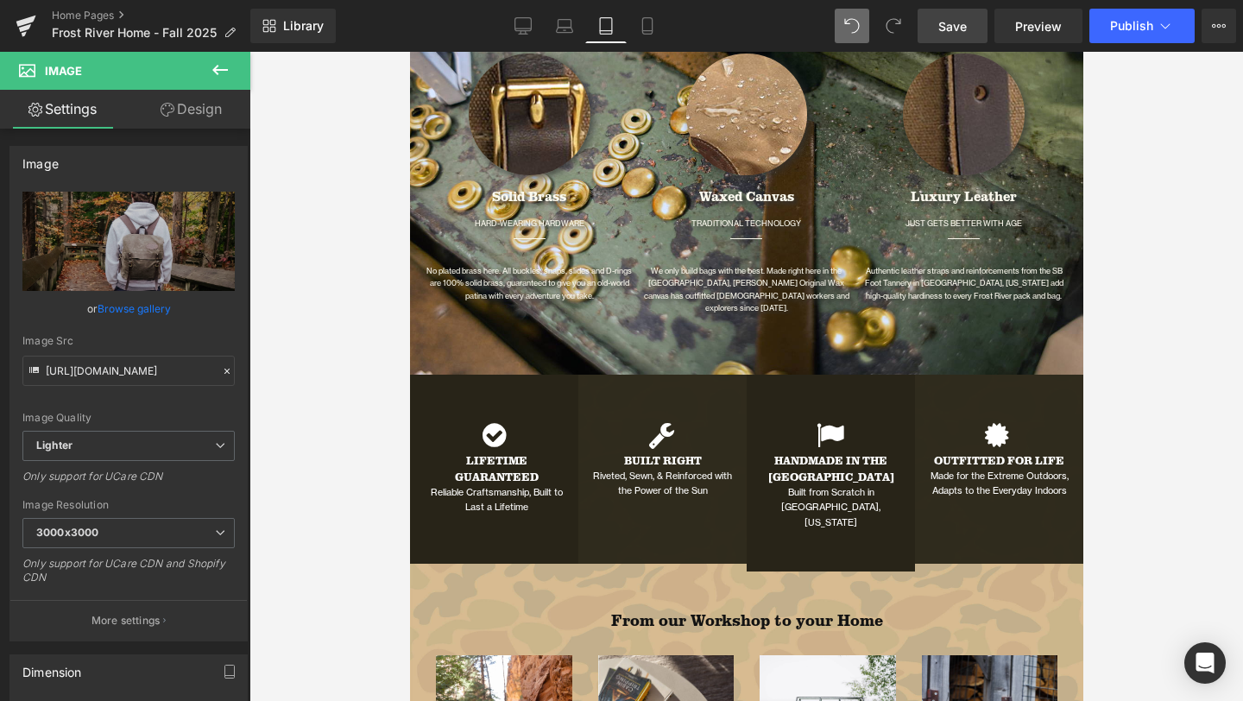
scroll to position [3535, 0]
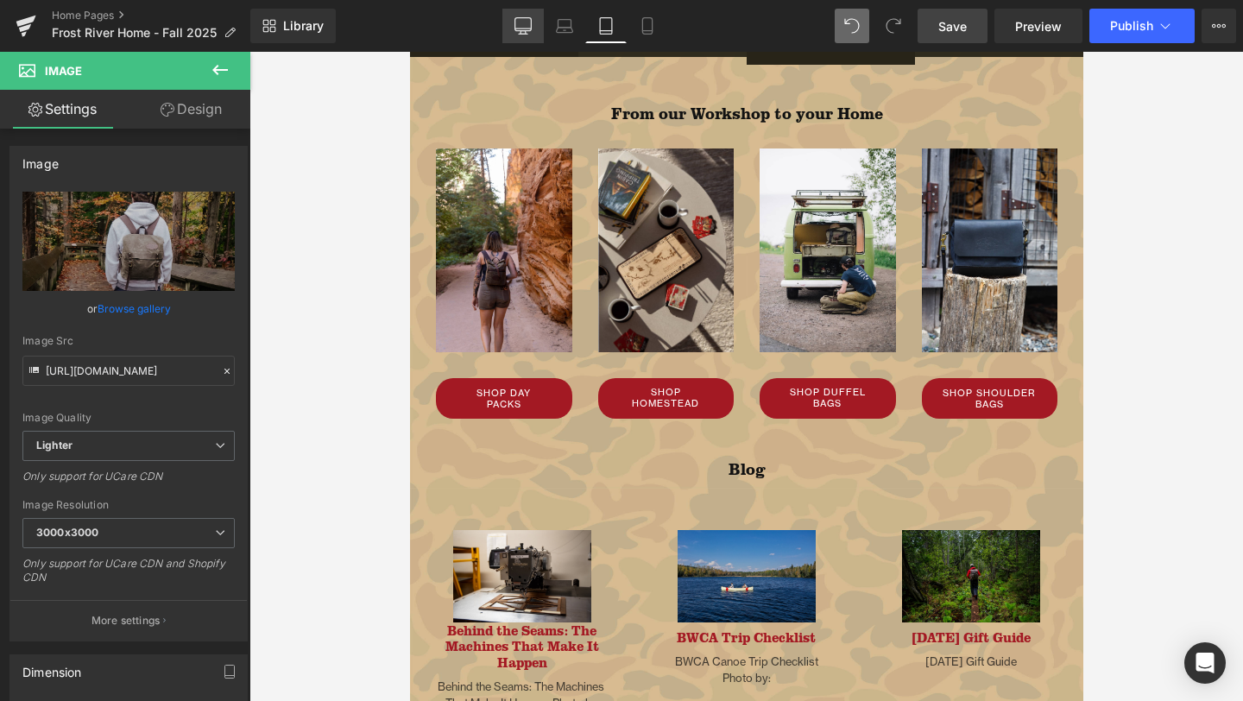
click at [521, 31] on icon at bounding box center [522, 25] width 17 height 17
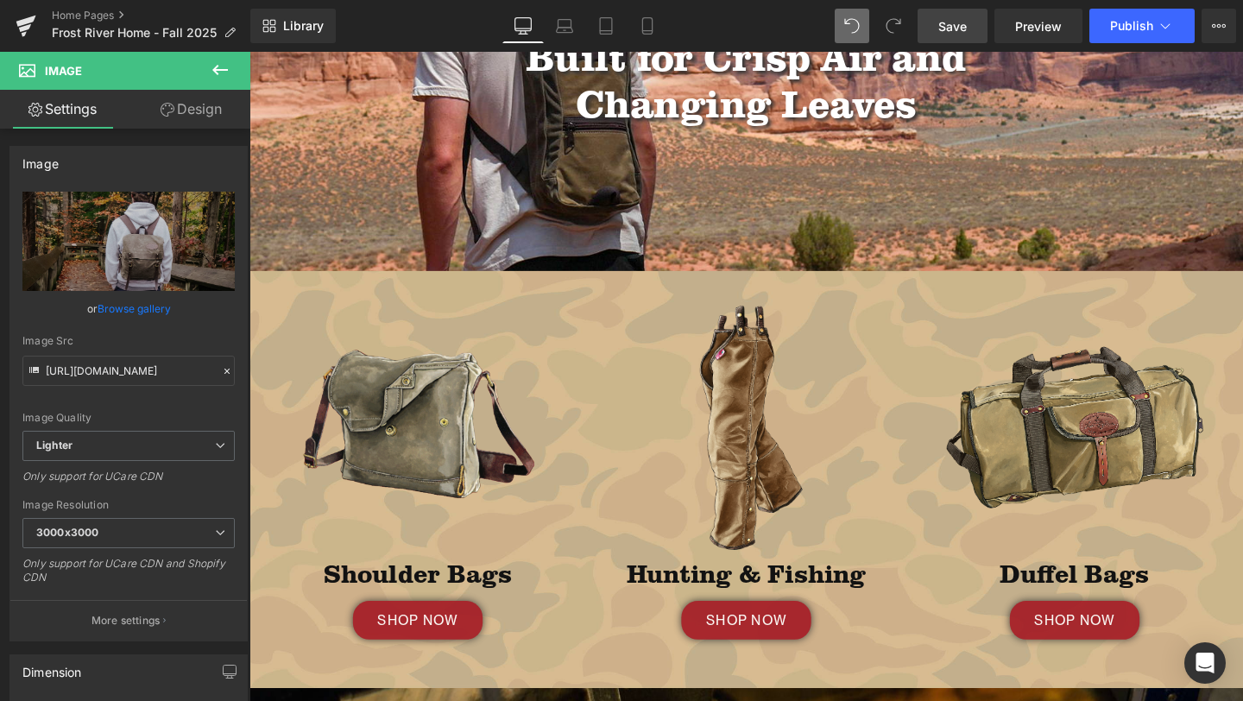
scroll to position [0, 0]
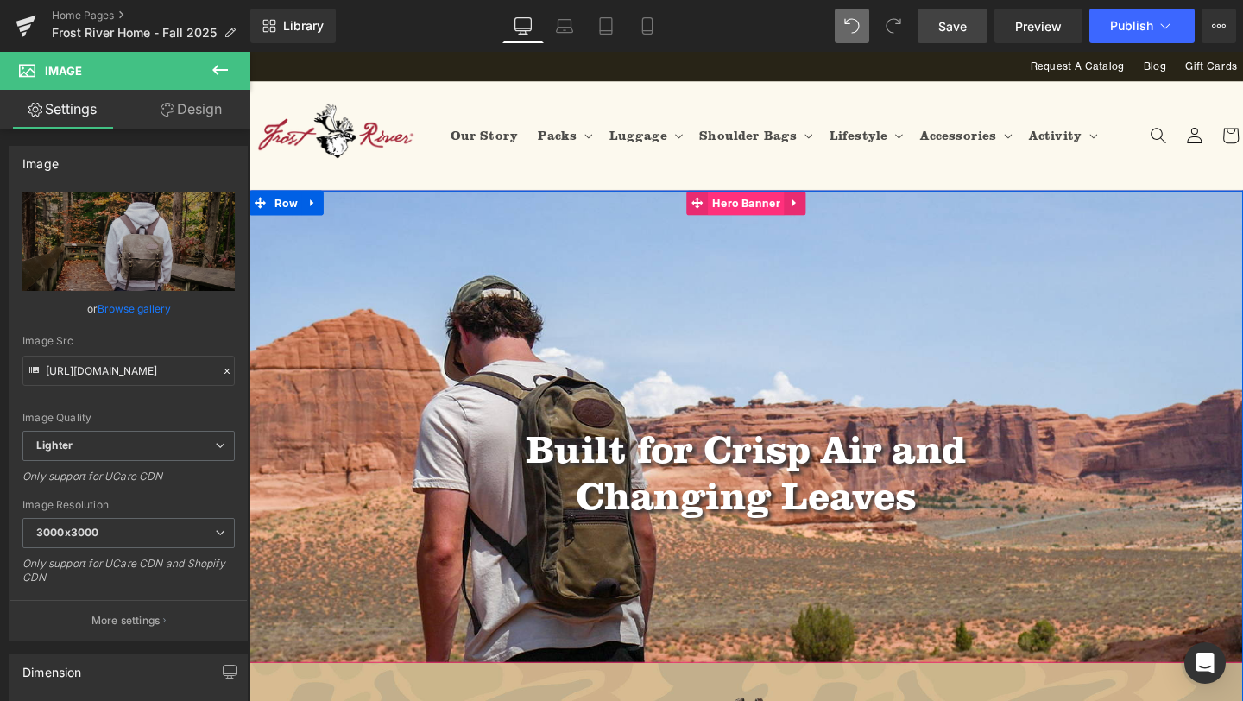
click at [778, 205] on span "Hero Banner" at bounding box center [771, 211] width 80 height 26
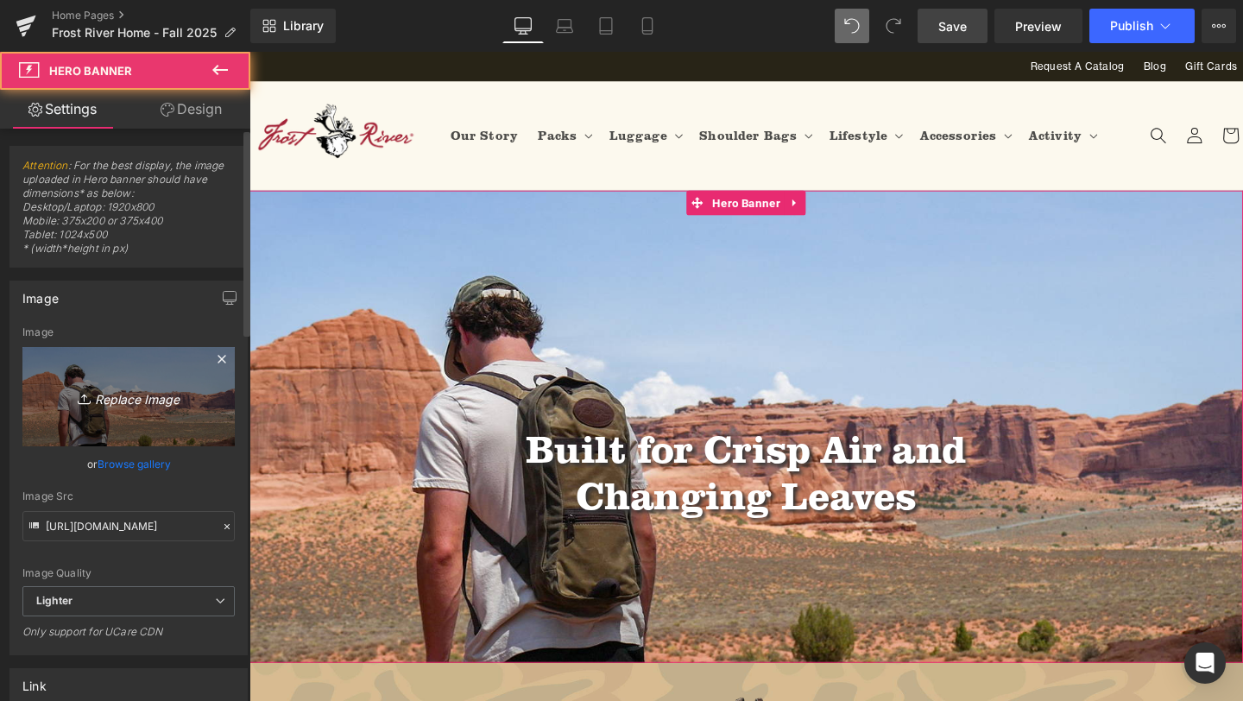
click at [116, 403] on icon "Replace Image" at bounding box center [129, 397] width 138 height 22
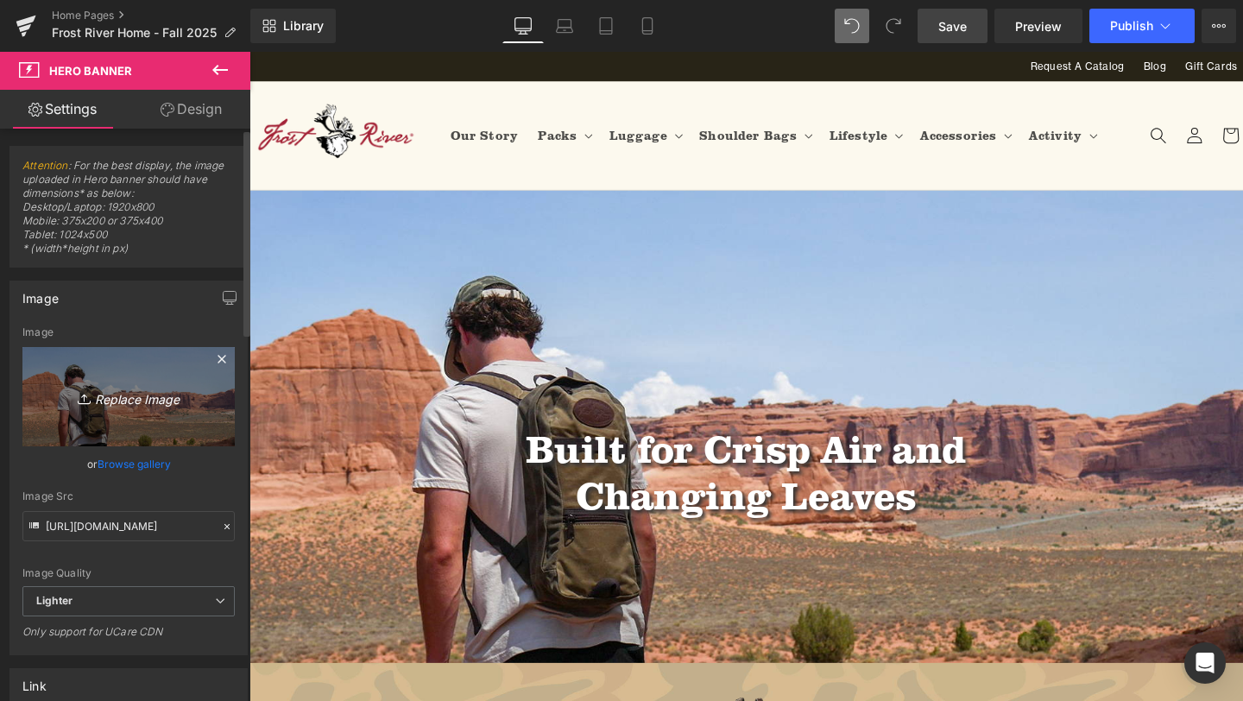
type input "C:\fakepath\Cuyahoga-35 horiz..png"
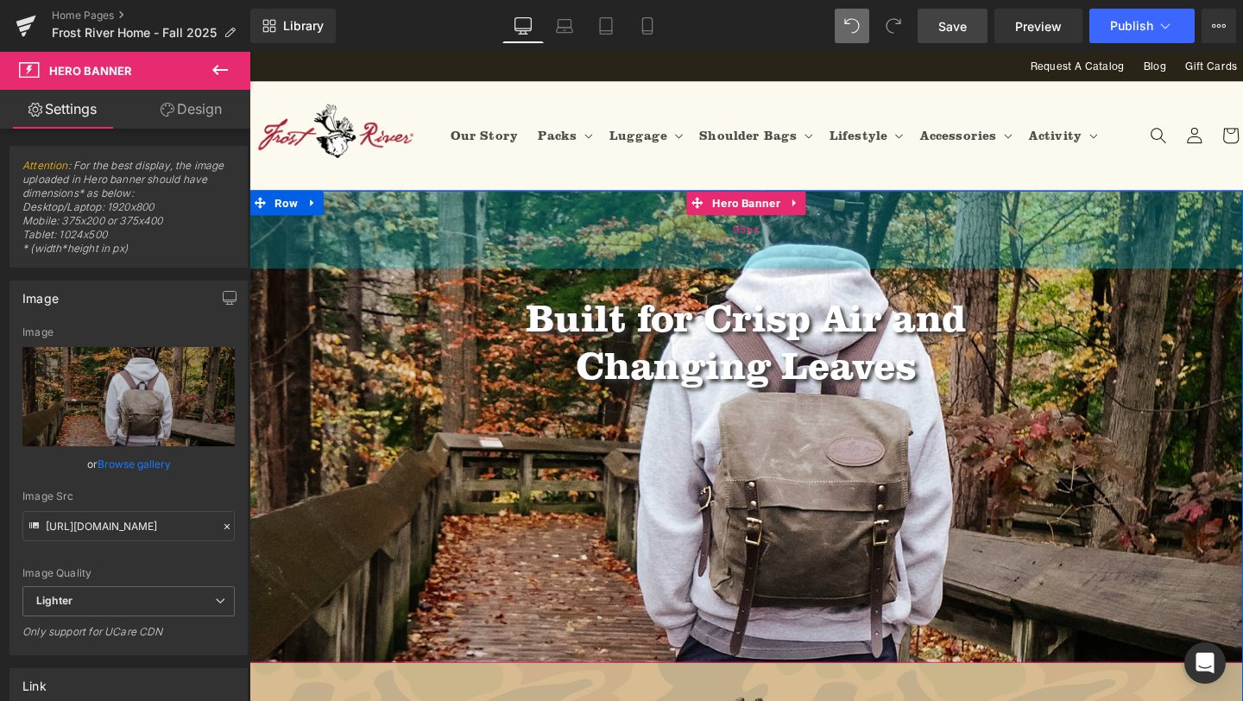
drag, startPoint x: 804, startPoint y: 414, endPoint x: 818, endPoint y: 277, distance: 138.0
click at [818, 277] on div "95px" at bounding box center [771, 239] width 1045 height 82
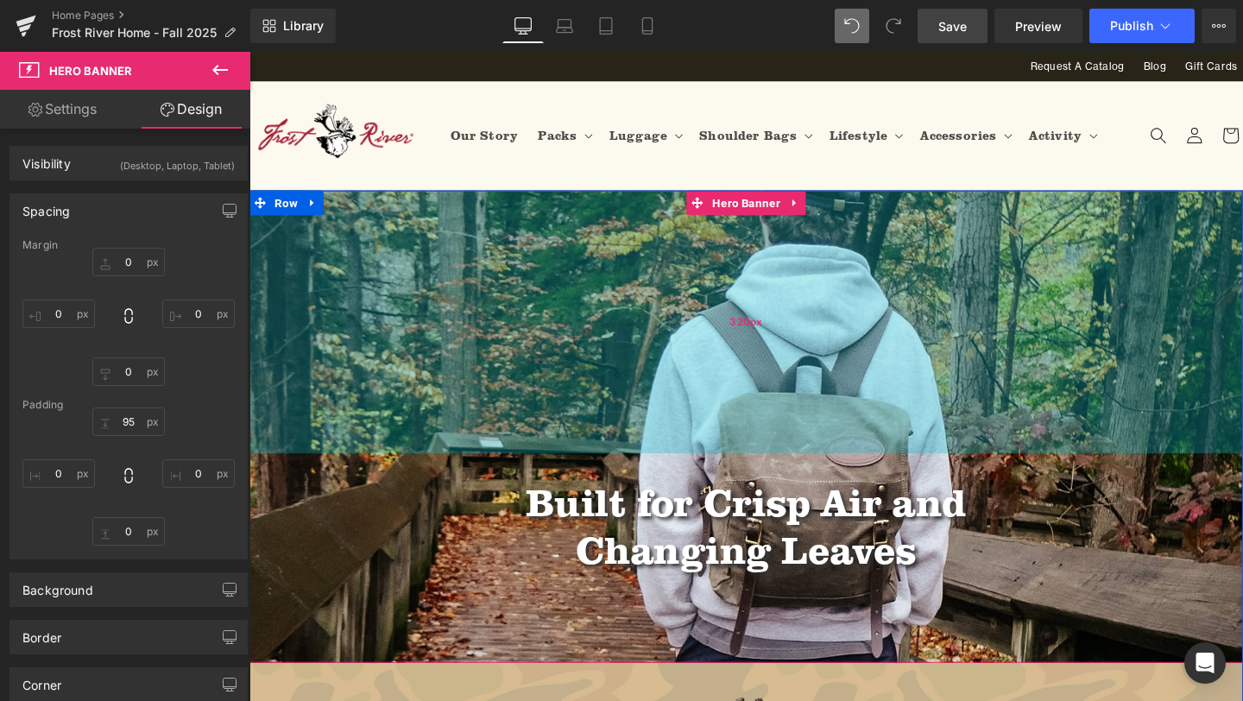
drag, startPoint x: 779, startPoint y: 275, endPoint x: 773, endPoint y: 469, distance: 194.3
click at [773, 469] on div "320px" at bounding box center [771, 336] width 1045 height 276
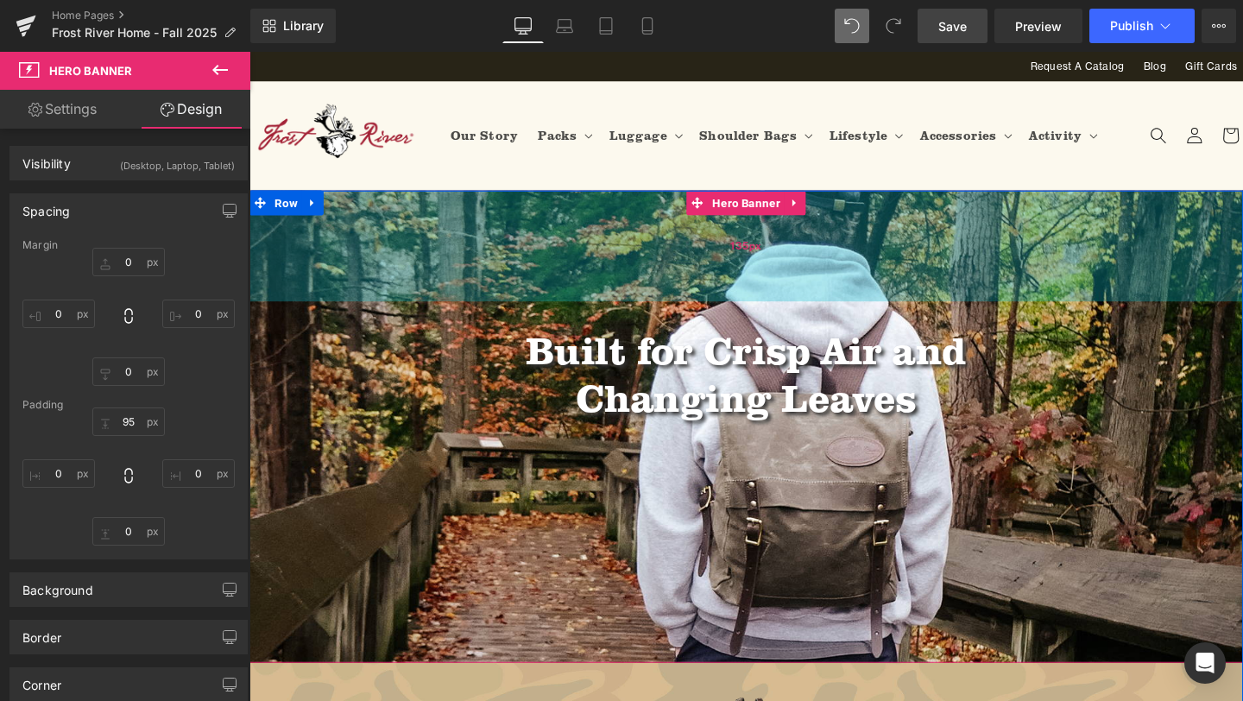
drag, startPoint x: 764, startPoint y: 470, endPoint x: 767, endPoint y: 312, distance: 158.0
click at [767, 312] on div "135px" at bounding box center [771, 256] width 1045 height 117
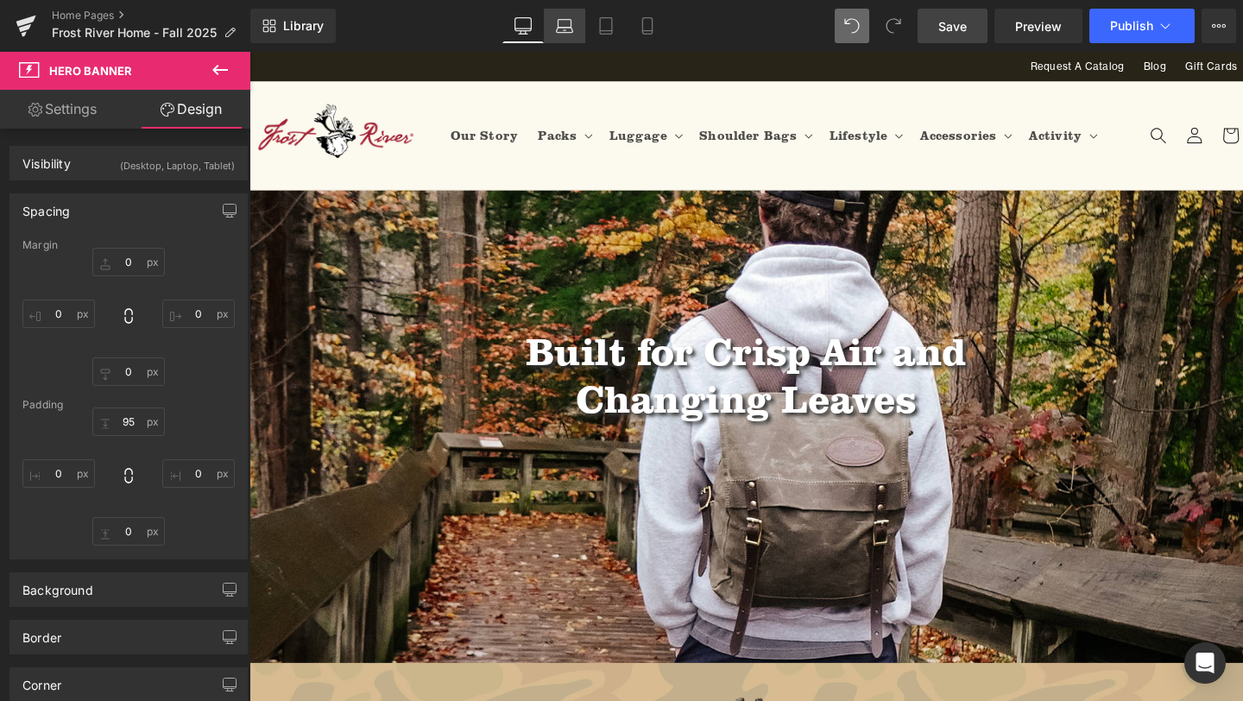
click at [564, 28] on icon at bounding box center [564, 25] width 17 height 17
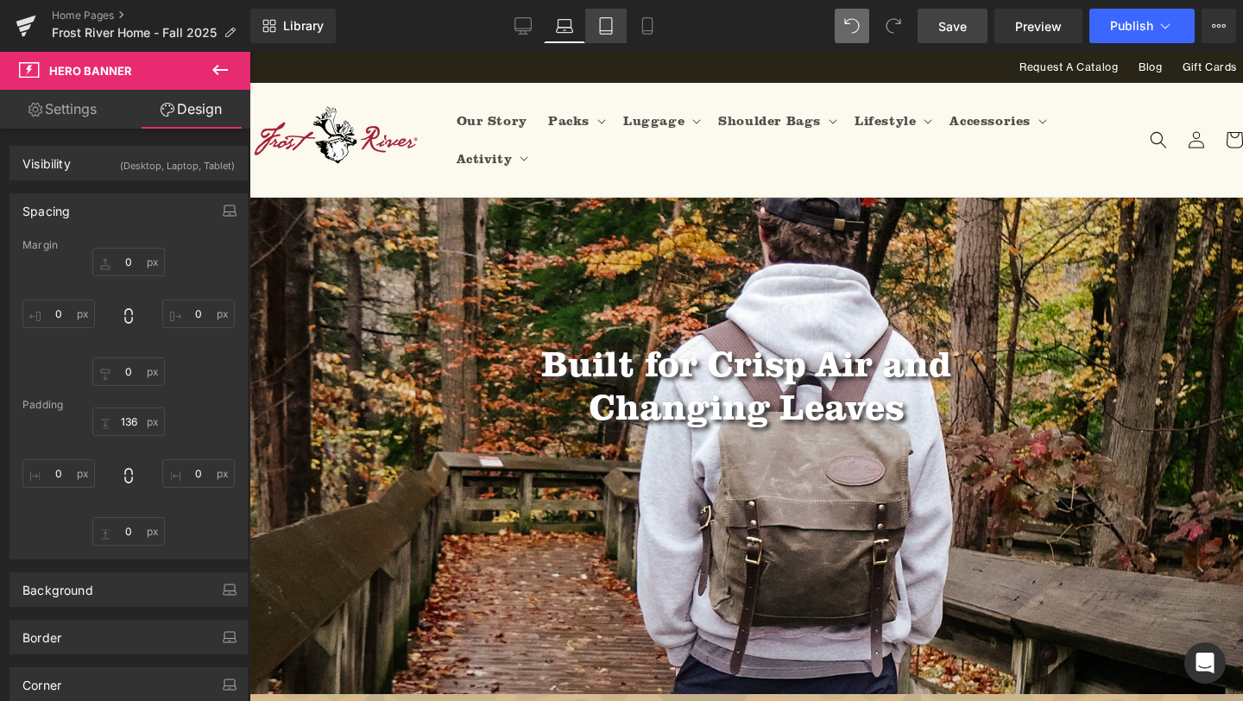
click at [609, 28] on icon at bounding box center [605, 25] width 17 height 17
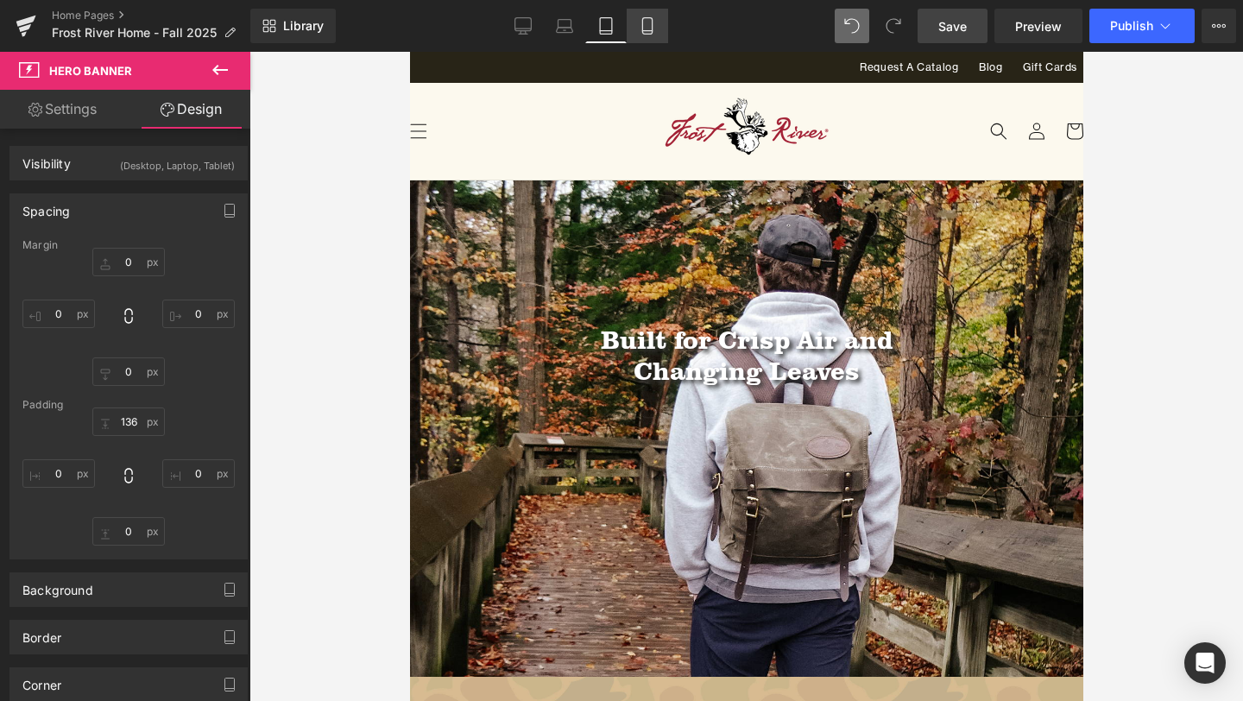
click at [657, 30] on link "Mobile" at bounding box center [647, 26] width 41 height 35
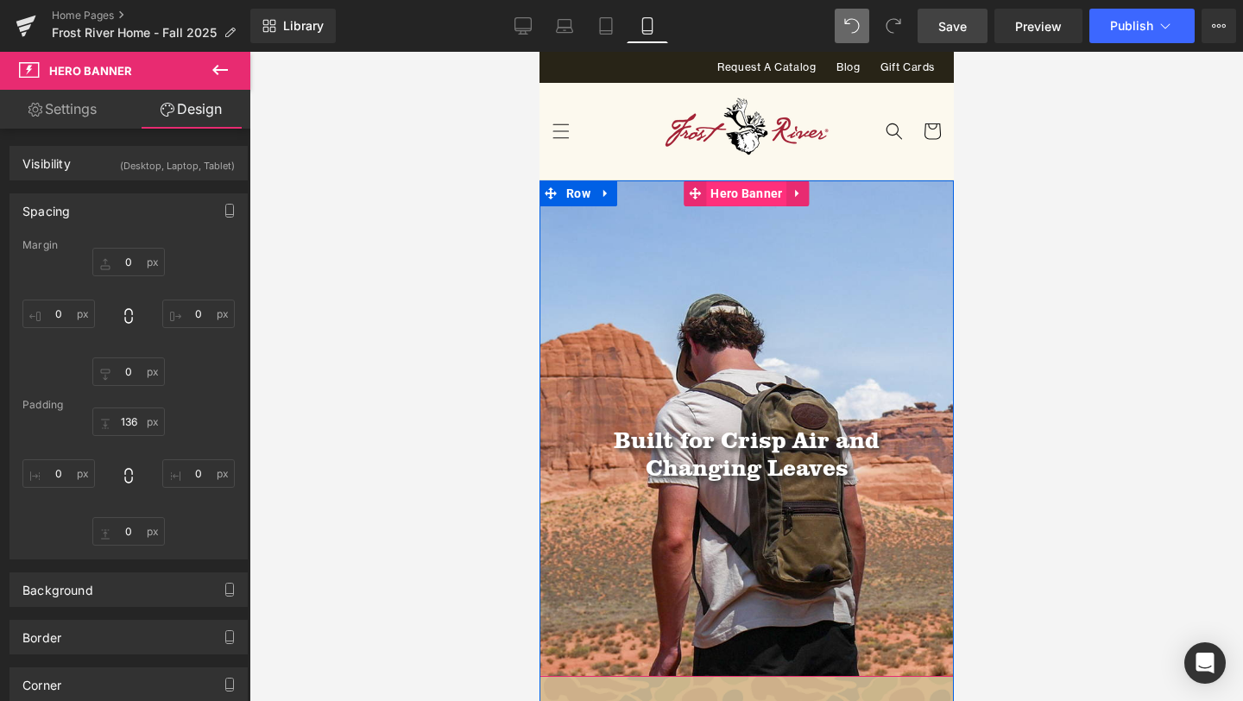
click at [745, 187] on span "Hero Banner" at bounding box center [745, 193] width 80 height 26
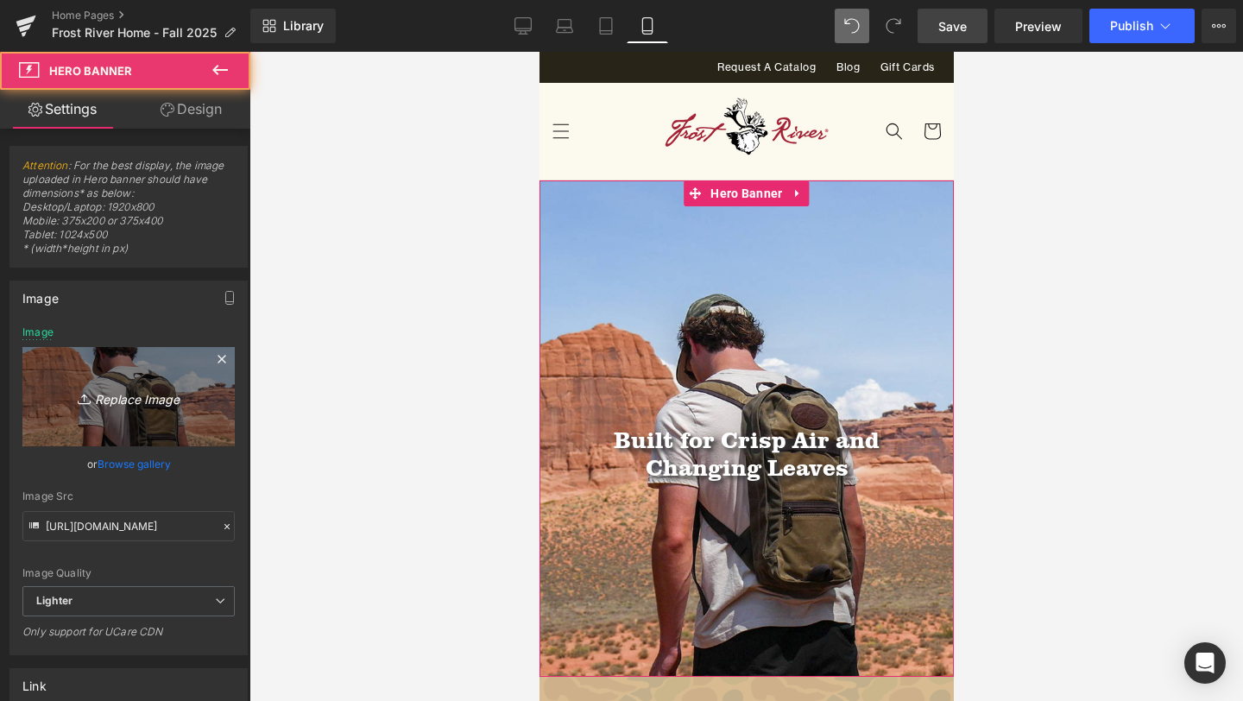
click at [112, 395] on icon "Replace Image" at bounding box center [129, 397] width 138 height 22
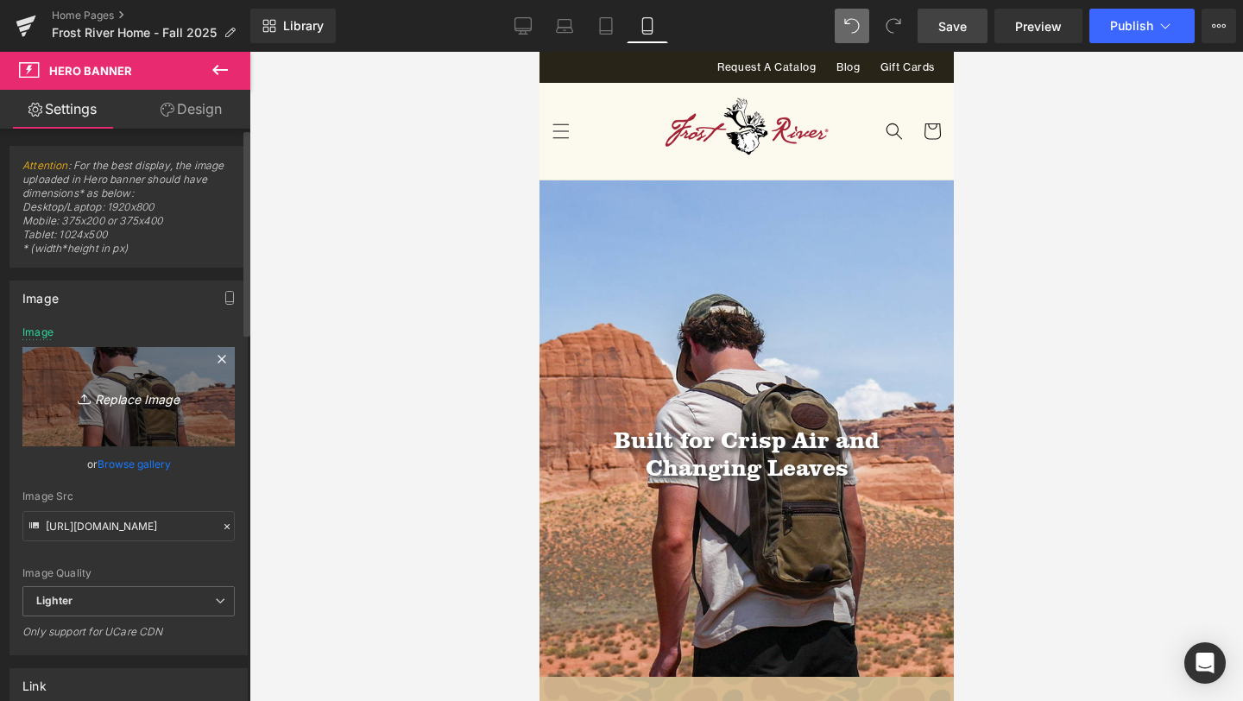
type input "C:\fakepath\Cuyahoga-35 vert.png"
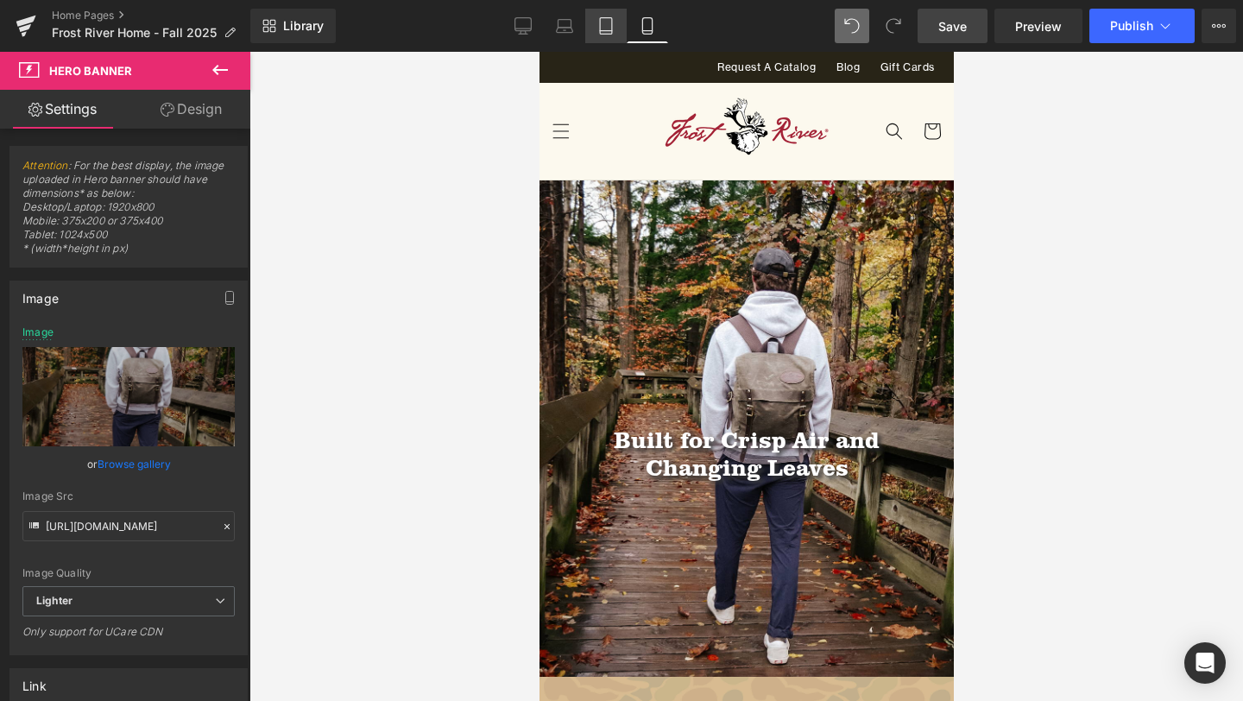
click at [613, 26] on icon at bounding box center [605, 25] width 17 height 17
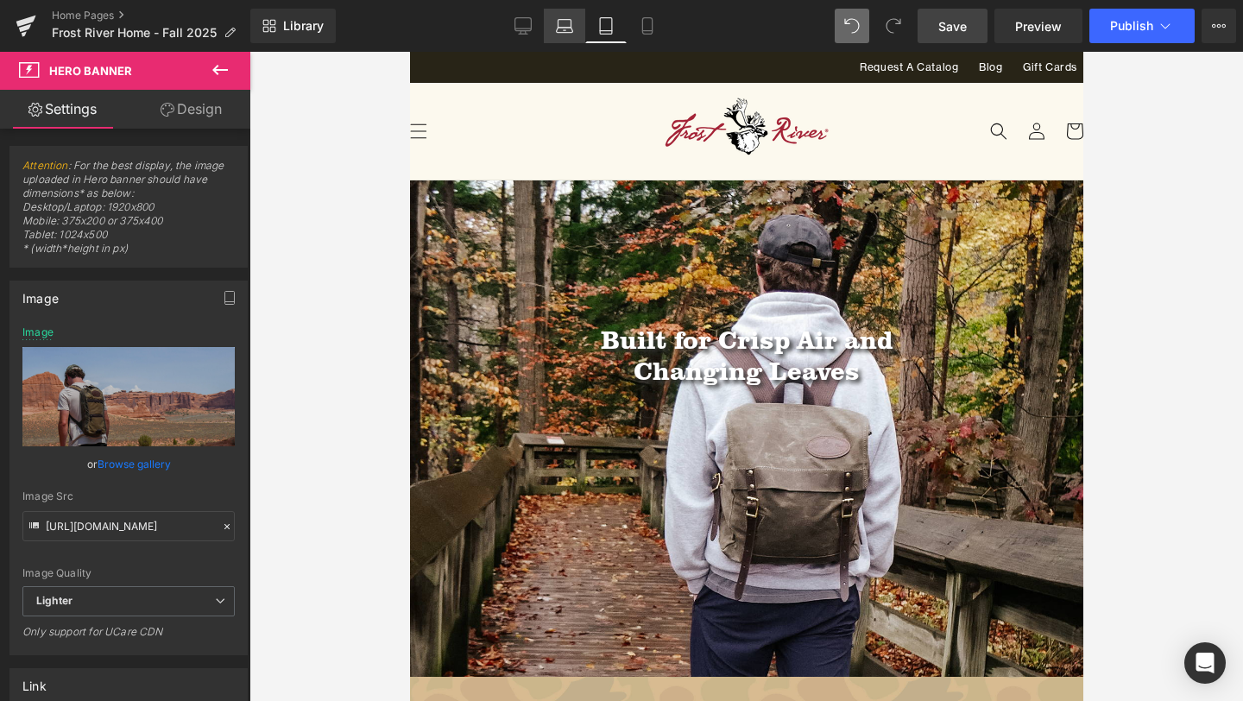
click at [559, 22] on icon at bounding box center [564, 25] width 17 height 17
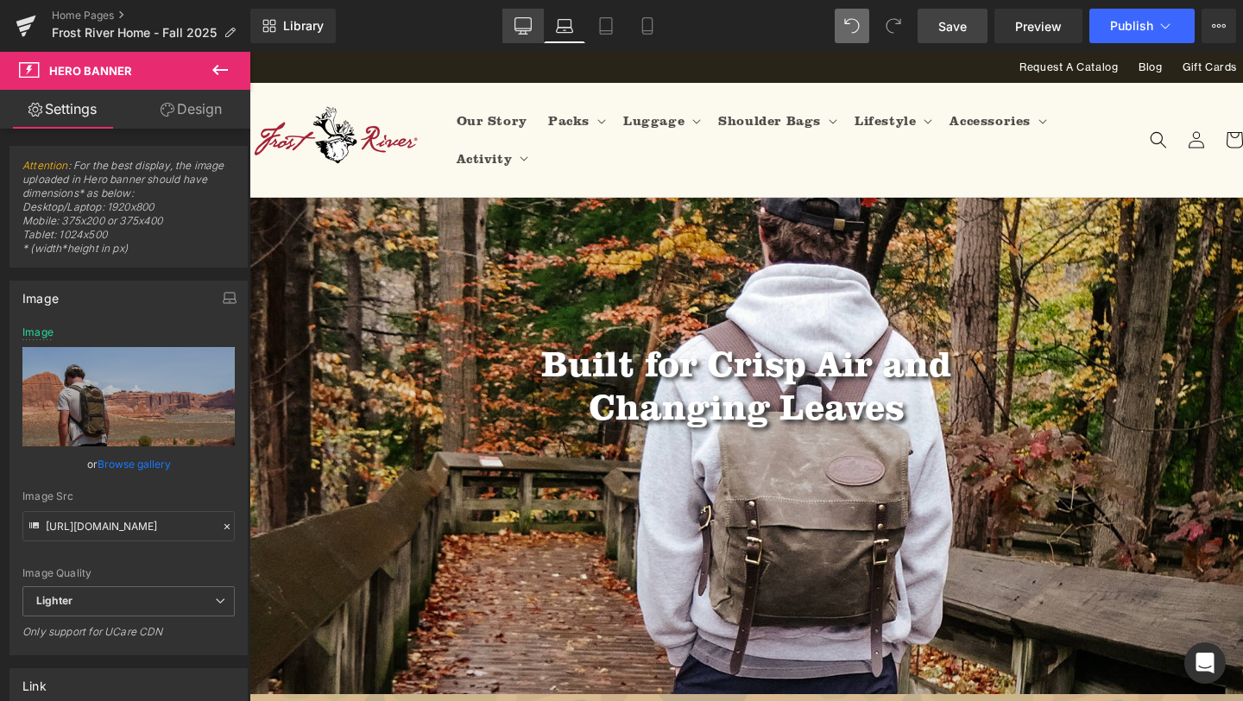
click at [527, 22] on icon at bounding box center [522, 25] width 17 height 17
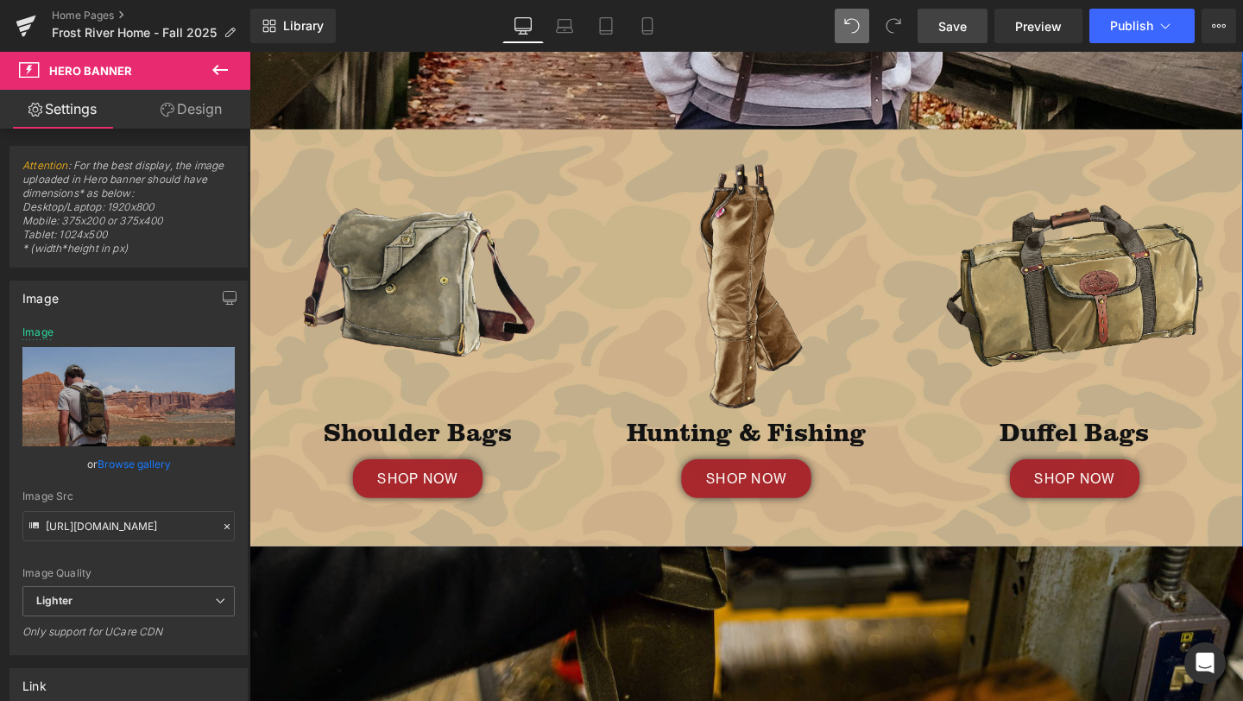
scroll to position [564, 0]
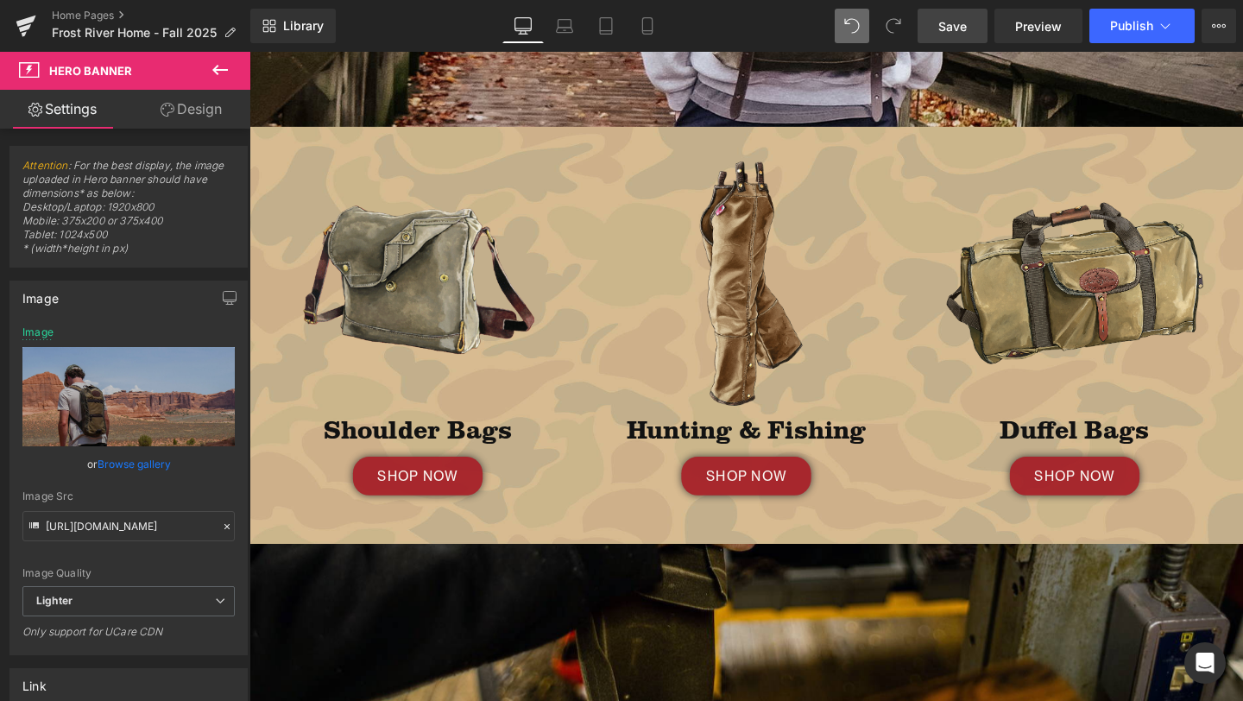
click at [961, 20] on span "Save" at bounding box center [952, 26] width 28 height 18
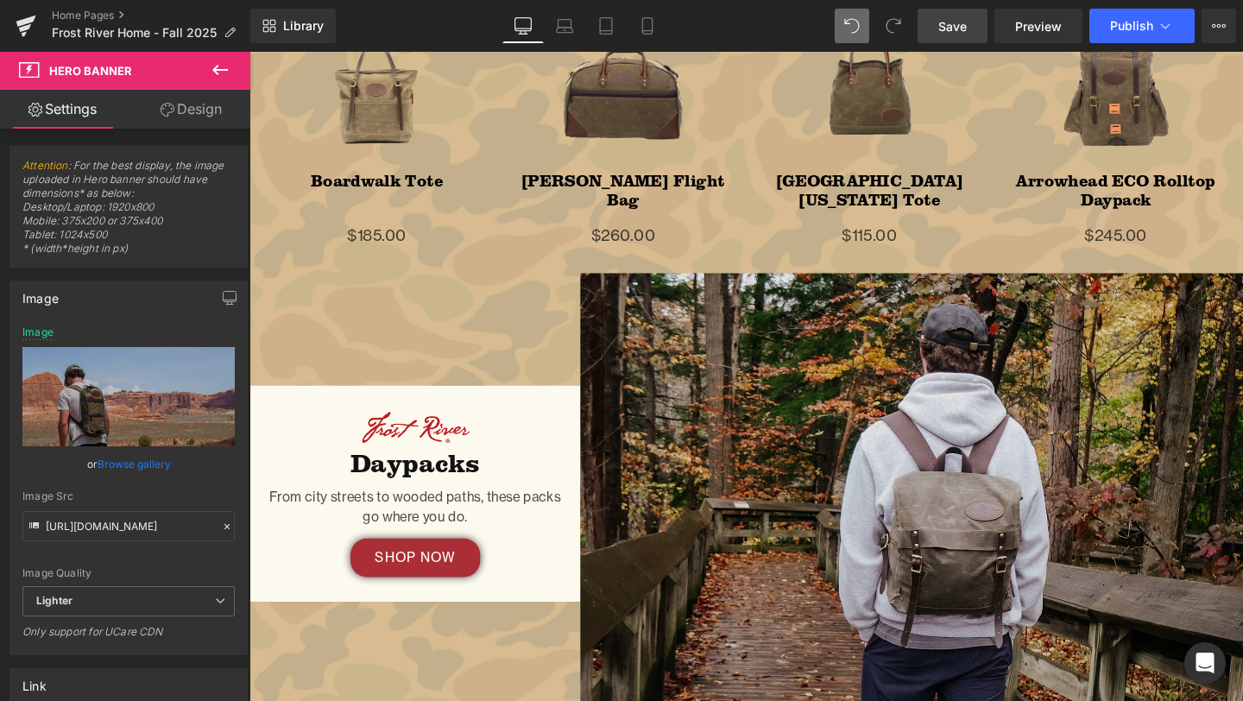
scroll to position [2055, 0]
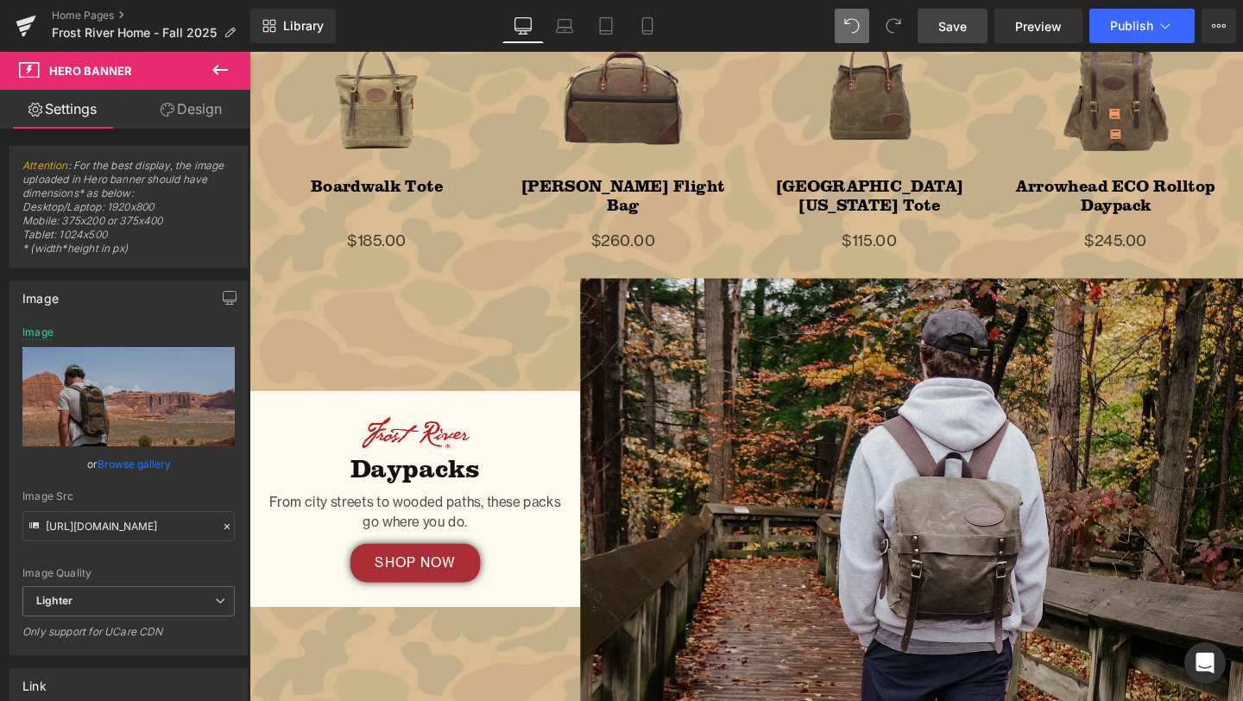
click at [774, 404] on img at bounding box center [945, 522] width 697 height 464
click at [864, 454] on img at bounding box center [945, 522] width 697 height 464
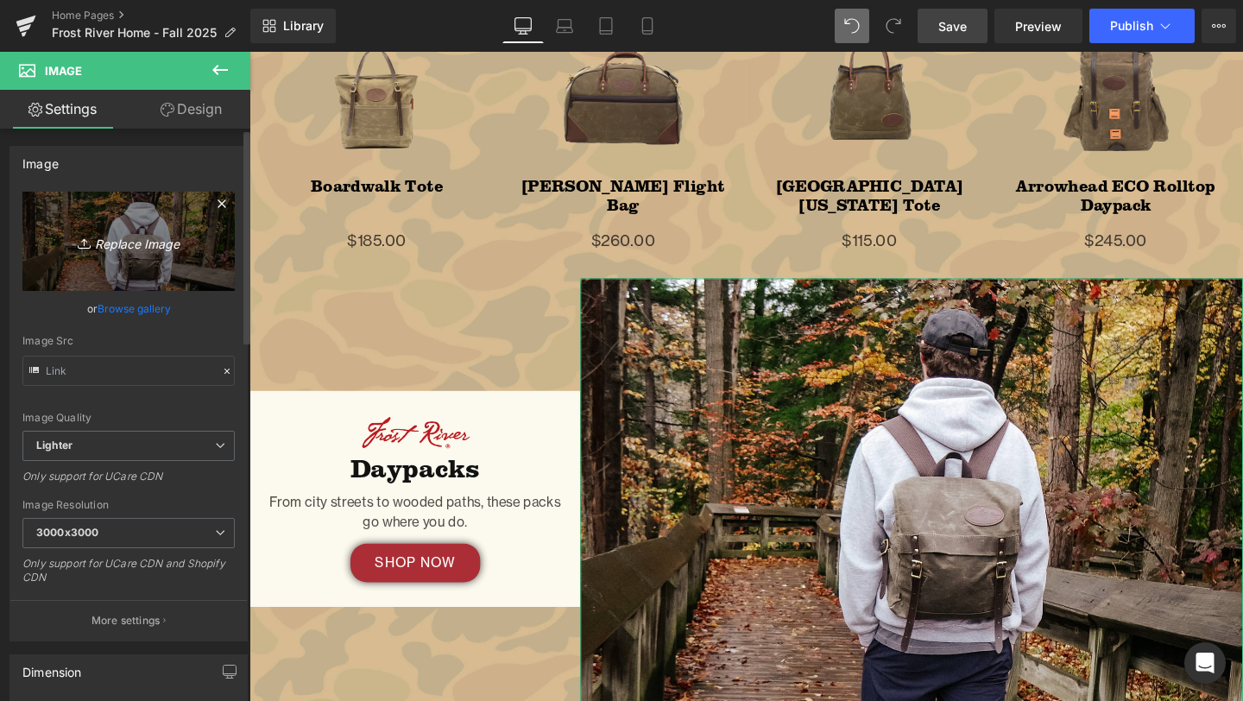
click at [127, 246] on icon "Replace Image" at bounding box center [129, 241] width 138 height 22
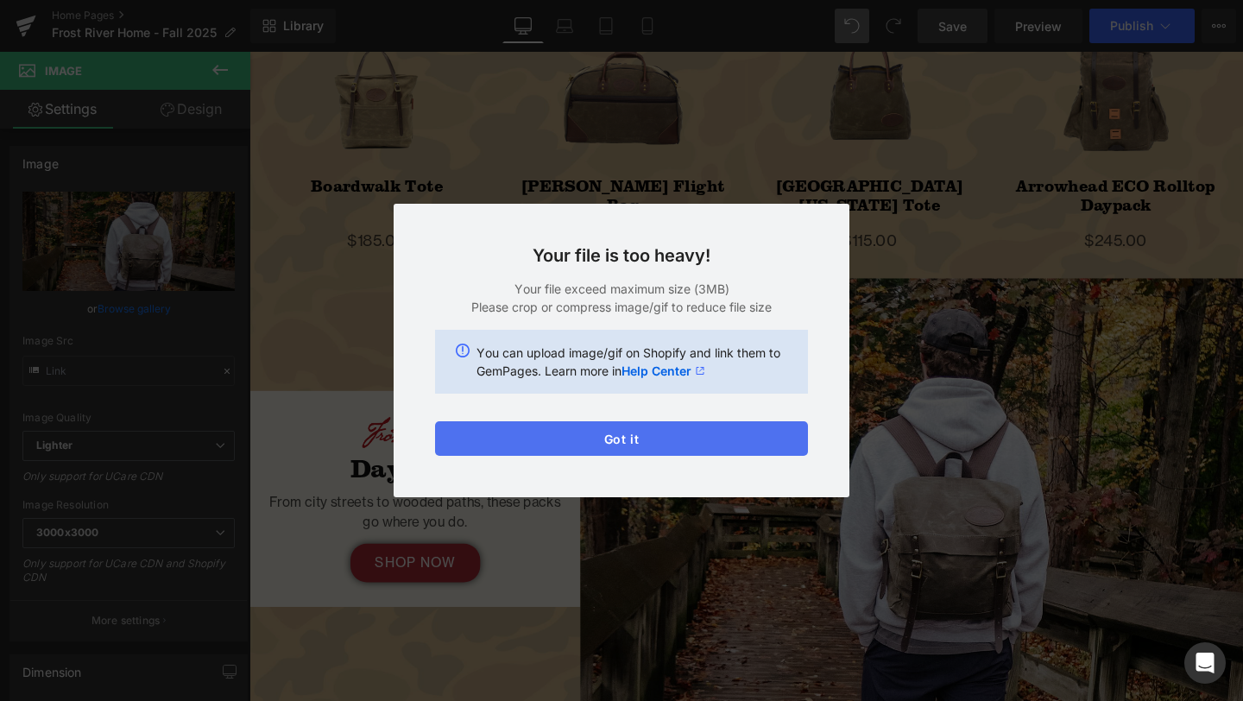
click at [645, 440] on button "Got it" at bounding box center [621, 438] width 373 height 35
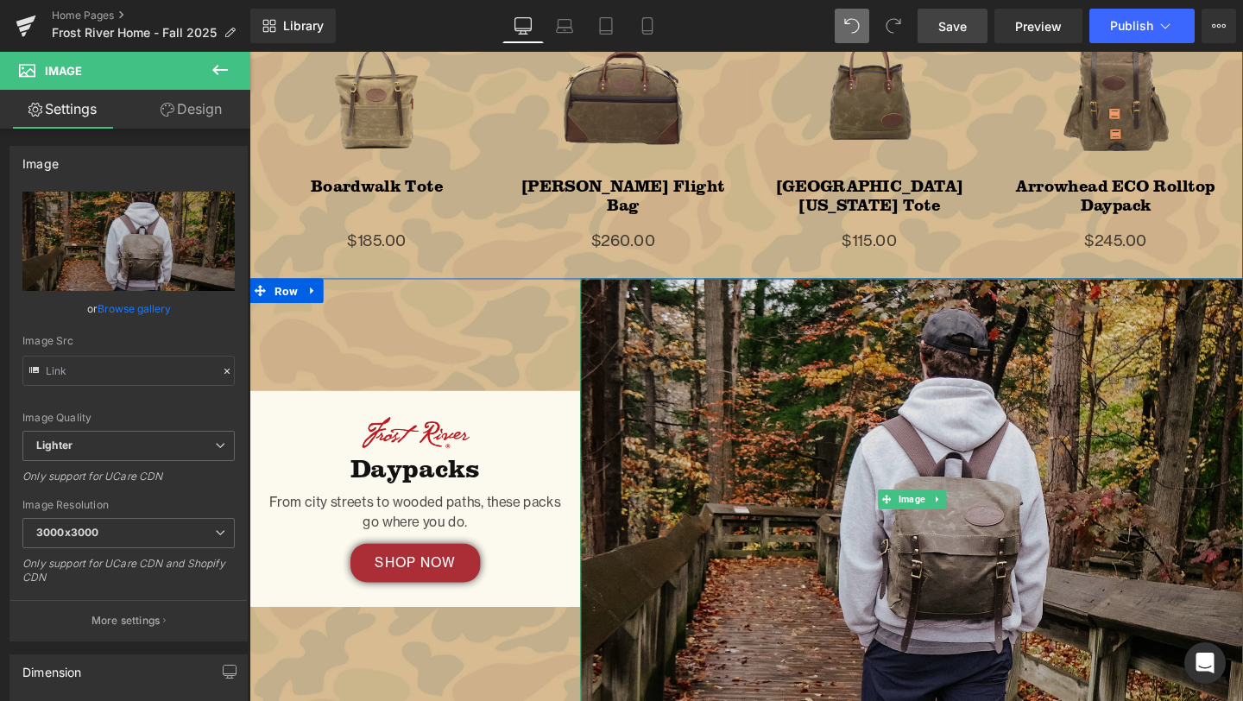
click at [846, 505] on img at bounding box center [945, 522] width 697 height 464
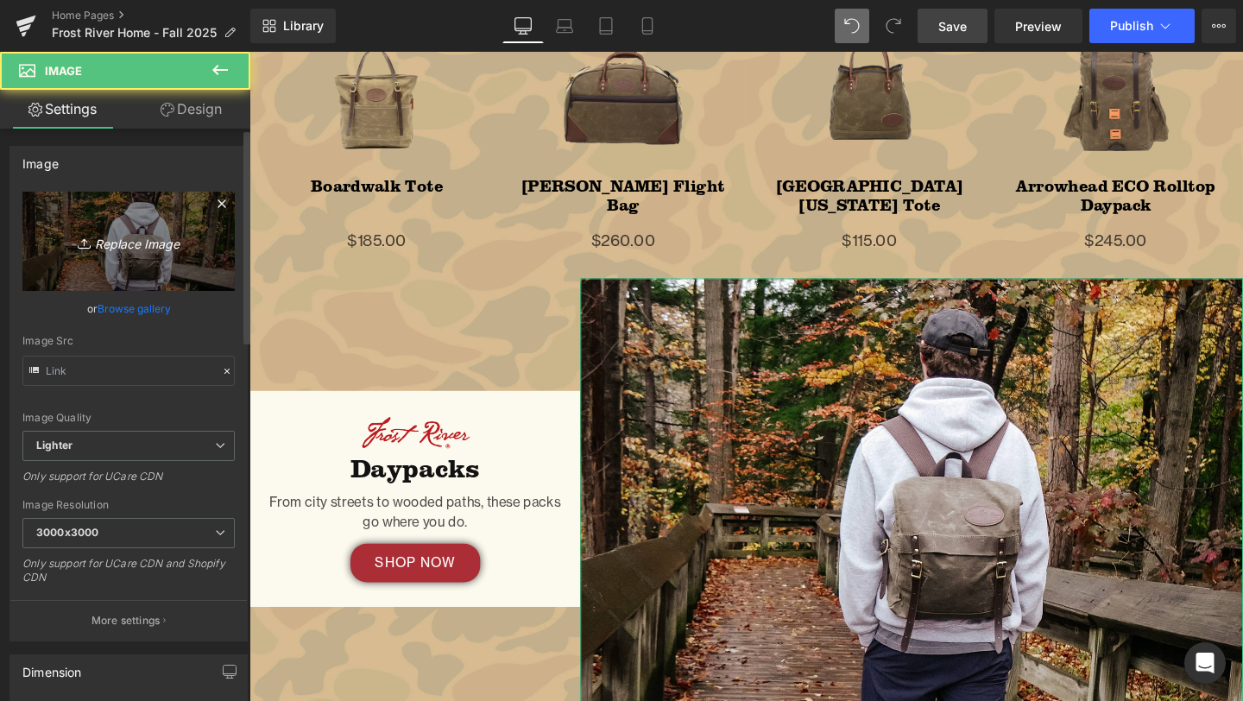
click at [114, 253] on link "Replace Image" at bounding box center [128, 241] width 212 height 99
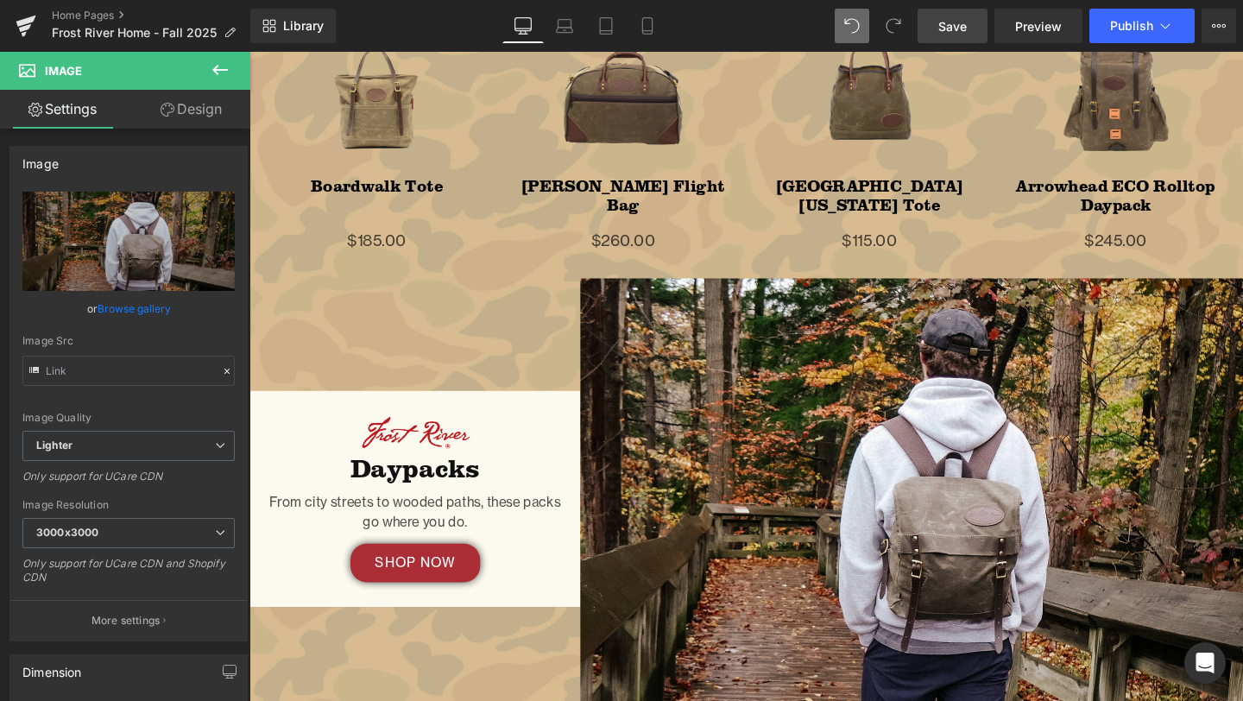
click at [958, 30] on span "Save" at bounding box center [952, 26] width 28 height 18
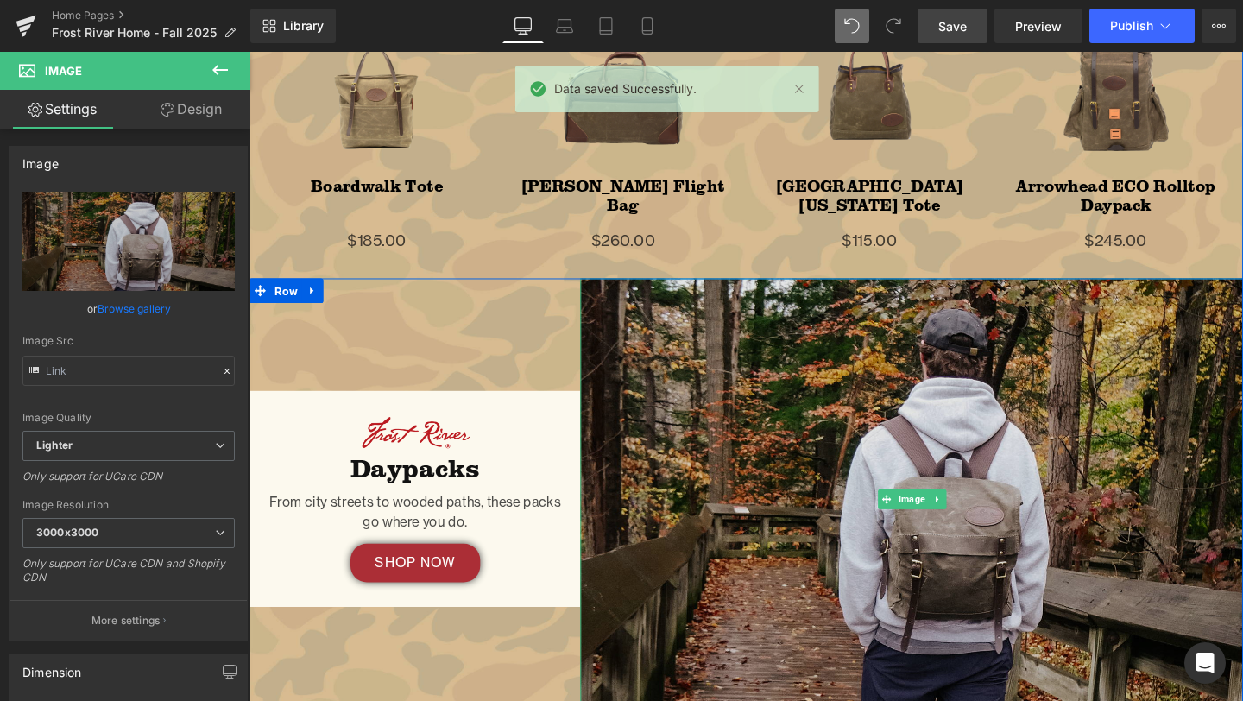
click at [858, 483] on img at bounding box center [945, 522] width 697 height 464
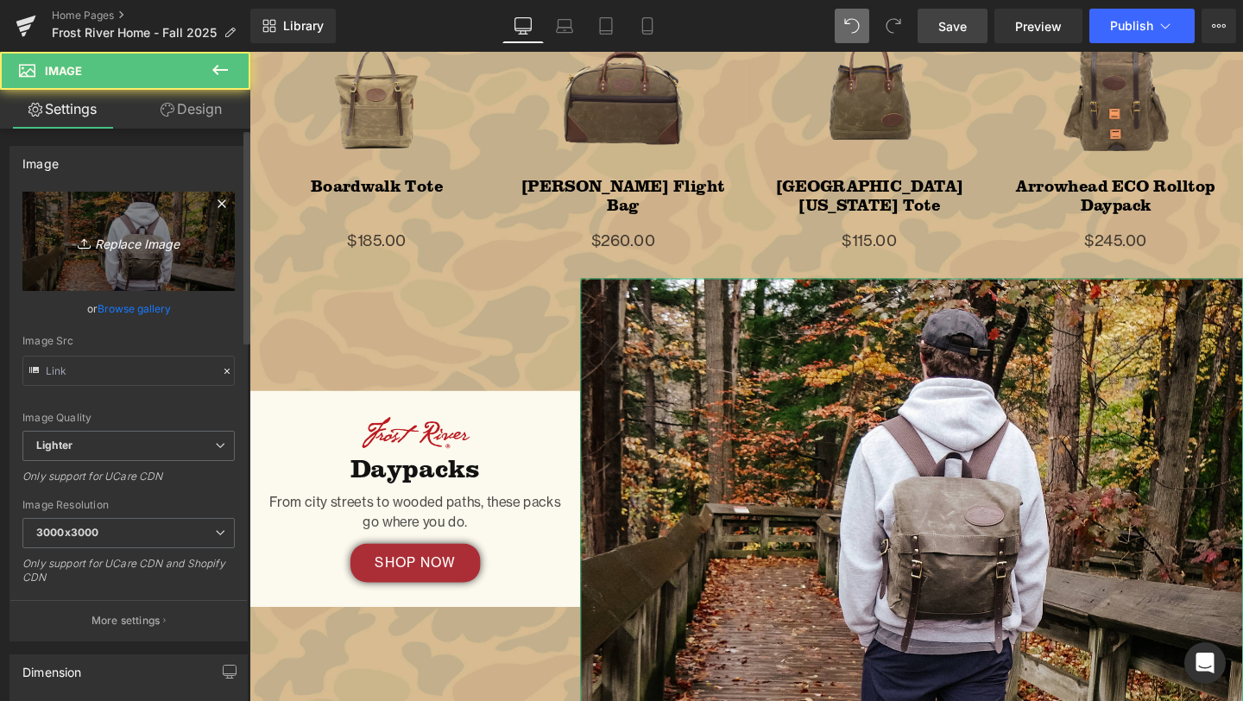
click at [122, 226] on link "Replace Image" at bounding box center [128, 241] width 212 height 99
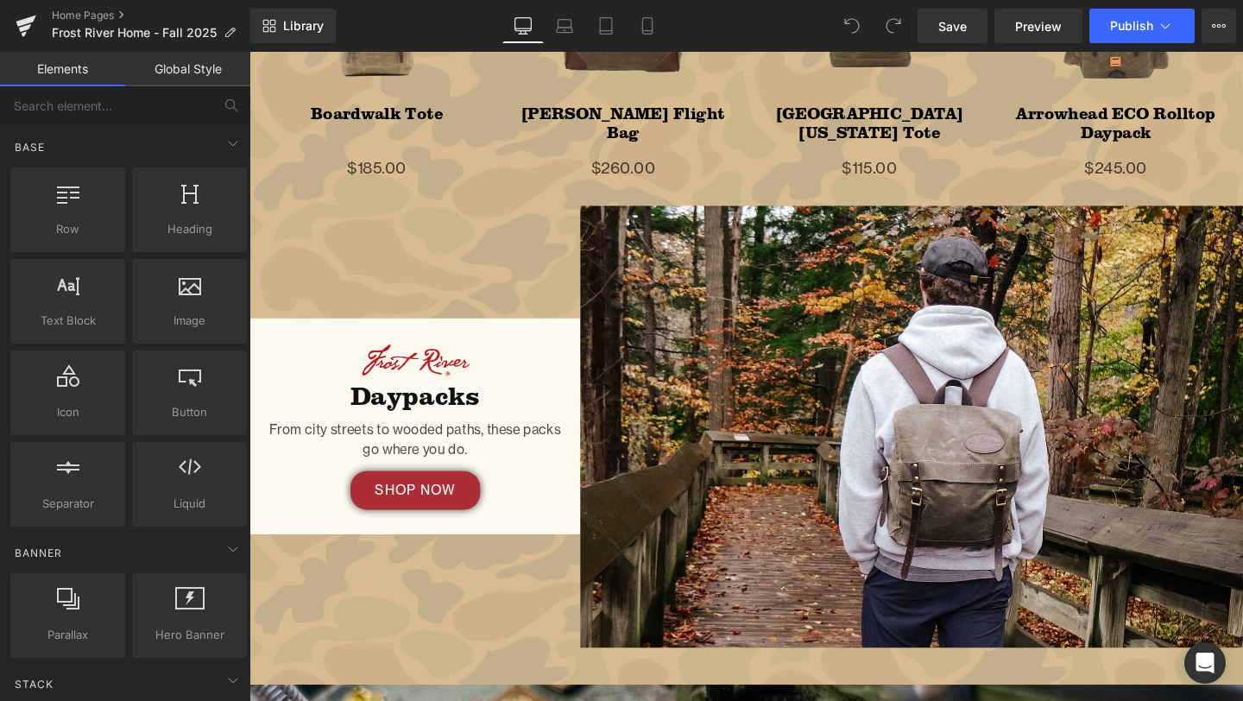
scroll to position [2145, 0]
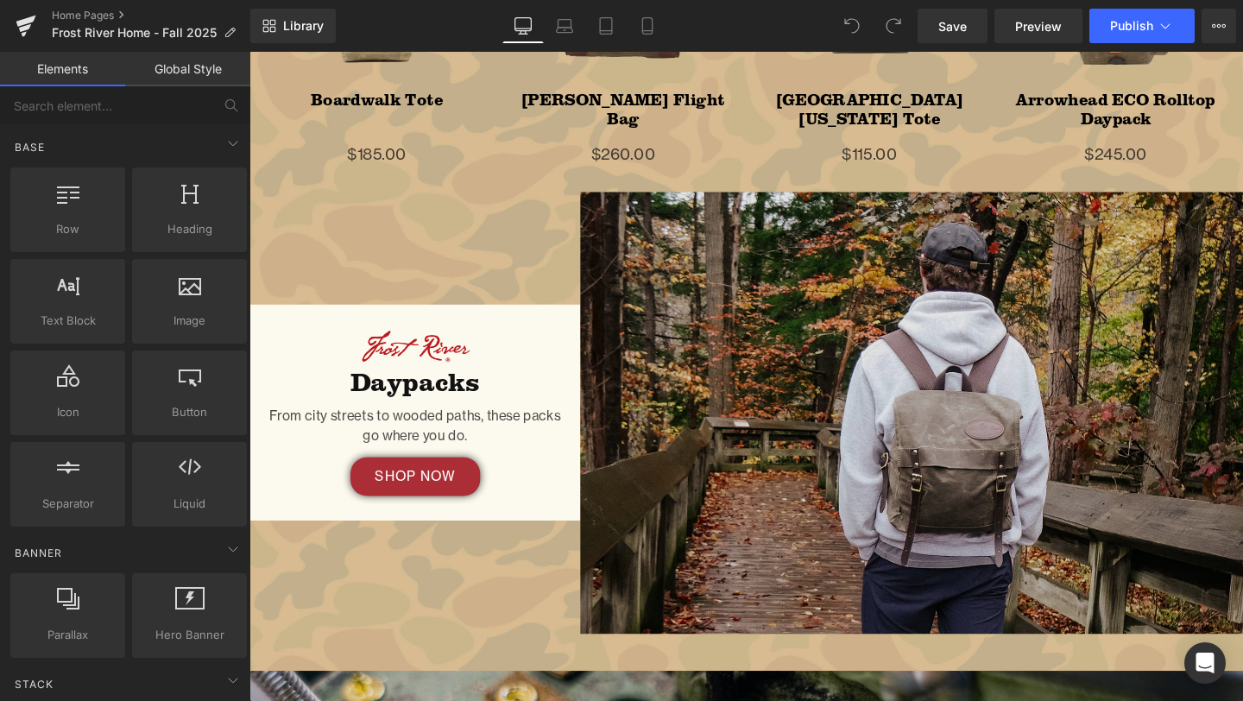
click at [788, 382] on img at bounding box center [945, 431] width 697 height 464
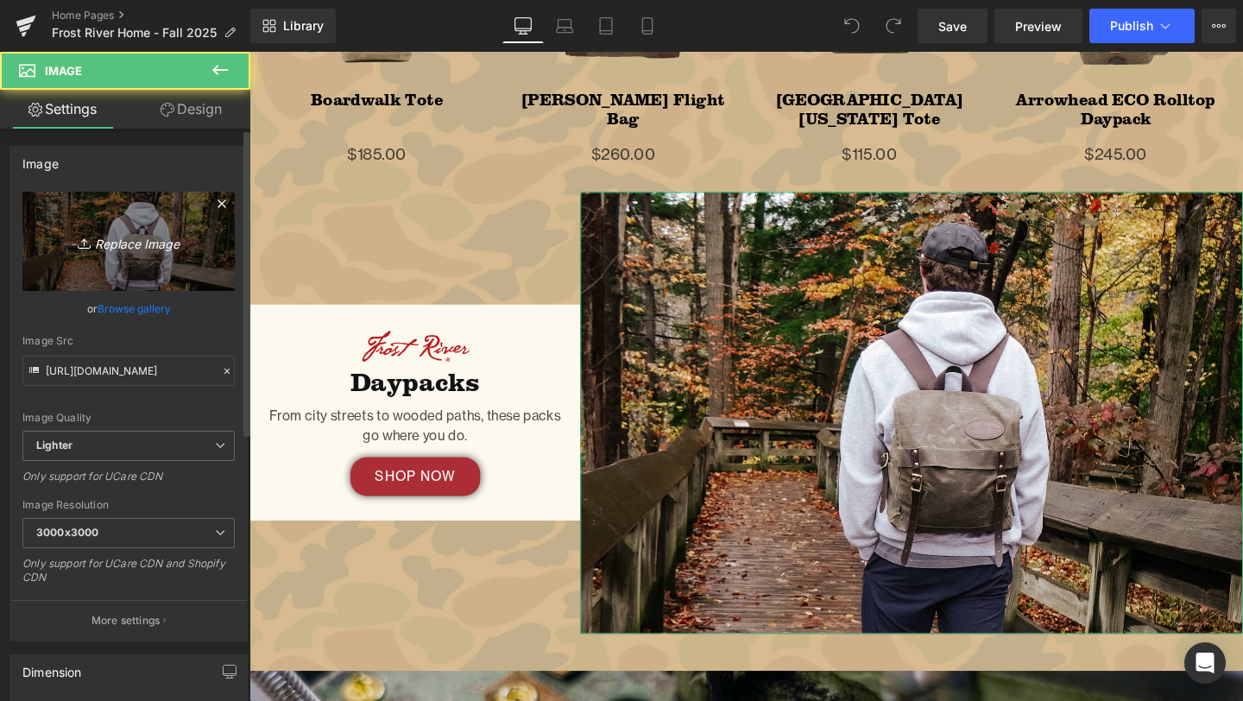
click at [94, 224] on link "Replace Image" at bounding box center [128, 241] width 212 height 99
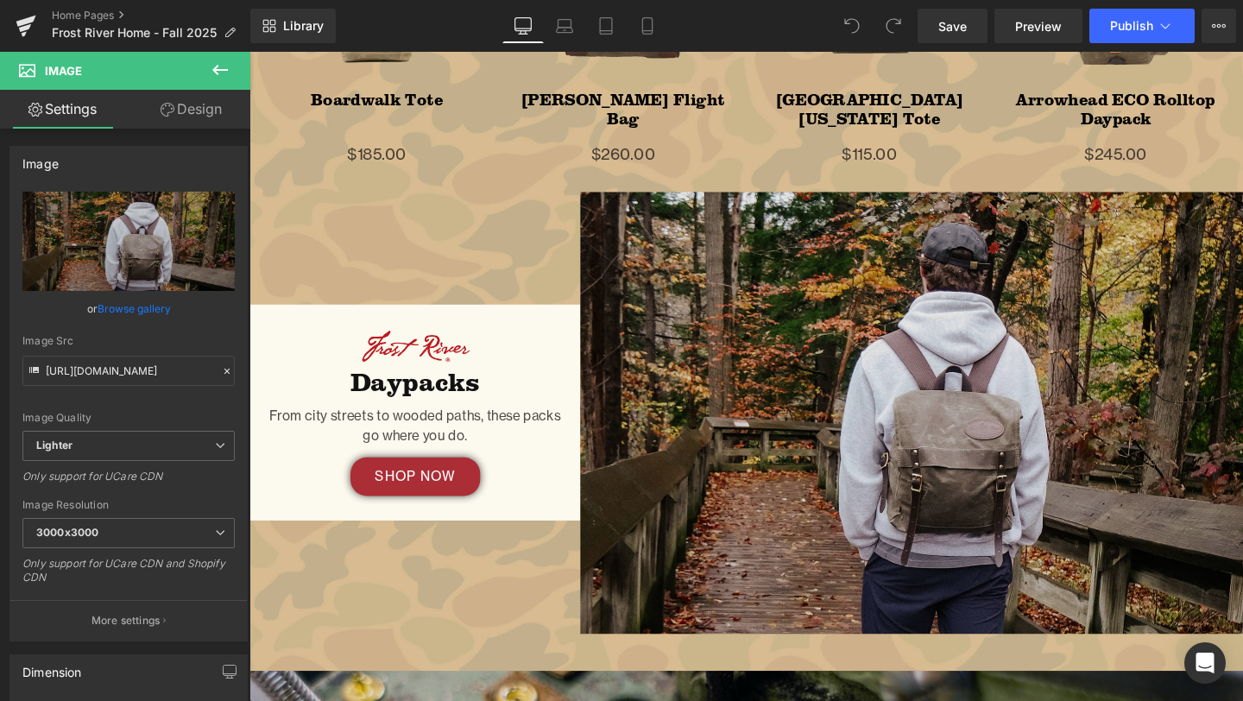
type input "C:\fakepath\shenandoah-1 horiz.png"
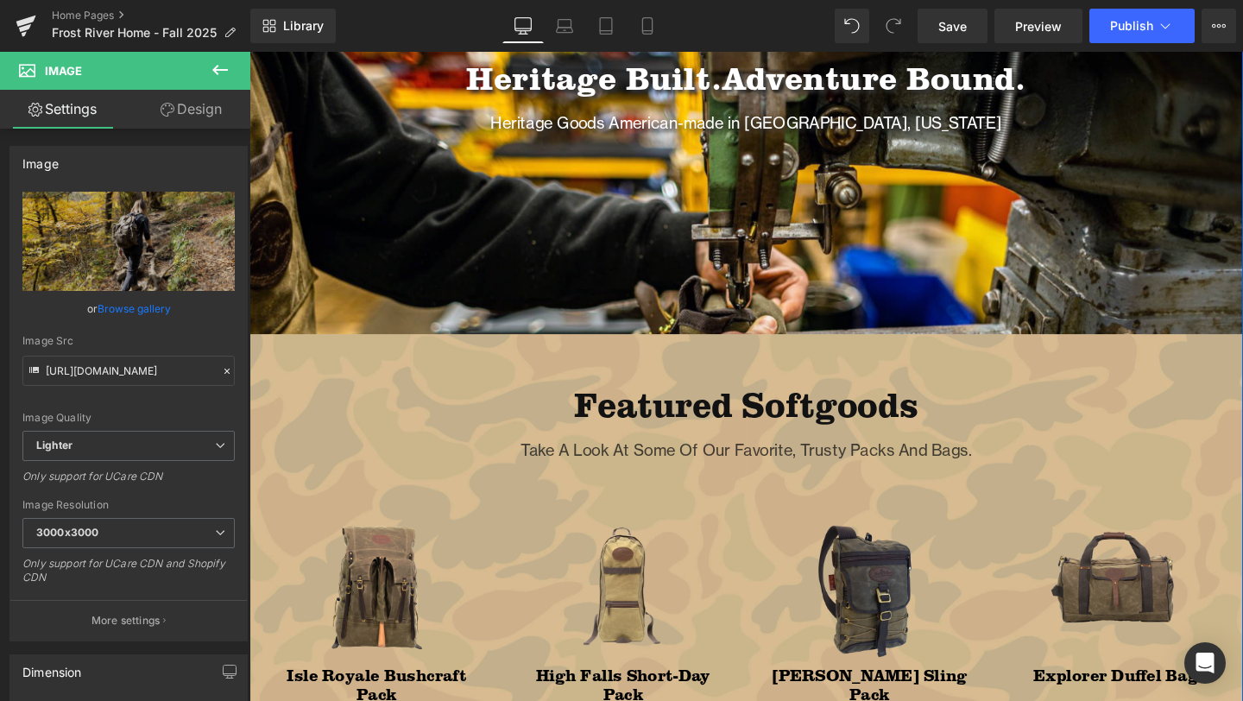
scroll to position [0, 0]
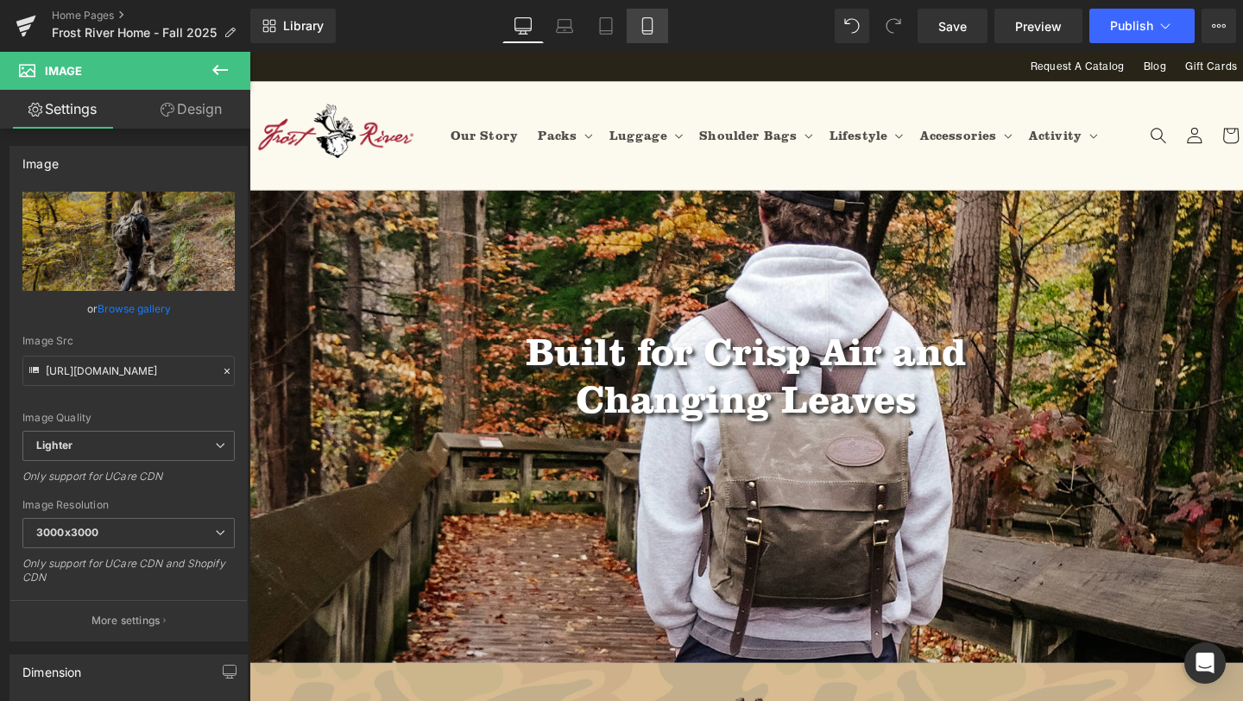
click at [651, 17] on icon at bounding box center [647, 25] width 17 height 17
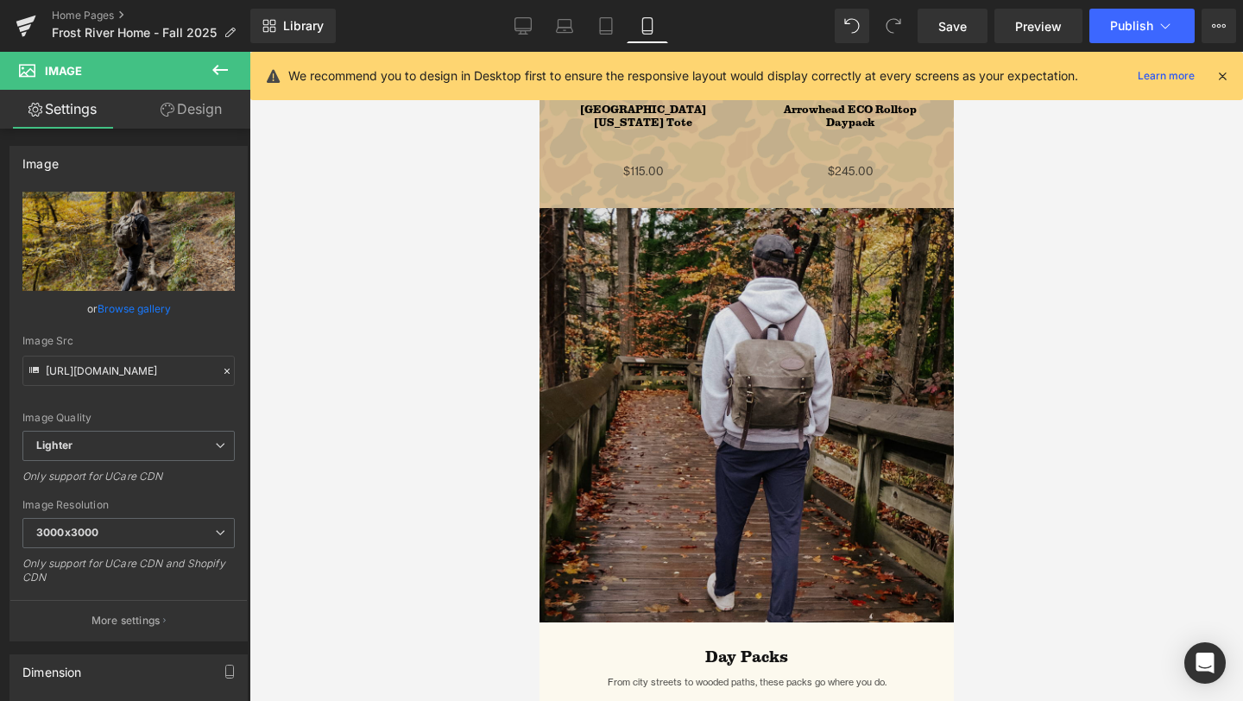
scroll to position [2599, 0]
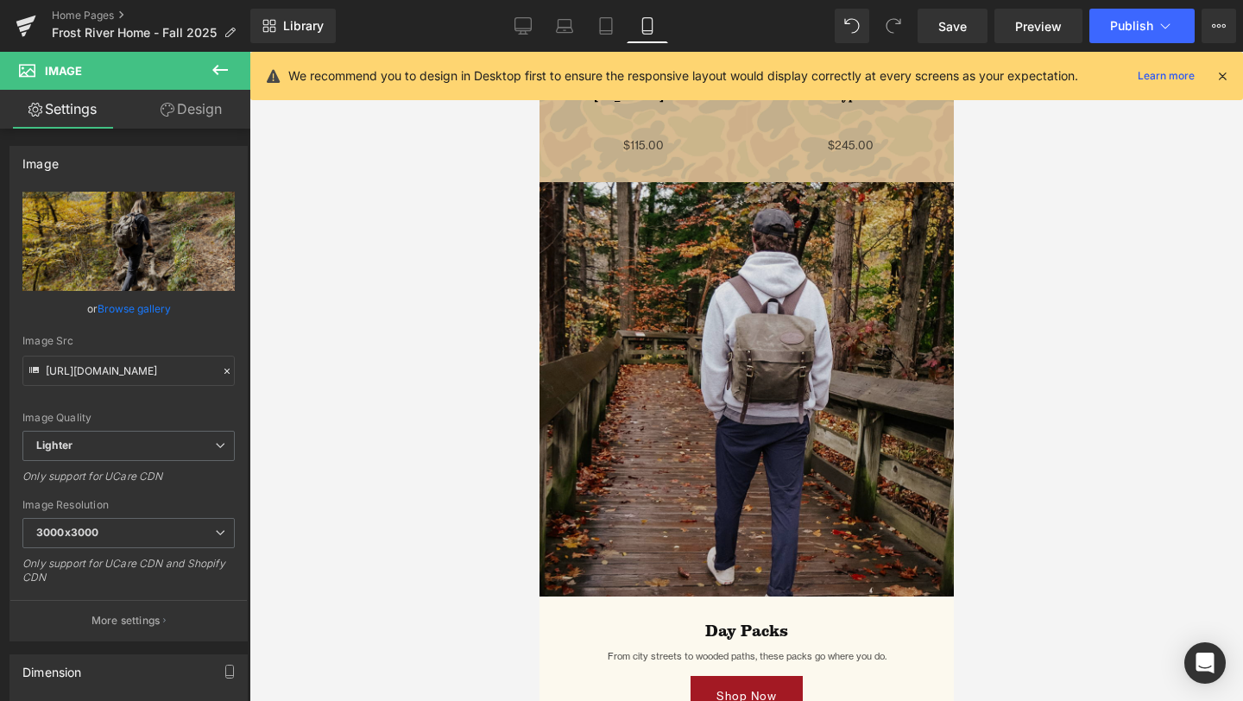
click at [680, 387] on img at bounding box center [746, 389] width 414 height 414
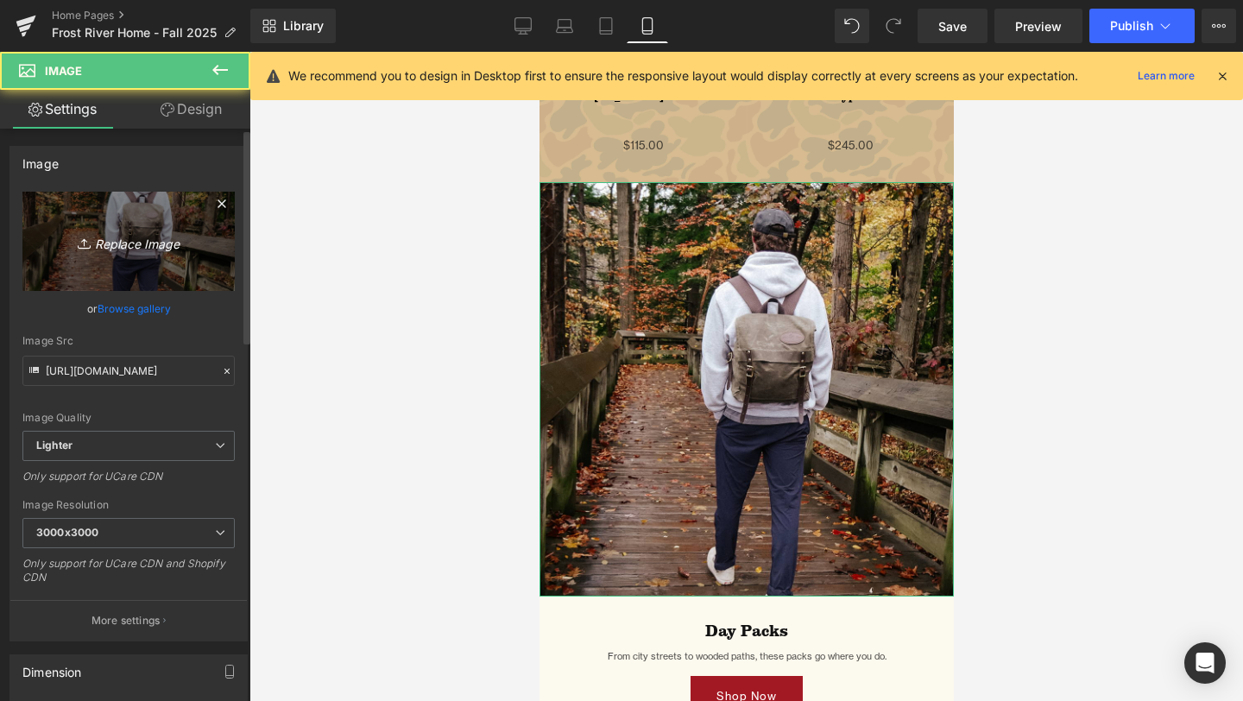
click at [117, 227] on link "Replace Image" at bounding box center [128, 241] width 212 height 99
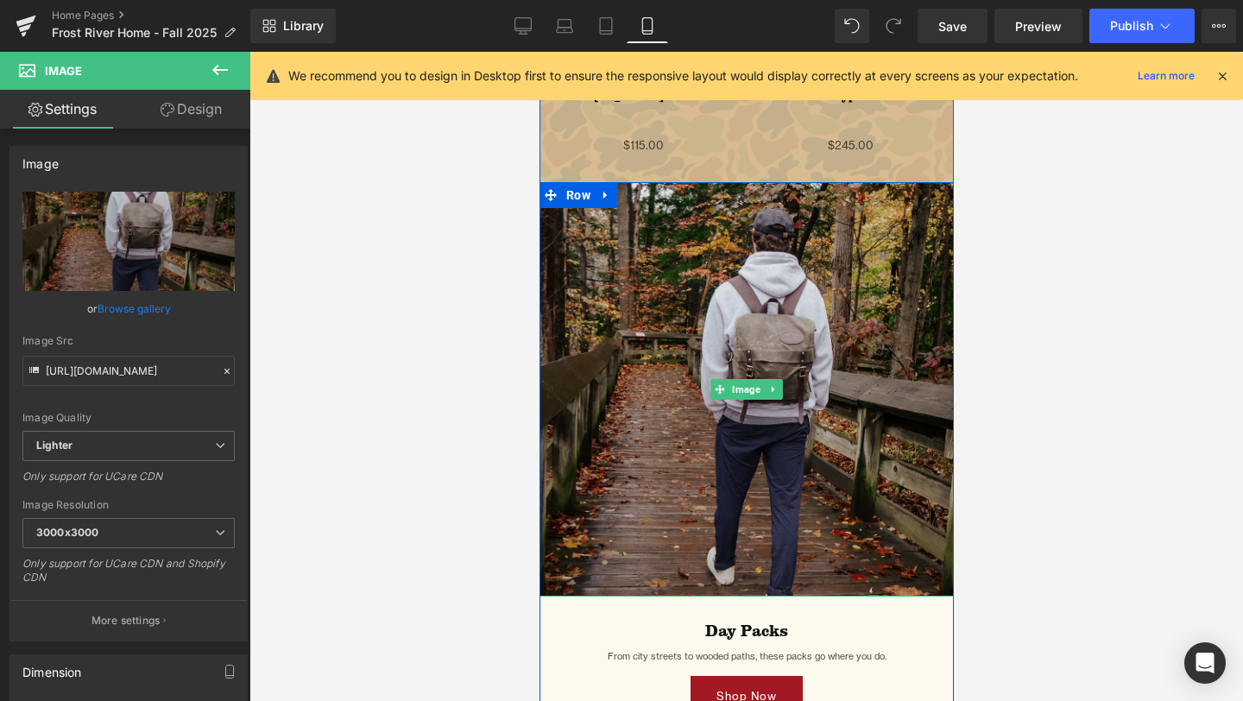
click at [628, 411] on img at bounding box center [746, 389] width 414 height 414
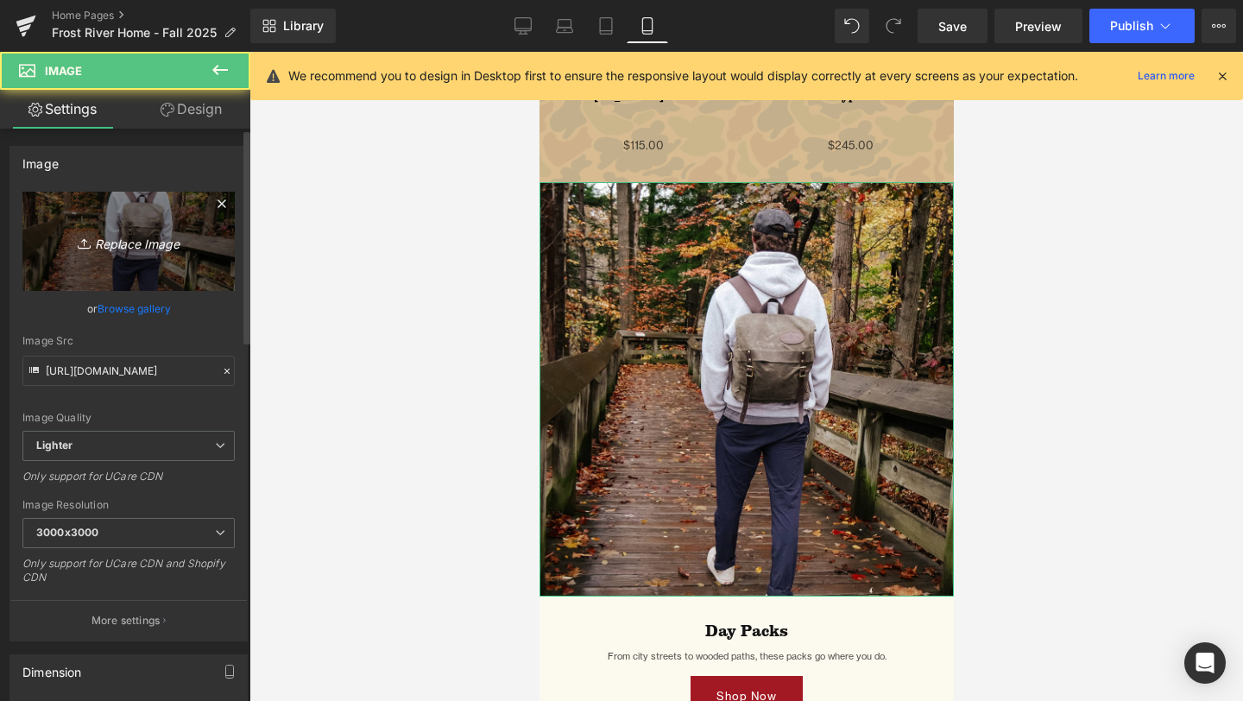
click at [125, 236] on icon "Replace Image" at bounding box center [129, 241] width 138 height 22
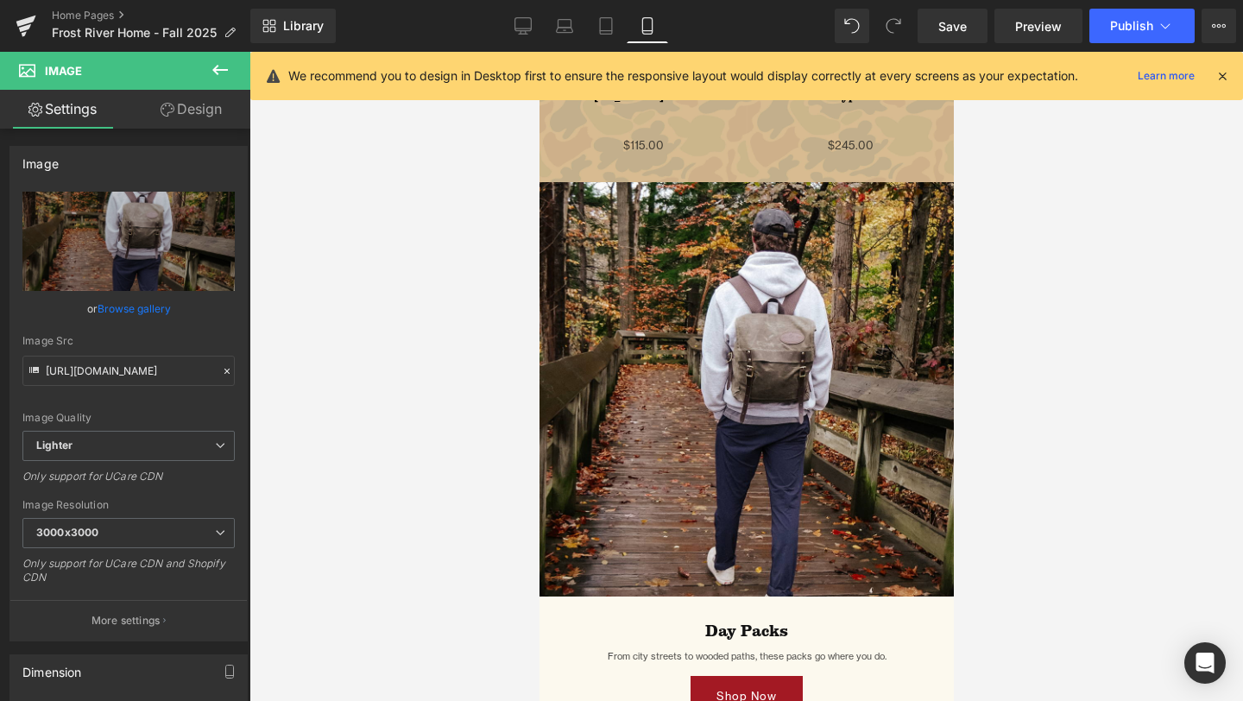
type input "C:\fakepath\shenandoah-1 vert.png"
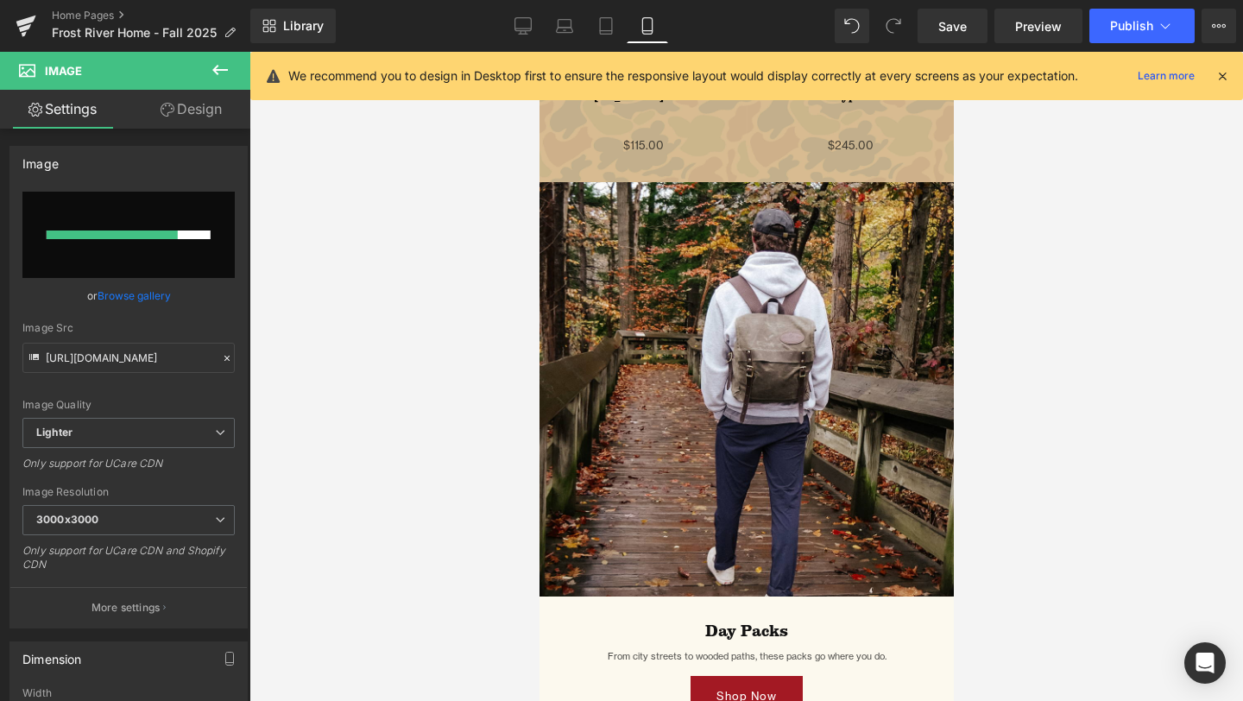
click at [1223, 75] on icon at bounding box center [1223, 76] width 16 height 16
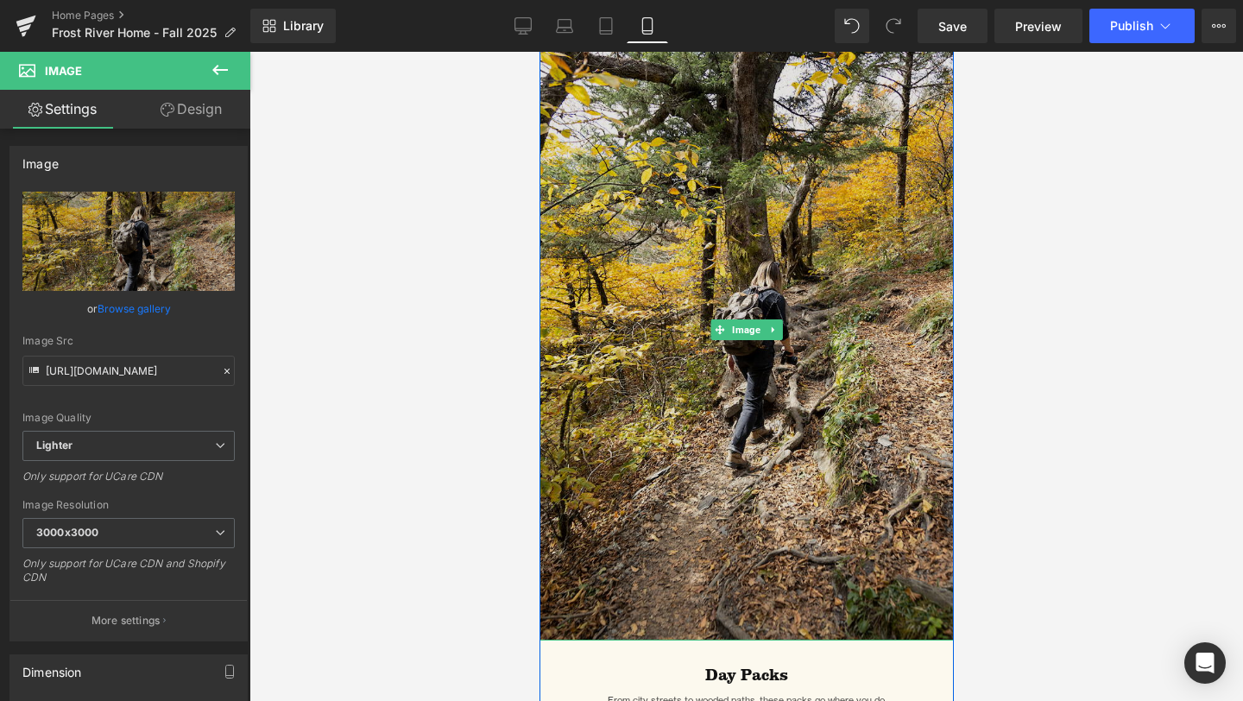
scroll to position [2767, 0]
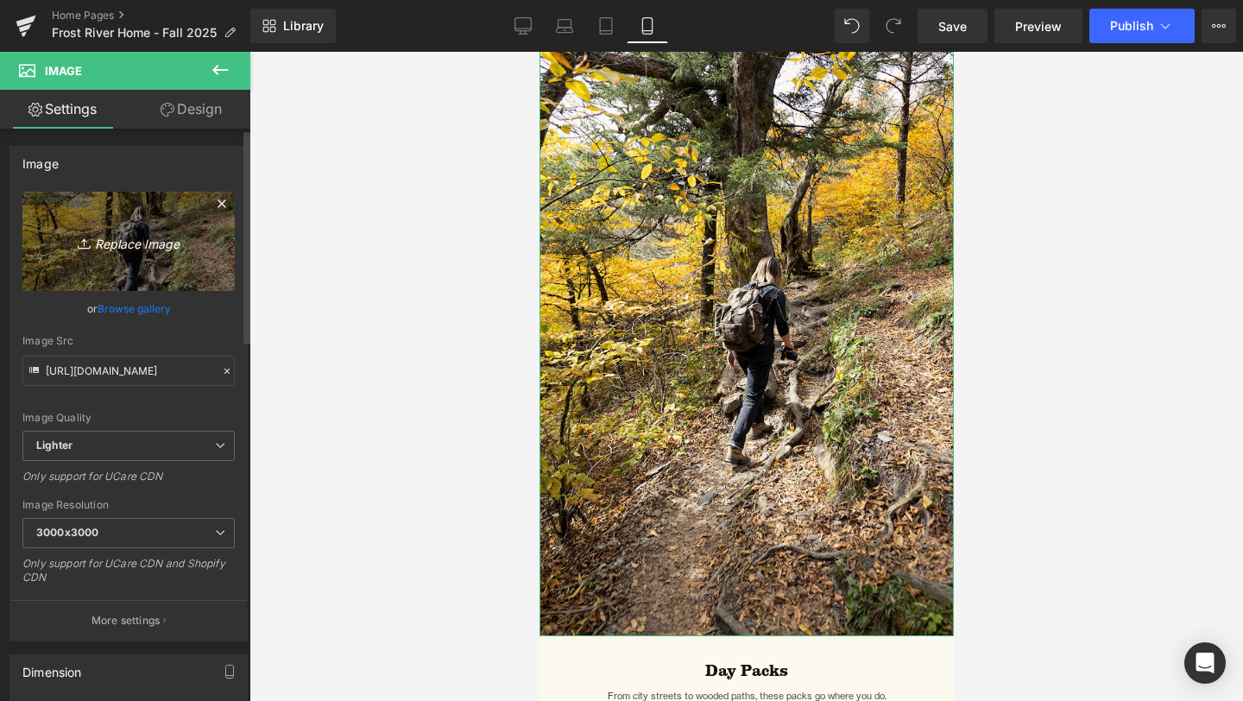
click at [119, 249] on icon "Replace Image" at bounding box center [129, 241] width 138 height 22
type input "C:\fakepath\shenandoah-1 square.png"
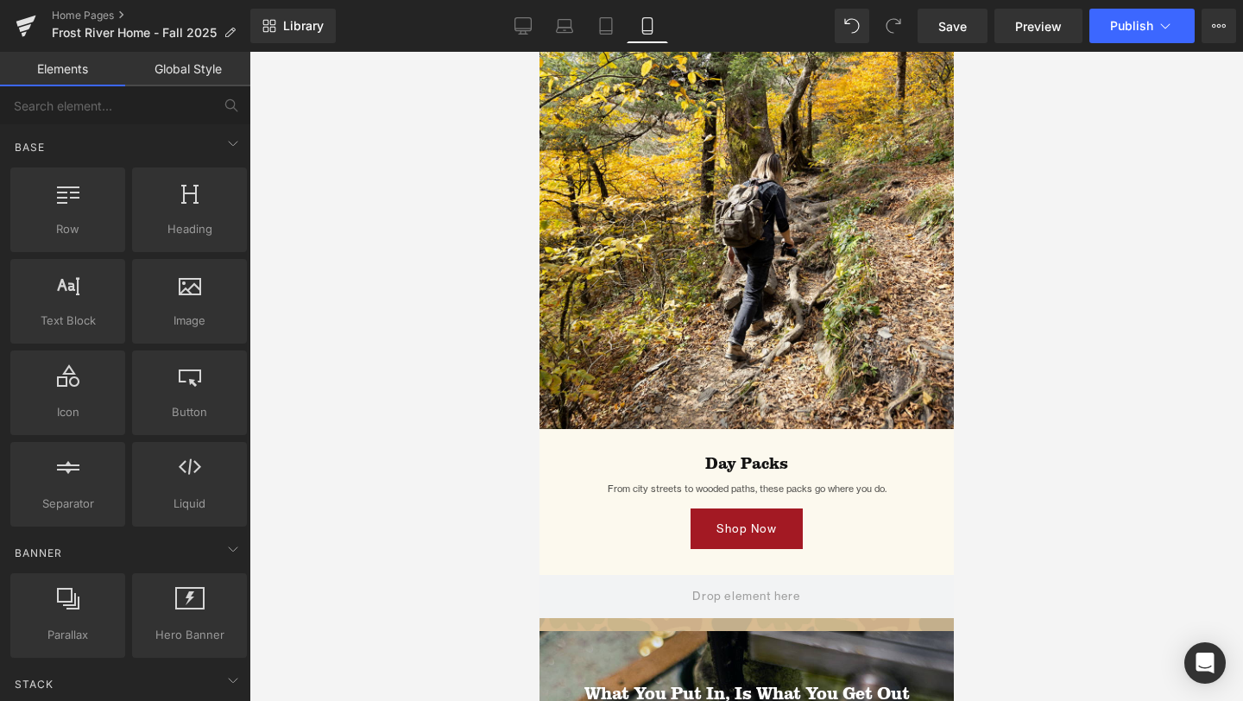
click at [403, 287] on div at bounding box center [746, 376] width 994 height 649
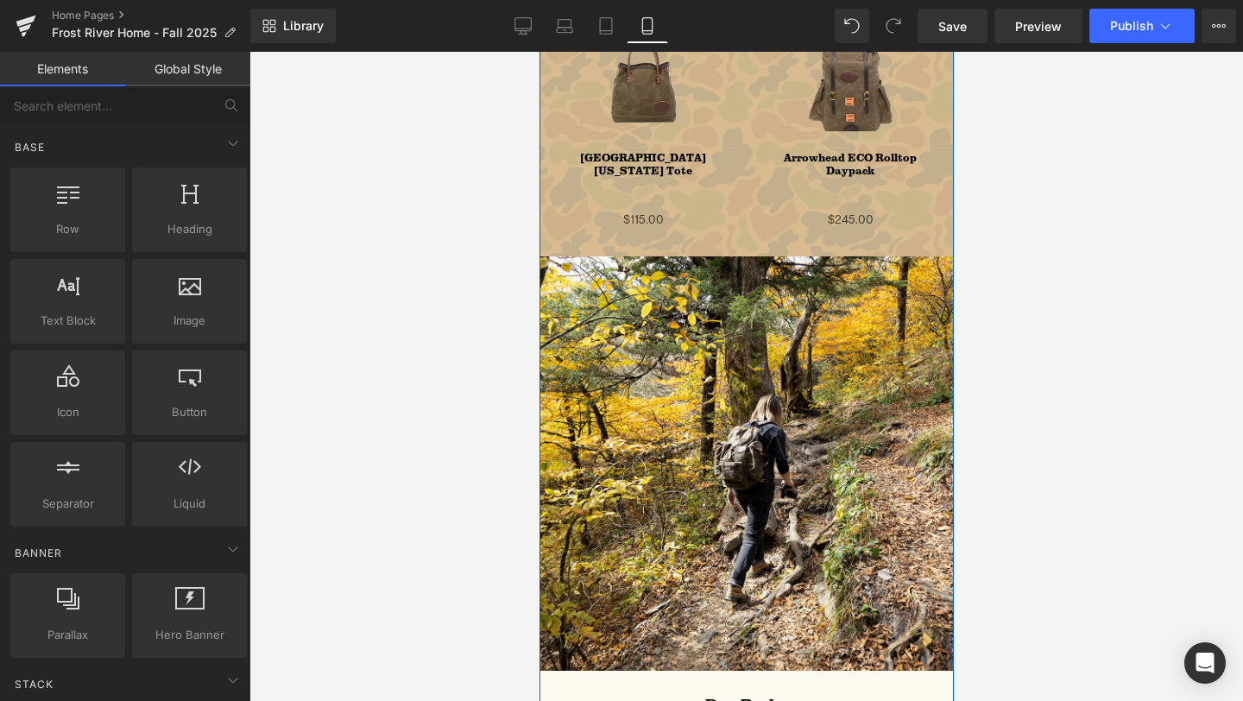
scroll to position [2540, 0]
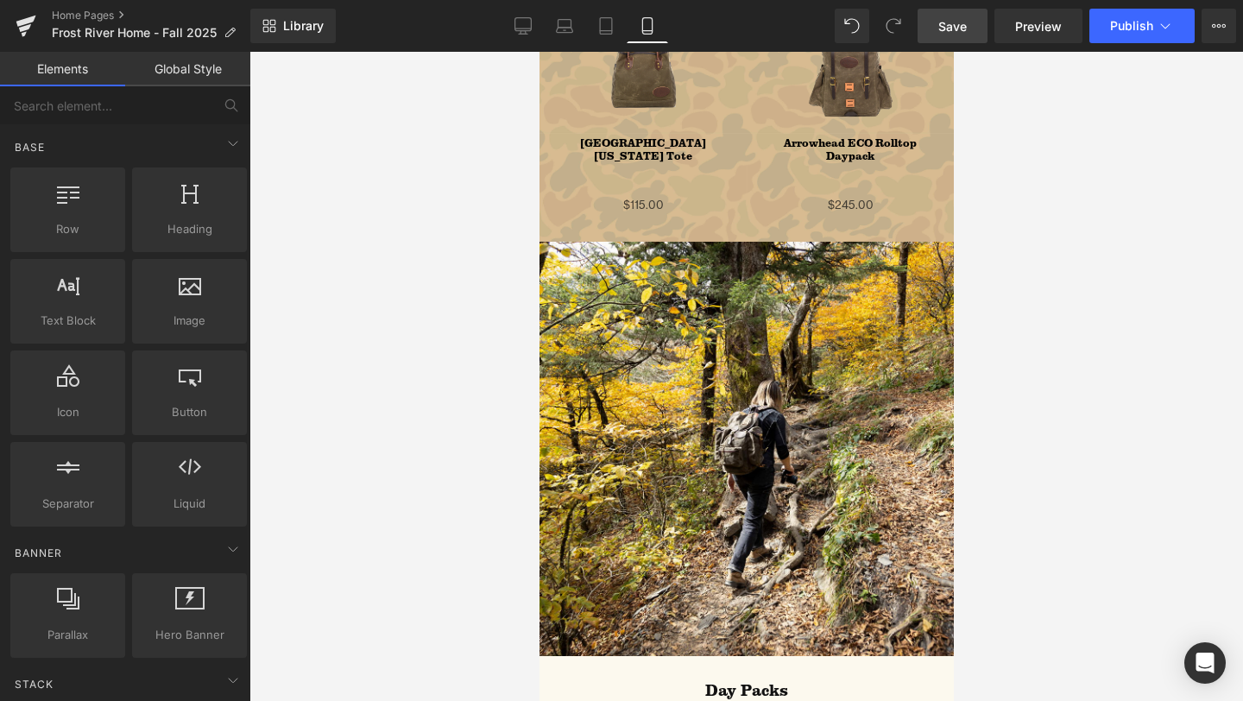
click at [954, 25] on span "Save" at bounding box center [952, 26] width 28 height 18
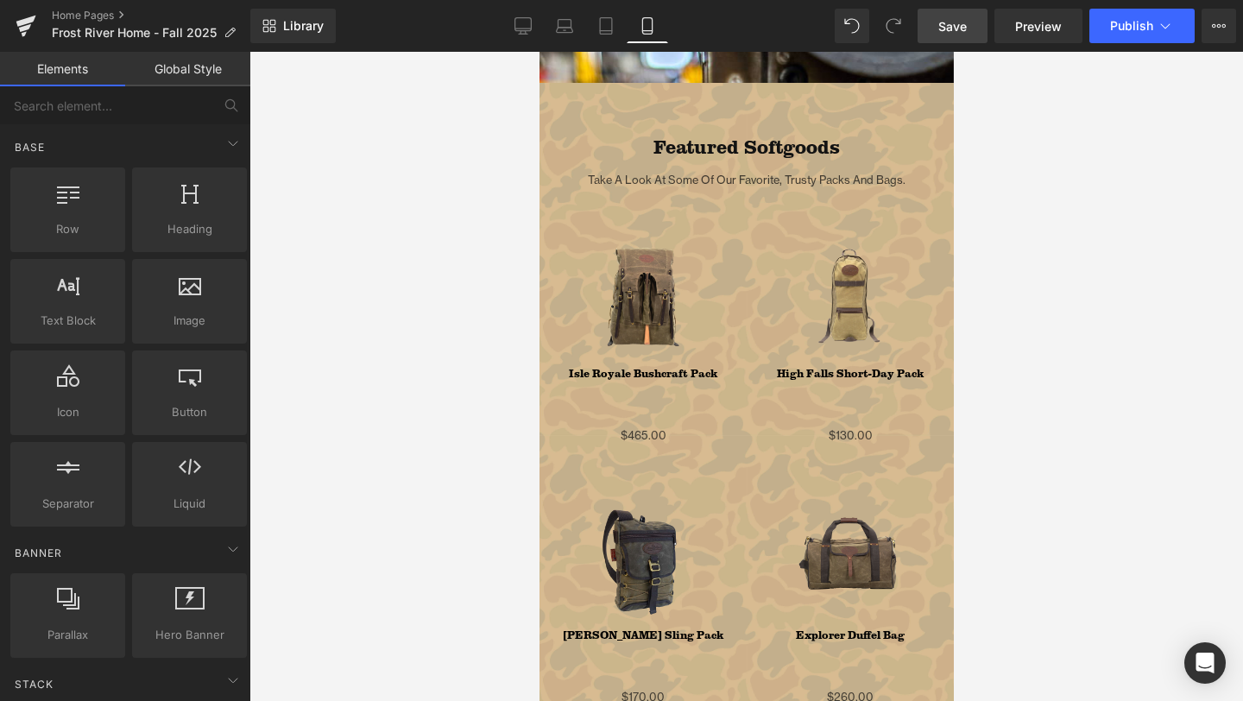
scroll to position [1591, 0]
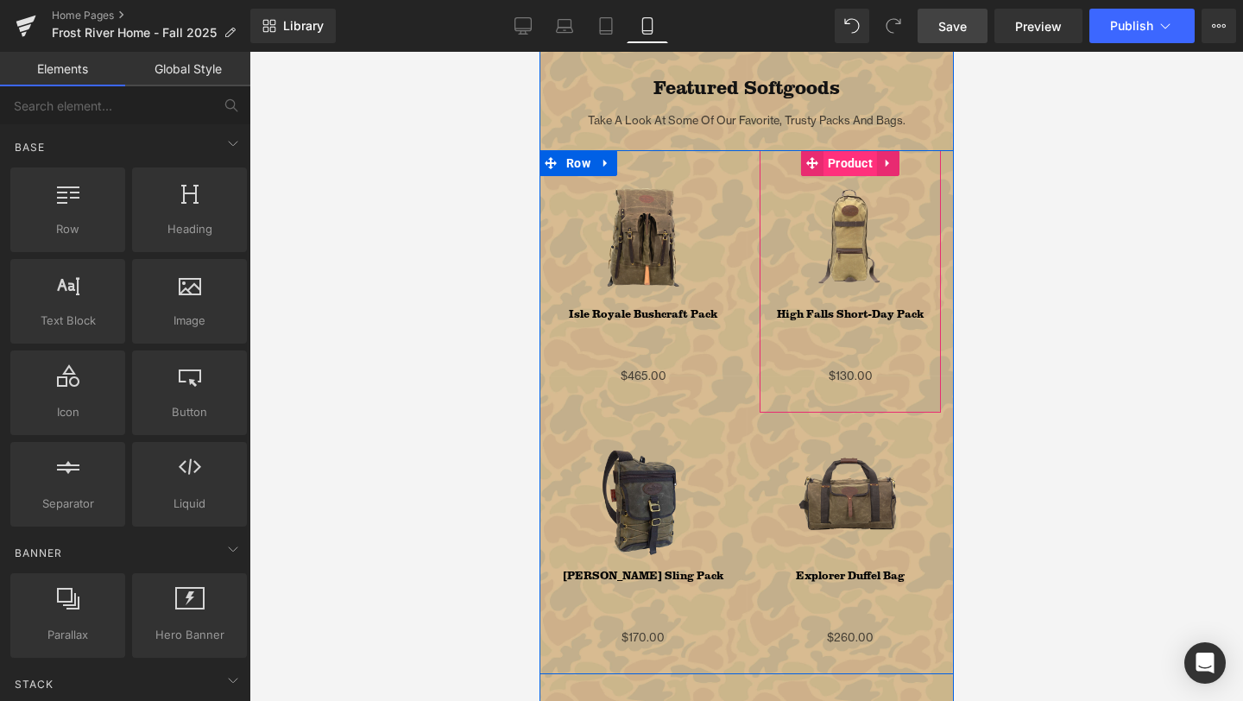
click at [849, 163] on span "Product" at bounding box center [850, 163] width 54 height 26
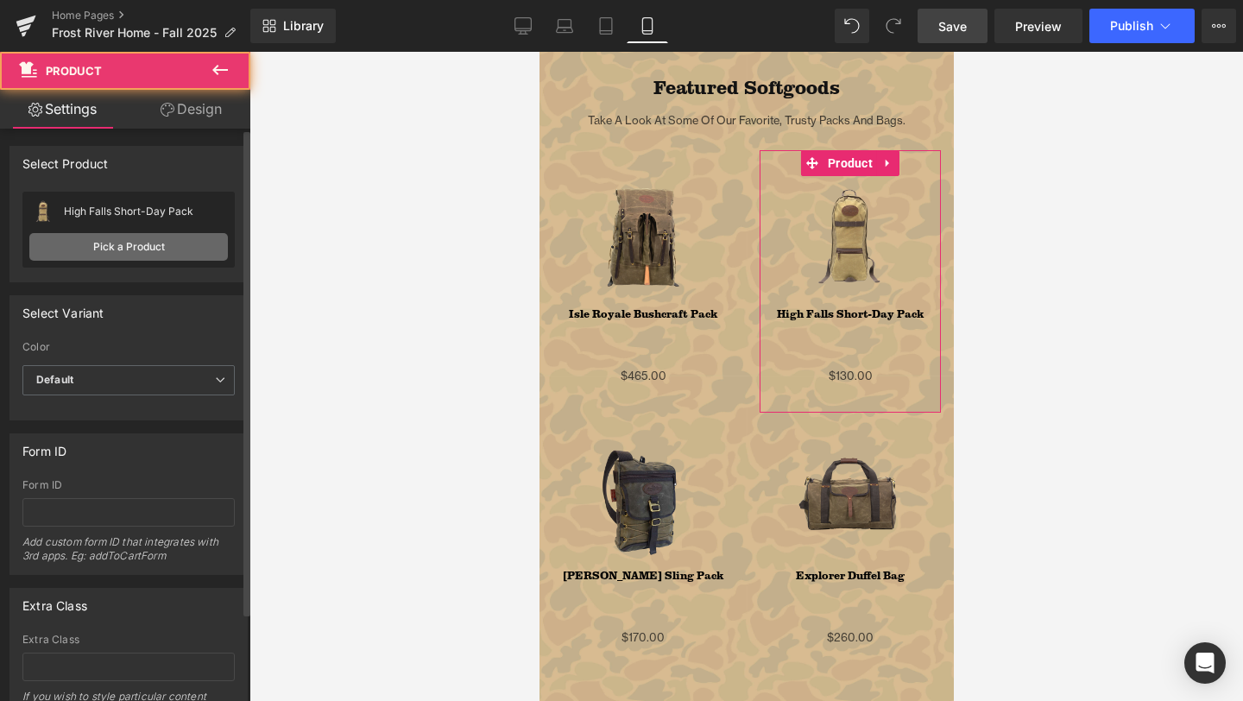
click at [111, 239] on link "Pick a Product" at bounding box center [128, 247] width 199 height 28
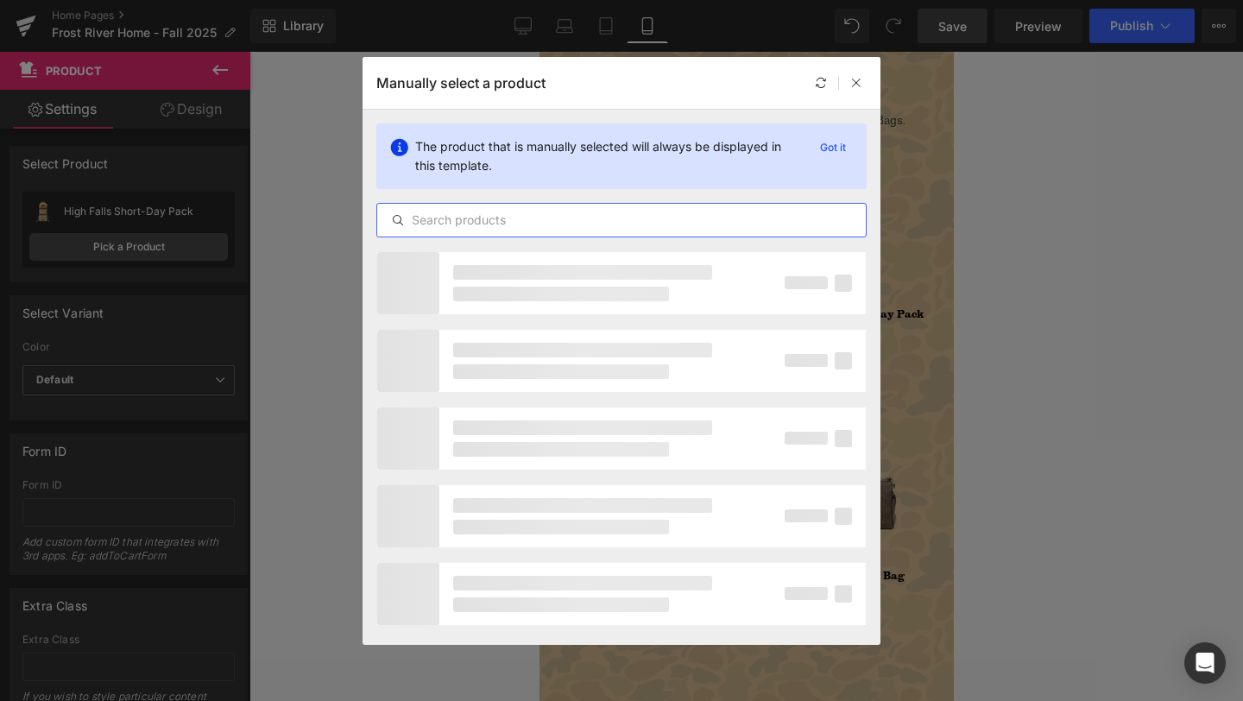
click at [462, 215] on input "text" at bounding box center [621, 220] width 489 height 21
type input "hunting cha"
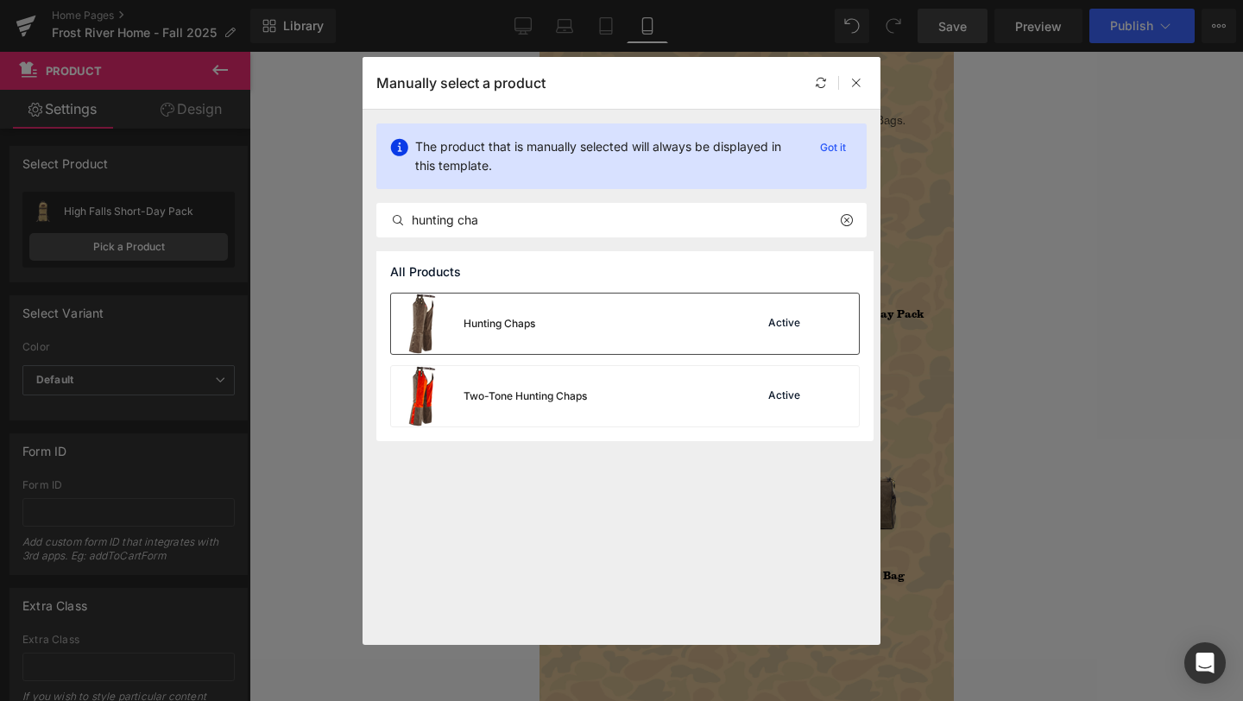
click at [569, 324] on div "Hunting Chaps Active" at bounding box center [625, 324] width 468 height 60
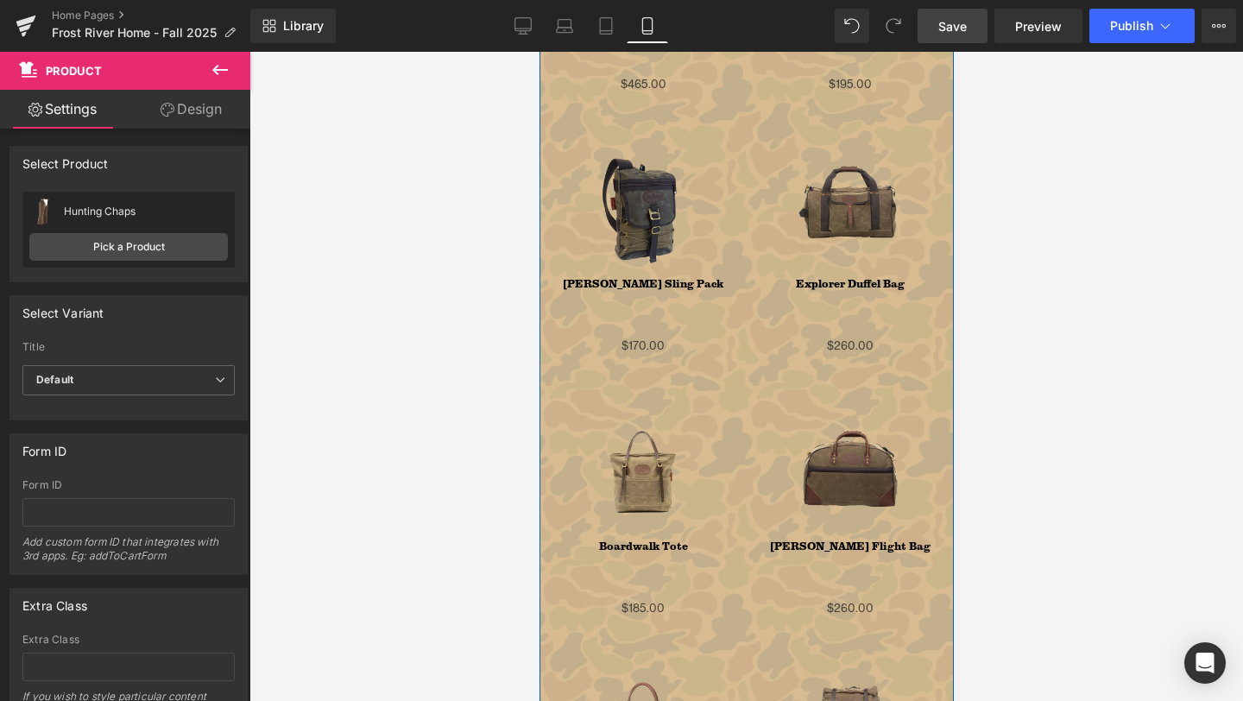
scroll to position [1884, 0]
click at [640, 395] on span "Product" at bounding box center [642, 395] width 54 height 26
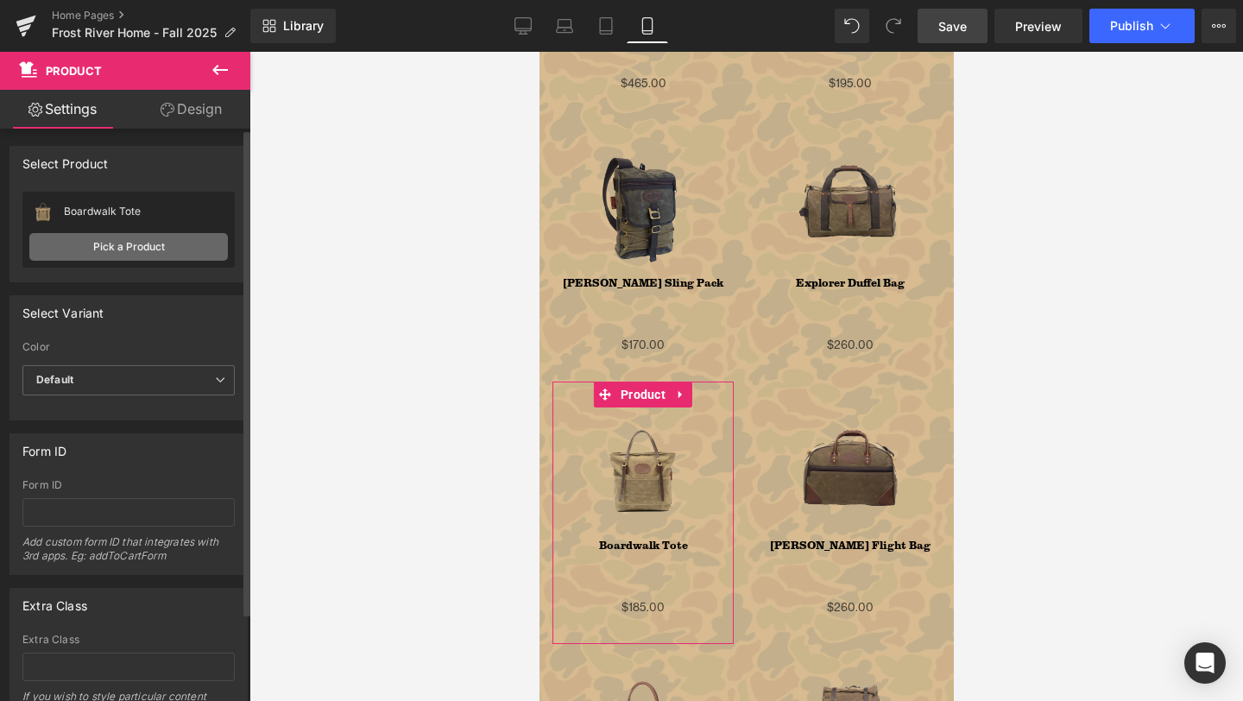
click at [151, 255] on link "Pick a Product" at bounding box center [128, 247] width 199 height 28
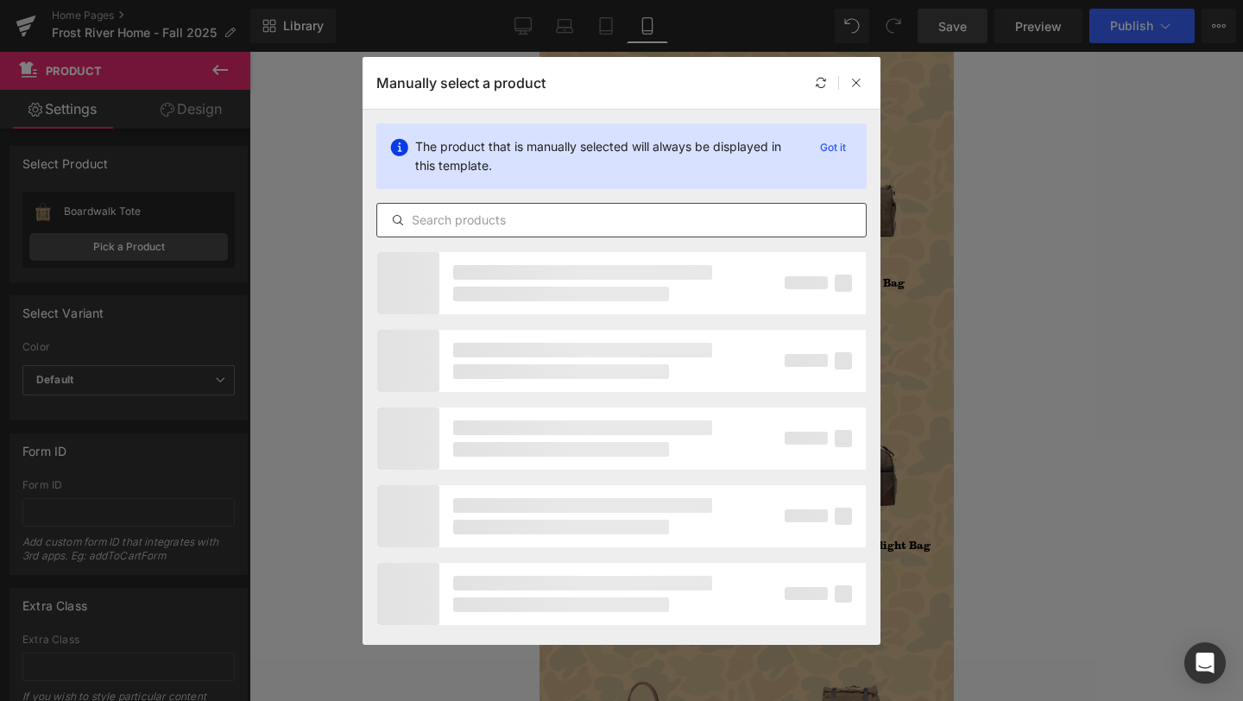
click at [0, 0] on input "text" at bounding box center [0, 0] width 0 height 0
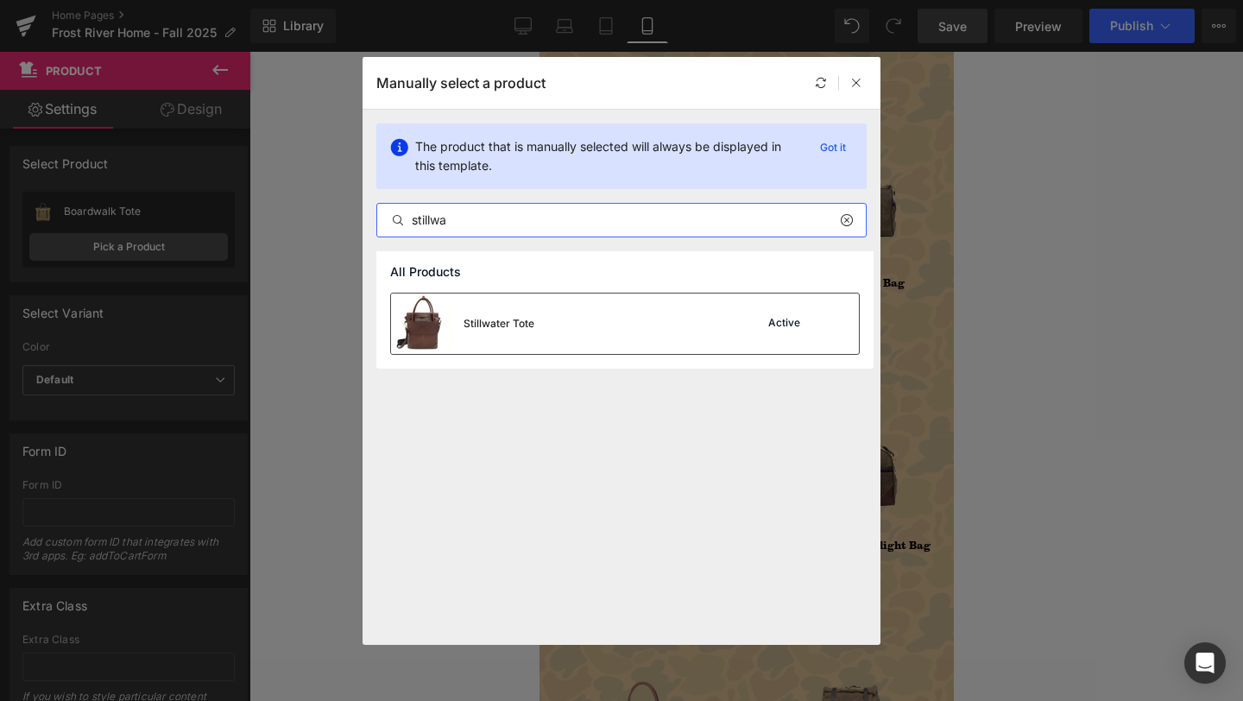
type input "stillwa"
click at [0, 0] on div "Stillwater Tote Active" at bounding box center [0, 0] width 0 height 0
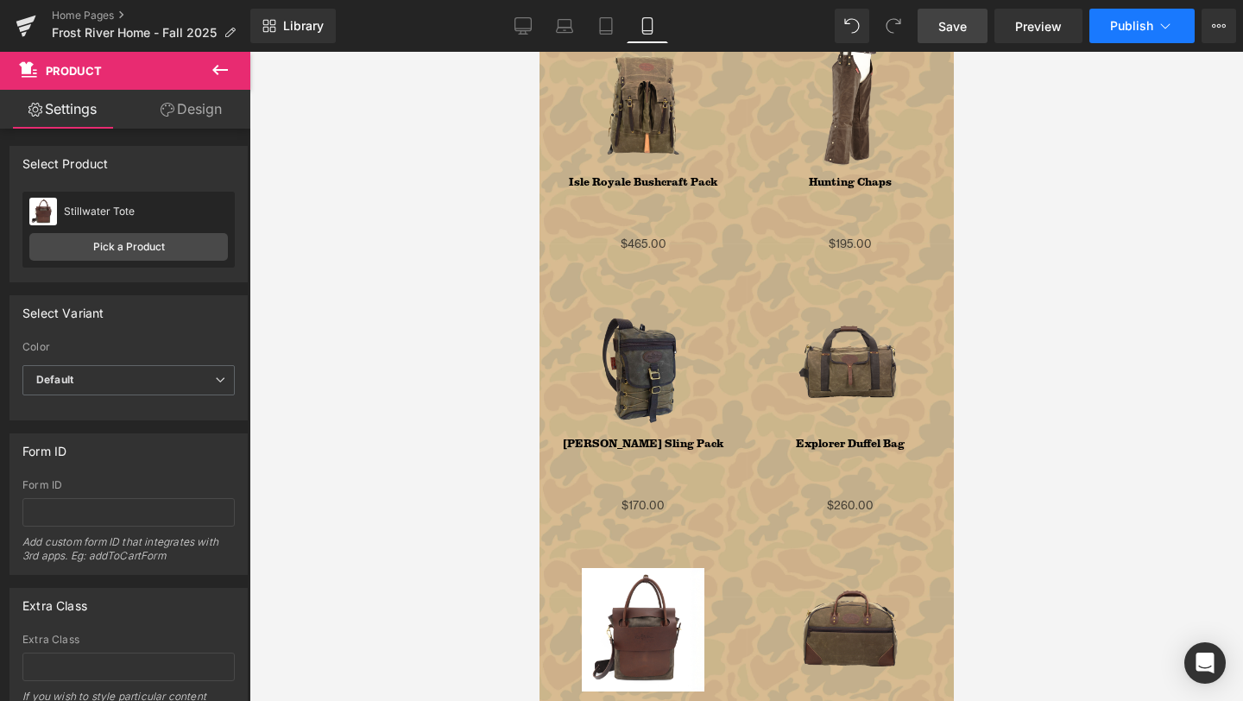
scroll to position [1693, 0]
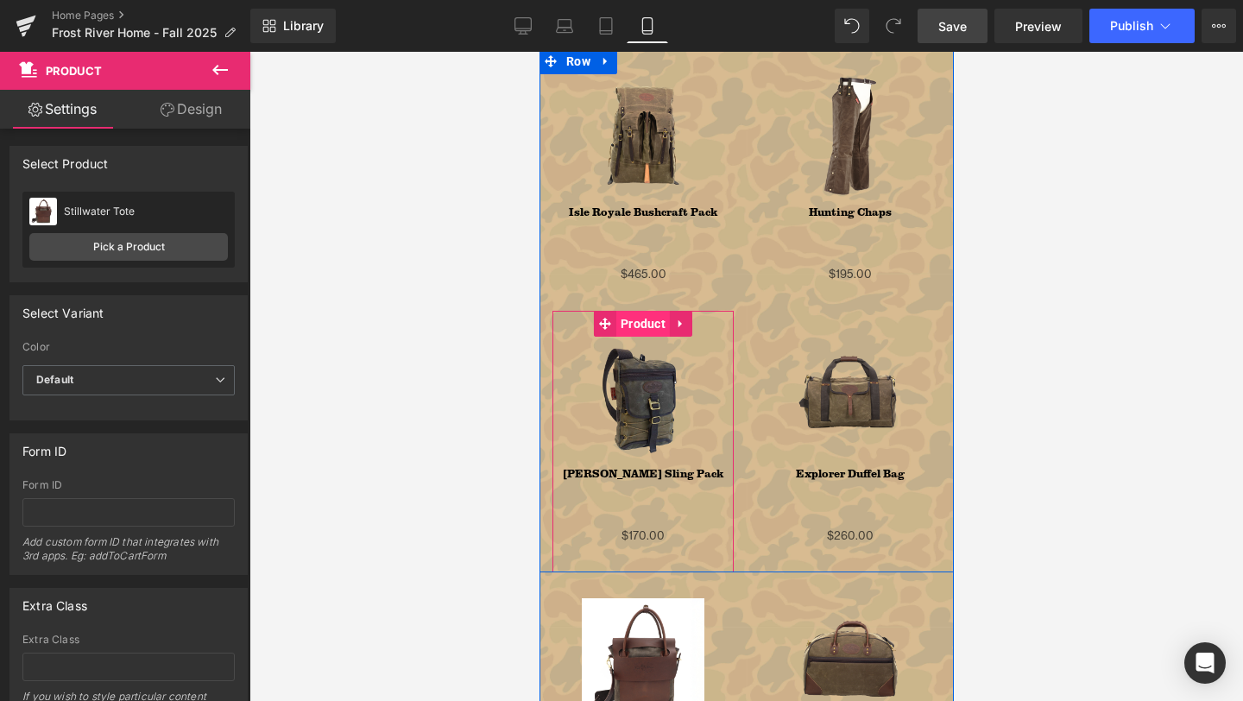
click at [646, 321] on span "Product" at bounding box center [642, 324] width 54 height 26
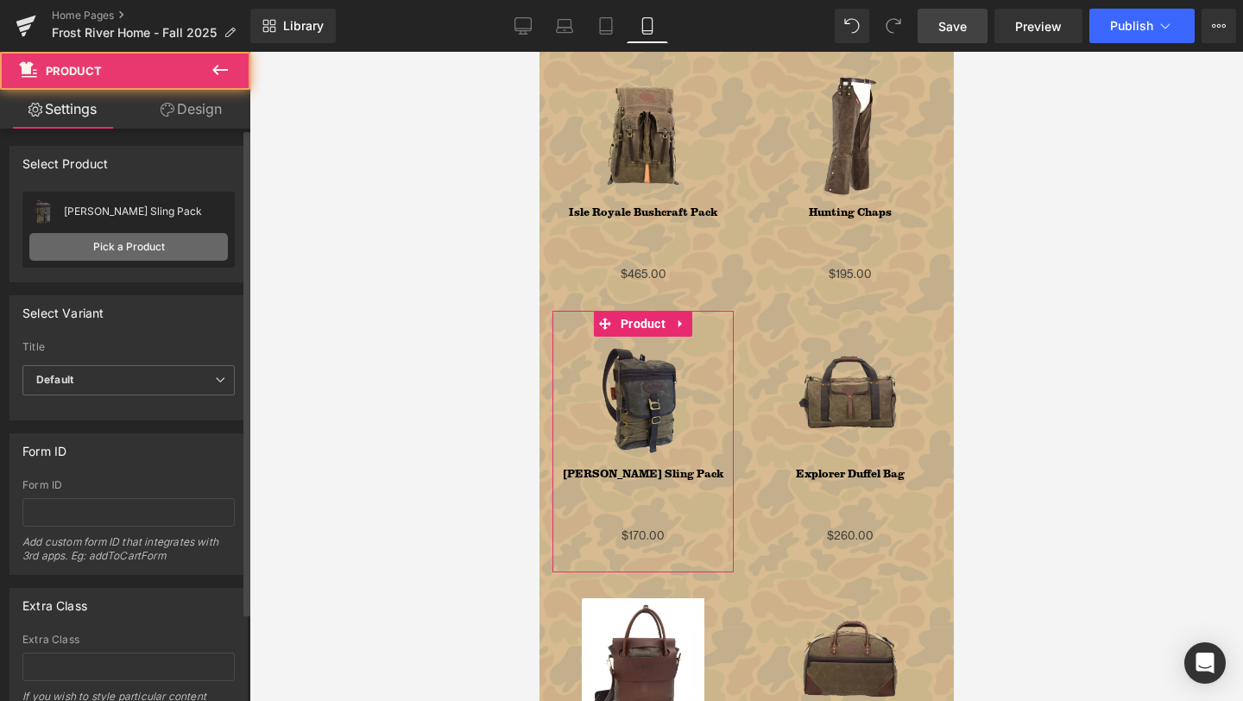
click at [124, 250] on link "Pick a Product" at bounding box center [128, 247] width 199 height 28
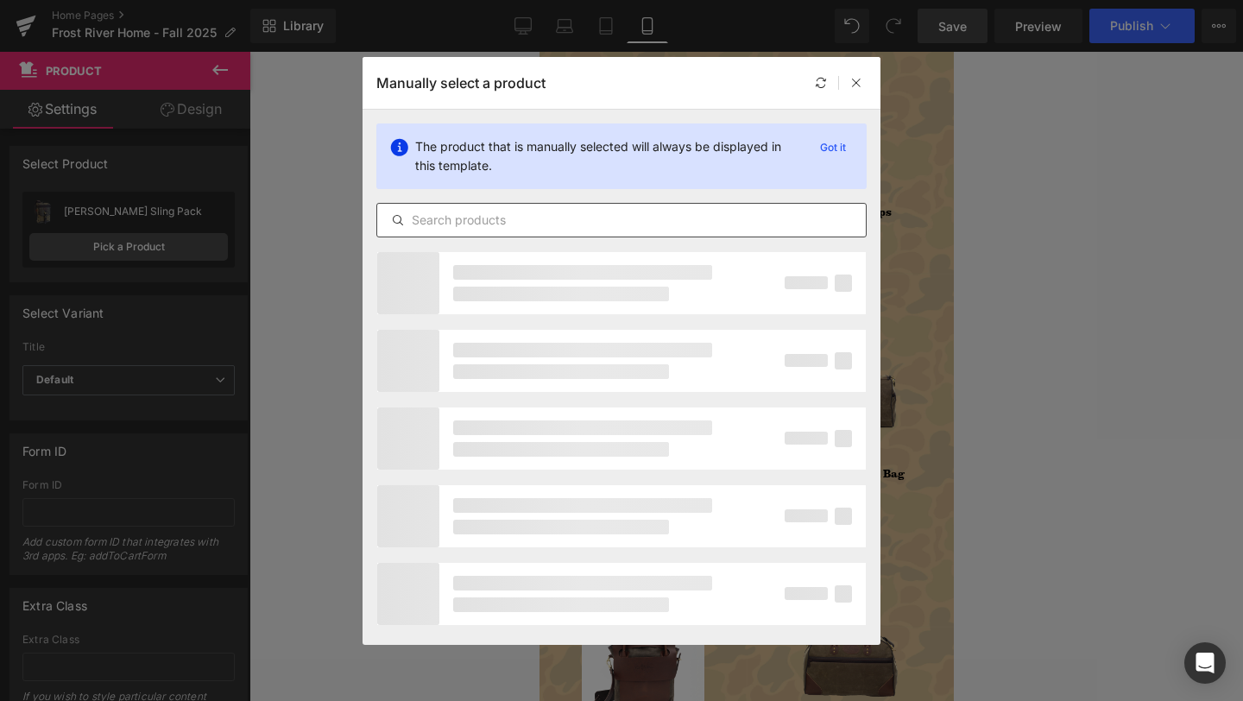
click at [0, 0] on input "text" at bounding box center [0, 0] width 0 height 0
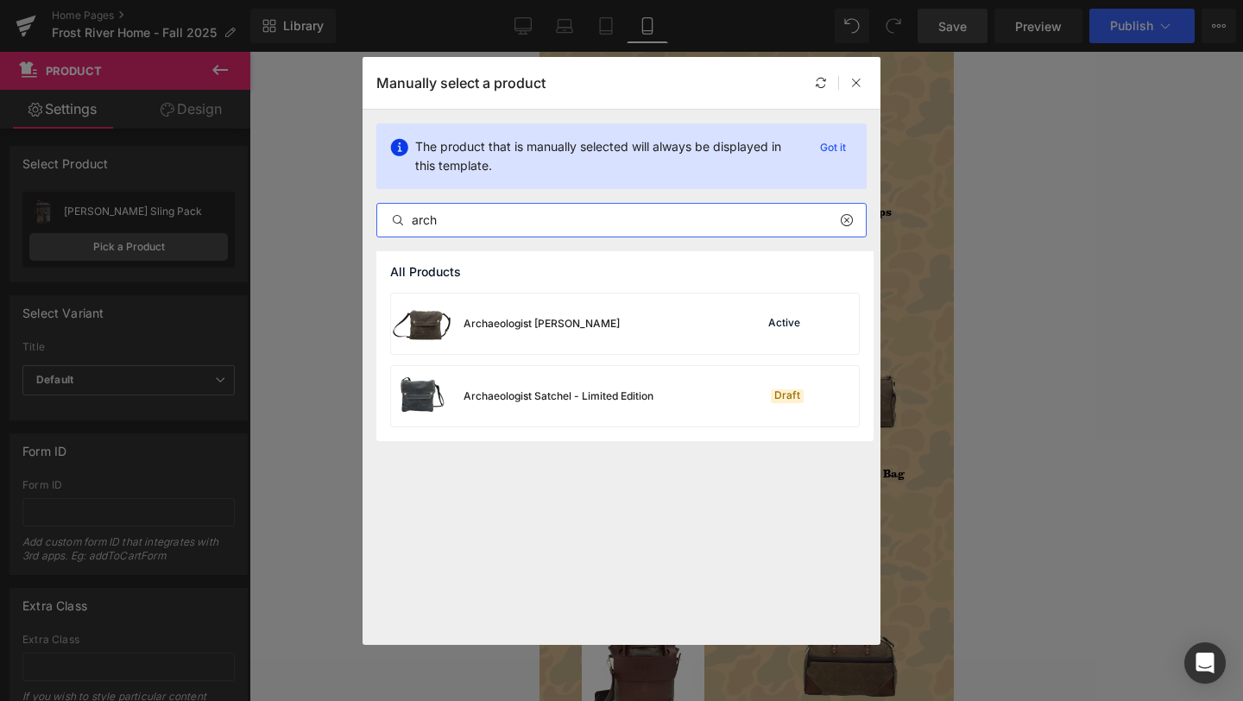
type input "arch"
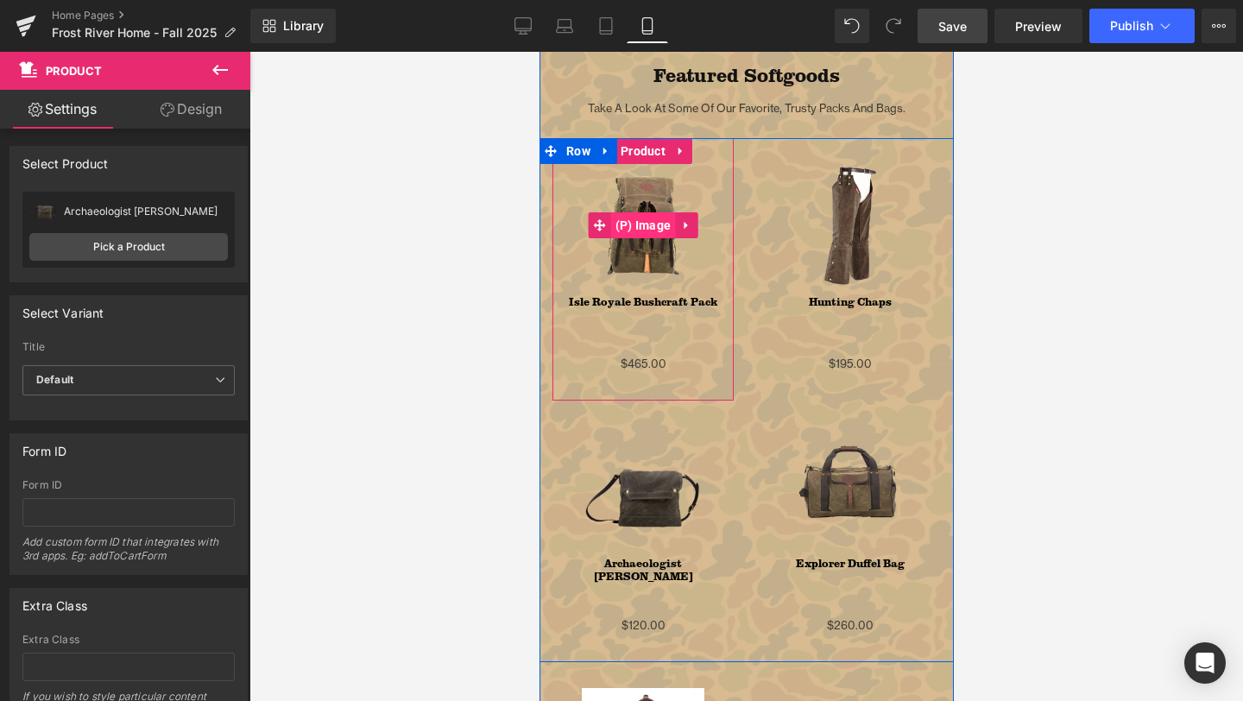
scroll to position [1600, 0]
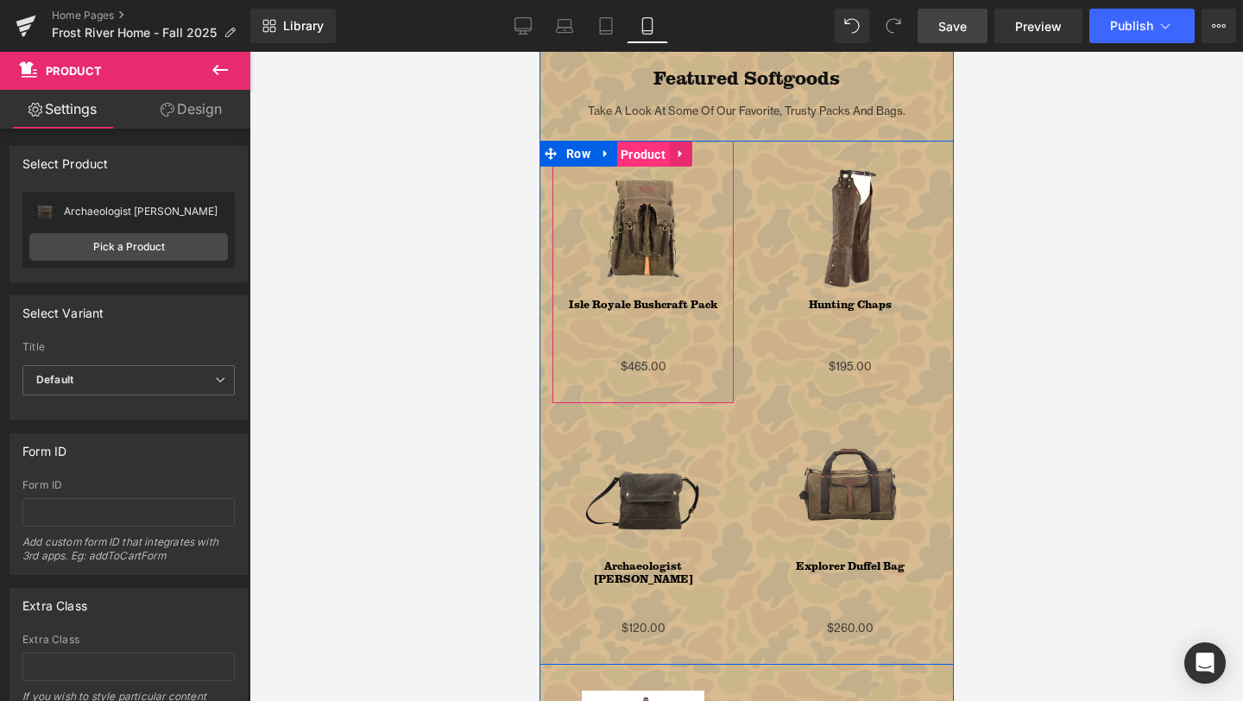
click at [641, 146] on span "Product" at bounding box center [642, 155] width 54 height 26
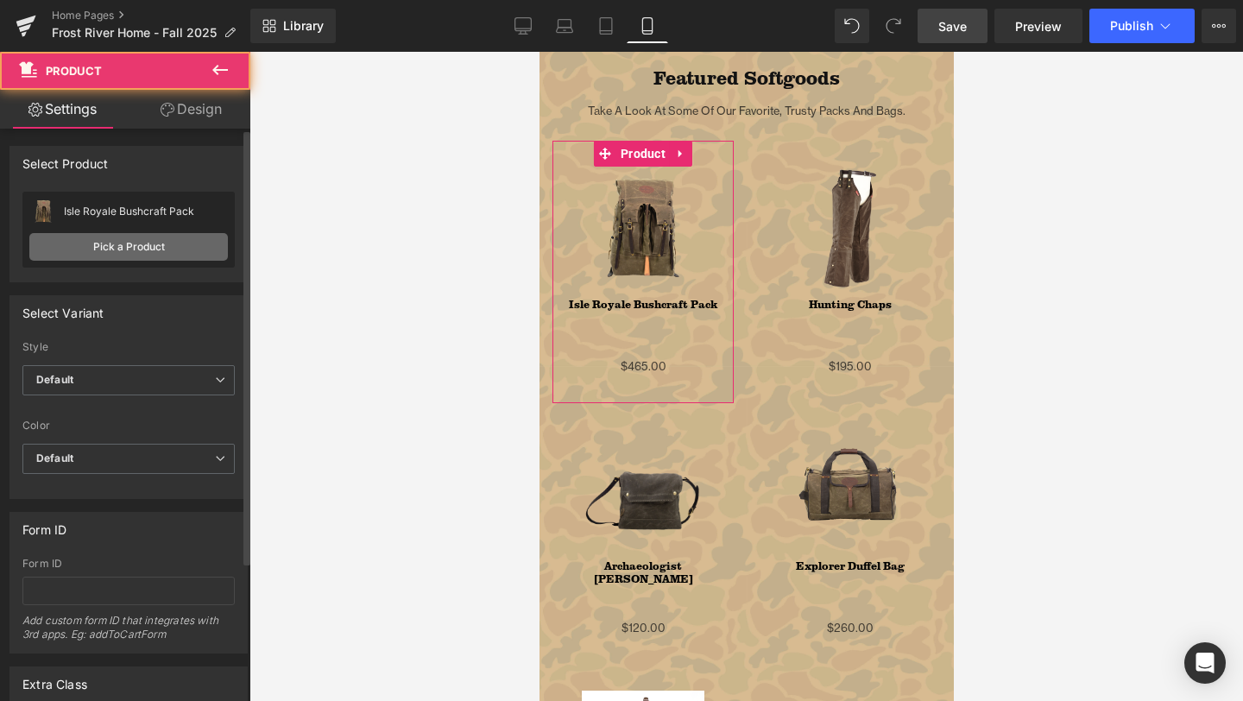
click at [150, 237] on link "Pick a Product" at bounding box center [128, 247] width 199 height 28
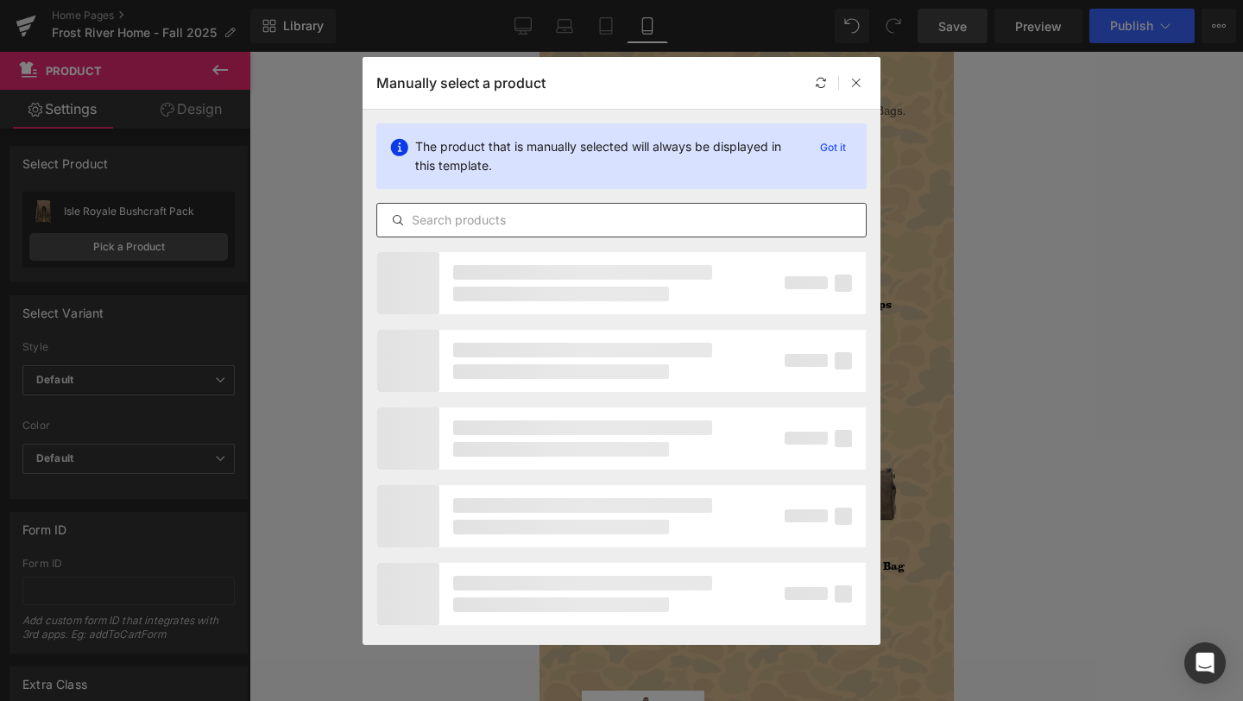
click at [540, 211] on input "text" at bounding box center [621, 220] width 489 height 21
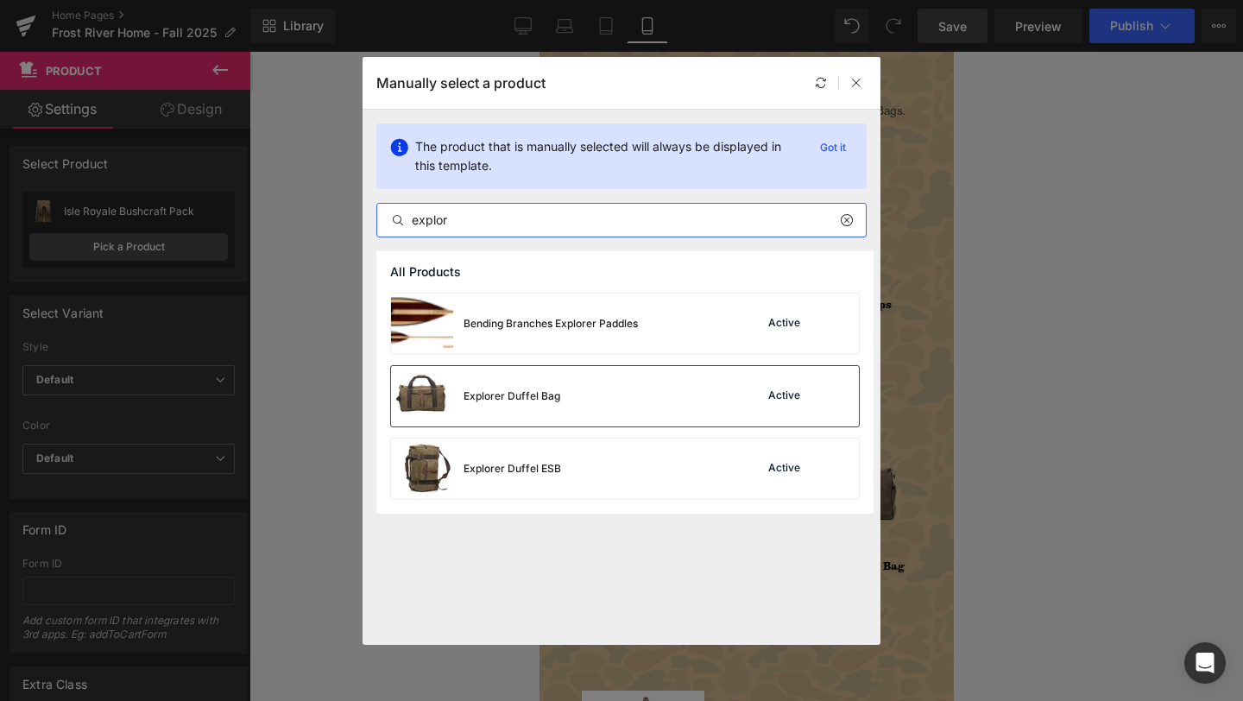
type input "explor"
click at [593, 382] on div "Explorer Duffel Bag Active" at bounding box center [625, 396] width 468 height 60
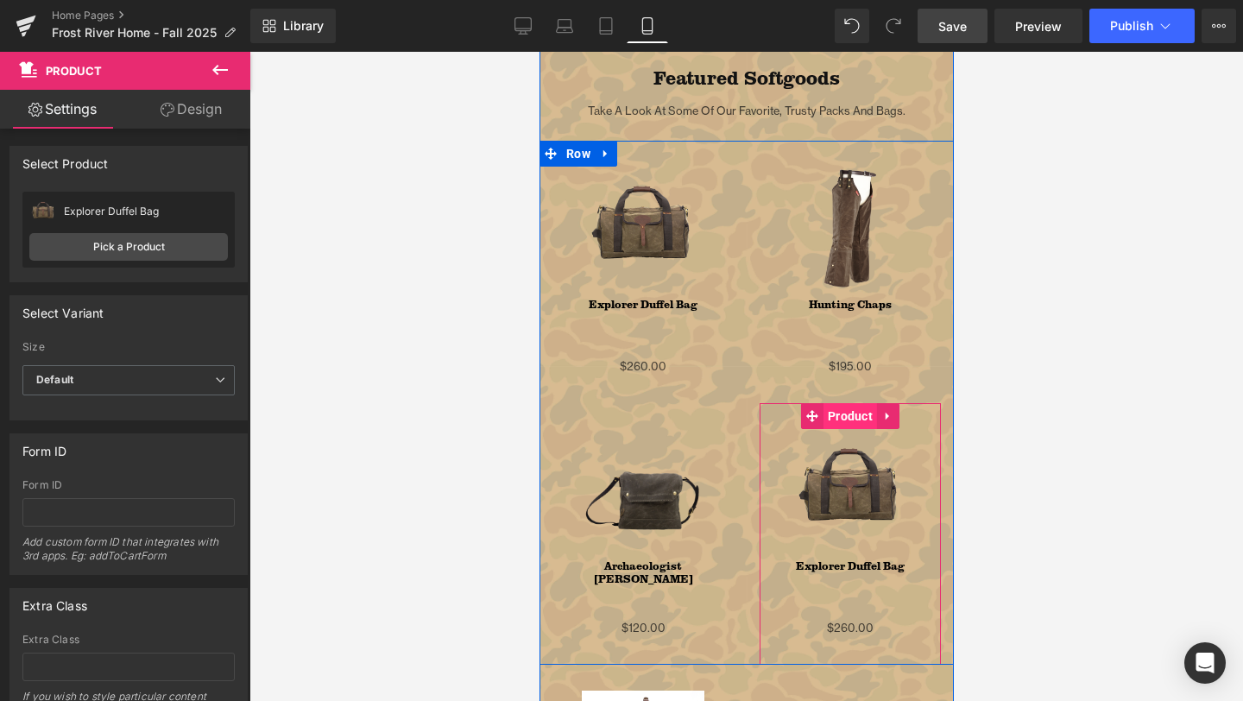
click at [836, 426] on span "Product" at bounding box center [850, 416] width 54 height 26
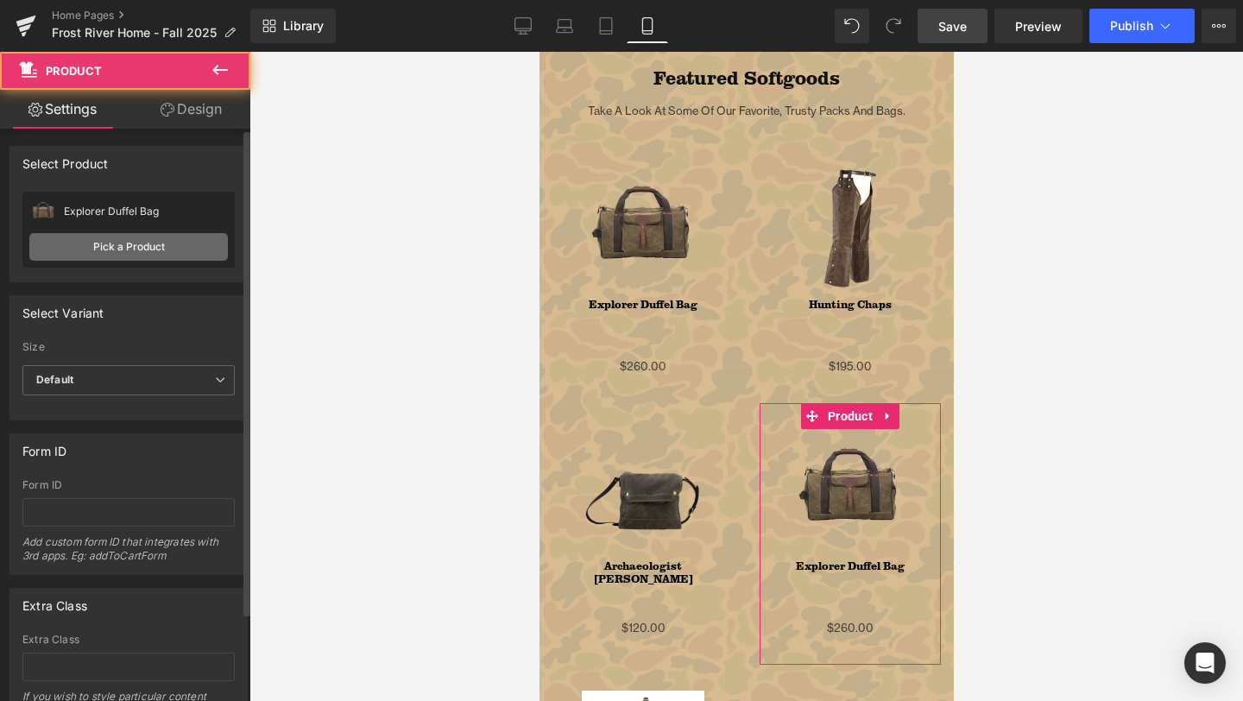
click at [128, 249] on link "Pick a Product" at bounding box center [128, 247] width 199 height 28
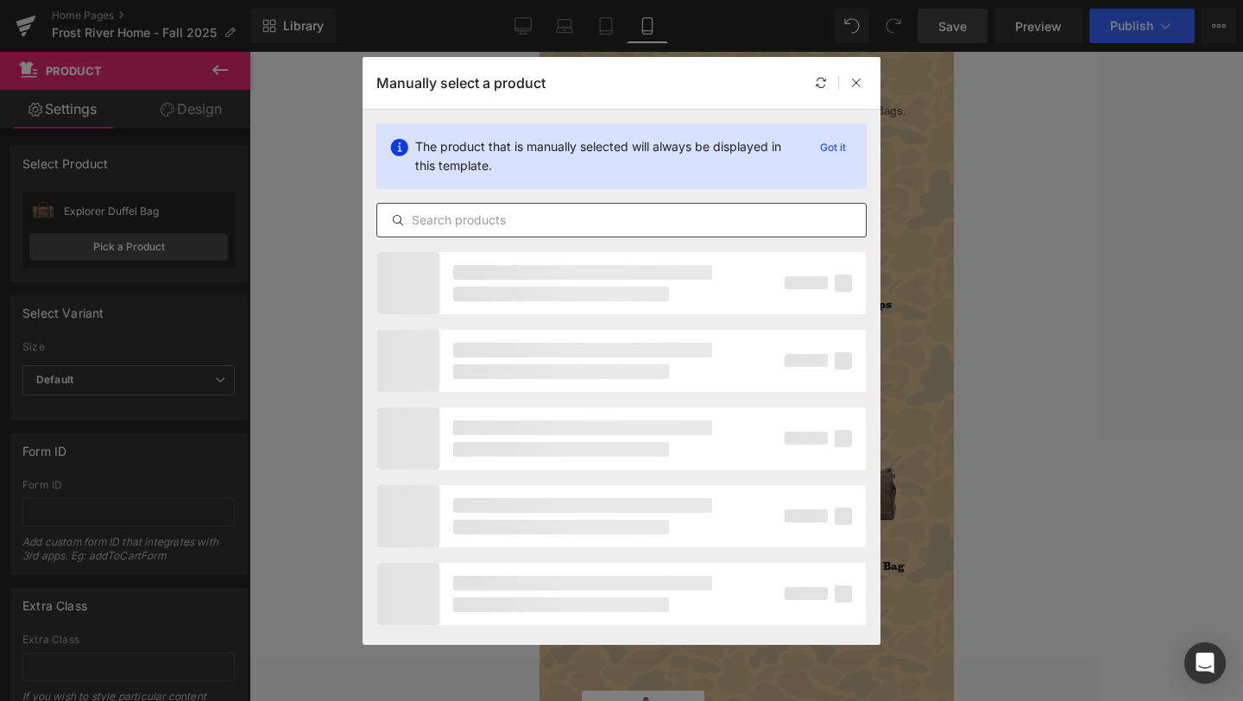
click at [0, 0] on input "text" at bounding box center [0, 0] width 0 height 0
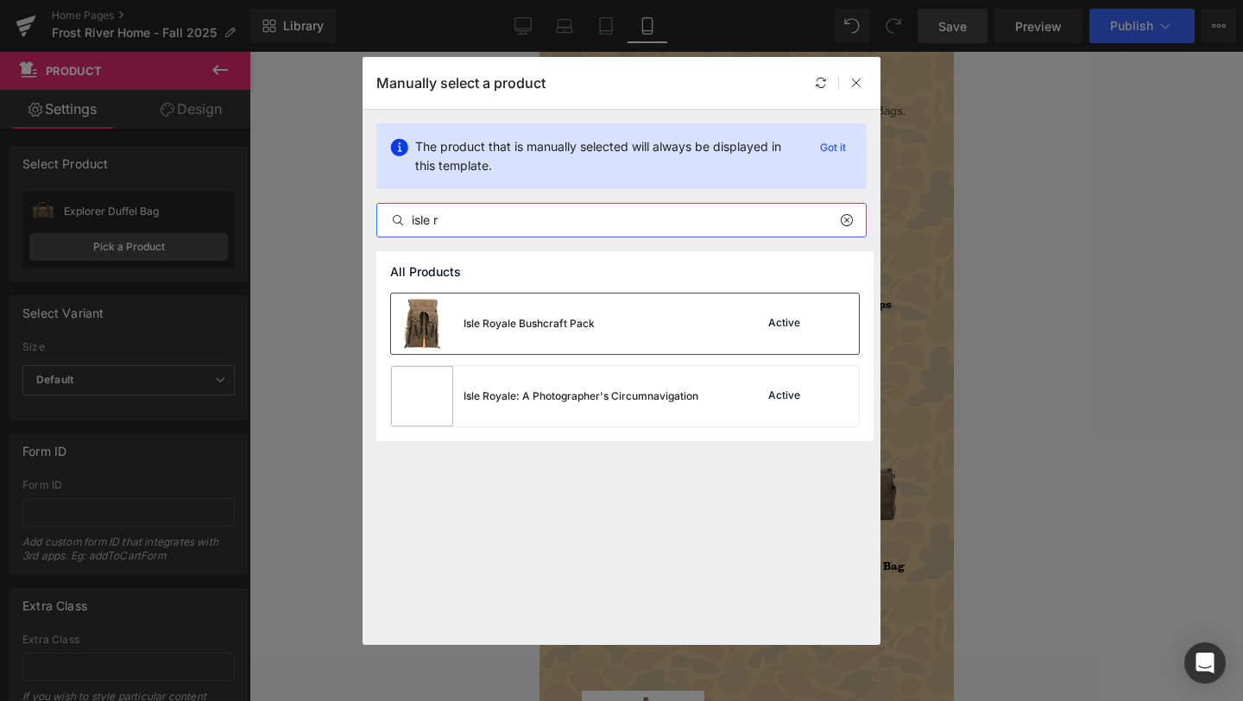
type input "isle r"
click at [0, 0] on div "Isle Royale Bushcraft Pack" at bounding box center [0, 0] width 0 height 0
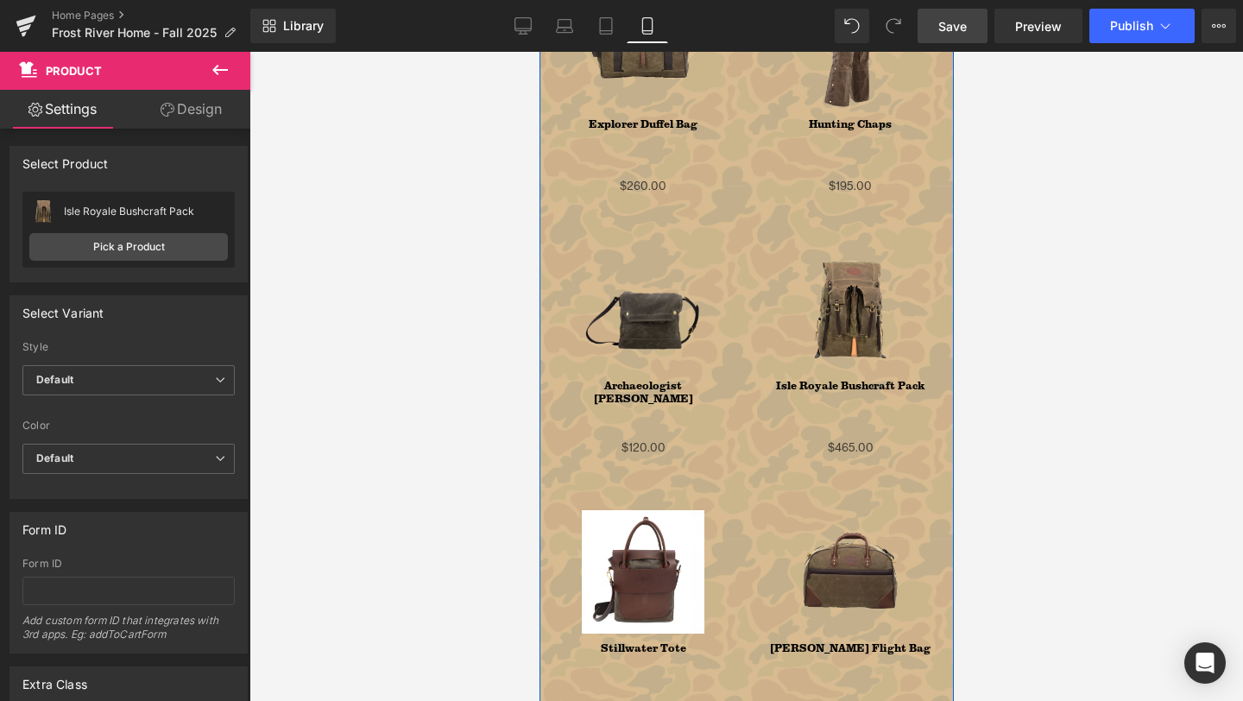
scroll to position [1796, 0]
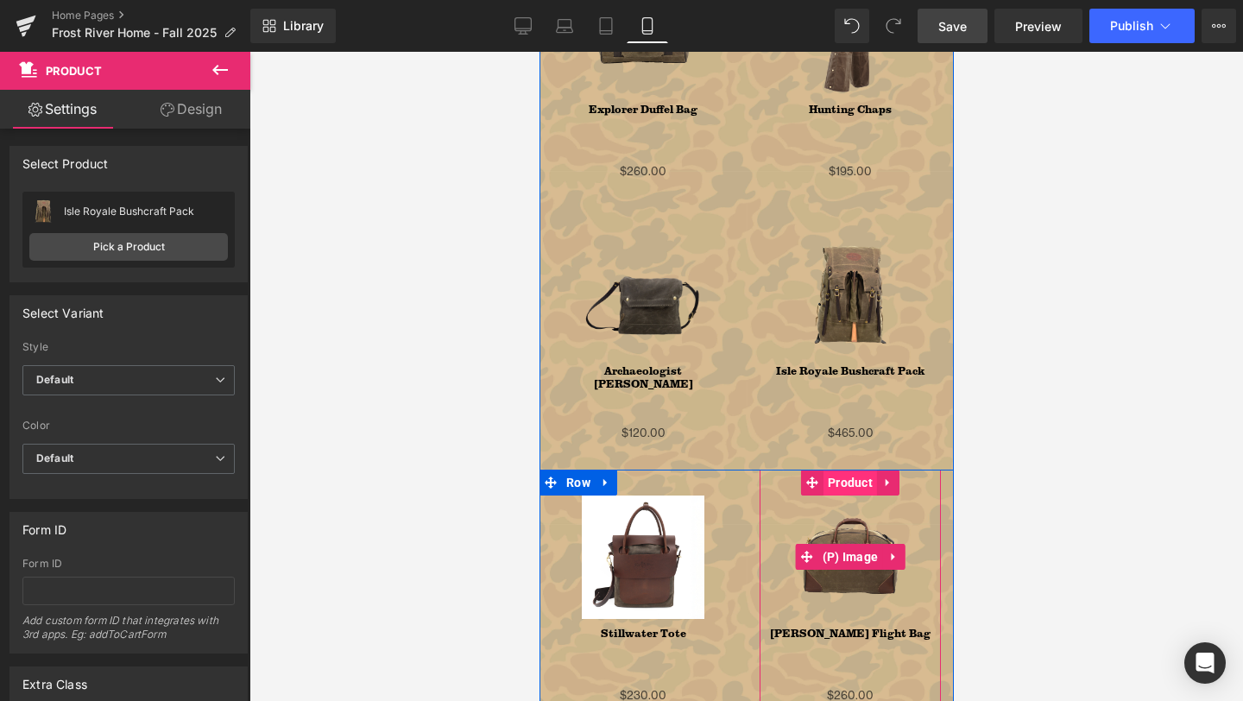
click at [852, 490] on span "Product" at bounding box center [850, 483] width 54 height 26
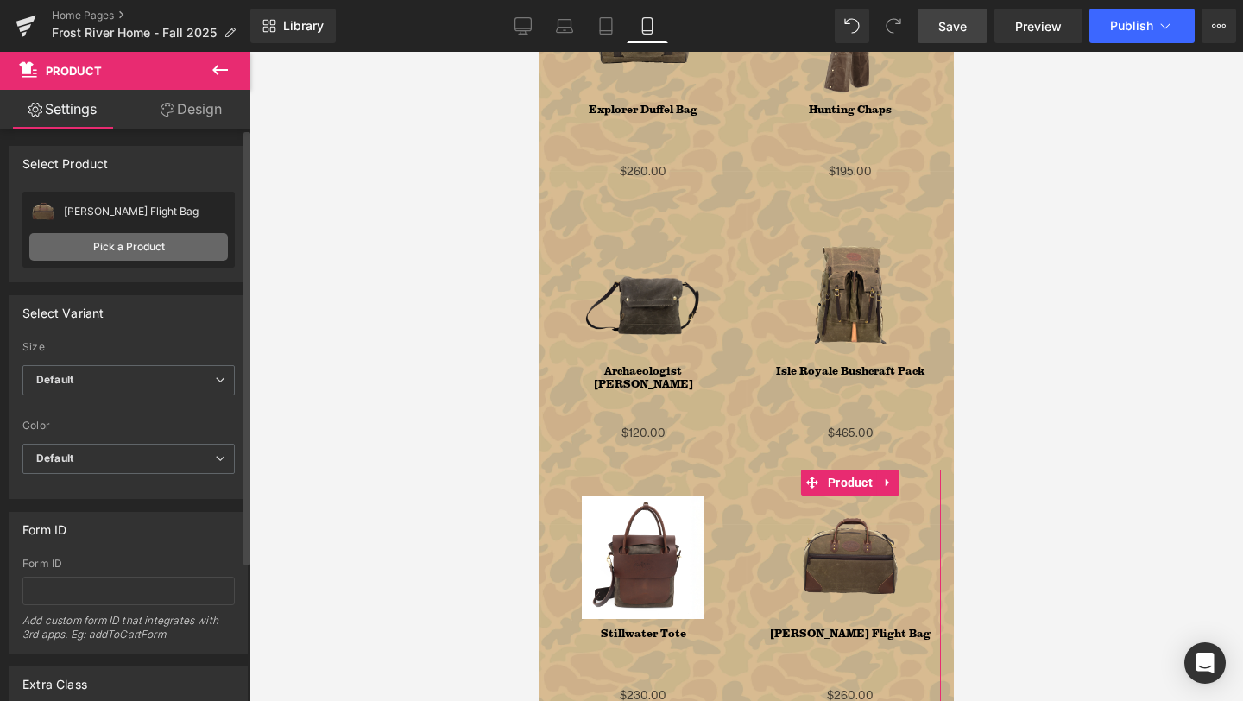
click at [94, 242] on link "Pick a Product" at bounding box center [128, 247] width 199 height 28
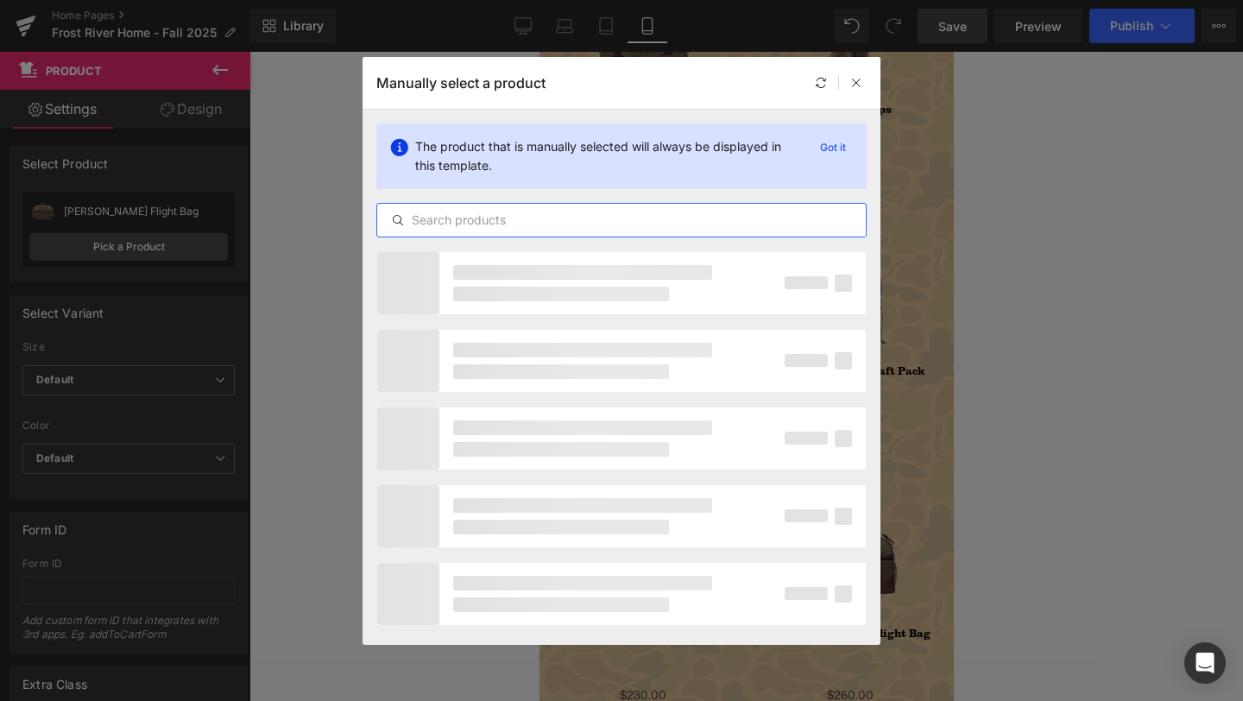
click at [0, 0] on input "text" at bounding box center [0, 0] width 0 height 0
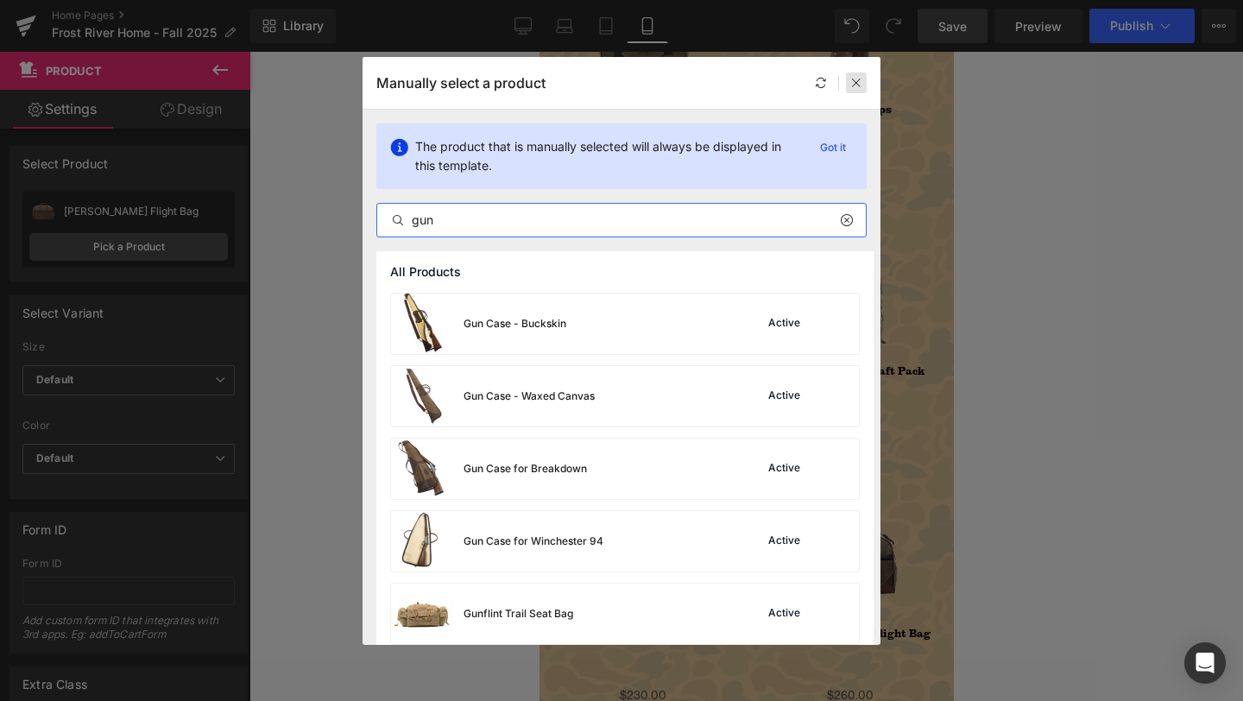
type input "gun"
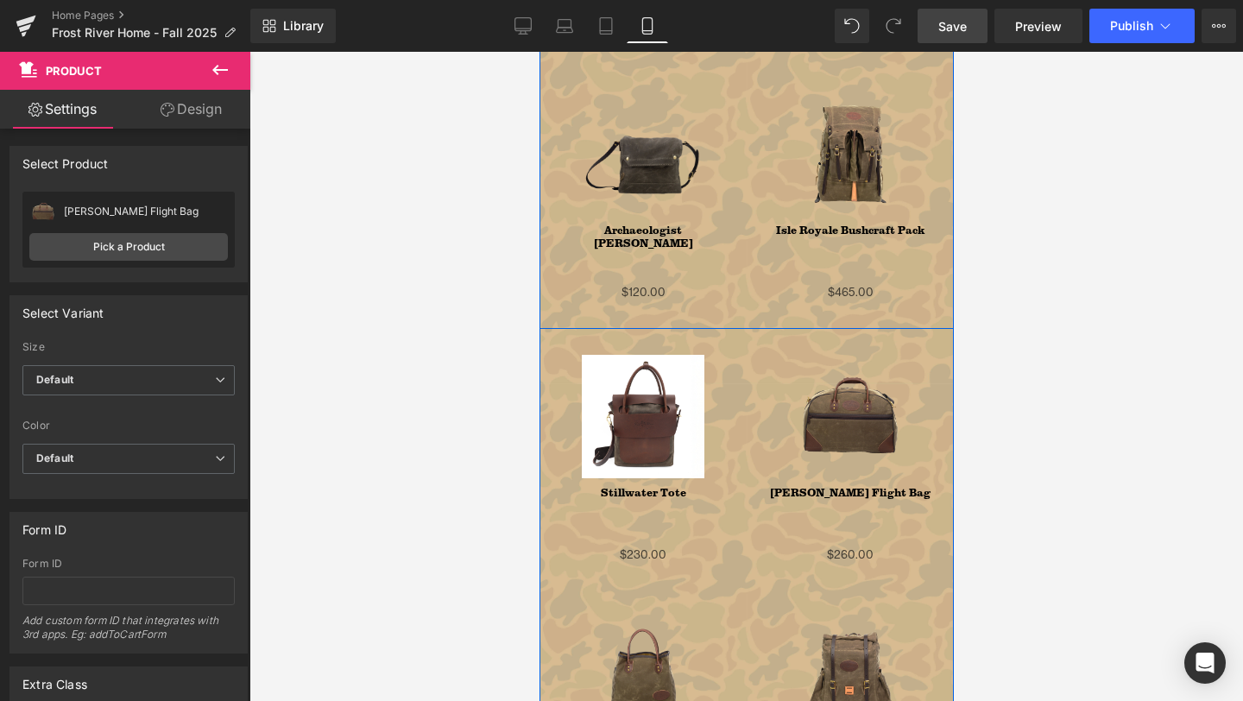
scroll to position [1962, 0]
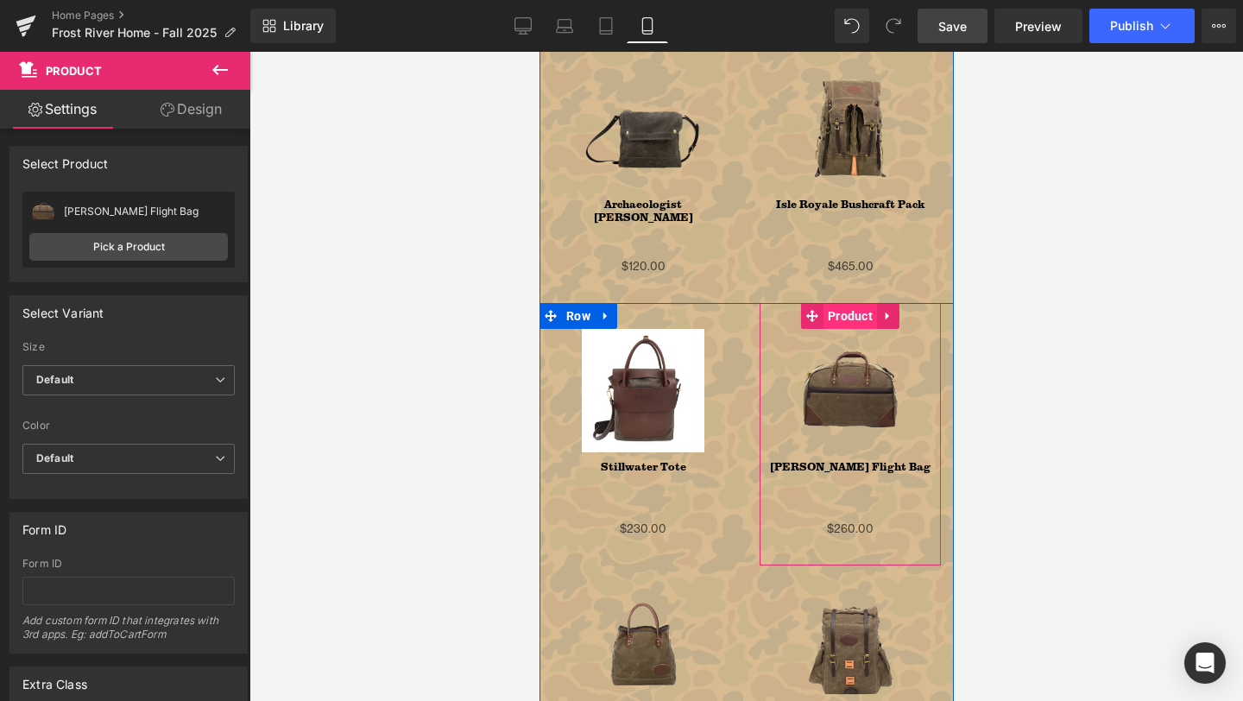
click at [848, 311] on span "Product" at bounding box center [850, 316] width 54 height 26
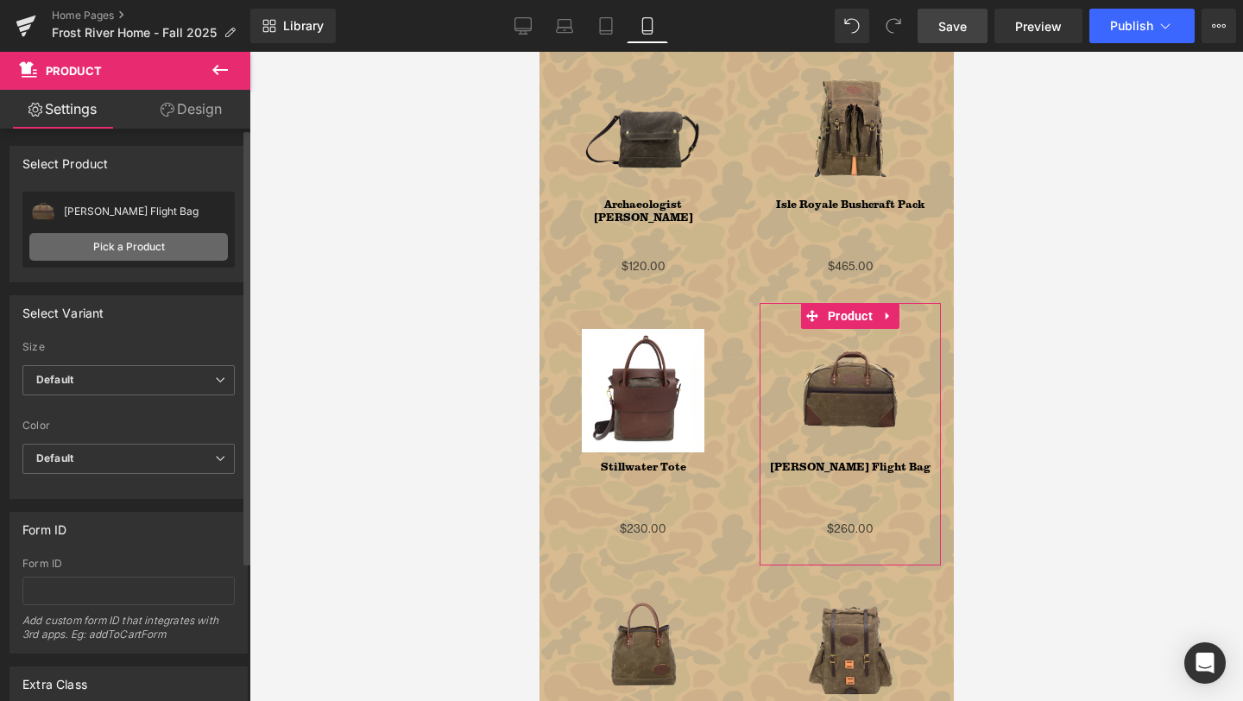
click at [122, 239] on link "Pick a Product" at bounding box center [128, 247] width 199 height 28
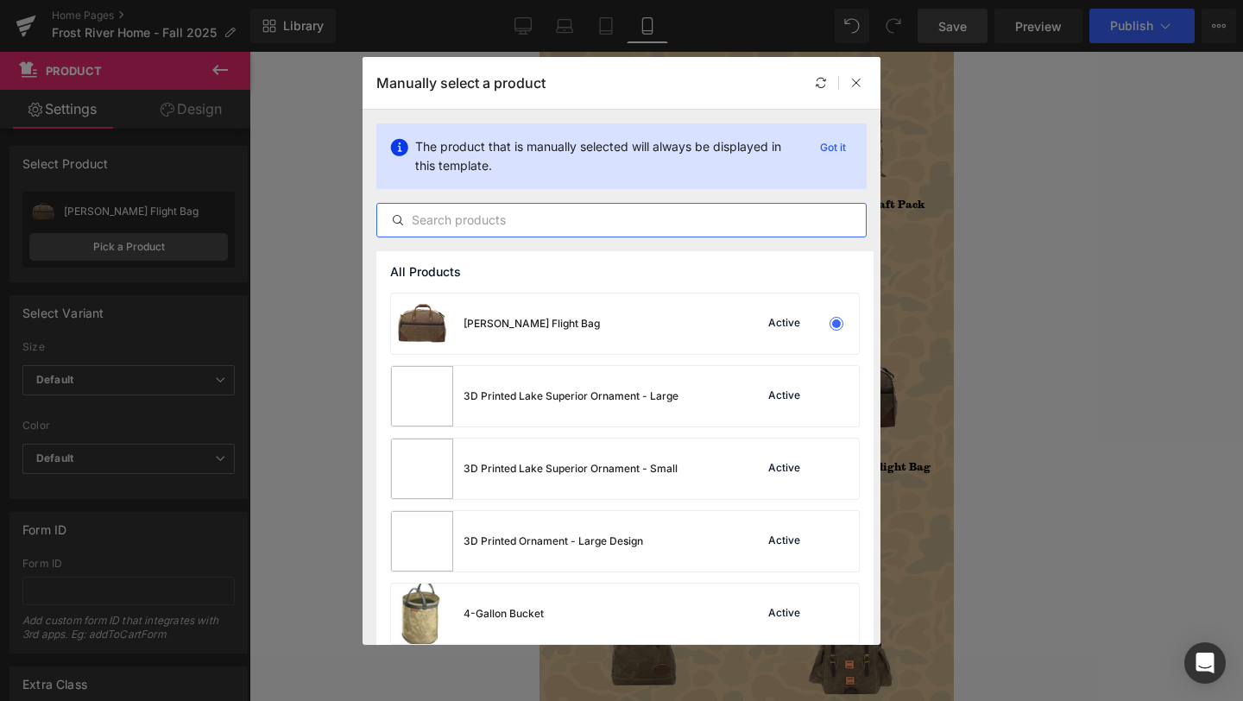
click at [594, 218] on input "text" at bounding box center [621, 220] width 489 height 21
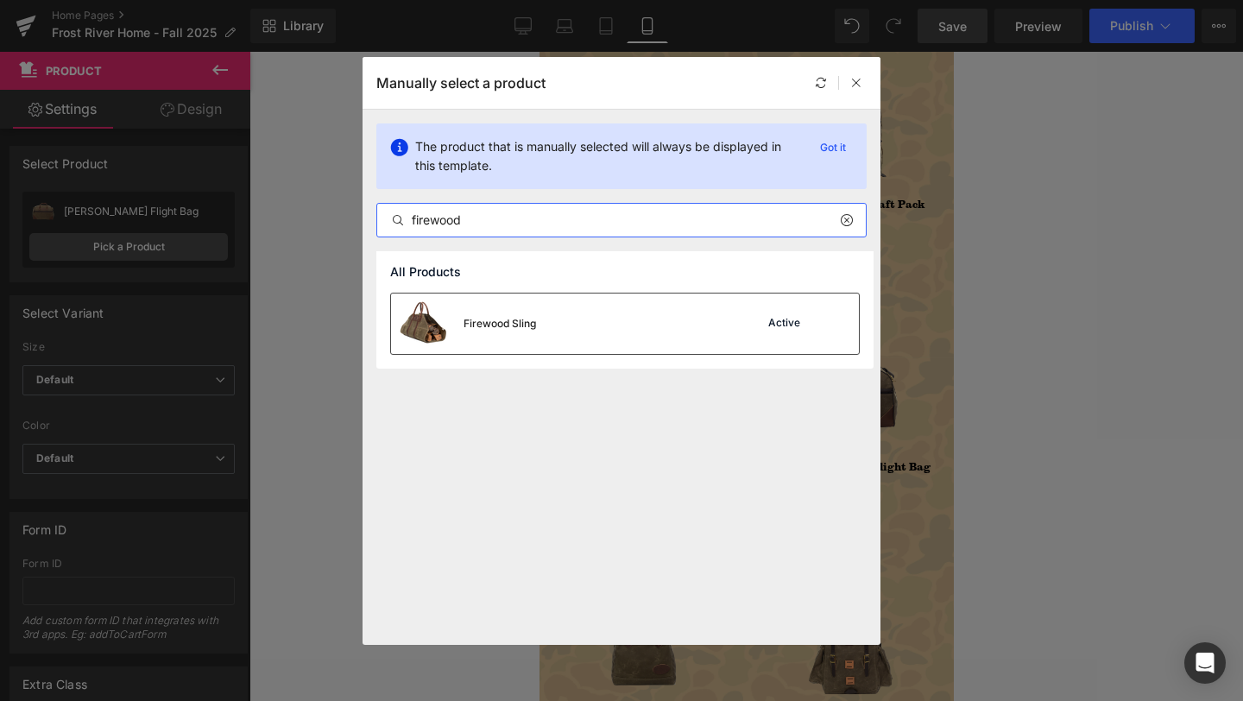
type input "firewood"
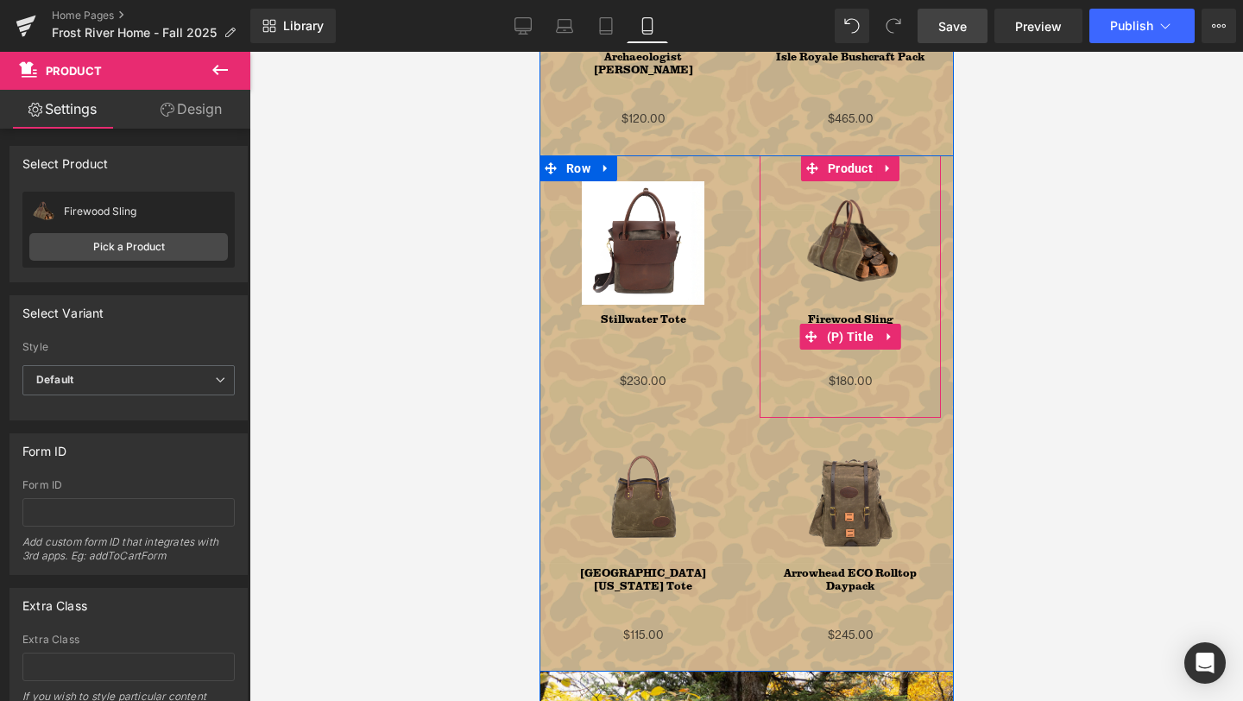
scroll to position [2112, 0]
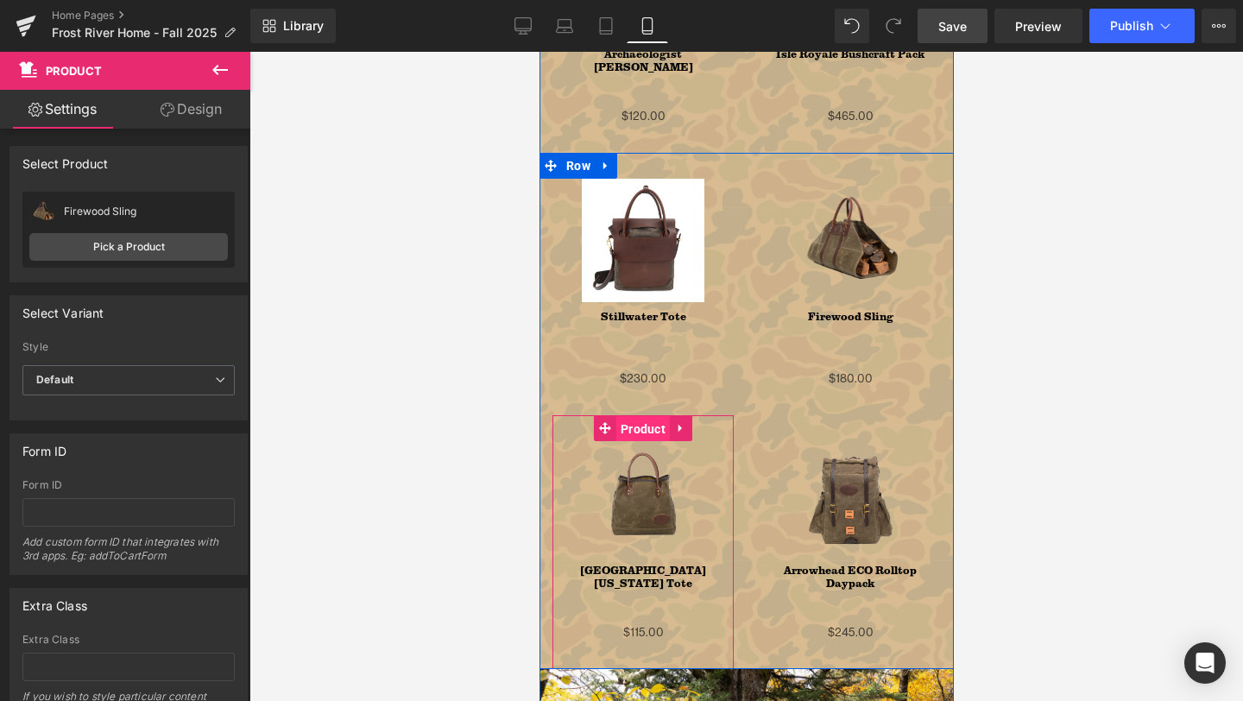
click at [647, 420] on span "Product" at bounding box center [642, 429] width 54 height 26
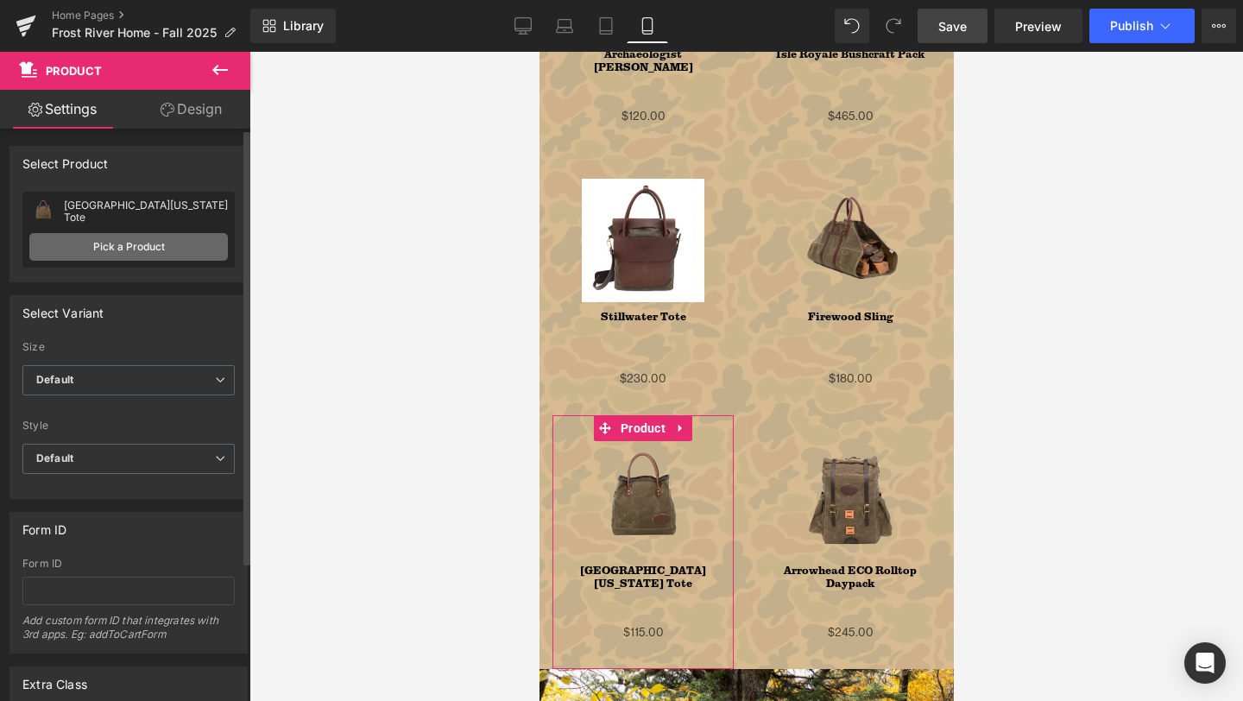
click at [124, 243] on link "Pick a Product" at bounding box center [128, 247] width 199 height 28
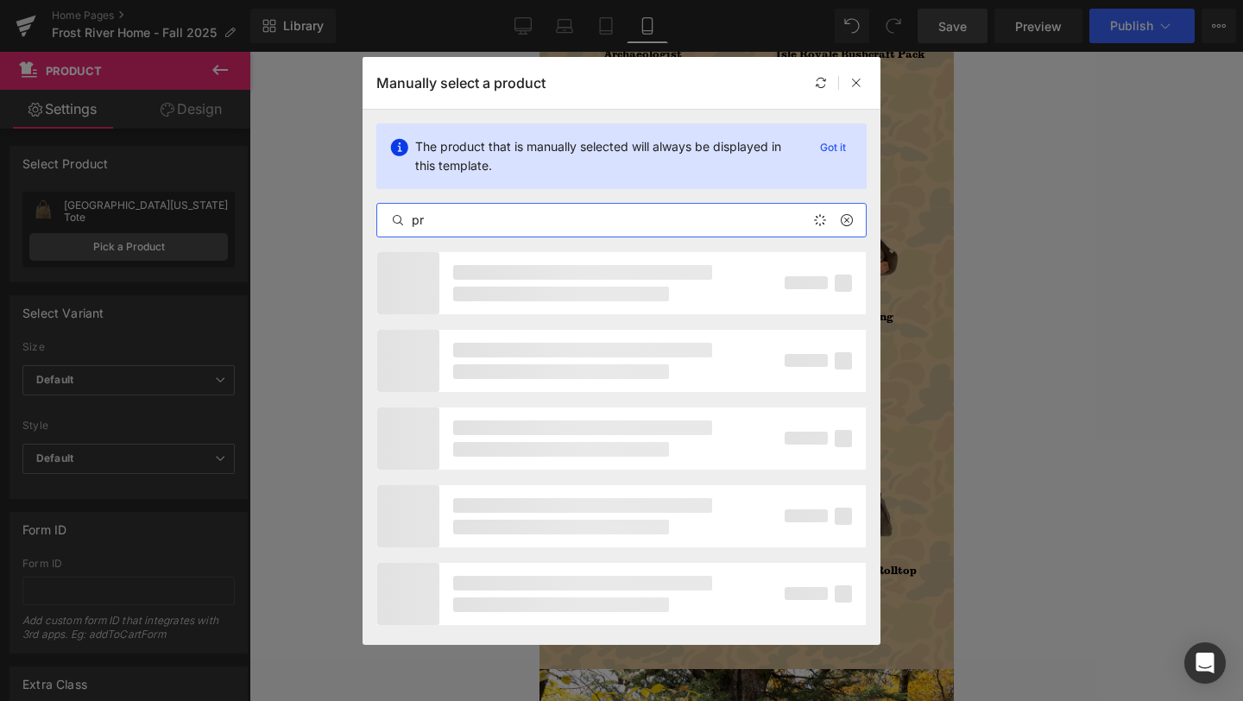
type input "p"
type input "corres"
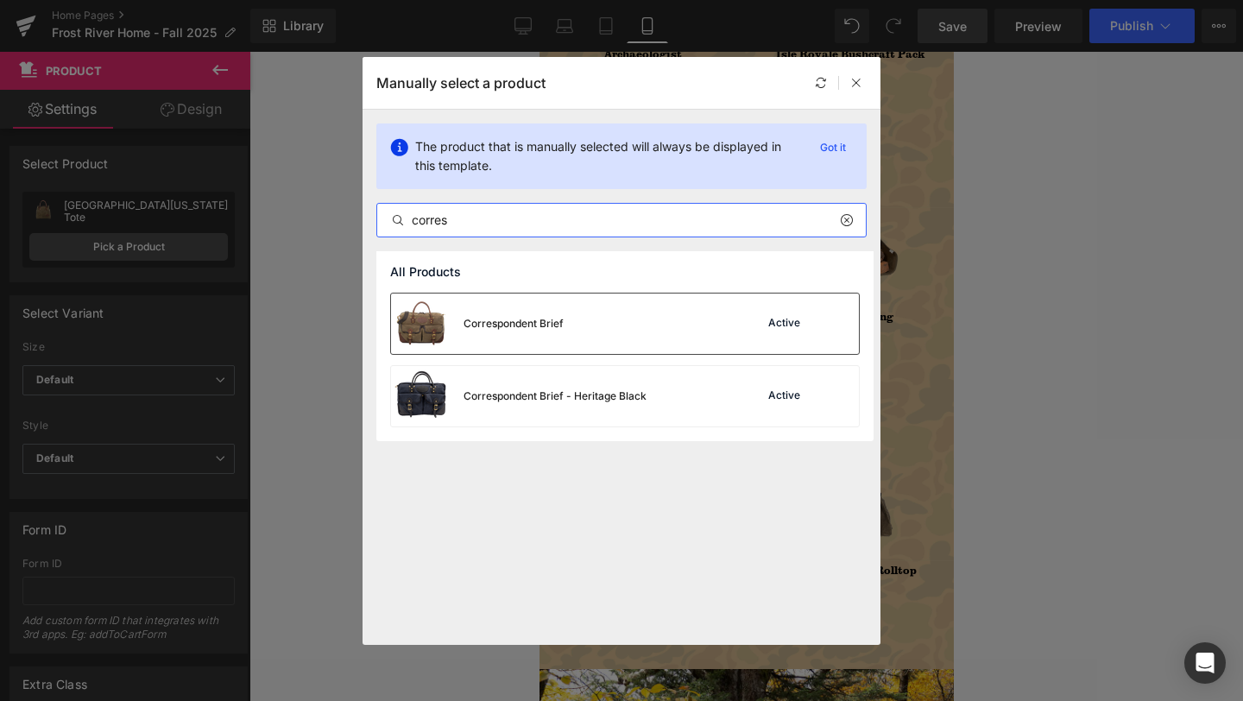
click at [585, 332] on div "Correspondent Brief Active" at bounding box center [625, 324] width 468 height 60
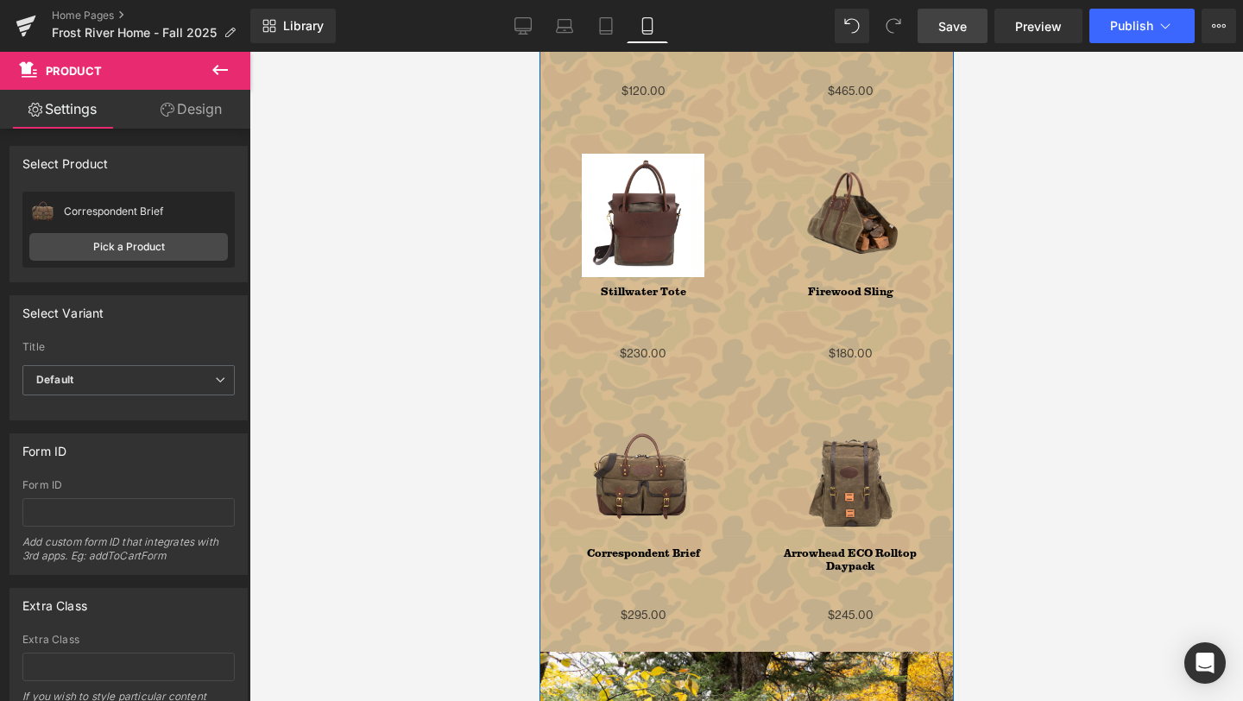
scroll to position [2138, 0]
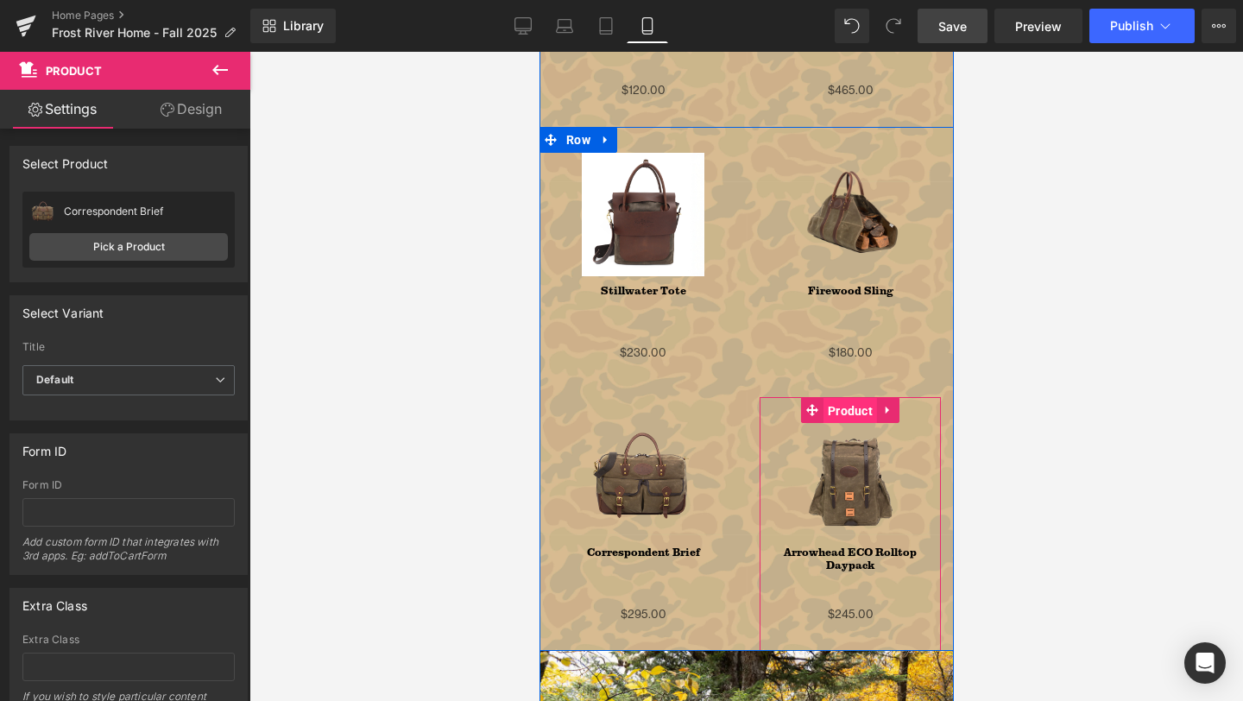
click at [850, 402] on span "Product" at bounding box center [850, 411] width 54 height 26
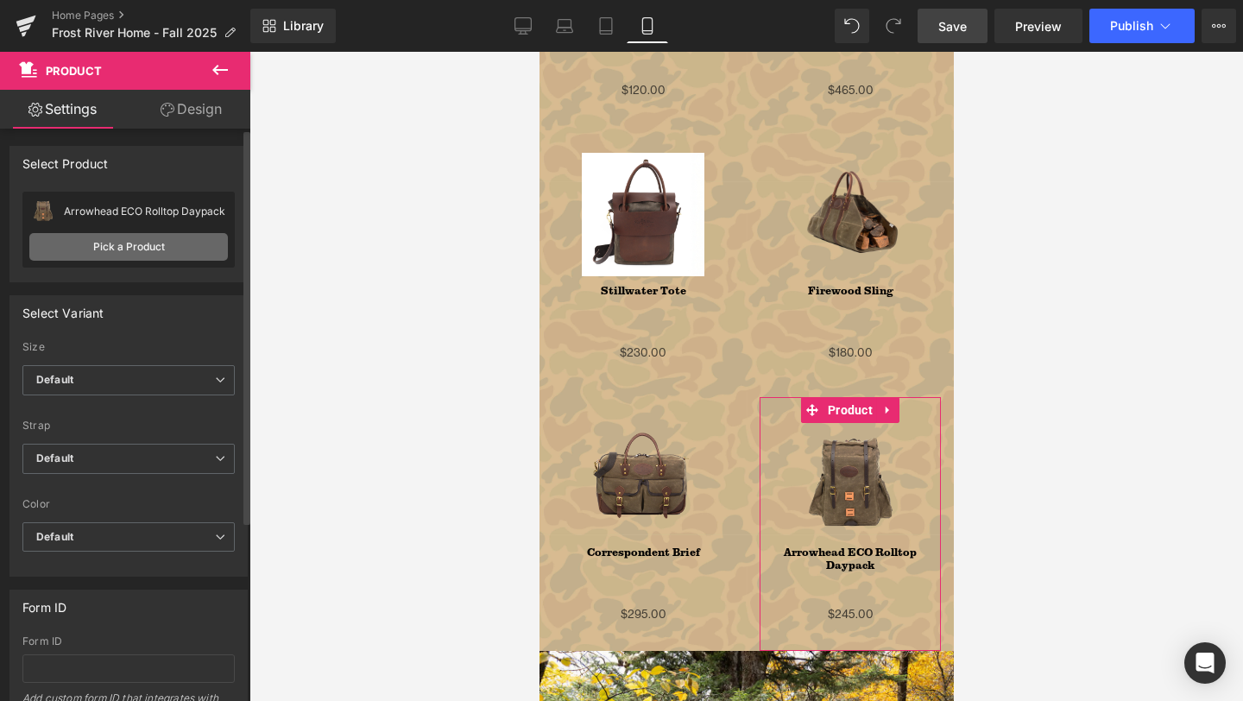
click at [142, 240] on link "Pick a Product" at bounding box center [128, 247] width 199 height 28
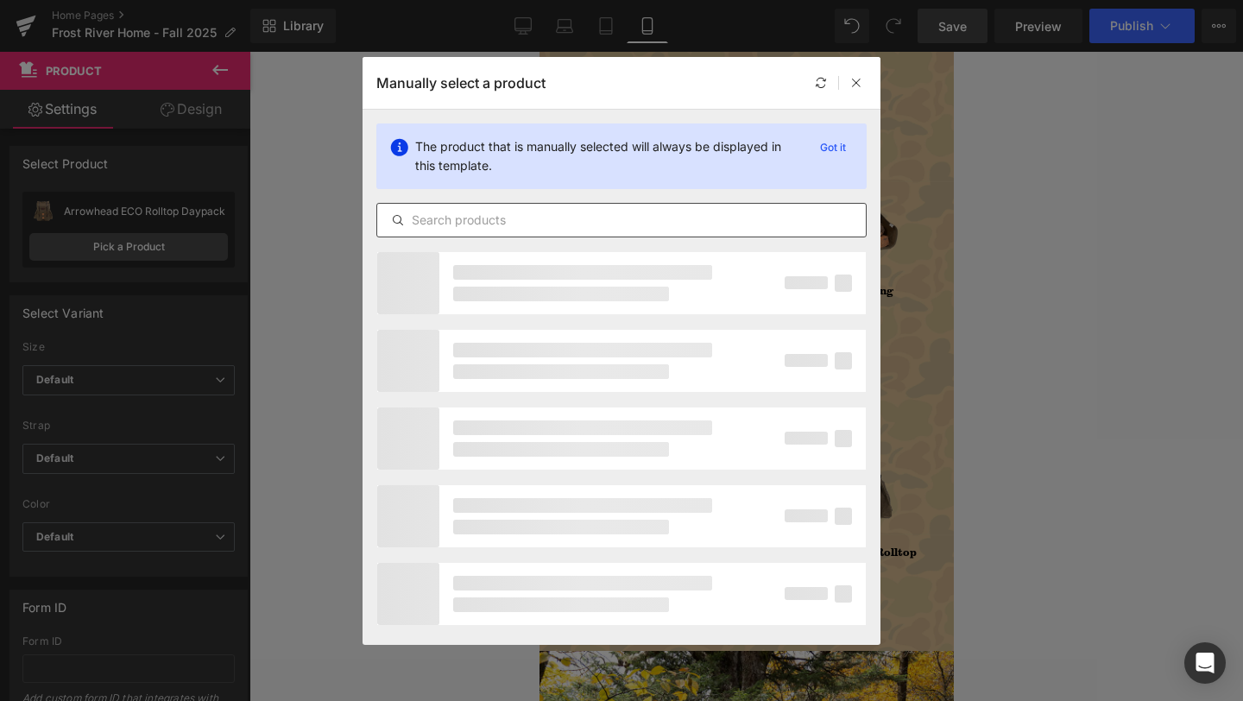
click at [333, 512] on input "text" at bounding box center [301, 522] width 63 height 21
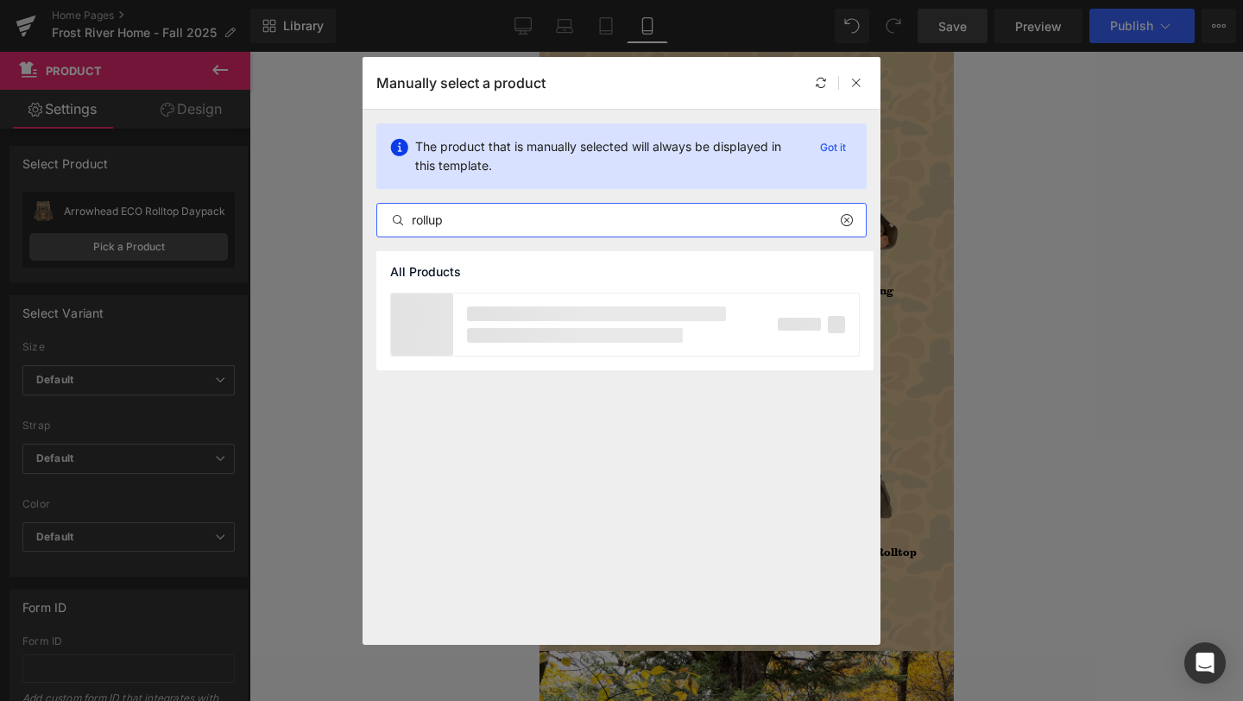
type input "rollup"
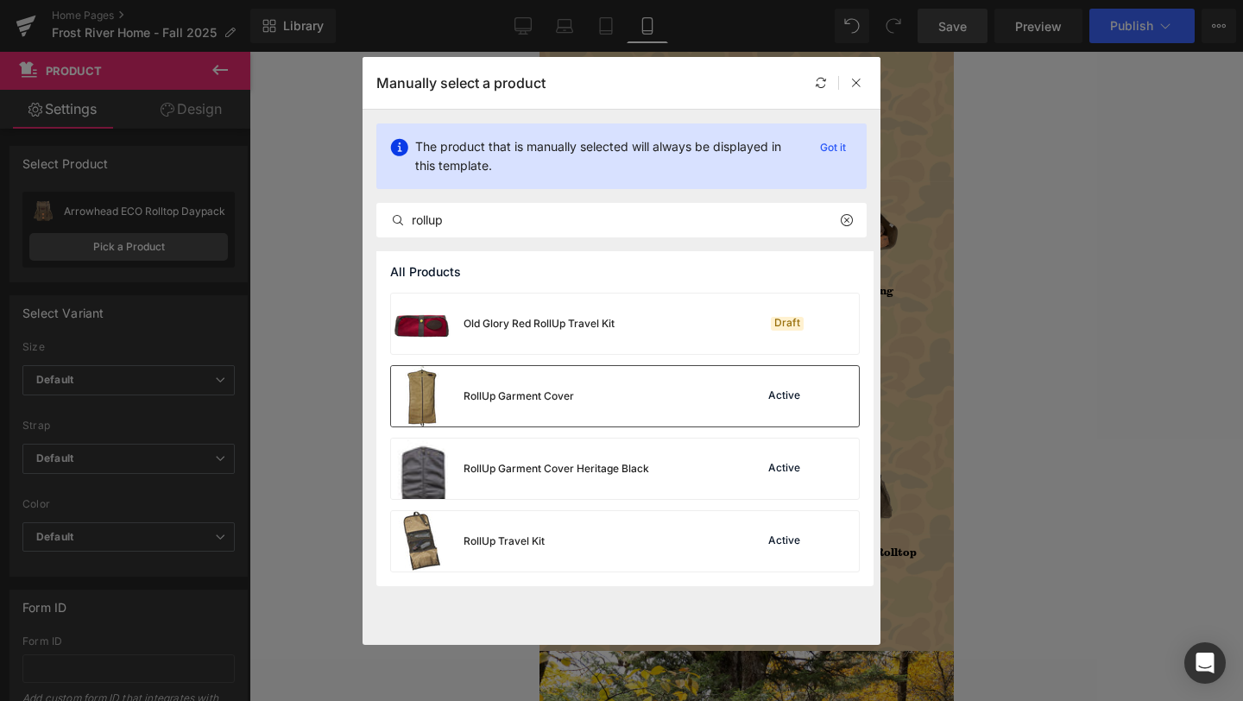
click at [332, 369] on div "RollUp Garment Cover" at bounding box center [310, 358] width 43 height 21
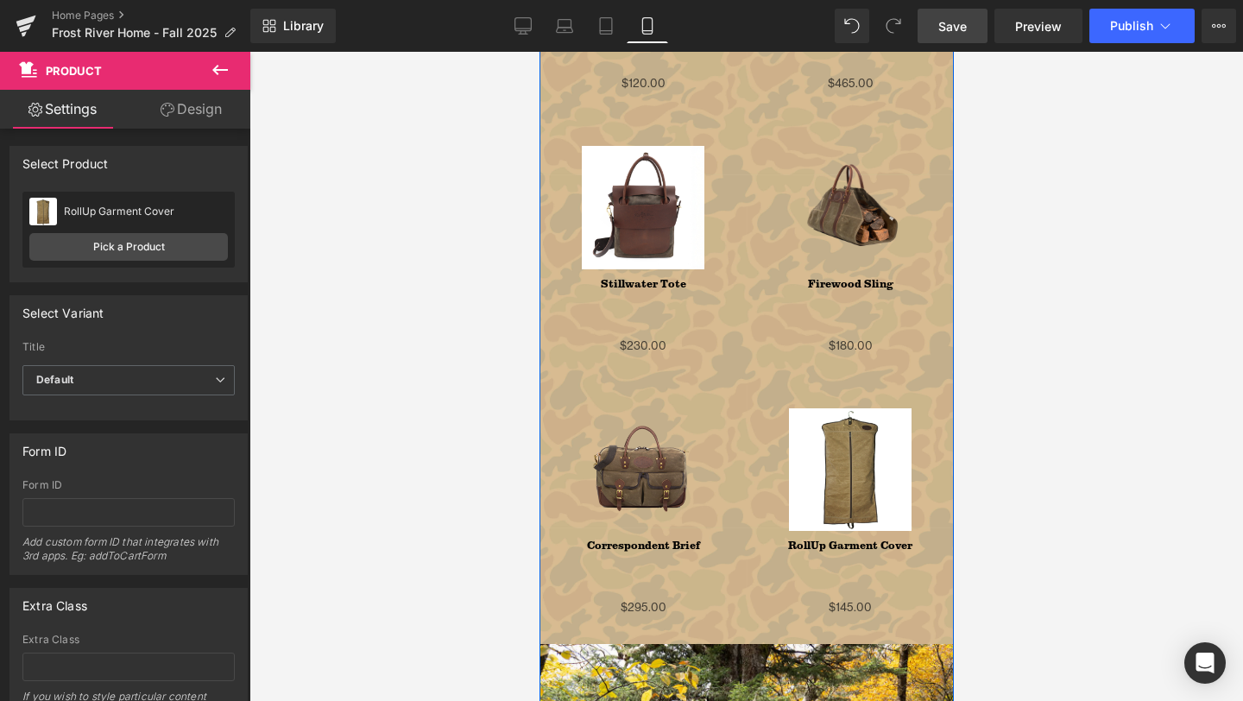
scroll to position [2147, 0]
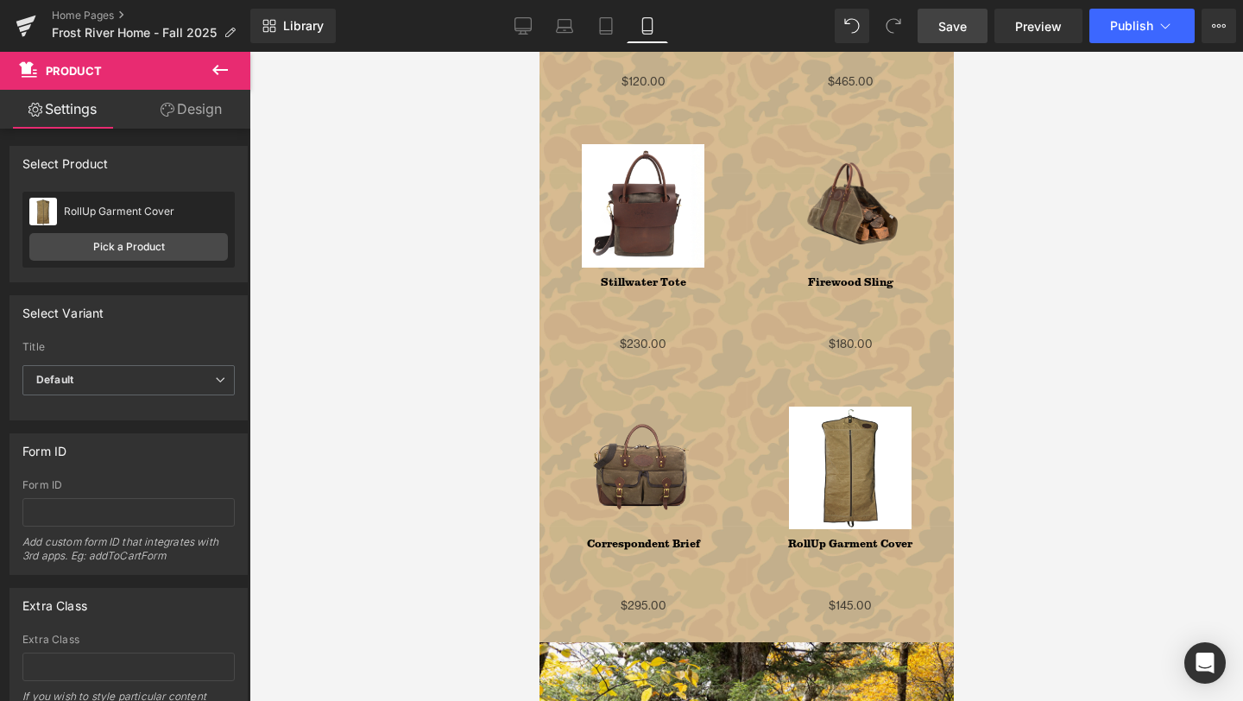
click at [1033, 294] on div at bounding box center [746, 376] width 994 height 649
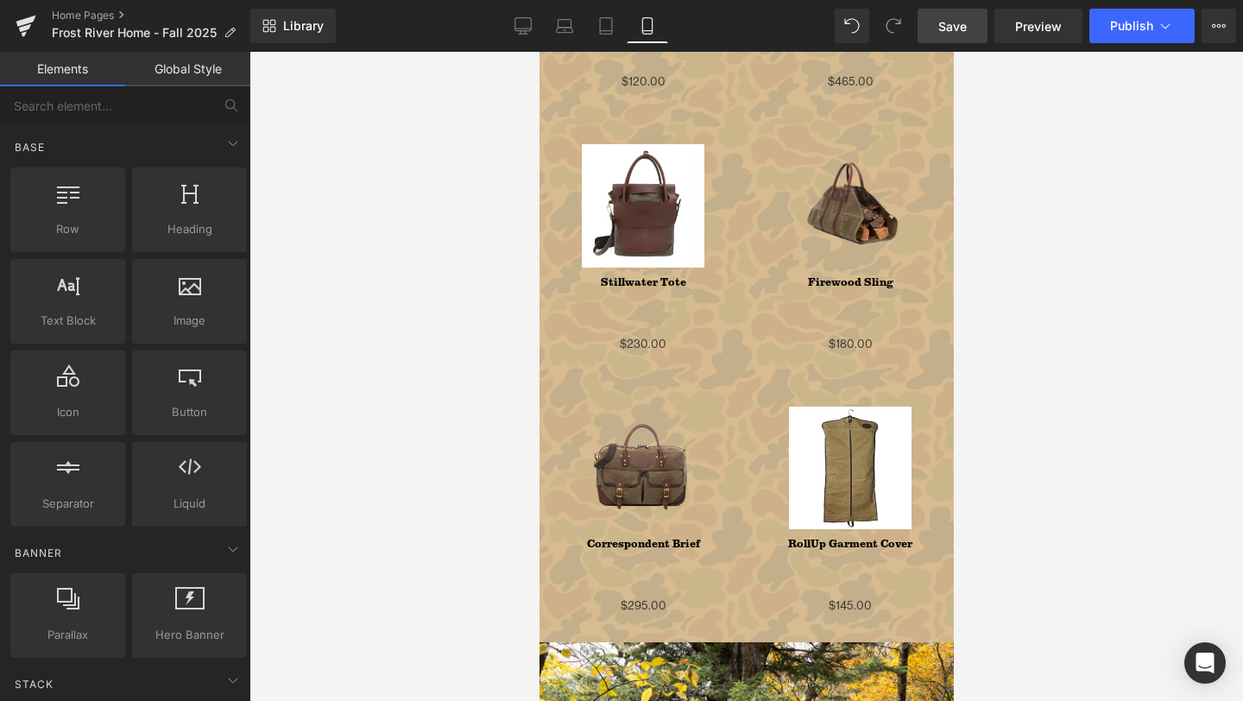
click at [1067, 364] on div at bounding box center [746, 376] width 994 height 649
click at [956, 22] on span "Save" at bounding box center [952, 26] width 28 height 18
click at [965, 23] on span "Save" at bounding box center [952, 26] width 28 height 18
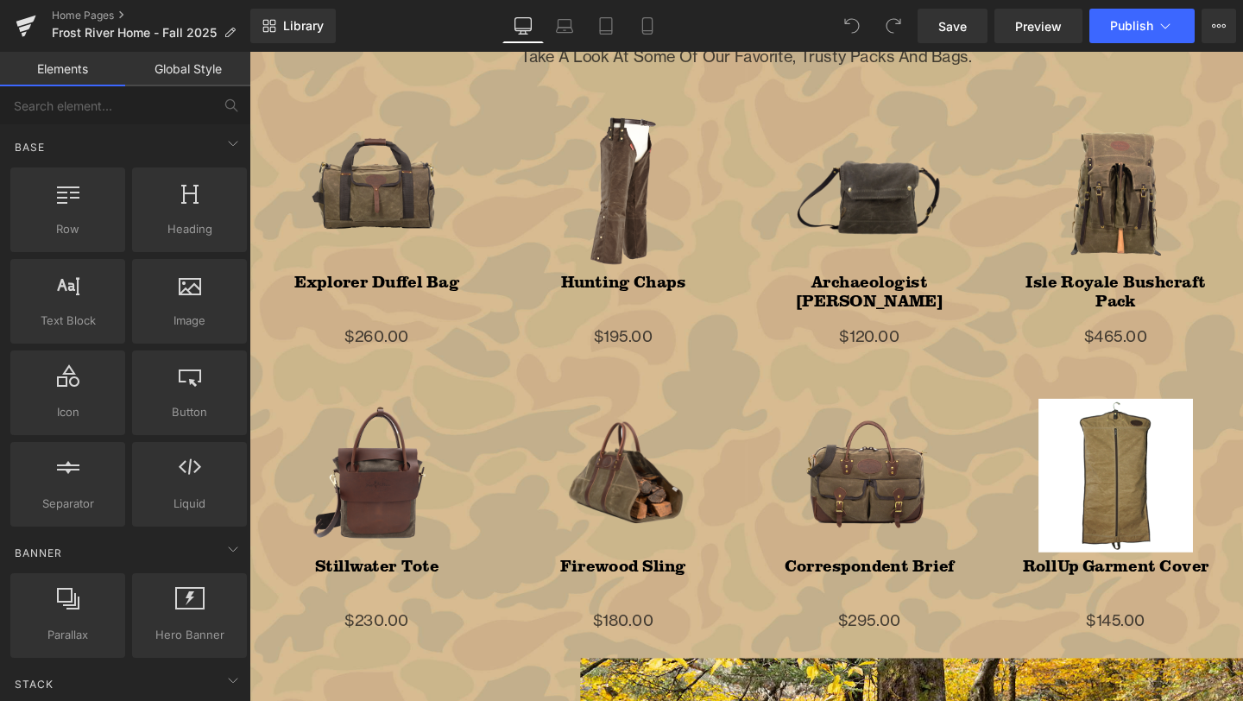
scroll to position [1673, 0]
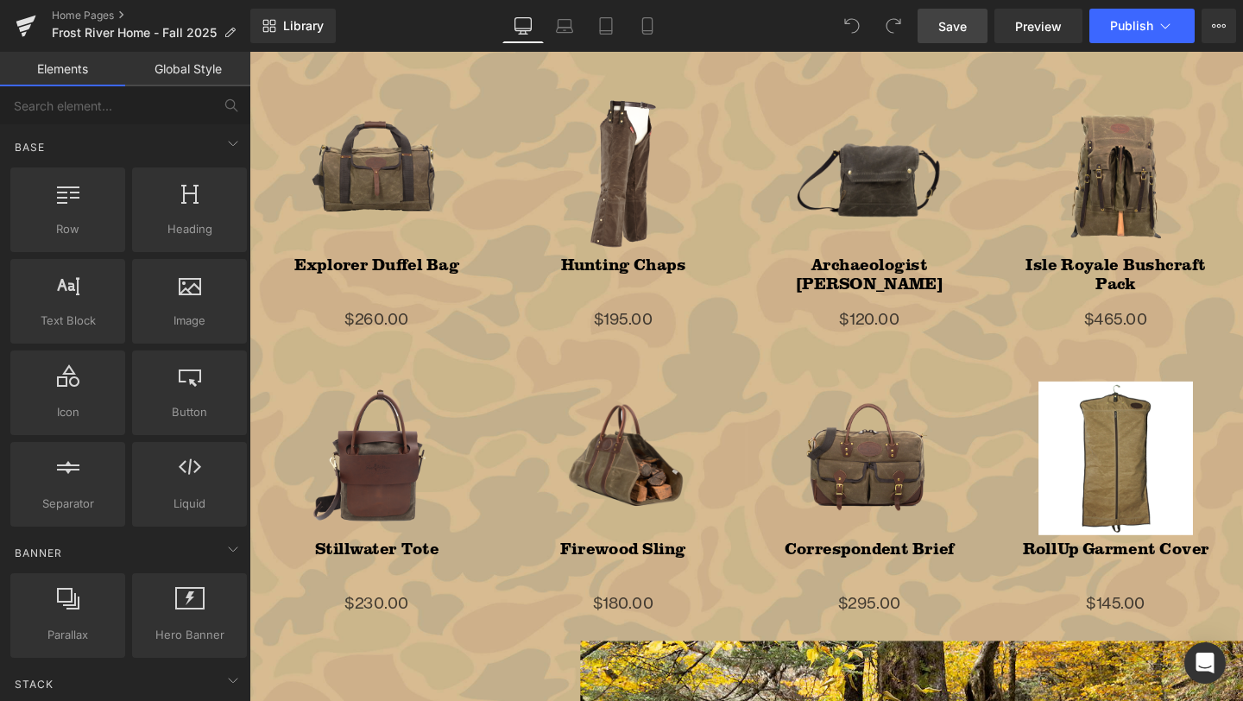
click at [963, 28] on span "Save" at bounding box center [952, 26] width 28 height 18
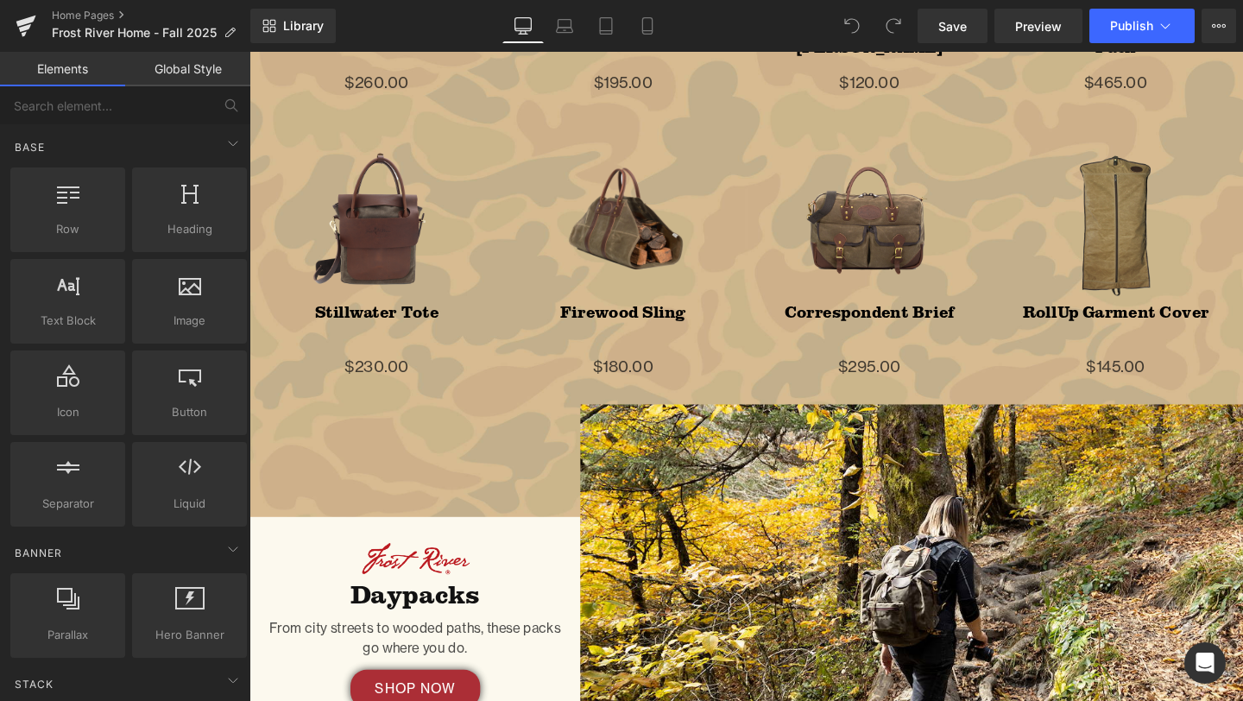
scroll to position [1589, 0]
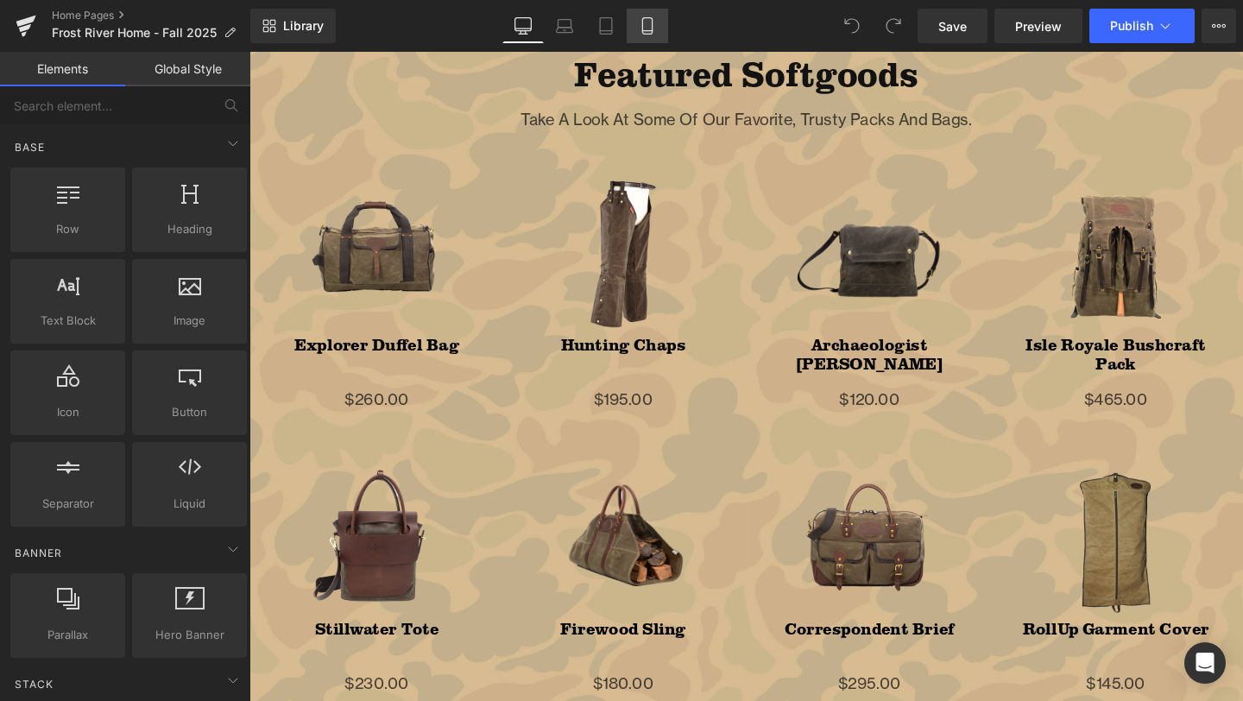
click at [651, 28] on icon at bounding box center [647, 25] width 17 height 17
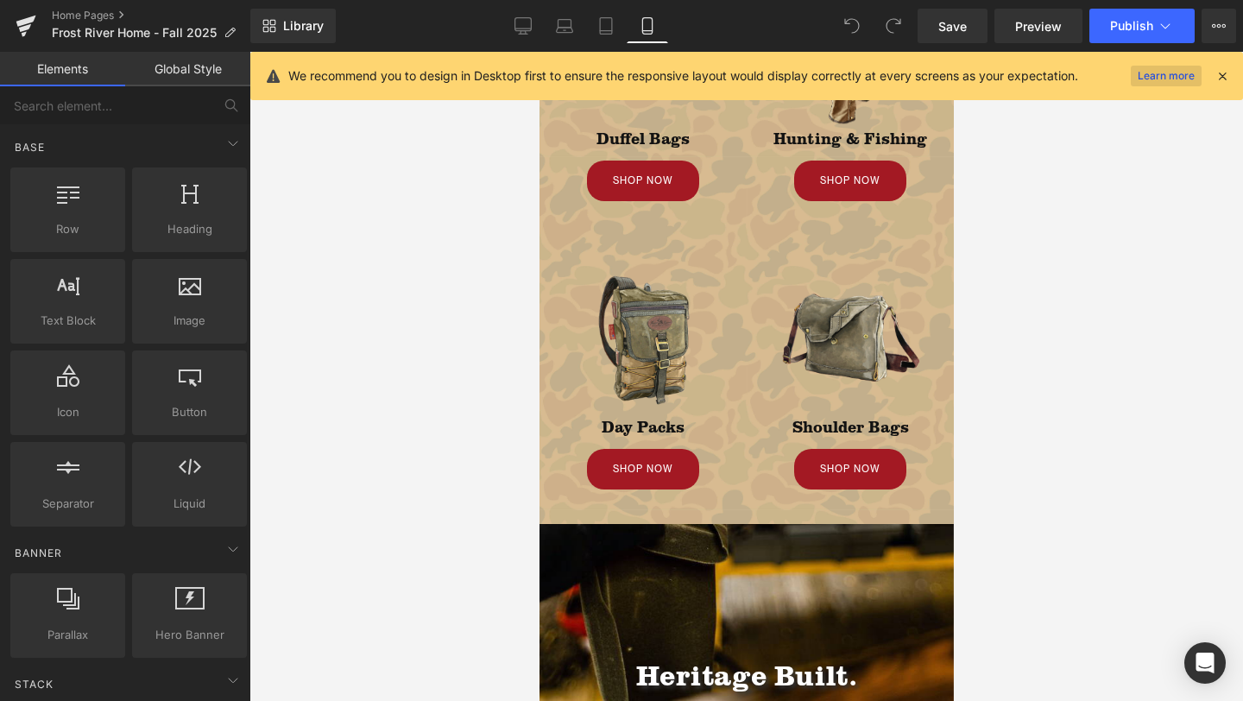
scroll to position [0, 0]
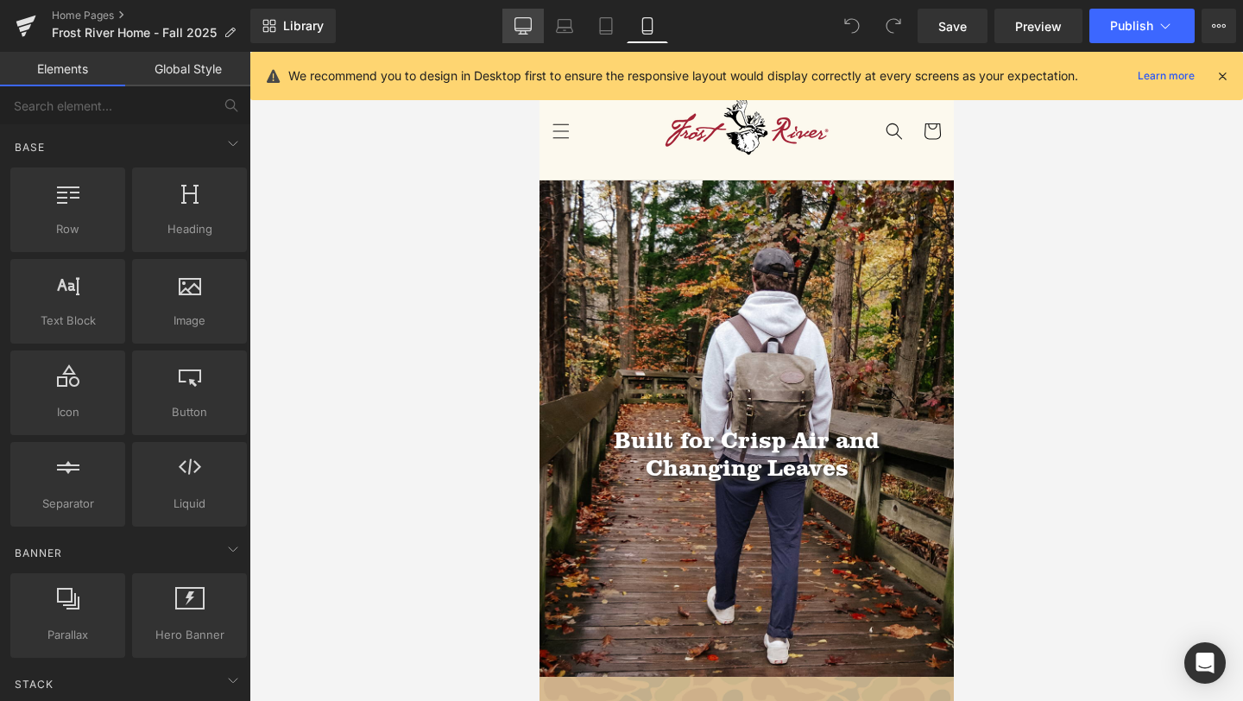
click at [517, 22] on icon at bounding box center [522, 25] width 17 height 17
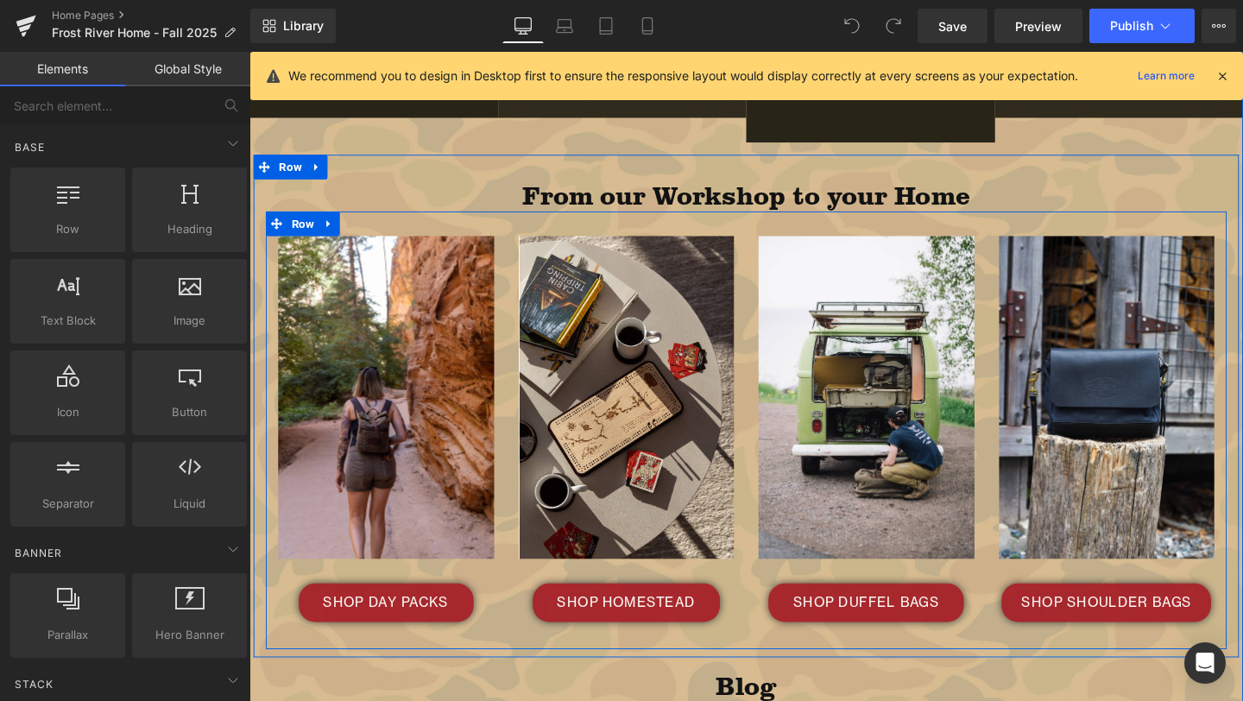
scroll to position [3518, 0]
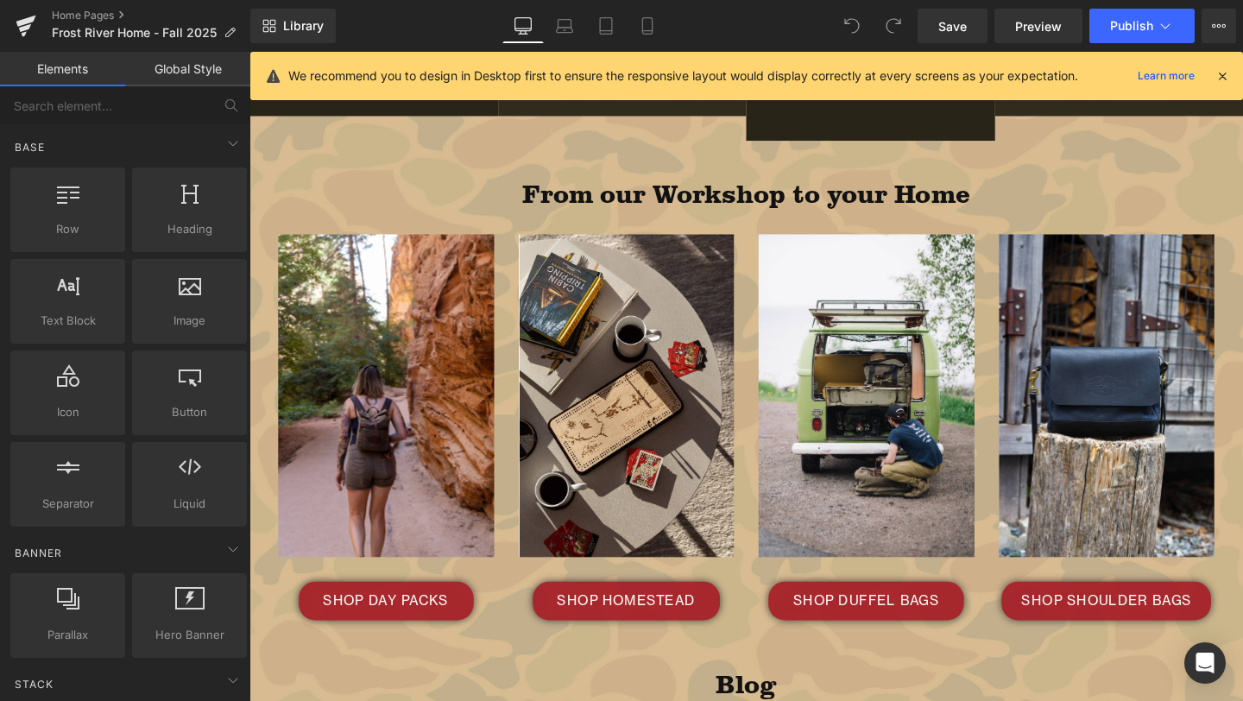
click at [1224, 75] on icon at bounding box center [1223, 76] width 16 height 16
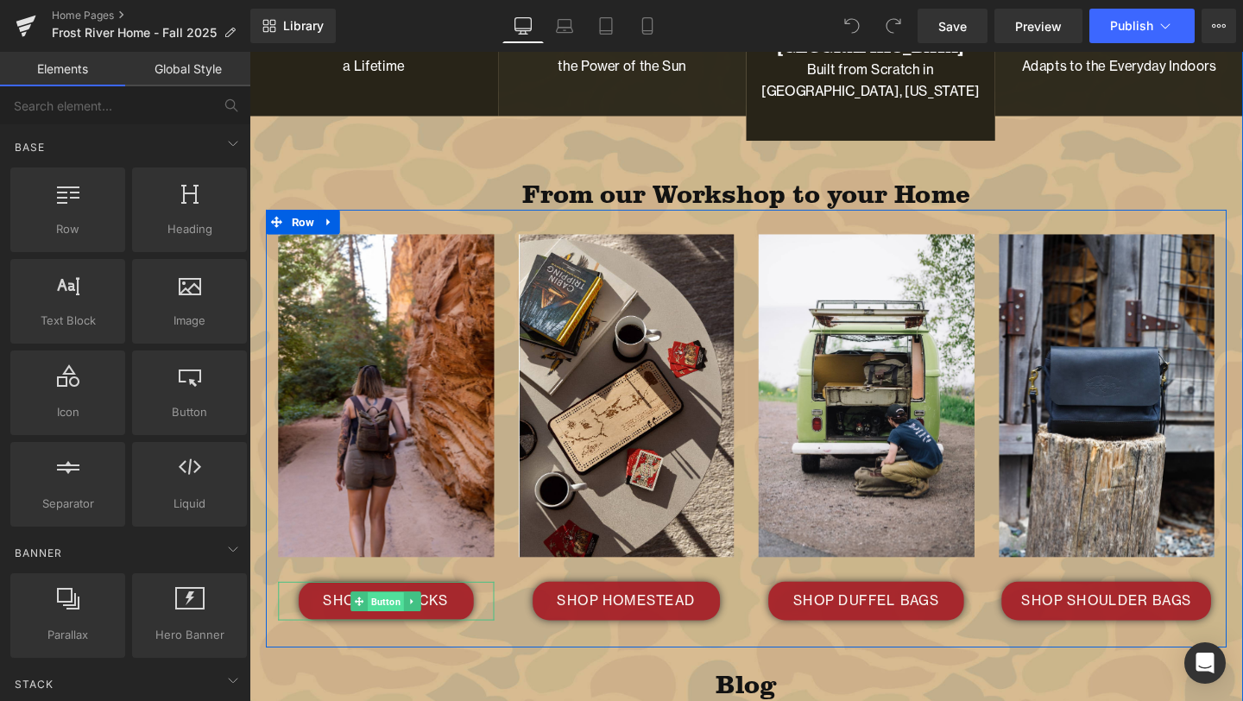
click at [388, 620] on span "Button" at bounding box center [393, 630] width 38 height 21
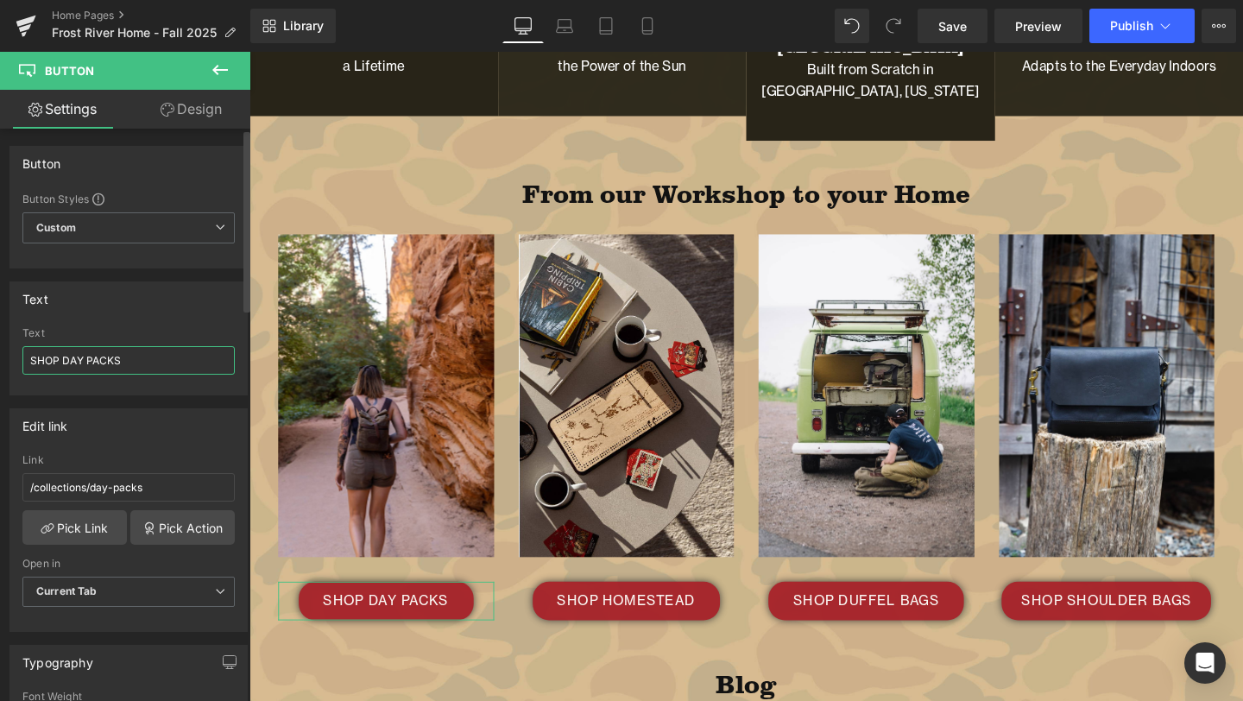
drag, startPoint x: 145, startPoint y: 362, endPoint x: 64, endPoint y: 358, distance: 81.2
click at [64, 358] on input "SHOP DAY PACKS" at bounding box center [128, 360] width 212 height 28
type input "SHOP TRAVEL BAGS"
click at [195, 311] on div "Text" at bounding box center [128, 298] width 237 height 33
click at [83, 526] on link "Pick Link" at bounding box center [74, 527] width 104 height 35
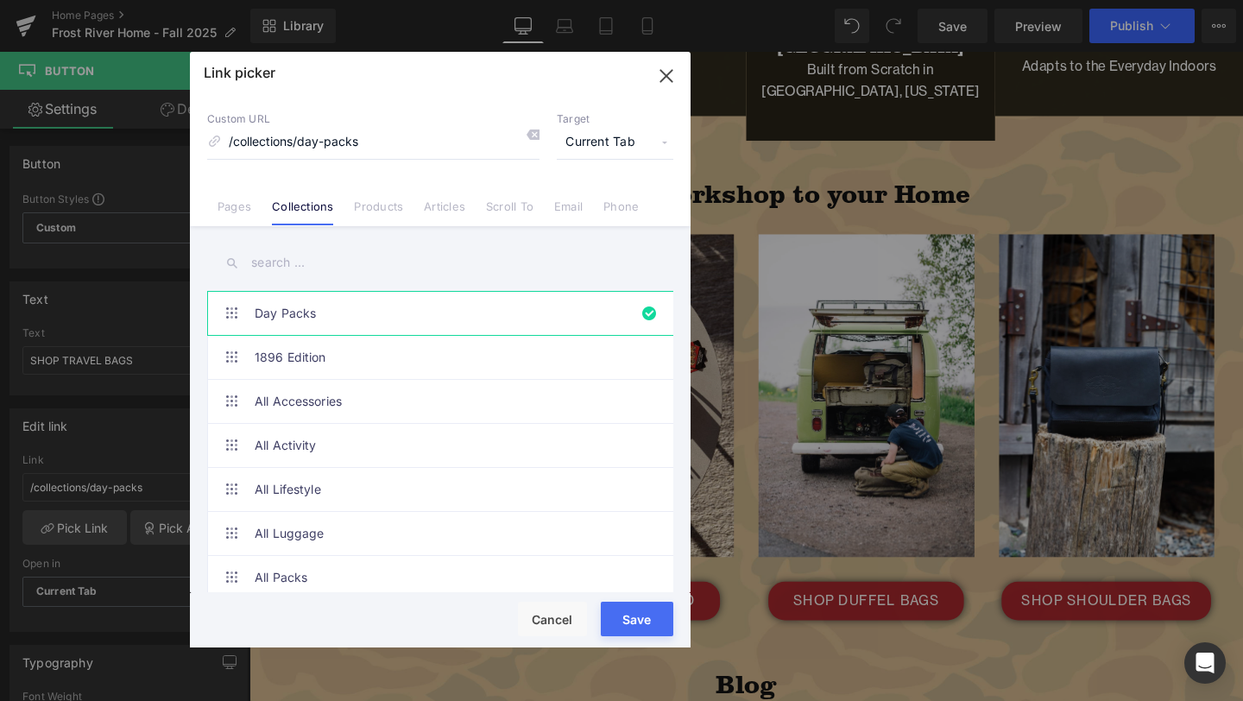
click at [338, 255] on input "text" at bounding box center [440, 262] width 466 height 39
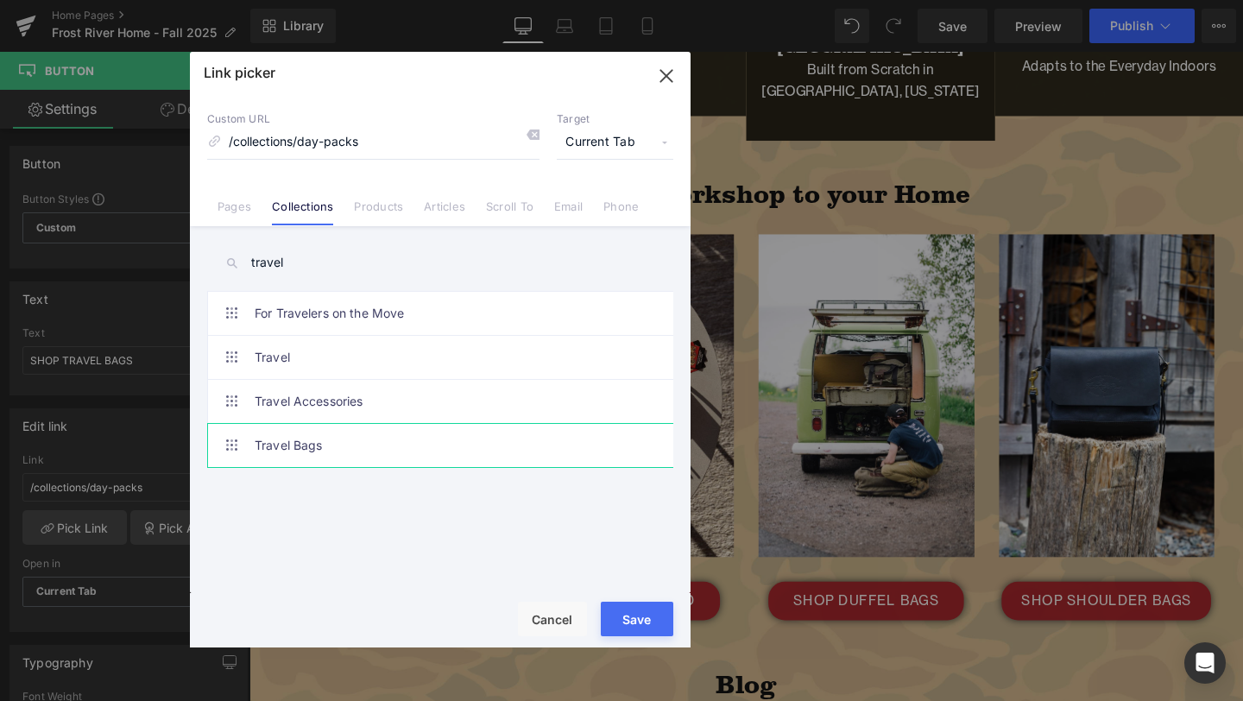
type input "travel"
click at [369, 429] on link "Travel Bags" at bounding box center [445, 445] width 380 height 43
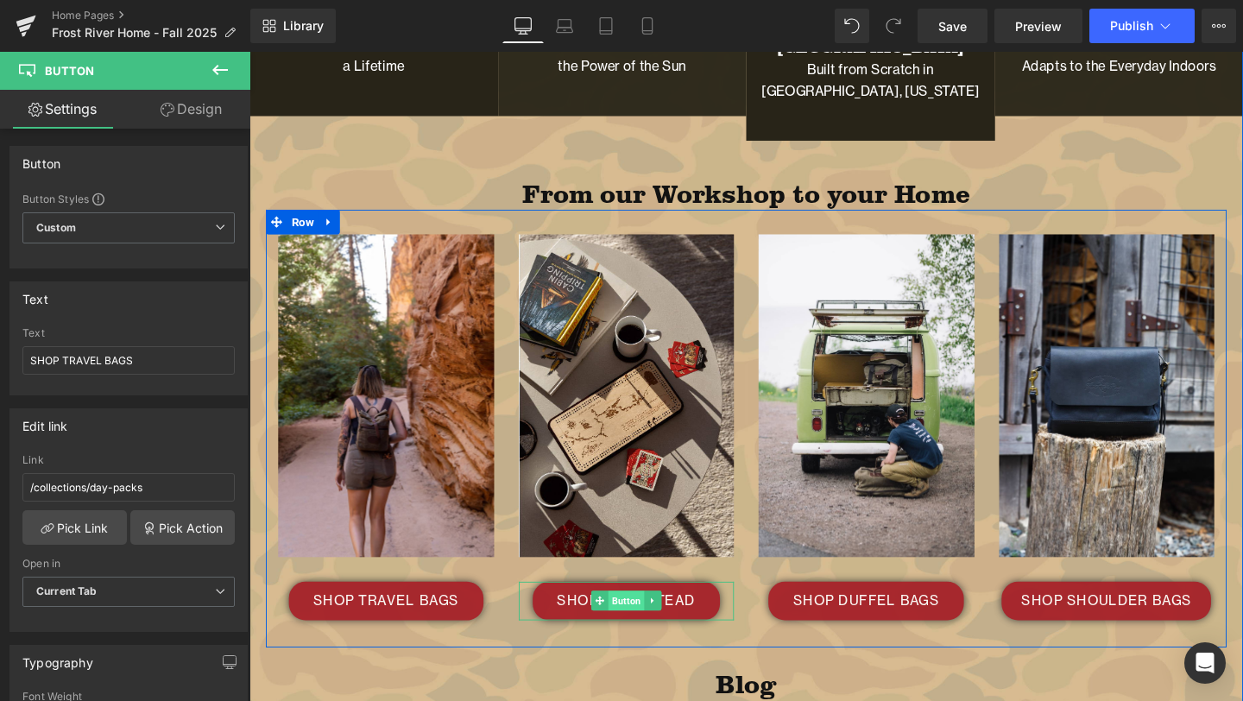
click at [648, 618] on span "Button" at bounding box center [646, 628] width 38 height 21
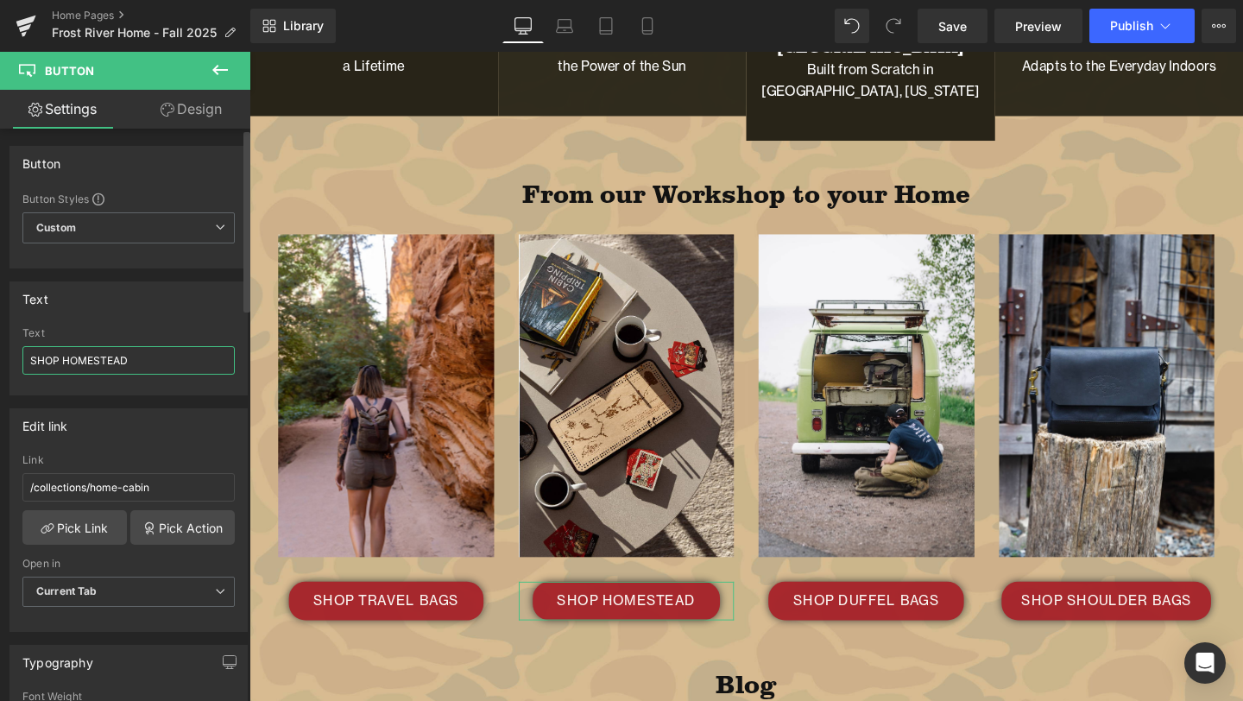
click at [142, 366] on input "SHOP HOMESTEAD" at bounding box center [128, 360] width 212 height 28
type input "SHOP BRIEFCASES"
click at [167, 303] on div "Text" at bounding box center [128, 298] width 237 height 33
click at [95, 530] on link "Pick Link" at bounding box center [74, 527] width 104 height 35
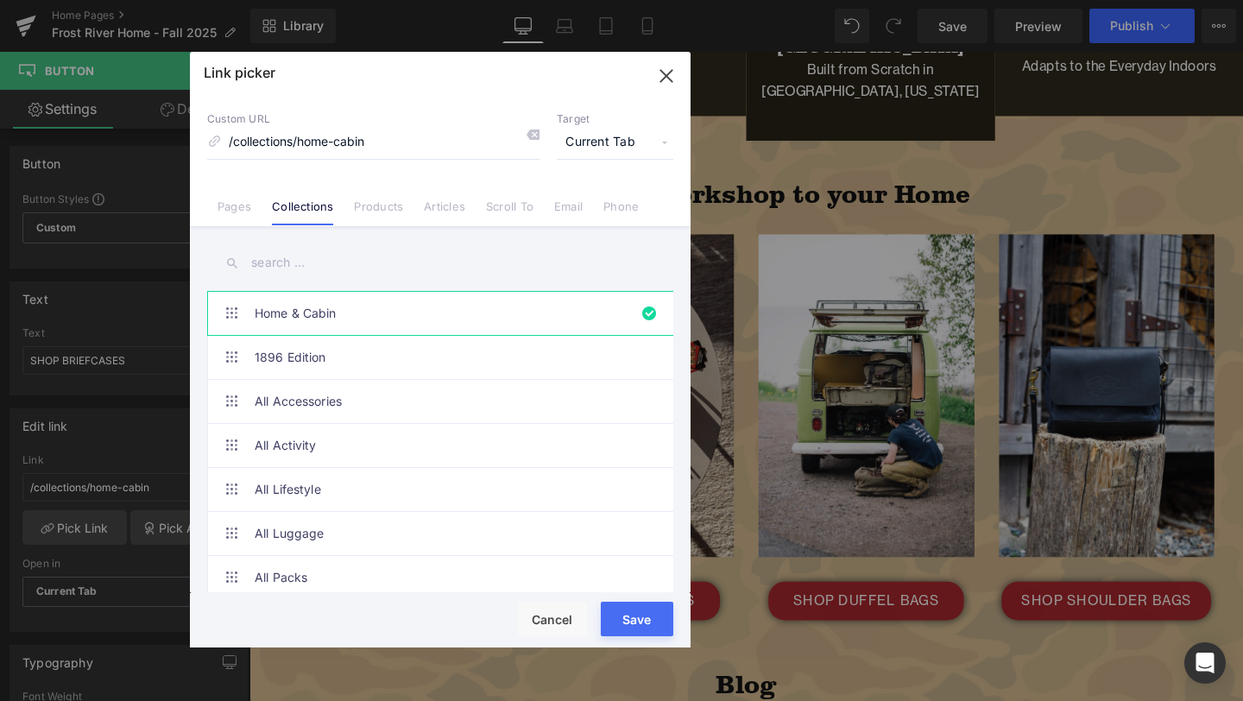
click at [345, 263] on input "text" at bounding box center [440, 262] width 466 height 39
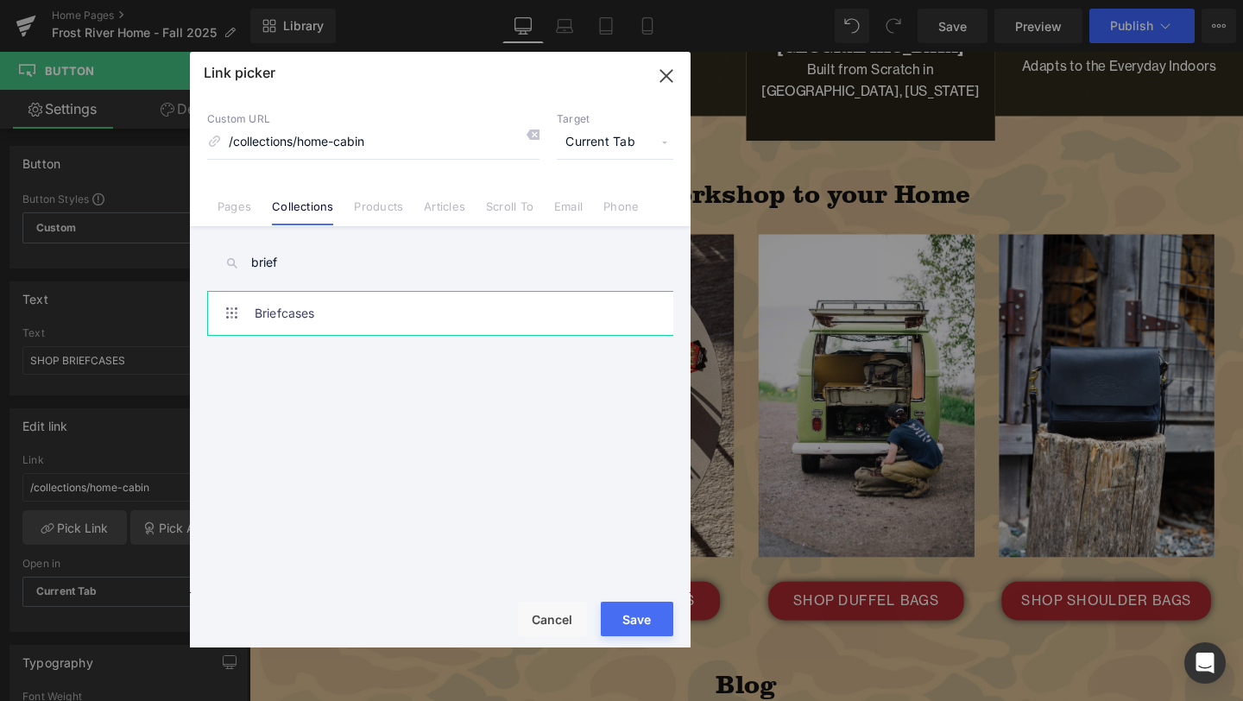
type input "brief"
click at [386, 324] on link "Briefcases" at bounding box center [445, 313] width 380 height 43
click at [643, 615] on button "Save" at bounding box center [637, 619] width 73 height 35
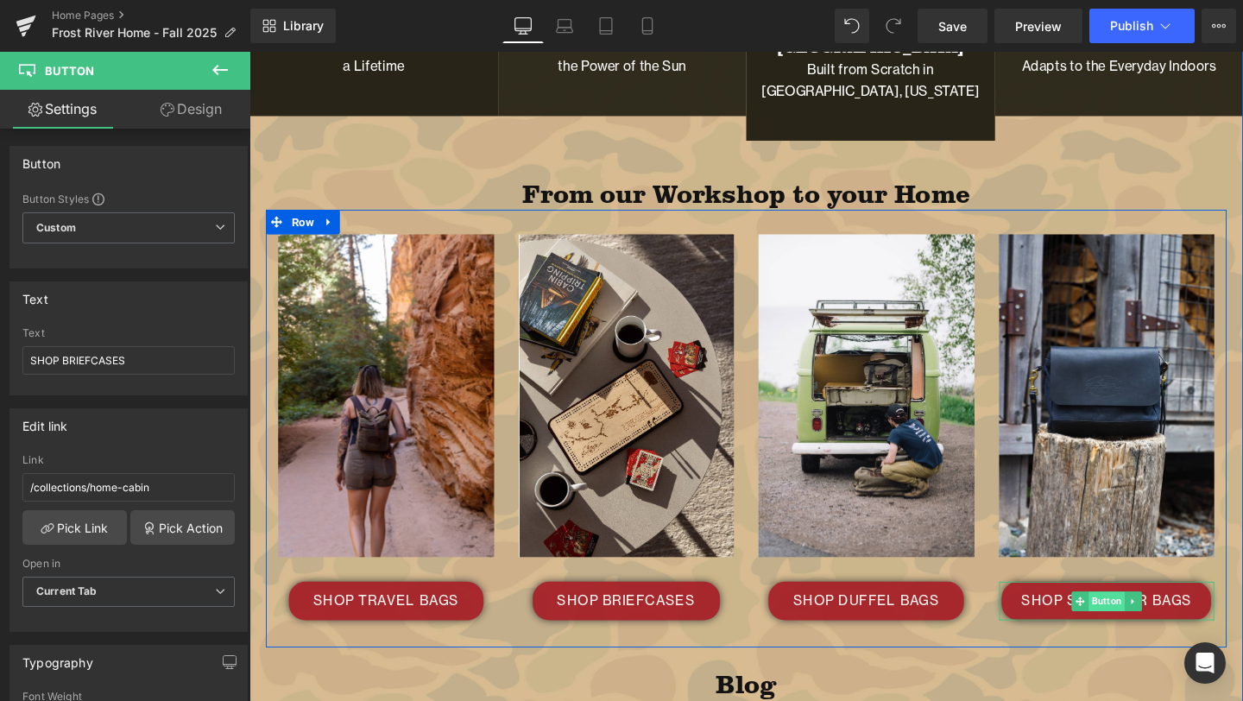
click at [1149, 619] on span "Button" at bounding box center [1151, 629] width 38 height 21
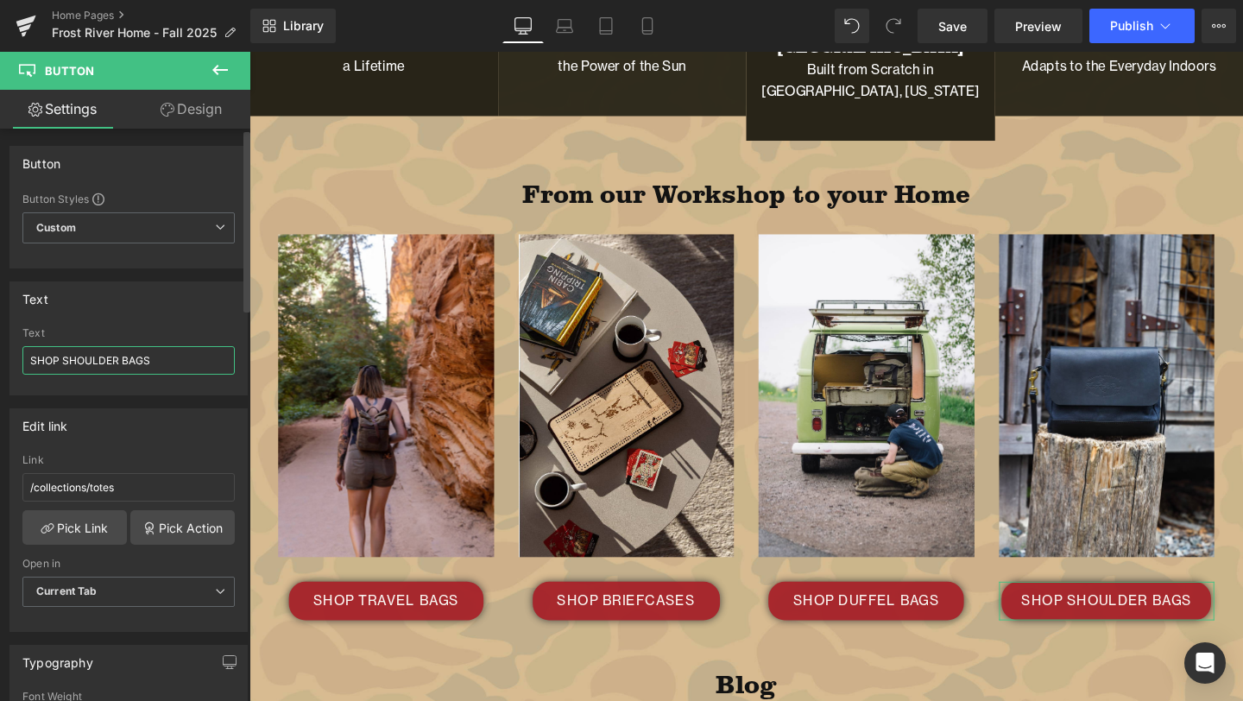
click at [165, 356] on input "SHOP SHOULDER BAGS" at bounding box center [128, 360] width 212 height 28
click at [54, 533] on link "Pick Link" at bounding box center [74, 527] width 104 height 35
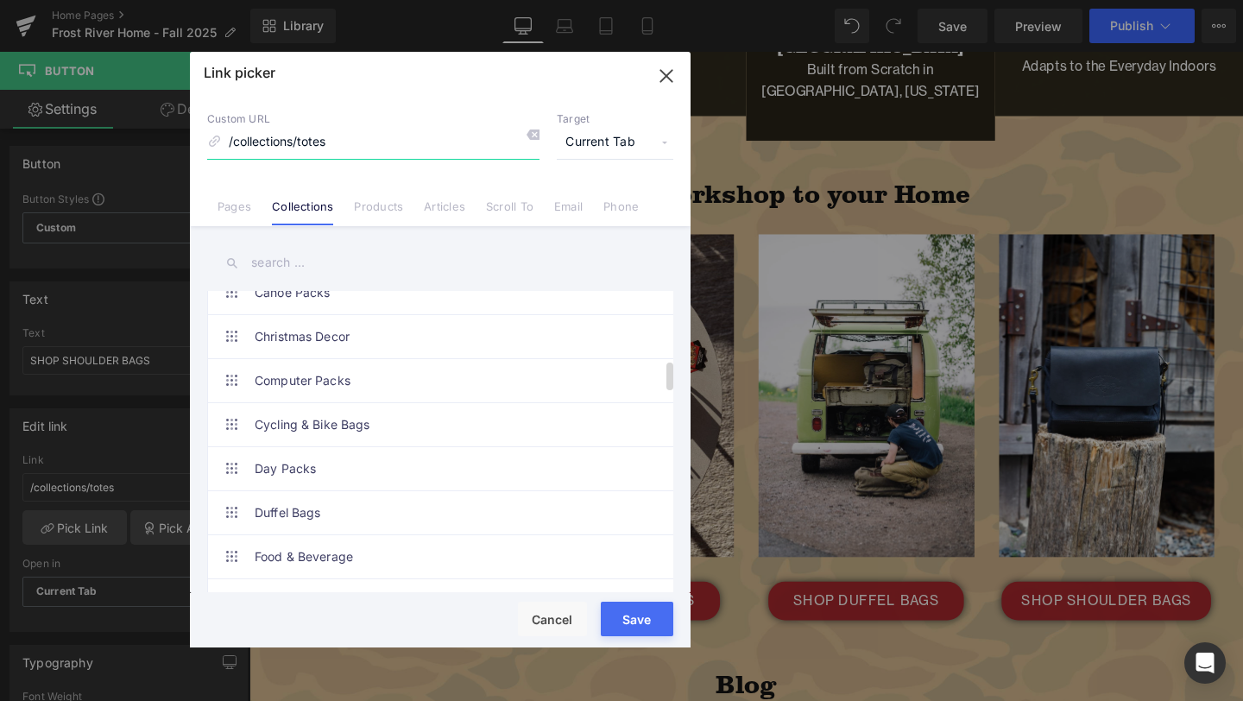
scroll to position [732, 0]
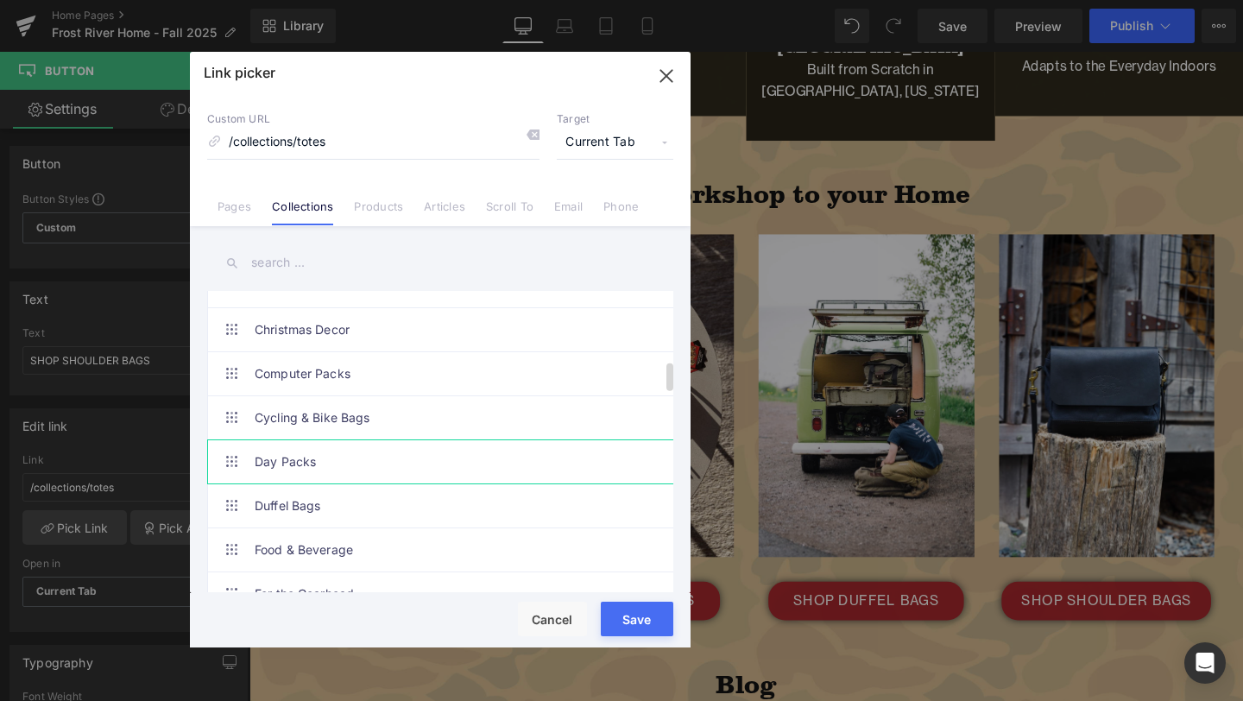
click at [376, 452] on link "Day Packs" at bounding box center [445, 461] width 380 height 43
click at [649, 620] on button "Save" at bounding box center [637, 619] width 73 height 35
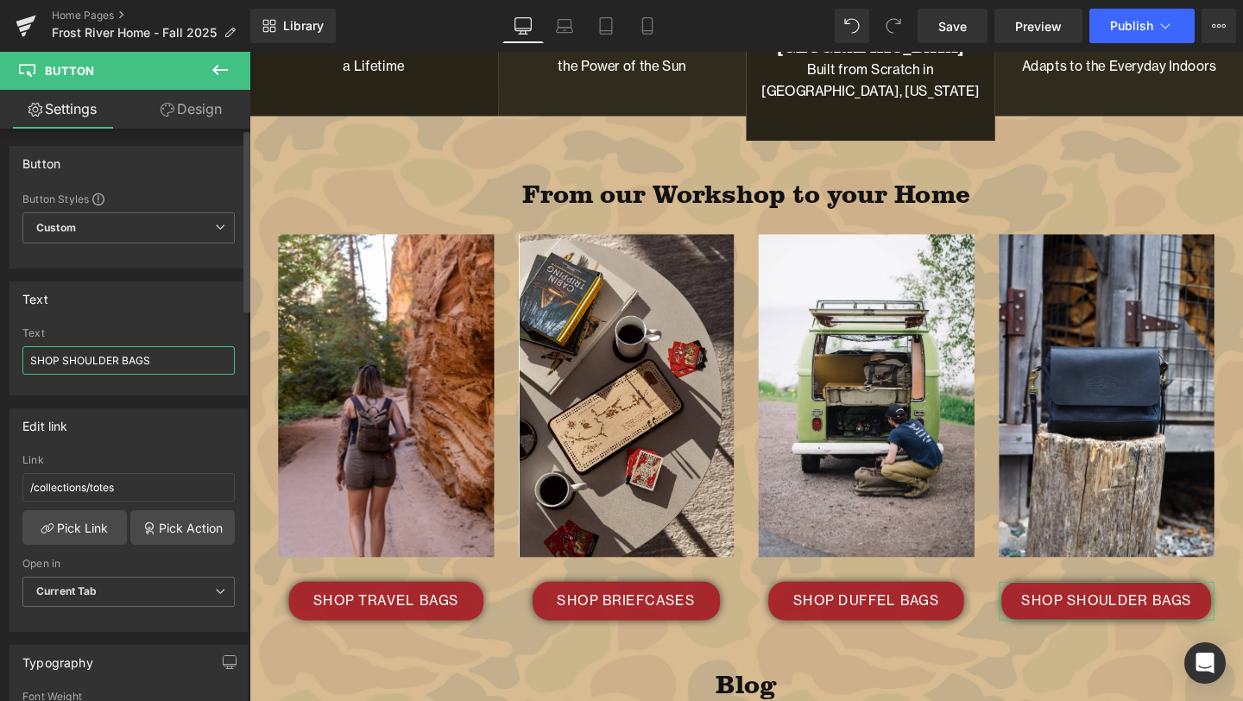
click at [160, 351] on input "SHOP SHOULDER BAGS" at bounding box center [128, 360] width 212 height 28
drag, startPoint x: 156, startPoint y: 359, endPoint x: 63, endPoint y: 358, distance: 93.2
click at [63, 358] on input "SHOP SHOULDER BAGS" at bounding box center [128, 360] width 212 height 28
type input "SHOP DAYPACKS"
click at [142, 316] on div "Text SHOP SHOULDER BAGS Text SHOP DAYPACKS" at bounding box center [128, 338] width 238 height 114
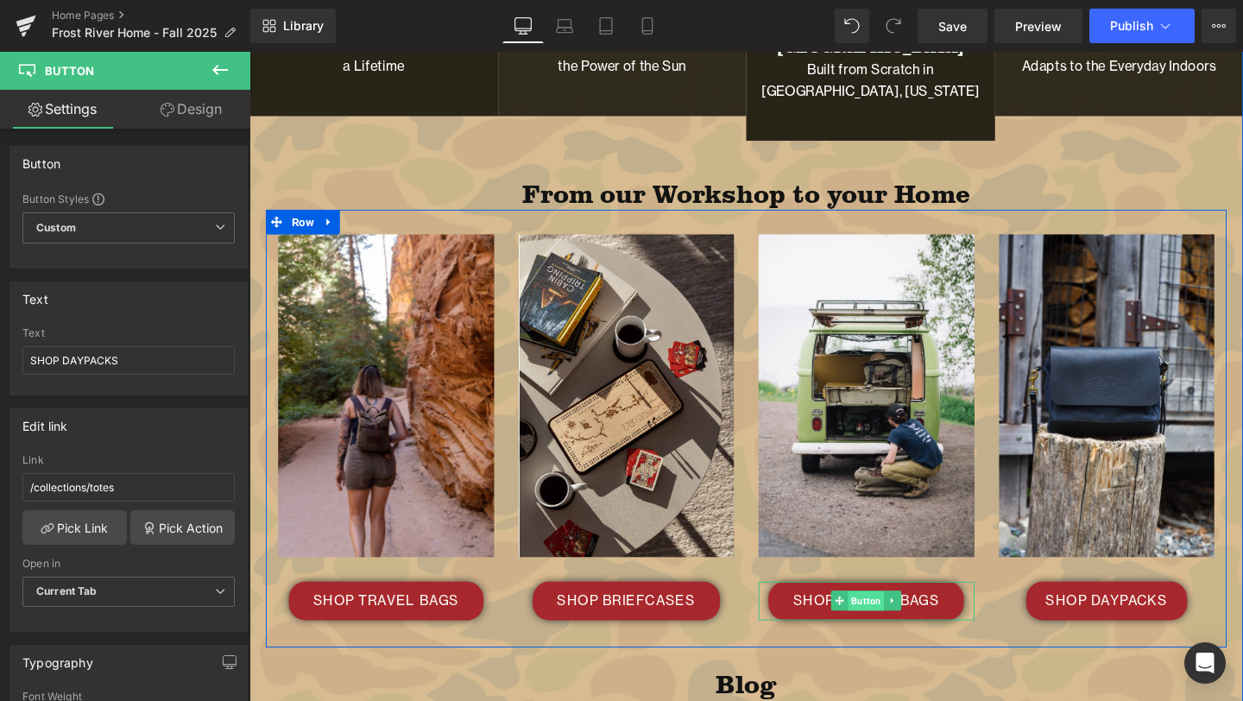
click at [903, 619] on span "Button" at bounding box center [898, 629] width 38 height 21
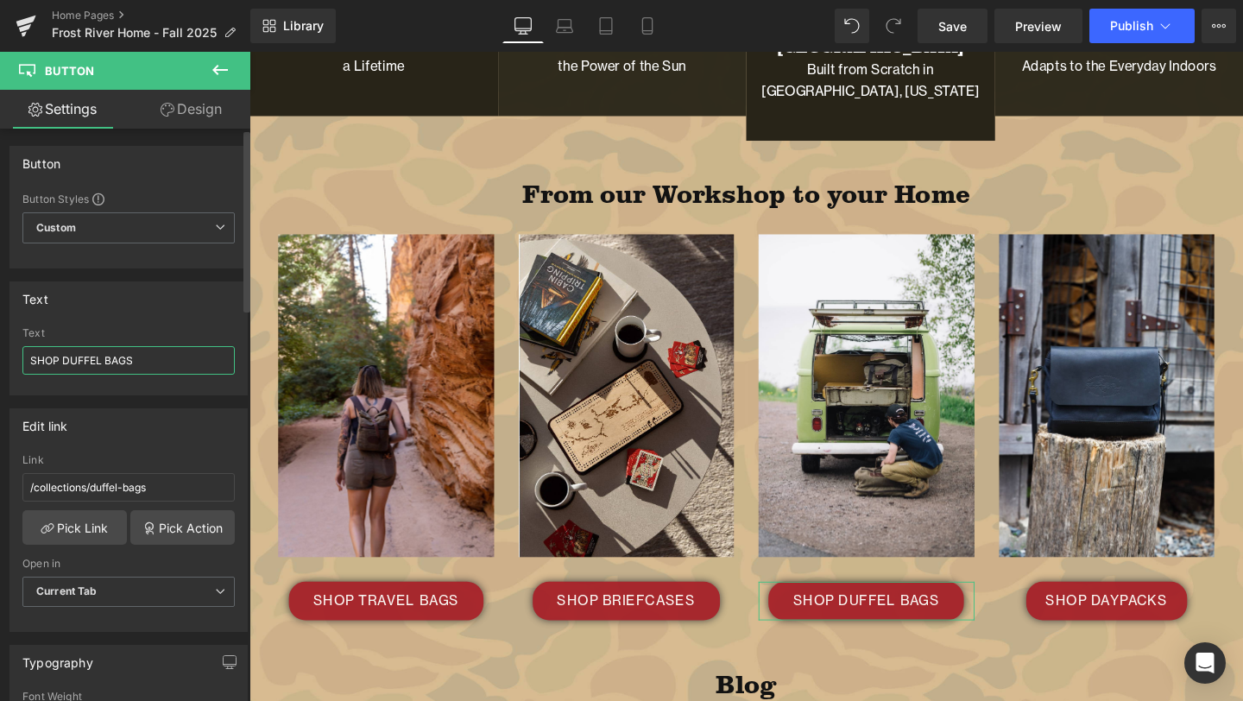
drag, startPoint x: 138, startPoint y: 357, endPoint x: 61, endPoint y: 358, distance: 76.8
click at [61, 357] on input "SHOP DUFFEL BAGS" at bounding box center [128, 360] width 212 height 28
type input "SHOP ACCESSORIES"
click at [92, 307] on div "Text" at bounding box center [128, 298] width 237 height 33
click at [79, 526] on link "Pick Link" at bounding box center [74, 527] width 104 height 35
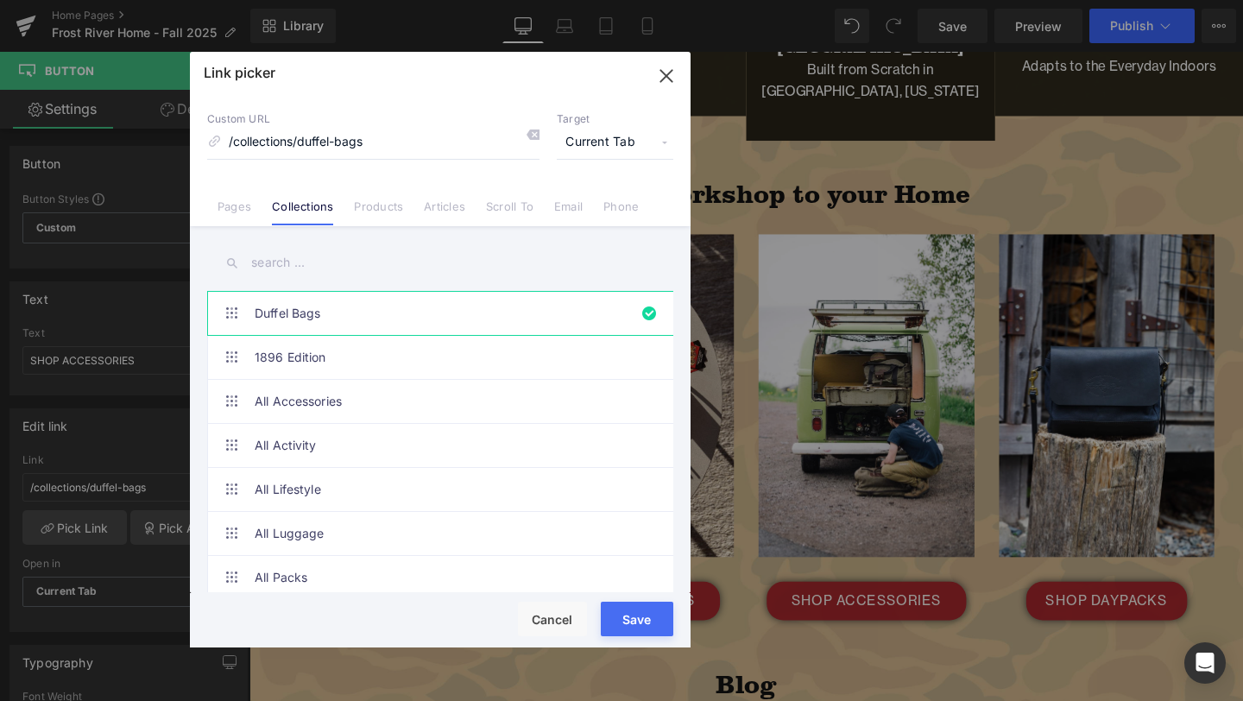
click at [342, 260] on input "text" at bounding box center [440, 262] width 466 height 39
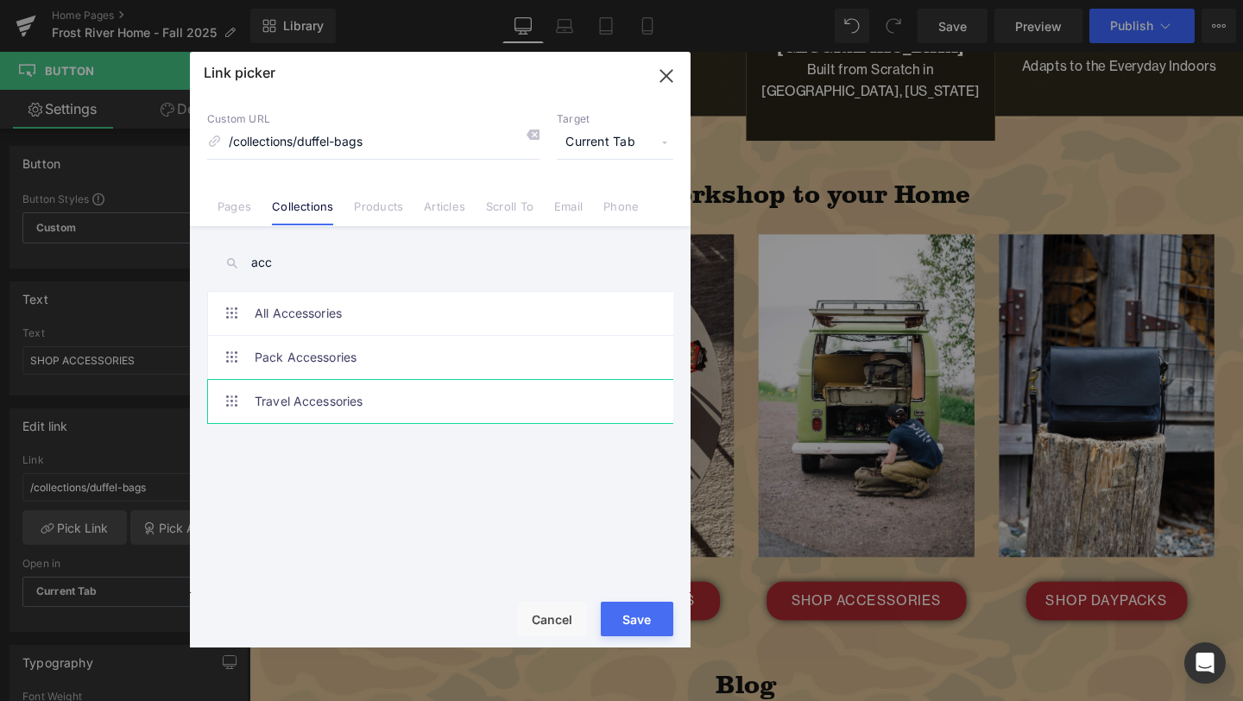
type input "acc"
click at [373, 388] on link "Travel Accessories" at bounding box center [445, 401] width 380 height 43
click at [626, 614] on button "Save" at bounding box center [637, 619] width 73 height 35
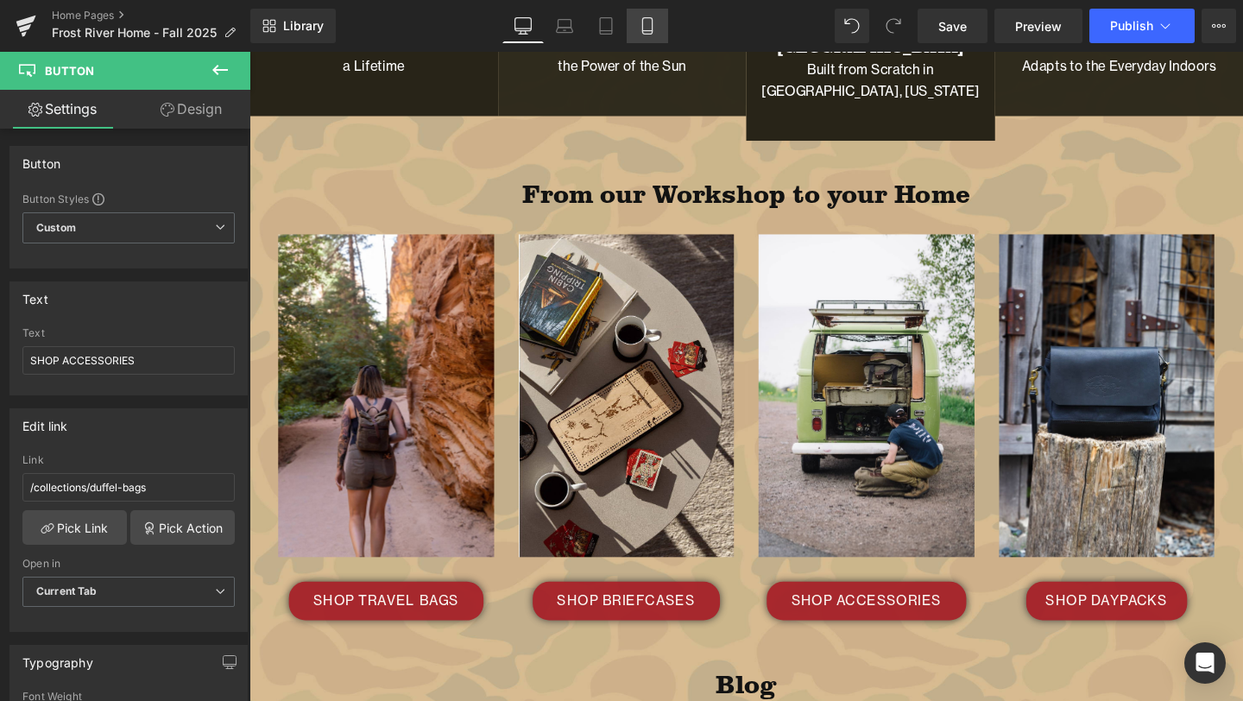
click at [649, 35] on link "Mobile" at bounding box center [647, 26] width 41 height 35
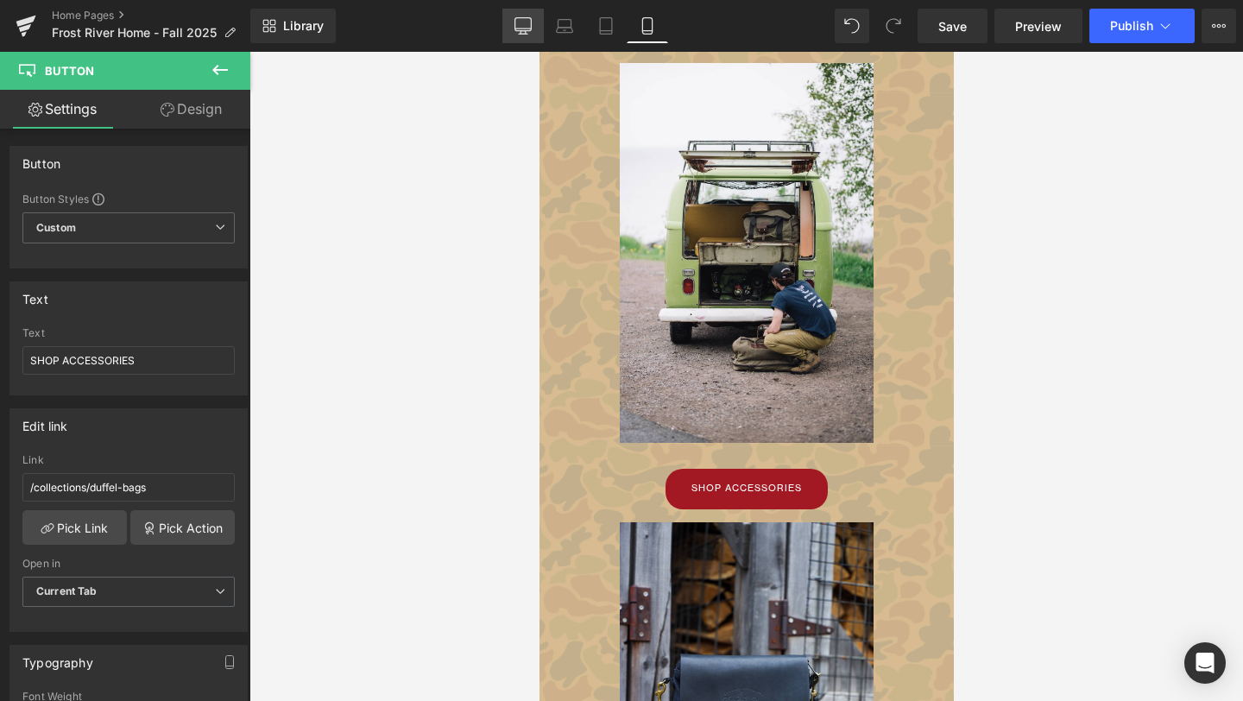
click at [523, 20] on icon at bounding box center [522, 25] width 17 height 17
